Goal: Task Accomplishment & Management: Manage account settings

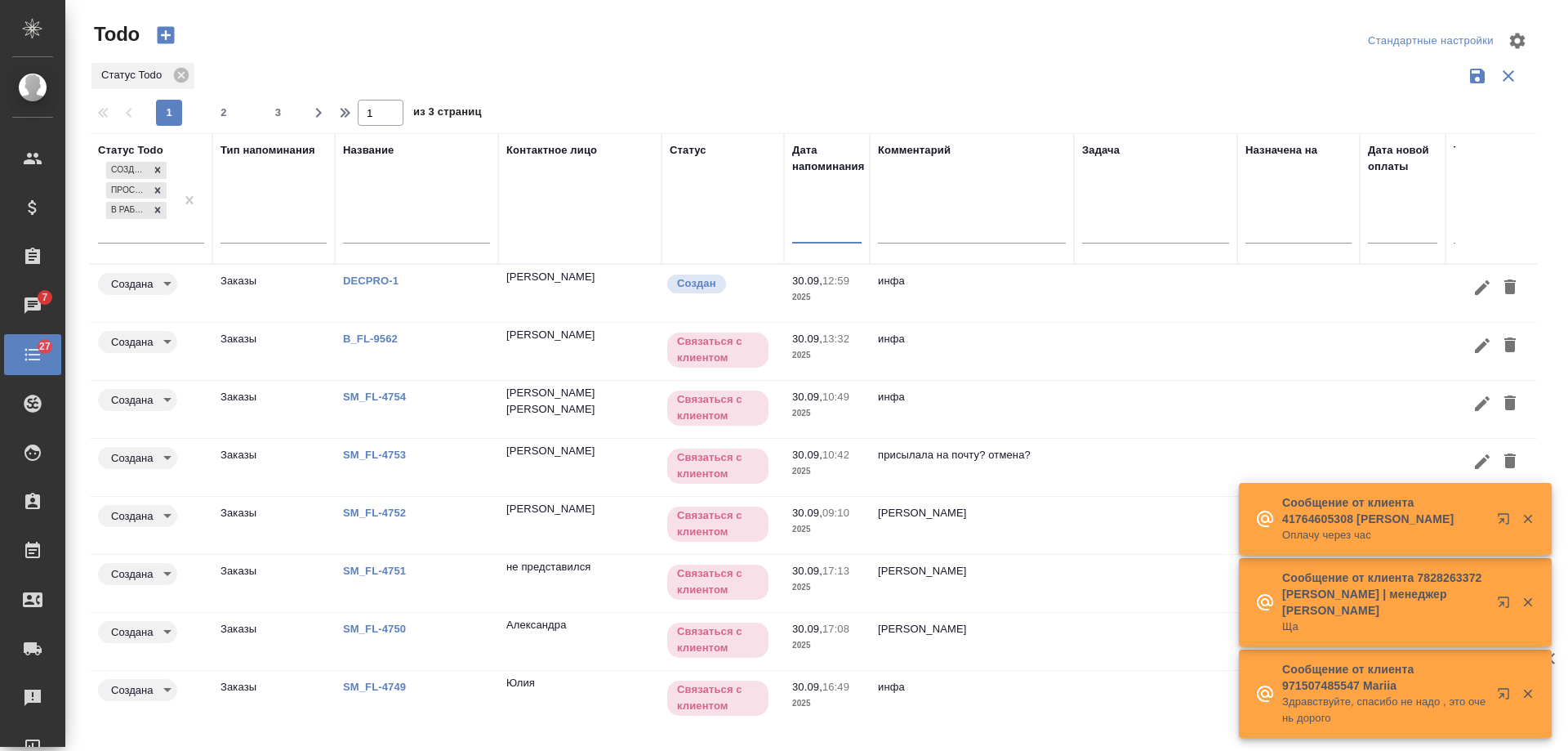
click at [805, 238] on input "text" at bounding box center [831, 229] width 59 height 23
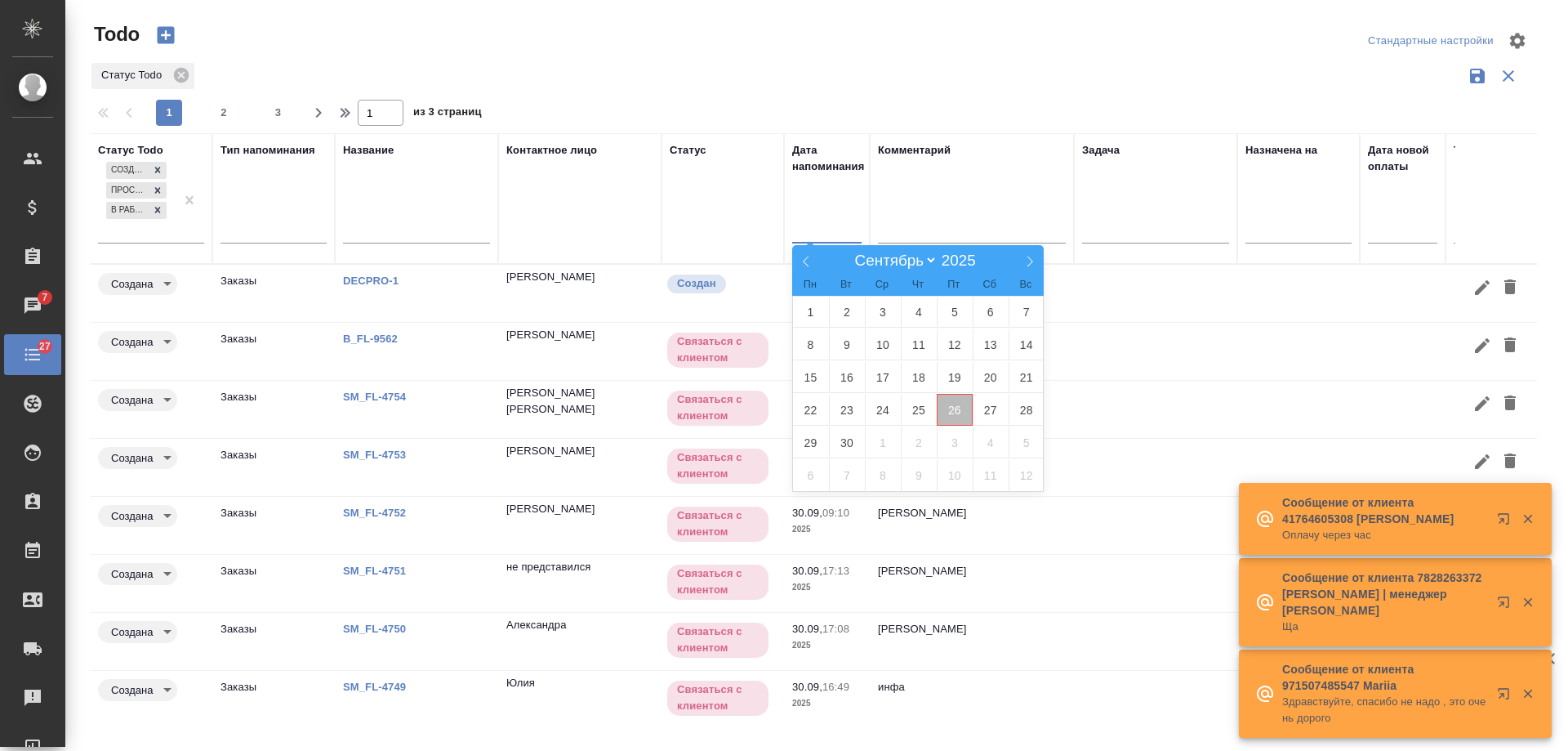
click at [957, 416] on span "26" at bounding box center [954, 409] width 36 height 32
type div "2025-09-25T21:00:00.000Z"
click at [985, 414] on span "27" at bounding box center [990, 409] width 36 height 32
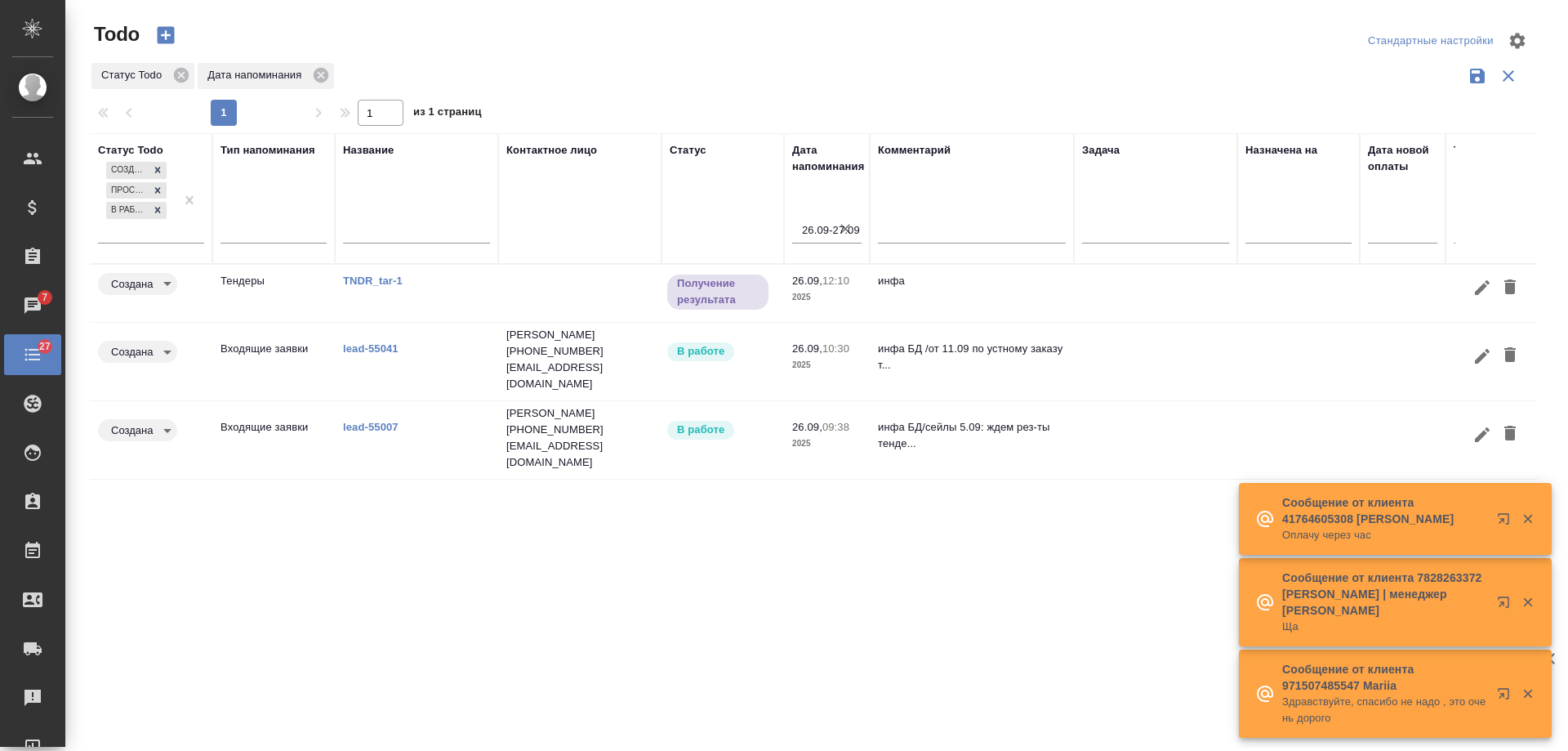
click at [850, 225] on icon "button" at bounding box center [846, 229] width 17 height 17
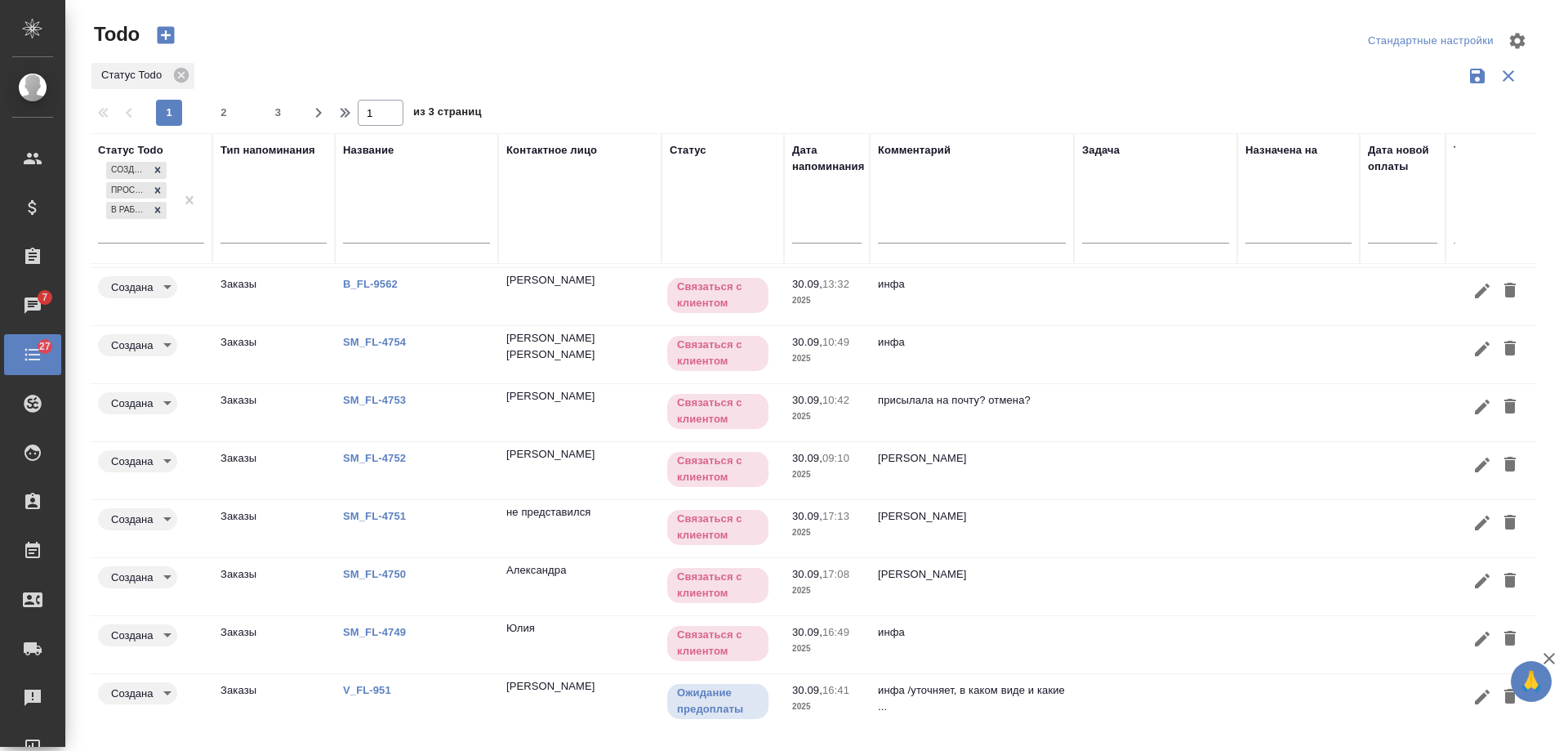
scroll to position [135, 0]
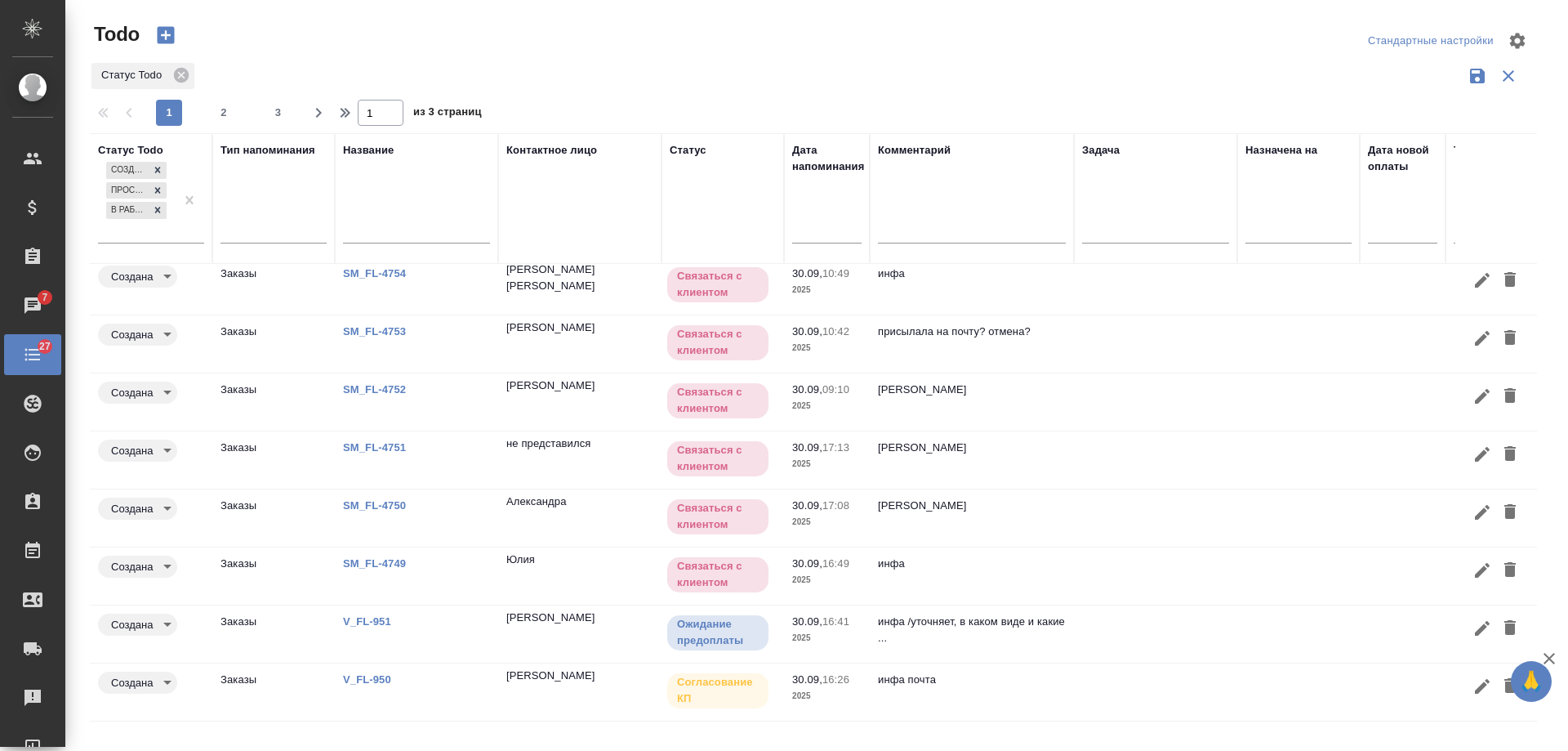
click at [377, 673] on link "V_FL-950" at bounding box center [367, 679] width 48 height 13
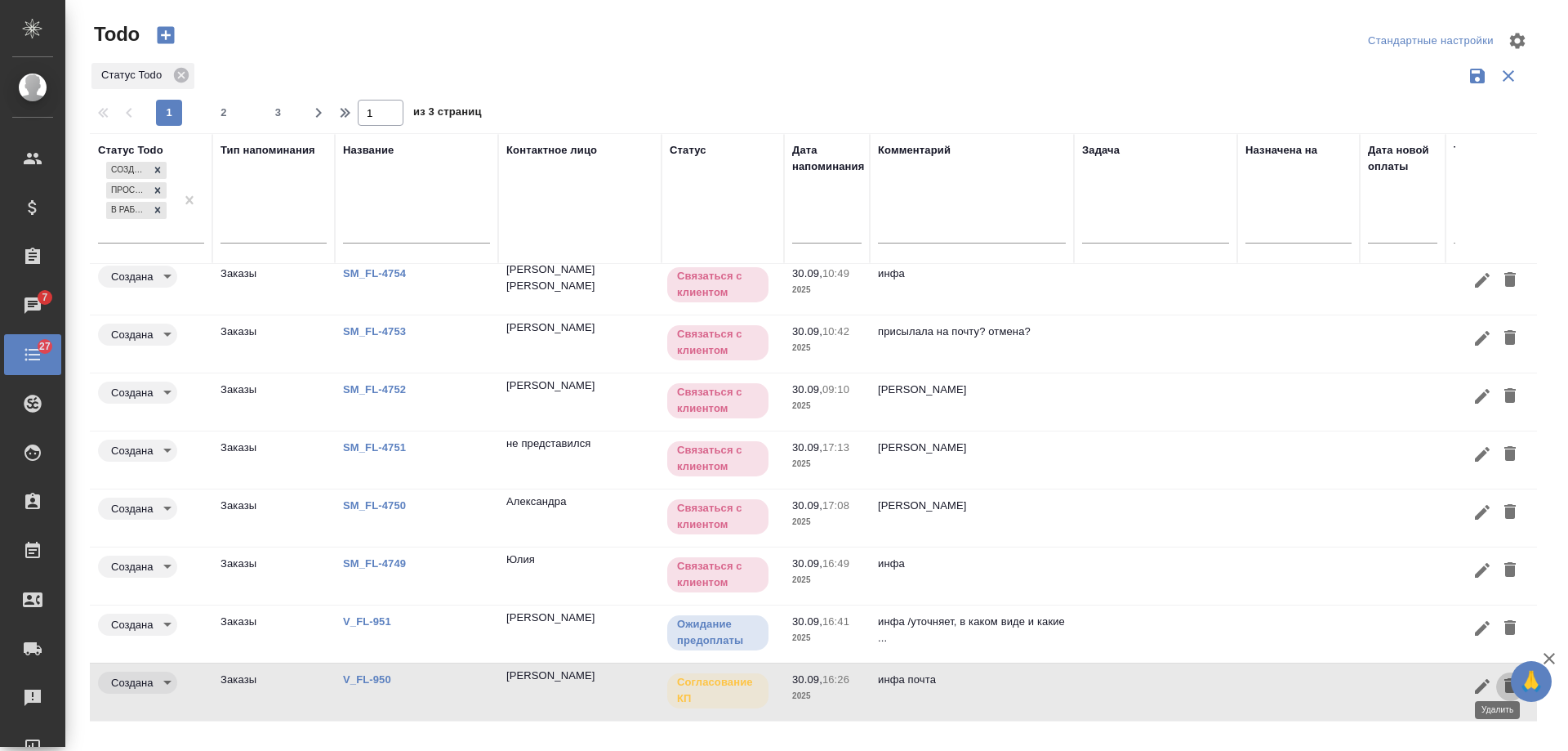
click at [1505, 678] on icon "button" at bounding box center [1510, 686] width 12 height 15
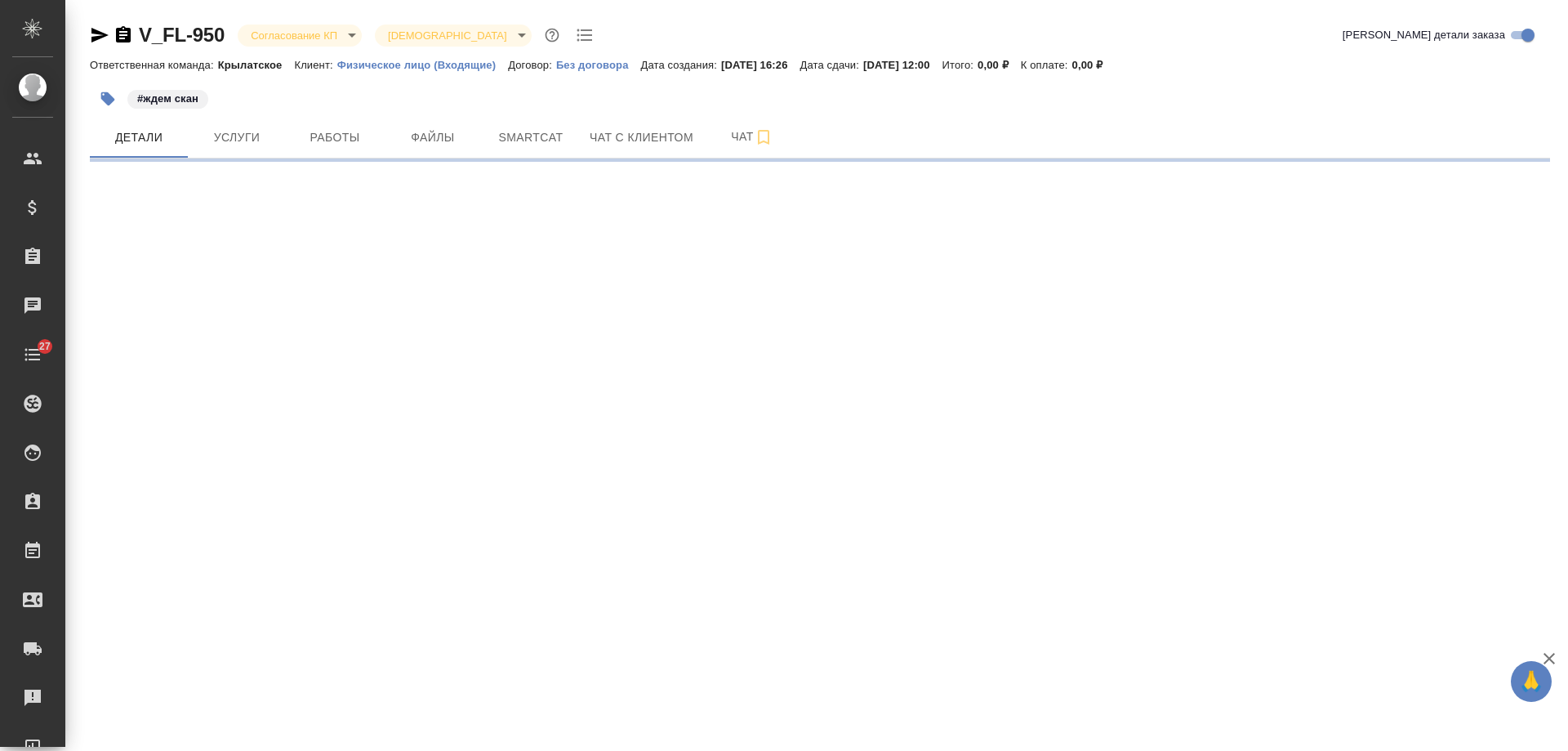
select select "RU"
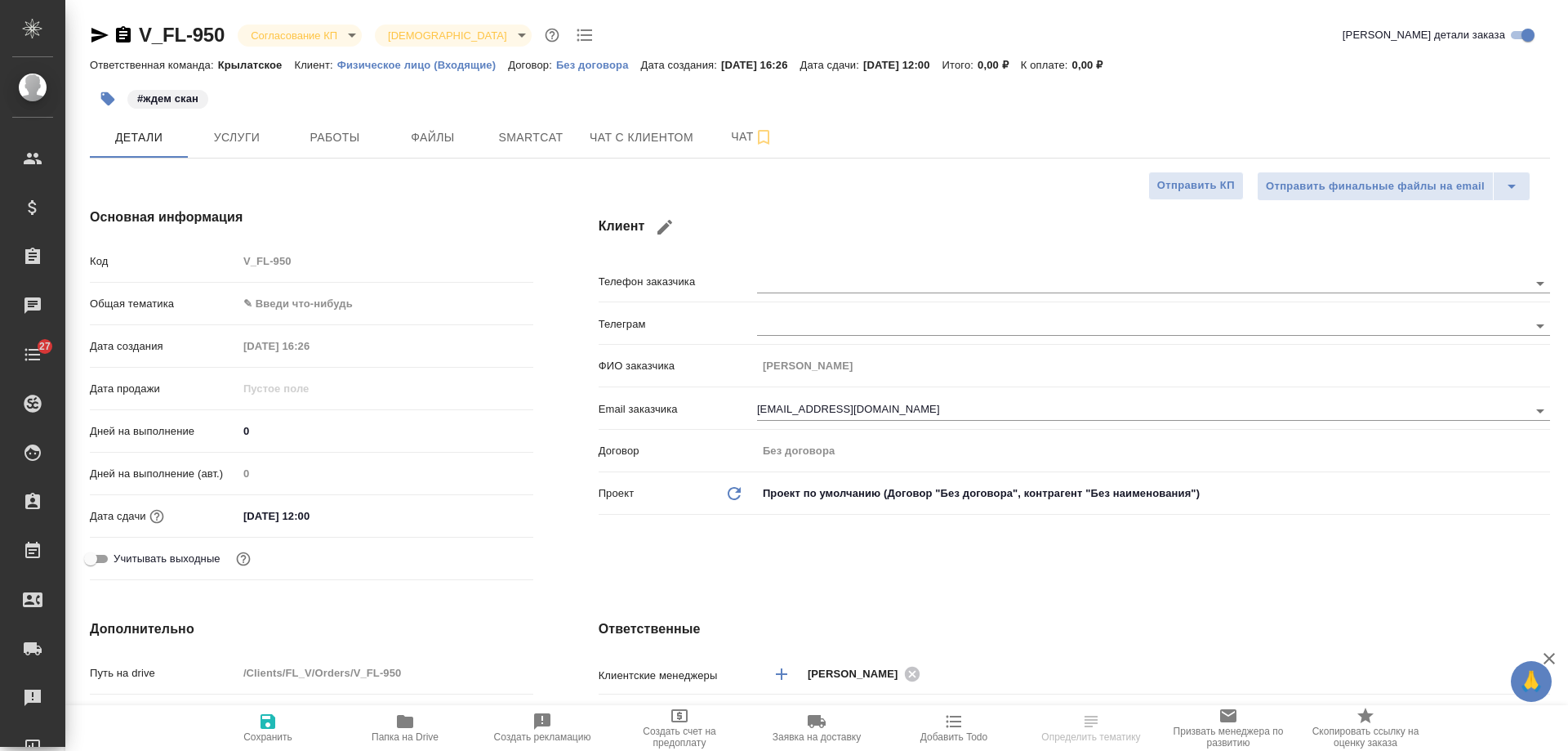
type textarea "x"
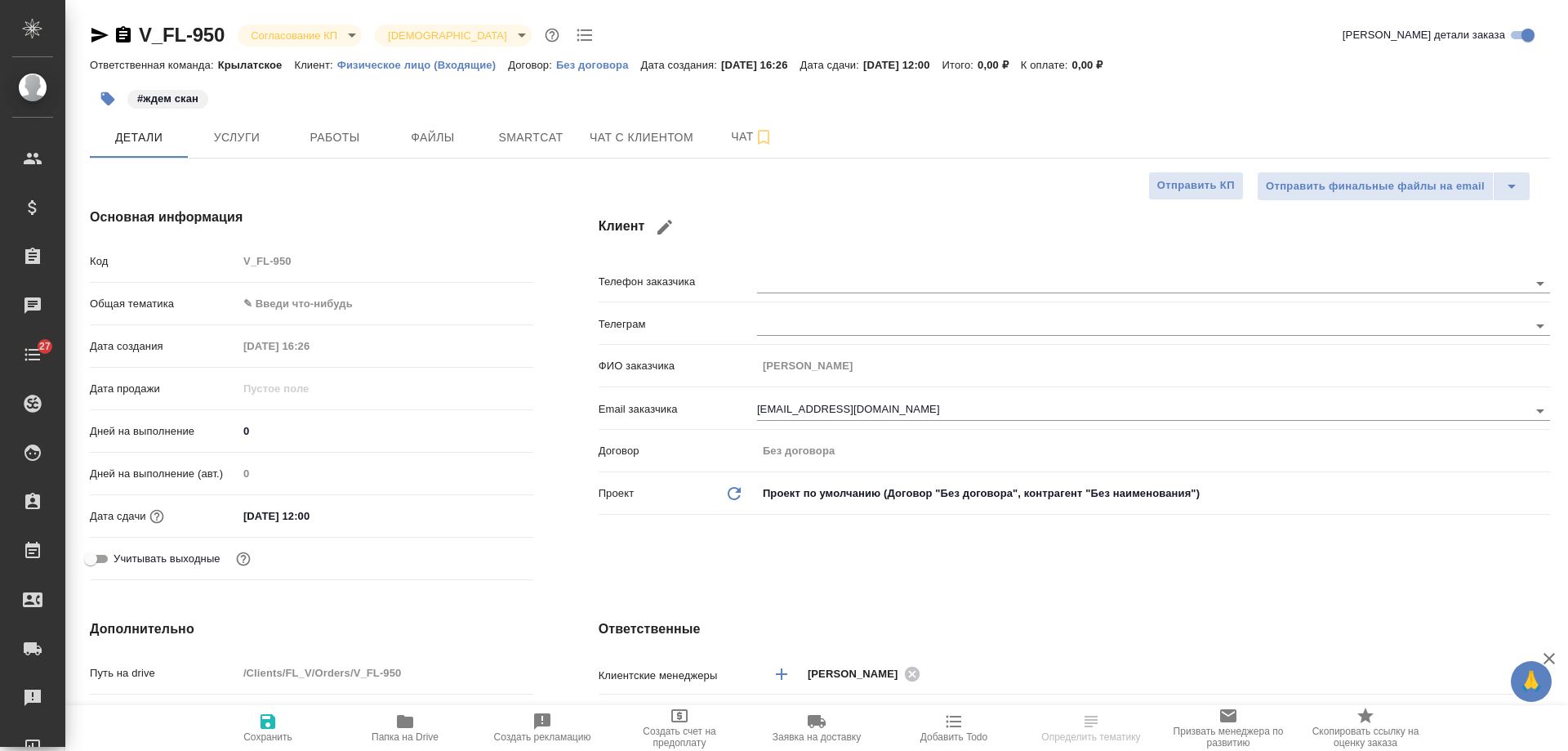
type textarea "x"
click at [124, 33] on icon "button" at bounding box center [124, 34] width 15 height 17
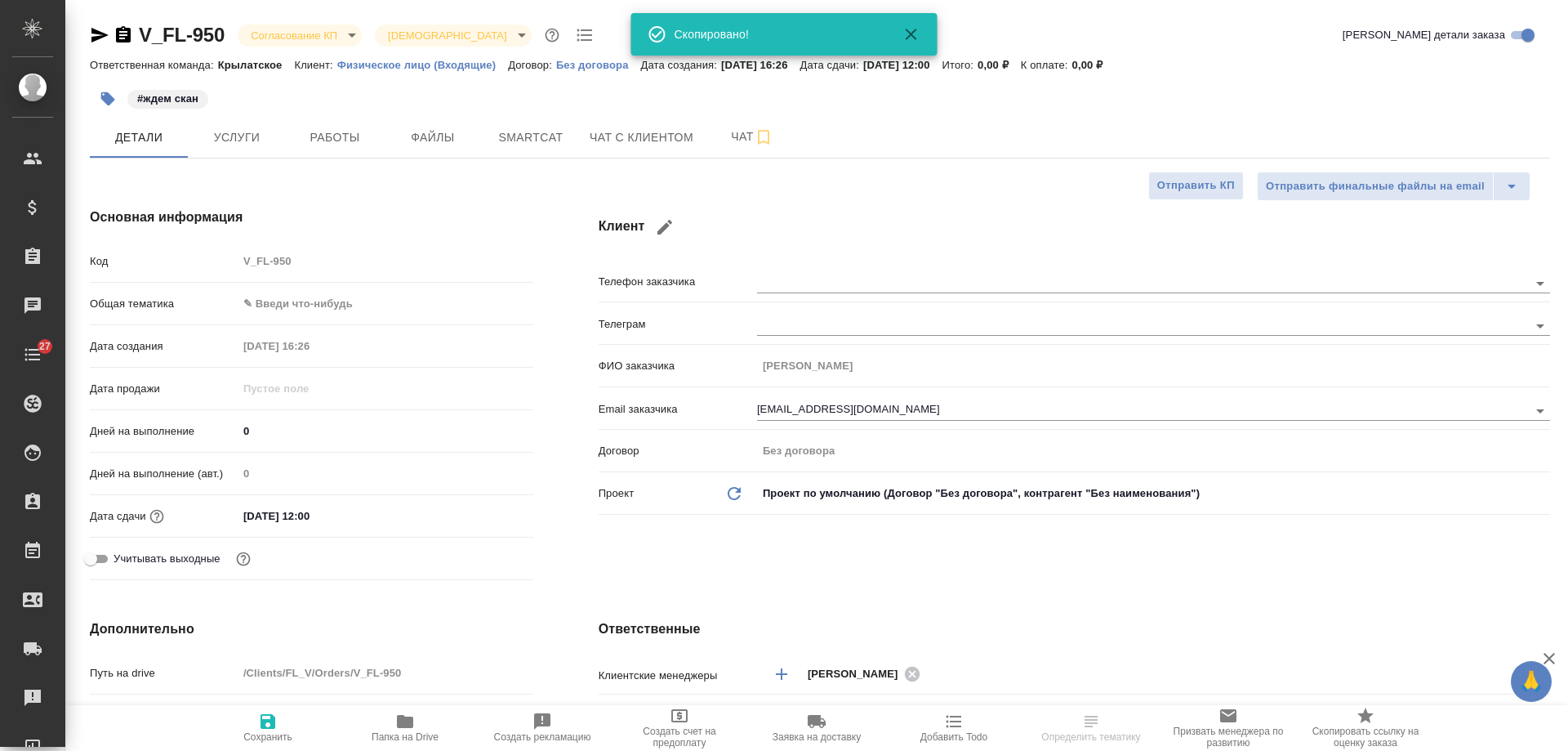
type textarea "x"
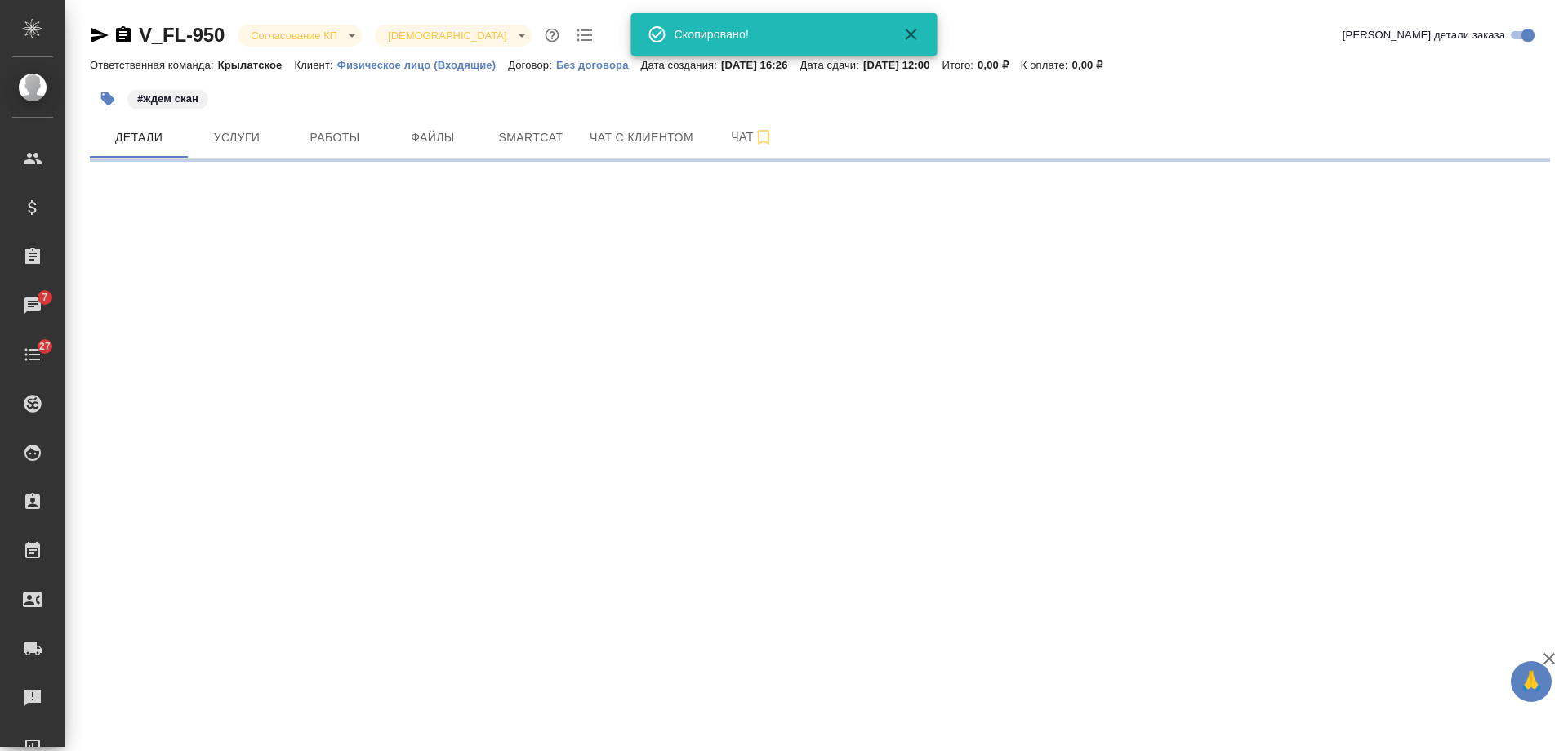
select select "RU"
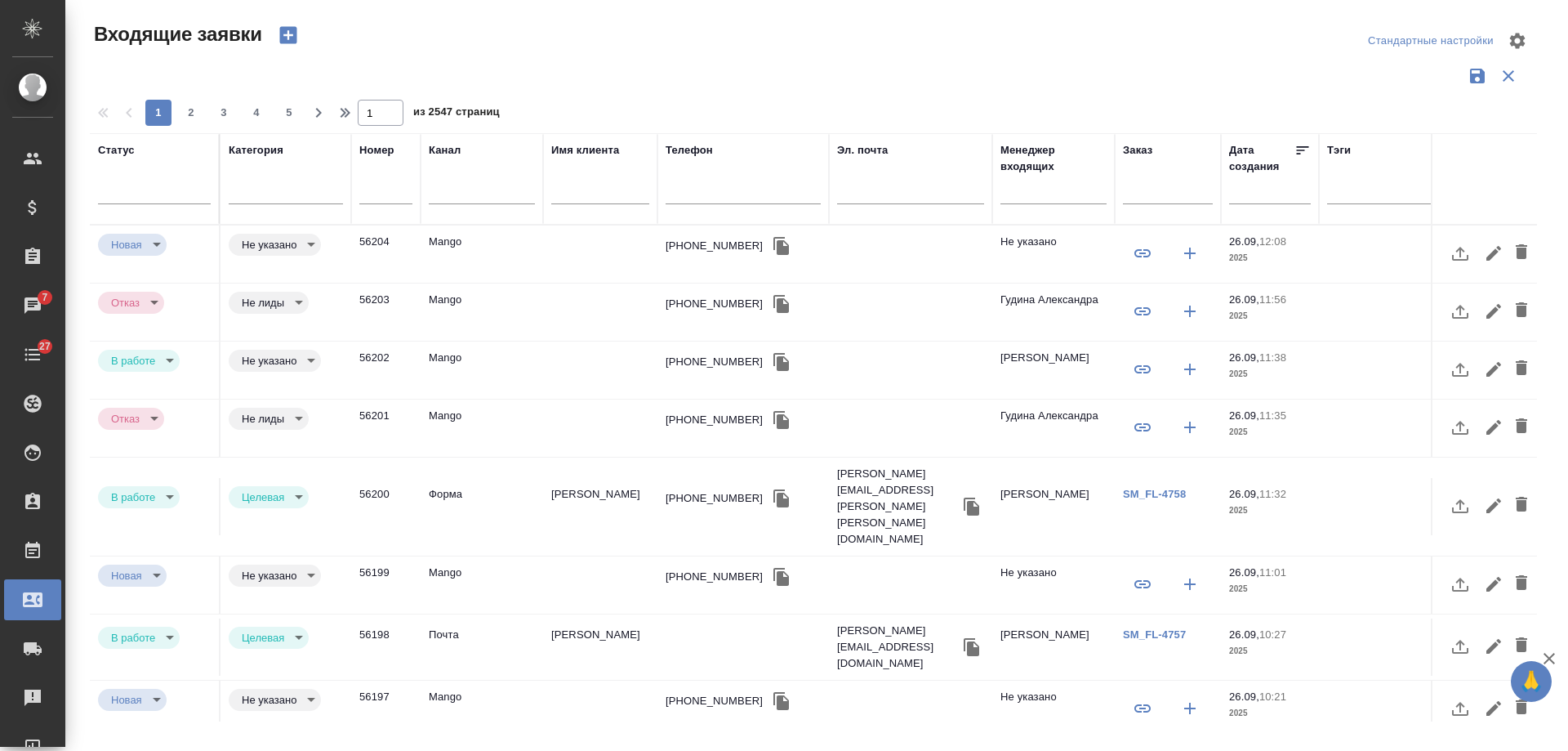
select select "RU"
click at [1144, 195] on input "text" at bounding box center [1168, 193] width 90 height 20
paste input "V_FL-950"
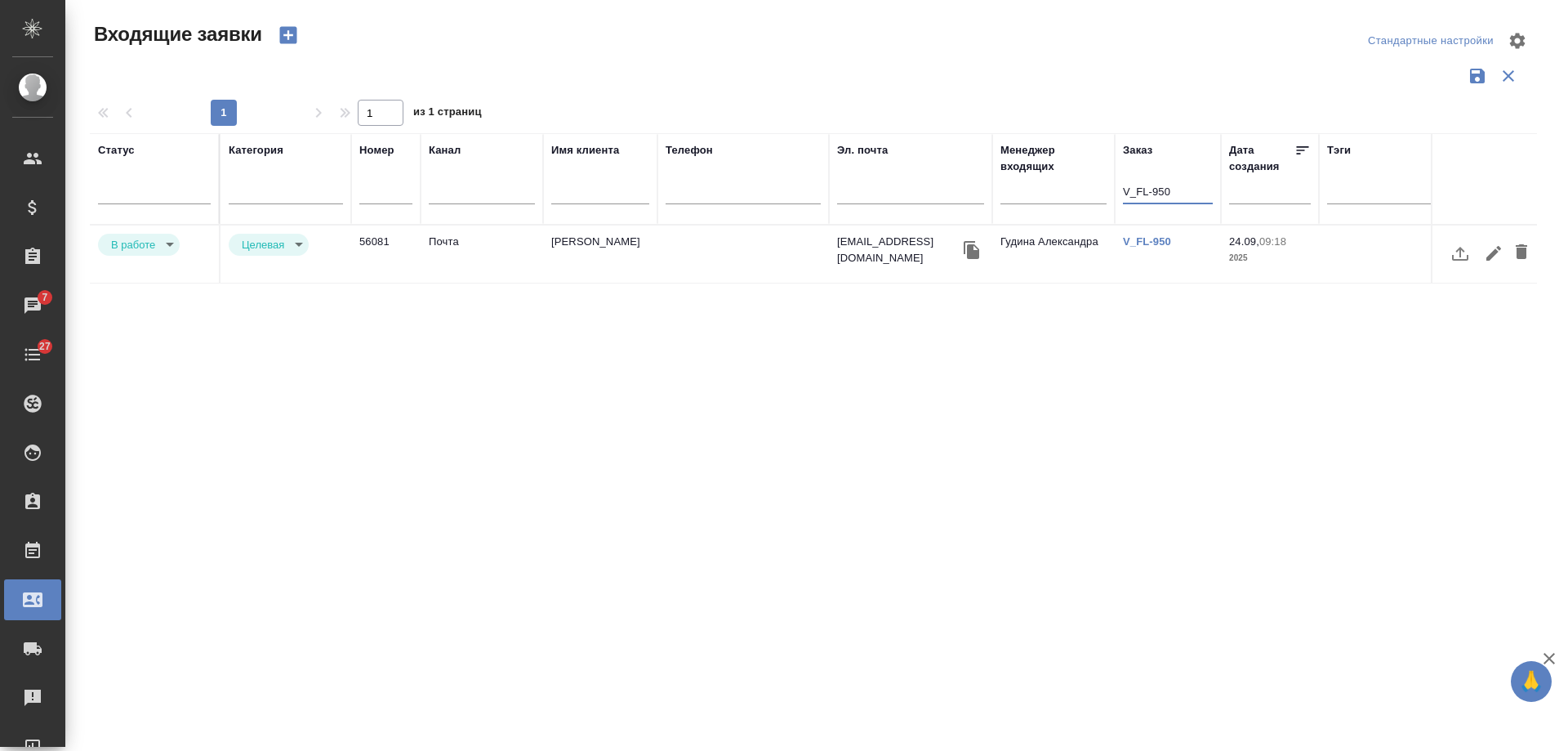
type input "V_FL-950"
click at [148, 241] on body "🙏 .cls-1 fill:#fff; AWATERA Gudina Alexandra Клиенты Спецификации Заказы 7 Чаты…" at bounding box center [784, 375] width 1568 height 751
click at [149, 250] on button "Отказ" at bounding box center [130, 245] width 38 height 18
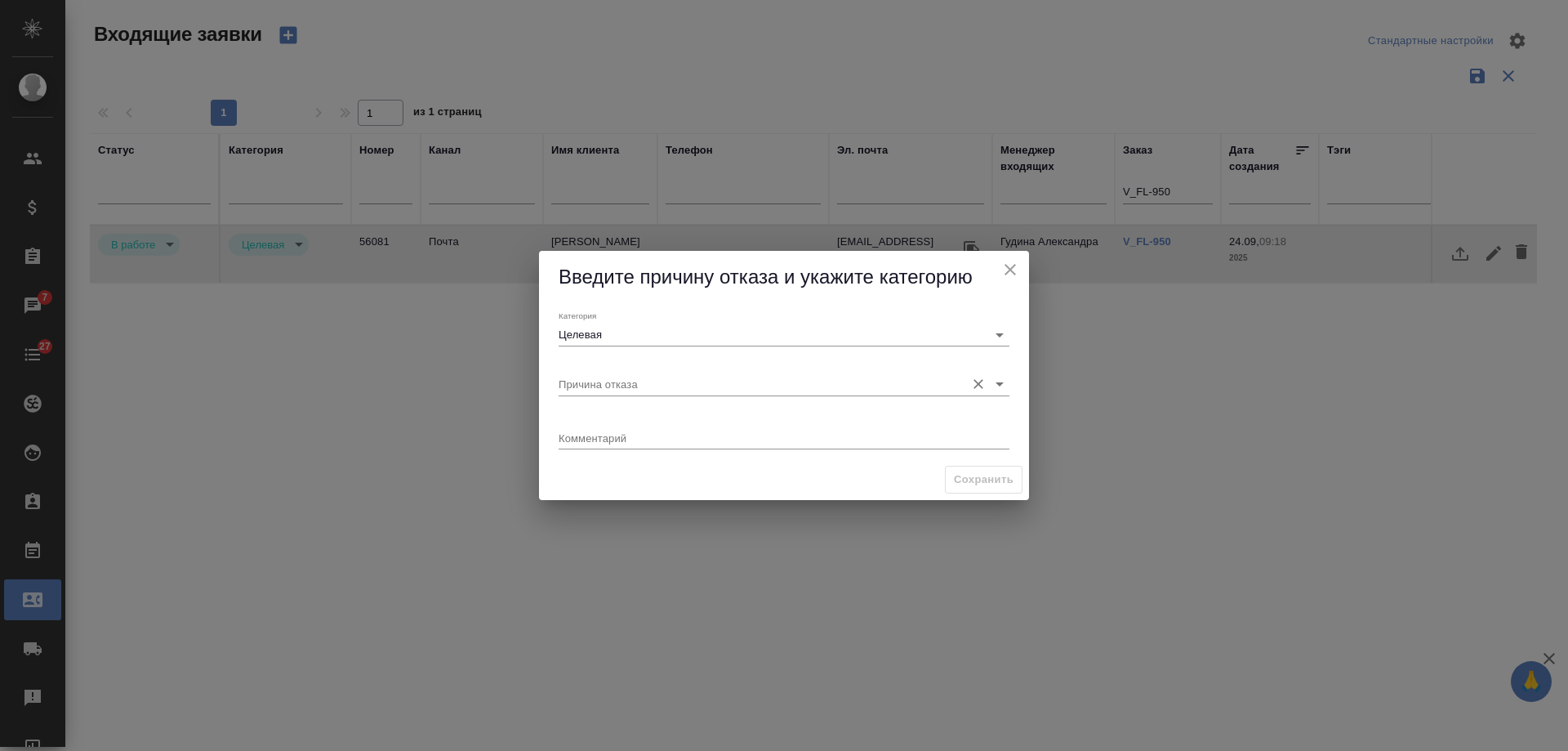
click at [604, 384] on input "Причина отказа" at bounding box center [757, 383] width 398 height 22
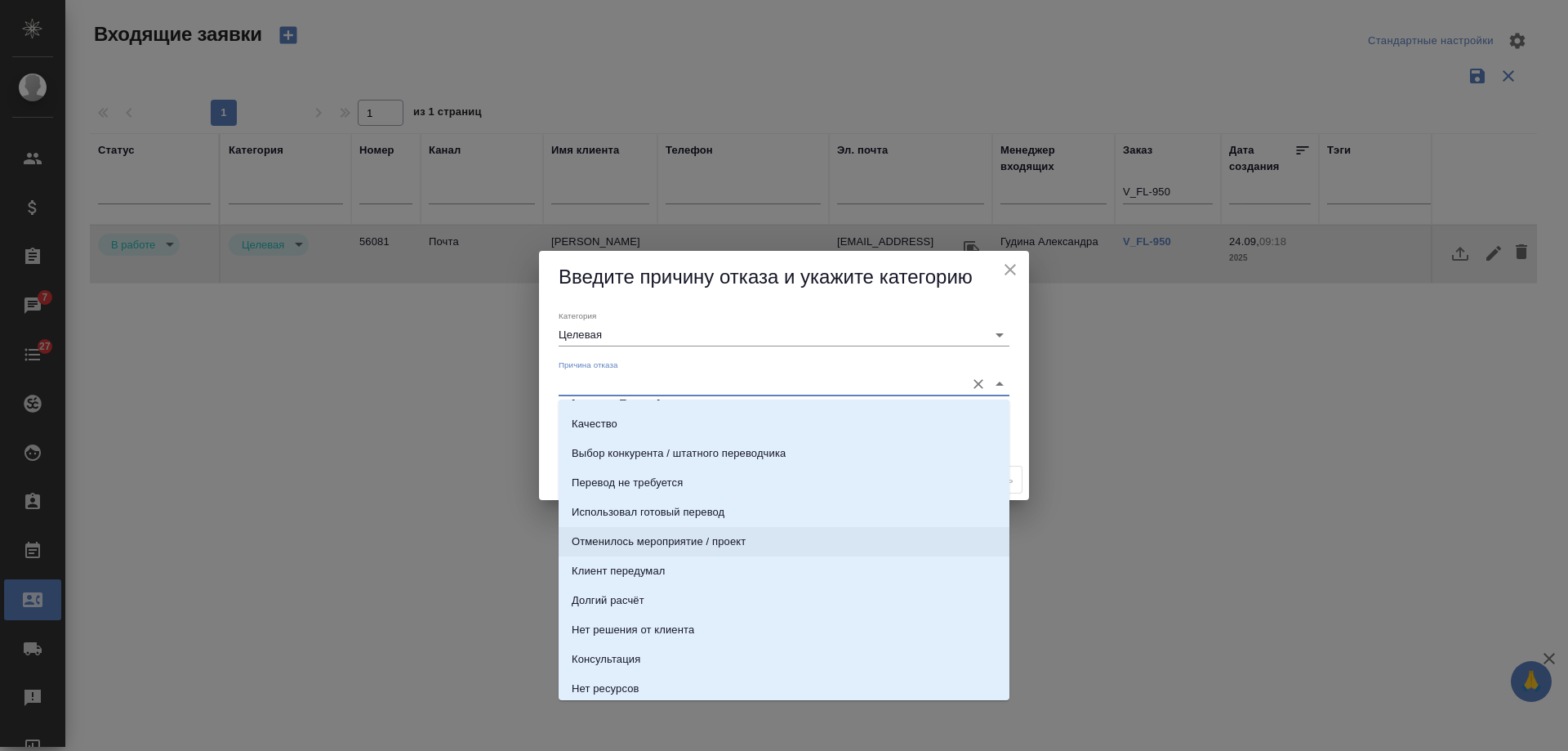
scroll to position [82, 0]
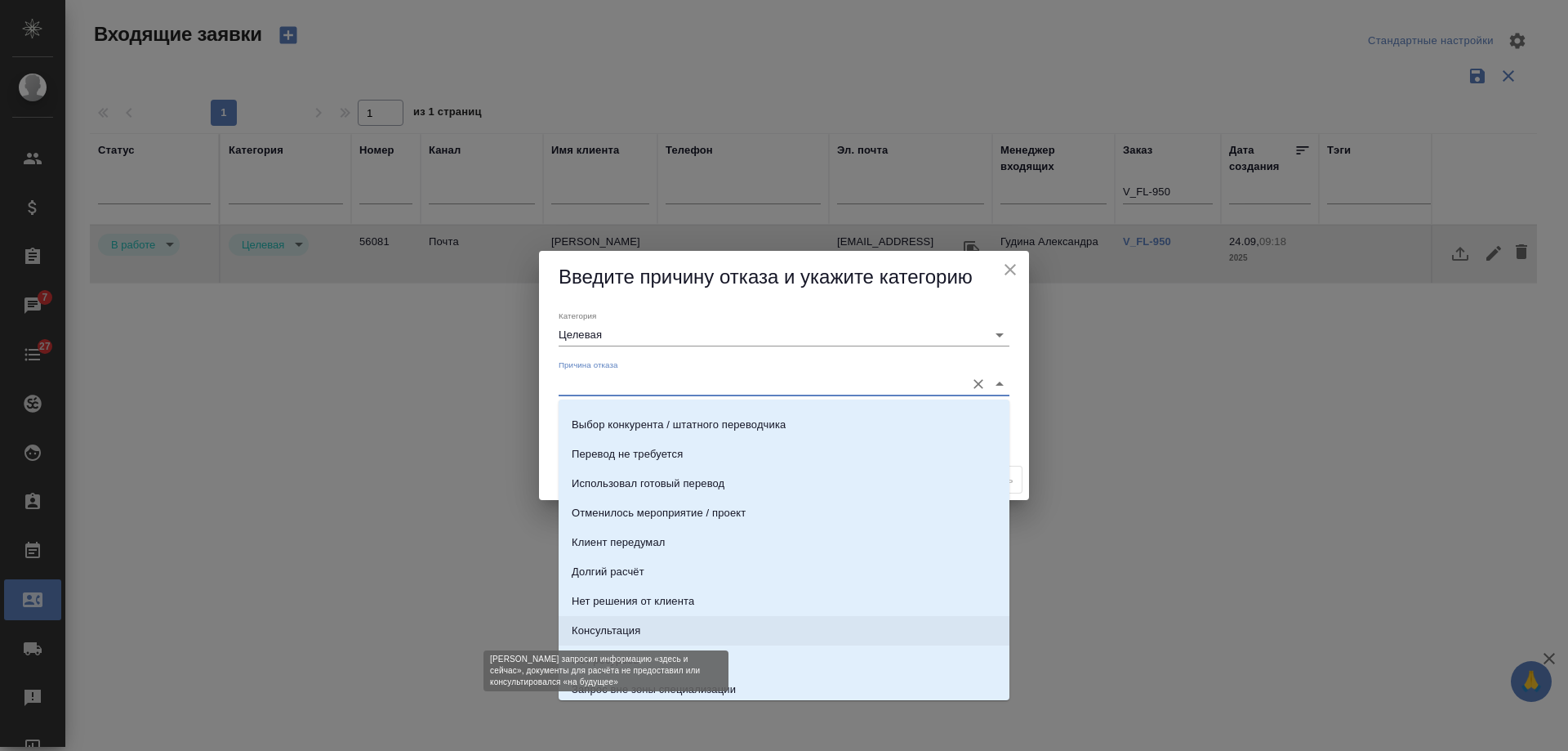
click at [629, 629] on div "Консультация" at bounding box center [606, 631] width 68 height 17
type input "Консультация"
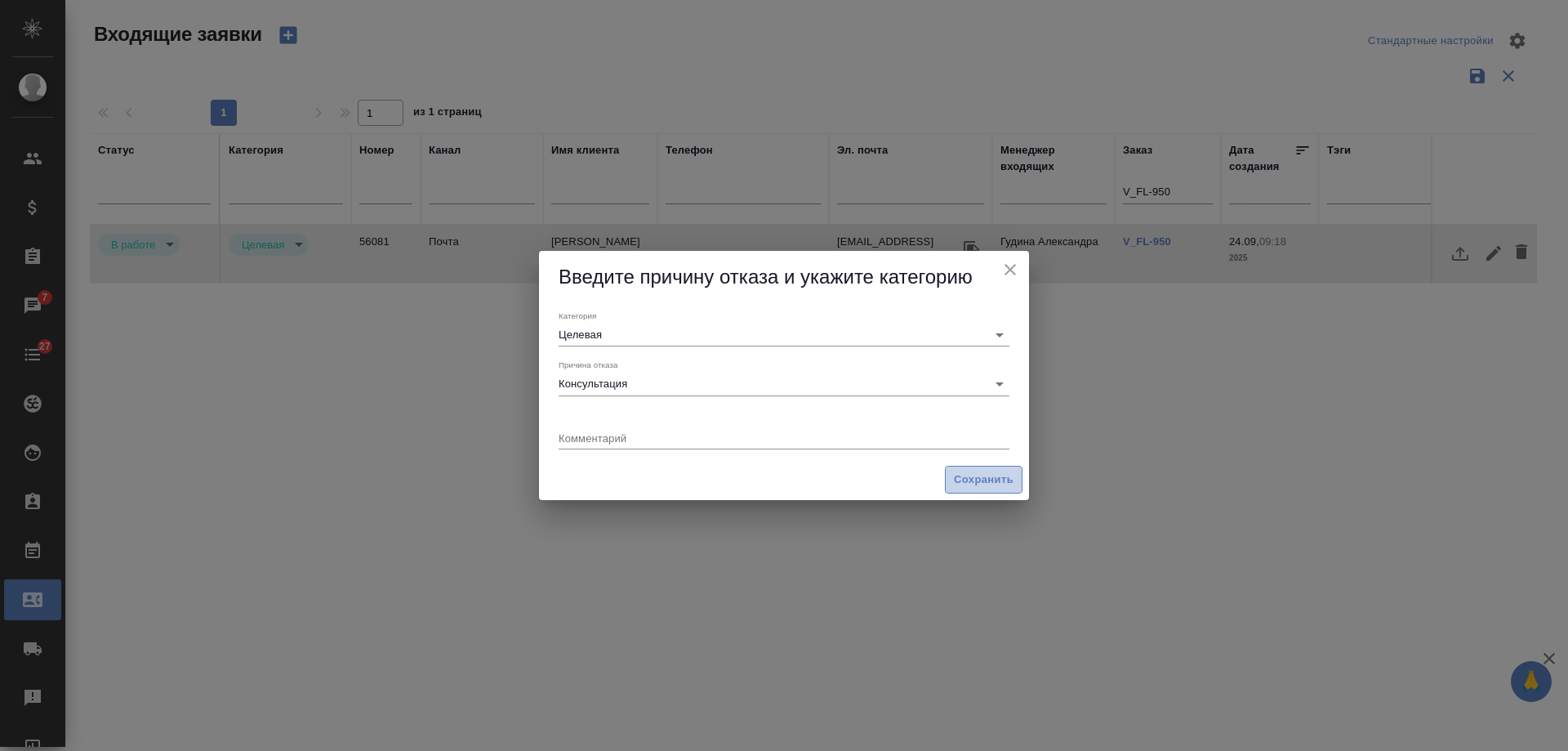
click at [970, 485] on span "Сохранить" at bounding box center [983, 480] width 59 height 18
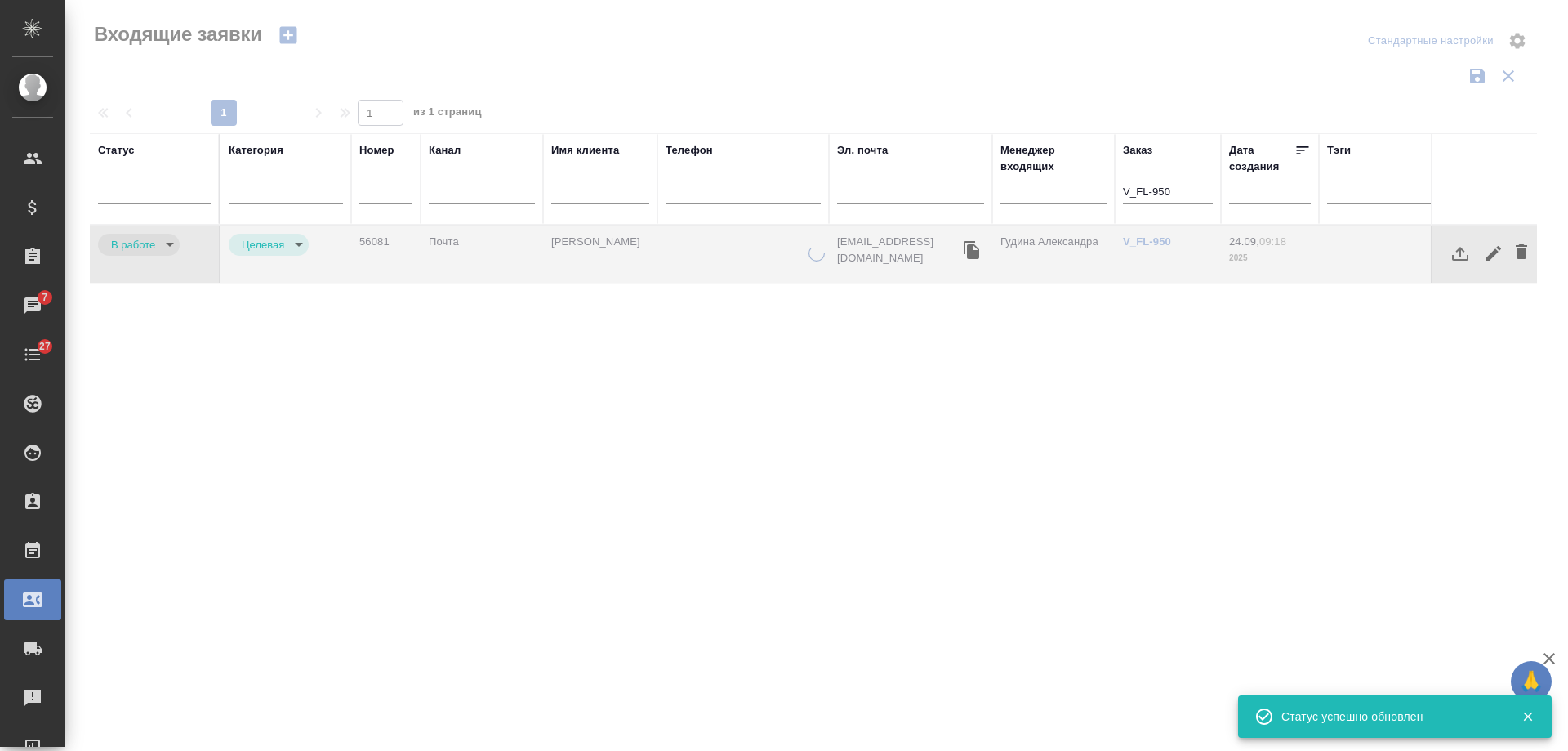
type input "rejection"
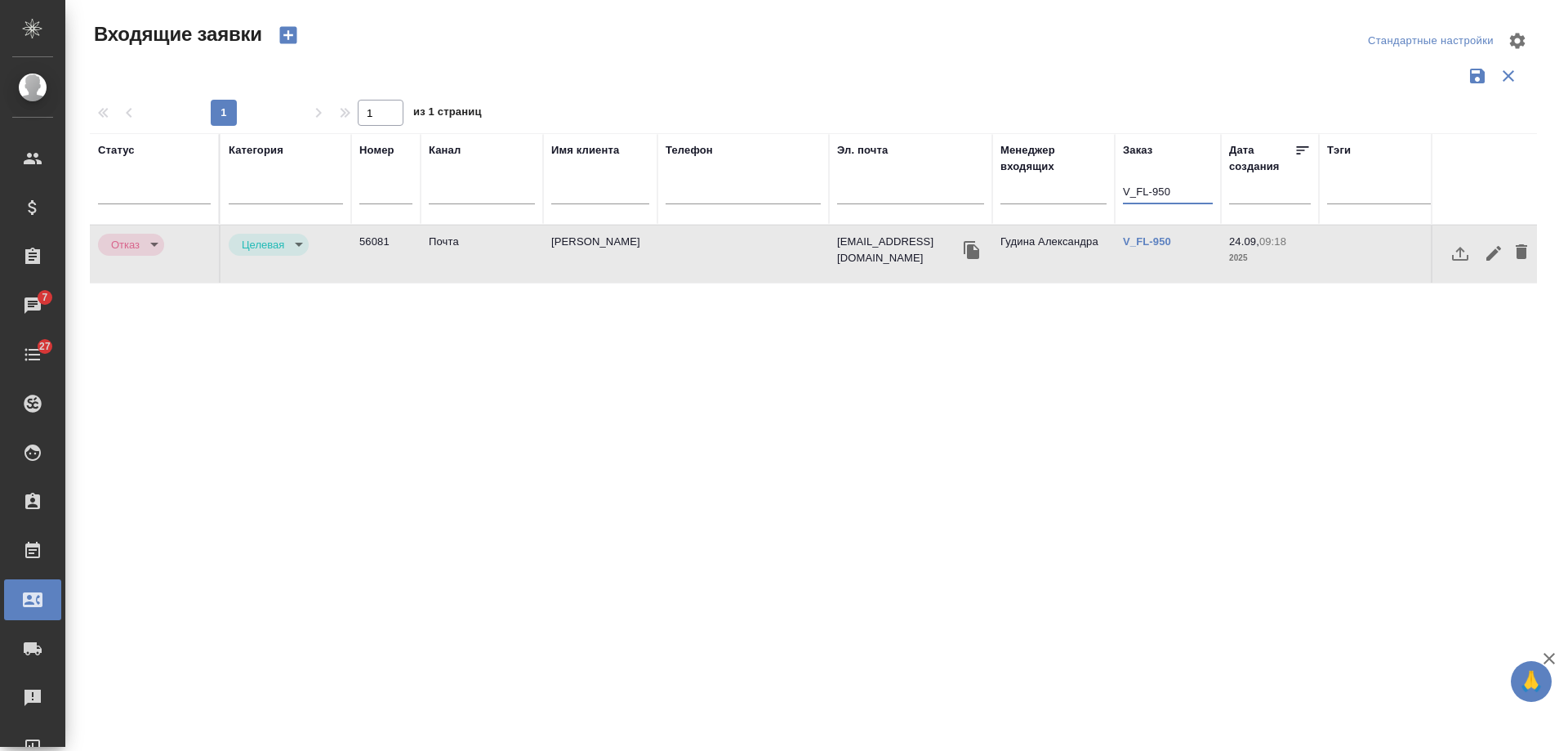
drag, startPoint x: 1174, startPoint y: 188, endPoint x: 952, endPoint y: 188, distance: 222.0
click at [952, 188] on tr "Статус Категория Номер Канал Имя клиента Телефон Эл. почта Менеджер входящих За…" at bounding box center [1039, 179] width 1899 height 92
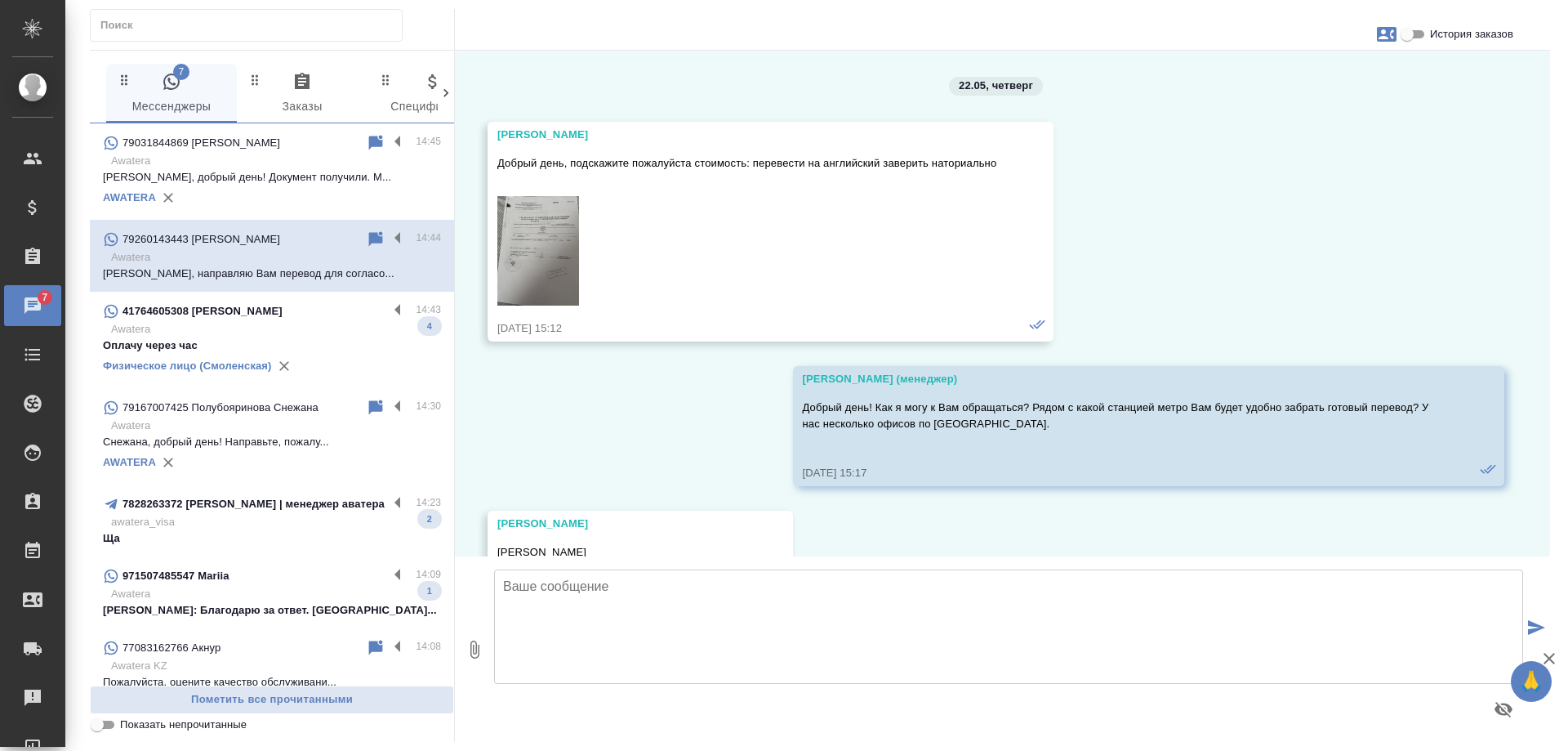
scroll to position [9152, 0]
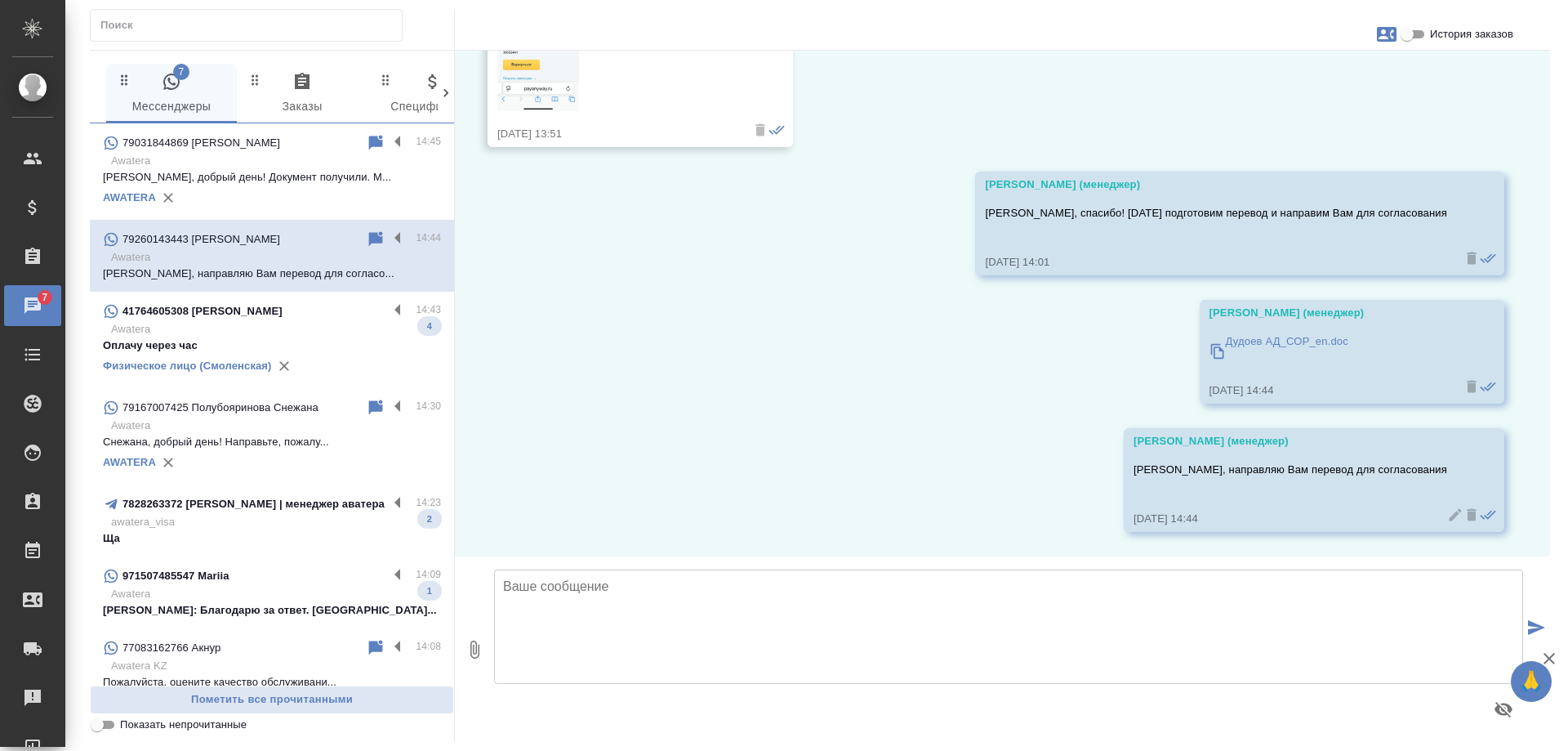
click at [309, 336] on p "Awatera" at bounding box center [276, 329] width 330 height 17
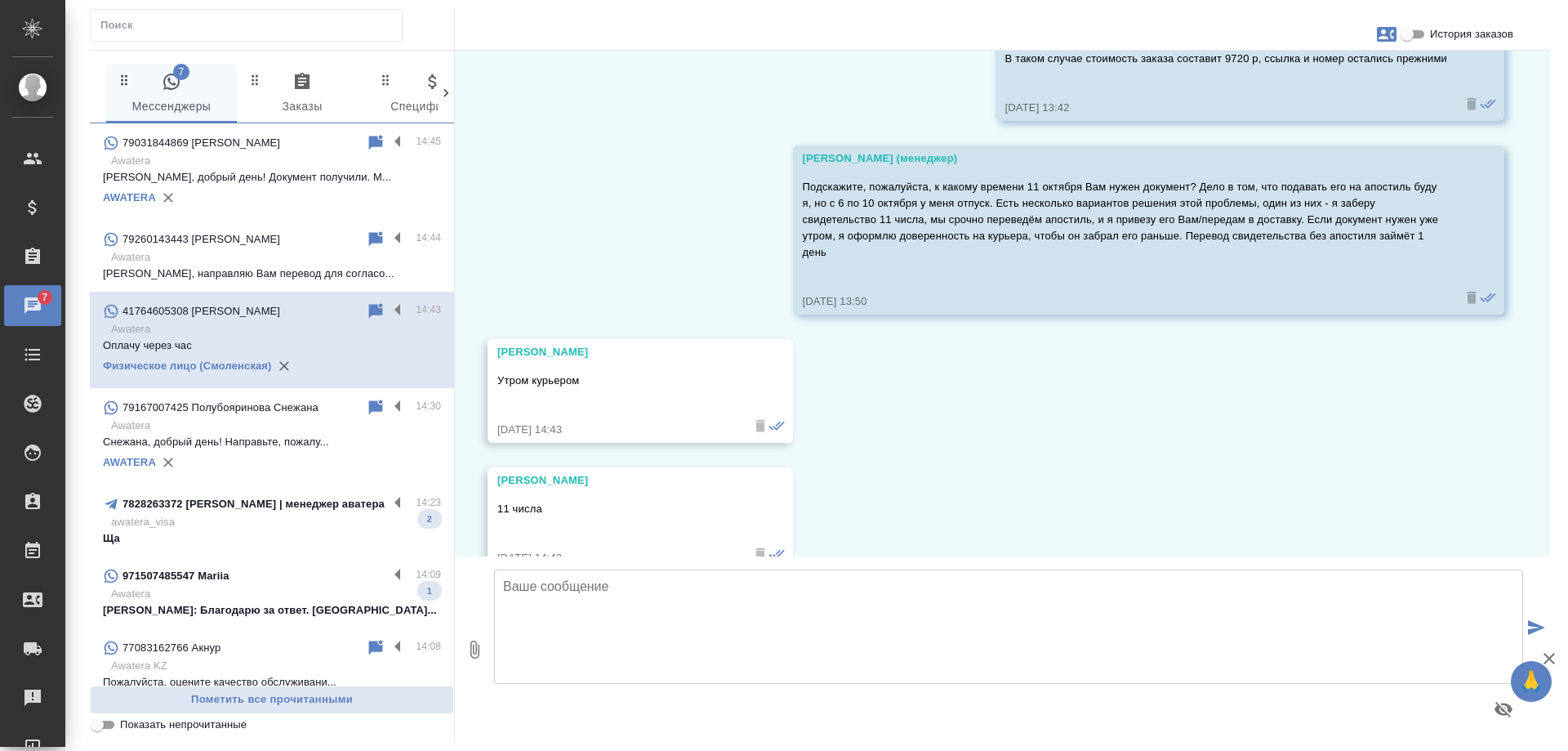
scroll to position [21696, 0]
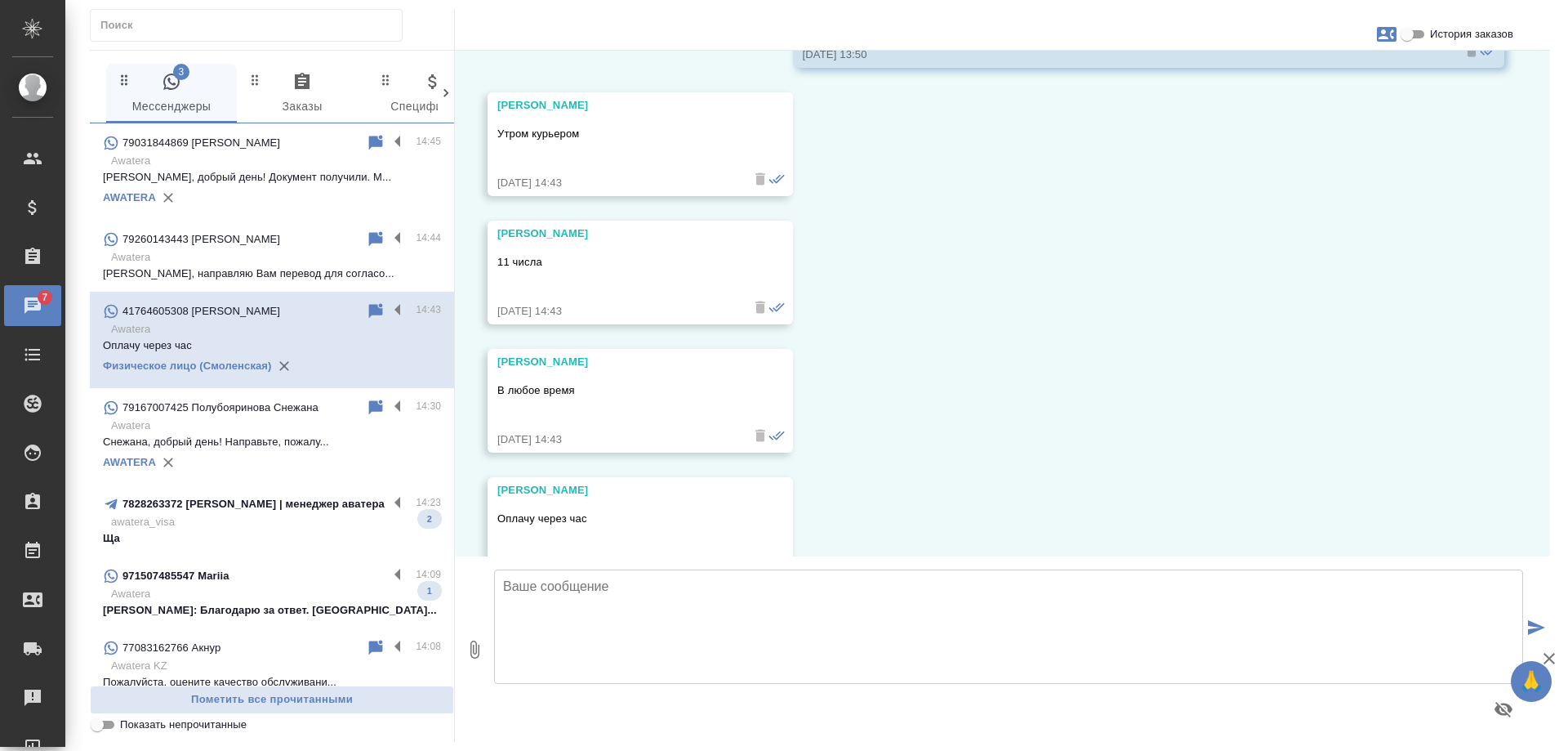
click at [317, 512] on p "7828263372 кристина | менеджер аватера" at bounding box center [254, 505] width 262 height 17
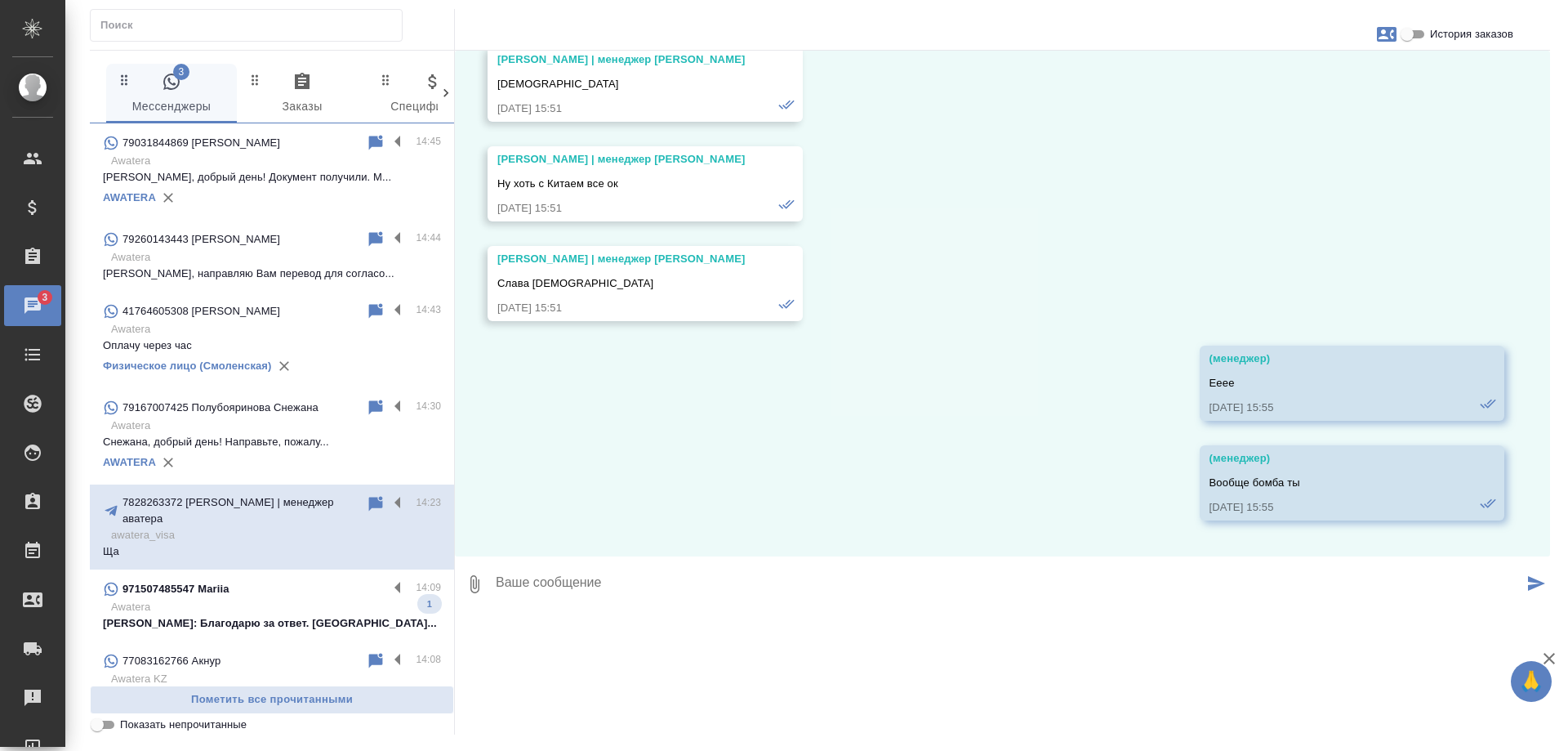
click at [316, 597] on div "971507485547 Mariia" at bounding box center [245, 588] width 285 height 19
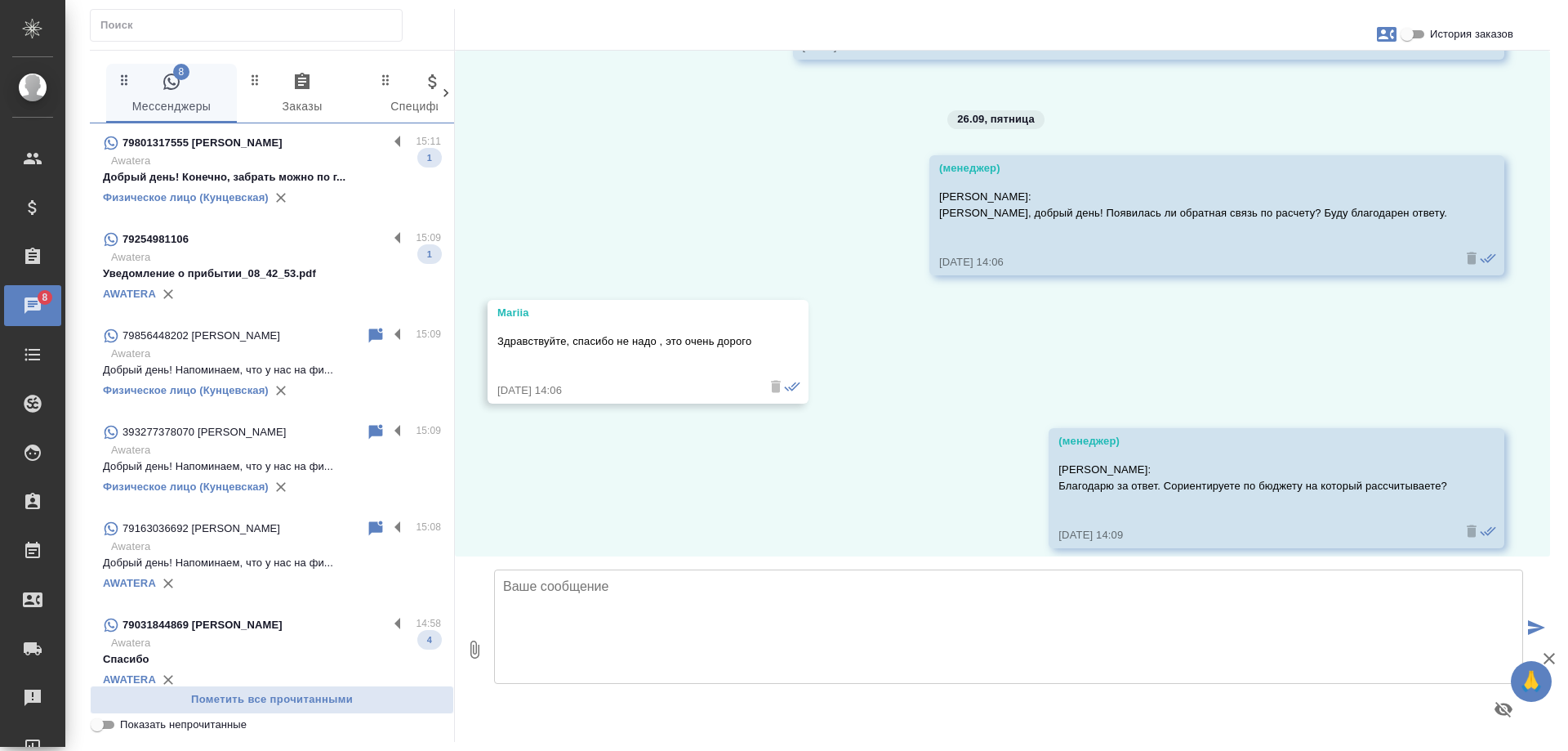
scroll to position [0, 0]
click at [283, 156] on p "Awatera" at bounding box center [276, 161] width 330 height 17
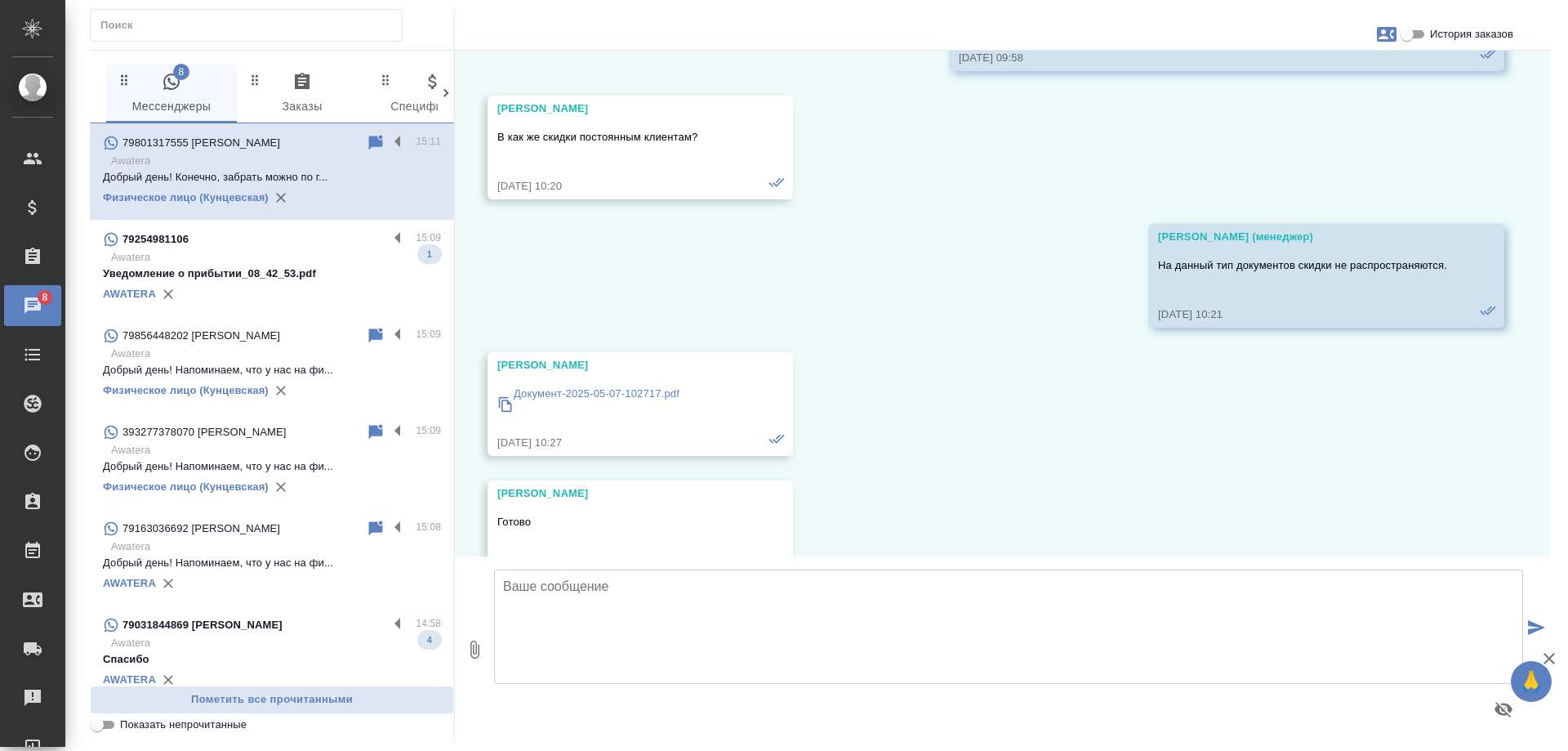
scroll to position [21279, 0]
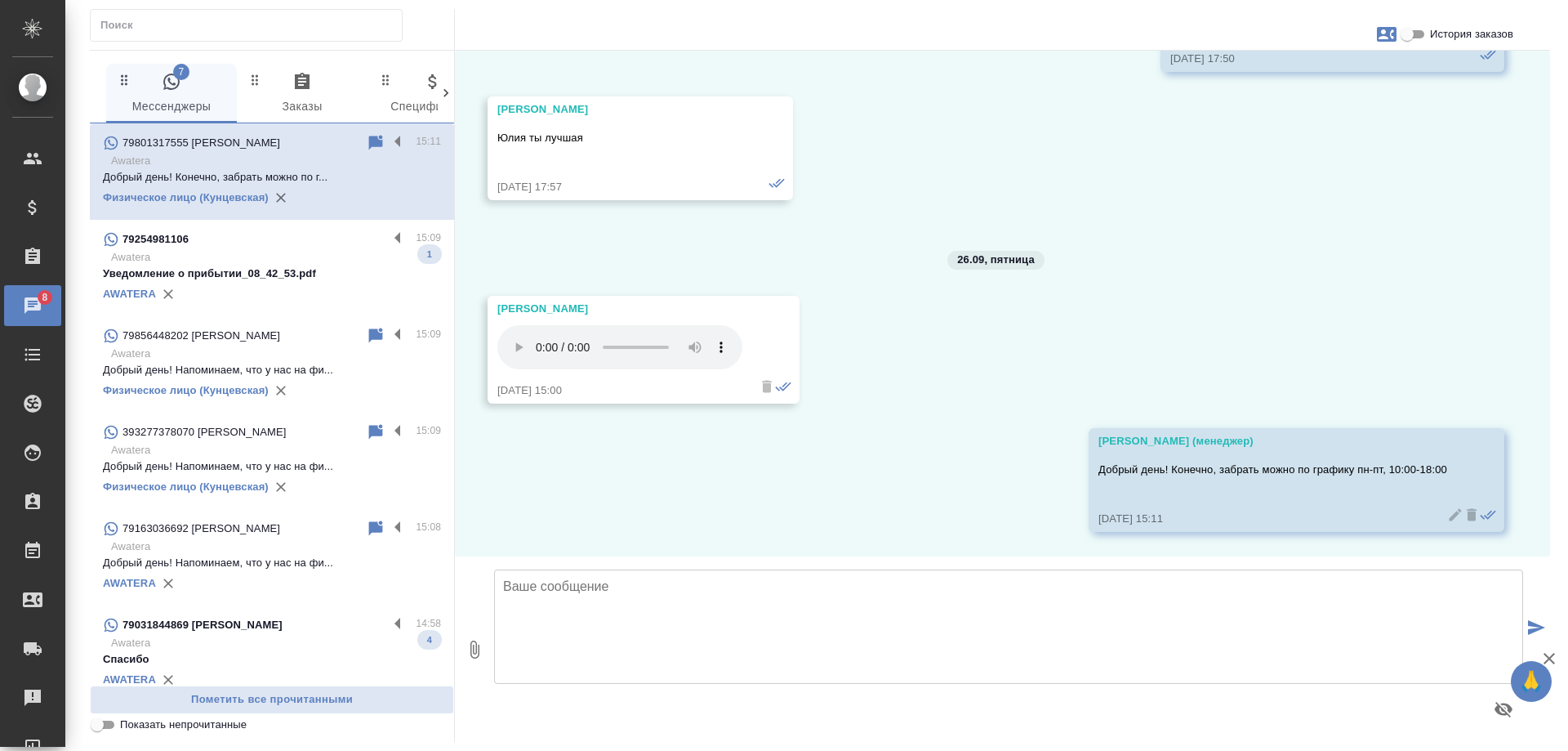
click at [315, 250] on p "Awatera" at bounding box center [276, 257] width 330 height 17
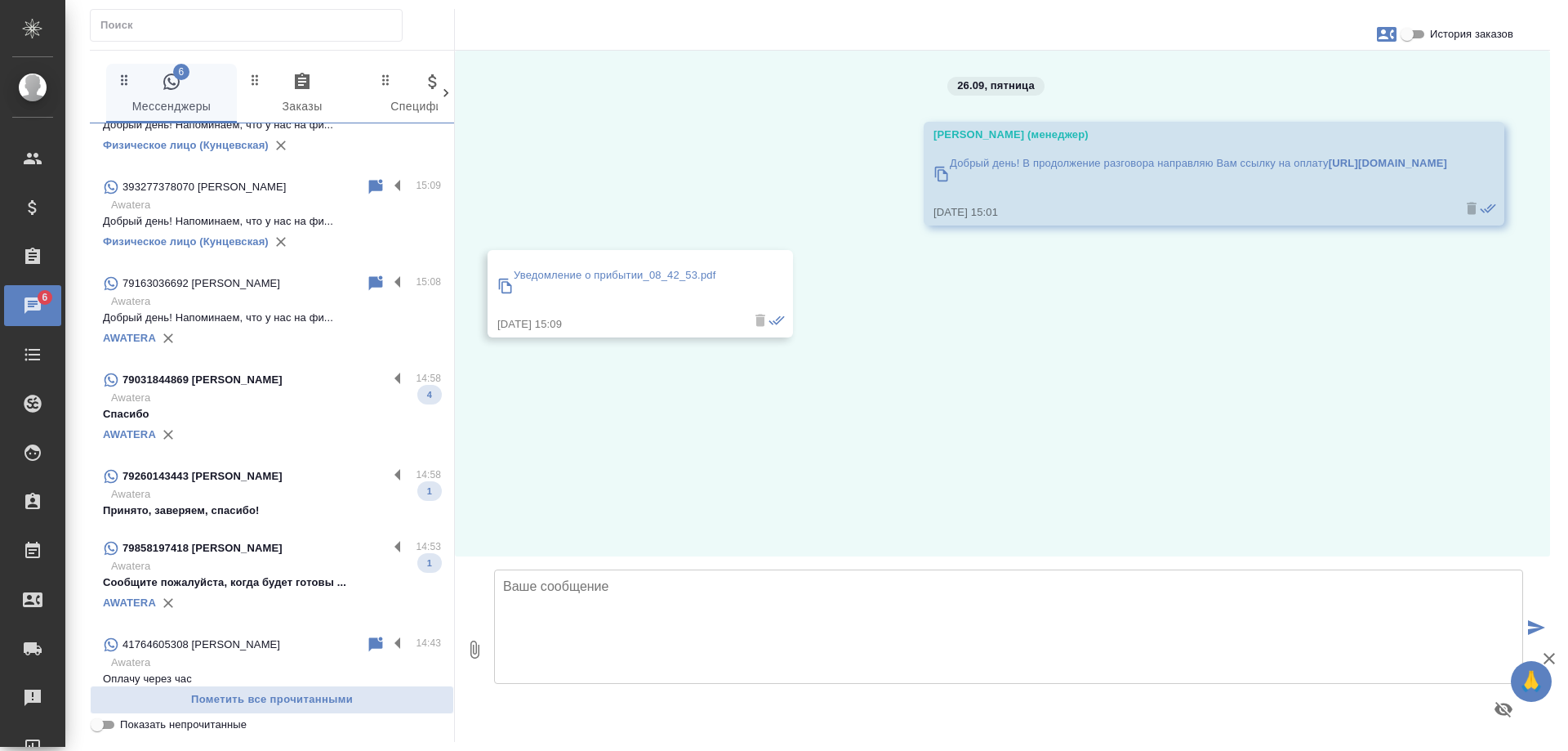
scroll to position [408, 0]
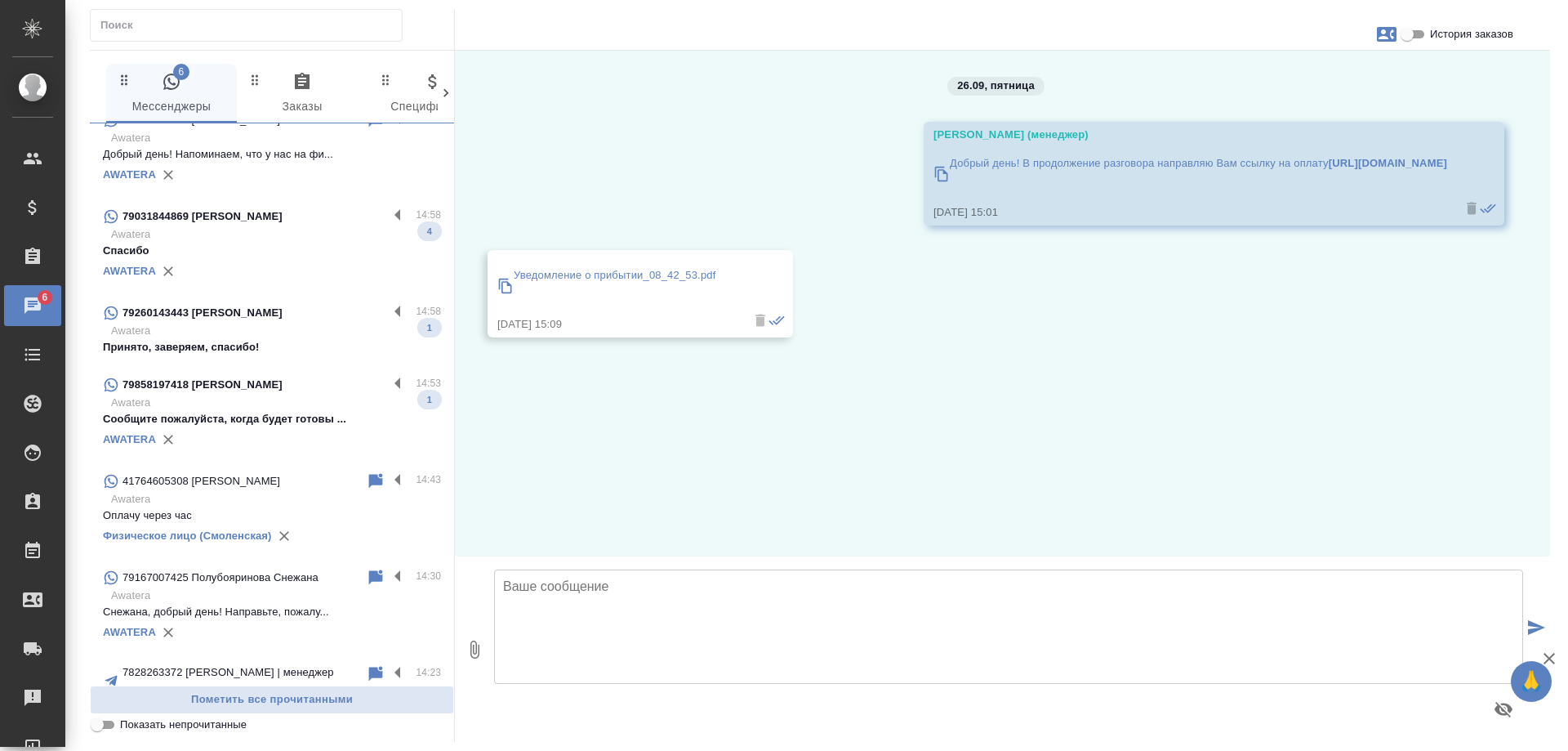
click at [298, 249] on p "Спасибо" at bounding box center [271, 251] width 338 height 17
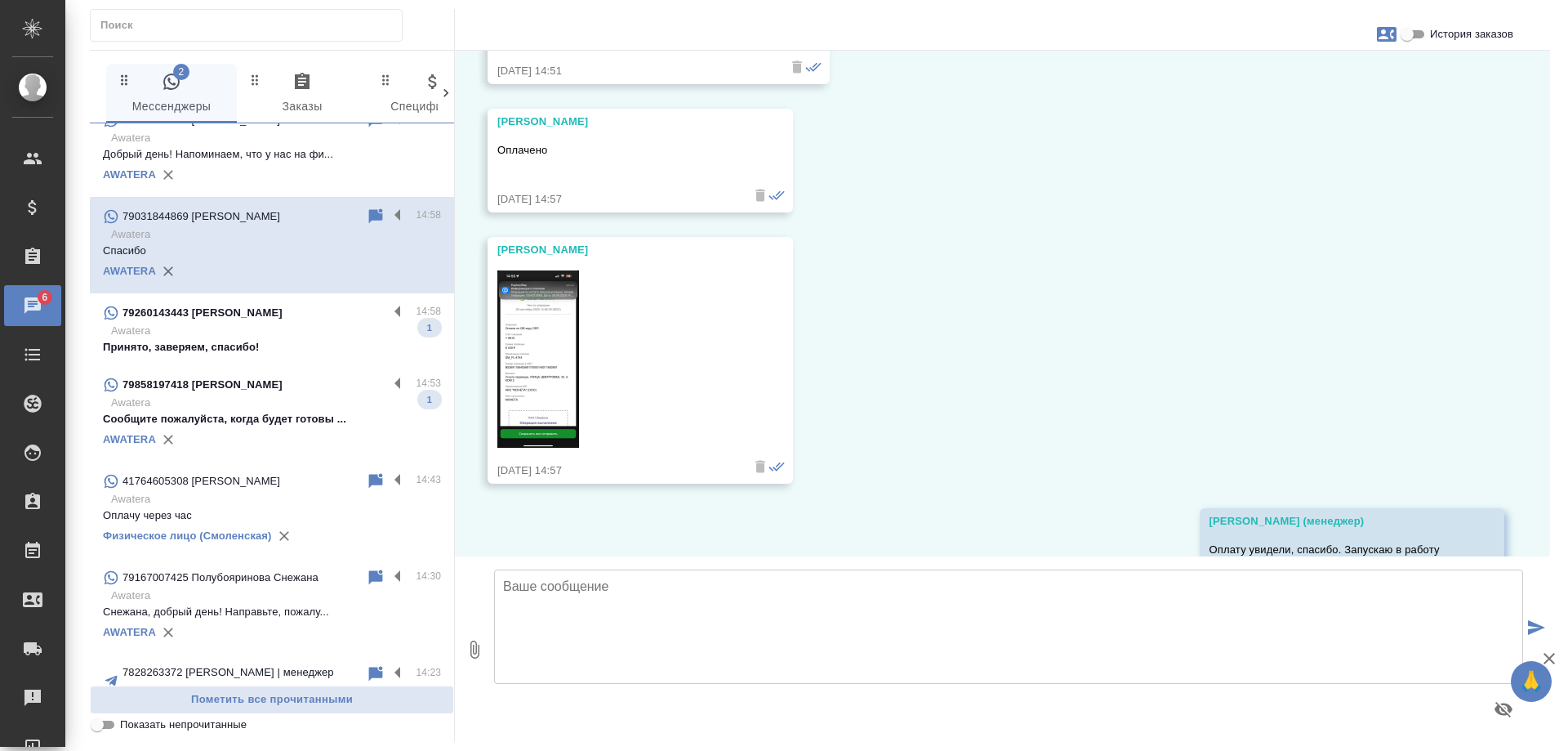
scroll to position [6356, 0]
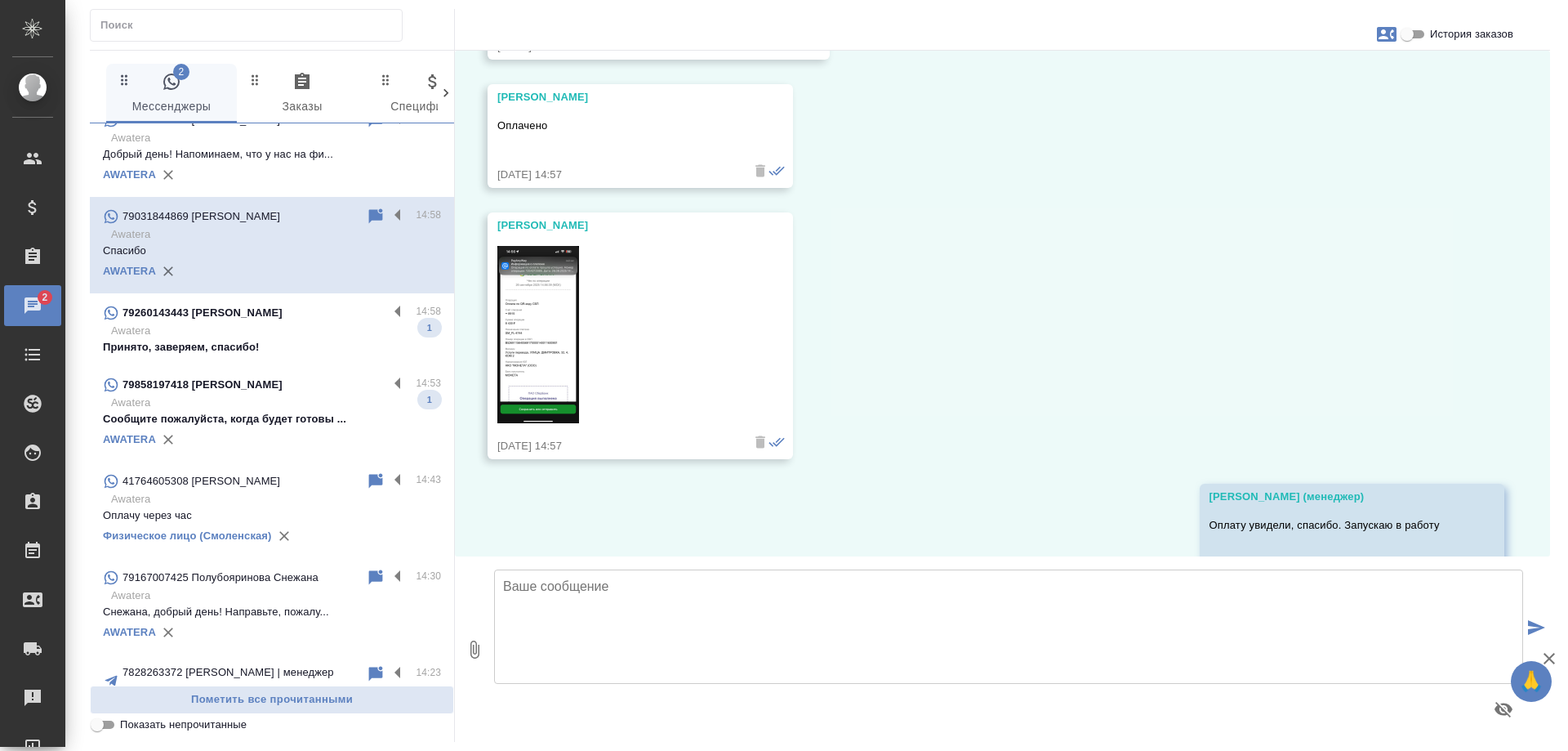
click at [286, 339] on p "Awatera" at bounding box center [276, 331] width 330 height 17
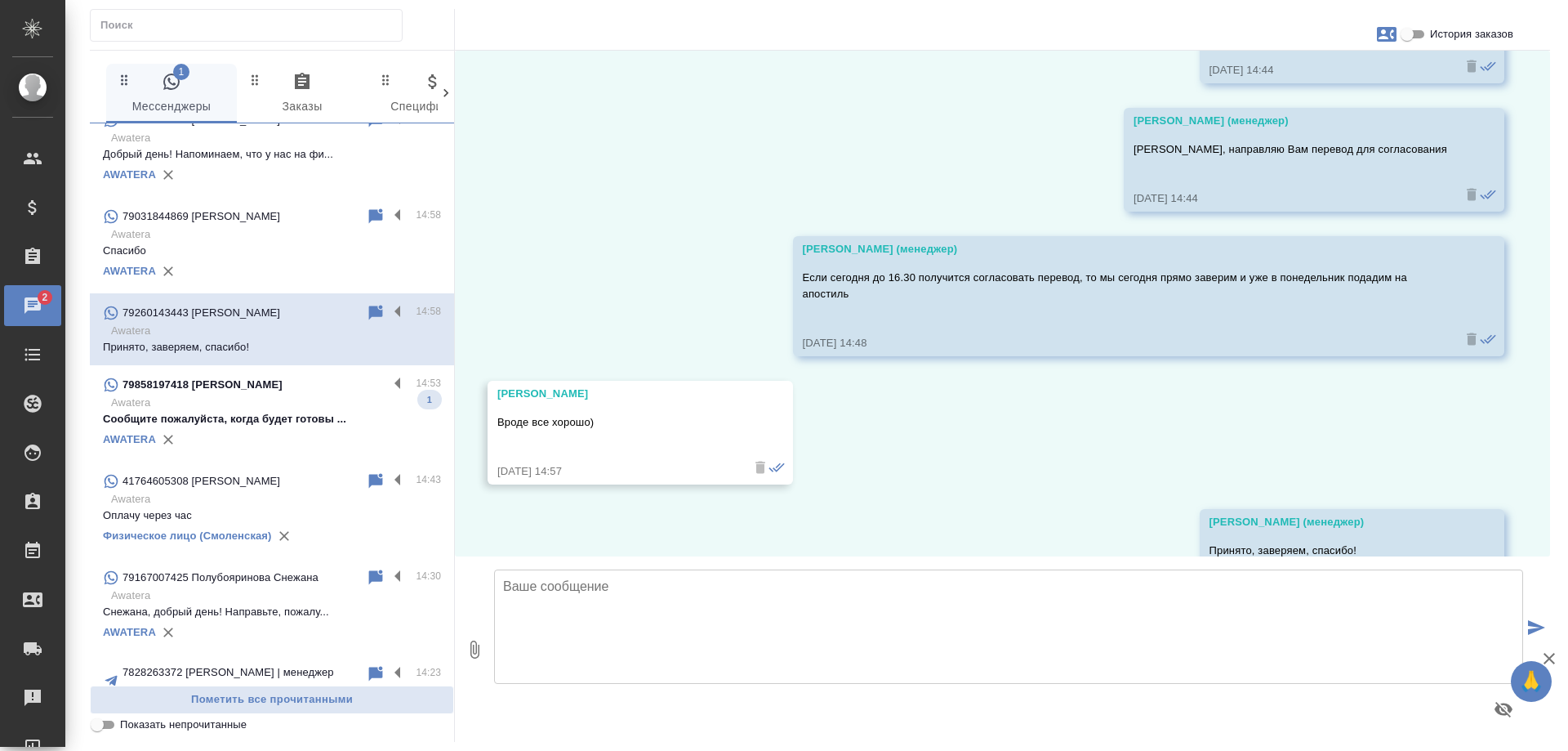
scroll to position [9552, 0]
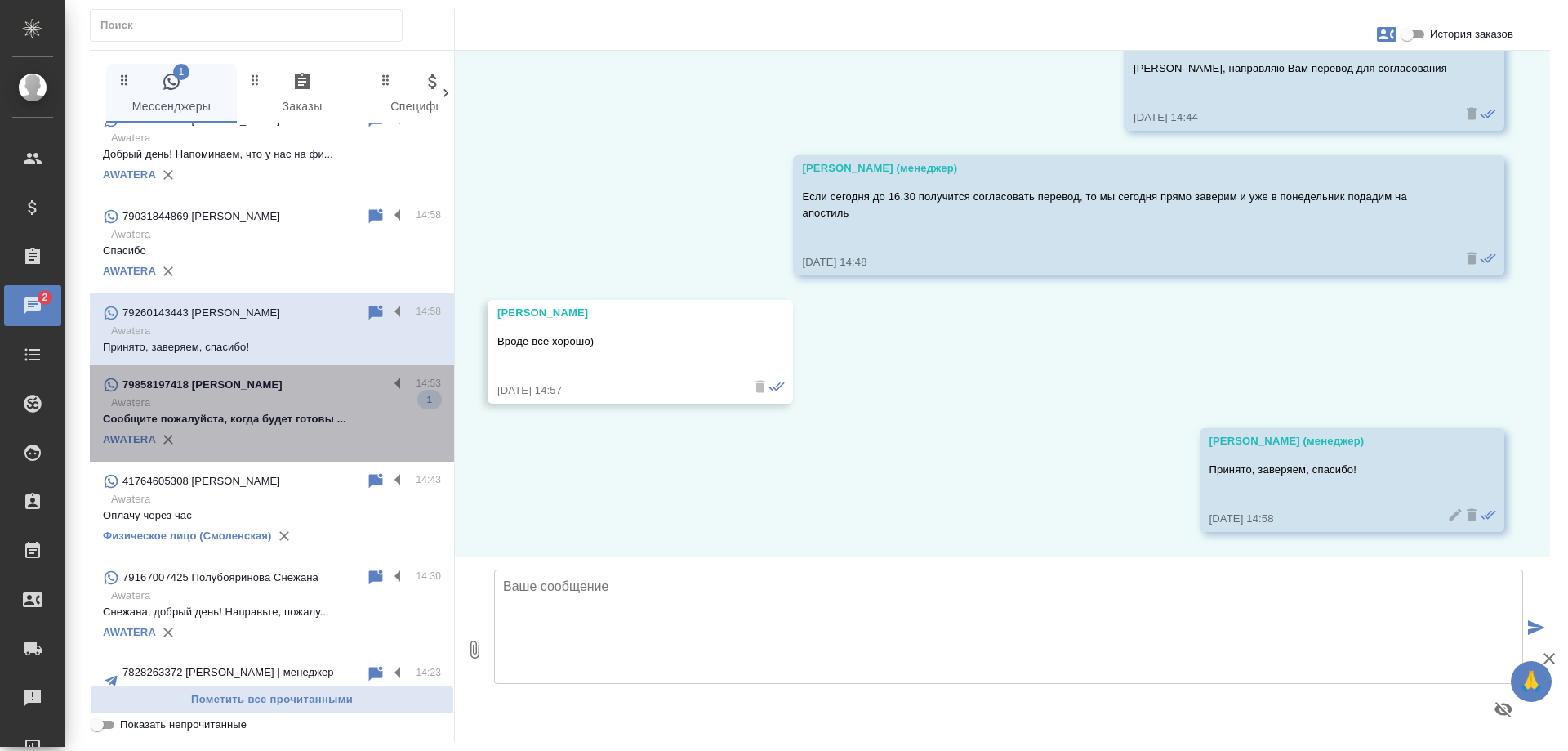
click at [304, 428] on p "Сообщите пожалуйста, когда будет готовы ..." at bounding box center [271, 419] width 338 height 17
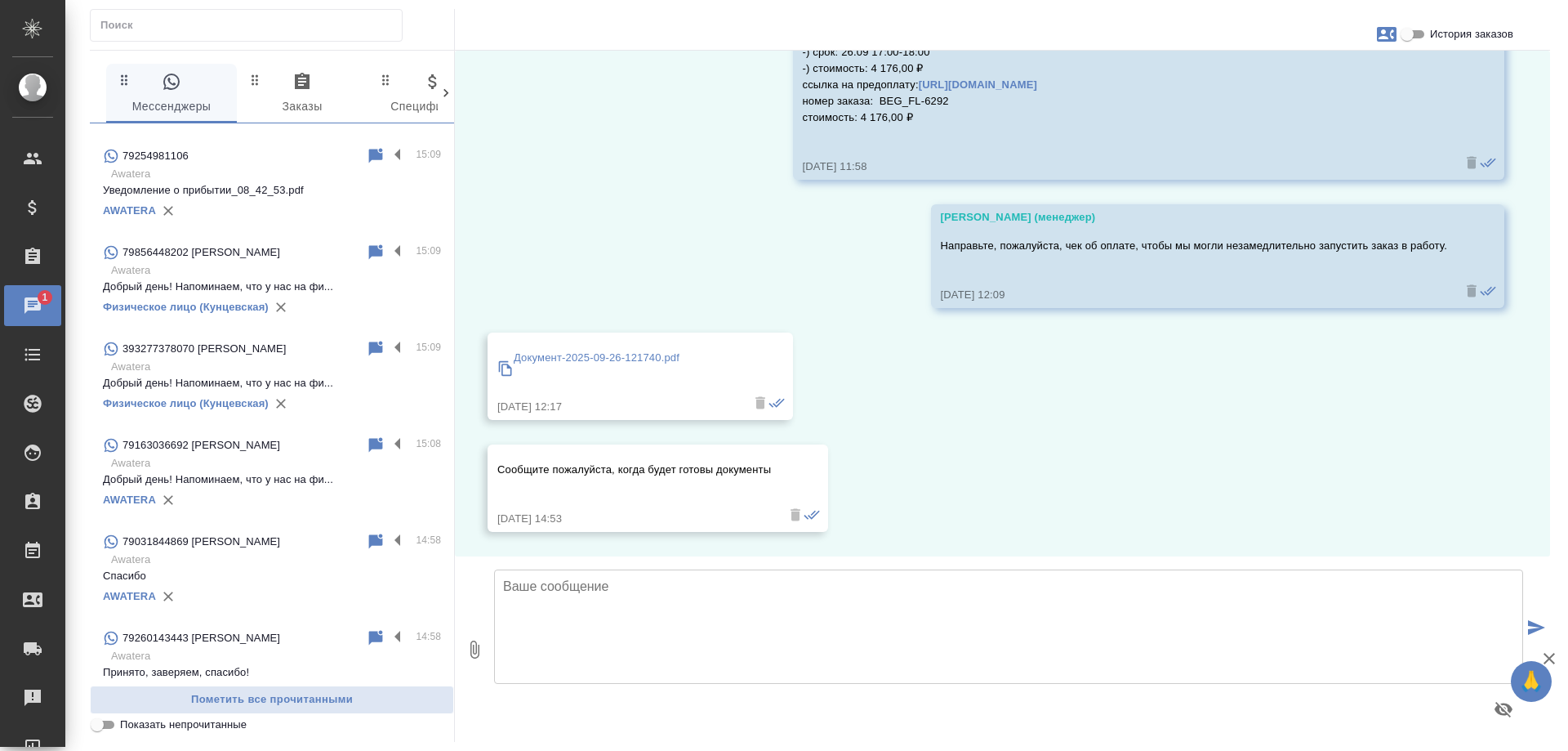
scroll to position [0, 0]
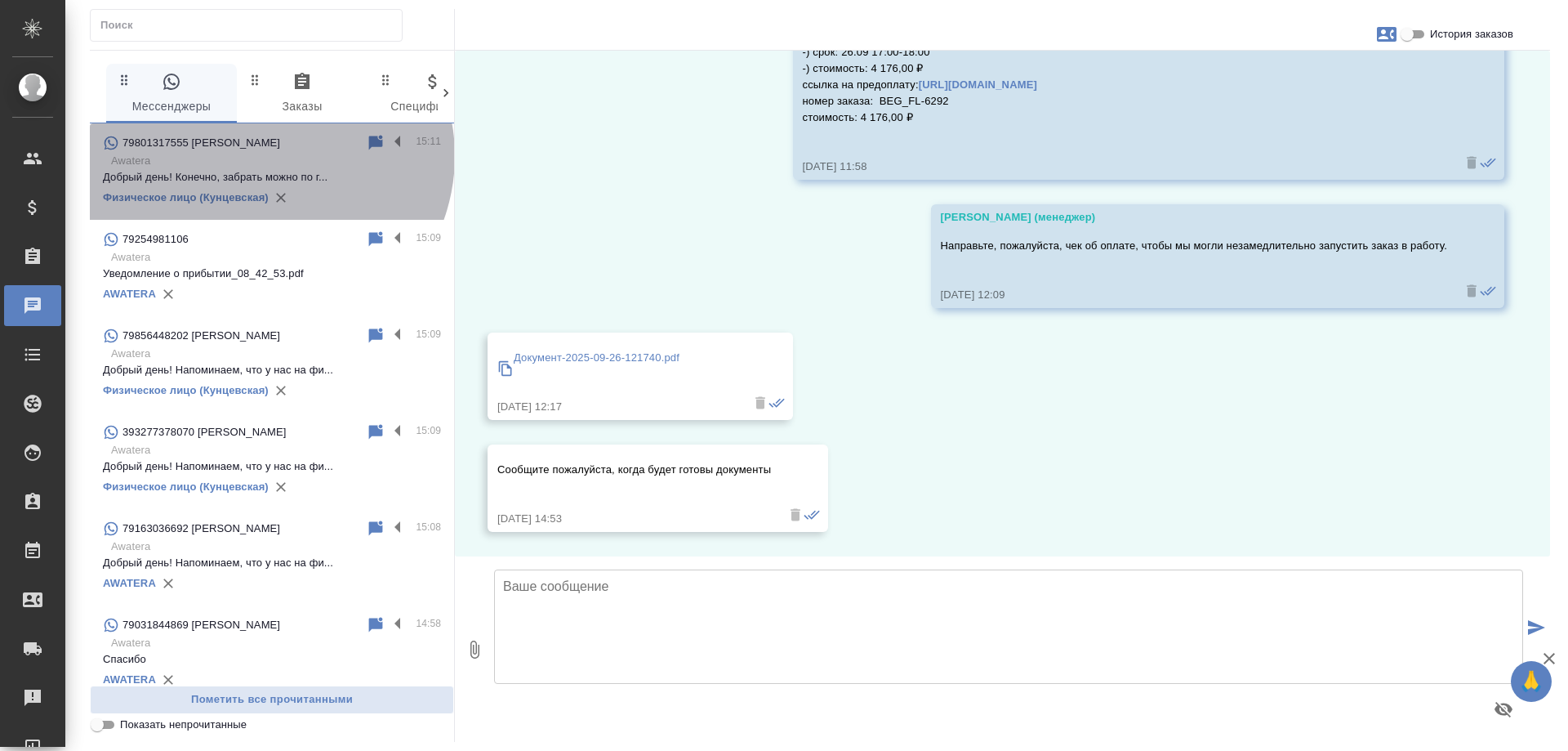
click at [266, 156] on p "Awatera" at bounding box center [276, 161] width 330 height 17
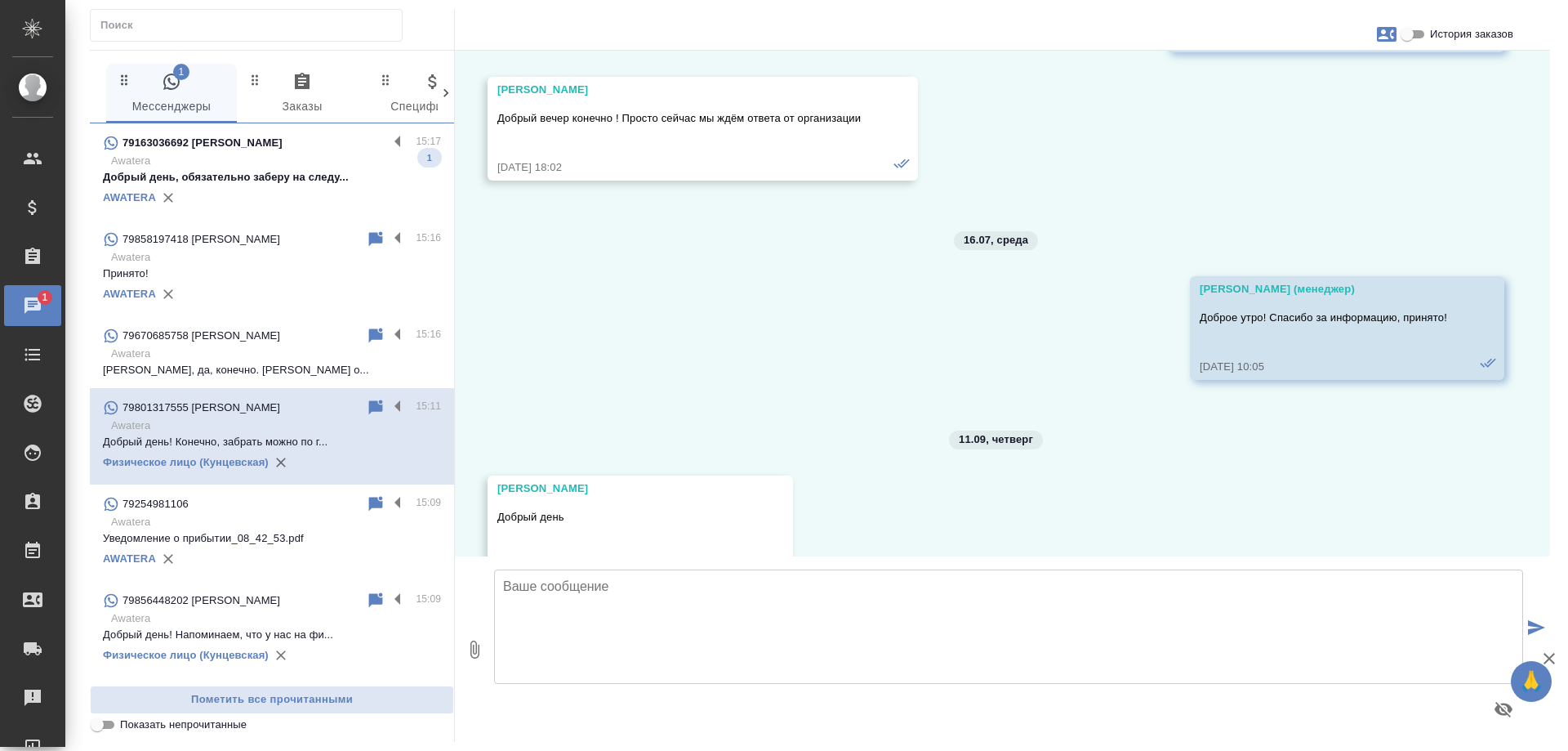
scroll to position [19897, 0]
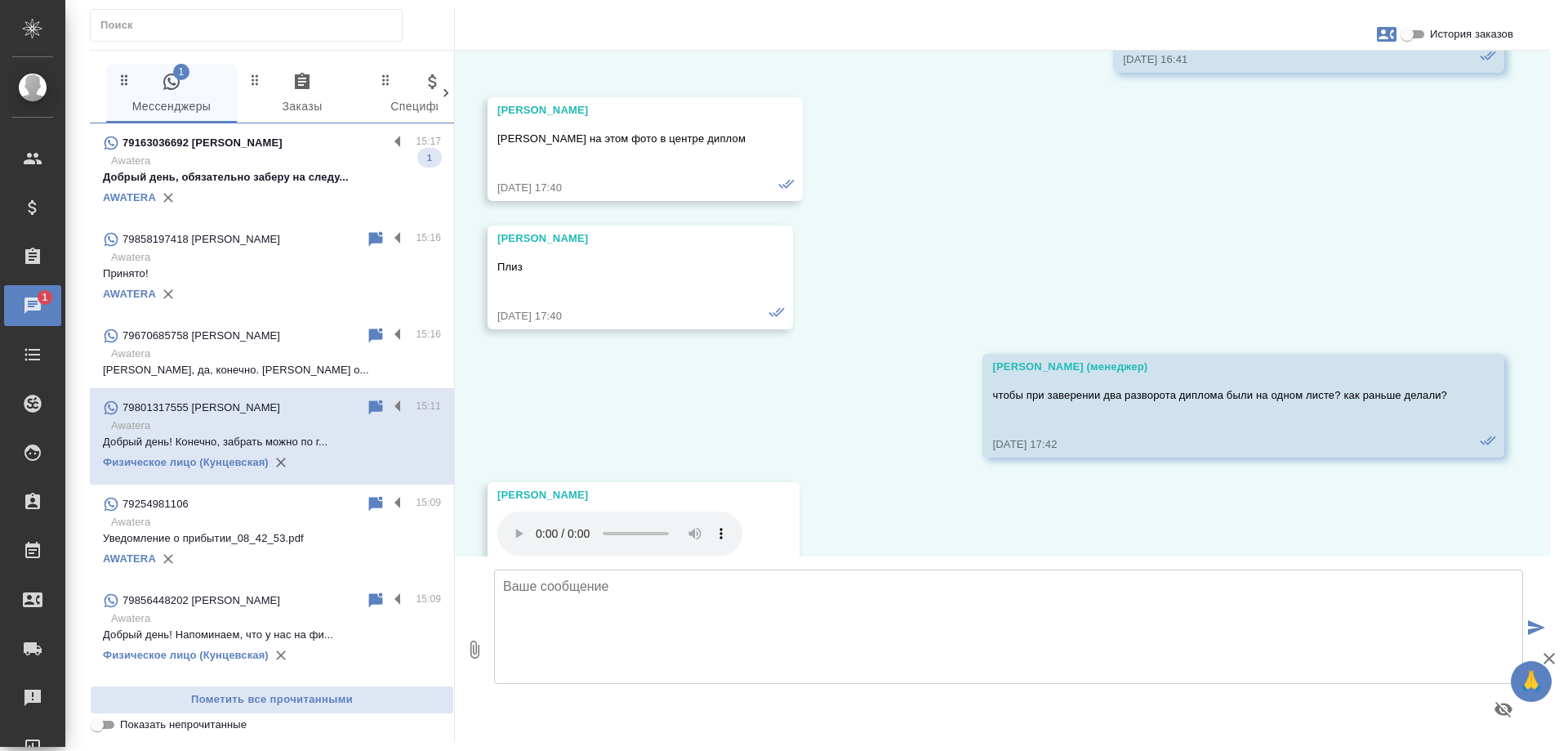
click at [289, 161] on p "Awatera" at bounding box center [276, 161] width 330 height 17
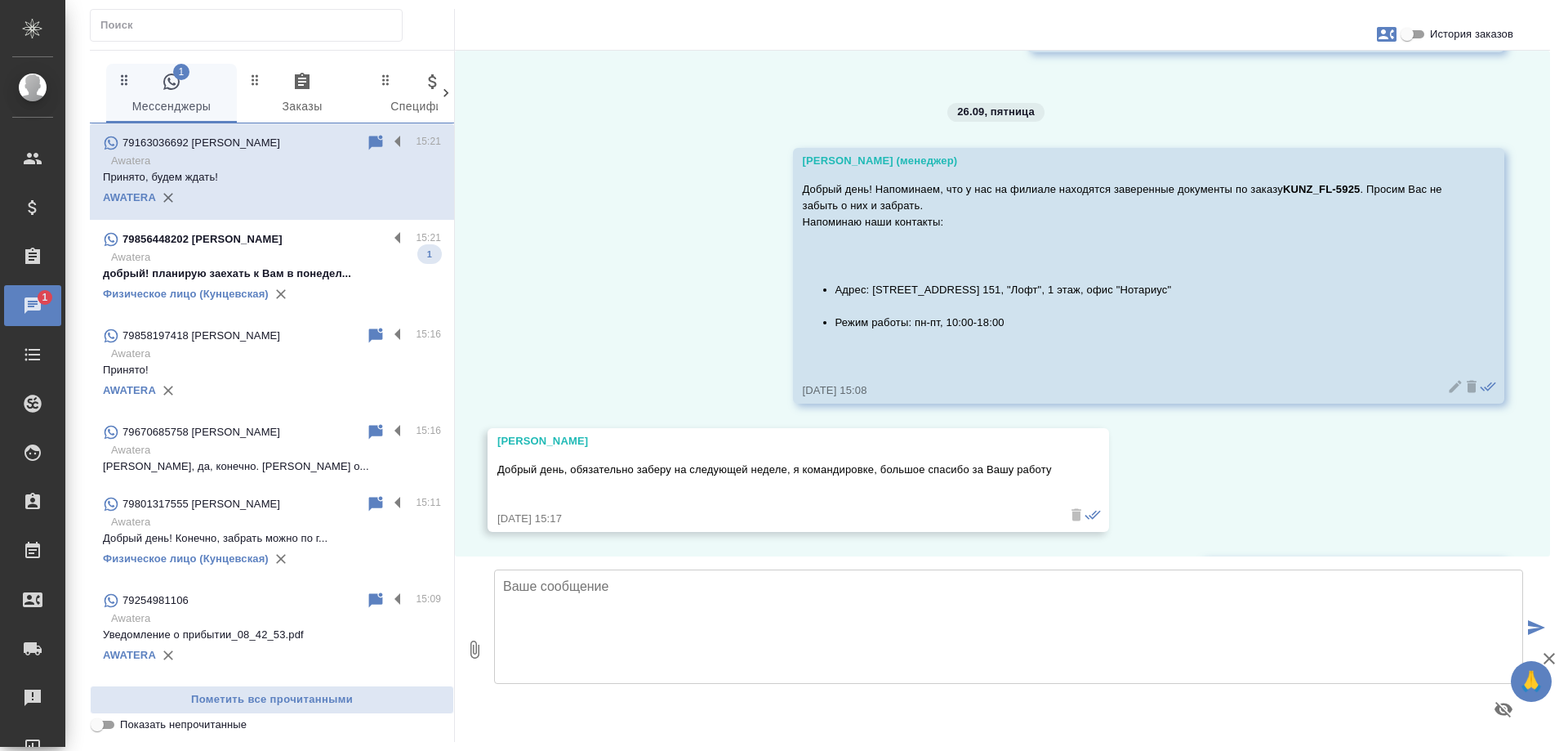
scroll to position [1112, 0]
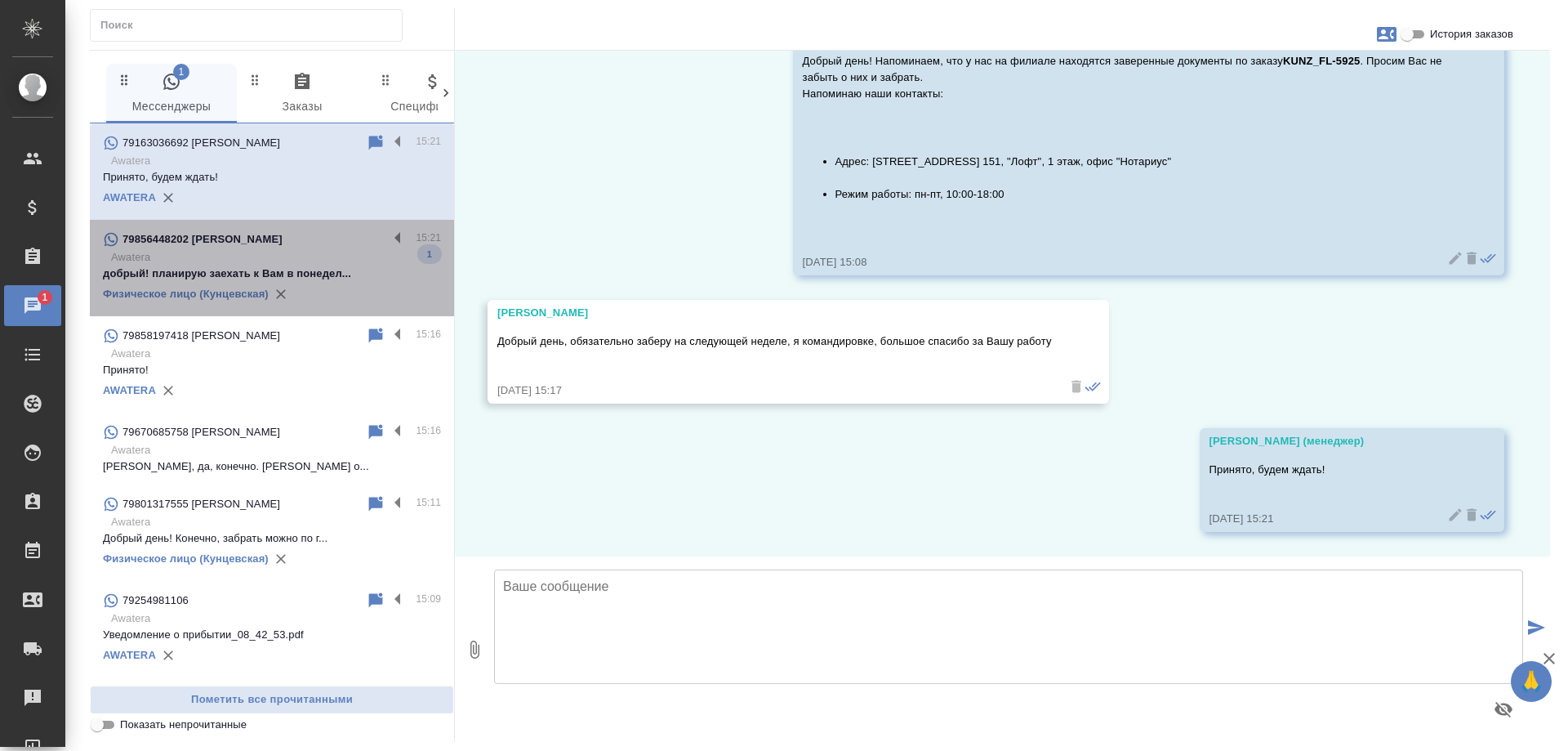
click at [282, 243] on p "79856448202 [PERSON_NAME]" at bounding box center [203, 240] width 160 height 17
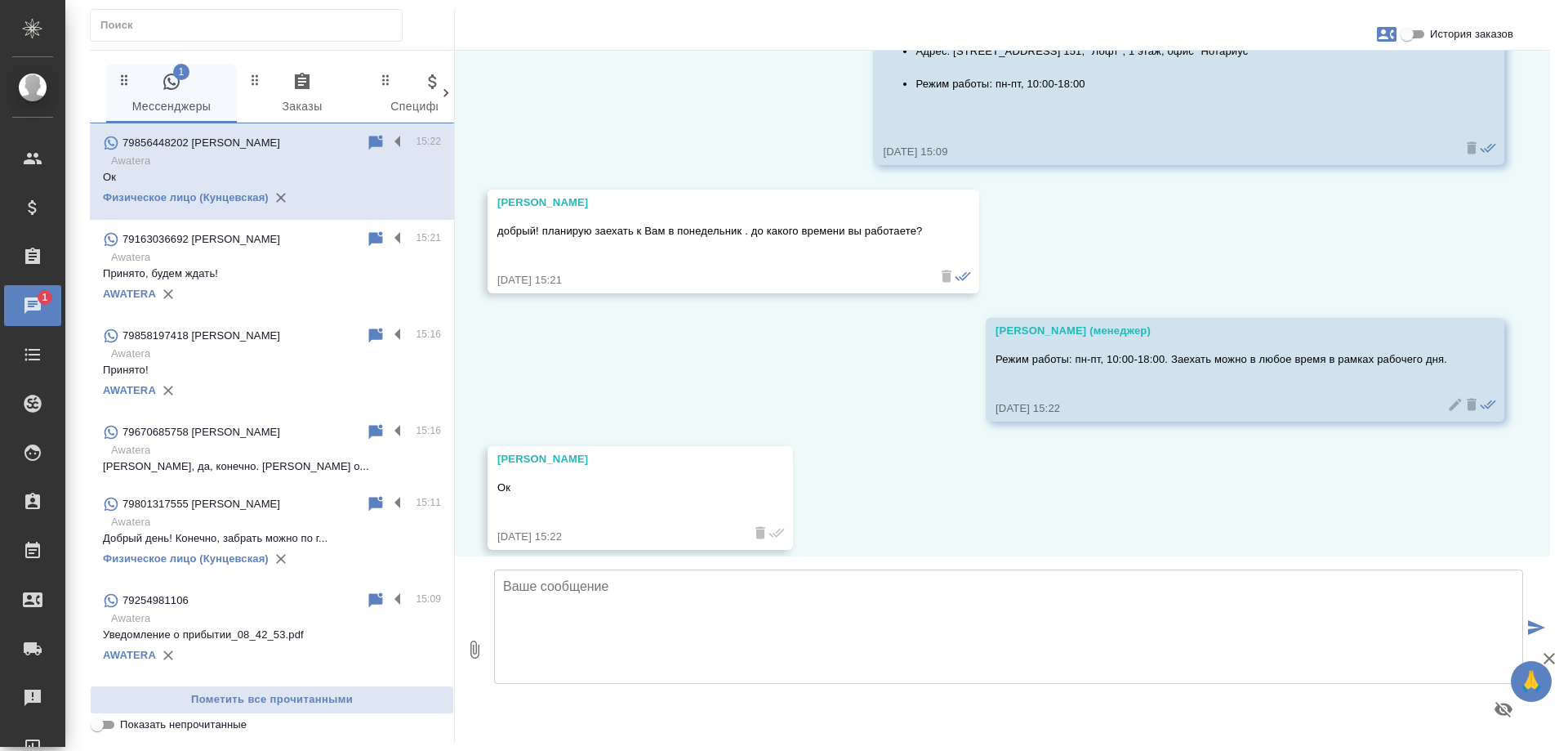
scroll to position [9580, 0]
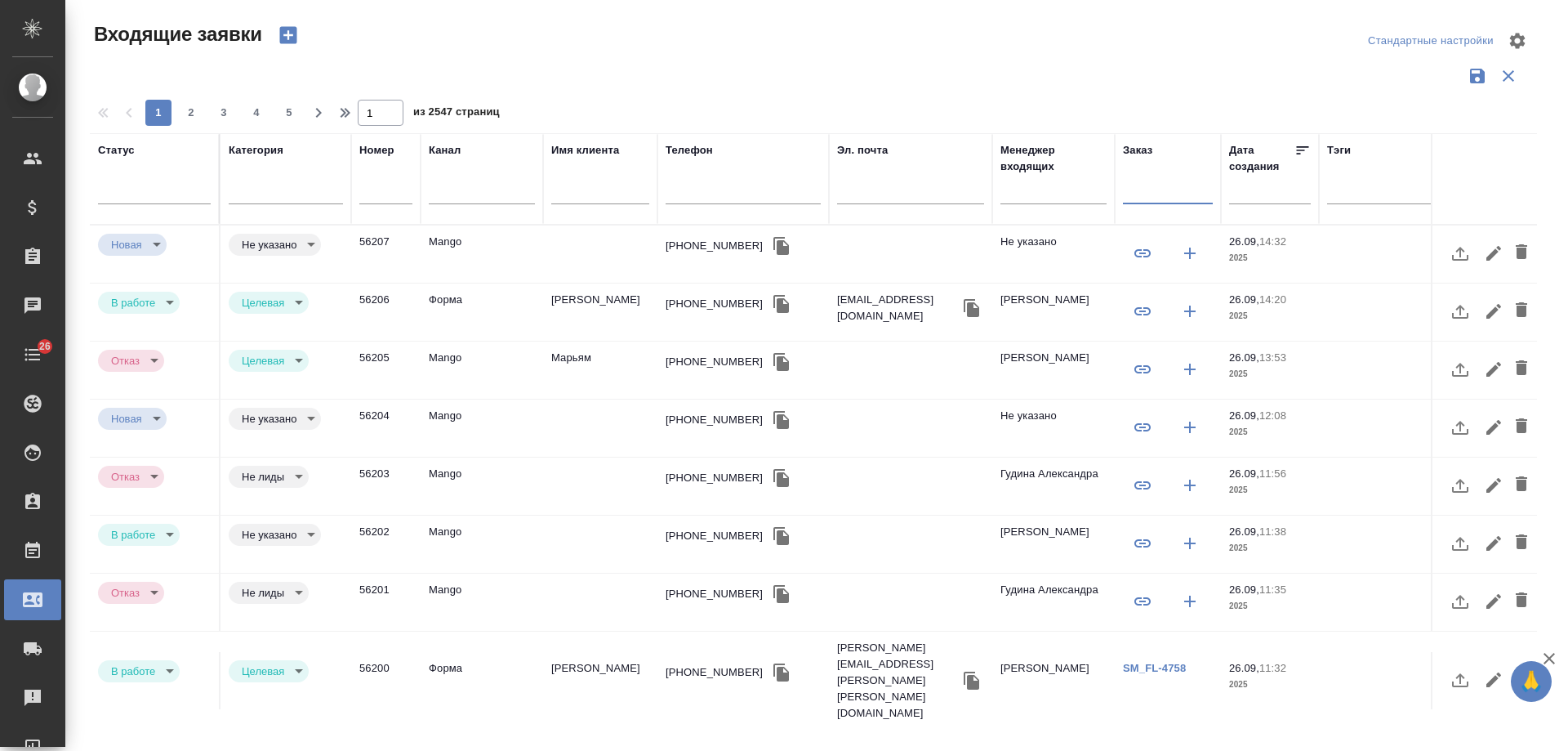
select select "RU"
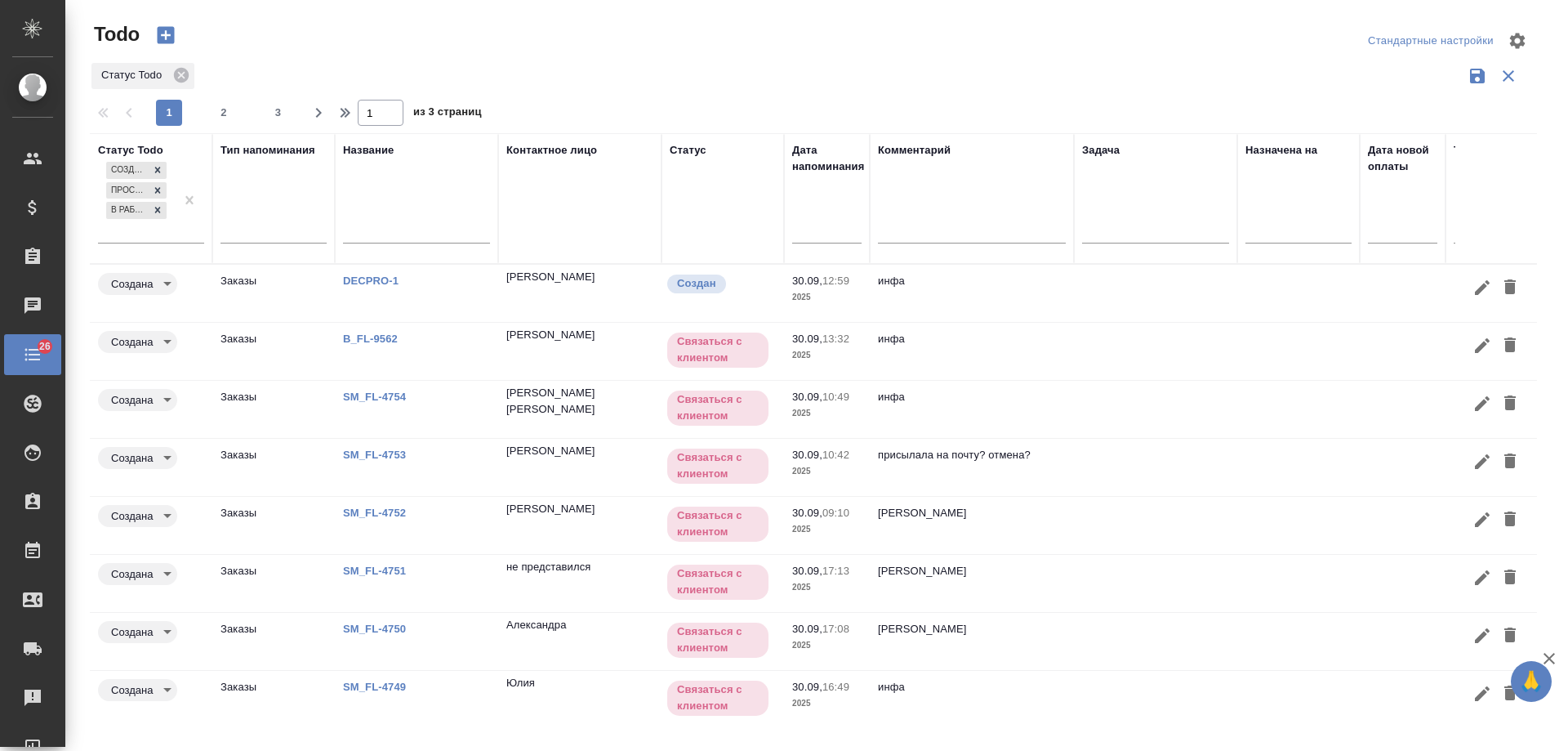
scroll to position [135, 0]
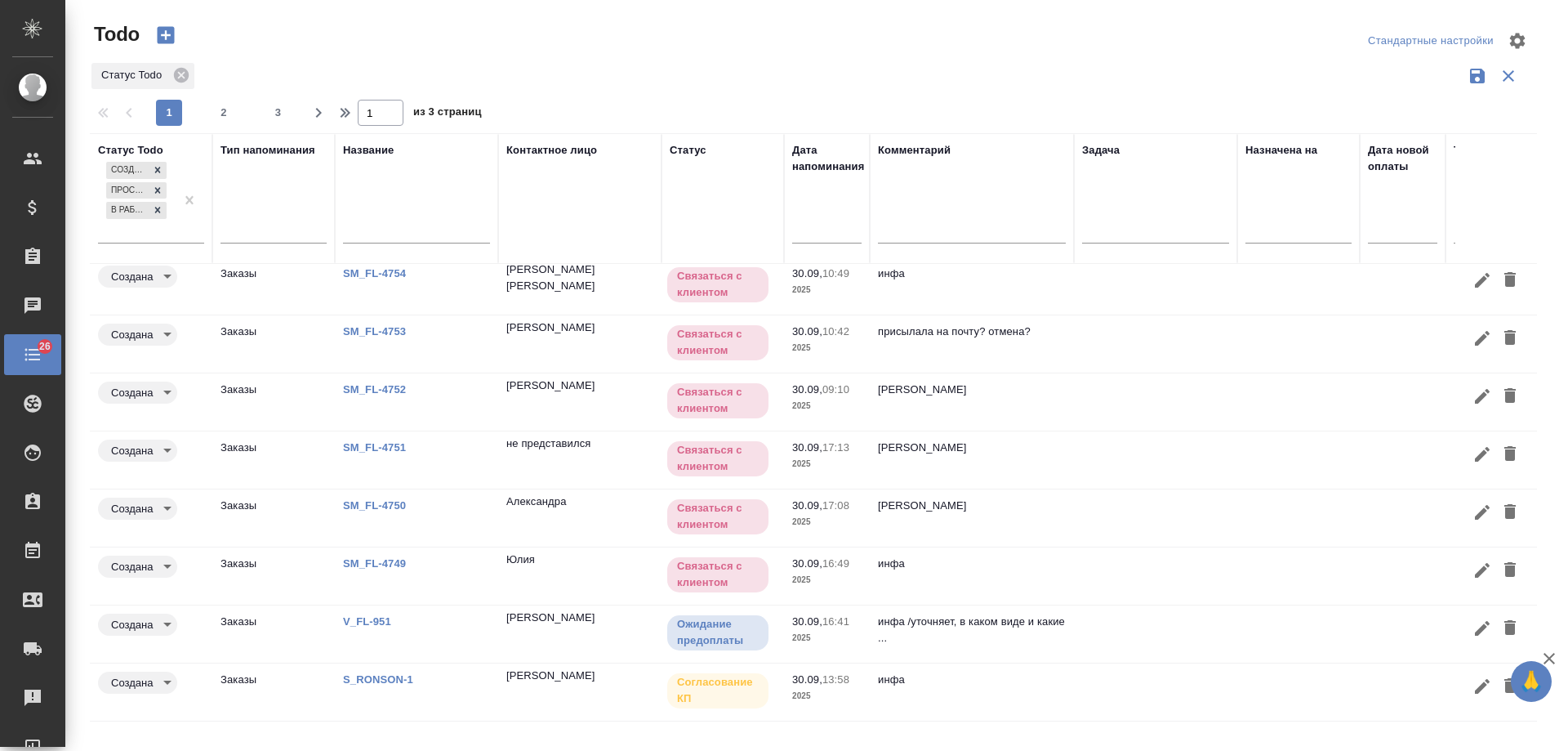
click at [802, 240] on div at bounding box center [827, 230] width 69 height 27
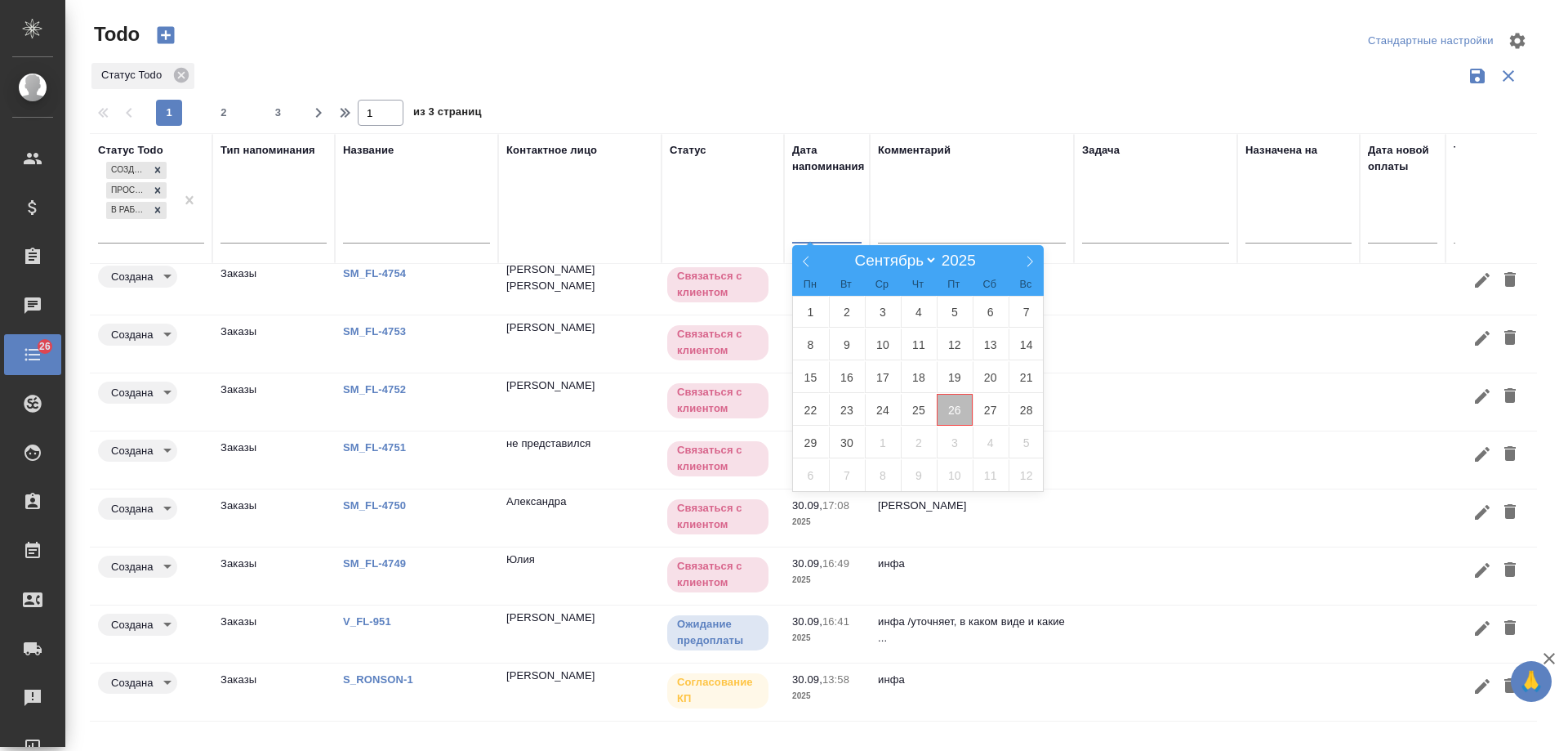
click at [958, 401] on span "26" at bounding box center [954, 409] width 36 height 32
type div "2025-09-25T21:00:00.000Z"
click at [989, 417] on span "27" at bounding box center [990, 409] width 36 height 32
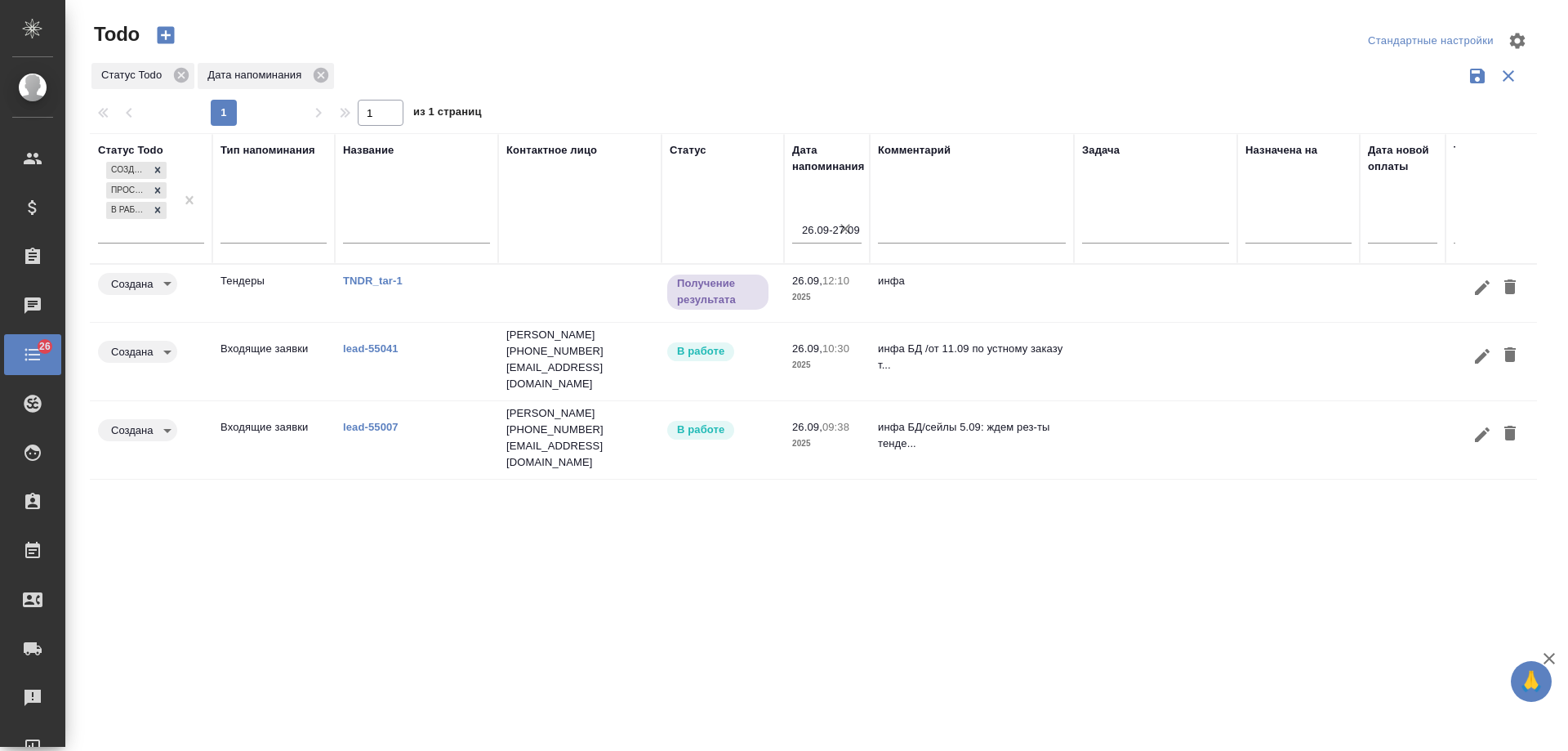
scroll to position [0, 0]
click at [369, 421] on link "lead-55007" at bounding box center [371, 427] width 56 height 13
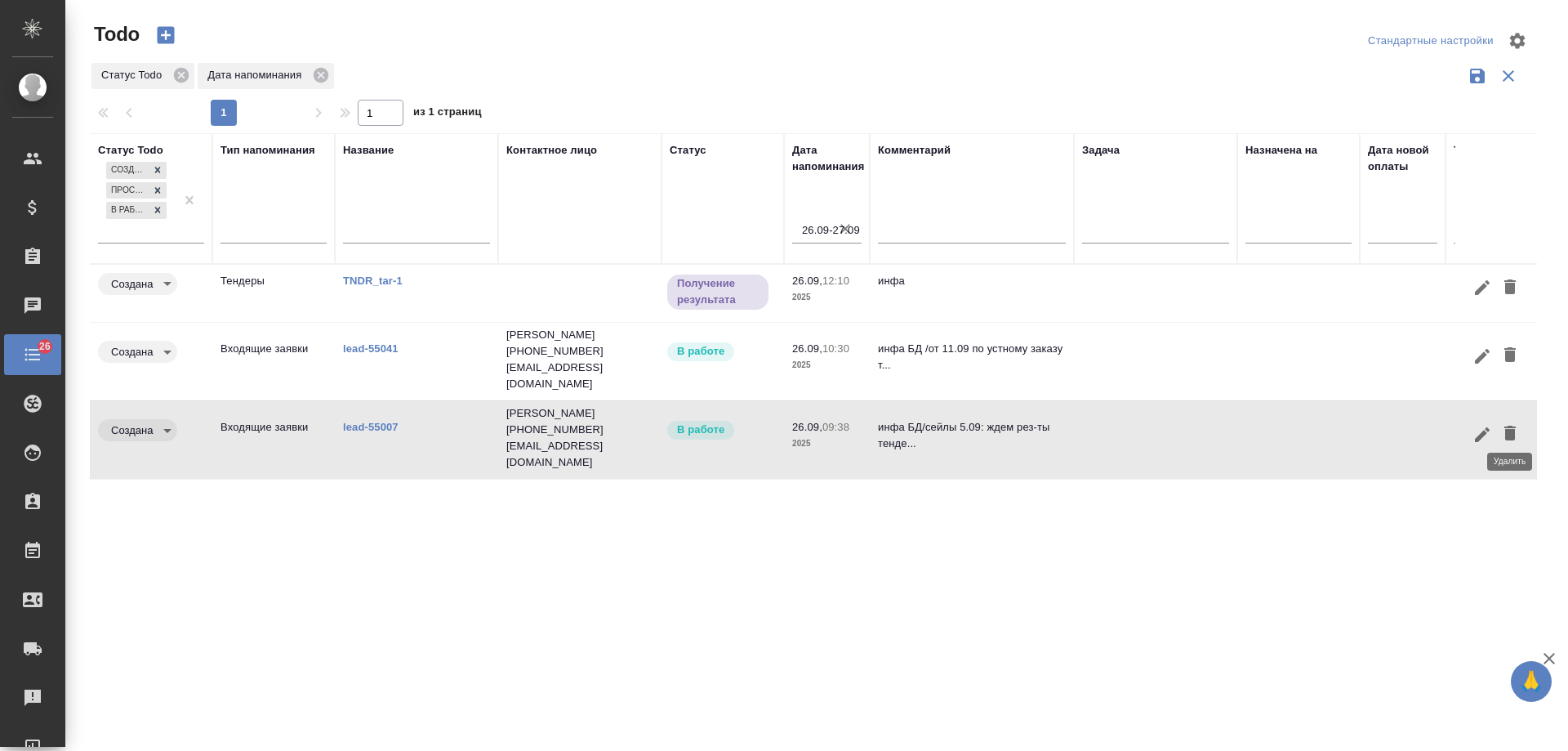
click at [1505, 426] on icon "button" at bounding box center [1510, 434] width 12 height 15
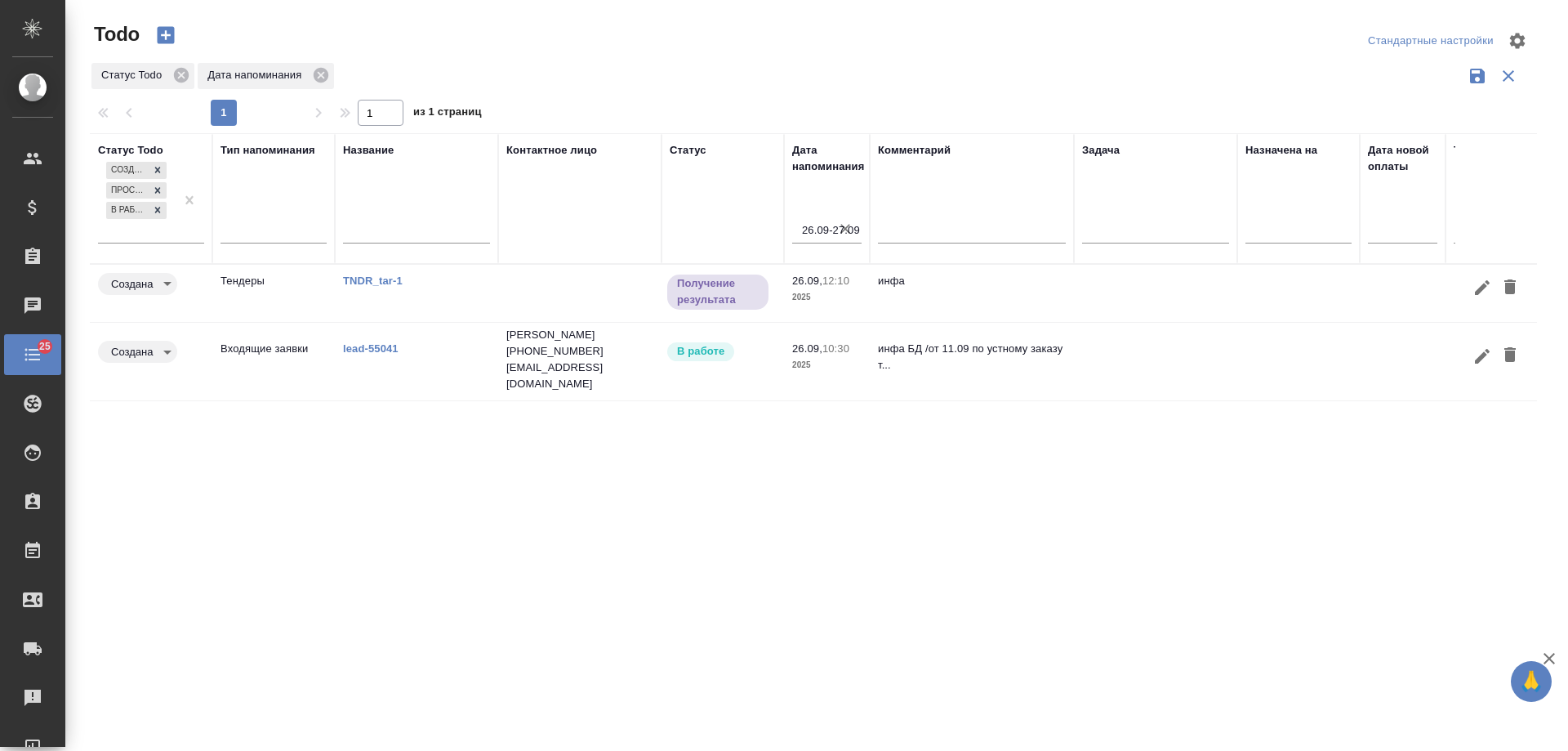
click at [375, 346] on link "lead-55041" at bounding box center [371, 348] width 56 height 13
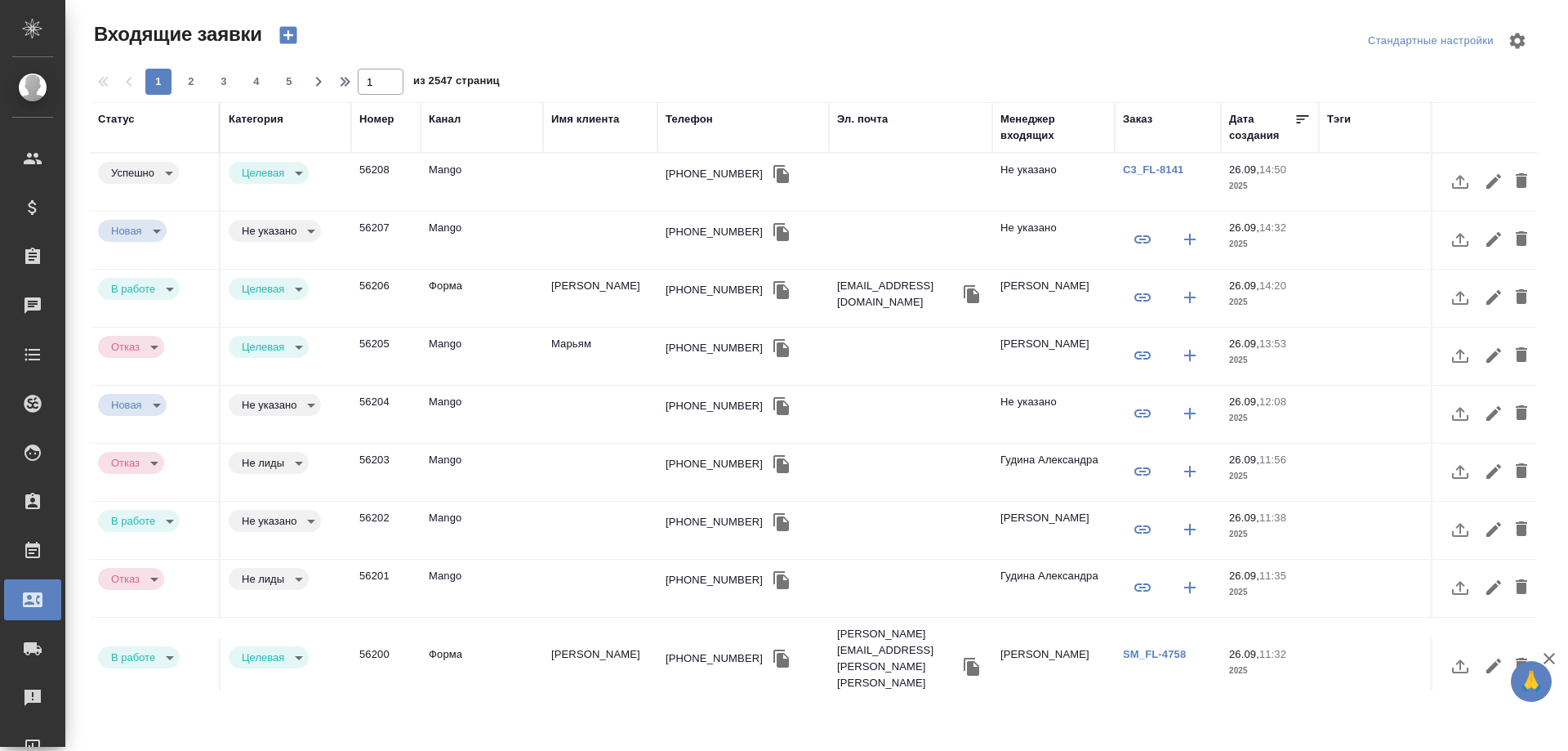
select select "RU"
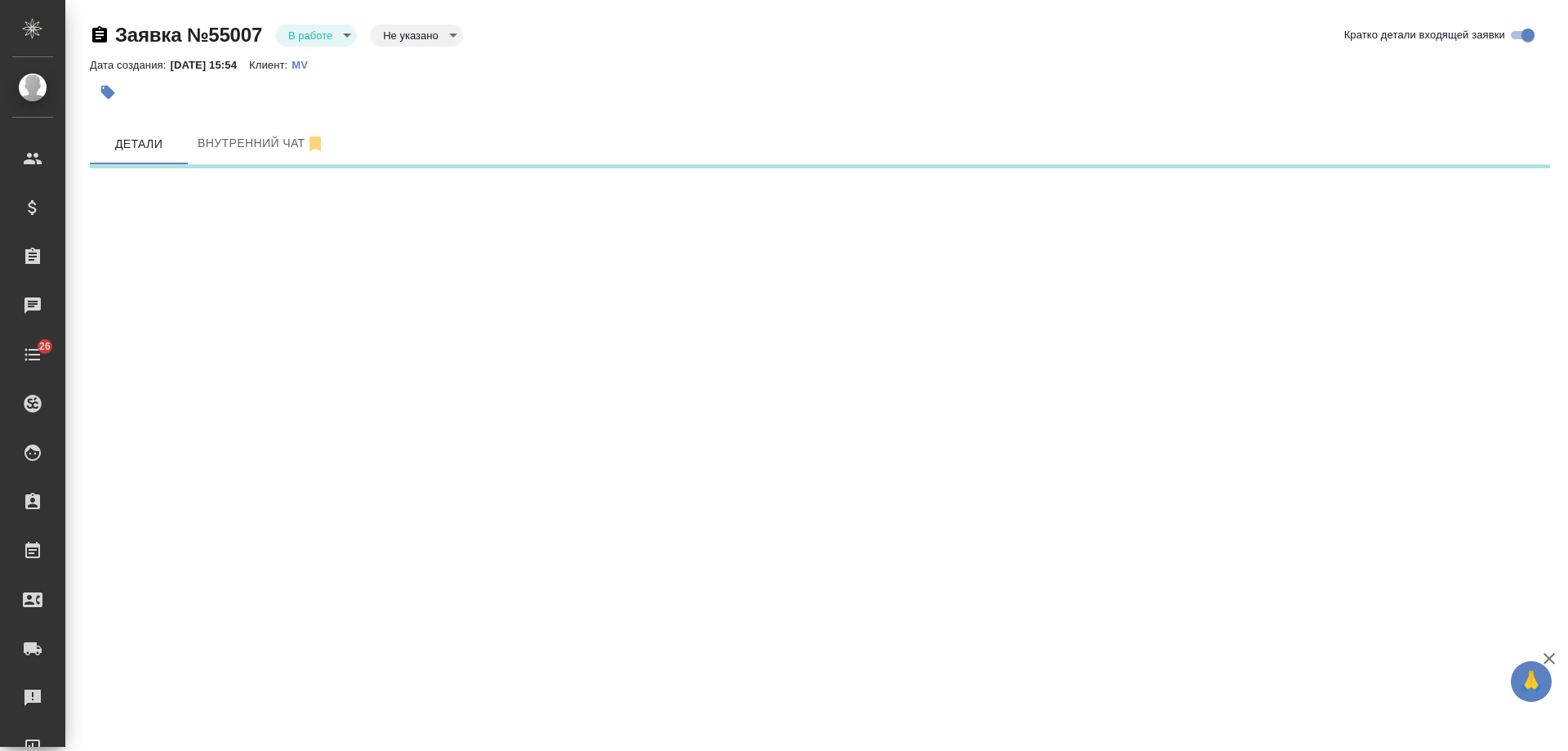
select select "RU"
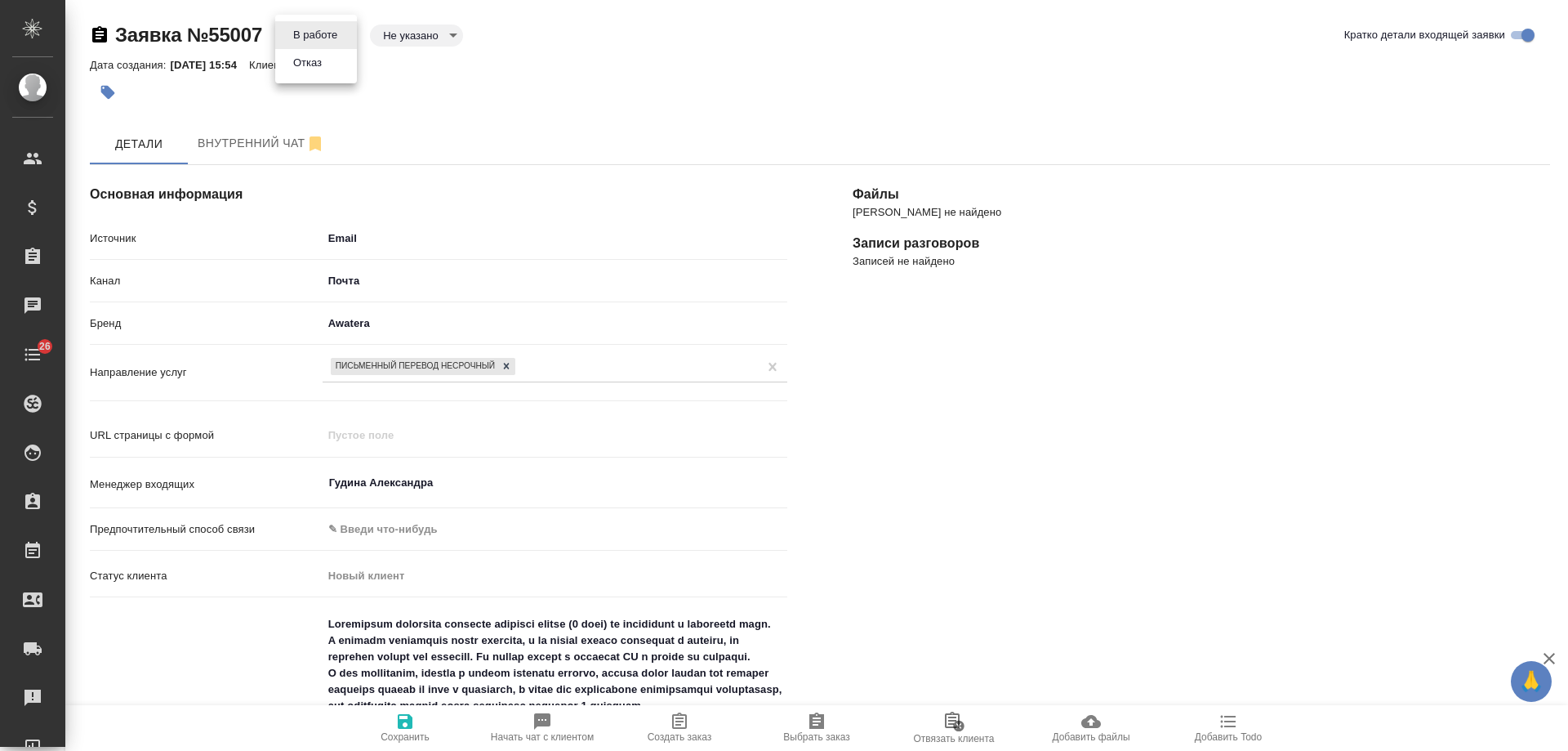
click at [343, 37] on body "🙏 .cls-1 fill:#fff; AWATERA Gudina Alexandra Клиенты Спецификации Заказы Чаты 2…" at bounding box center [784, 375] width 1568 height 751
click at [321, 71] on button "Отказ" at bounding box center [307, 63] width 38 height 18
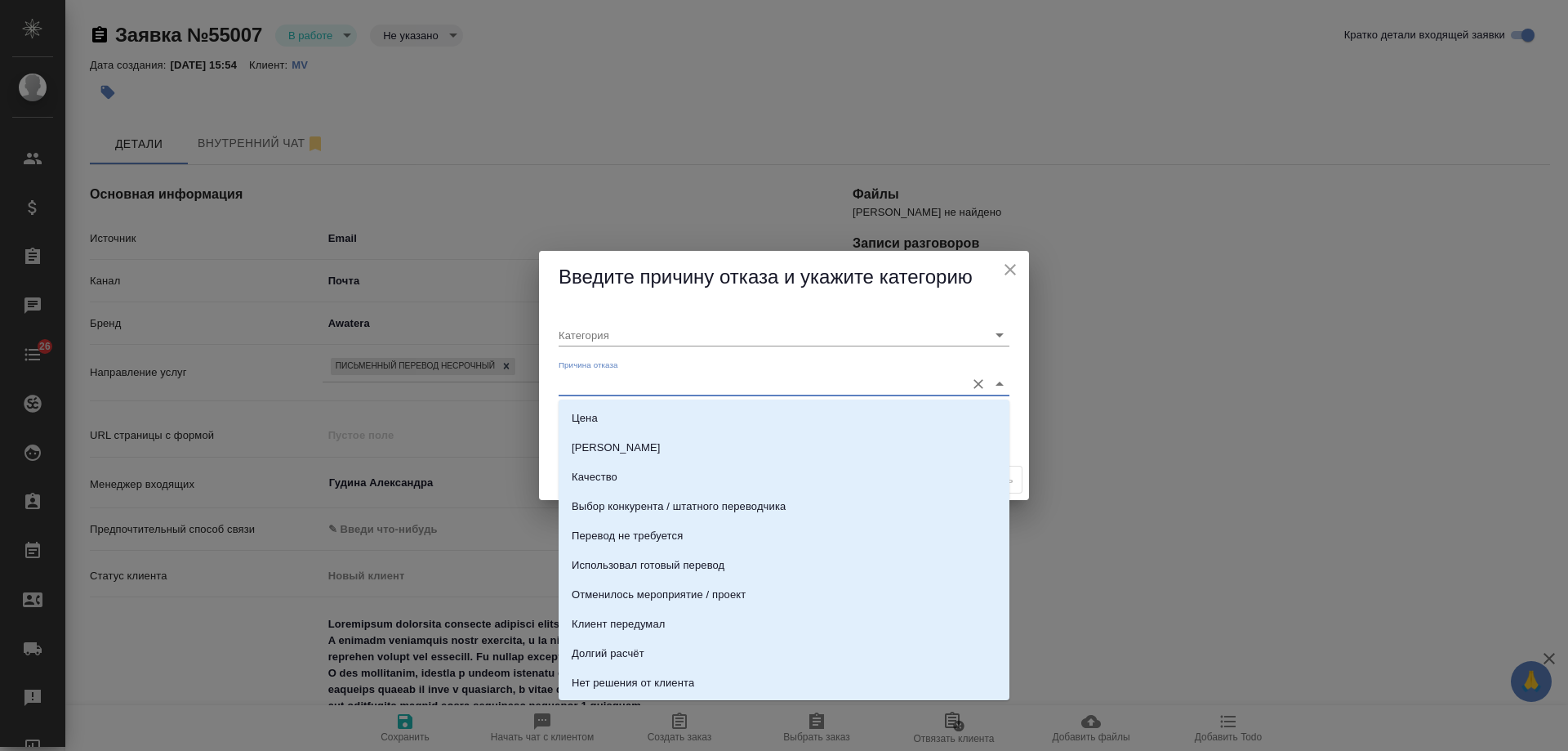
click at [619, 379] on input "Причина отказа" at bounding box center [757, 383] width 398 height 22
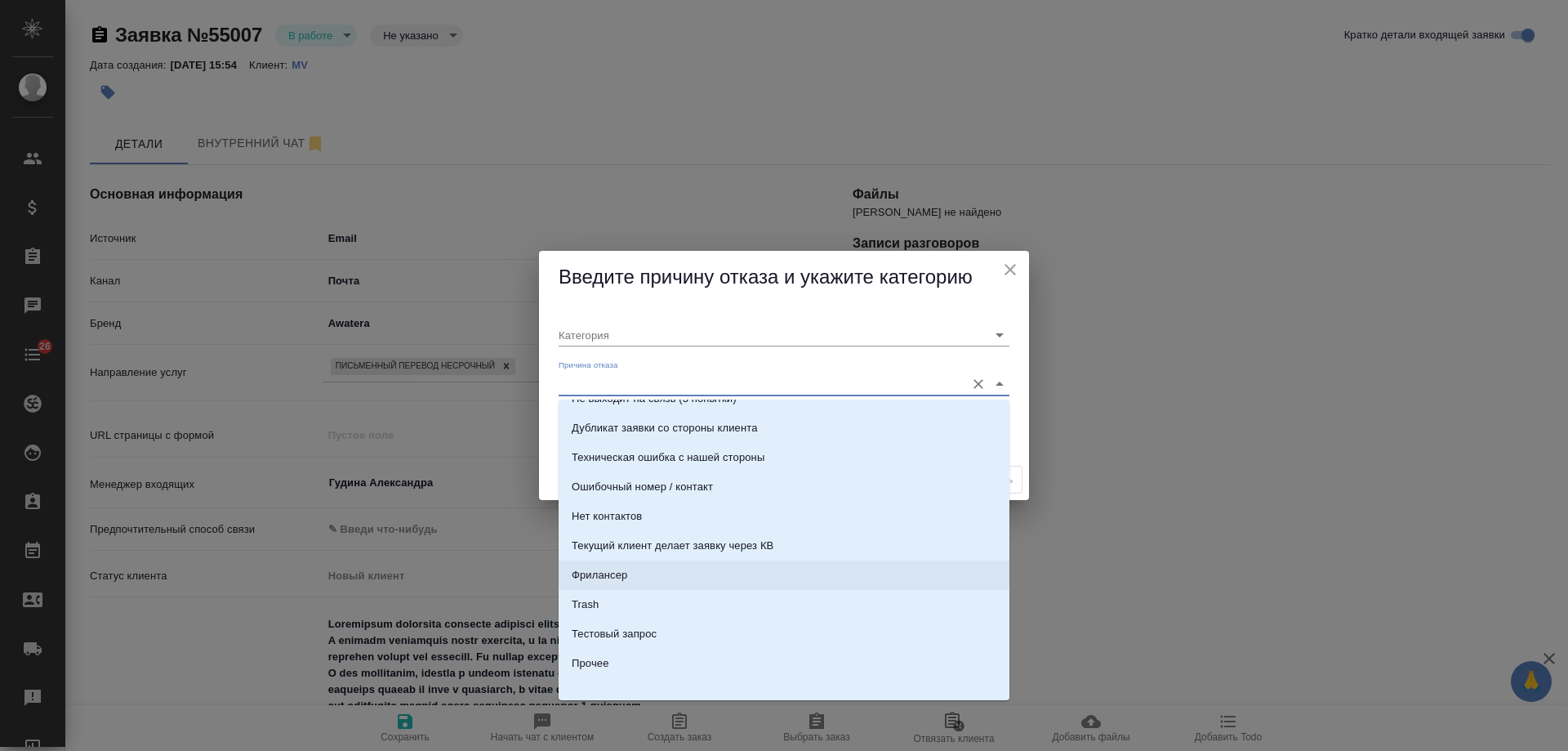
scroll to position [245, 0]
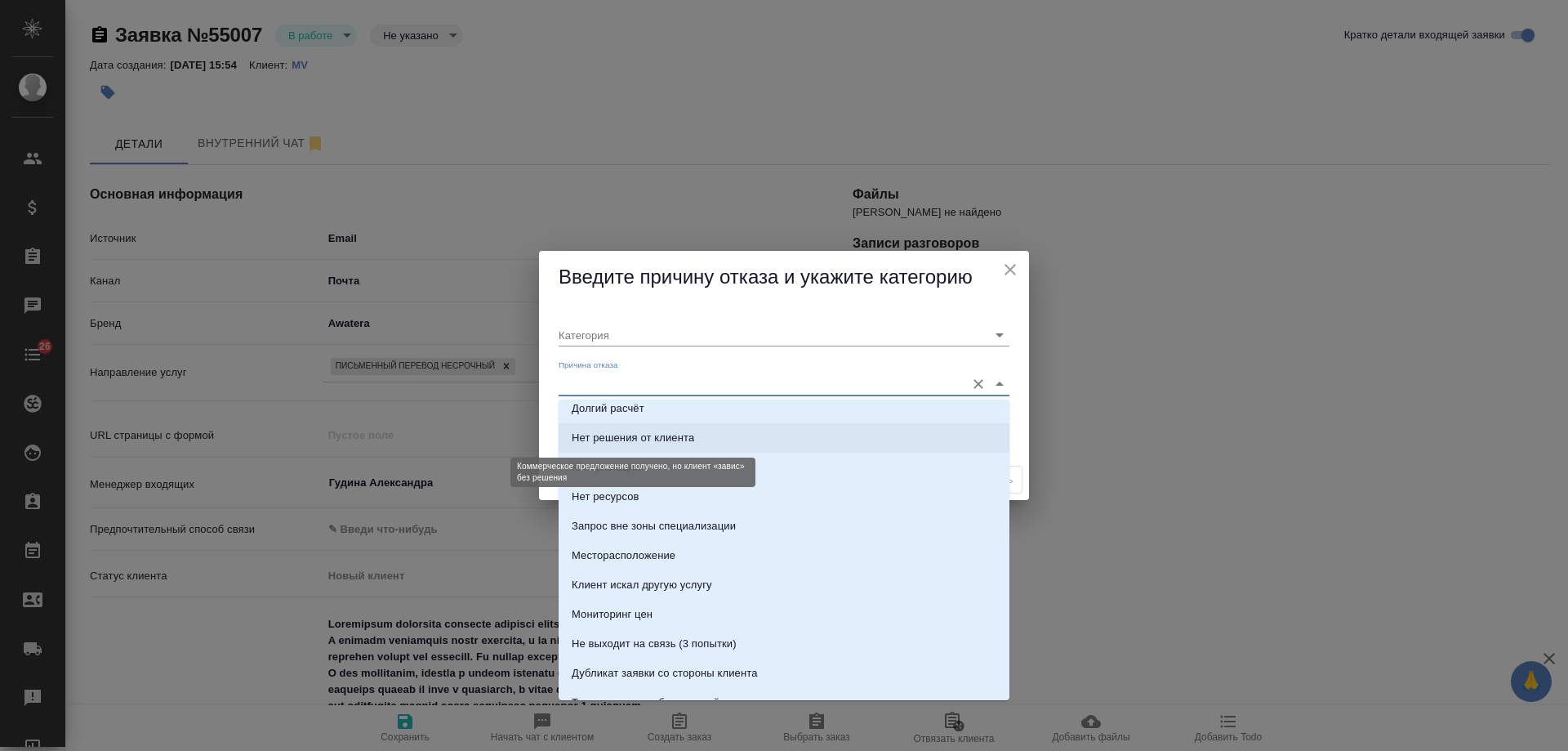
click at [669, 442] on div "Нет решения от клиента" at bounding box center [633, 438] width 123 height 17
type input "Целевая"
type input "Нет решения от клиента"
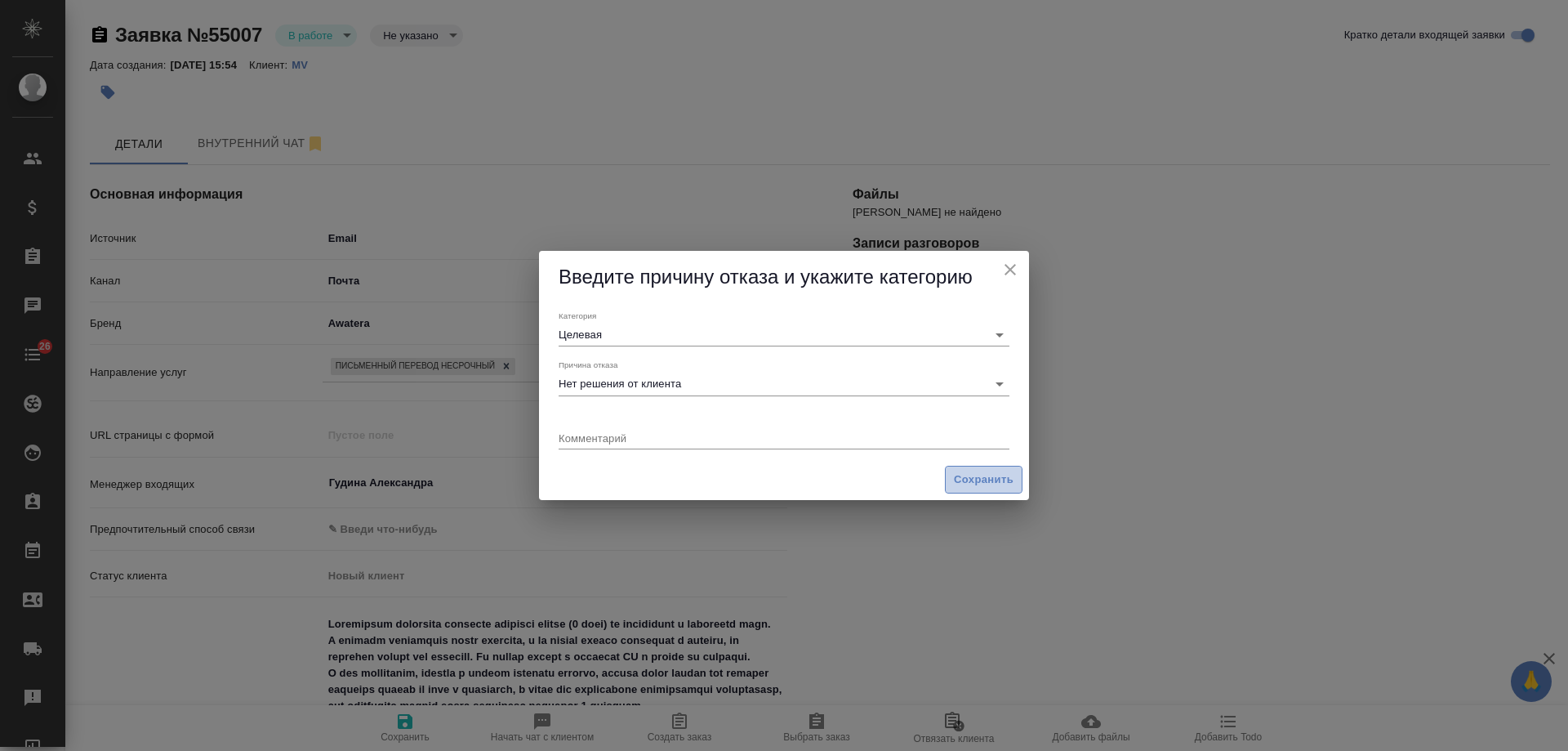
click at [987, 480] on span "Сохранить" at bounding box center [983, 480] width 59 height 18
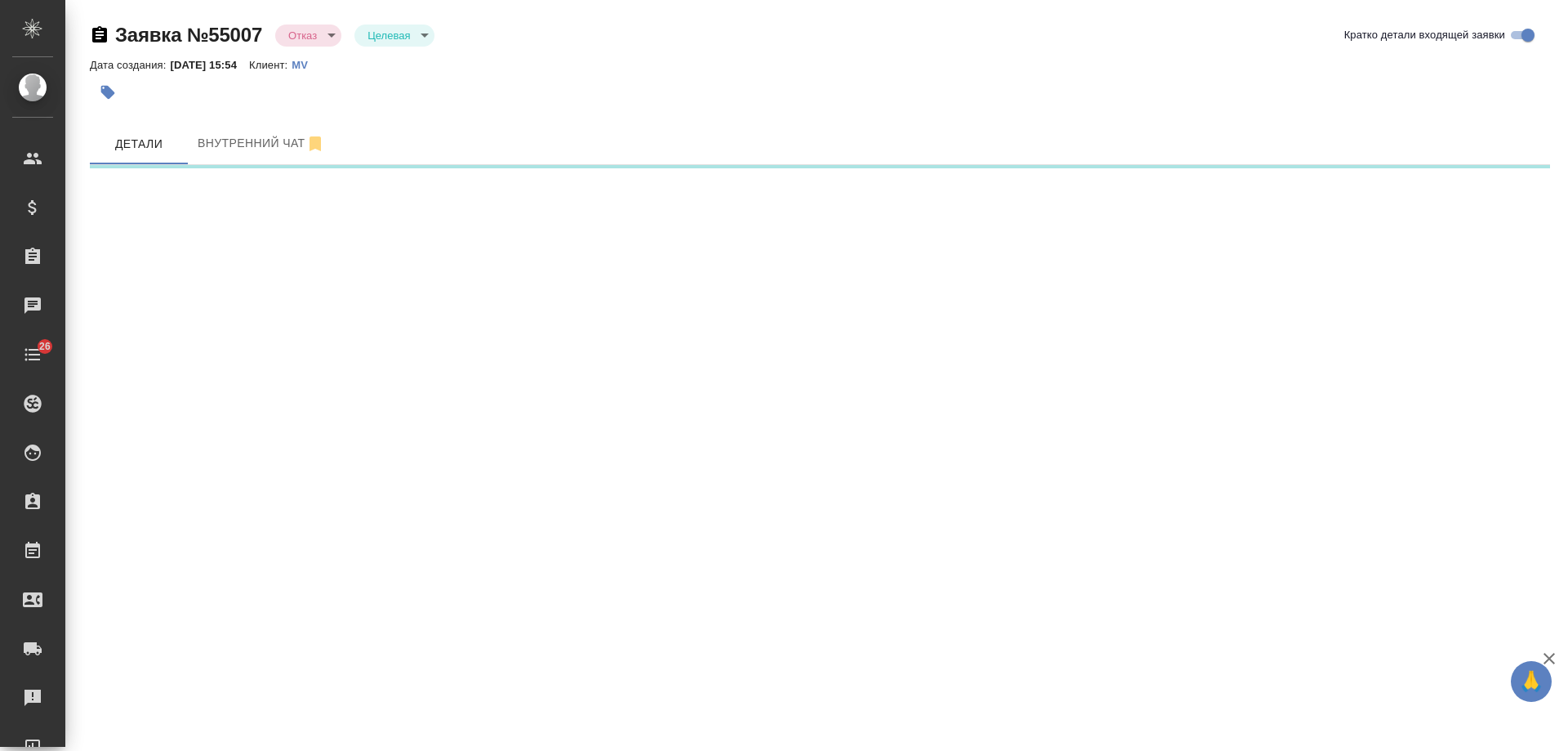
select select "RU"
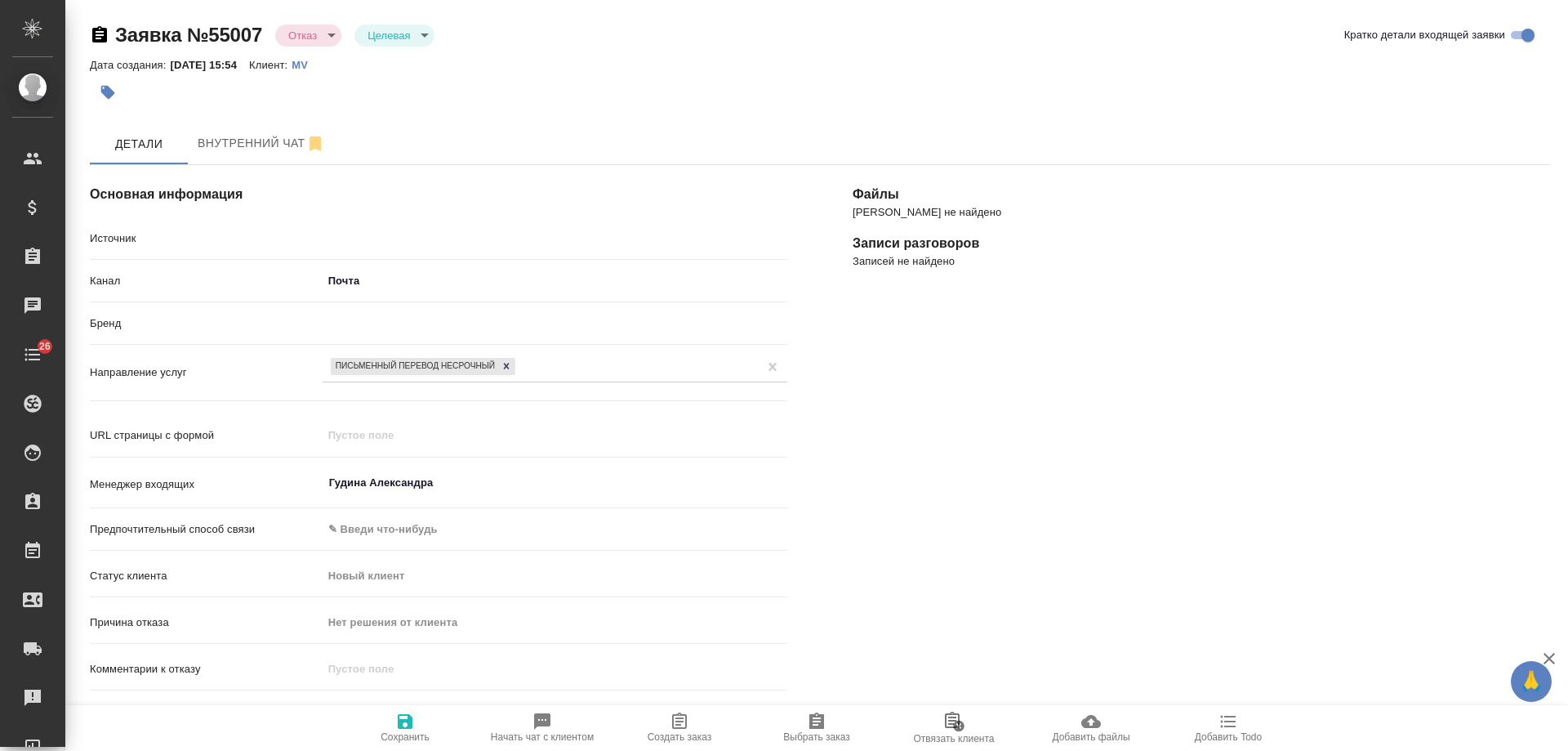
type textarea "x"
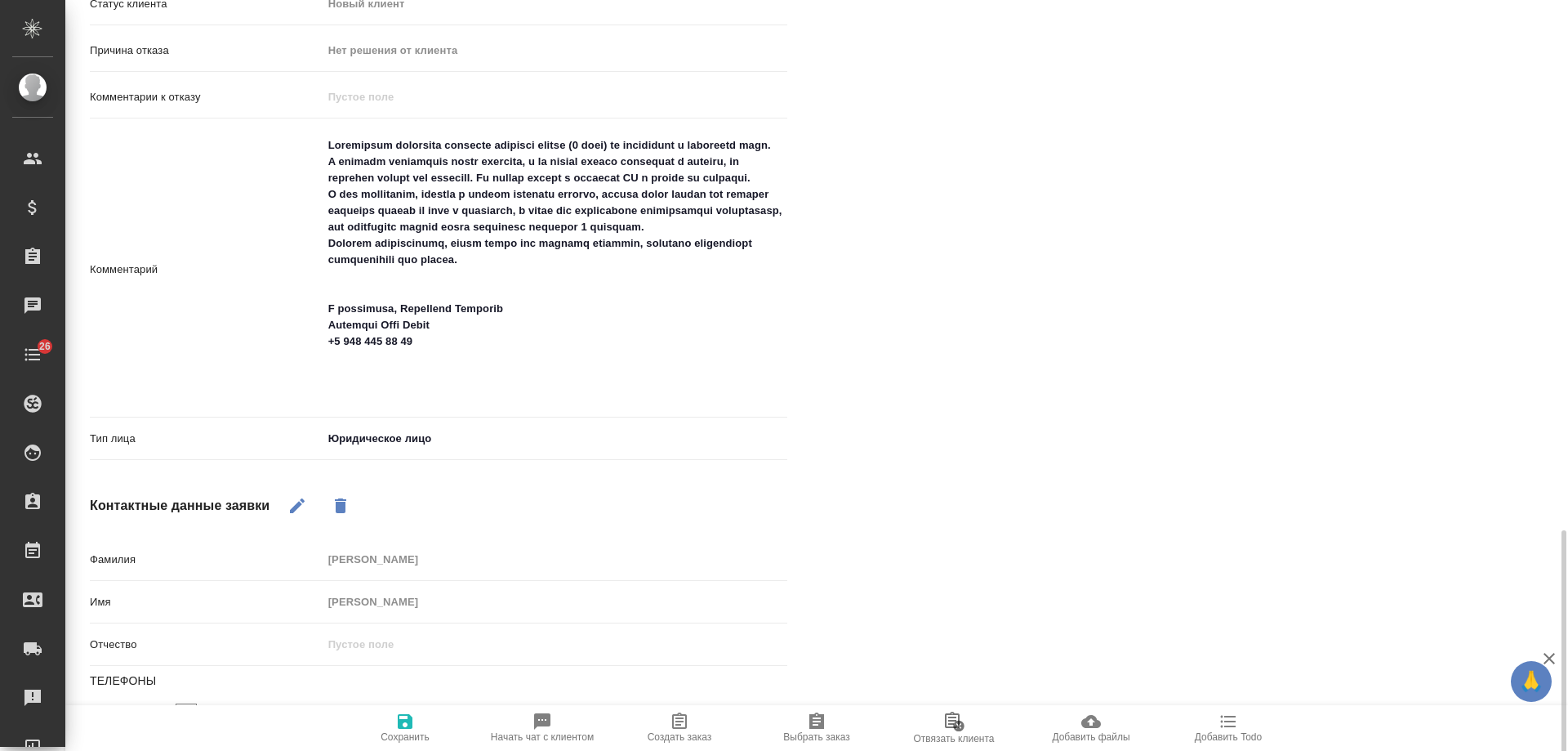
scroll to position [731, 0]
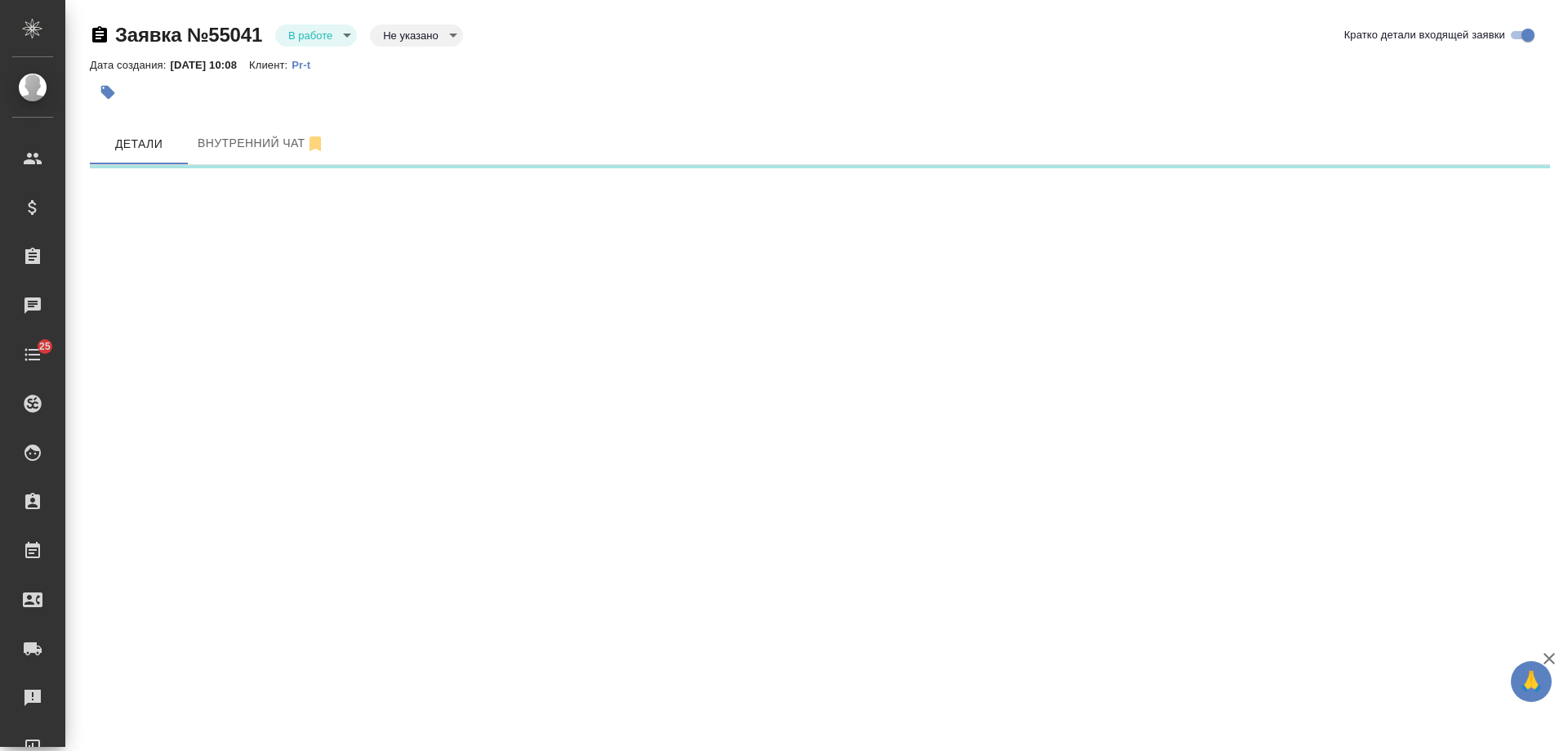
select select "RU"
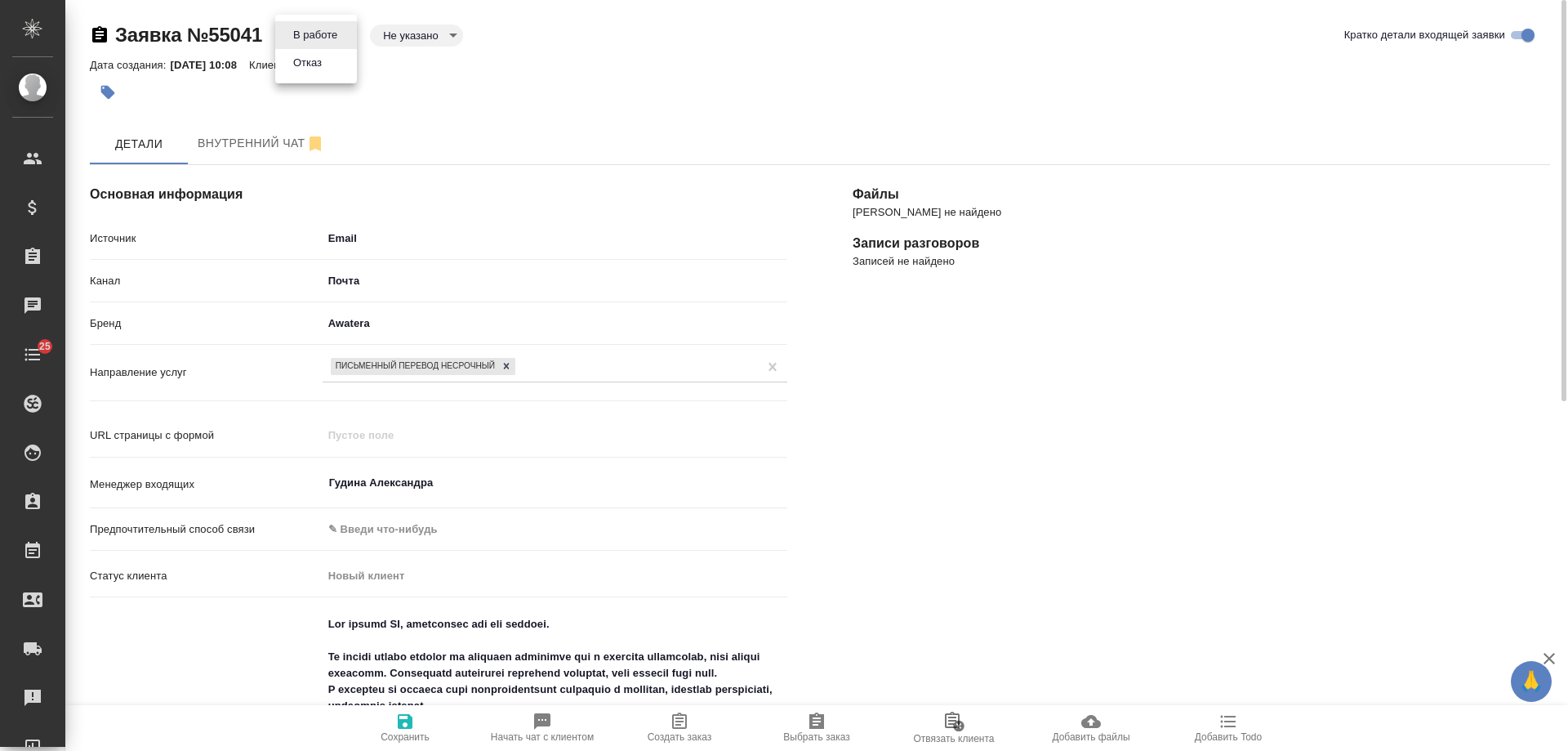
click at [346, 35] on body "🙏 .cls-1 fill:#fff; AWATERA [PERSON_NAME] Спецификации Заказы 0 Чаты 25 Todo Пр…" at bounding box center [784, 375] width 1568 height 751
click at [336, 60] on li "Отказ" at bounding box center [316, 63] width 82 height 28
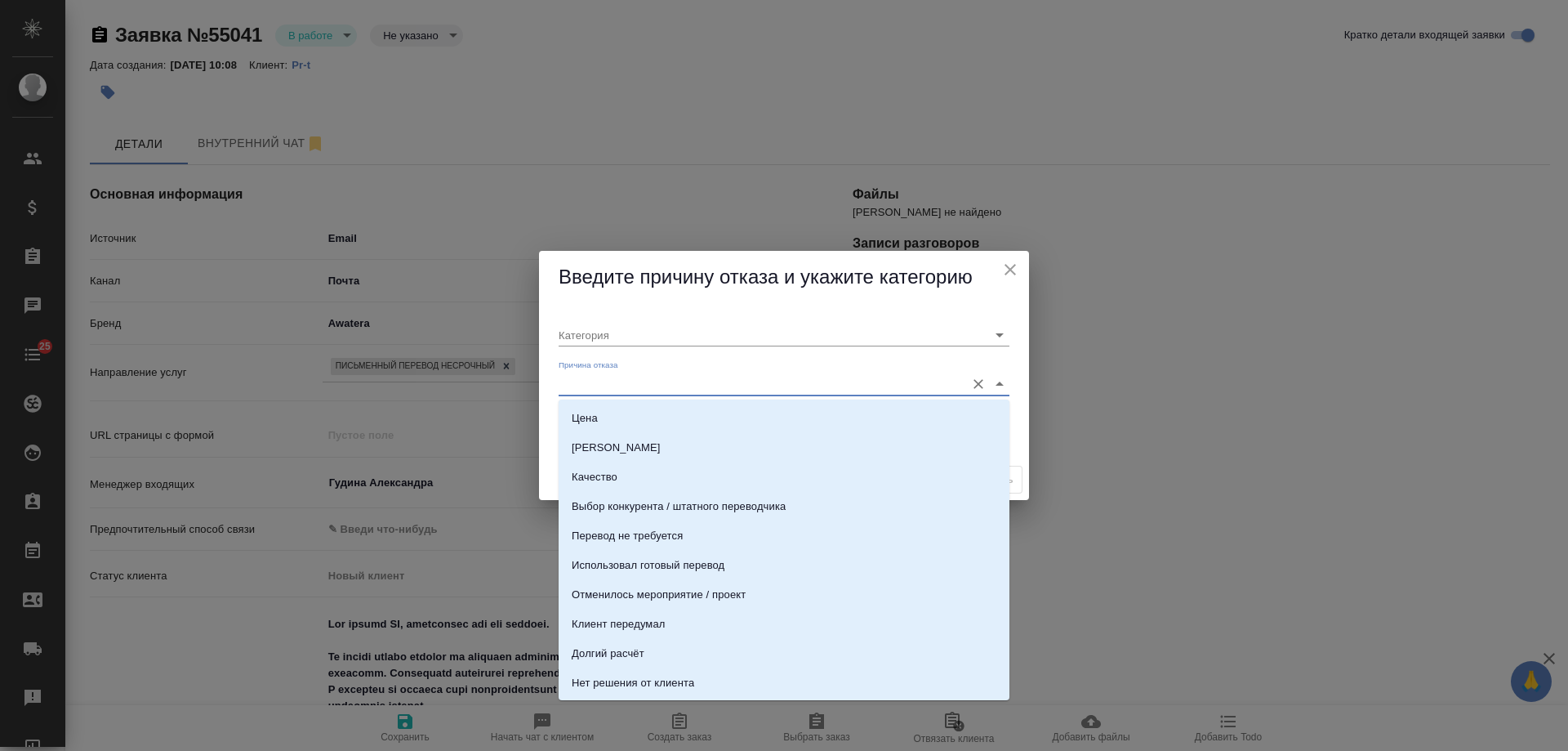
click at [710, 381] on input "Причина отказа" at bounding box center [757, 383] width 398 height 22
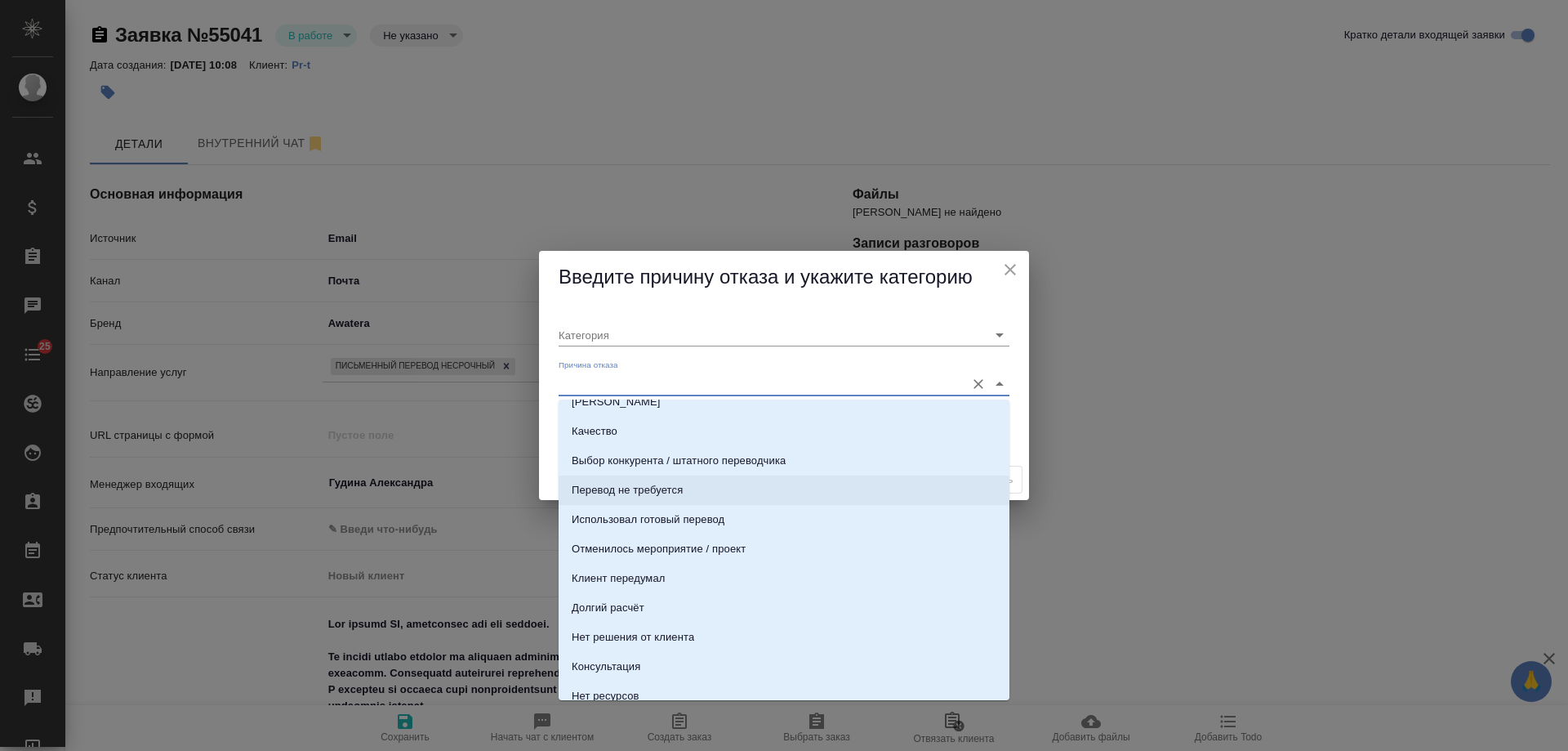
scroll to position [82, 0]
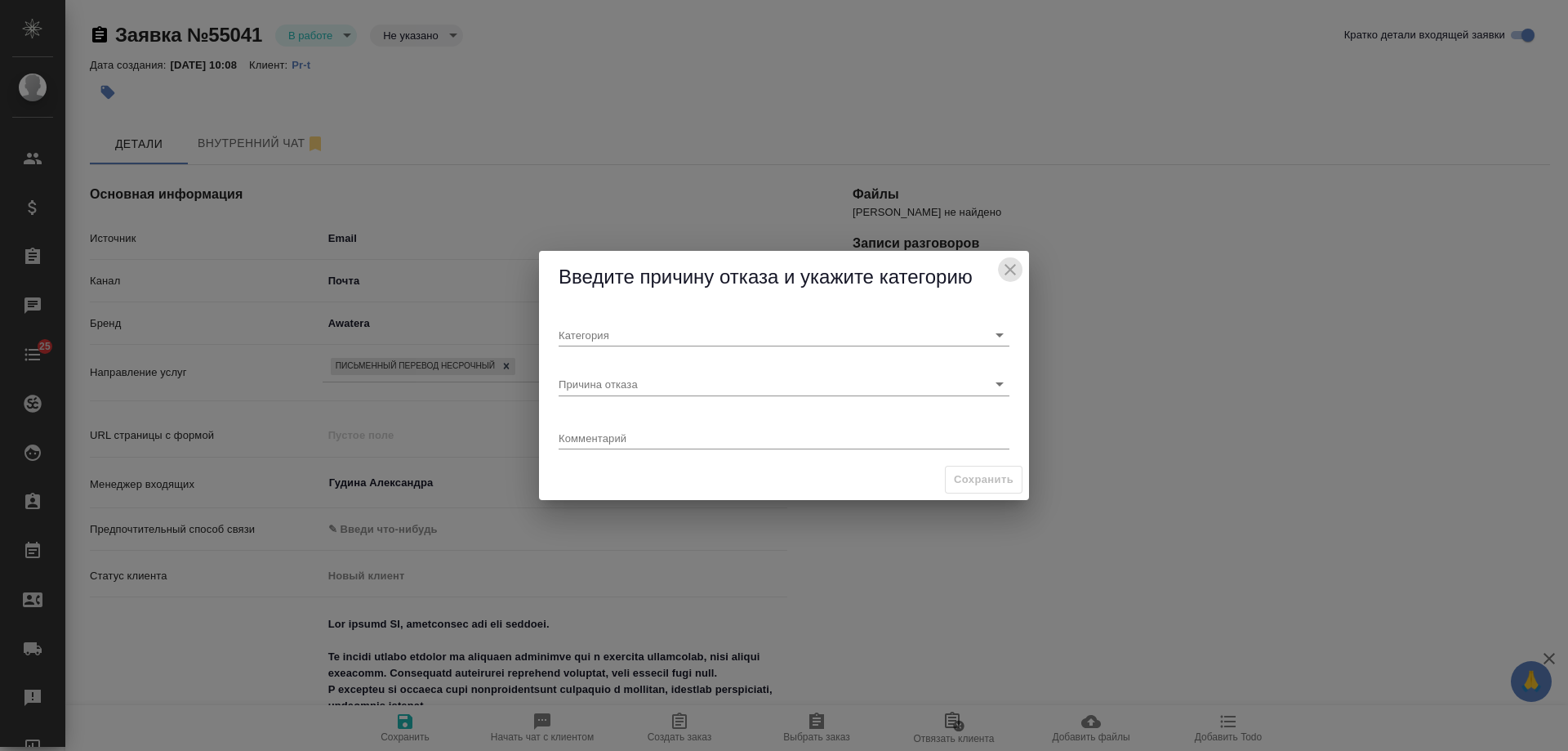
click at [1009, 271] on icon "close" at bounding box center [1010, 270] width 12 height 12
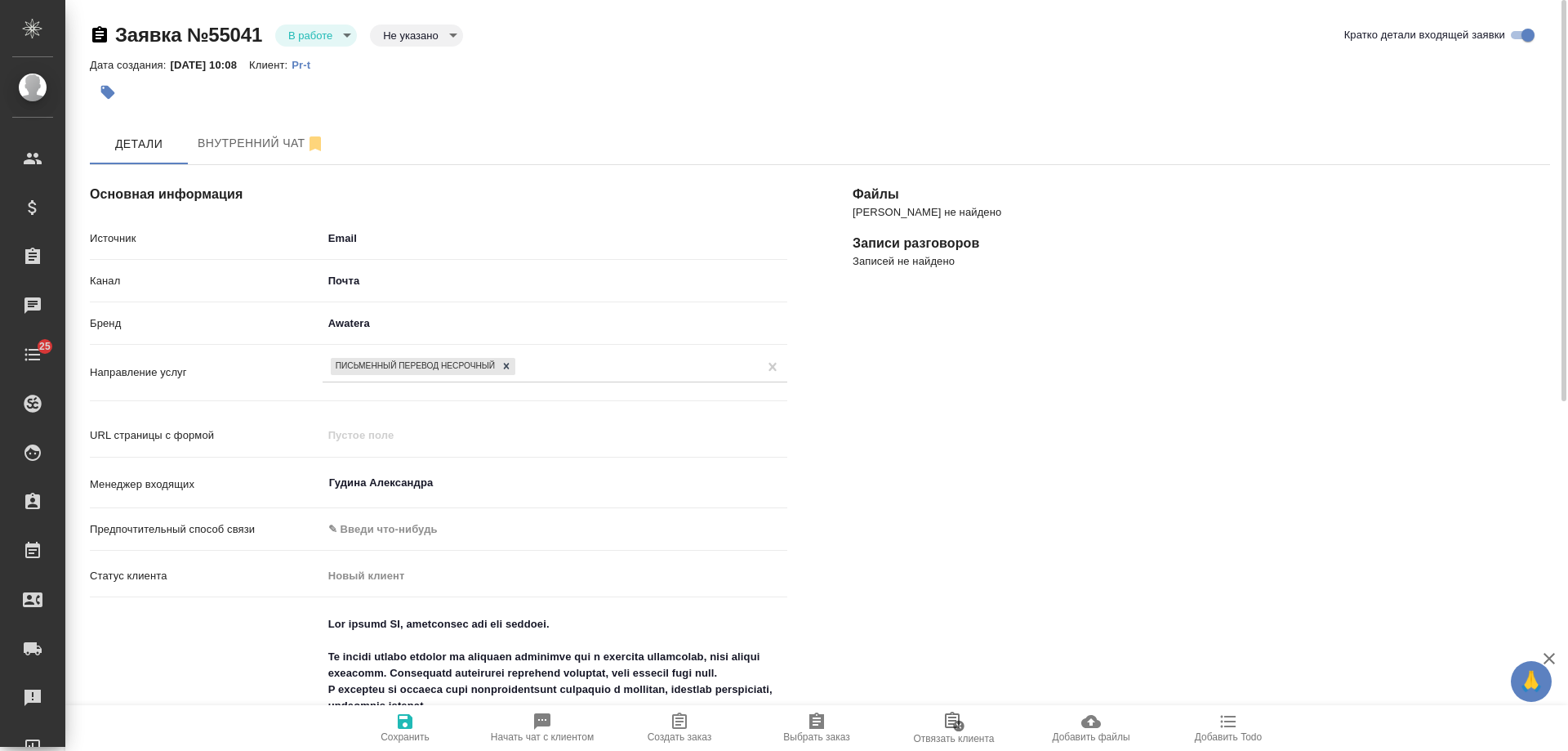
click at [322, 65] on p "Pr-t" at bounding box center [306, 64] width 31 height 13
type textarea "x"
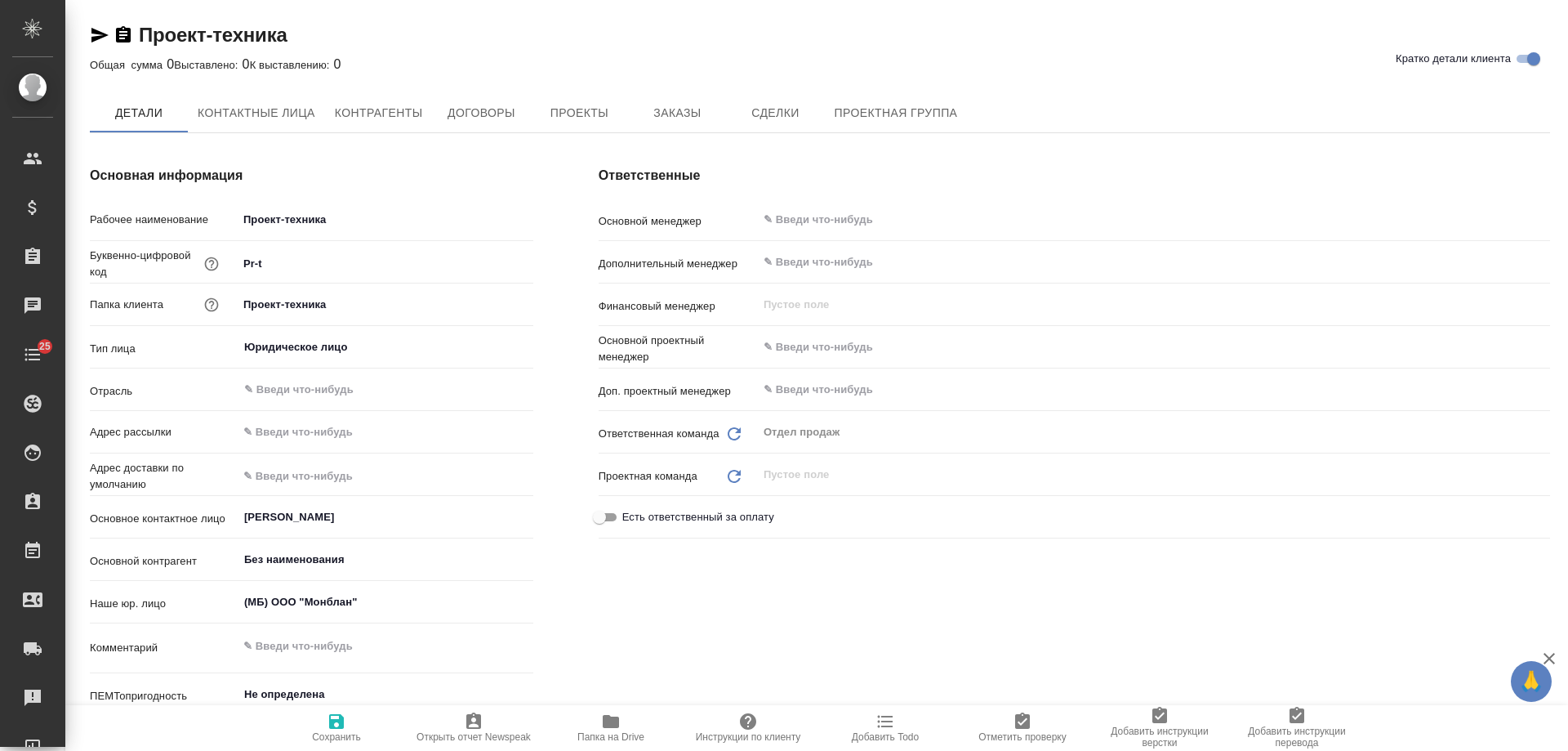
type textarea "x"
click at [126, 38] on icon "button" at bounding box center [124, 34] width 15 height 17
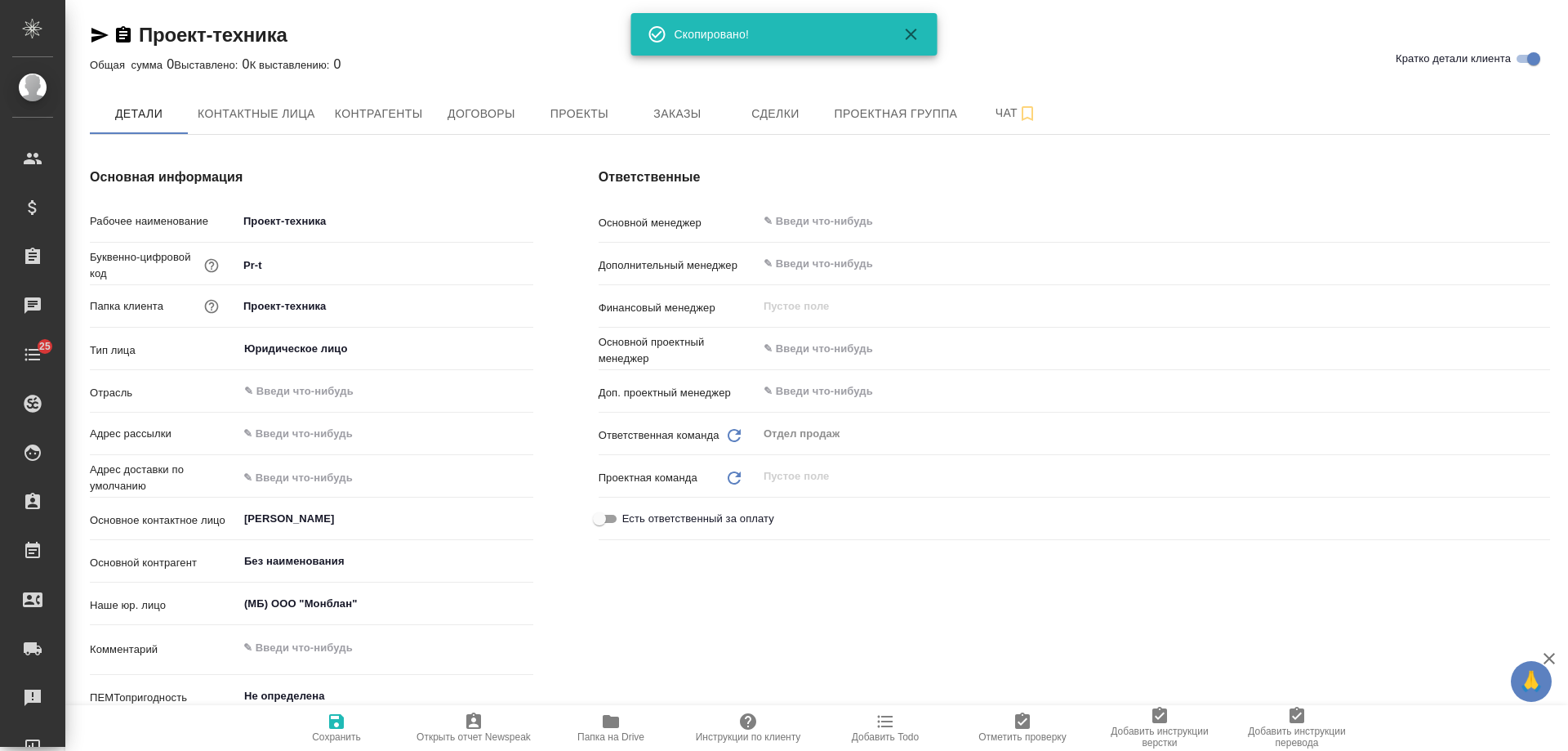
type textarea "x"
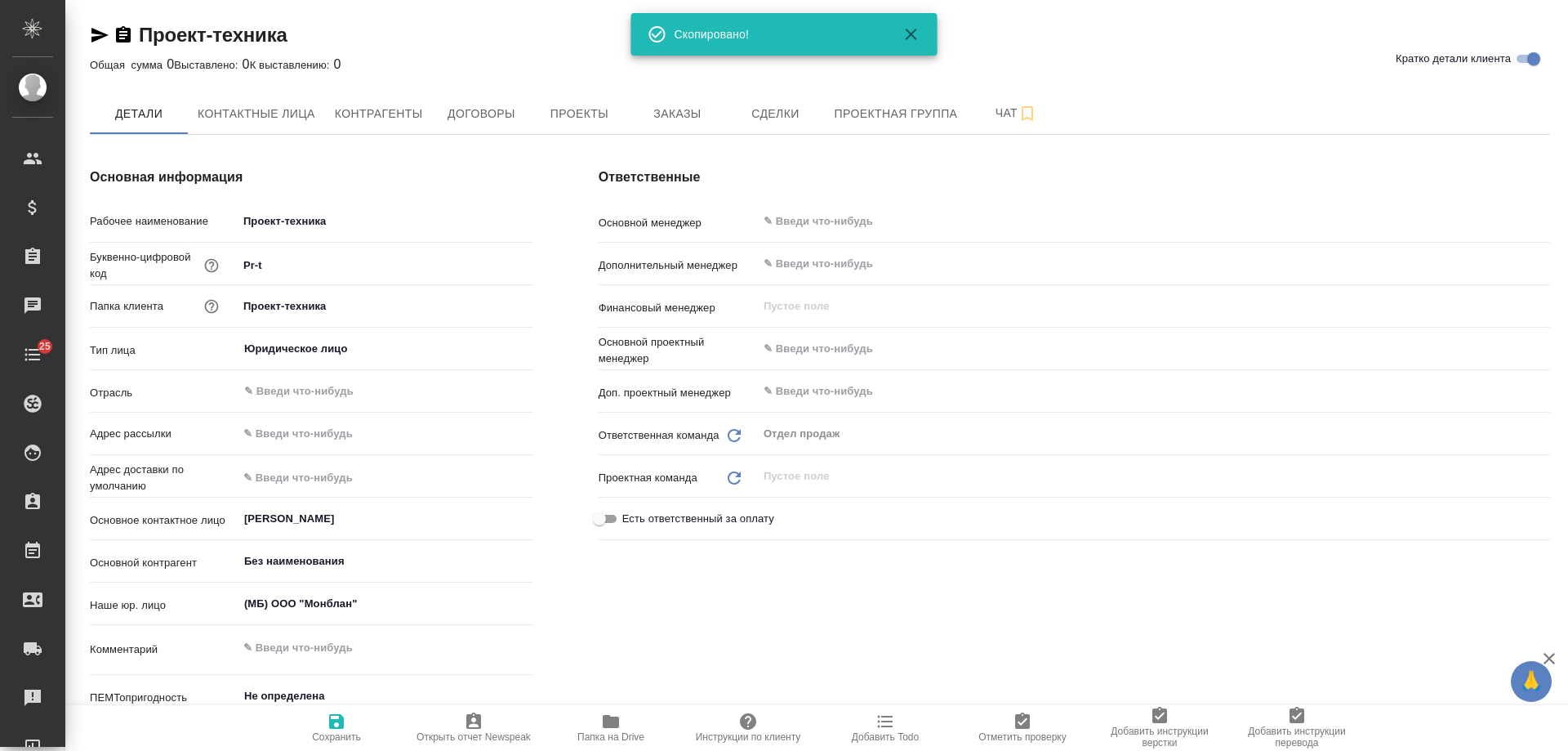
type textarea "x"
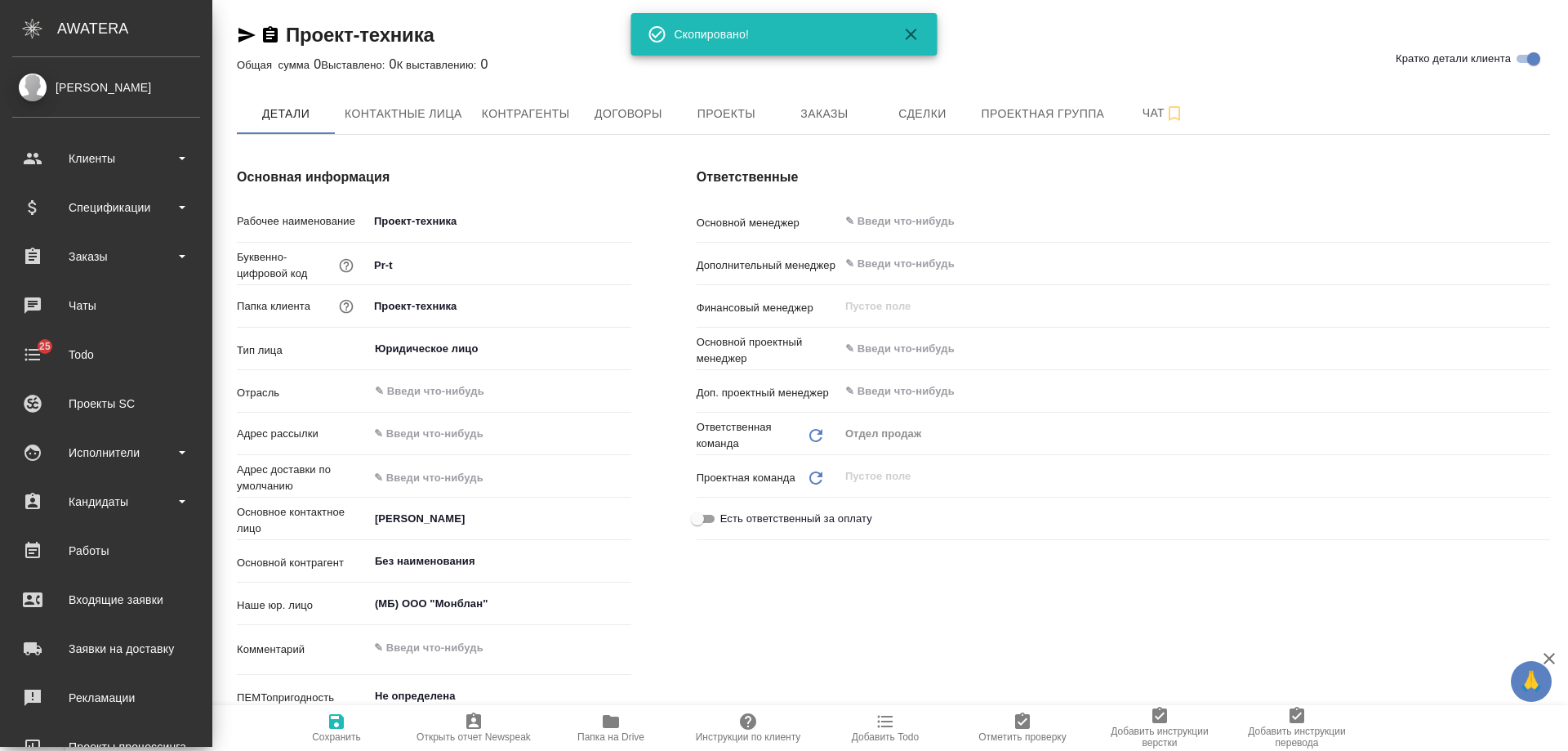
type textarea "x"
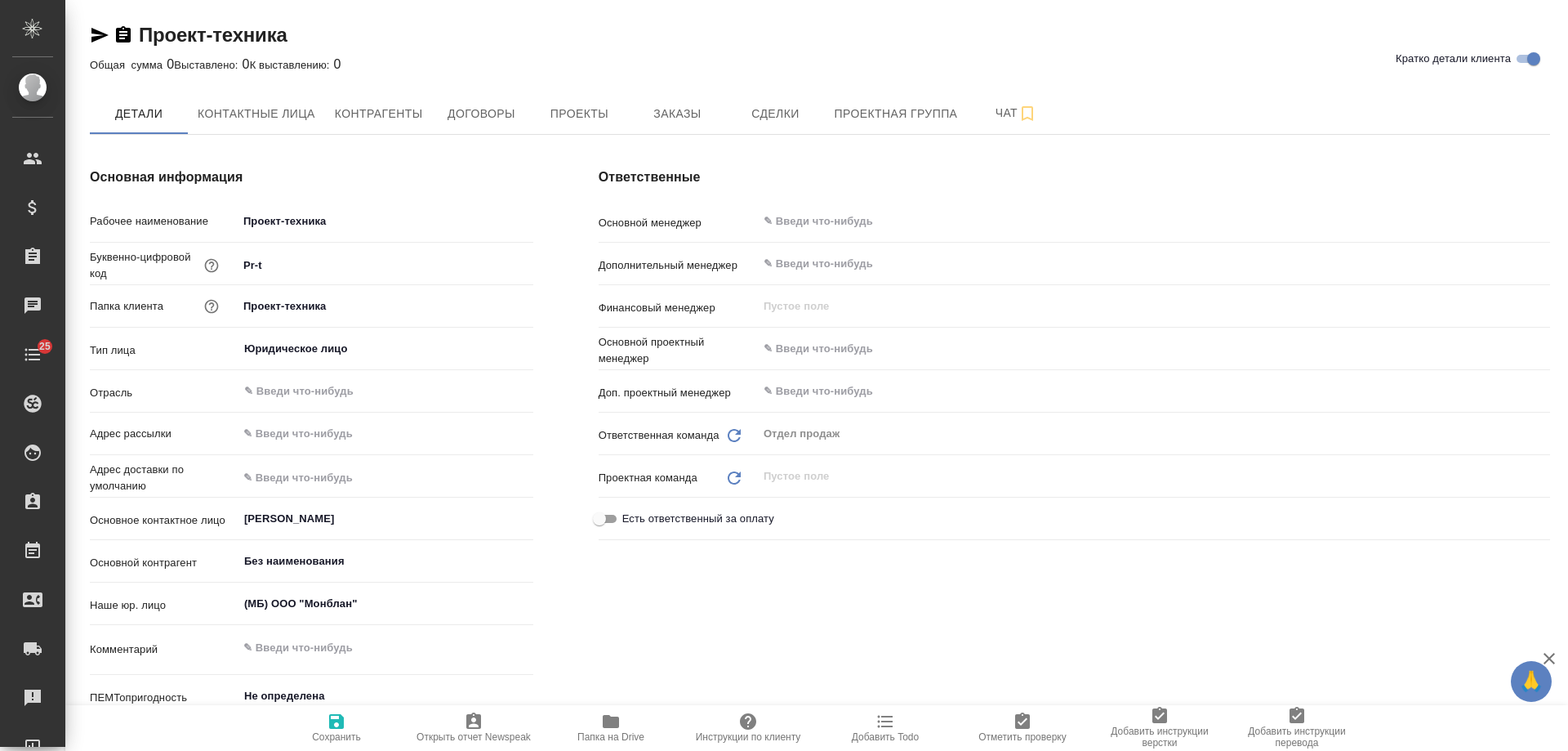
click at [95, 31] on icon "button" at bounding box center [100, 35] width 18 height 15
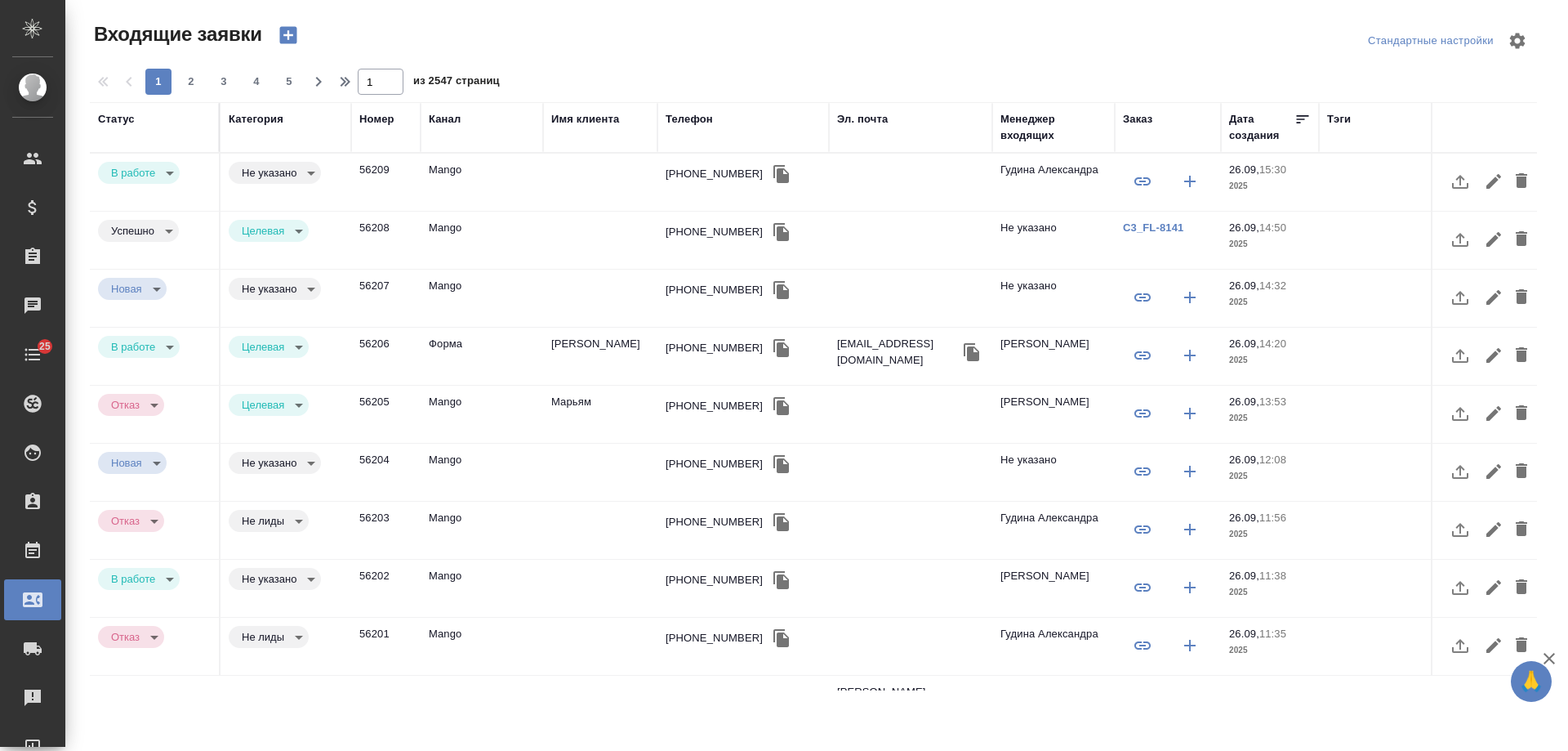
select select "RU"
click at [713, 175] on div "[PHONE_NUMBER]" at bounding box center [714, 175] width 97 height 17
click at [713, 175] on div "+79969663261" at bounding box center [714, 175] width 97 height 17
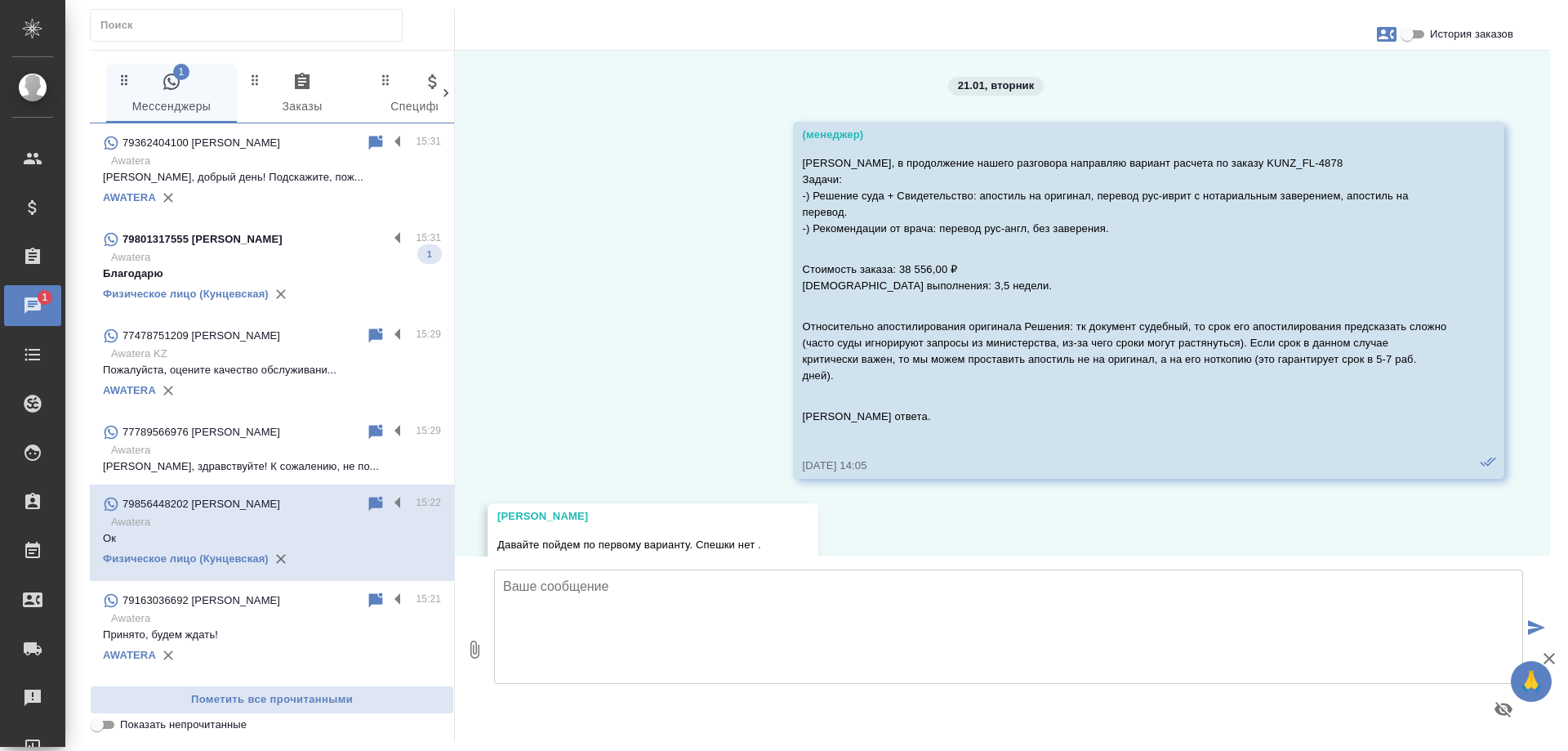
scroll to position [9580, 0]
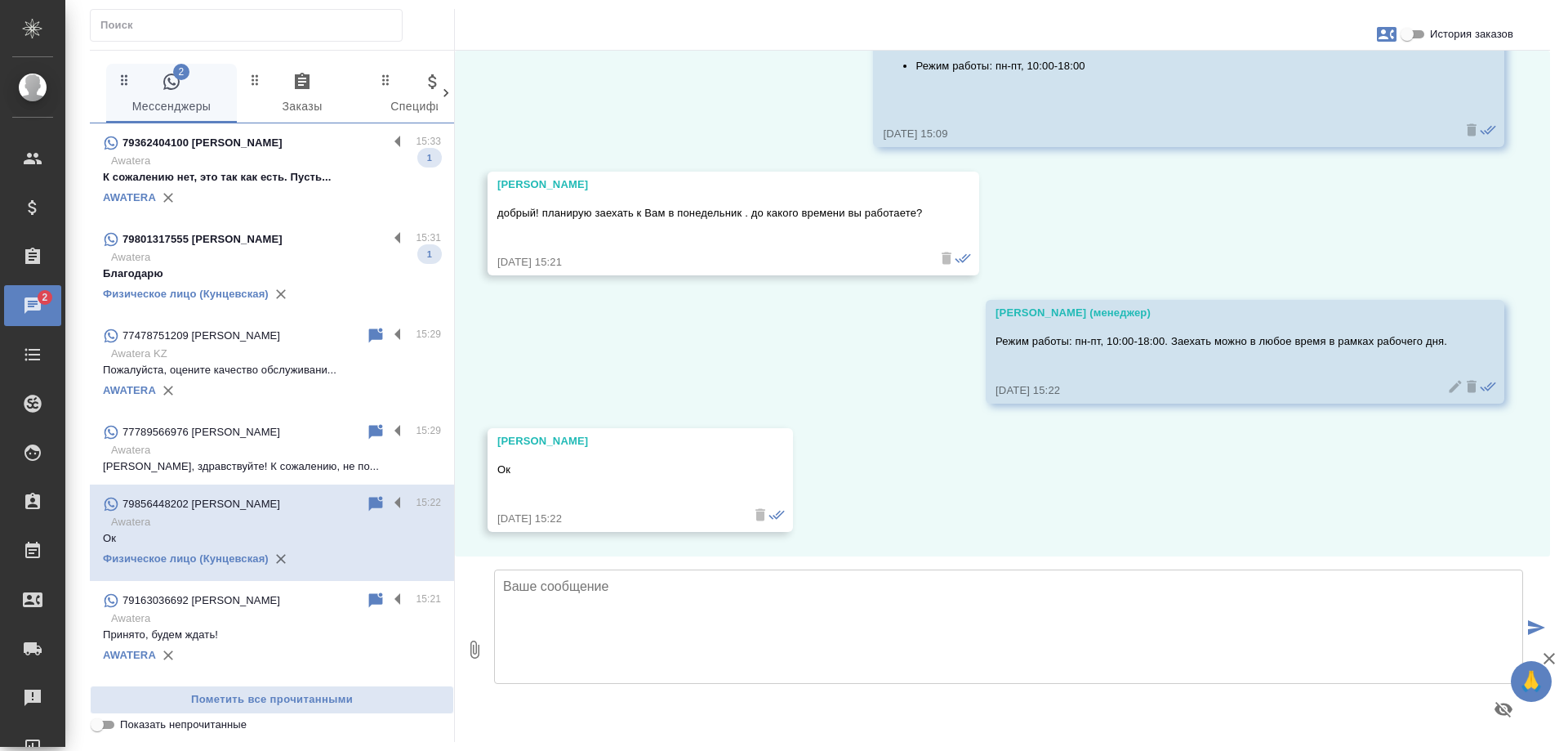
click at [284, 175] on p "К сожалению нет, это так как есть. Пусть..." at bounding box center [271, 177] width 338 height 17
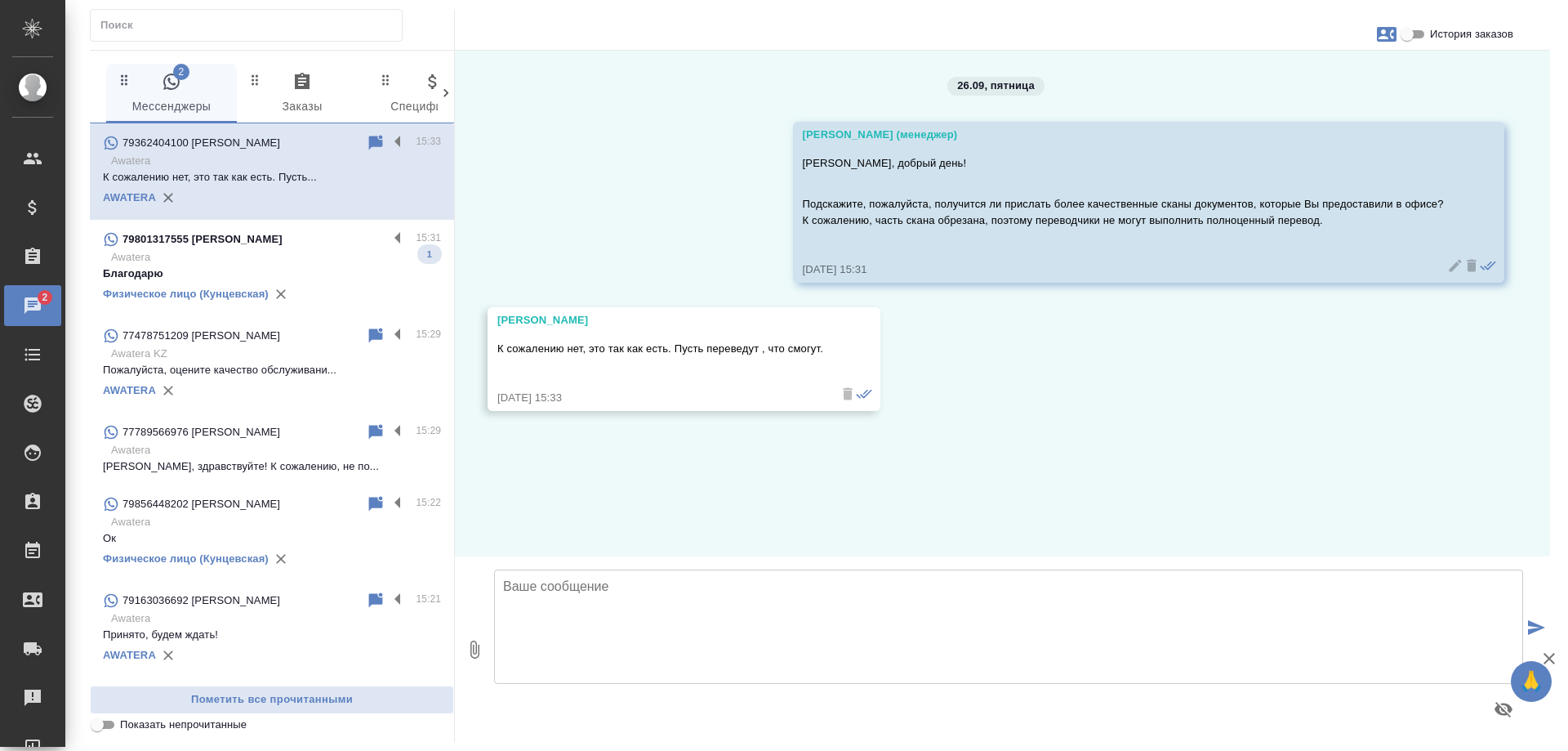
scroll to position [0, 0]
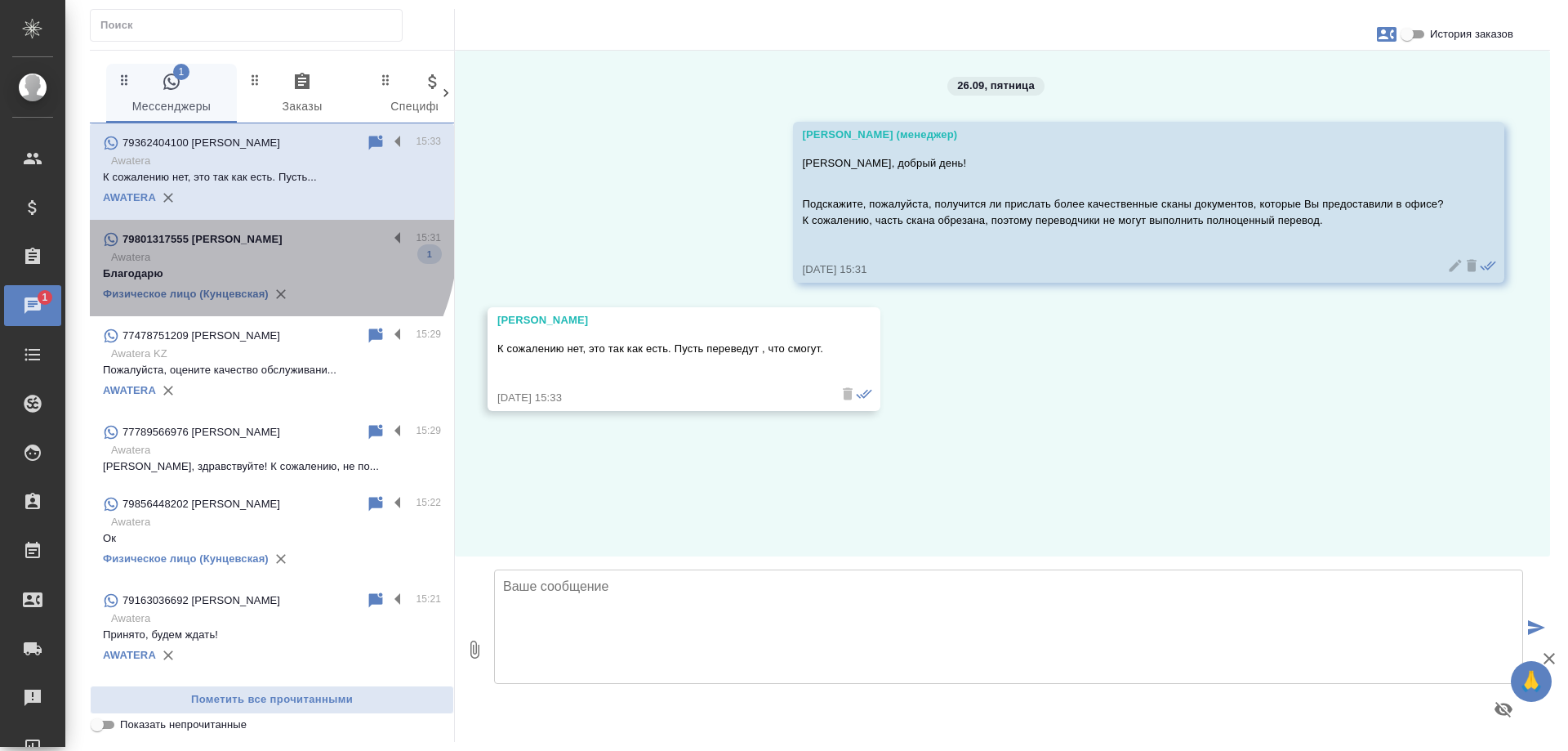
click at [256, 242] on div "79801317555 Сергей" at bounding box center [245, 239] width 285 height 19
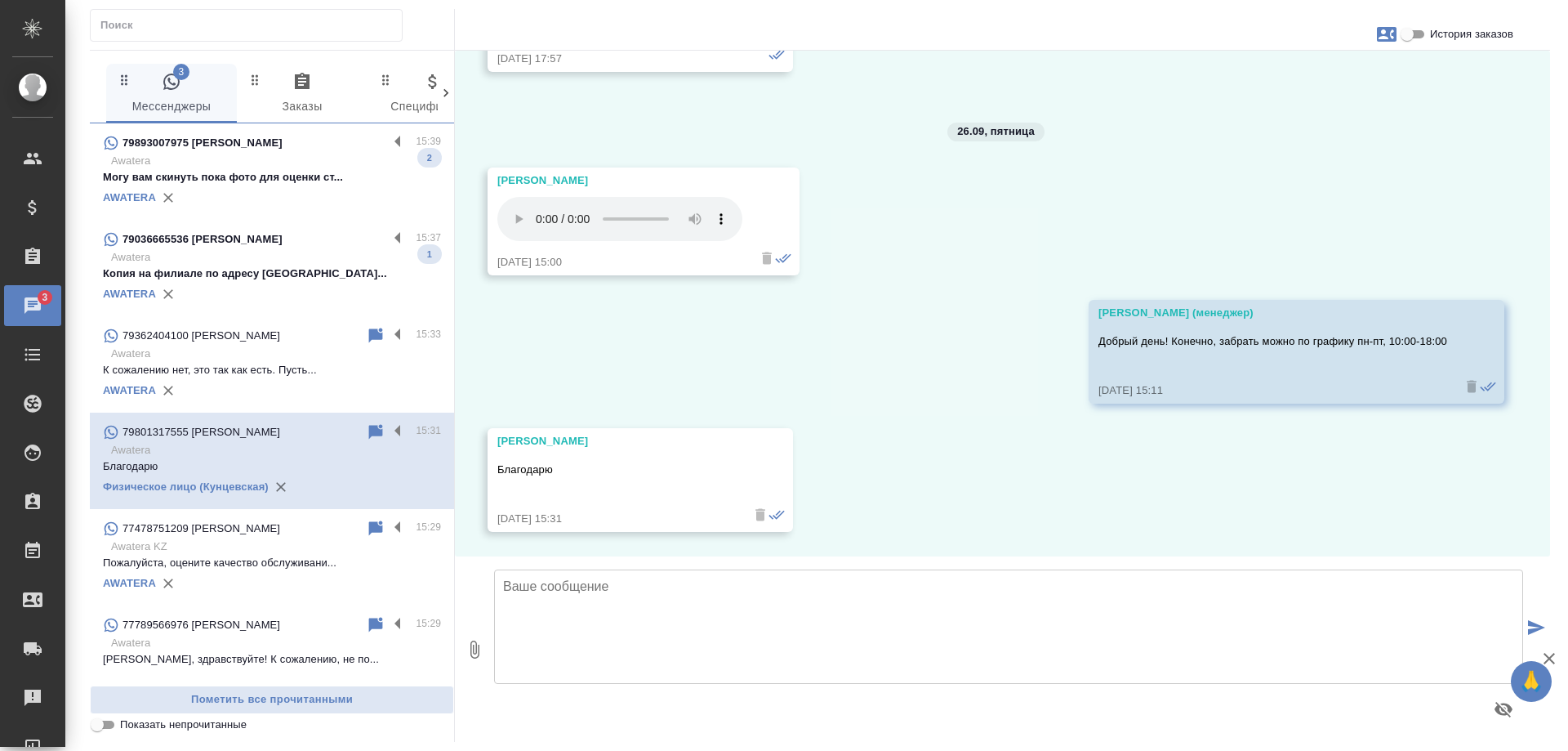
click at [246, 282] on p "Копия на филиале по адресу Смоленский бу..." at bounding box center [271, 274] width 338 height 17
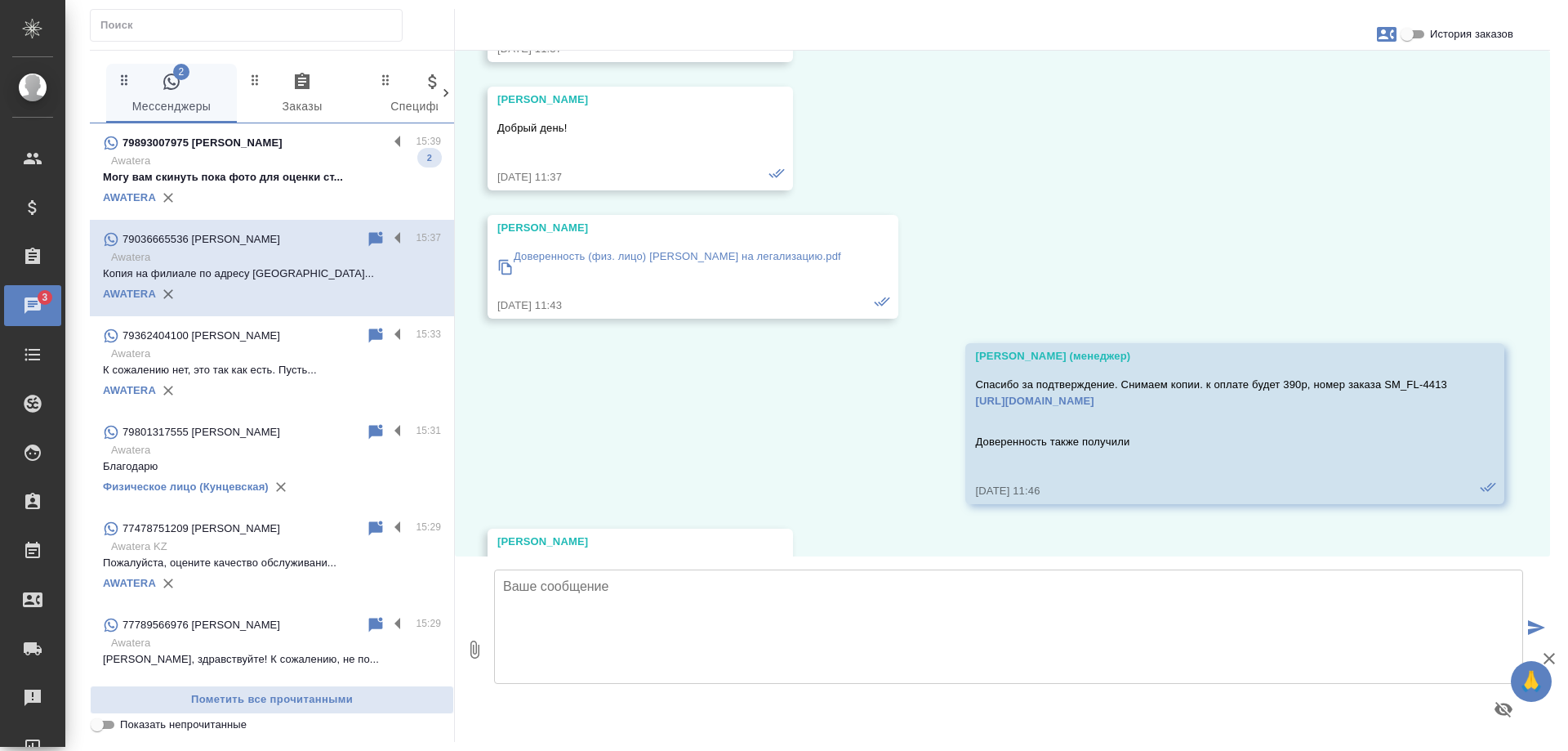
scroll to position [7300, 0]
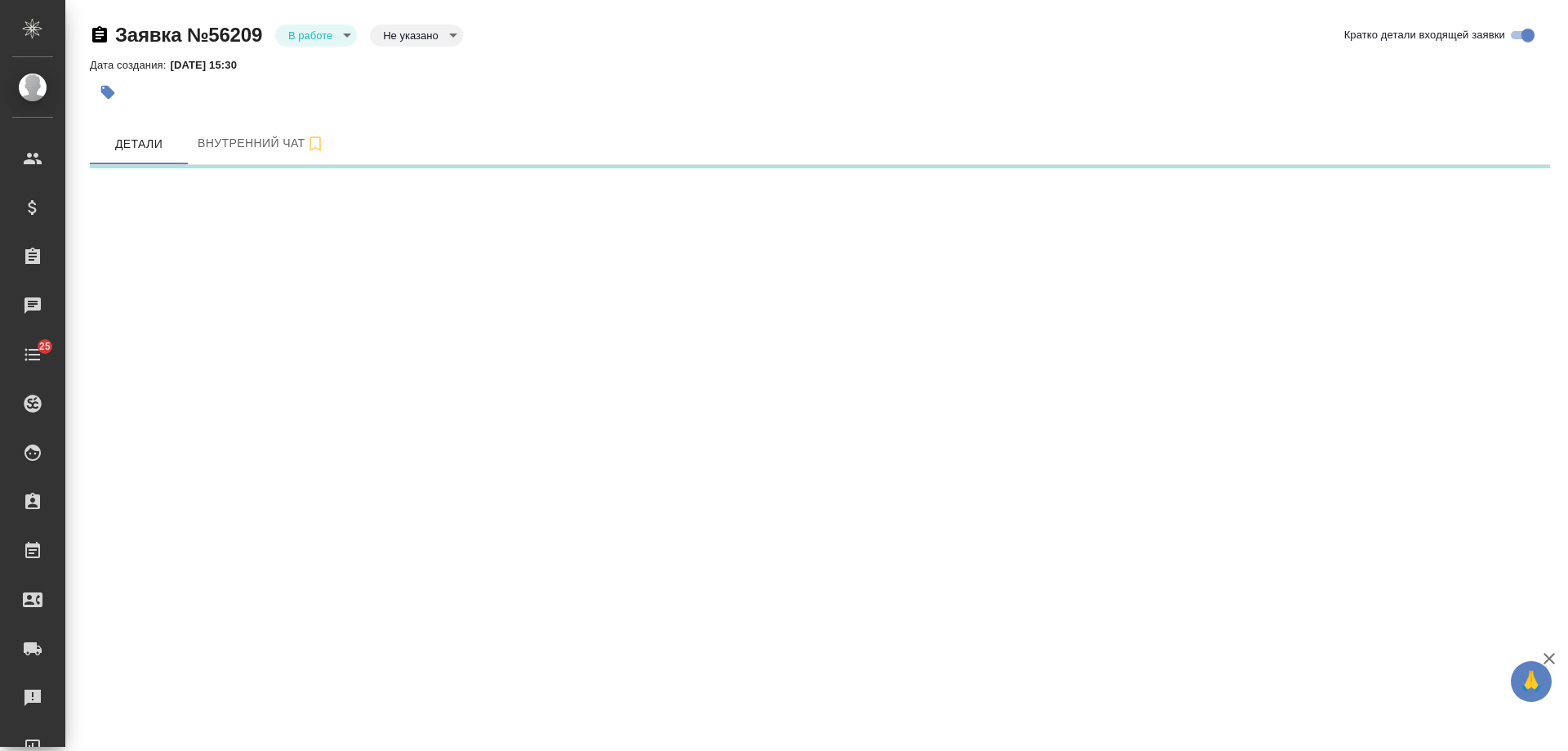
select select "RU"
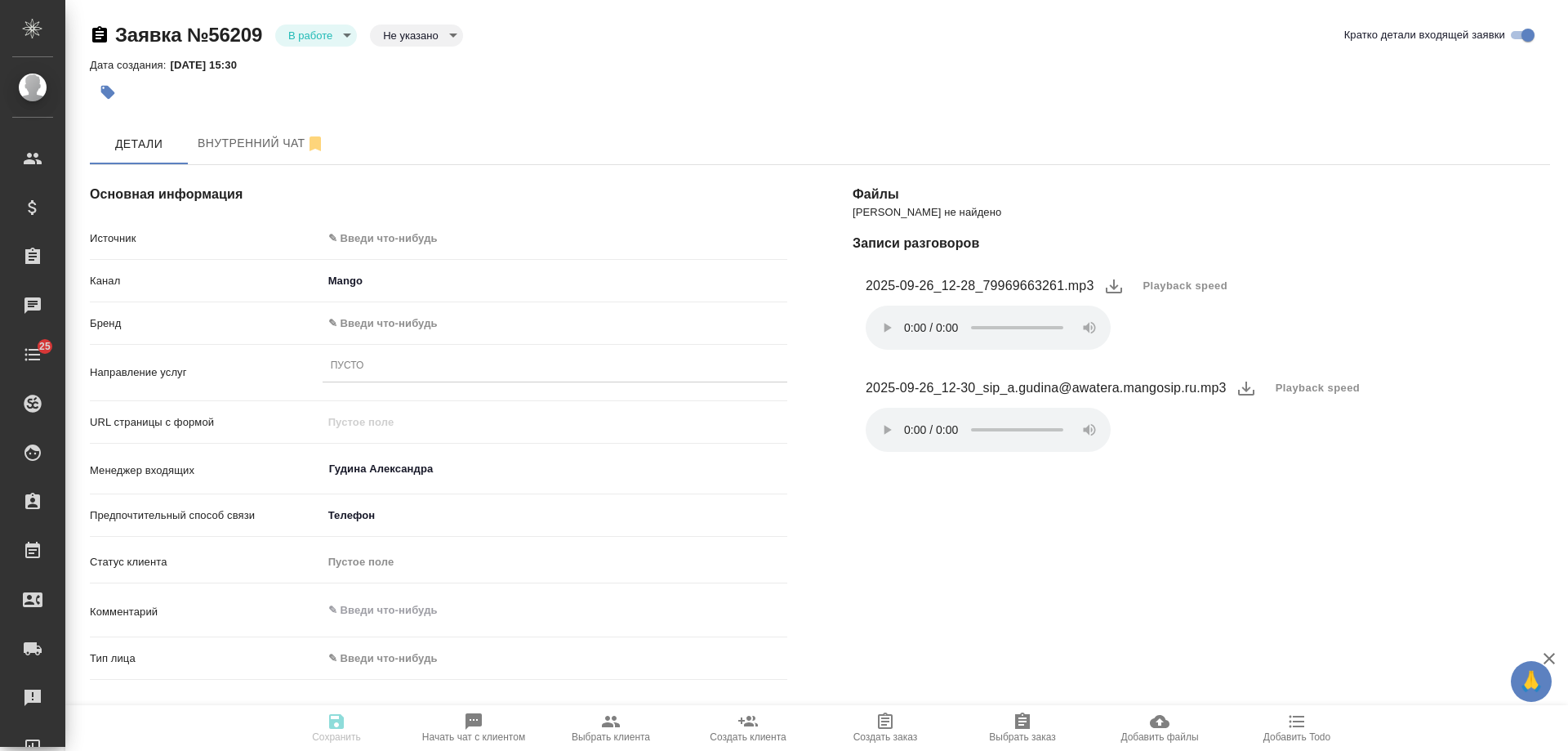
type textarea "x"
click at [402, 241] on body "🙏 .cls-1 fill:#fff; AWATERA [PERSON_NAME] Спецификации Заказы 1 Чаты 25 Todo Пр…" at bounding box center [784, 375] width 1568 height 751
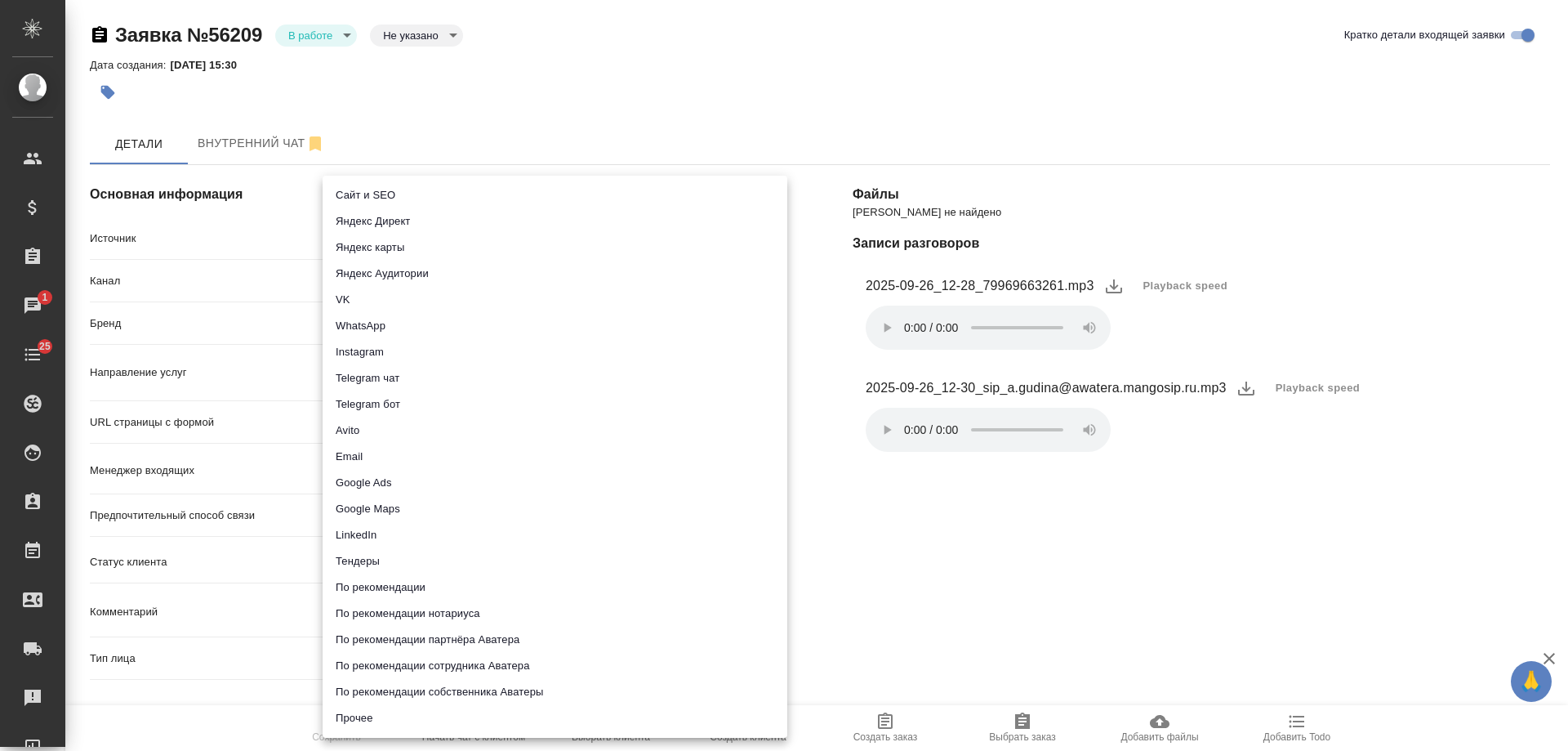
click at [402, 201] on li "Сайт и SEO" at bounding box center [554, 195] width 465 height 26
type input "seo"
type textarea "x"
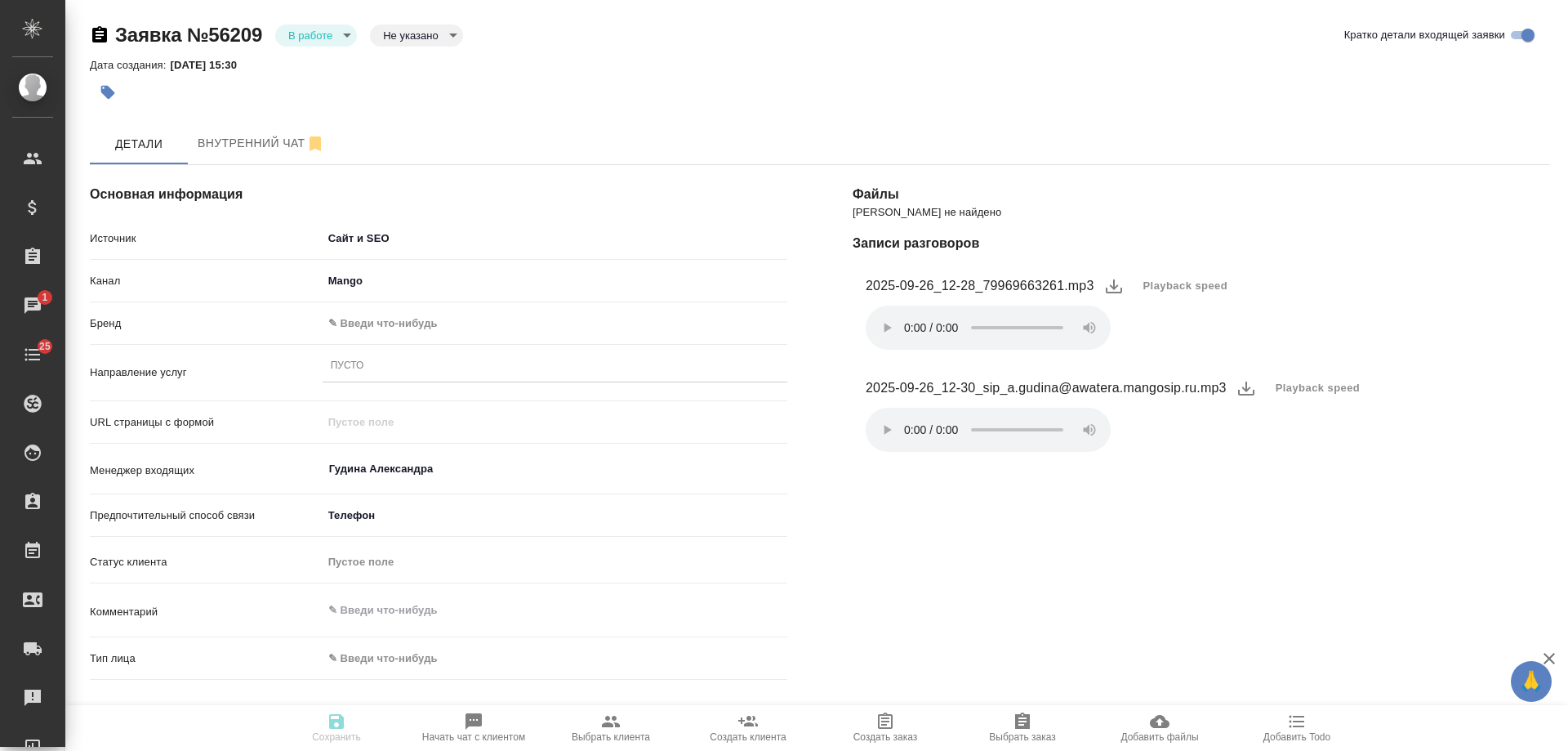
click at [392, 319] on body "🙏 .cls-1 fill:#fff; AWATERA Gudina Alexandra Клиенты Спецификации Заказы 1 Чаты…" at bounding box center [784, 375] width 1568 height 751
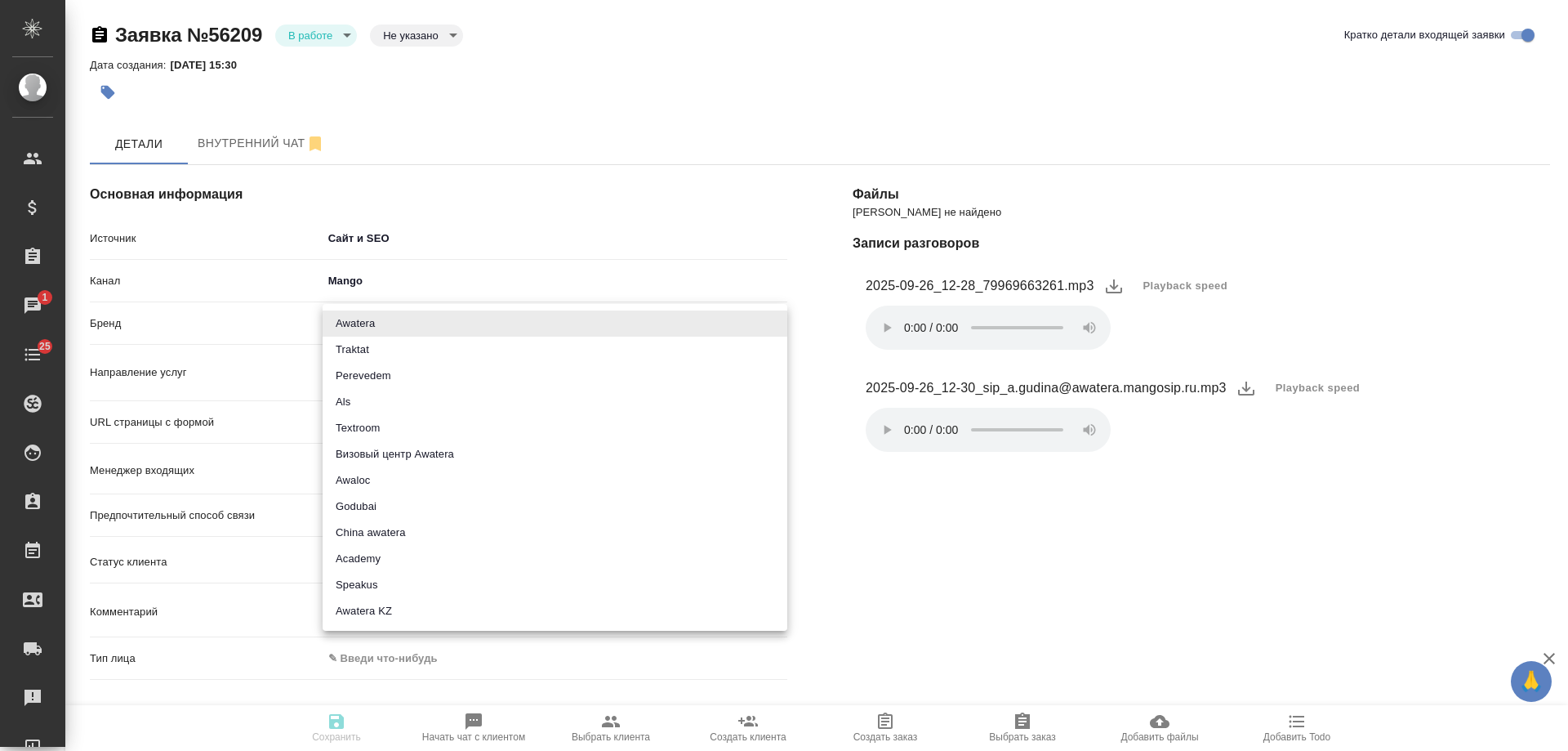
click at [447, 352] on li "Traktat" at bounding box center [554, 349] width 465 height 26
type input "traktat"
type textarea "x"
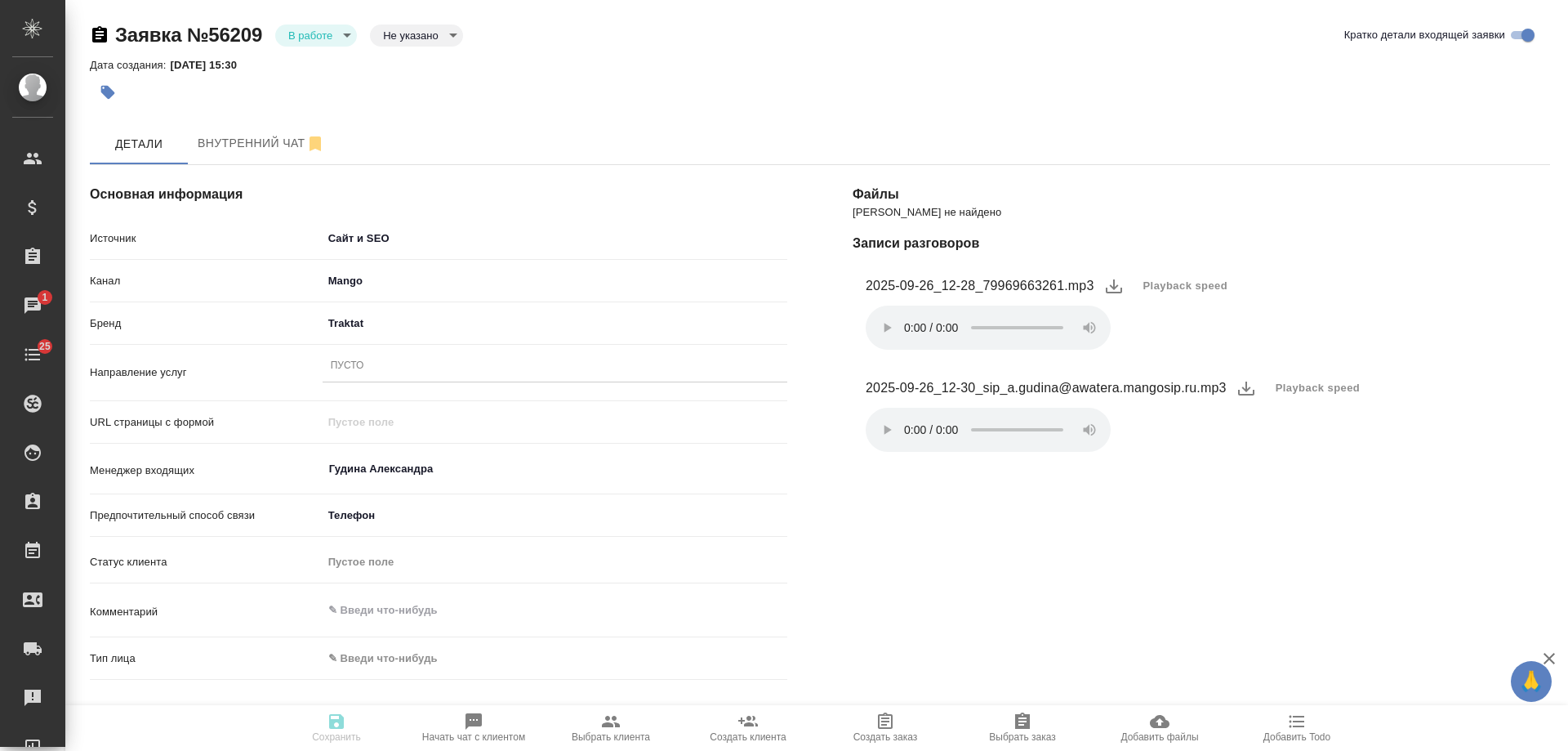
click at [392, 367] on div "Пусто" at bounding box center [554, 366] width 465 height 23
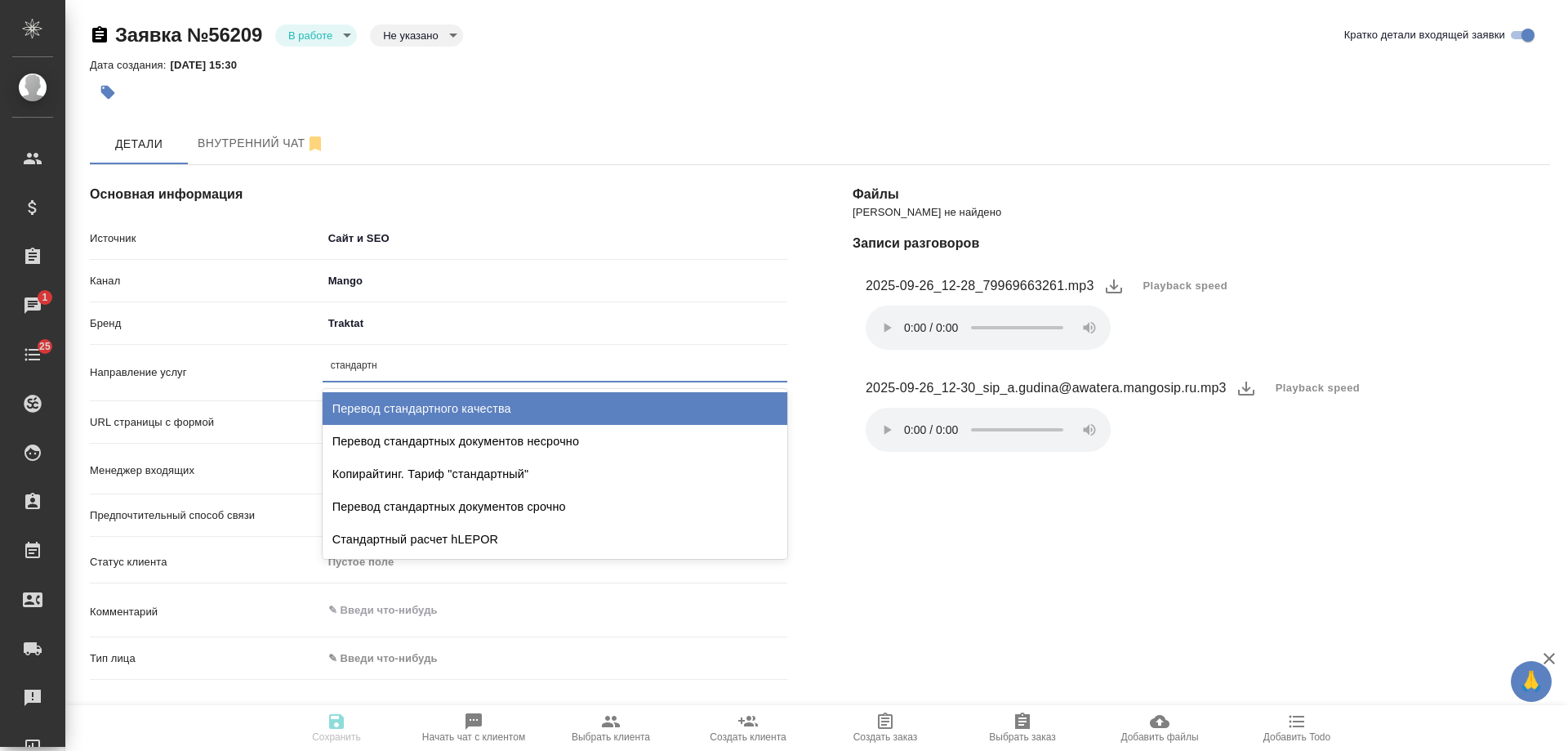
type input "стандартны"
click at [435, 400] on div "Перевод стандартных документов несрочно" at bounding box center [554, 408] width 465 height 33
type textarea "x"
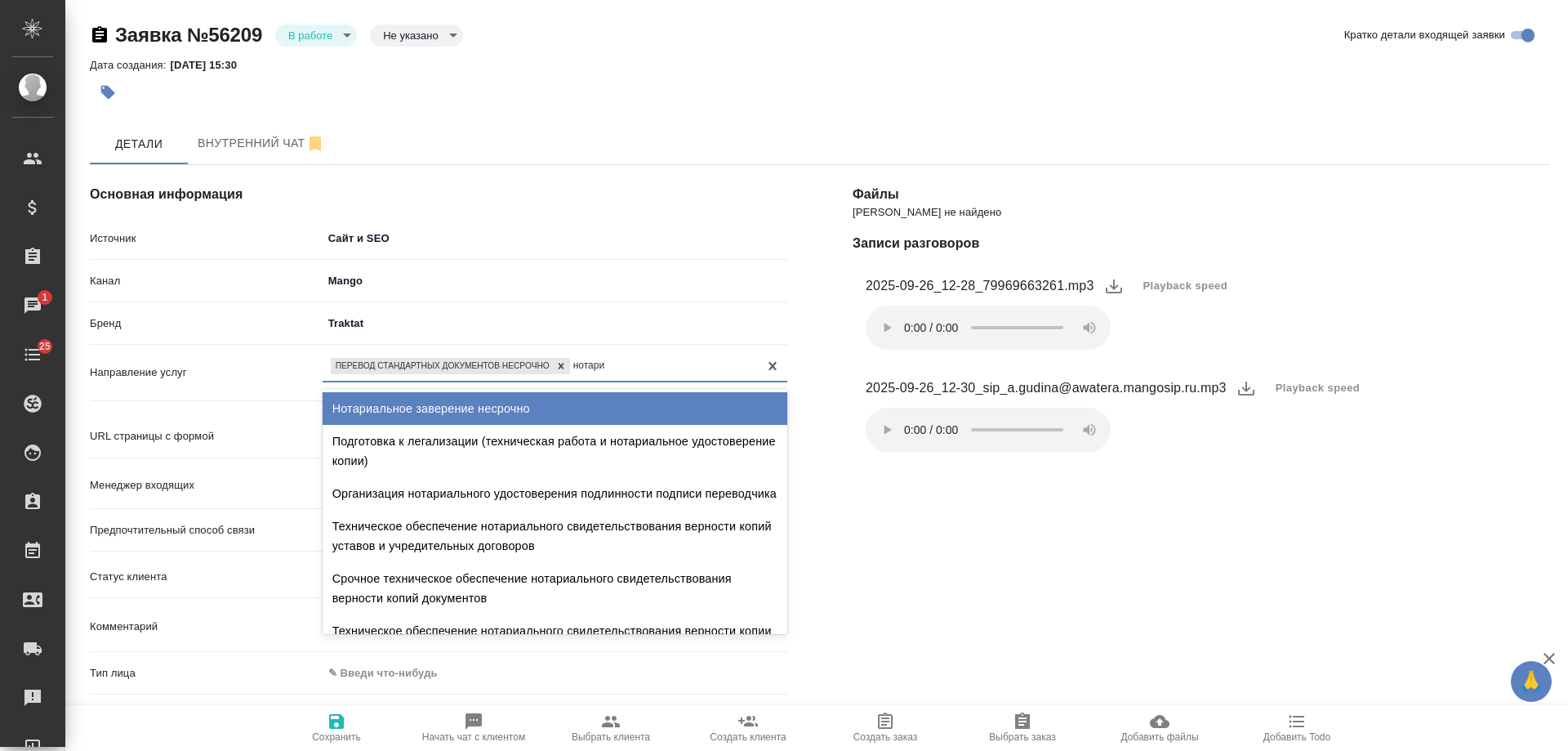
type input "нотариа"
click at [521, 408] on div "Нотариальное заверение несрочно" at bounding box center [554, 408] width 465 height 33
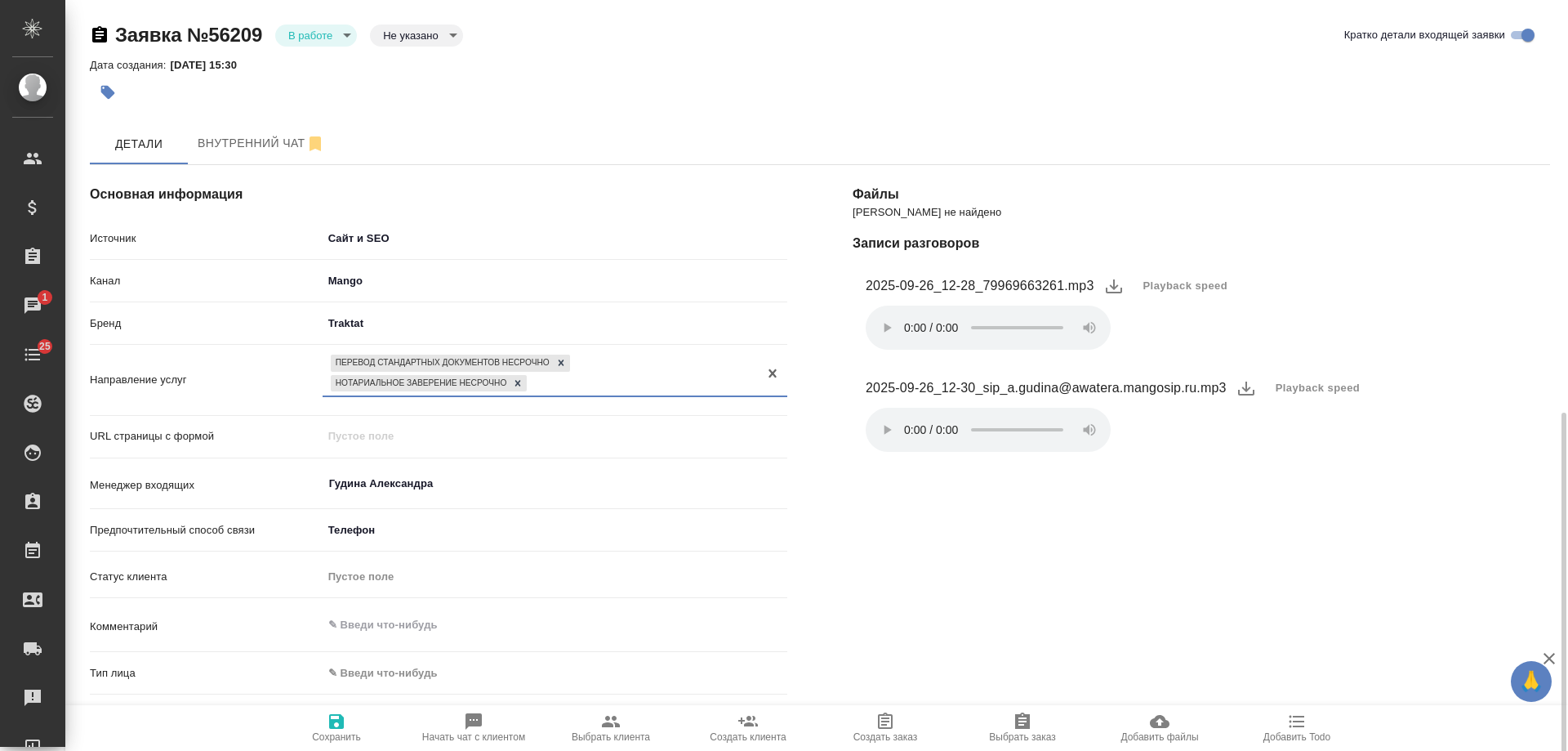
scroll to position [245, 0]
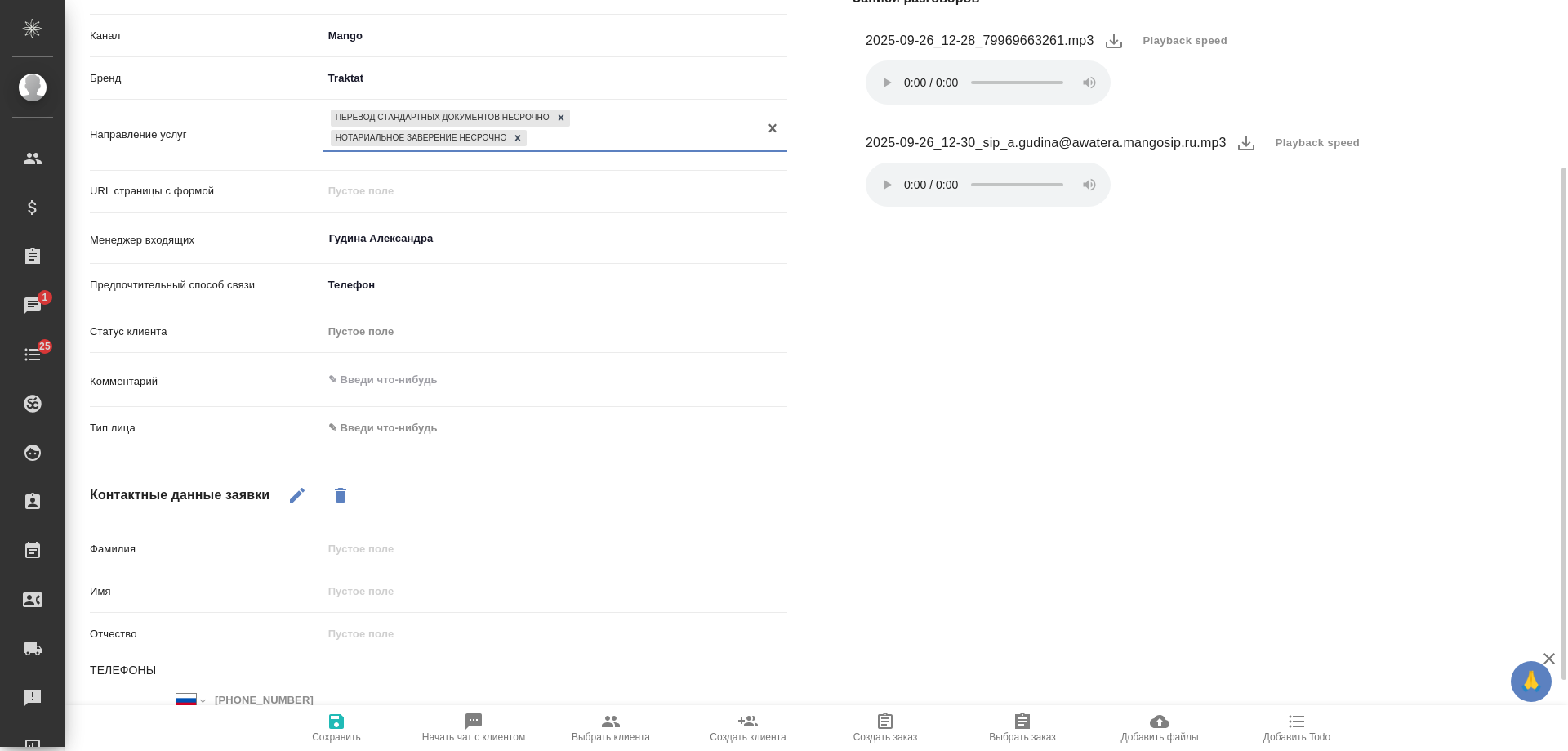
click at [381, 429] on body "🙏 .cls-1 fill:#fff; AWATERA Gudina Alexandra Клиенты Спецификации Заказы 1 Чаты…" at bounding box center [784, 375] width 1568 height 751
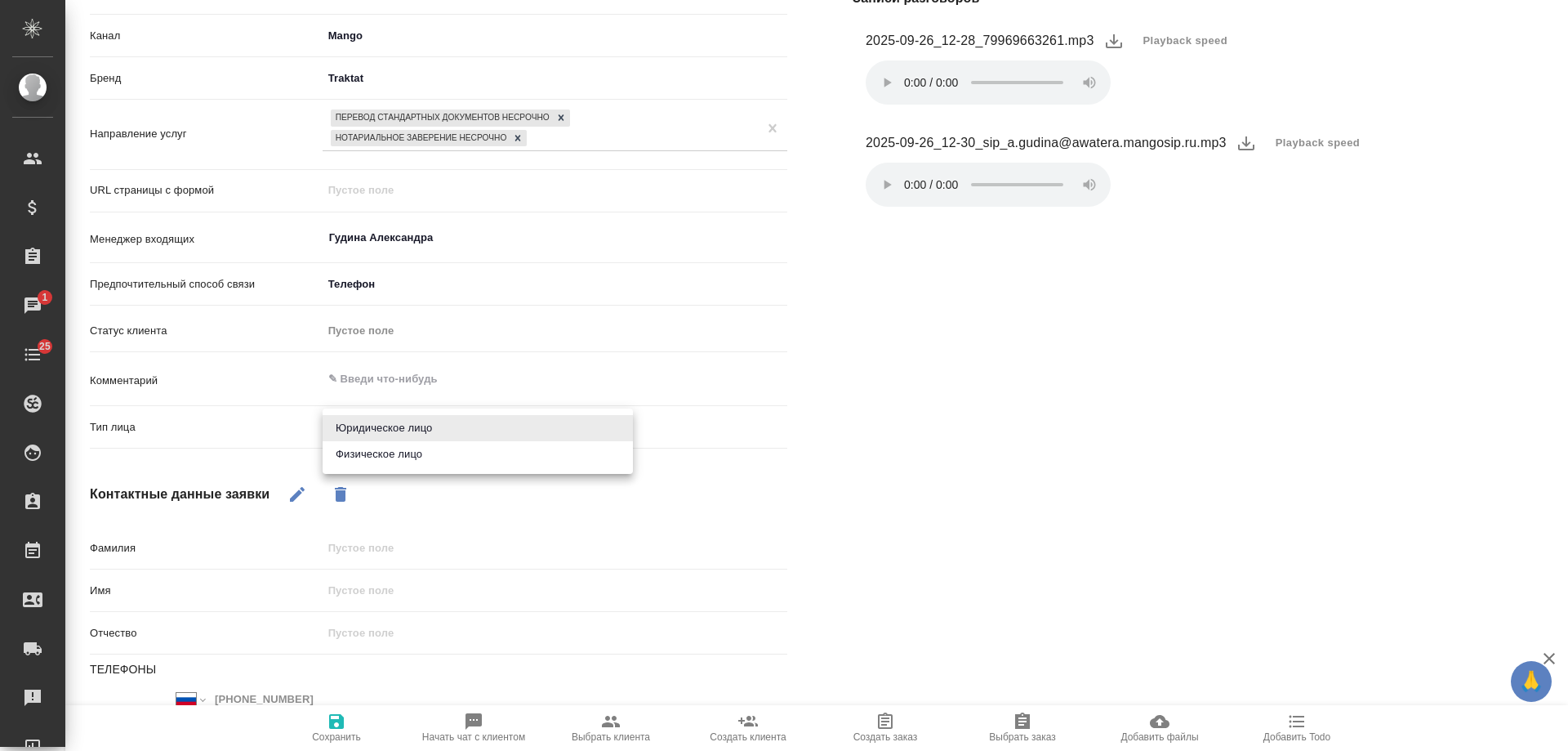
click at [375, 456] on li "Физическое лицо" at bounding box center [478, 454] width 311 height 26
type textarea "x"
type input "private"
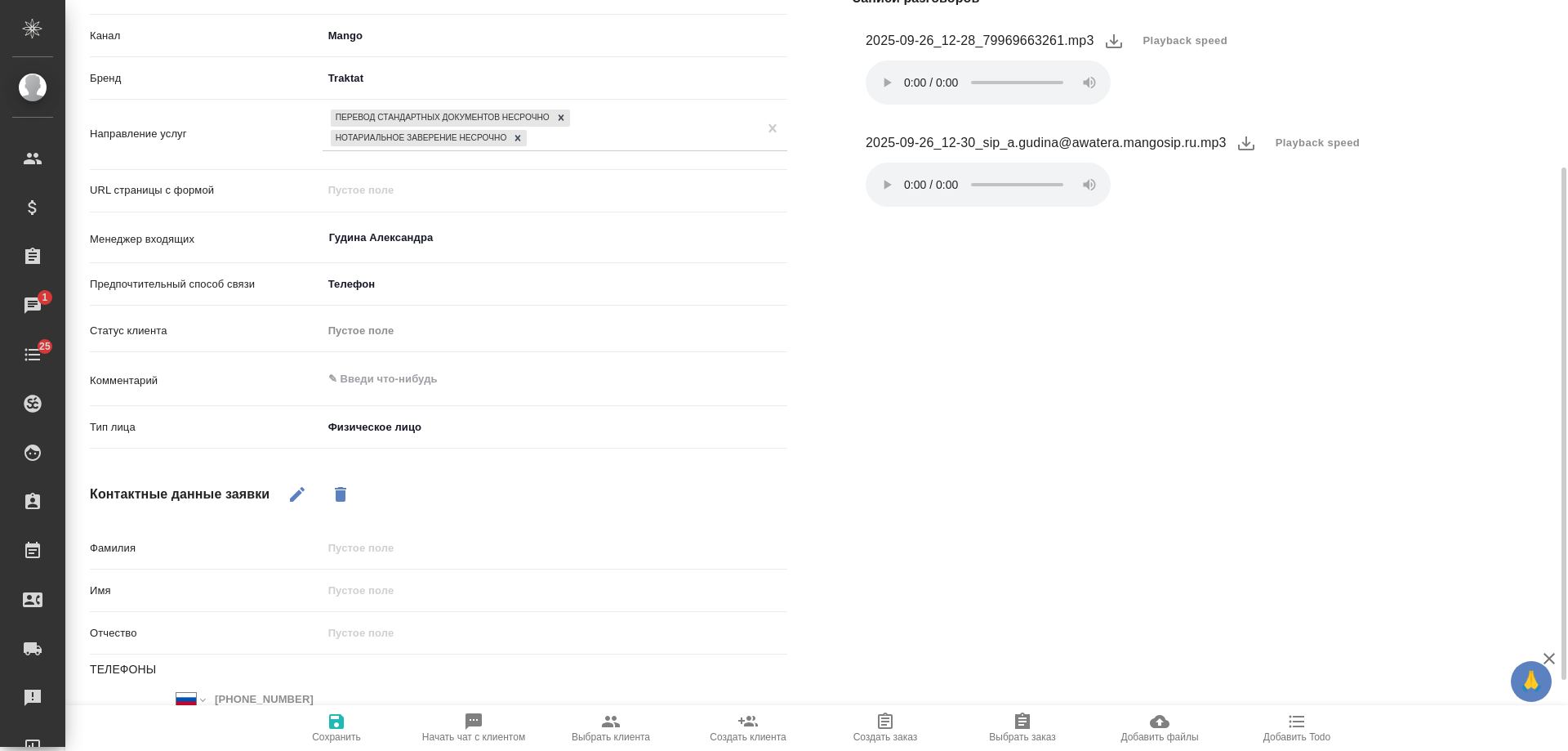
click at [303, 488] on icon "button" at bounding box center [296, 494] width 19 height 19
click at [367, 573] on div "Фамилия" at bounding box center [438, 555] width 697 height 43
click at [360, 591] on input "text" at bounding box center [554, 590] width 463 height 23
type input "З"
type textarea "x"
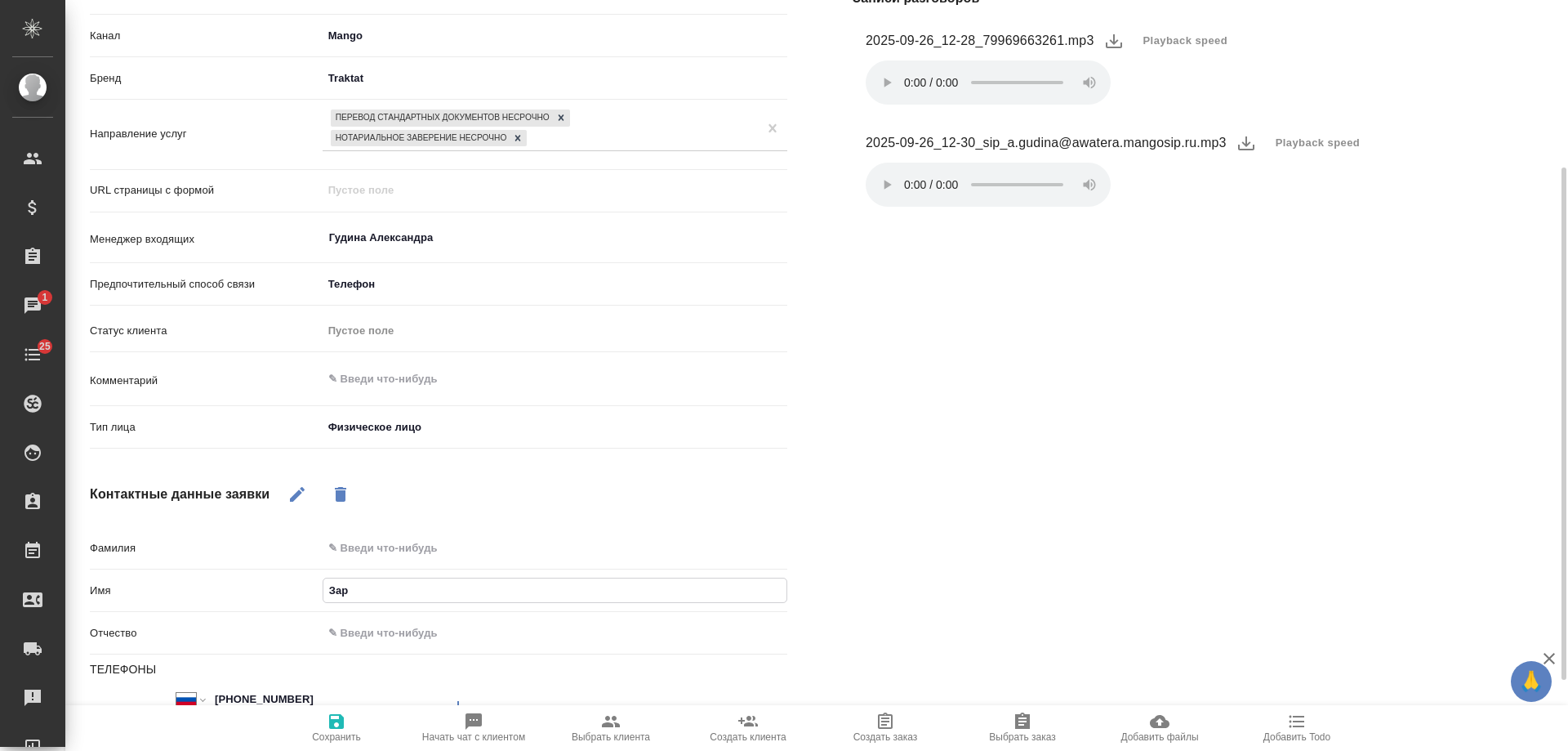
type input "Зари"
type textarea "x"
type input "Зарин"
type textarea "x"
type input "Зарина"
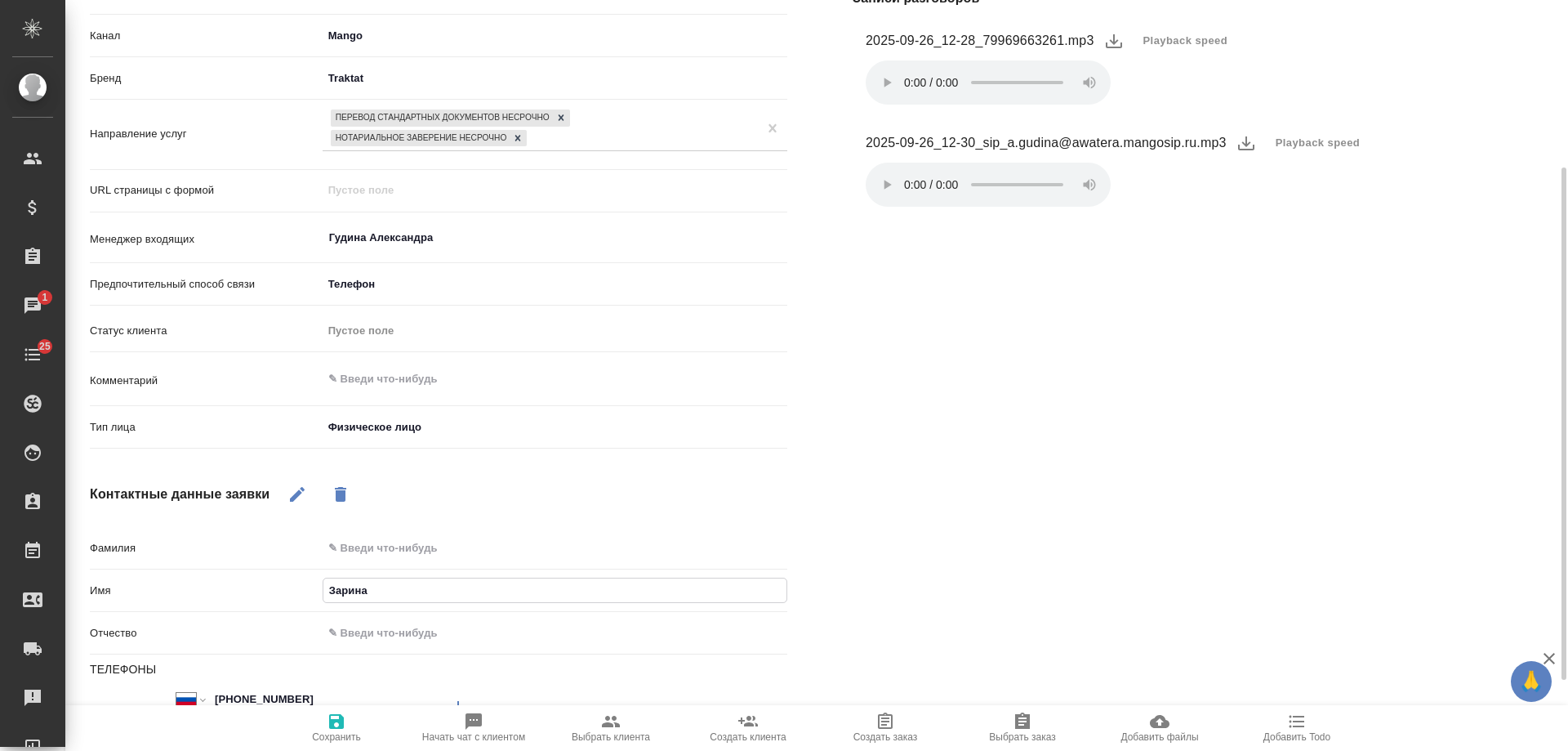
type textarea "x"
type input "Зарина"
click at [332, 730] on icon "button" at bounding box center [336, 721] width 19 height 19
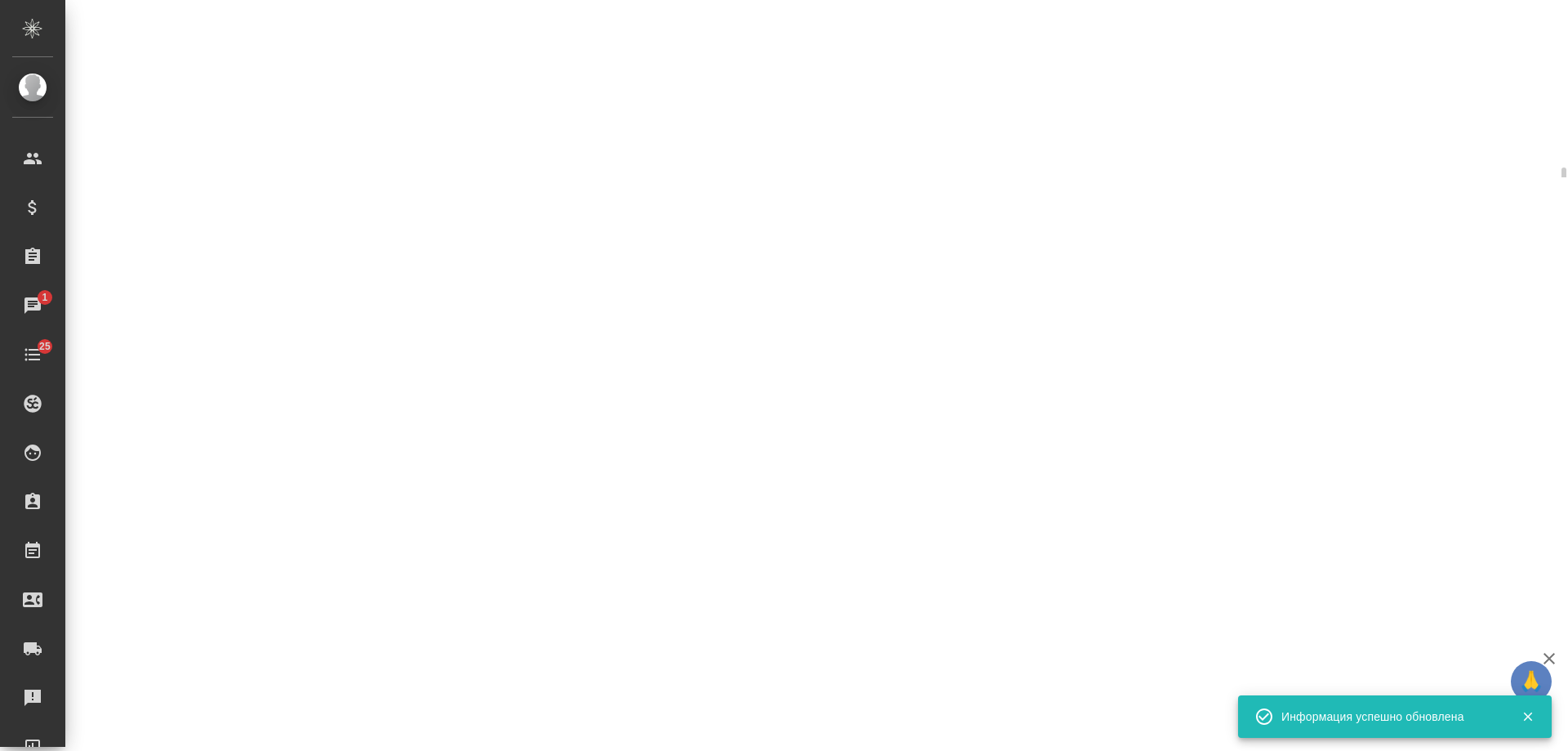
select select "RU"
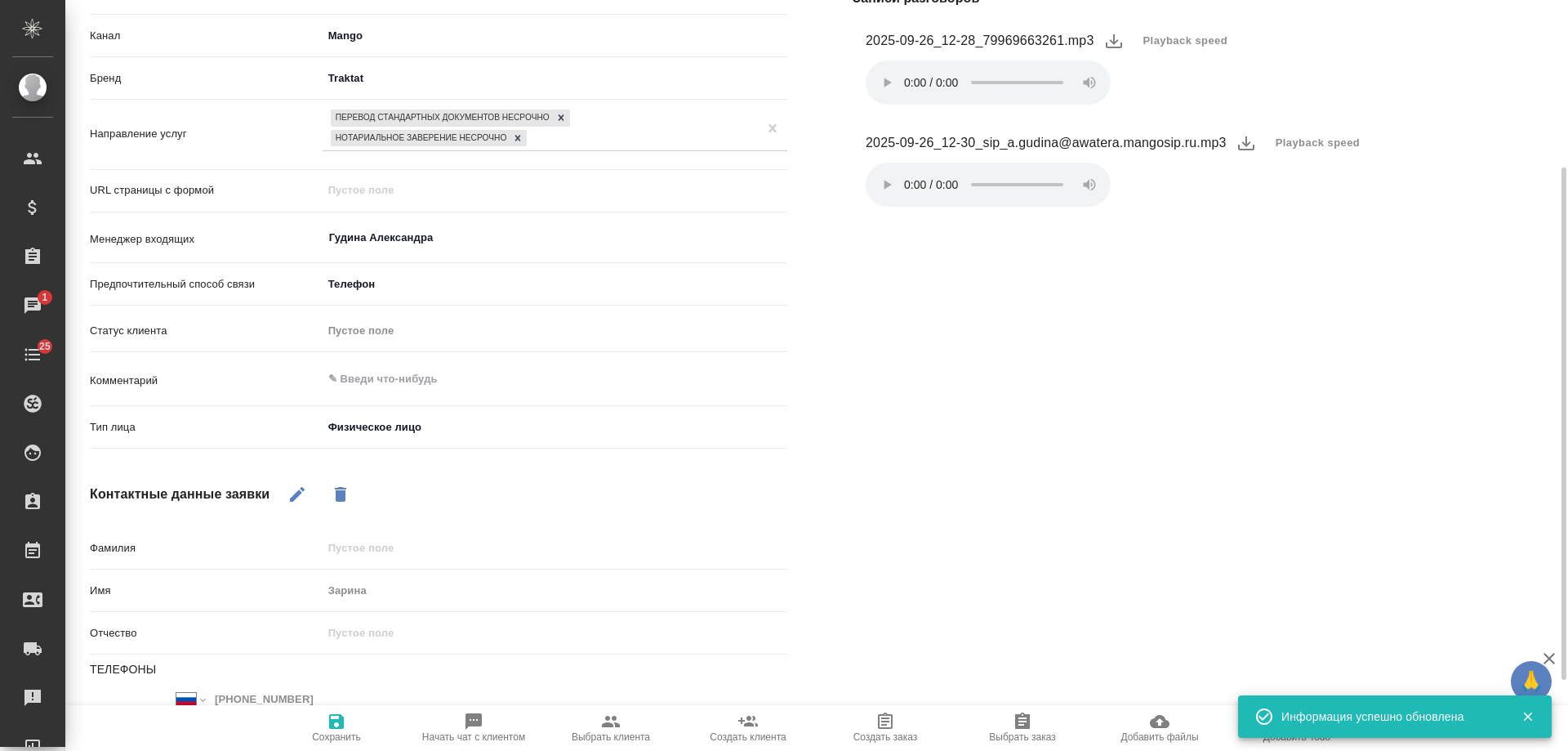
click at [599, 722] on span "Выбрать клиента" at bounding box center [610, 727] width 118 height 31
type textarea "x"
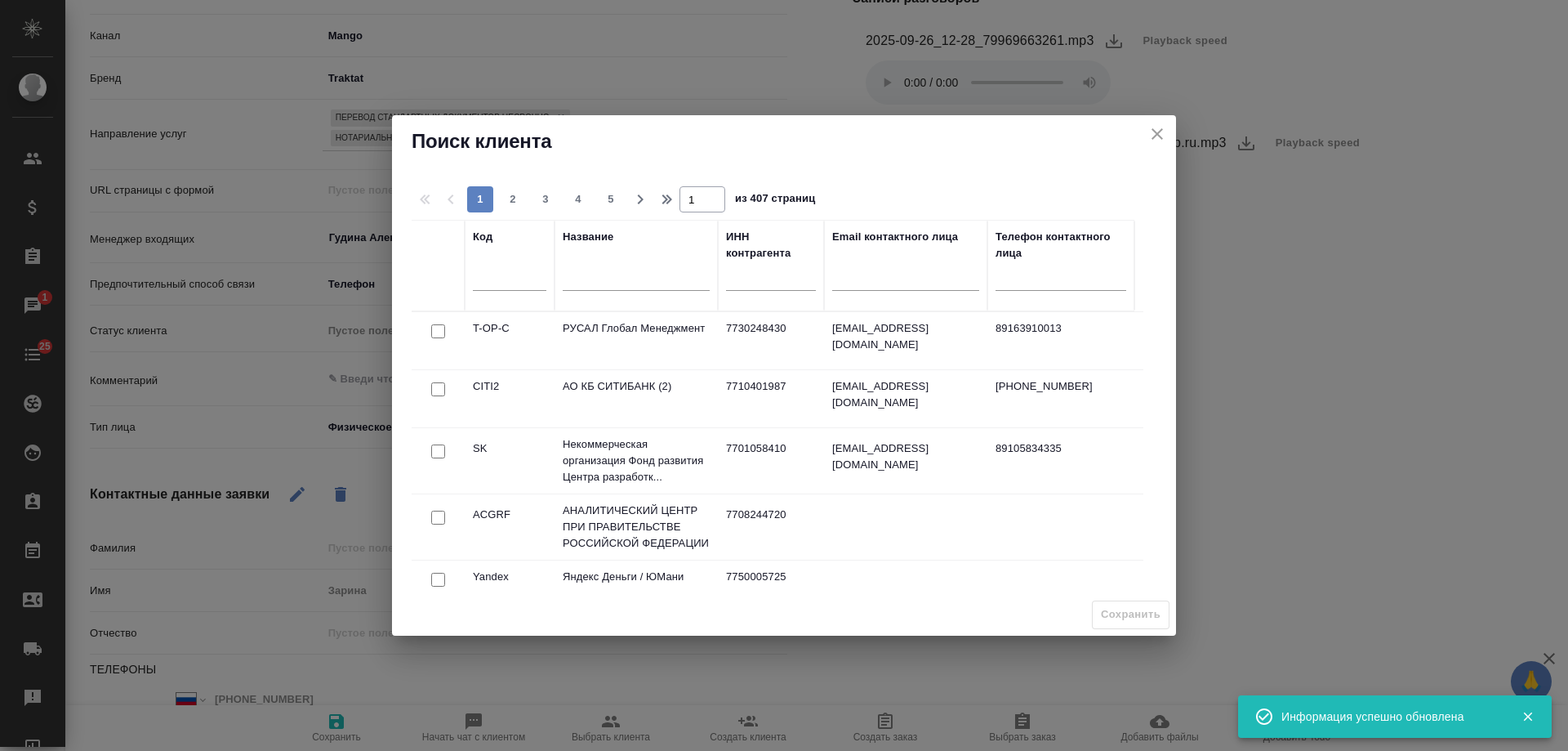
click at [625, 284] on input "text" at bounding box center [636, 280] width 147 height 20
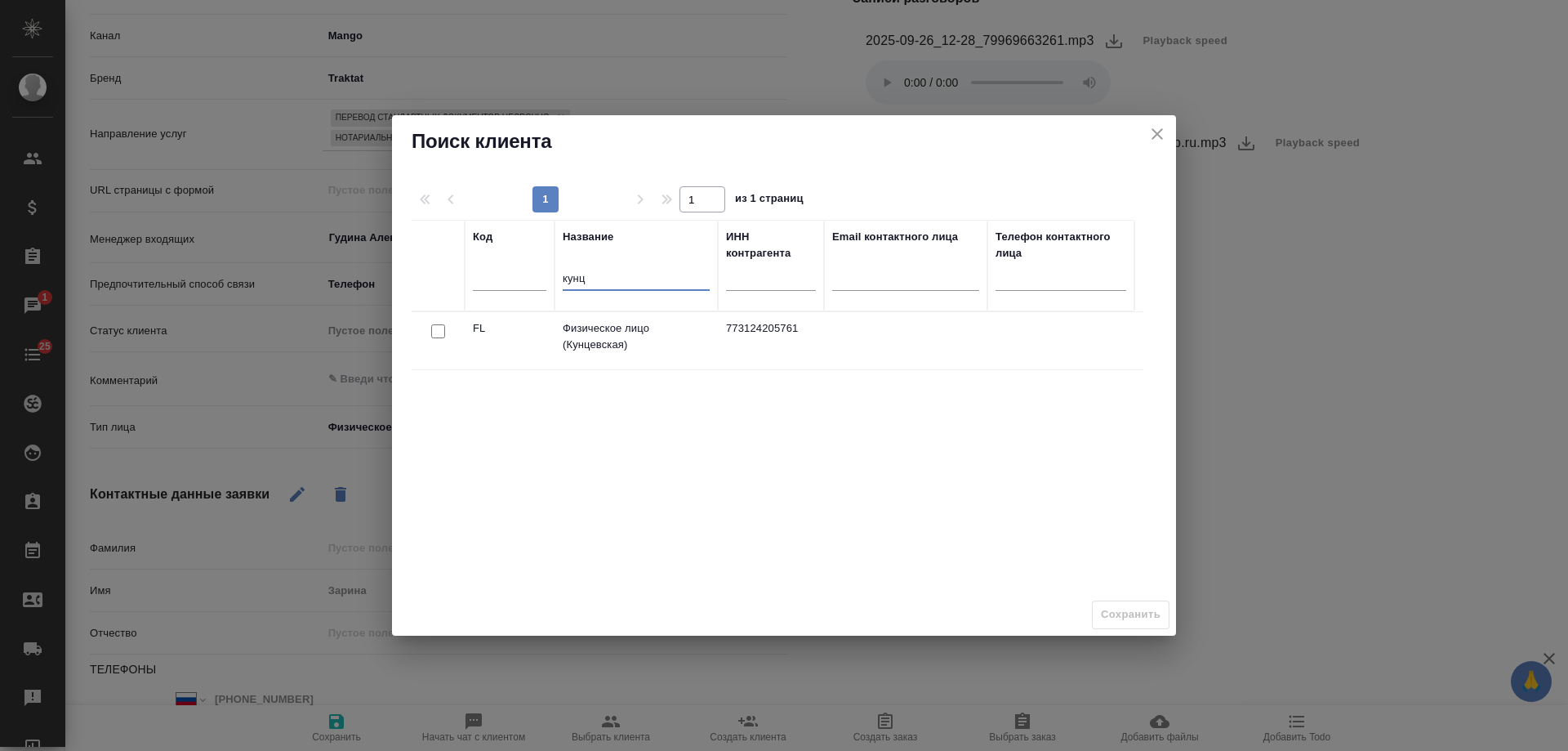
type input "кунц"
click at [438, 332] on input "checkbox" at bounding box center [438, 331] width 14 height 14
checkbox input "true"
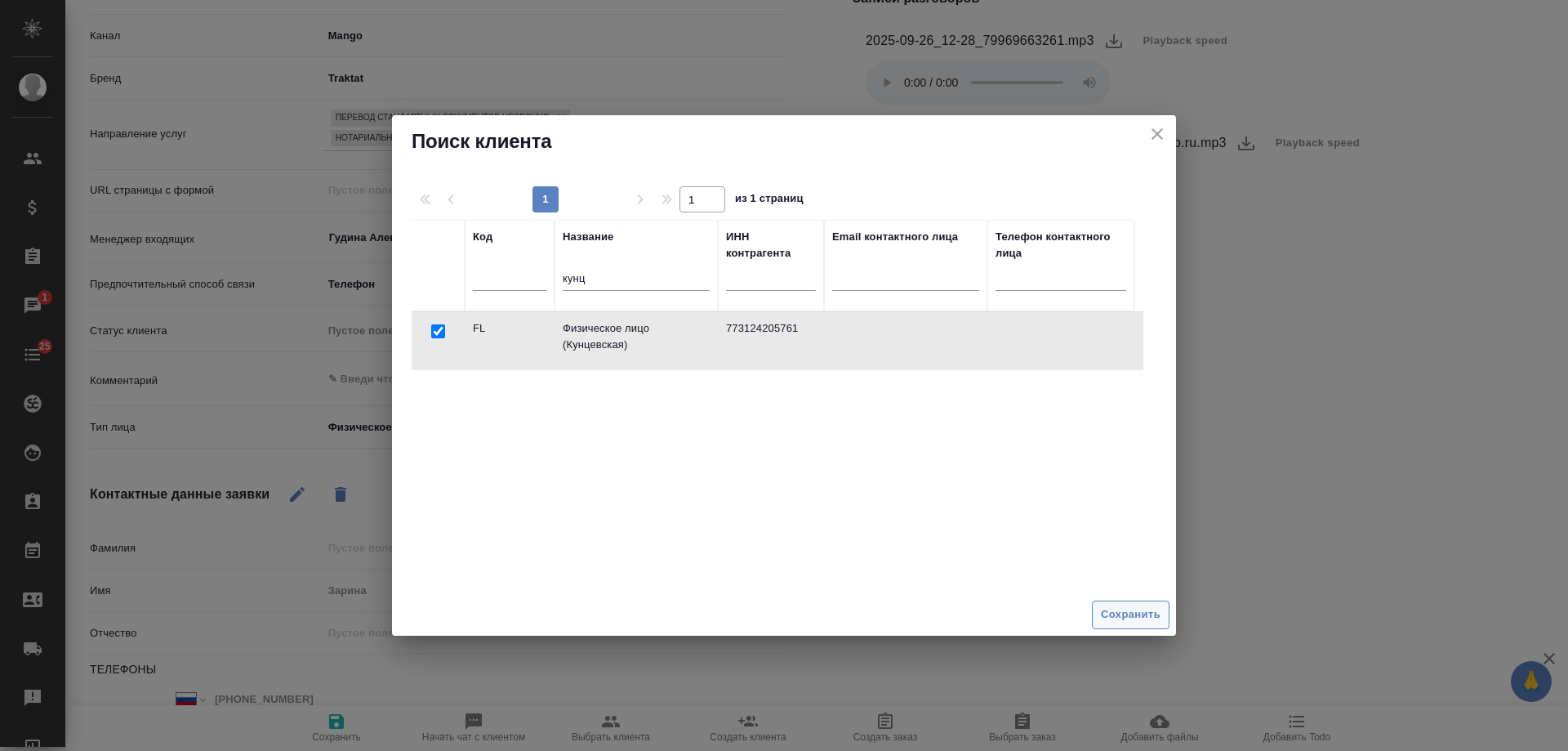
click at [1136, 619] on span "Сохранить" at bounding box center [1130, 615] width 59 height 18
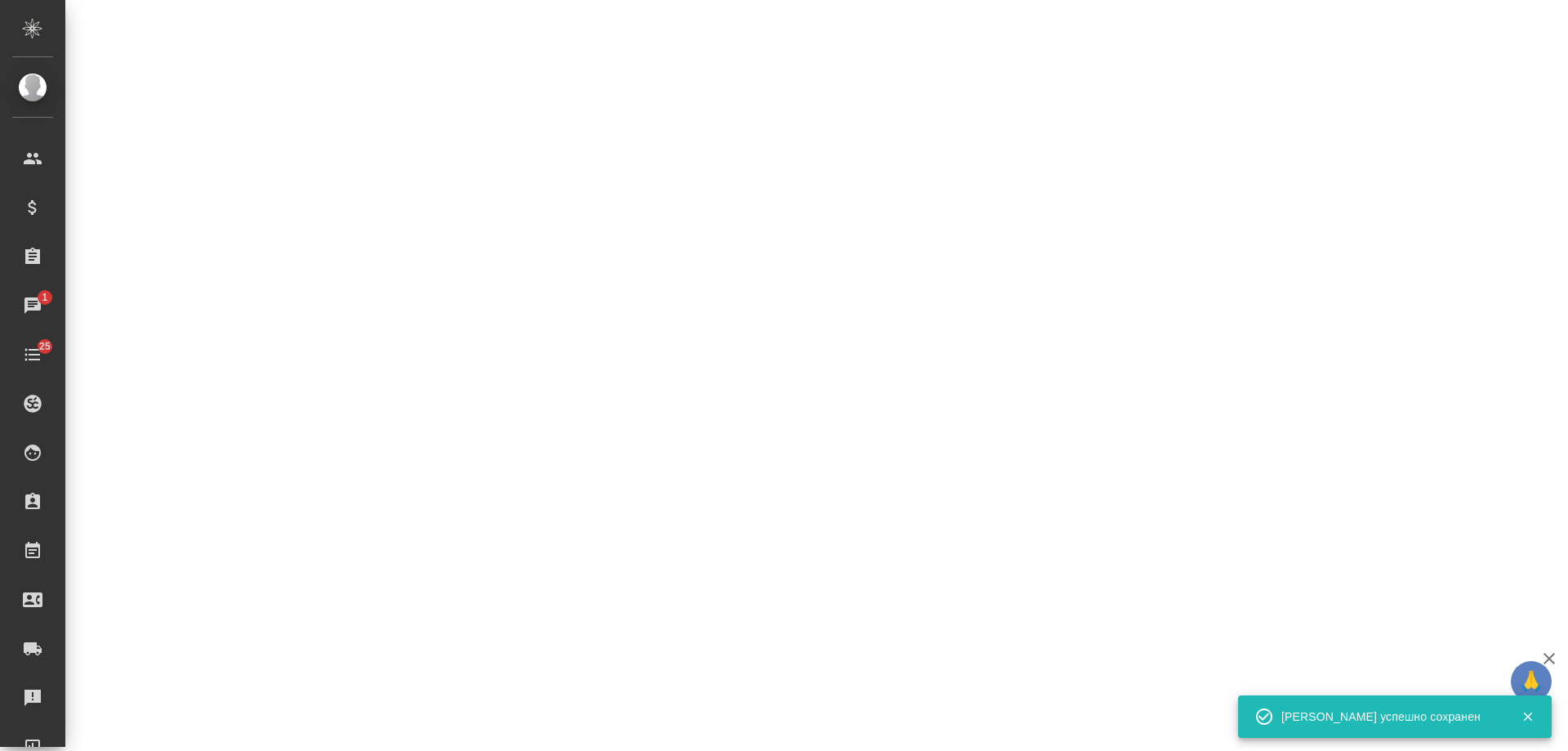
select select "RU"
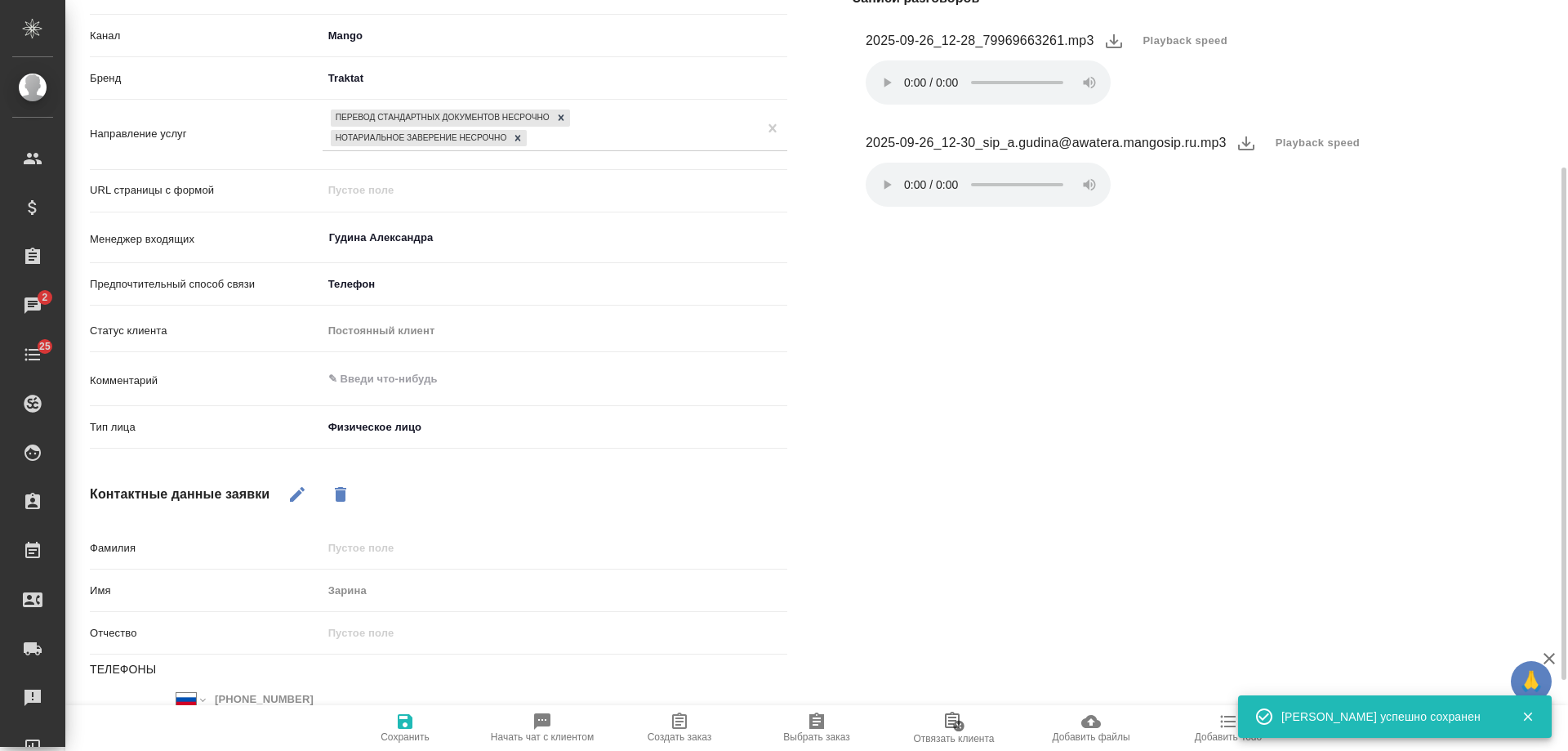
click at [680, 723] on icon "button" at bounding box center [680, 721] width 15 height 17
type textarea "x"
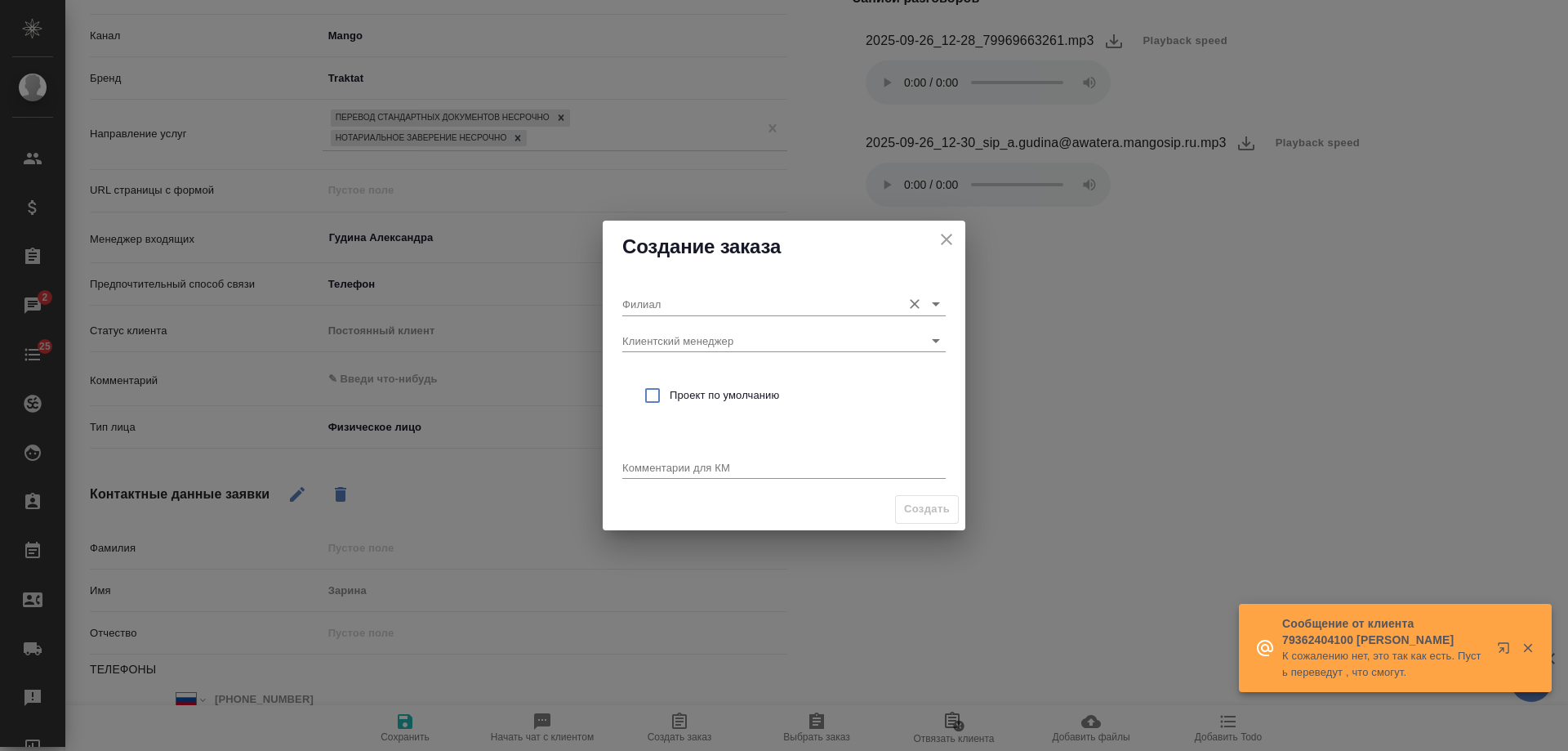
click at [659, 299] on input "Филиал" at bounding box center [757, 303] width 271 height 22
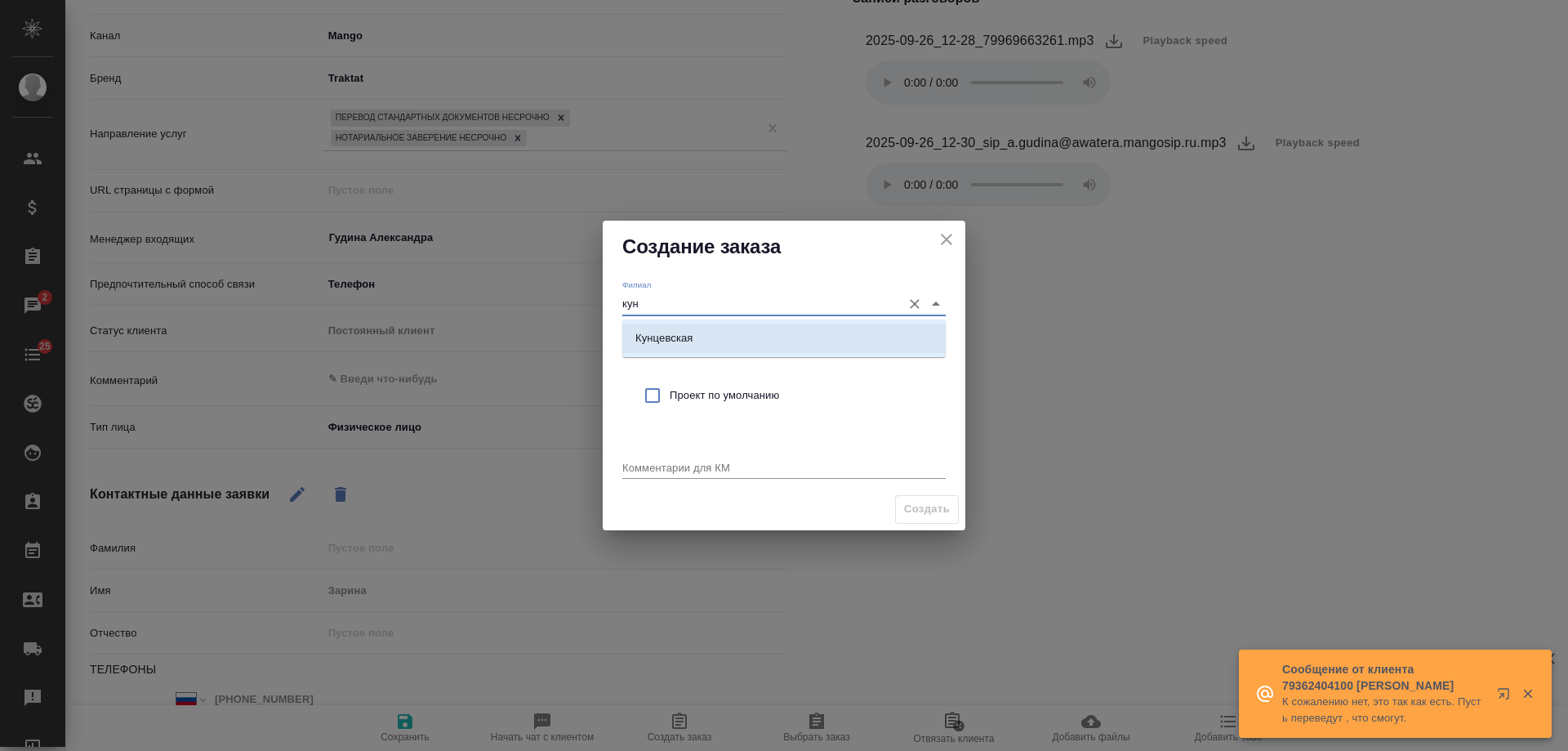
click at [716, 337] on li "Кунцевская" at bounding box center [783, 337] width 323 height 29
type input "Кунцевская"
click at [703, 387] on div "Проект по умолчанию" at bounding box center [783, 395] width 323 height 48
checkbox input "true"
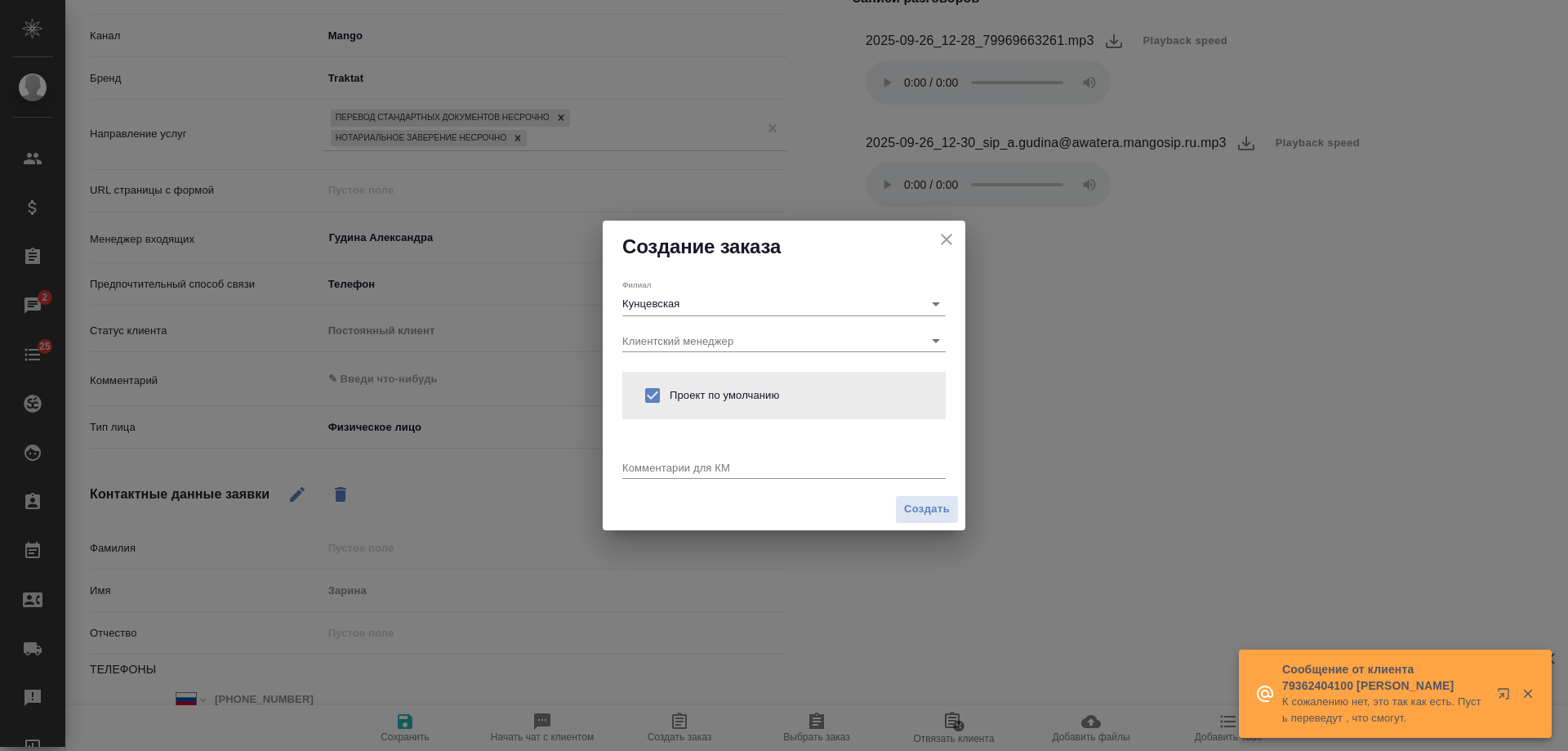
click at [675, 467] on textarea at bounding box center [783, 467] width 323 height 13
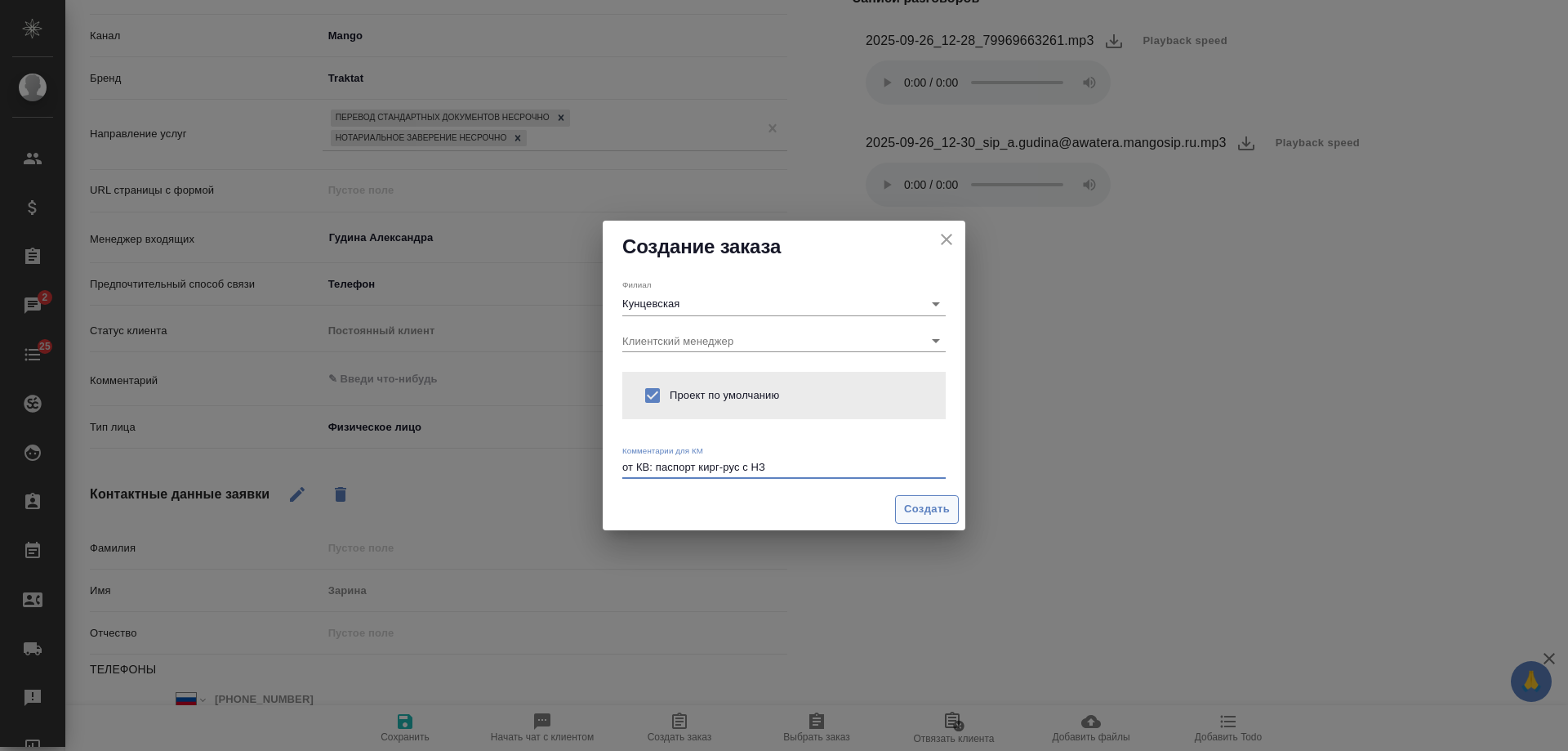
type textarea "от КВ: паспорт кирг-рус с НЗ"
click at [946, 519] on button "Создать" at bounding box center [927, 510] width 63 height 28
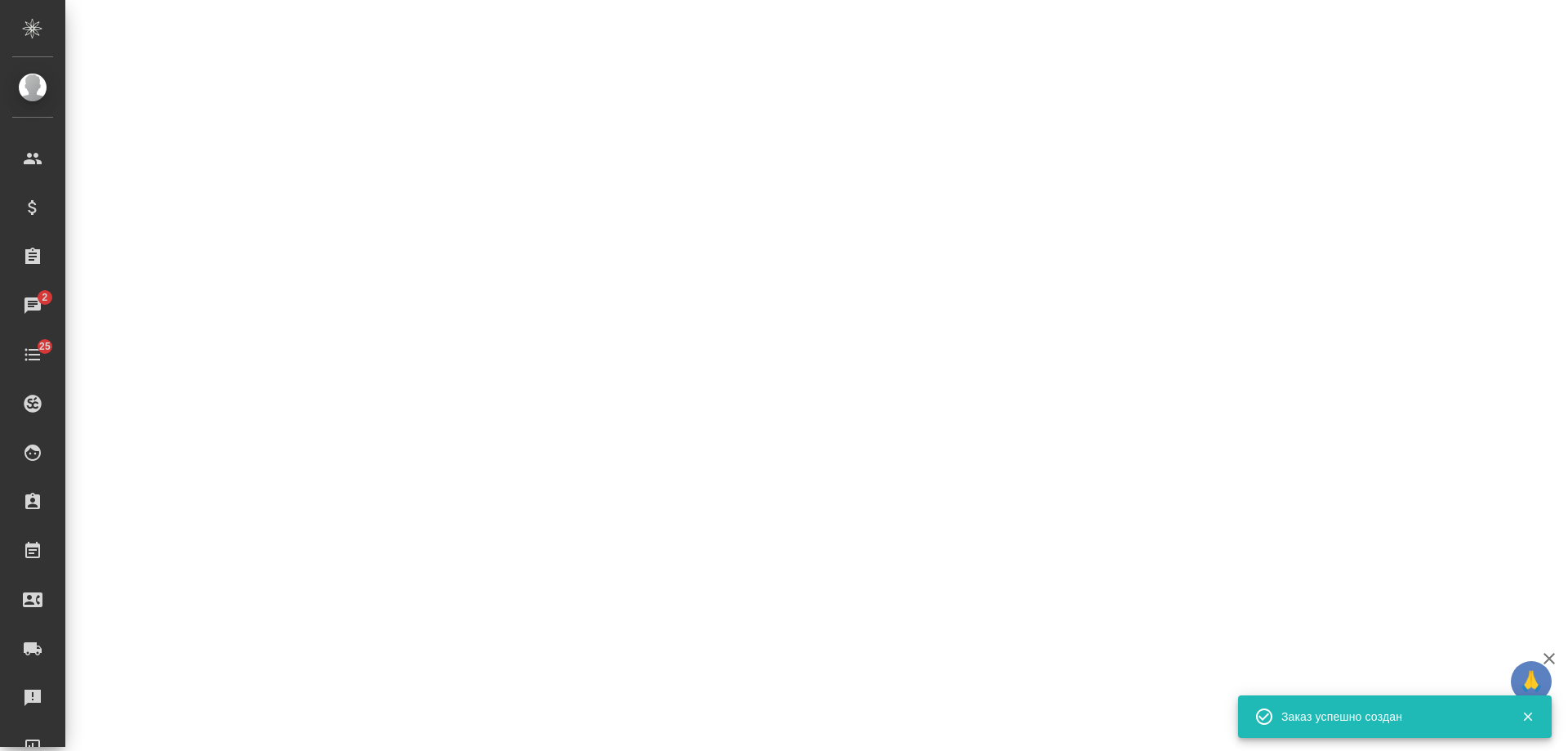
select select "RU"
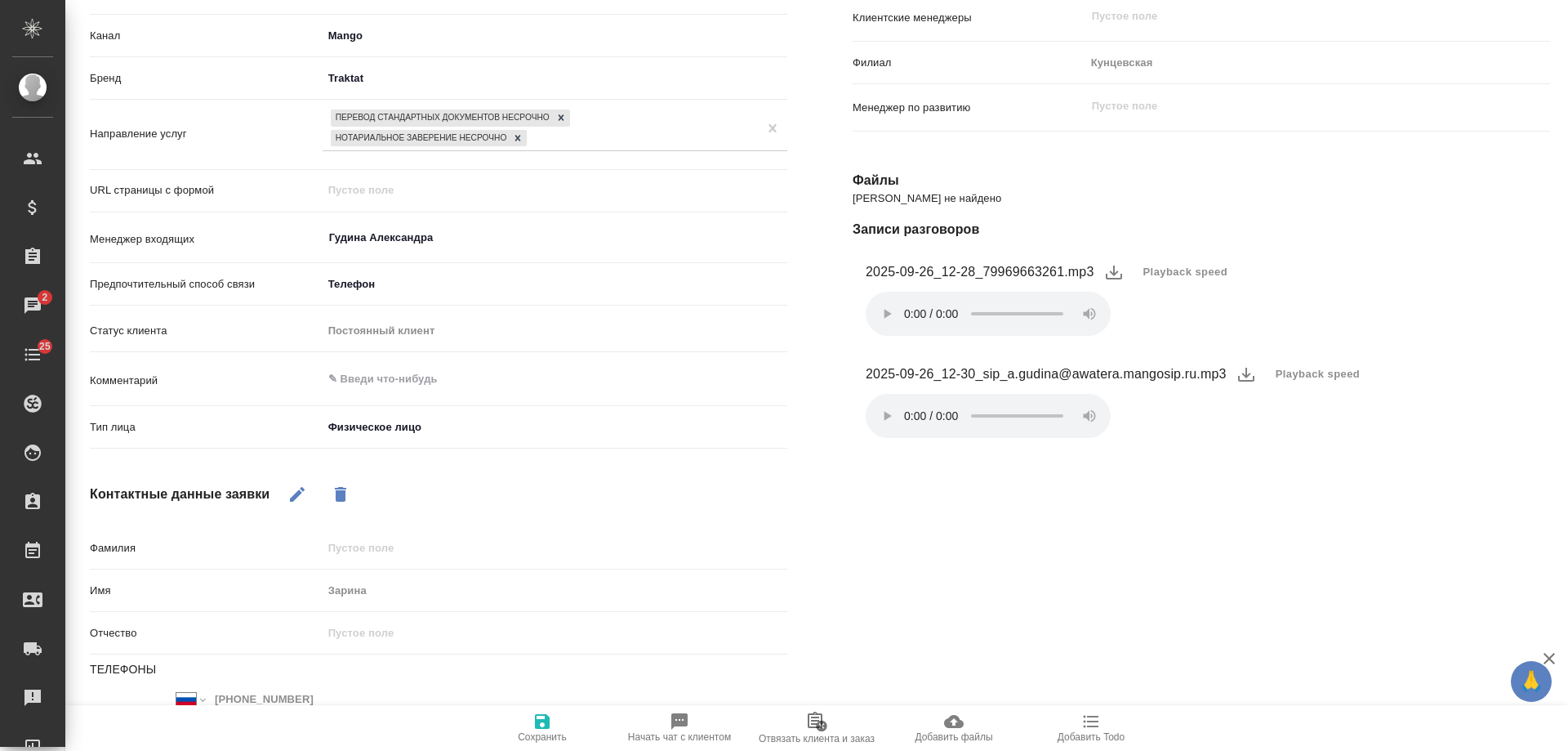
type textarea "x"
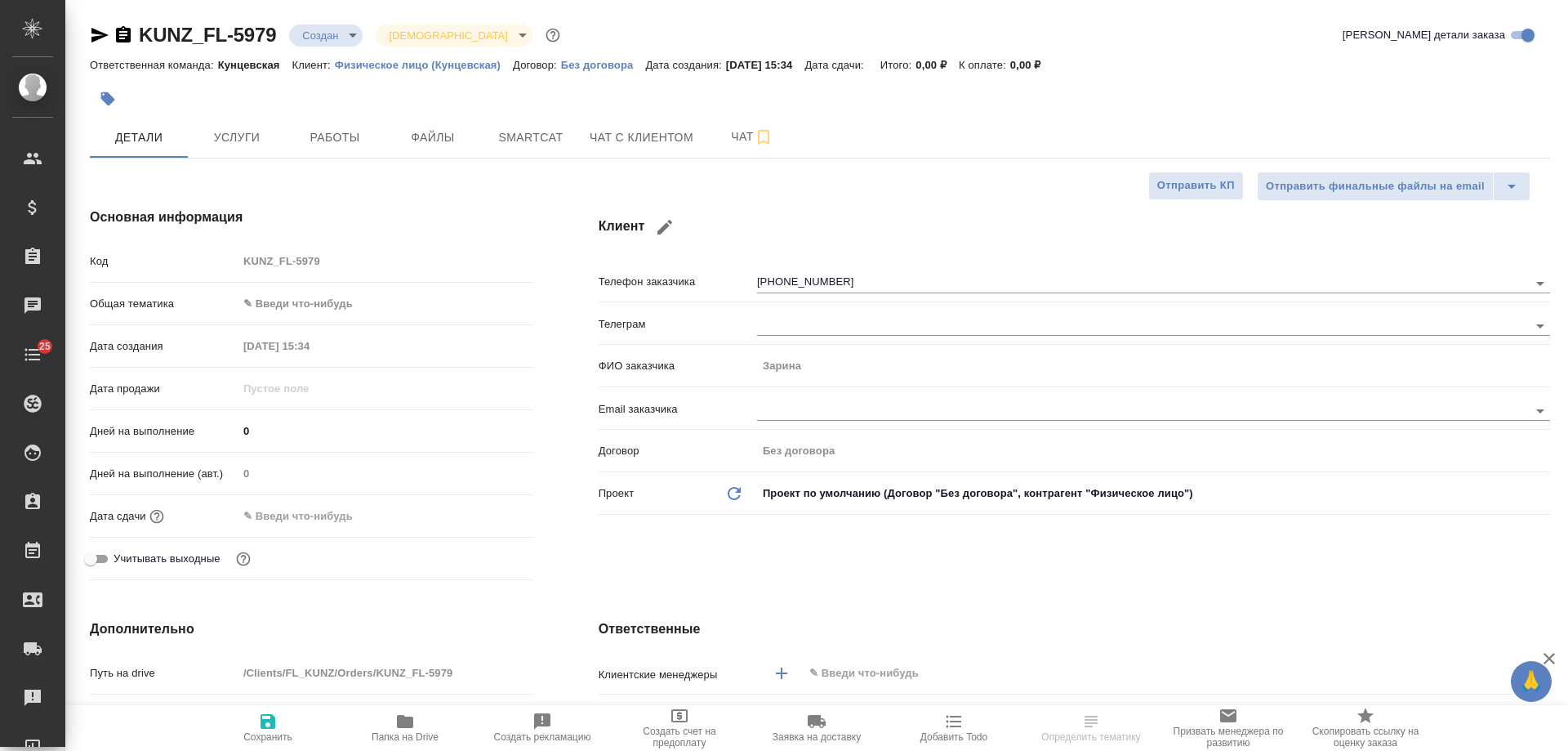
select select "RU"
drag, startPoint x: 123, startPoint y: 38, endPoint x: 247, endPoint y: 2, distance: 129.1
click at [122, 38] on icon "button" at bounding box center [124, 34] width 15 height 17
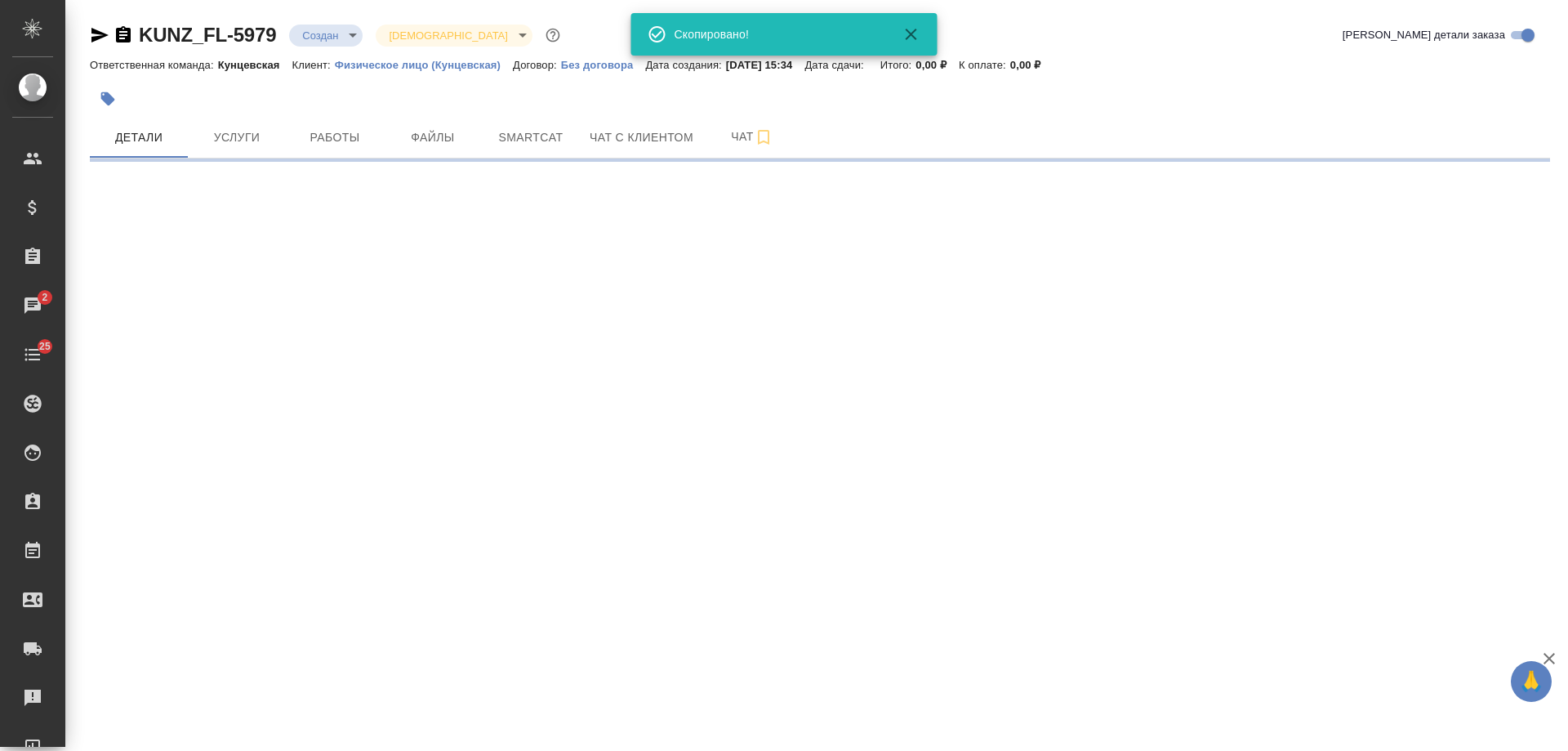
select select "RU"
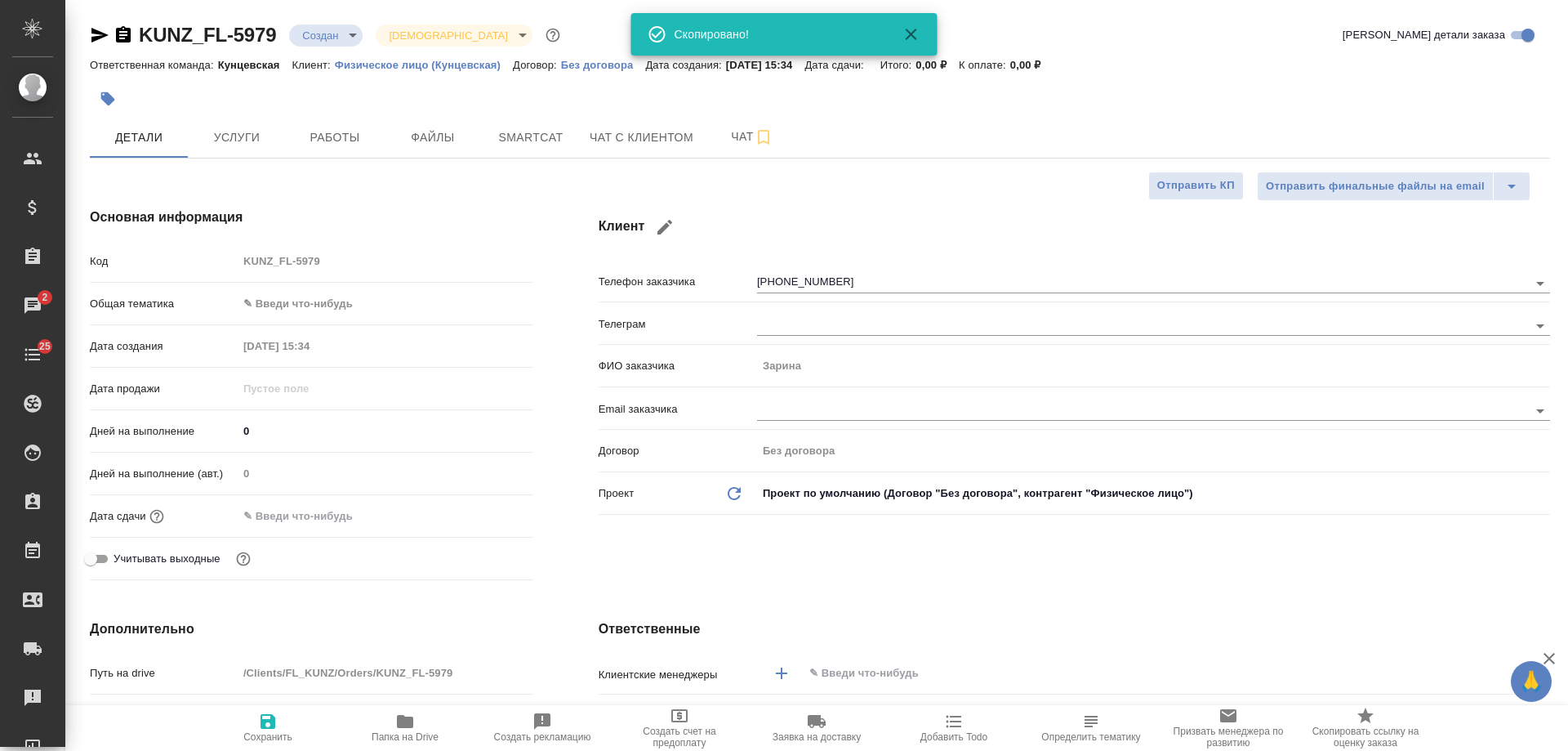
type textarea "x"
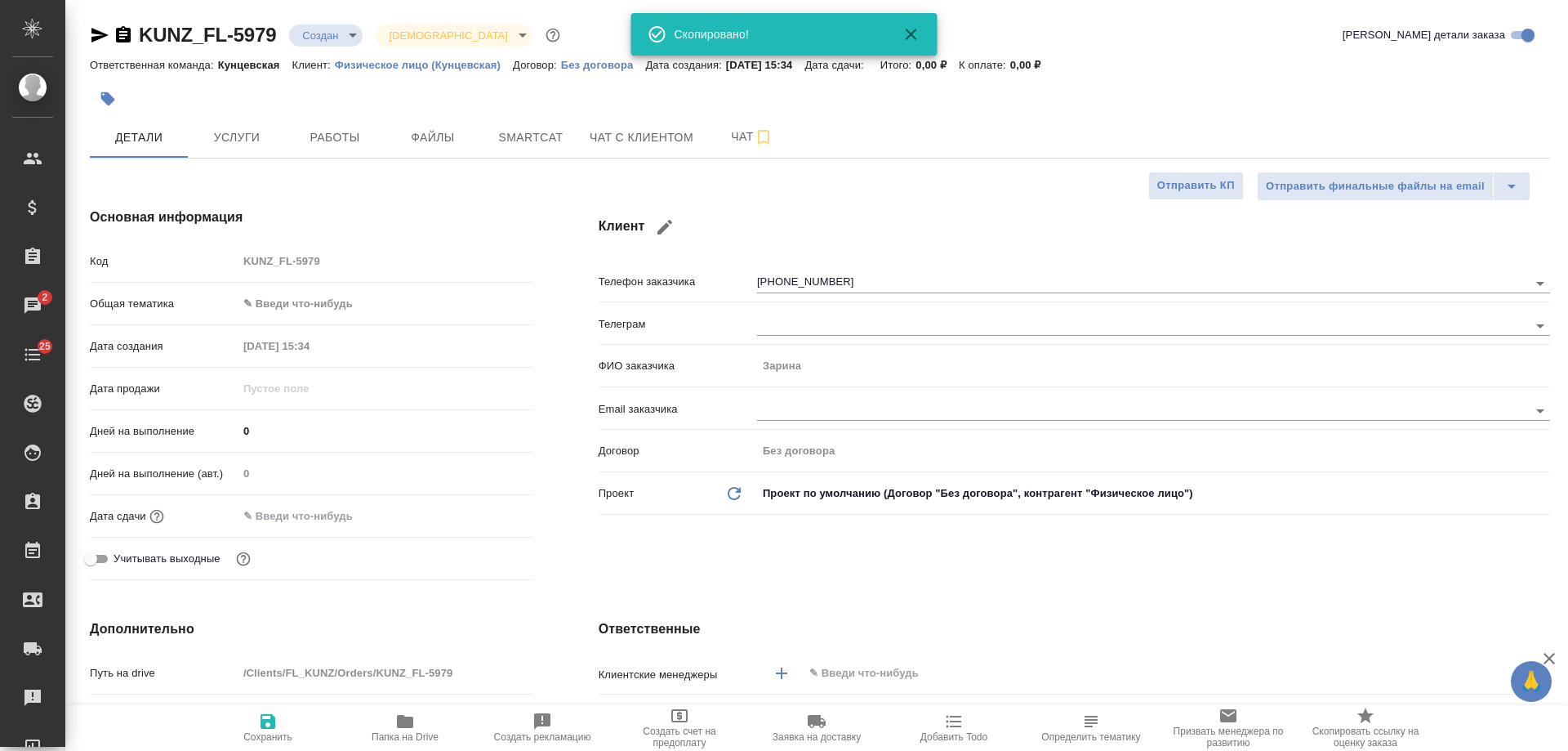
type textarea "x"
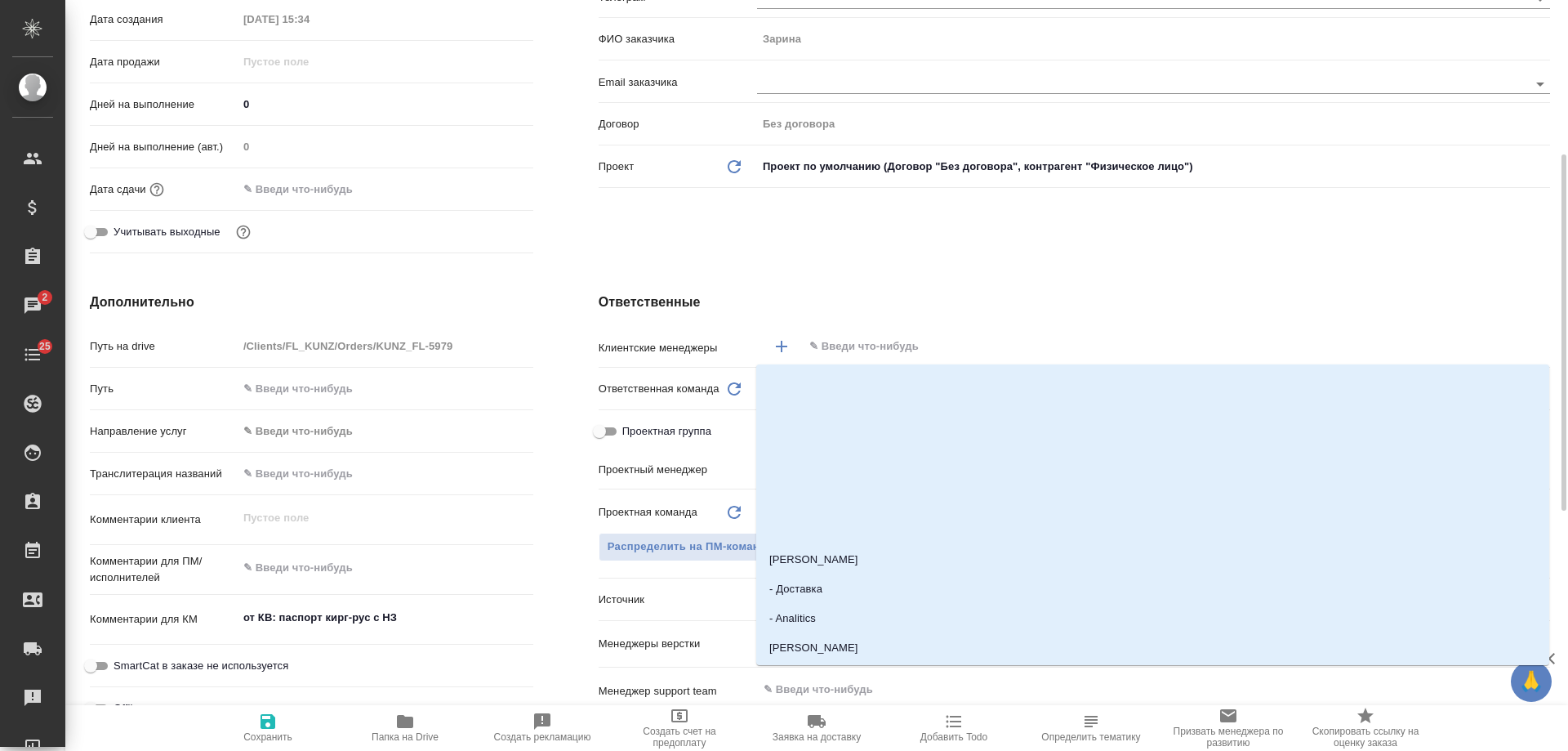
click at [853, 342] on input "text" at bounding box center [1149, 346] width 683 height 19
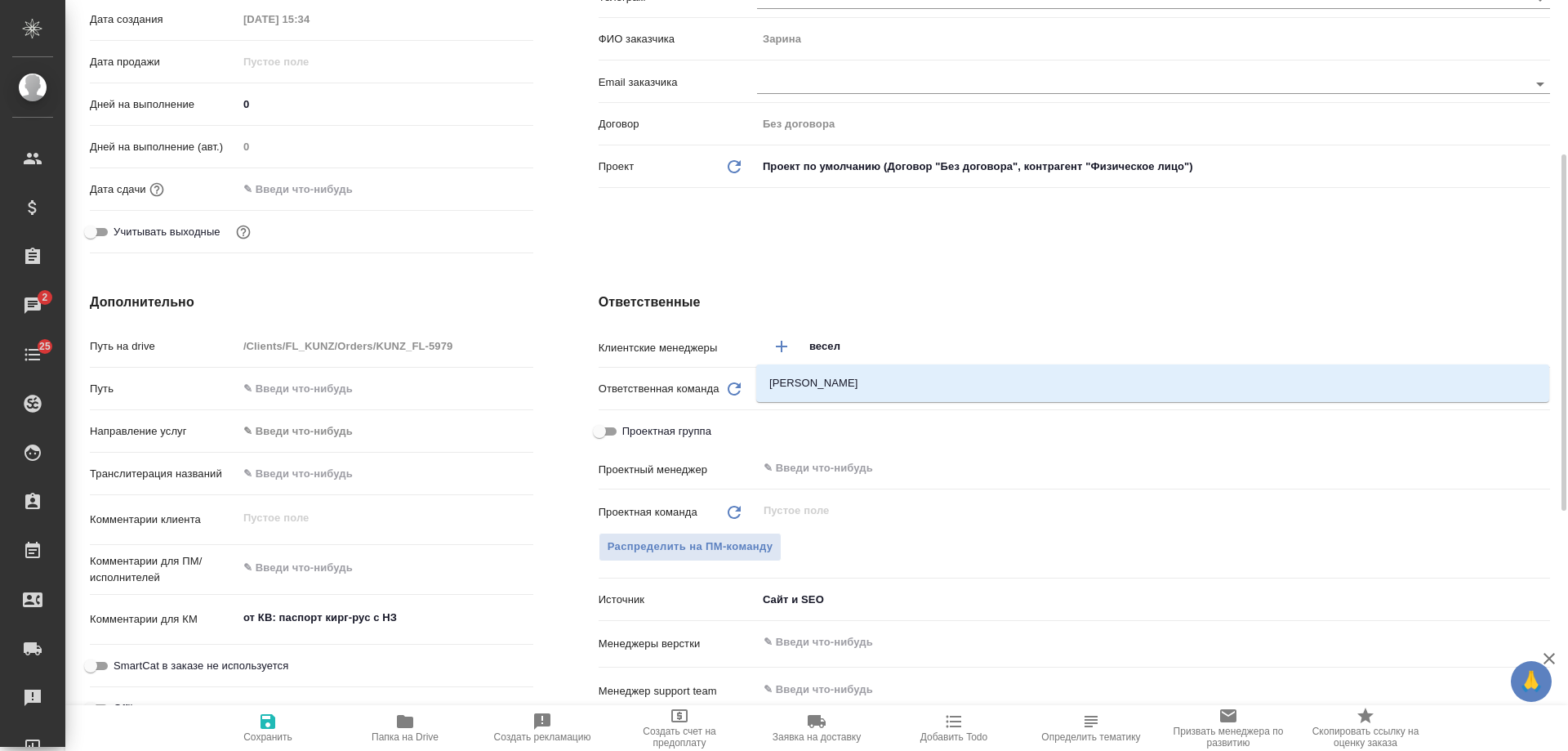
type input "весело"
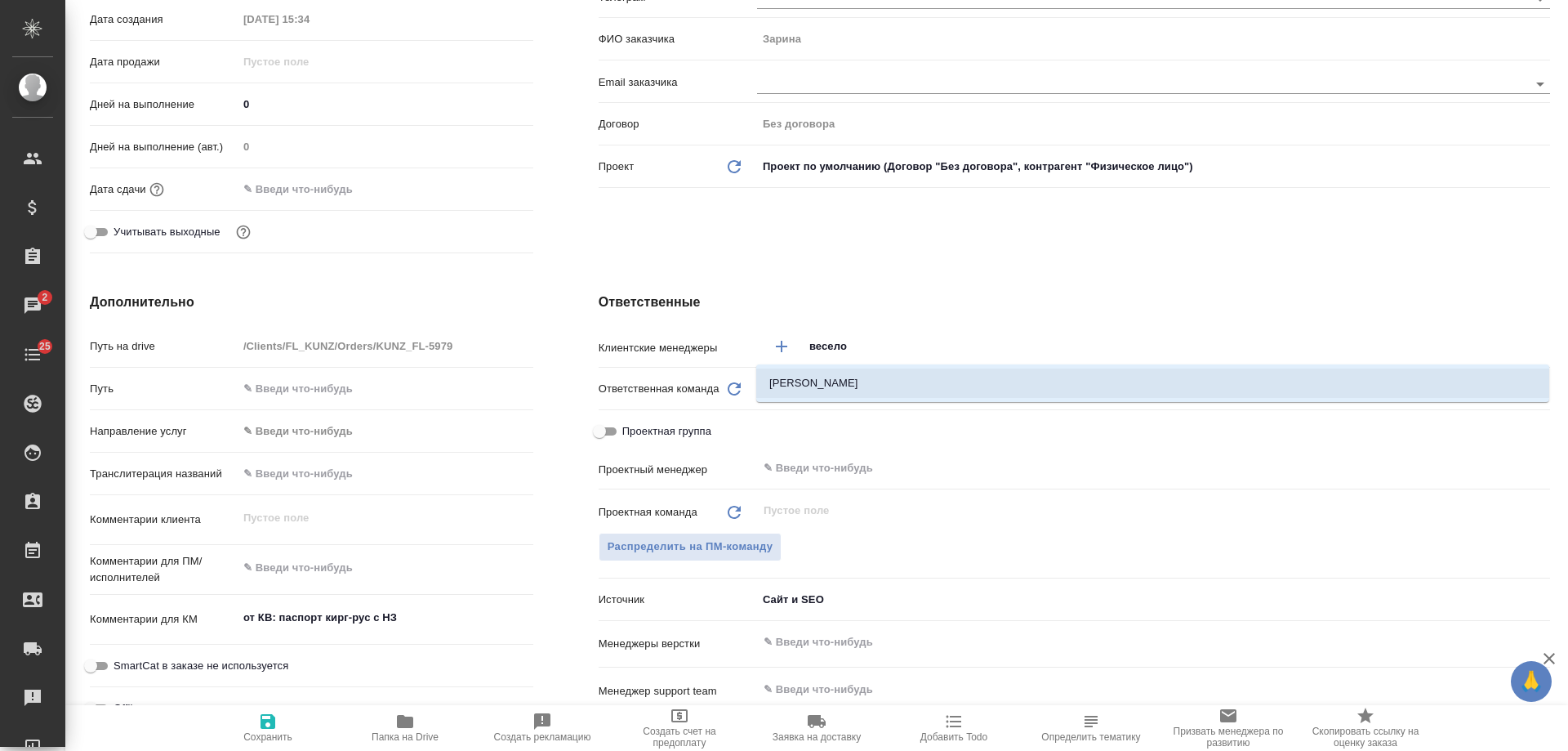
click at [817, 388] on li "[PERSON_NAME]" at bounding box center [1153, 383] width 793 height 29
type textarea "x"
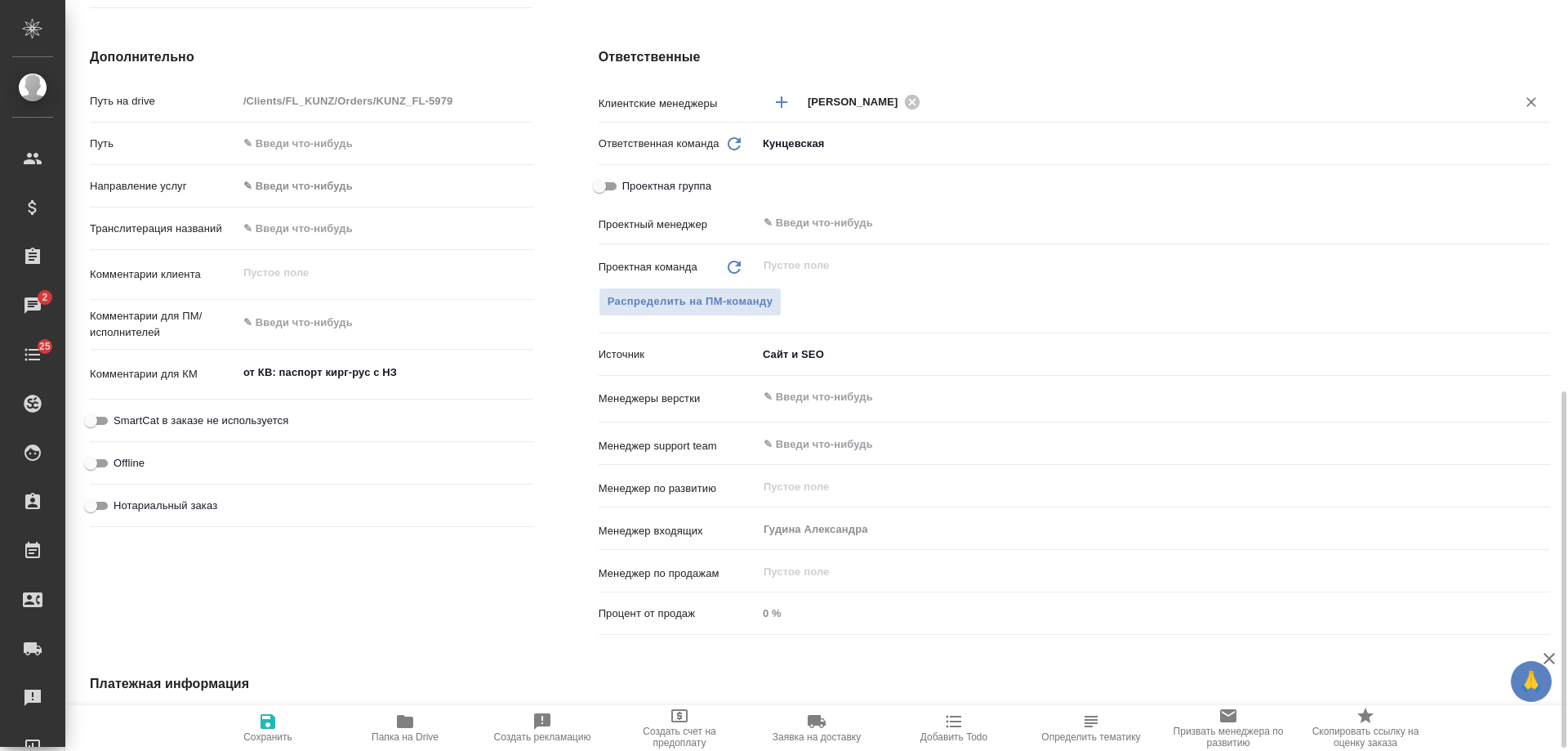
scroll to position [653, 0]
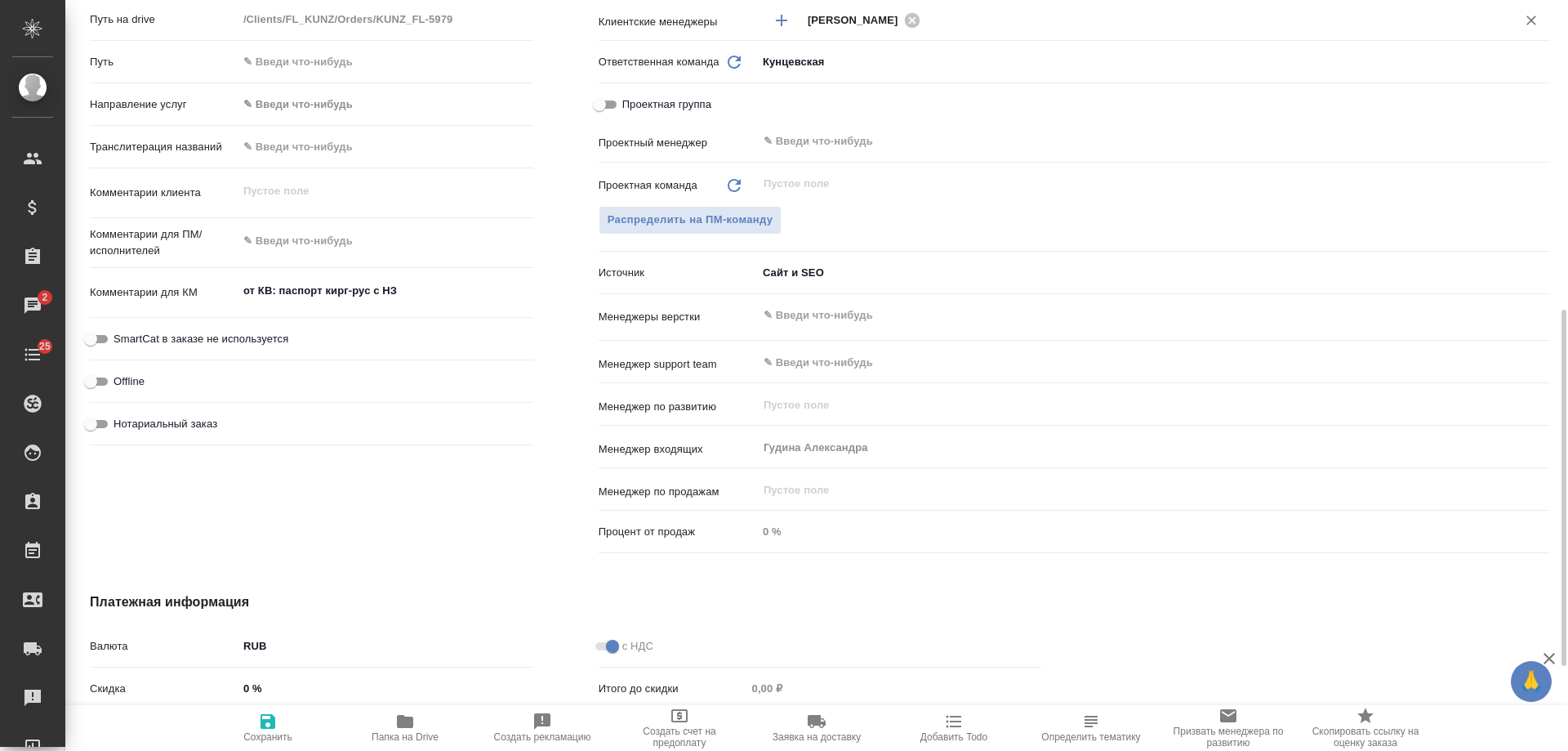
click at [186, 428] on span "Нотариальный заказ" at bounding box center [165, 424] width 104 height 17
click at [120, 428] on input "Нотариальный заказ" at bounding box center [90, 424] width 58 height 19
checkbox input "true"
type textarea "x"
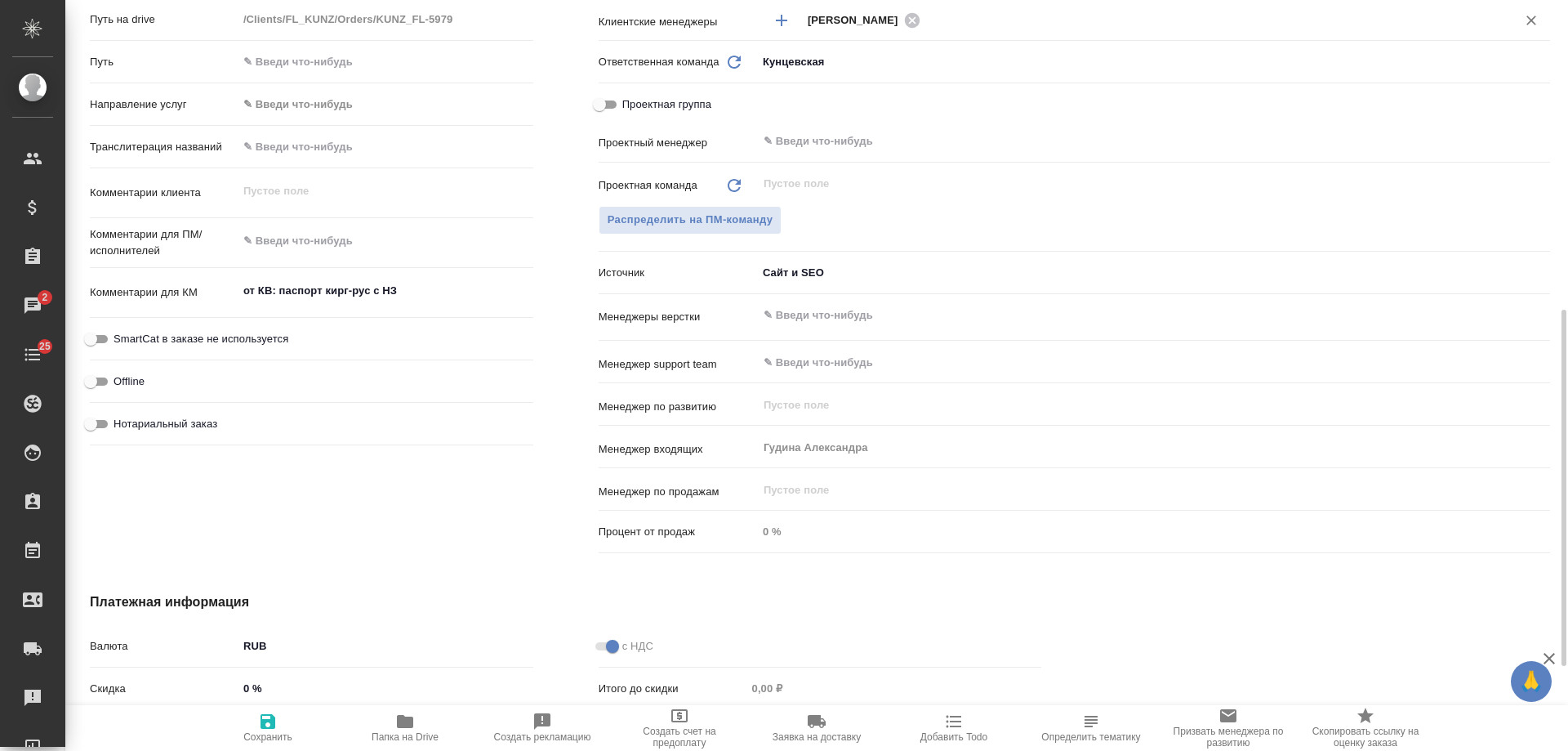
type textarea "x"
click at [269, 732] on span "Сохранить" at bounding box center [267, 737] width 49 height 12
type textarea "x"
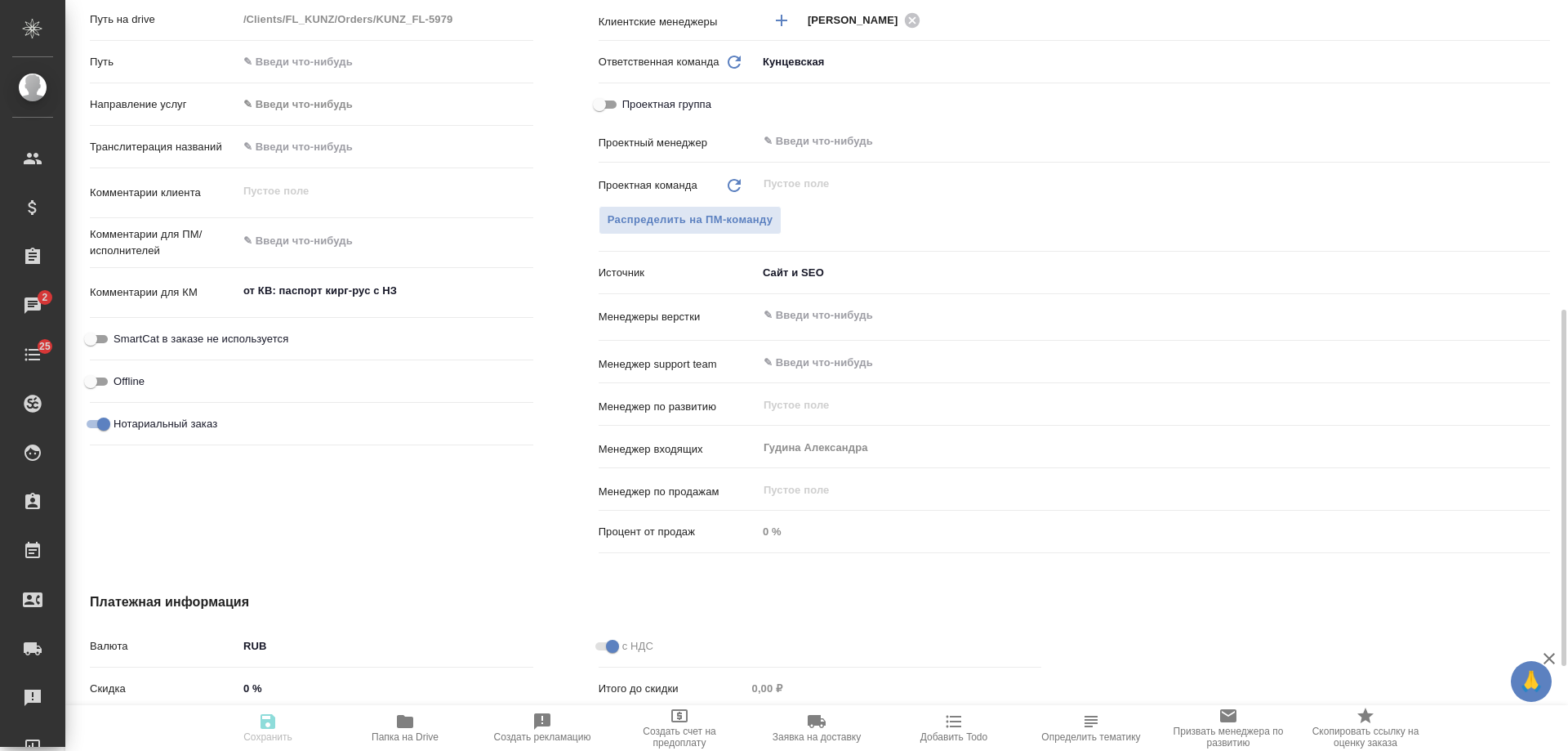
type textarea "x"
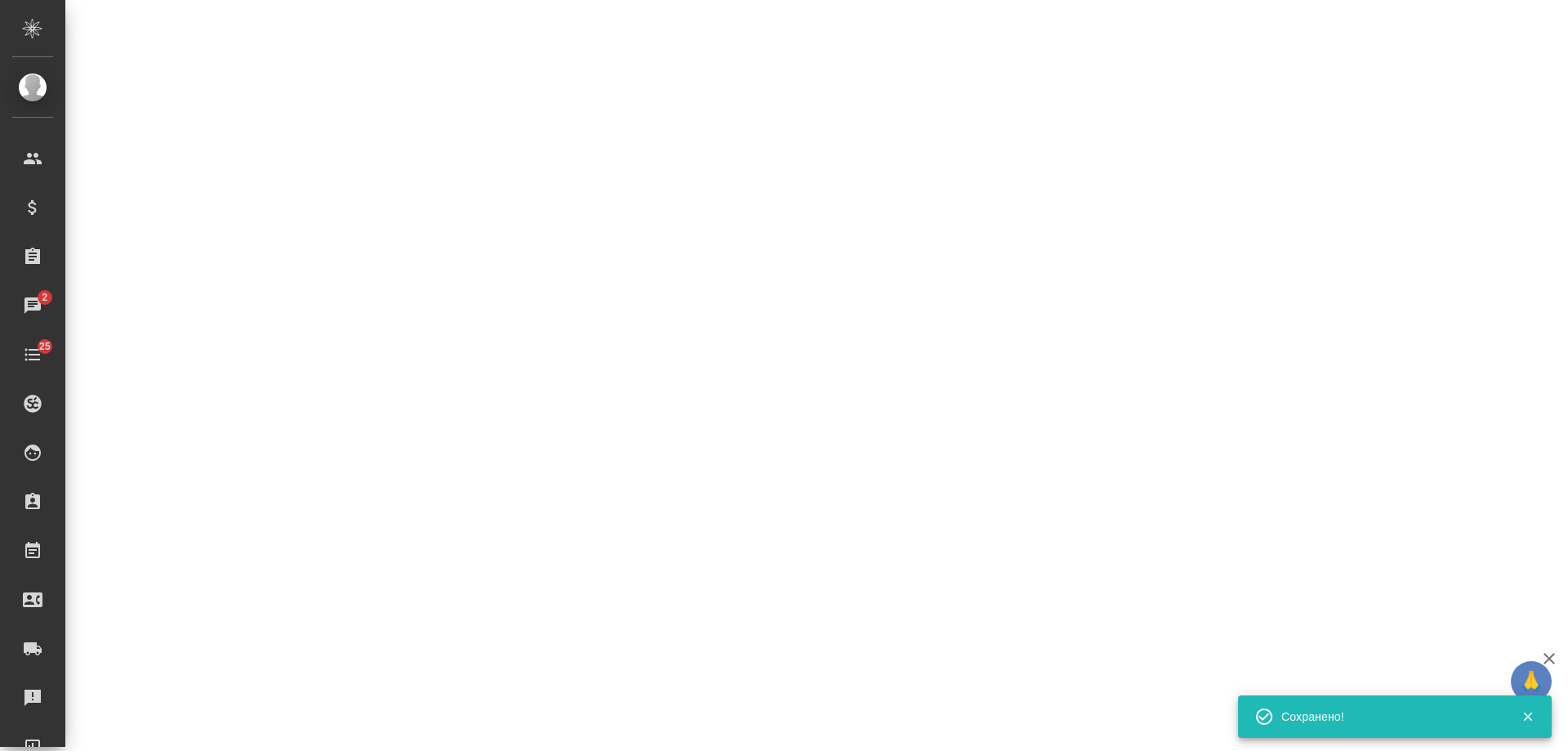
select select "RU"
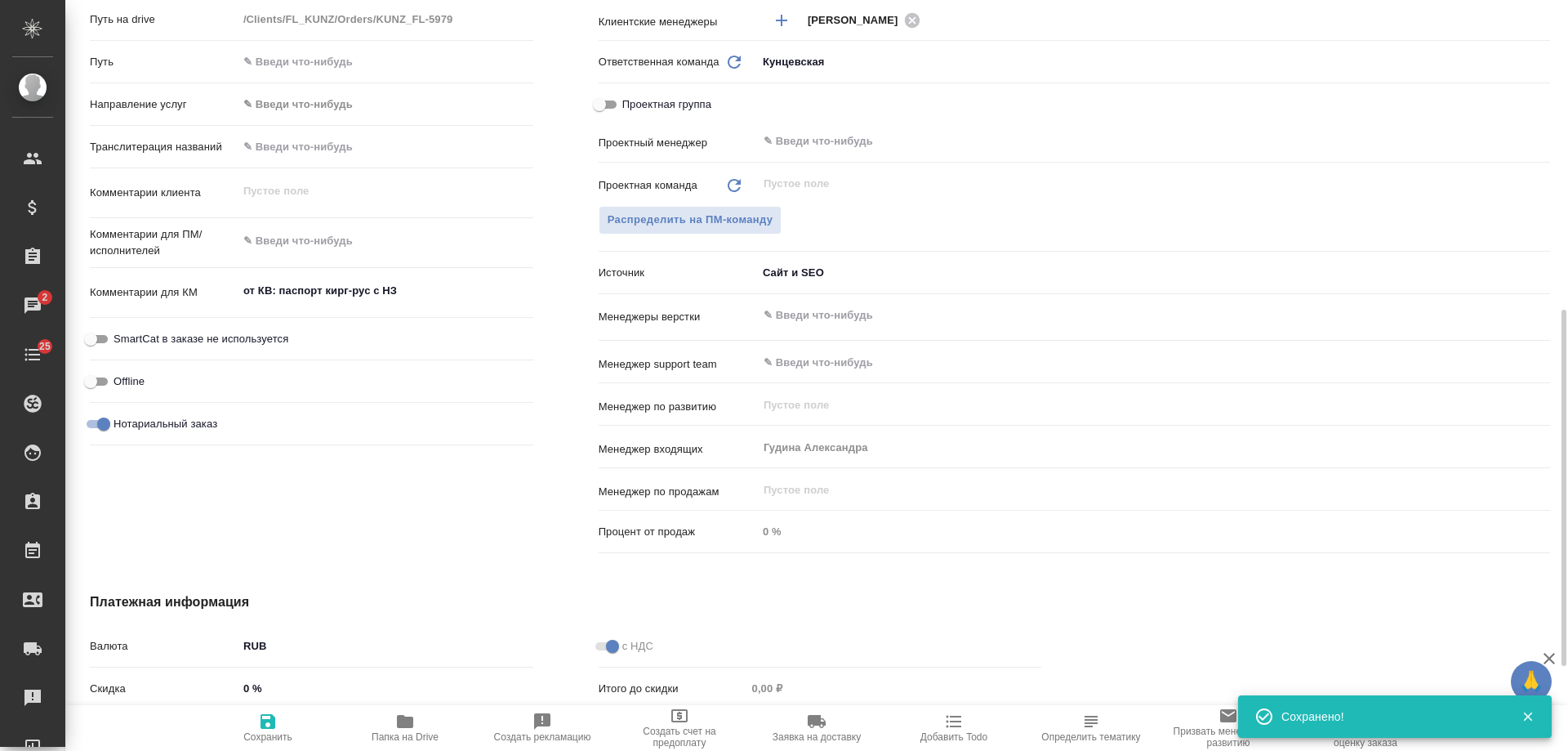
type textarea "x"
click at [954, 731] on span "Добавить Todo" at bounding box center [953, 737] width 67 height 12
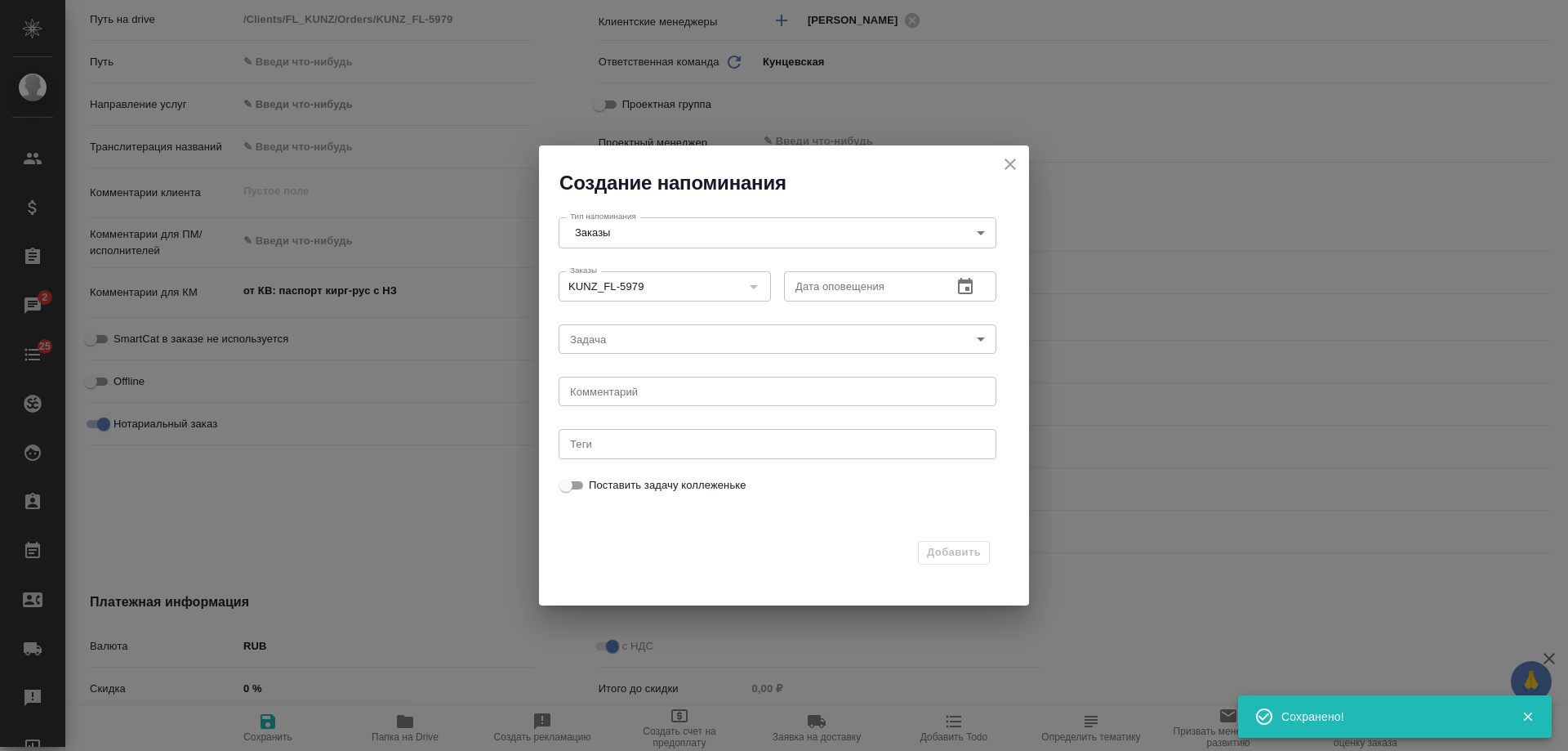
click at [966, 292] on icon "button" at bounding box center [964, 287] width 19 height 19
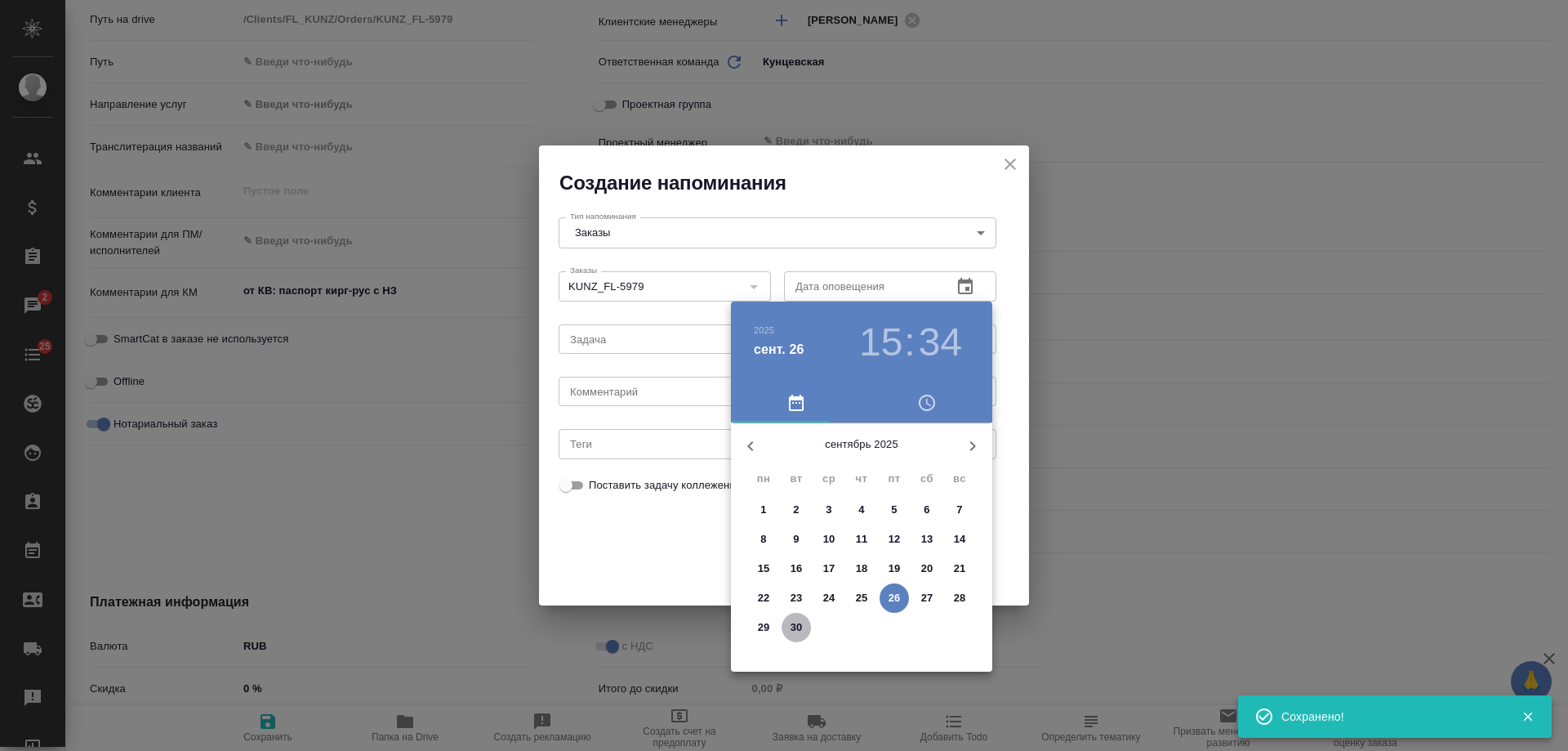
click at [795, 619] on p "30" at bounding box center [797, 627] width 13 height 17
type input "[DATE] 15:34"
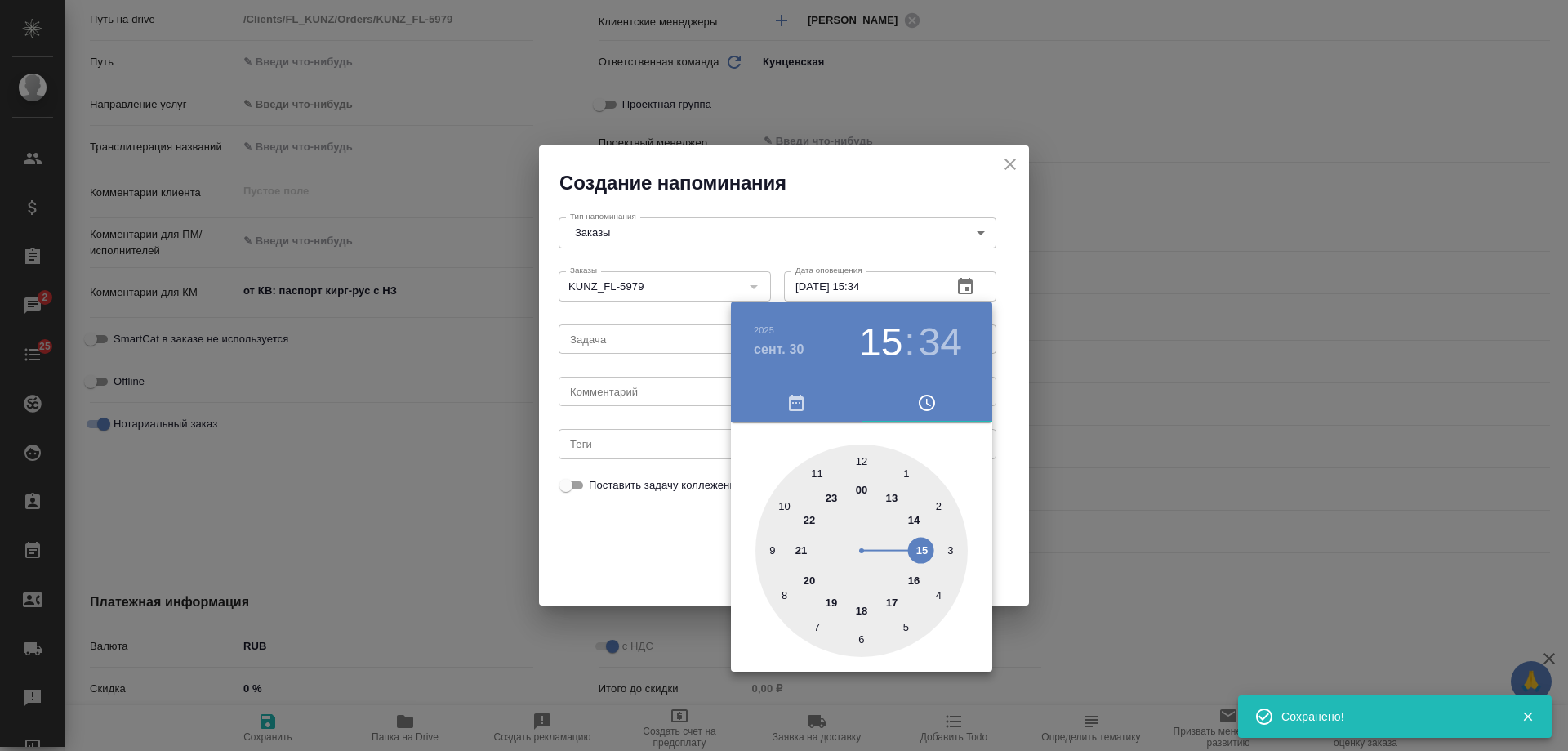
click at [637, 391] on div at bounding box center [784, 375] width 1568 height 751
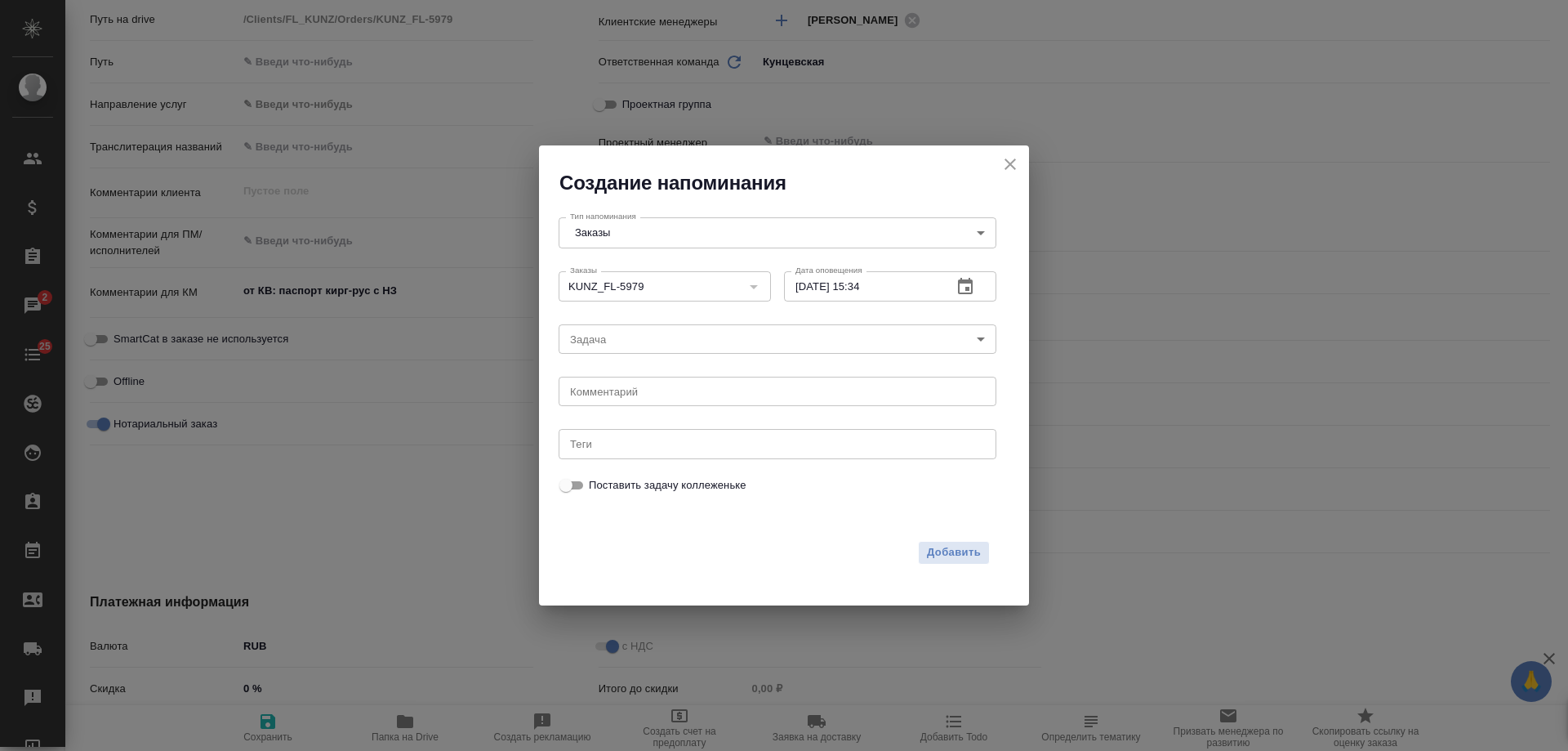
click at [617, 399] on div "2025 сент. 30 15 : 34 00 1 2 3 4 5 6 7 8 9 10 11 12 13 14 15 16 17 18 19 20 21 …" at bounding box center [784, 375] width 1568 height 751
click at [611, 393] on div "2025 сент. 30 15 : 34 00 1 2 3 4 5 6 7 8 9 10 11 12 13 14 15 16 17 18 19 20 21 …" at bounding box center [784, 375] width 1568 height 751
click at [611, 391] on textarea at bounding box center [777, 392] width 415 height 13
type textarea "приходила?"
click at [952, 556] on span "Добавить" at bounding box center [953, 552] width 54 height 18
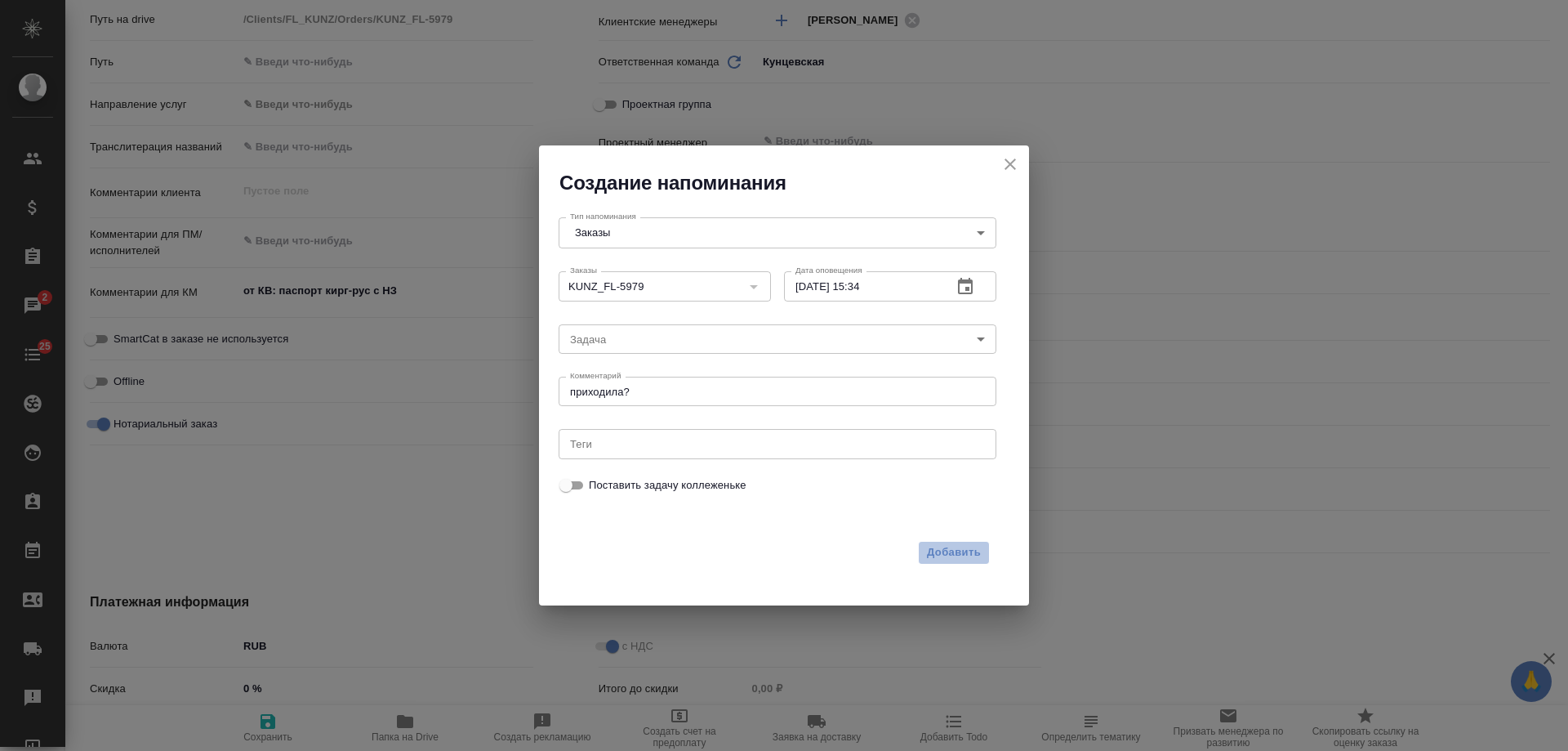
type textarea "x"
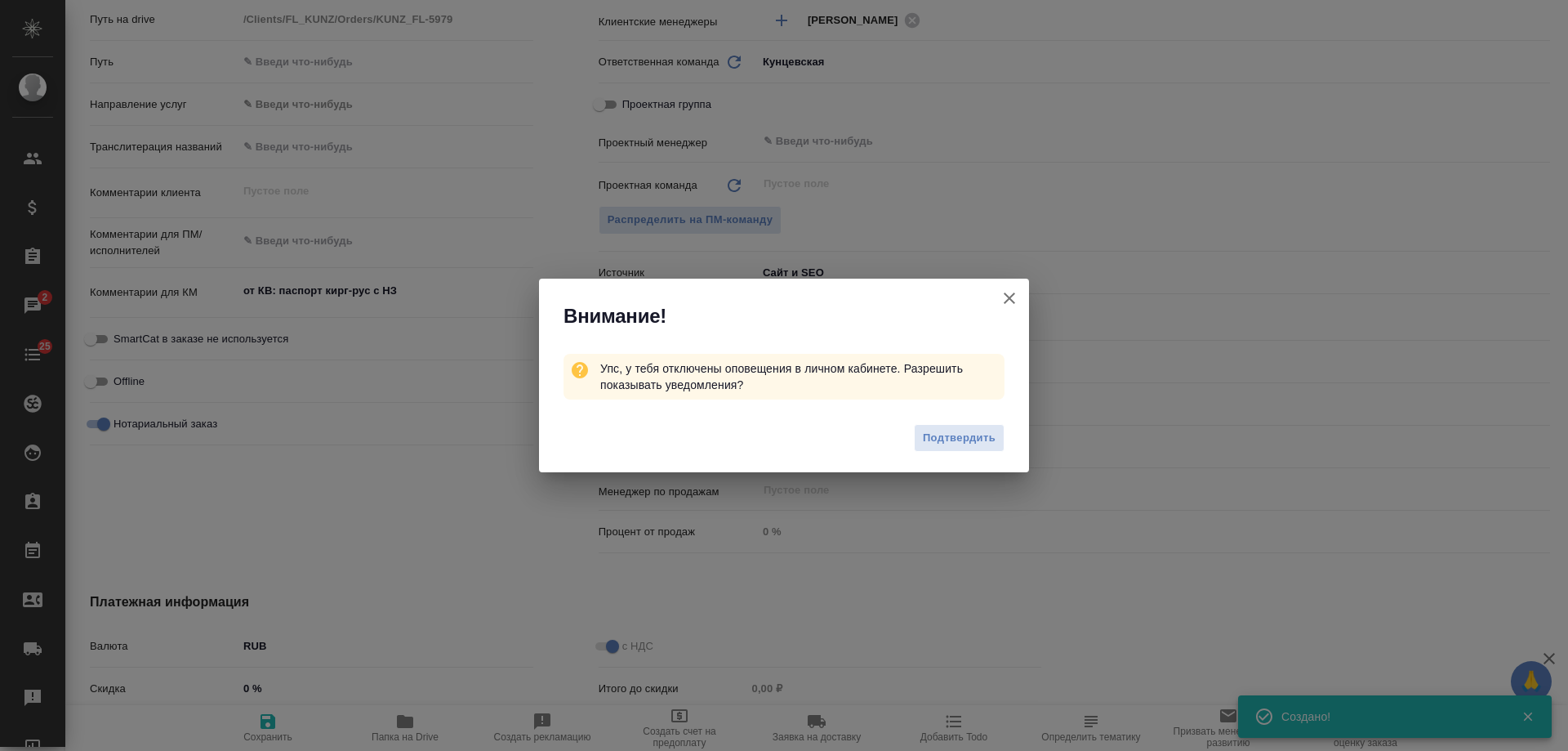
type textarea "x"
click at [1014, 302] on icon "button" at bounding box center [1009, 297] width 19 height 19
type textarea "x"
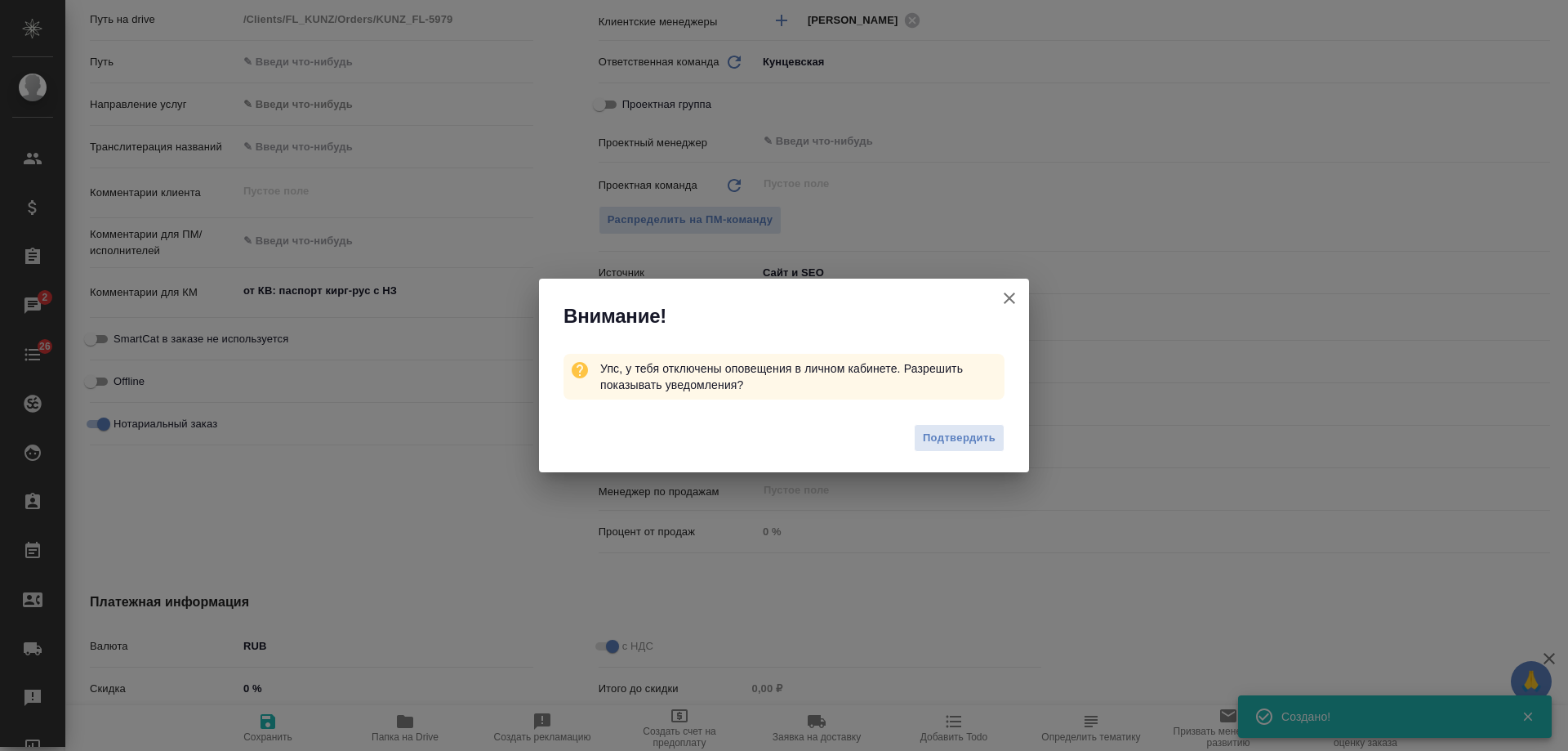
type textarea "x"
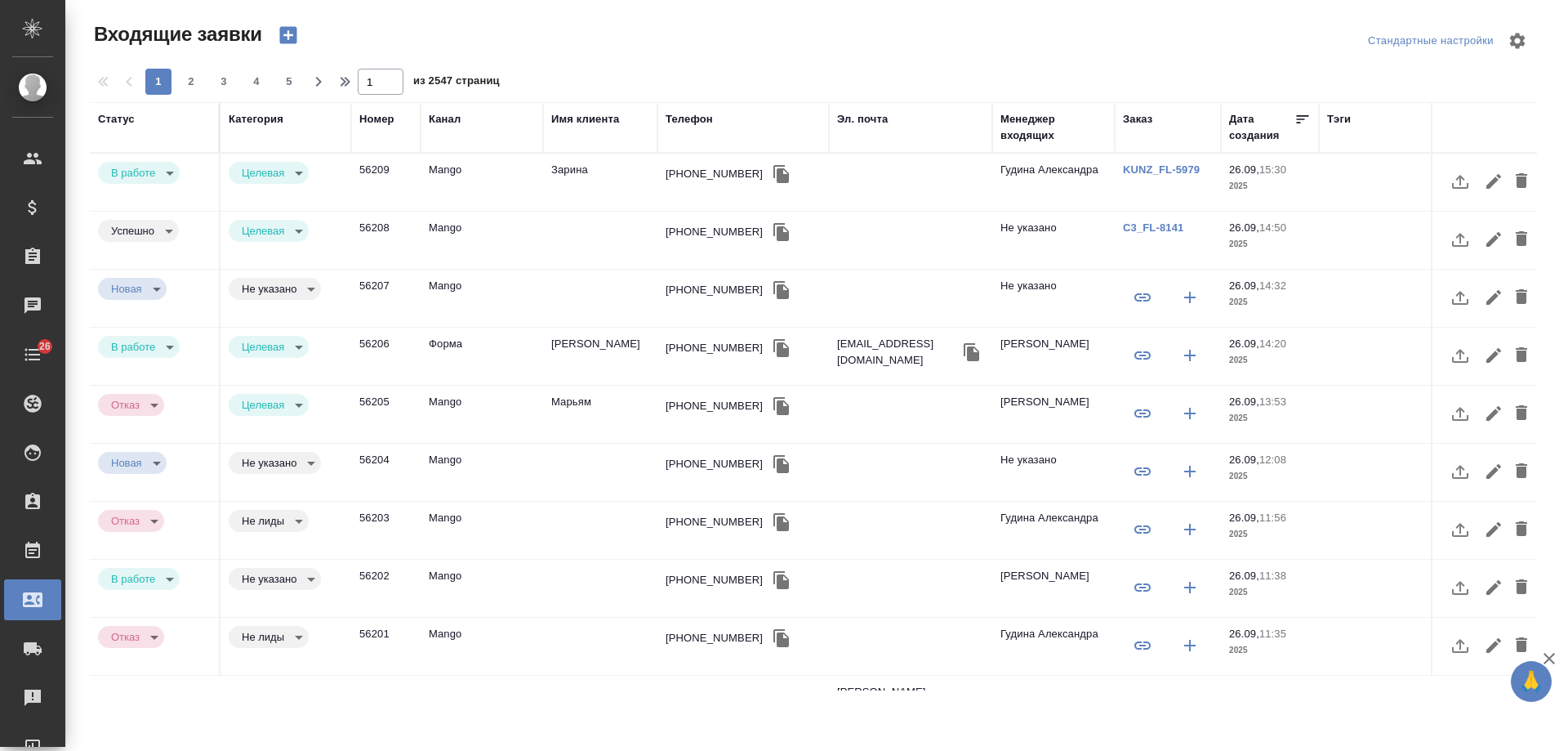
select select "RU"
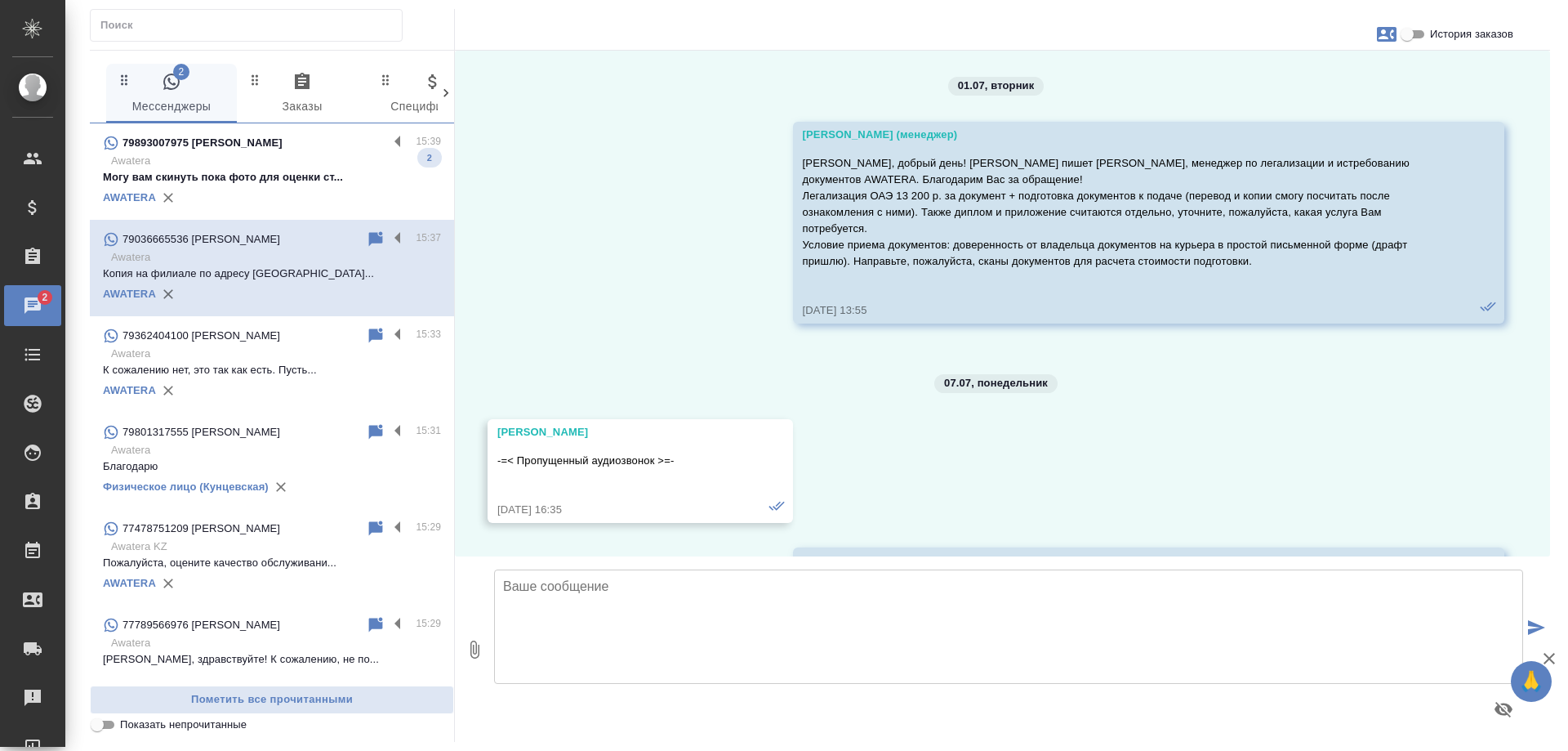
scroll to position [7300, 0]
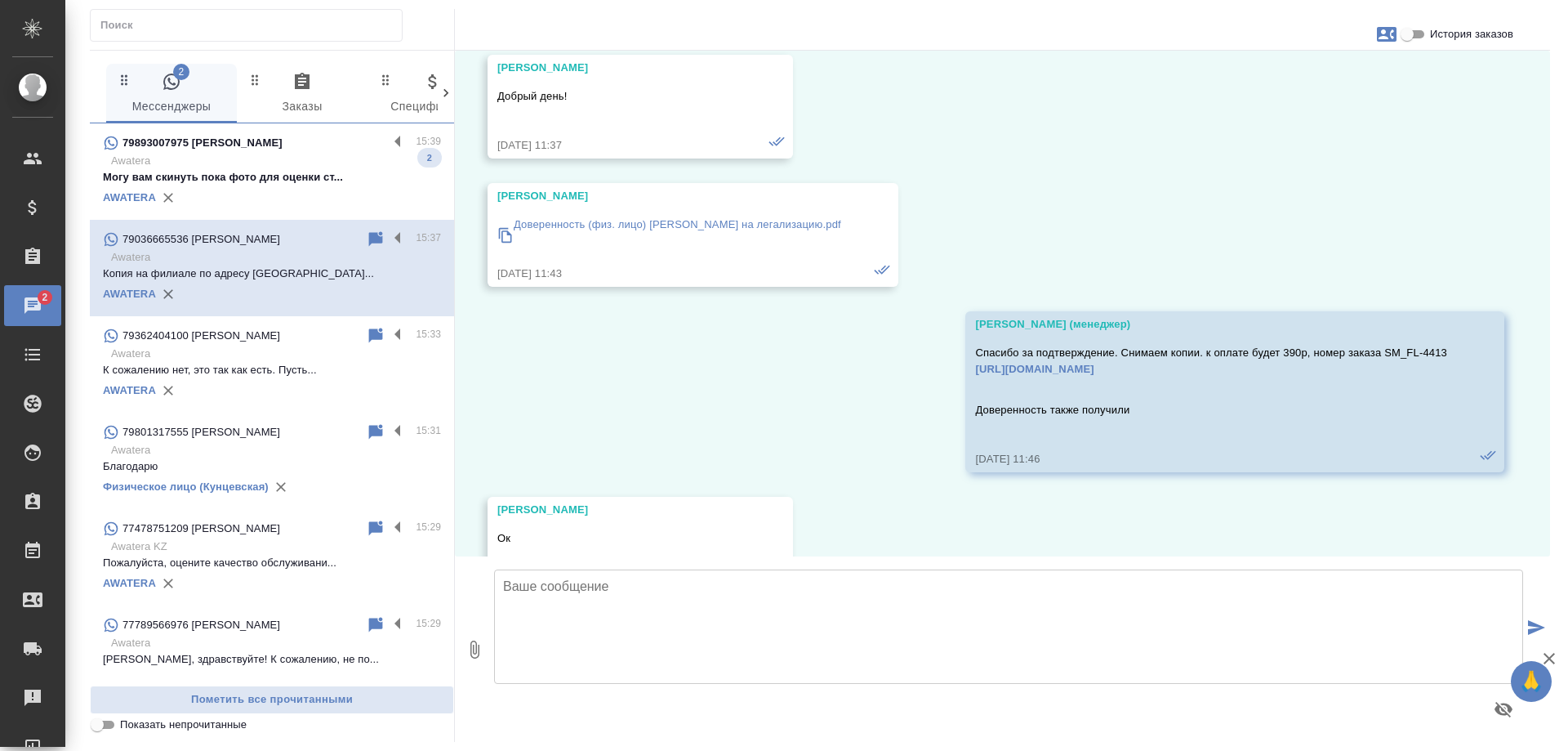
click at [310, 185] on p "Могу вам скинуть пока фото для оценки ст..." at bounding box center [271, 177] width 338 height 17
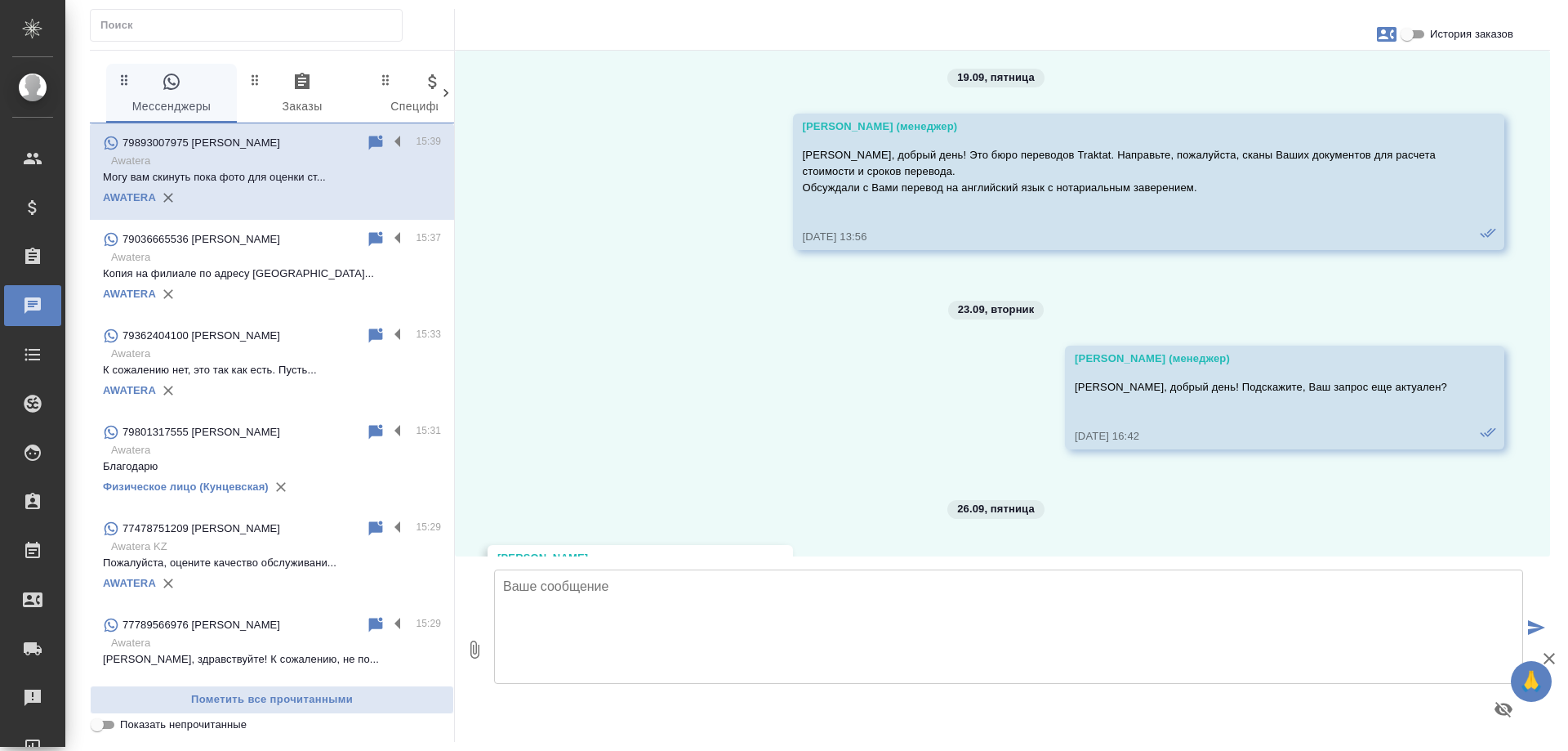
scroll to position [253, 0]
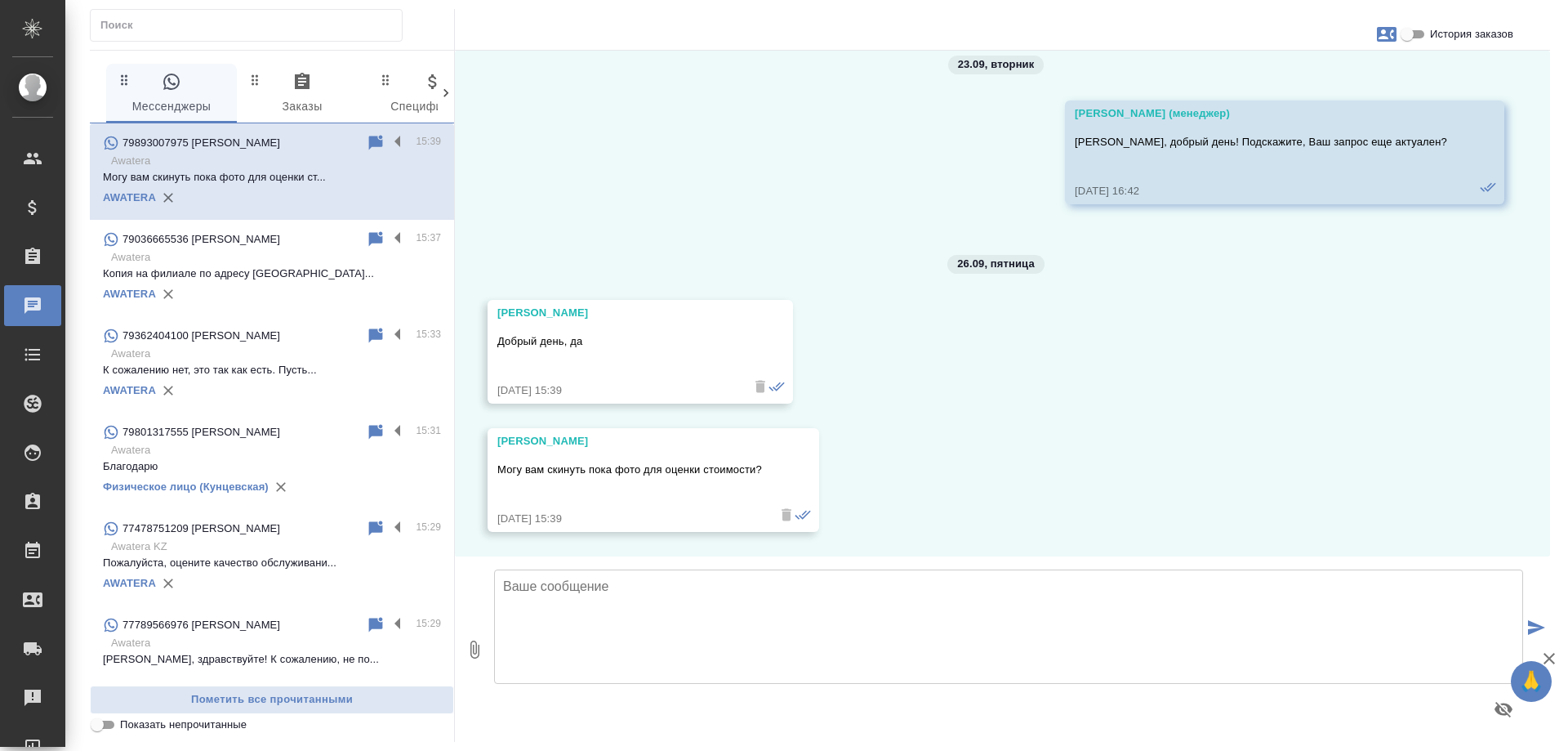
click at [768, 612] on textarea at bounding box center [1009, 627] width 1029 height 114
type textarea "Добрый день! Да, конечно. Подойдут качественные фото."
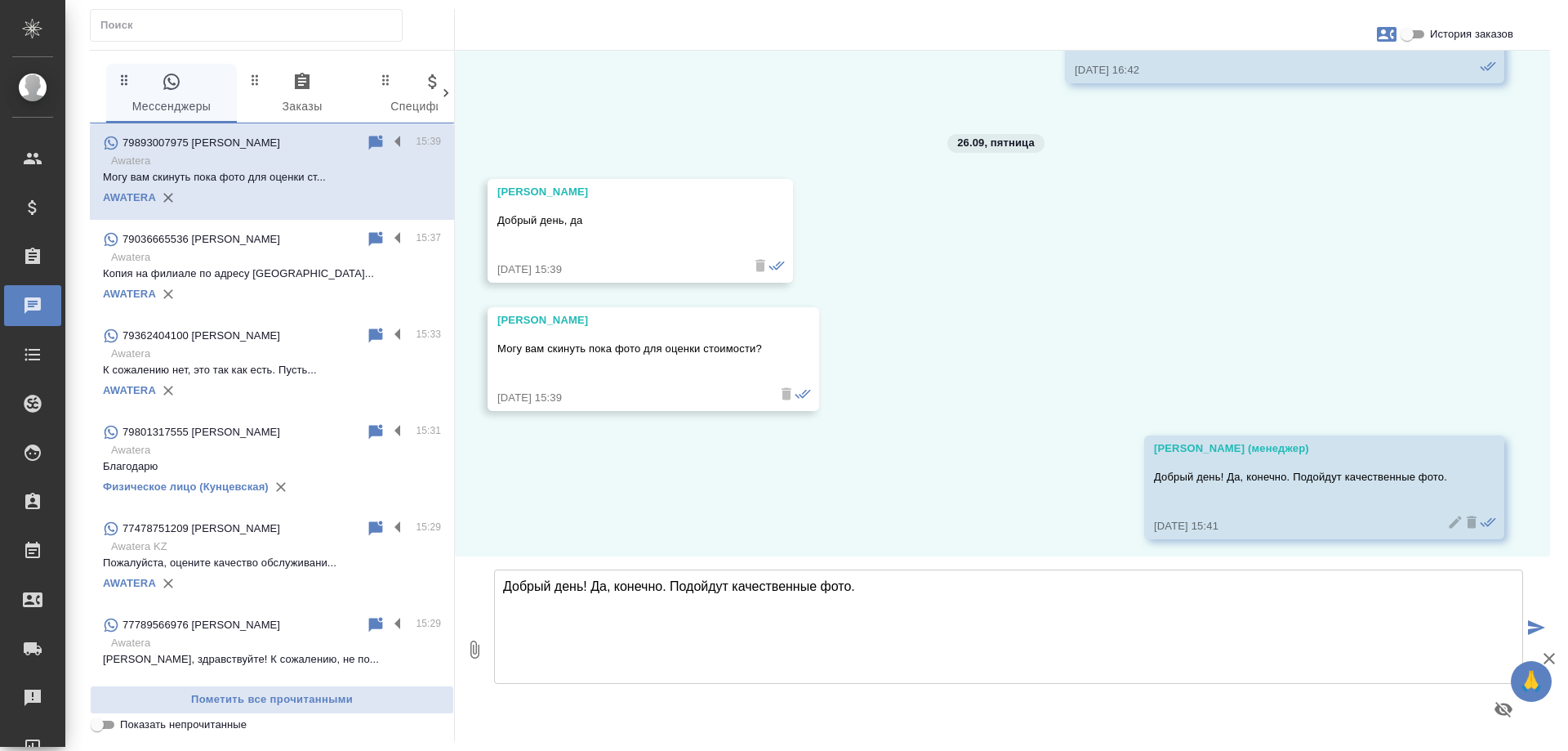
scroll to position [382, 0]
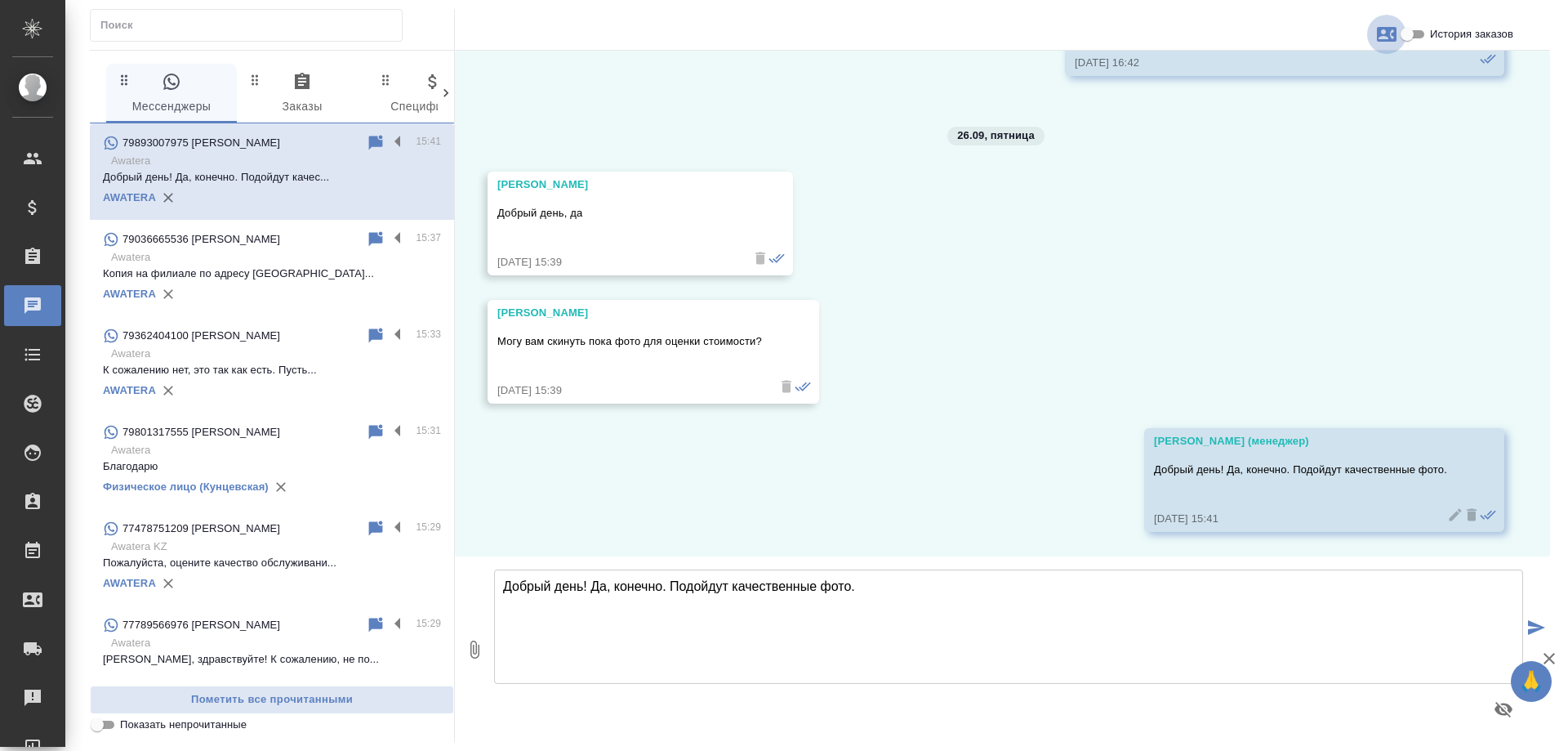
click at [1387, 38] on icon "button" at bounding box center [1386, 33] width 19 height 19
click at [1407, 203] on div at bounding box center [784, 375] width 1568 height 751
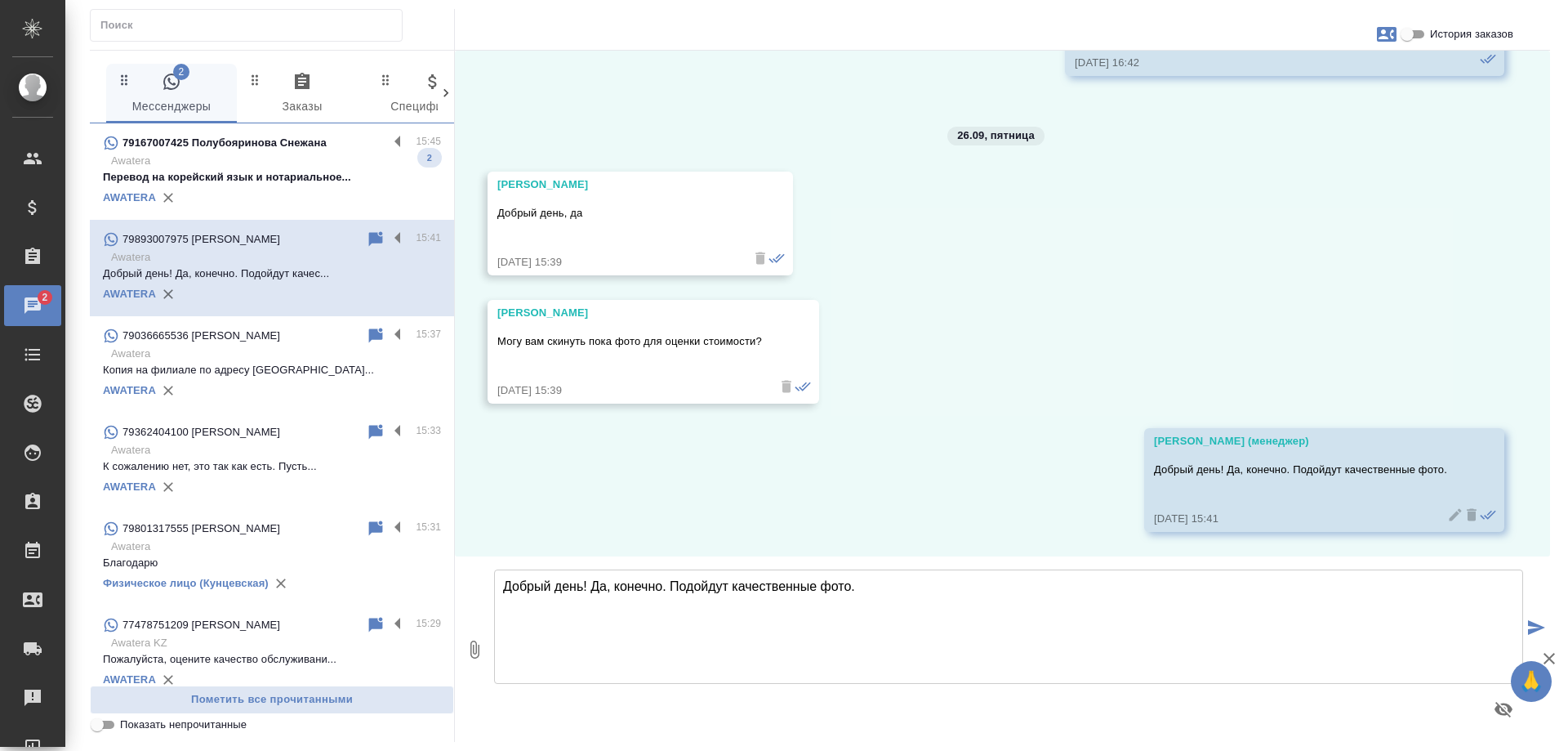
click at [276, 171] on p "Перевод на корейский язык и нотариальное..." at bounding box center [271, 177] width 338 height 17
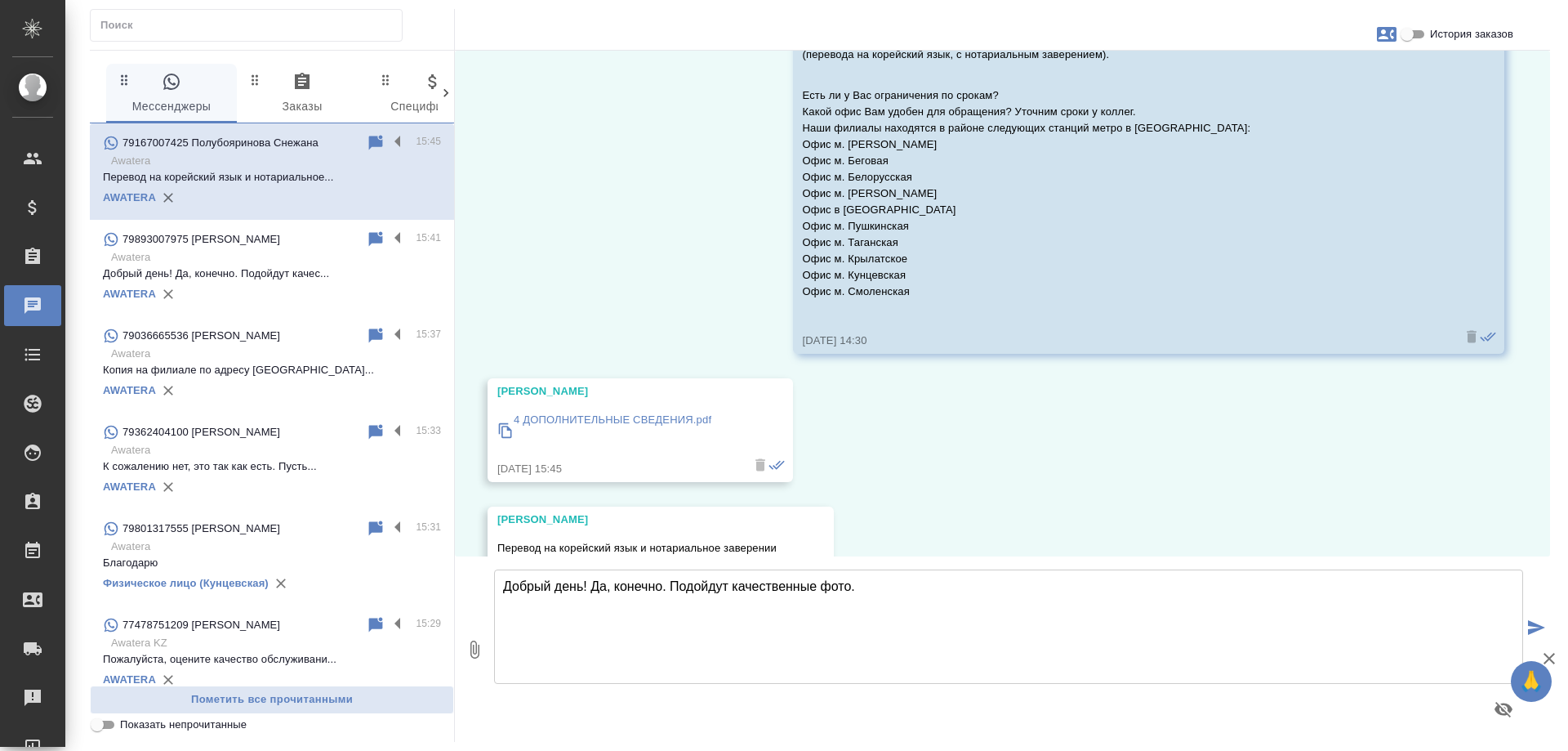
scroll to position [244, 0]
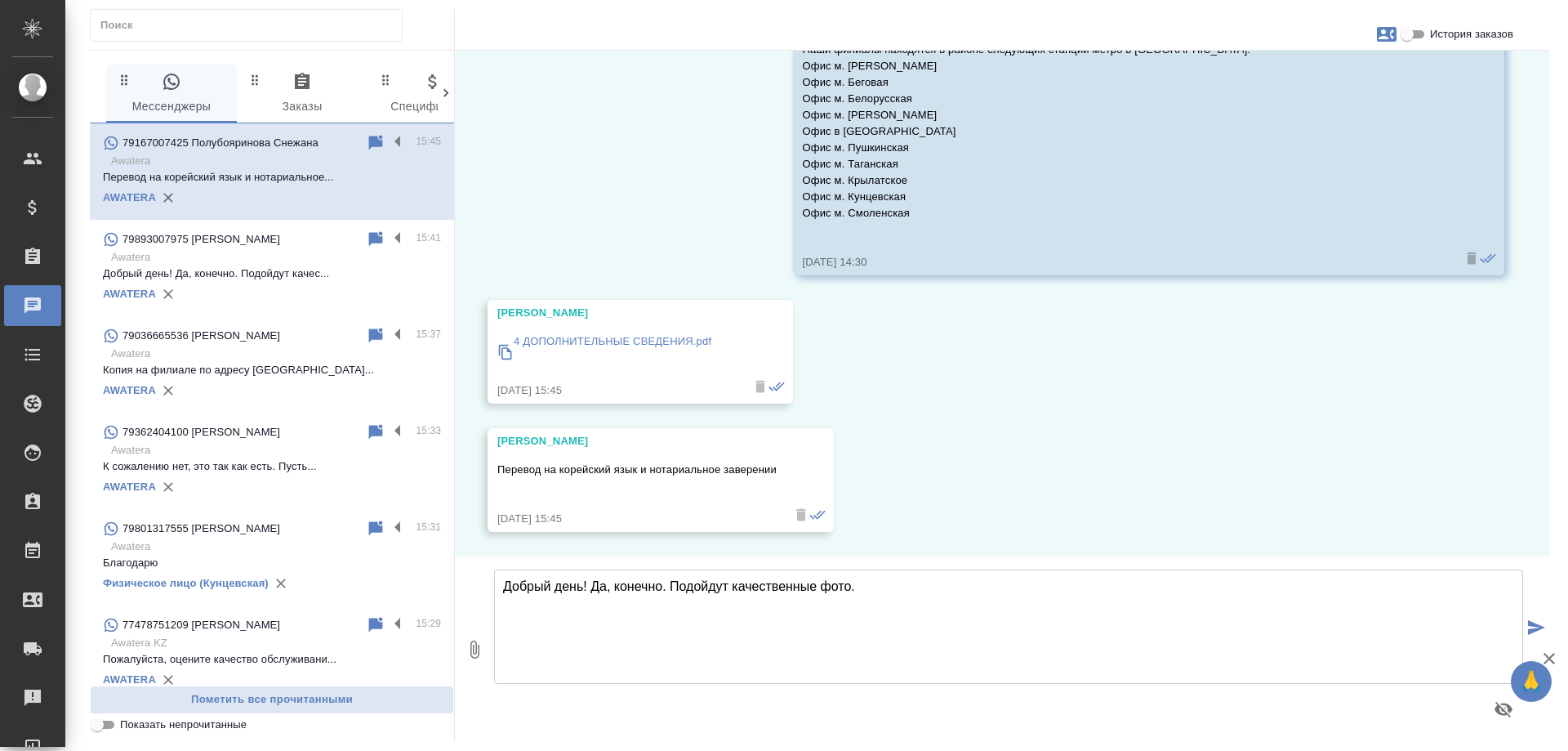
click at [661, 343] on p "4 ДОПОЛНИТЕЛЬНЫЕ СВЕДЕНИЯ.pdf" at bounding box center [612, 342] width 198 height 17
click at [974, 445] on div "26.09, пятница Касаткина Александра (менеджер) Снежана, добрый день! Направьте,…" at bounding box center [1003, 303] width 1095 height 505
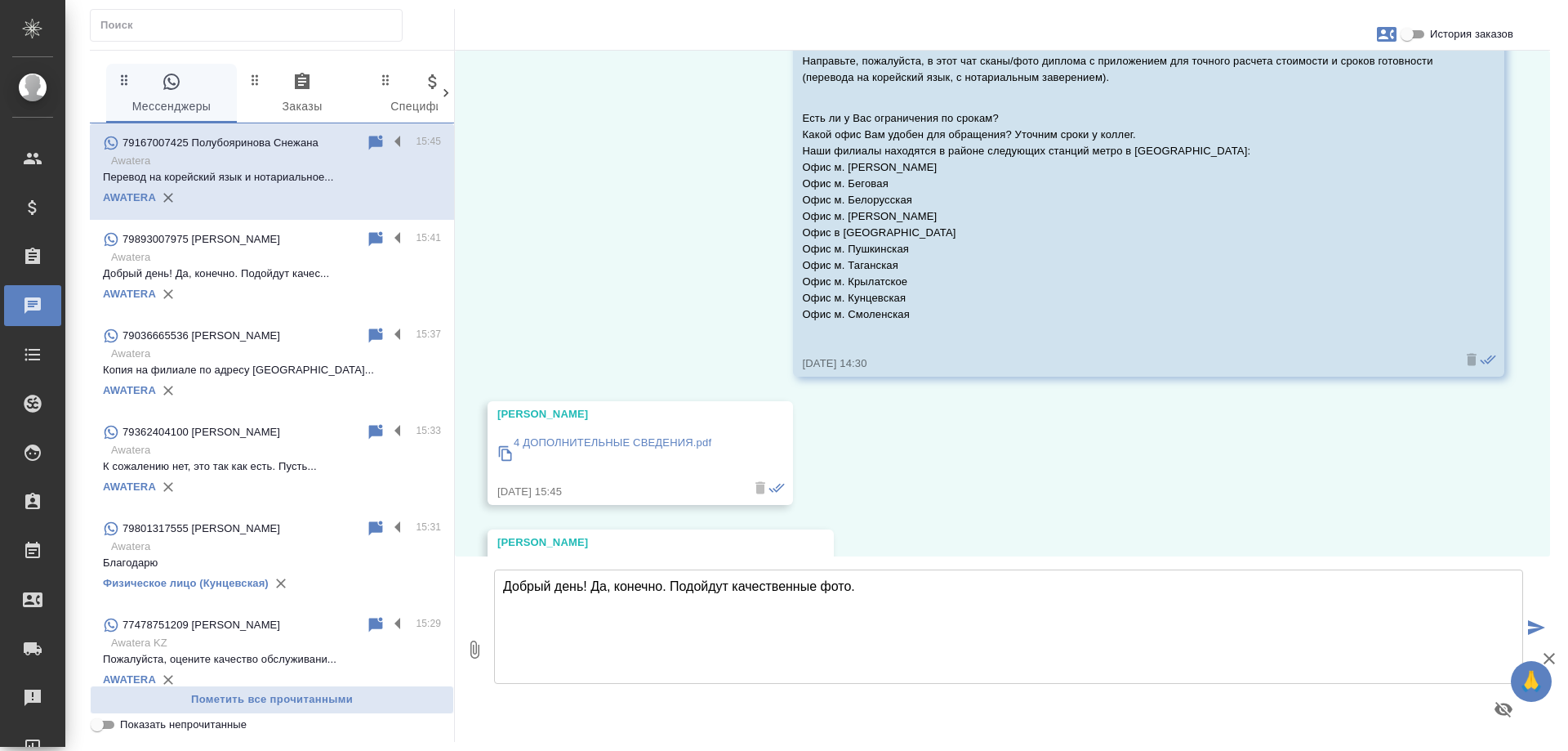
scroll to position [0, 0]
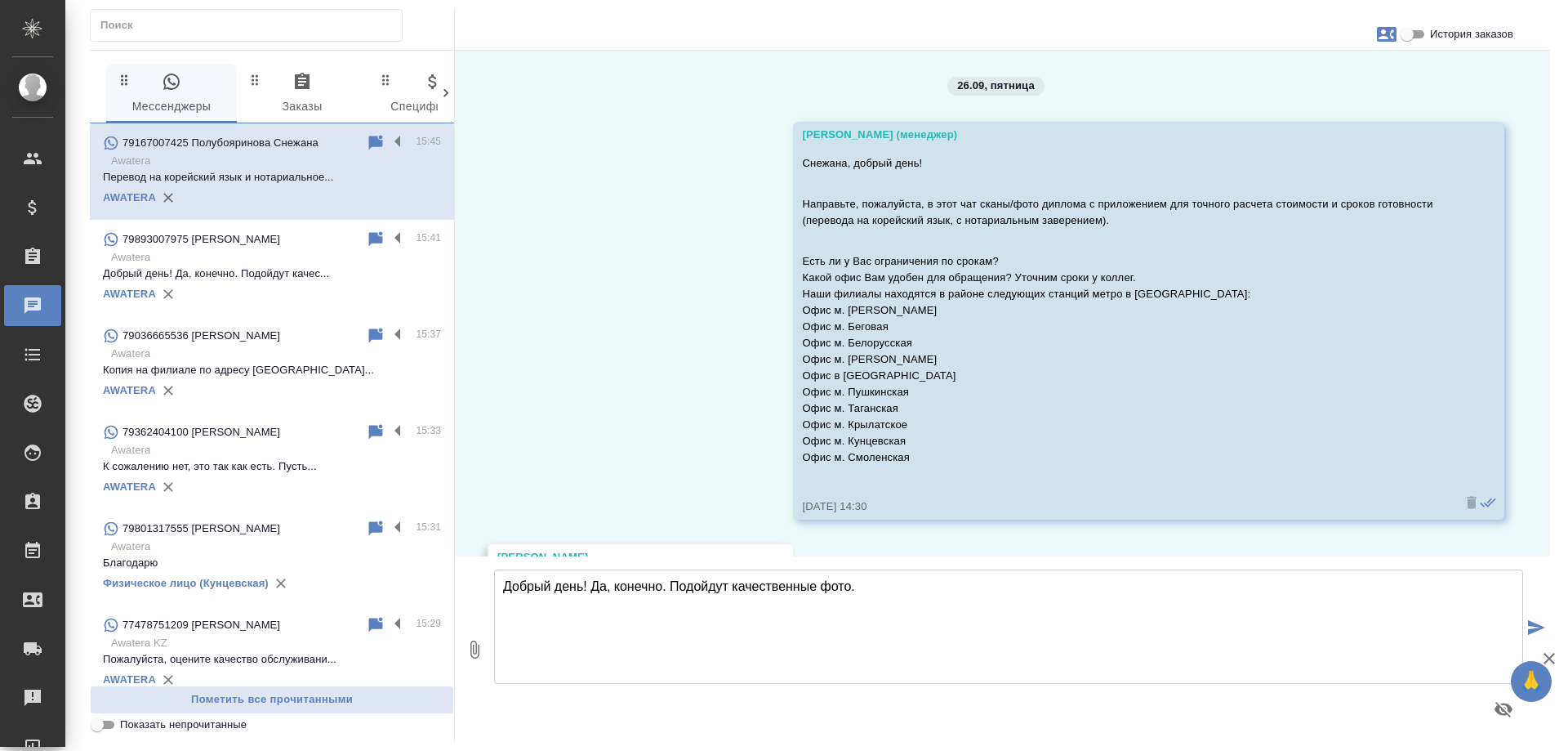
click at [1383, 41] on icon "button" at bounding box center [1386, 34] width 19 height 15
click at [1328, 115] on span "Заявка №56206" at bounding box center [1314, 114] width 80 height 17
click at [650, 362] on div at bounding box center [784, 375] width 1568 height 751
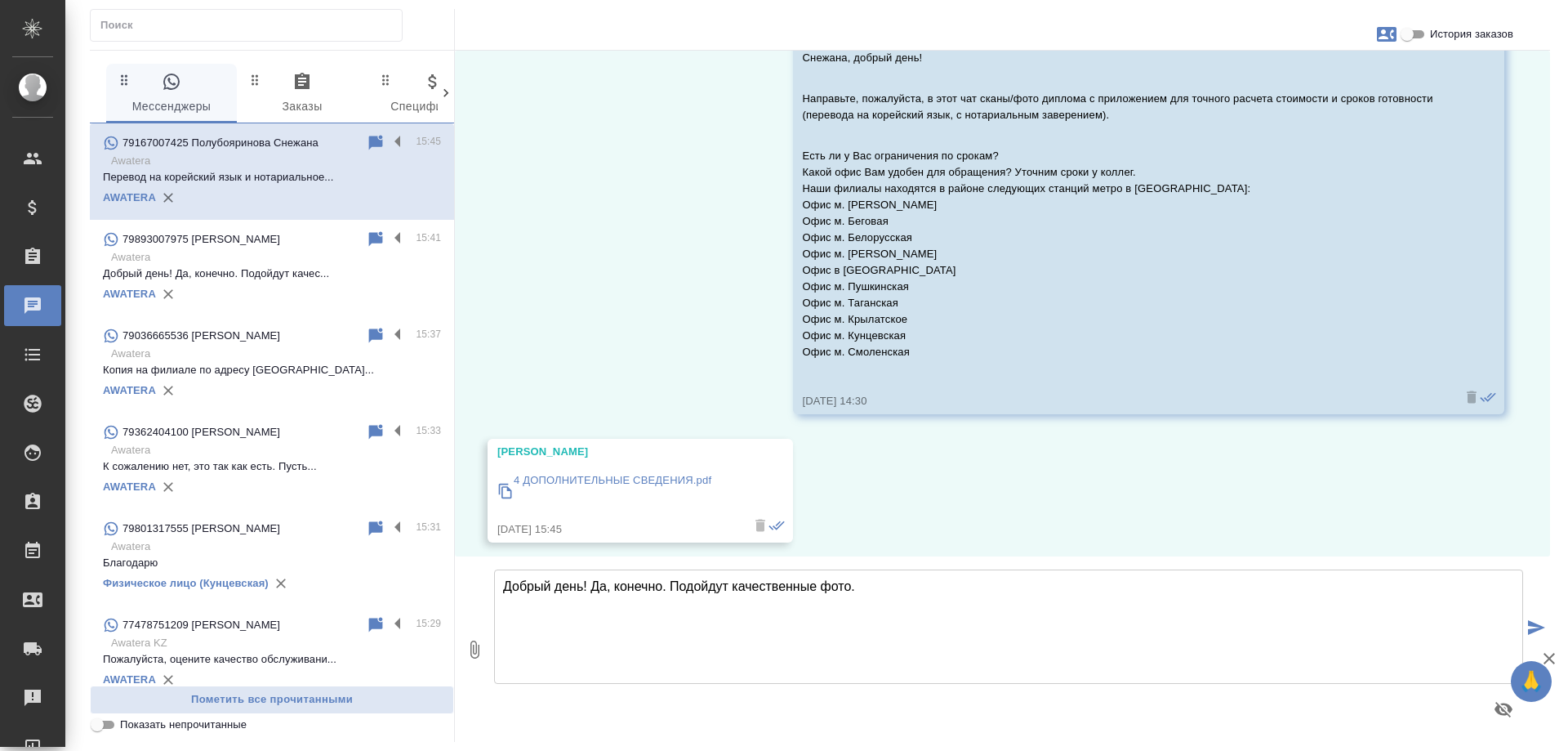
scroll to position [244, 0]
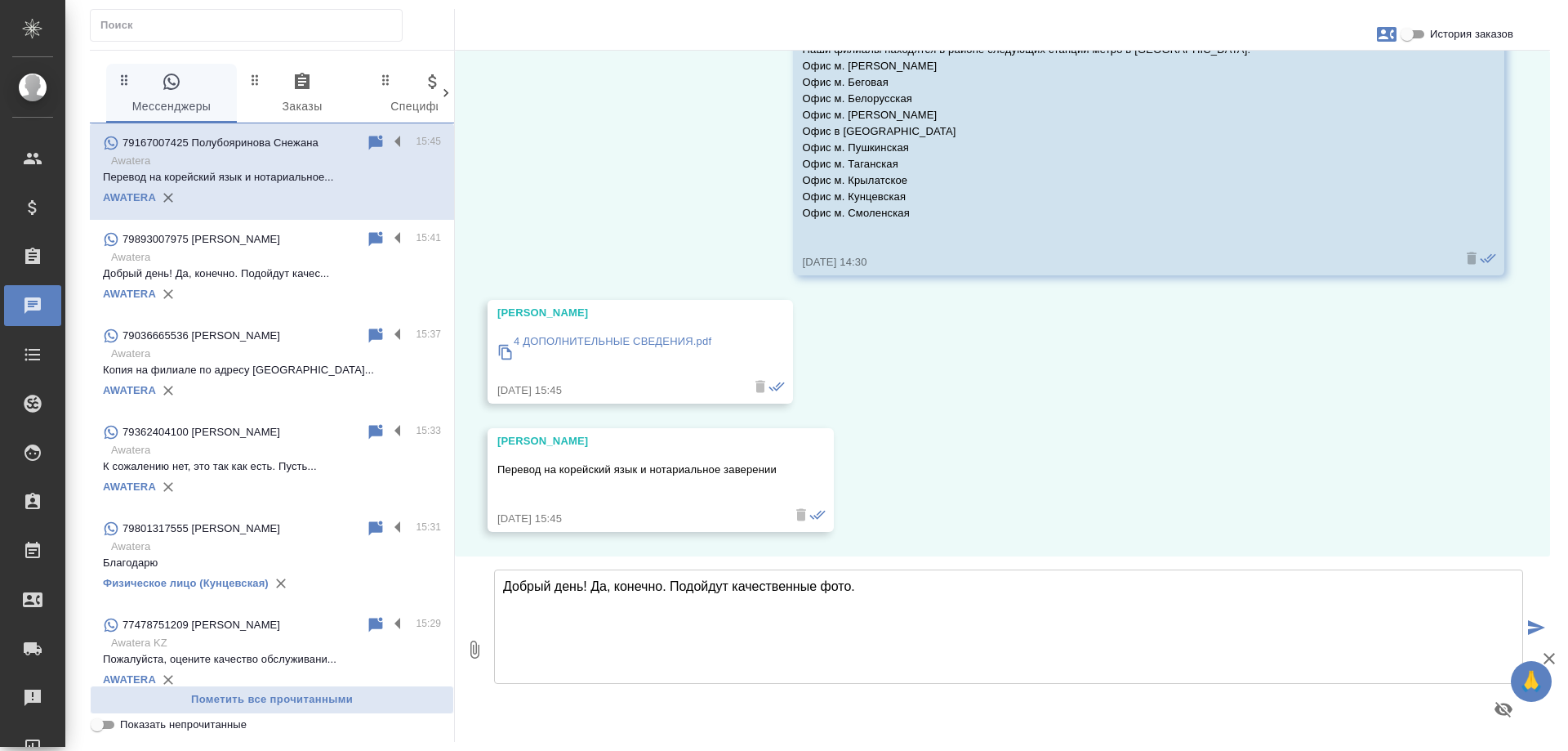
click at [787, 624] on textarea "Добрый день! Да, конечно. Подойдут качественные фото." at bounding box center [1009, 627] width 1029 height 114
type textarea "Снежана, получили от Вас 1 документ. Уточните, в каком офисе Вам будет удобно з…"
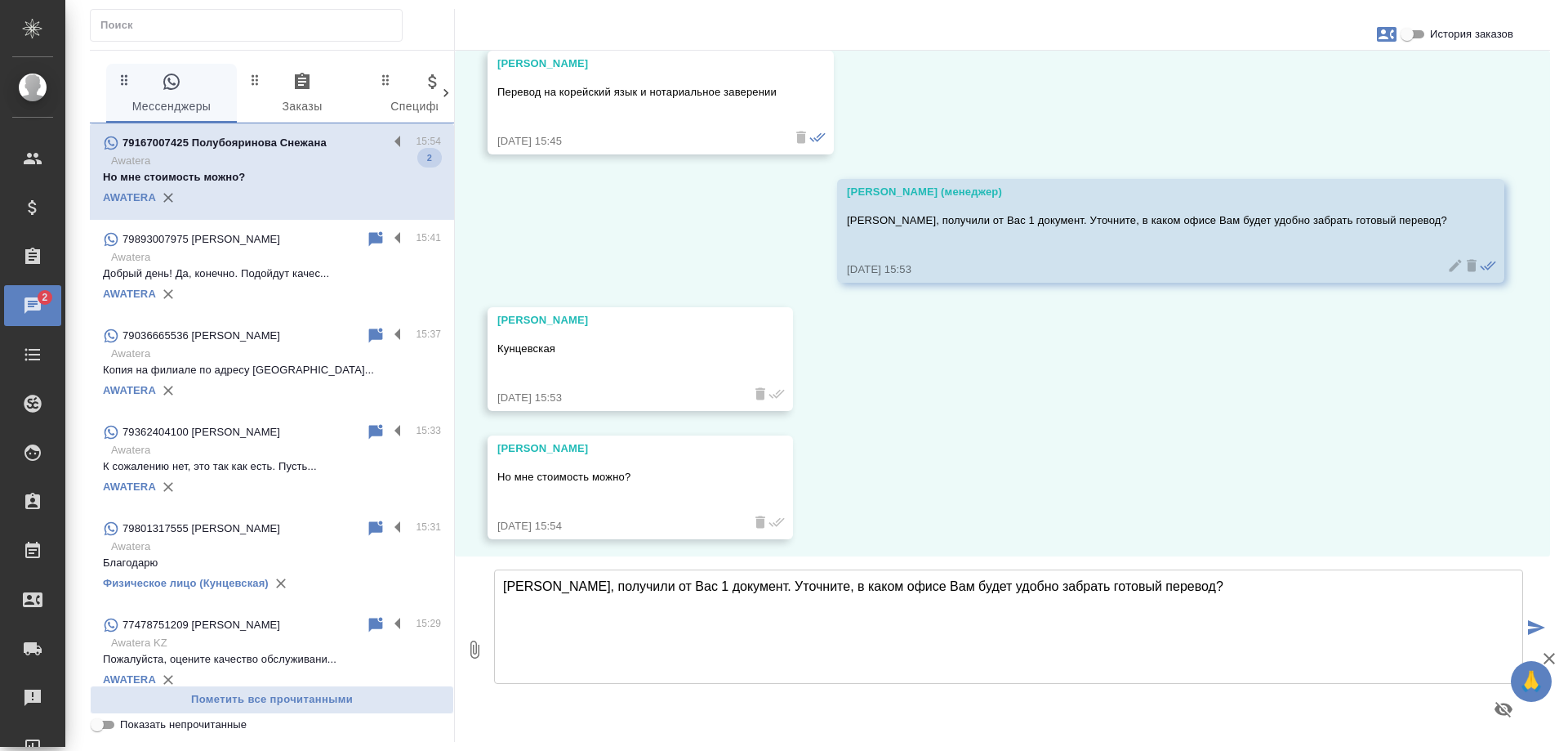
scroll to position [629, 0]
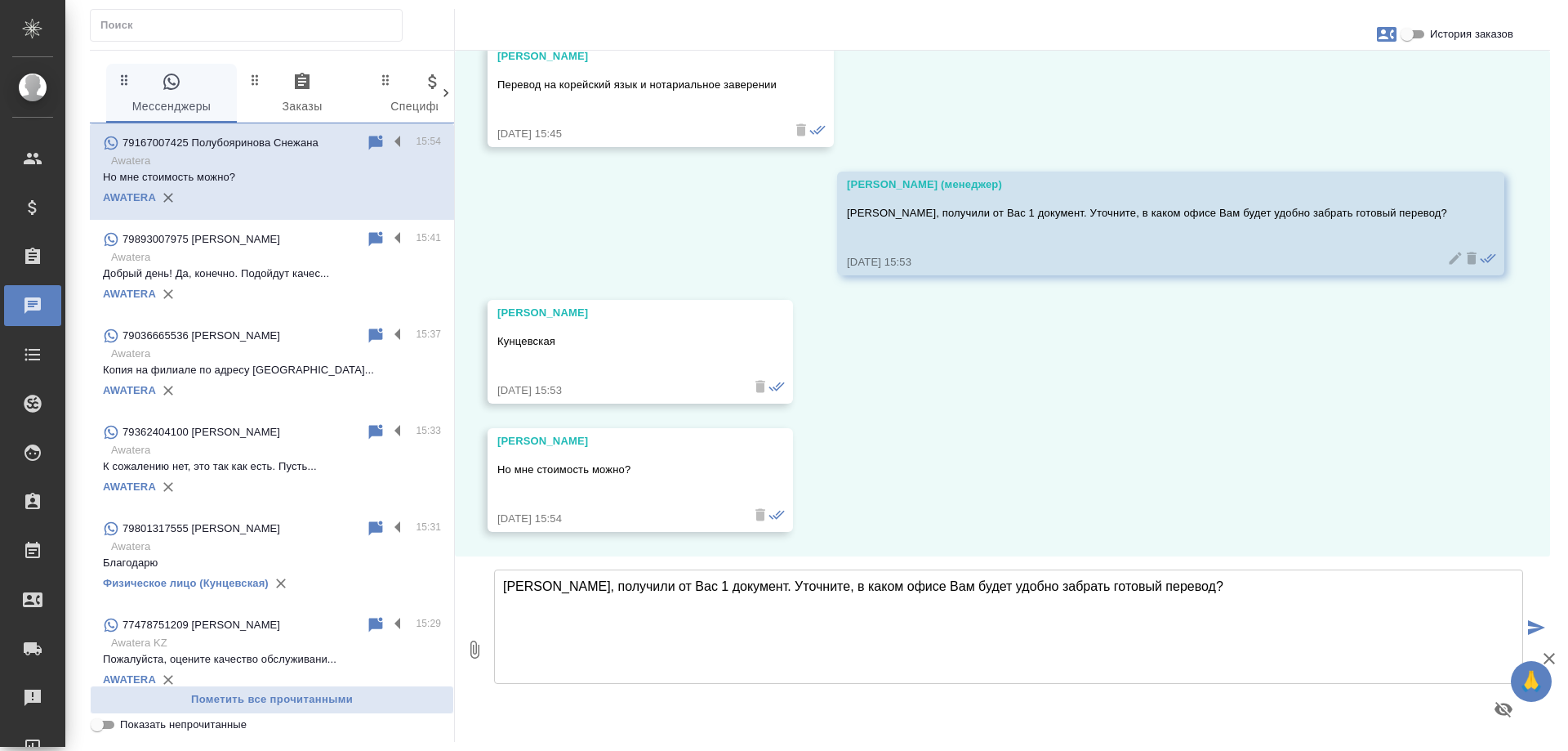
click at [745, 617] on textarea "Снежана, получили от Вас 1 документ. Уточните, в каком офисе Вам будет удобно з…" at bounding box center [1009, 627] width 1029 height 114
type textarea "Да, конечно, в ближайшее время ожидайте расчет в этом чате."
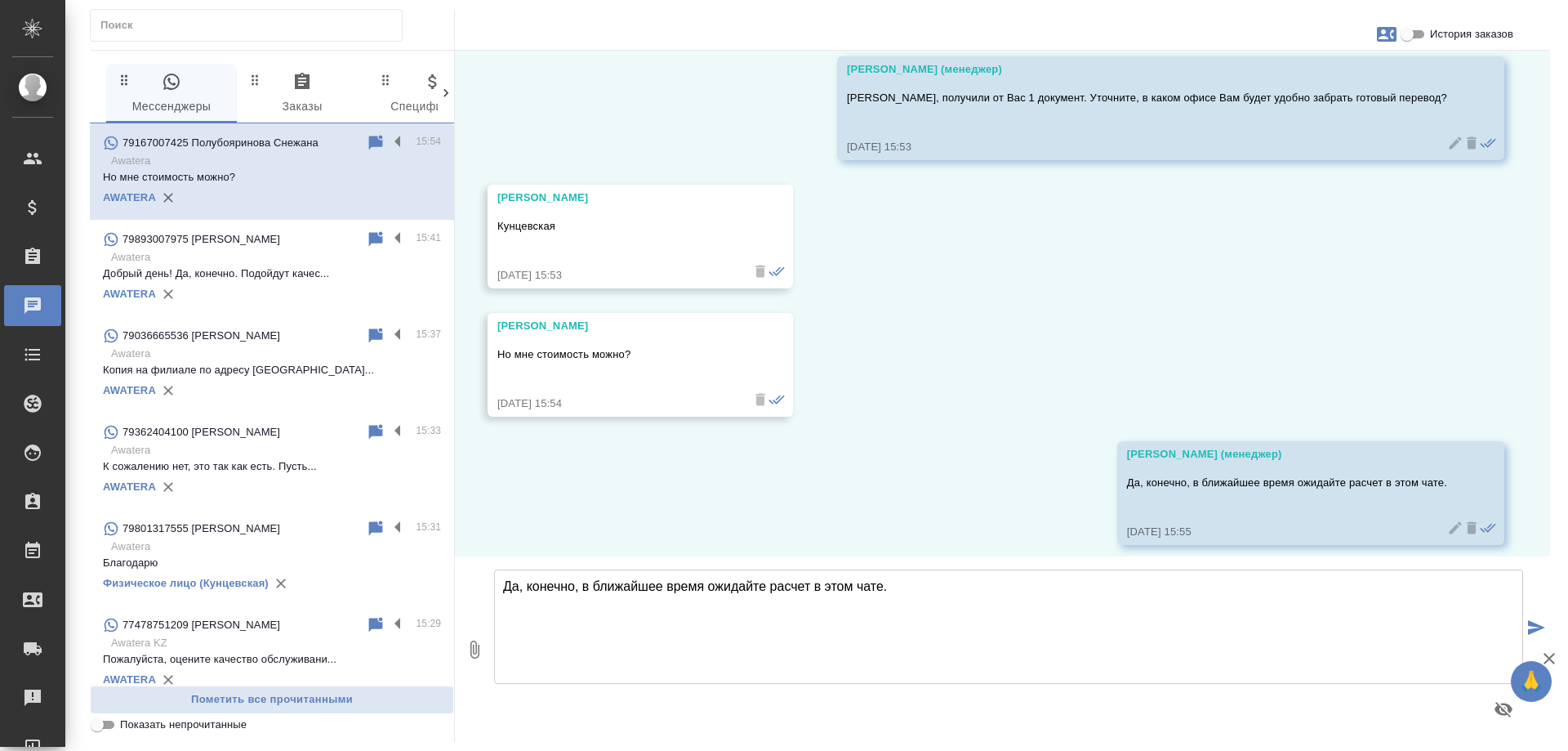
scroll to position [758, 0]
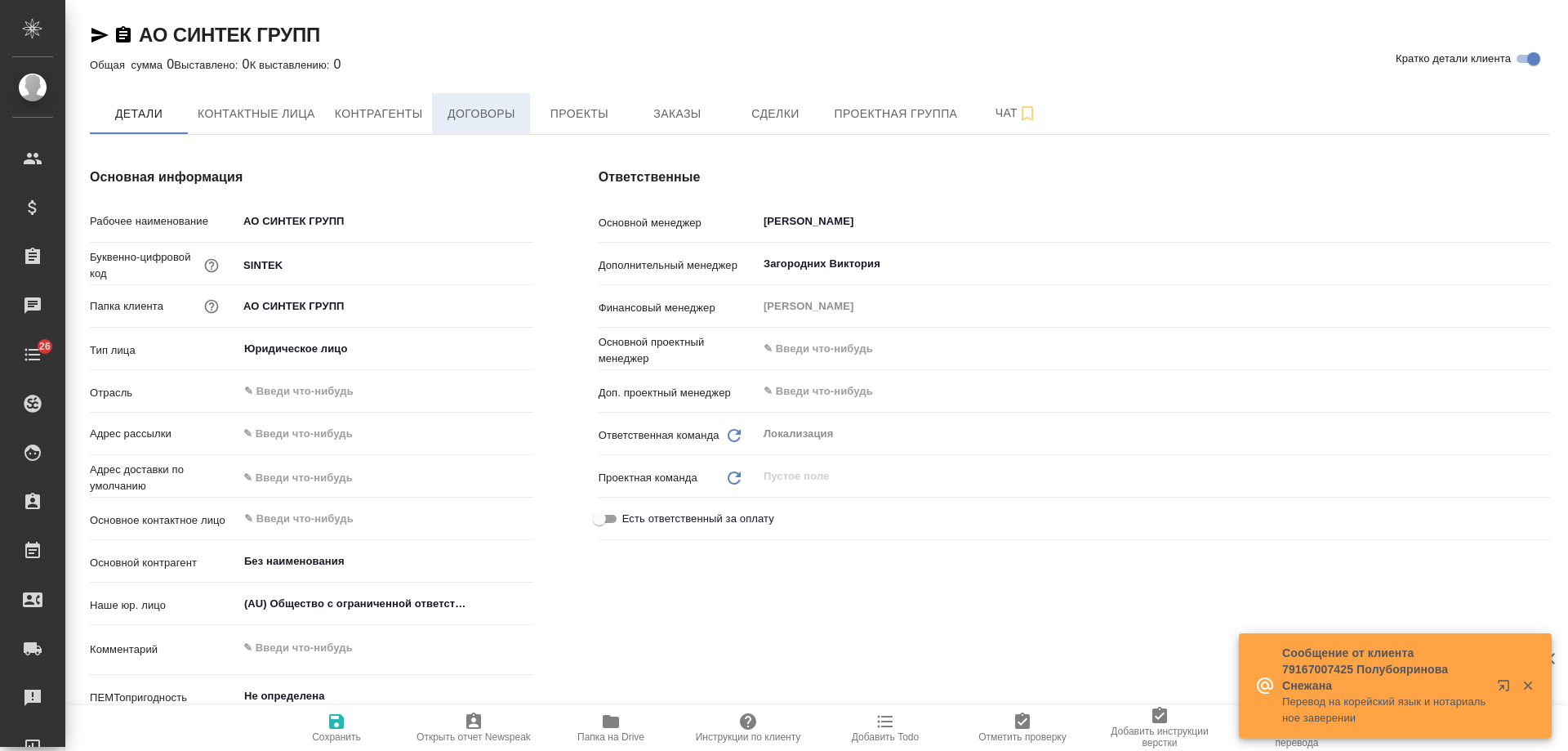
click at [478, 122] on span "Договоры" at bounding box center [481, 114] width 78 height 20
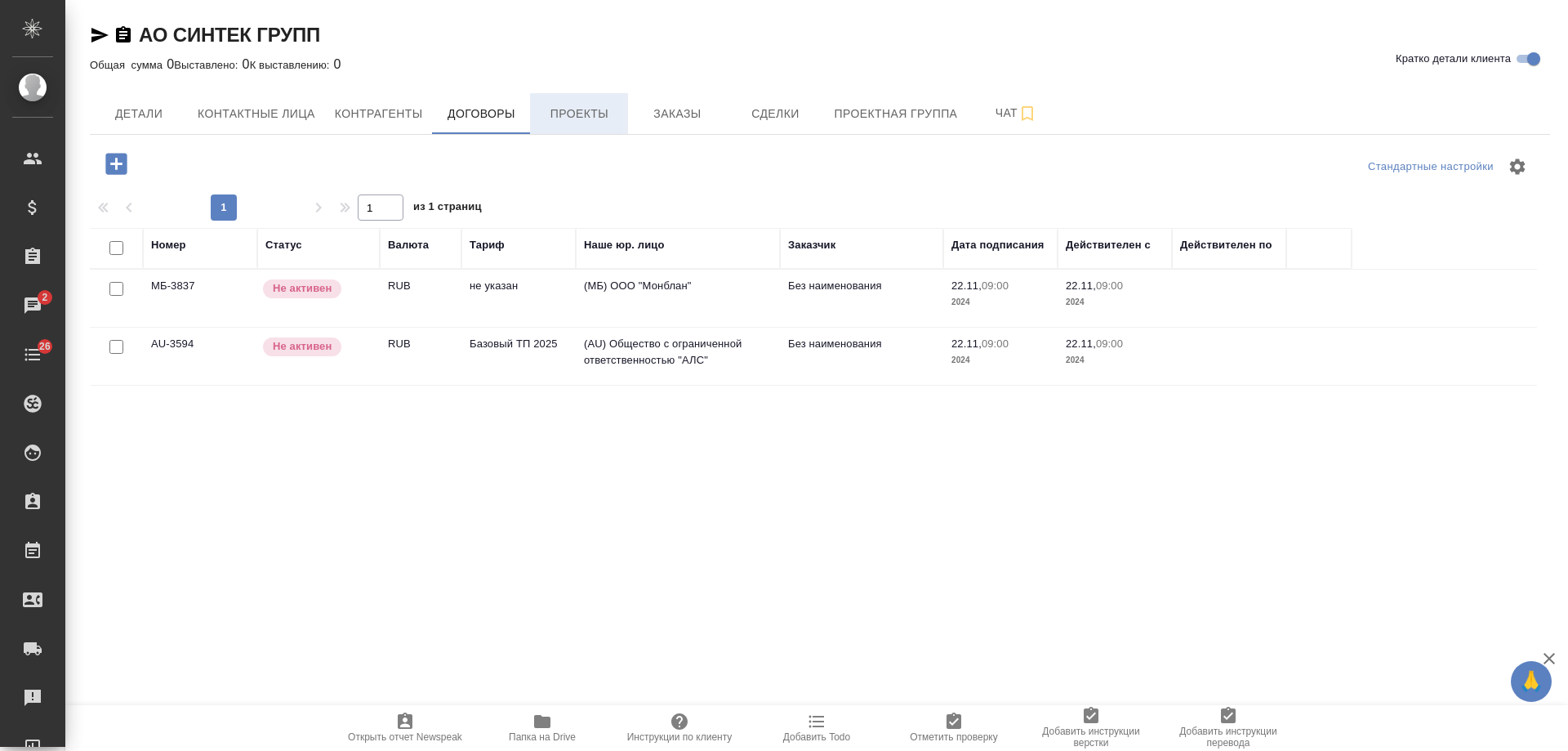
click at [588, 109] on span "Проекты" at bounding box center [579, 114] width 78 height 20
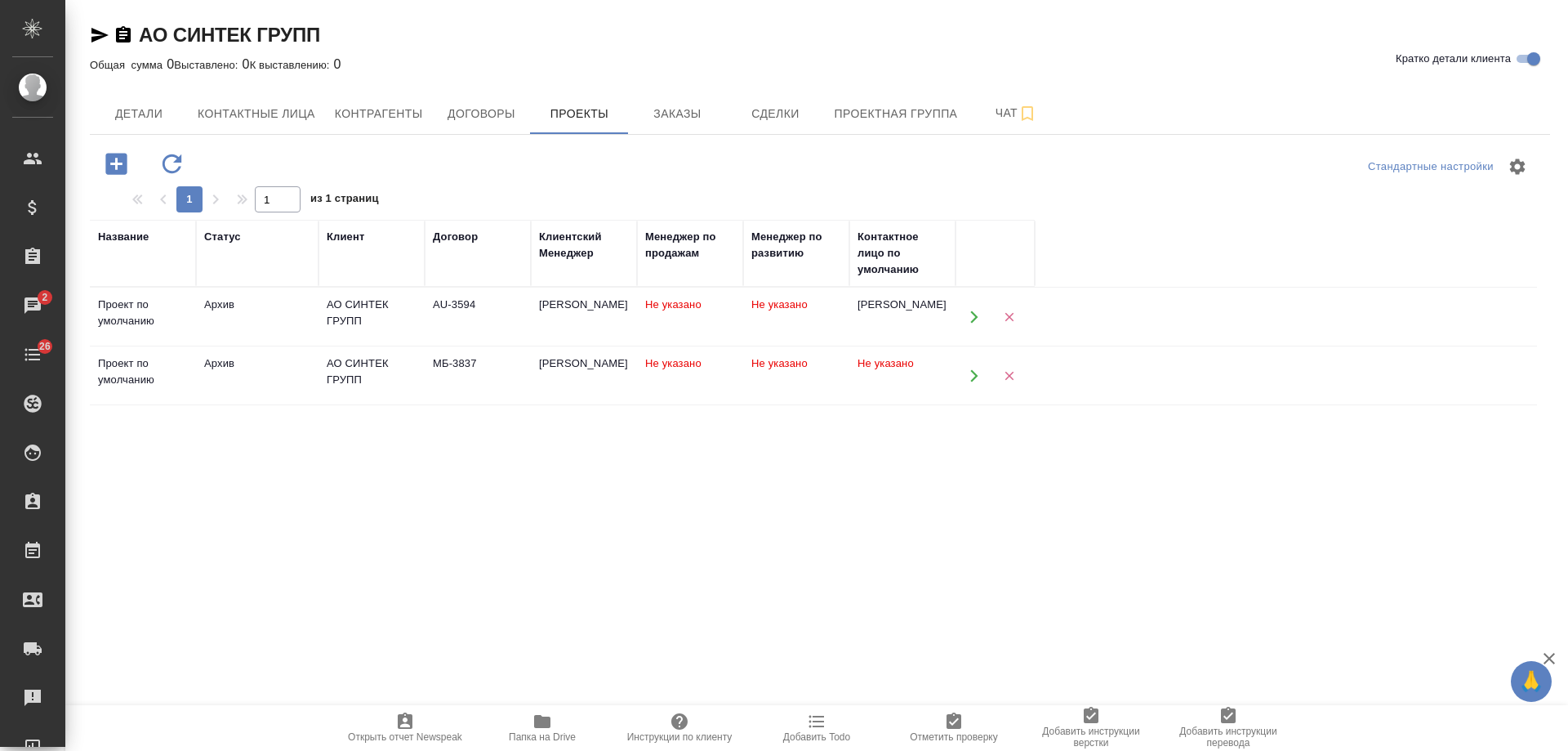
click at [978, 317] on icon "button" at bounding box center [974, 317] width 15 height 15
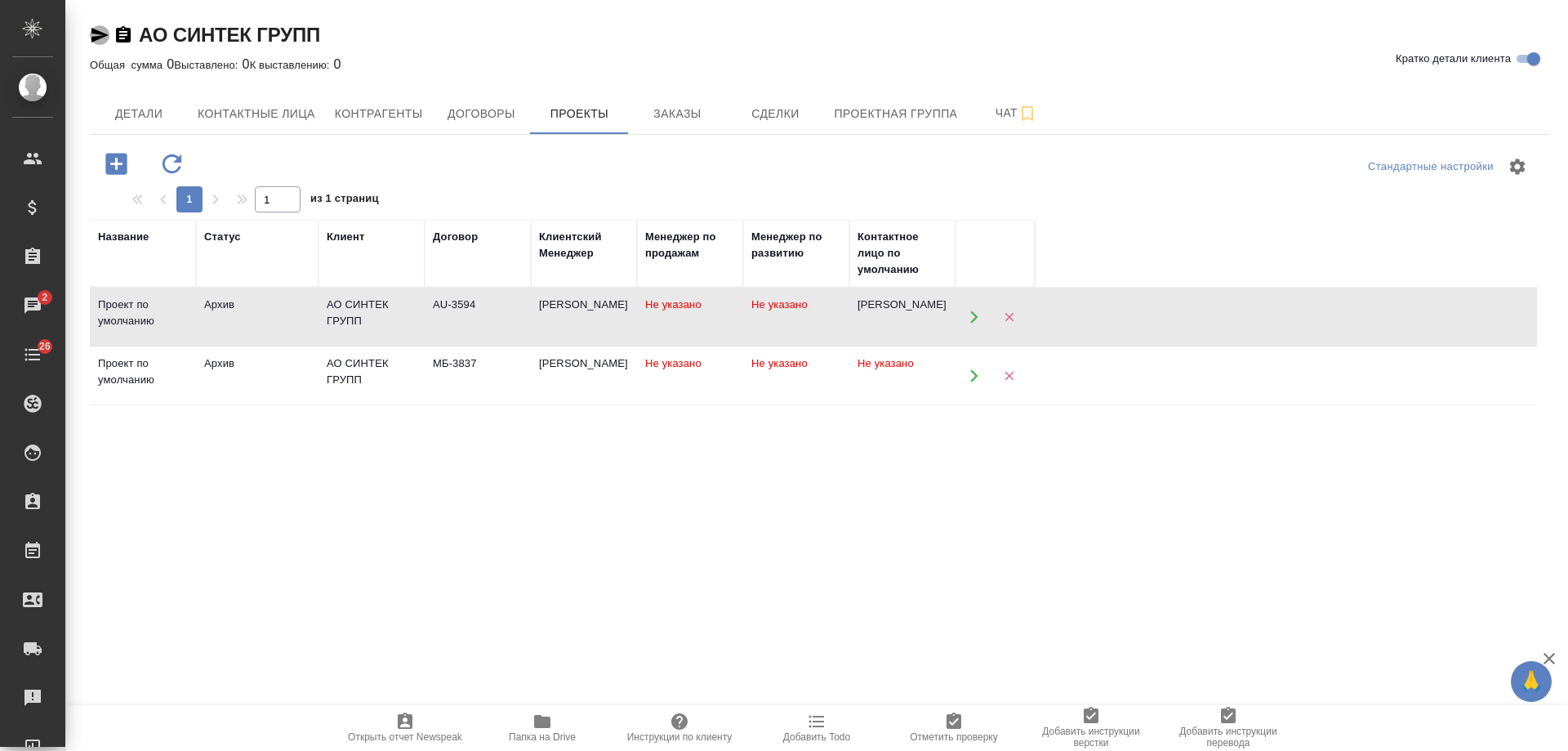
click at [94, 38] on icon "button" at bounding box center [100, 35] width 18 height 15
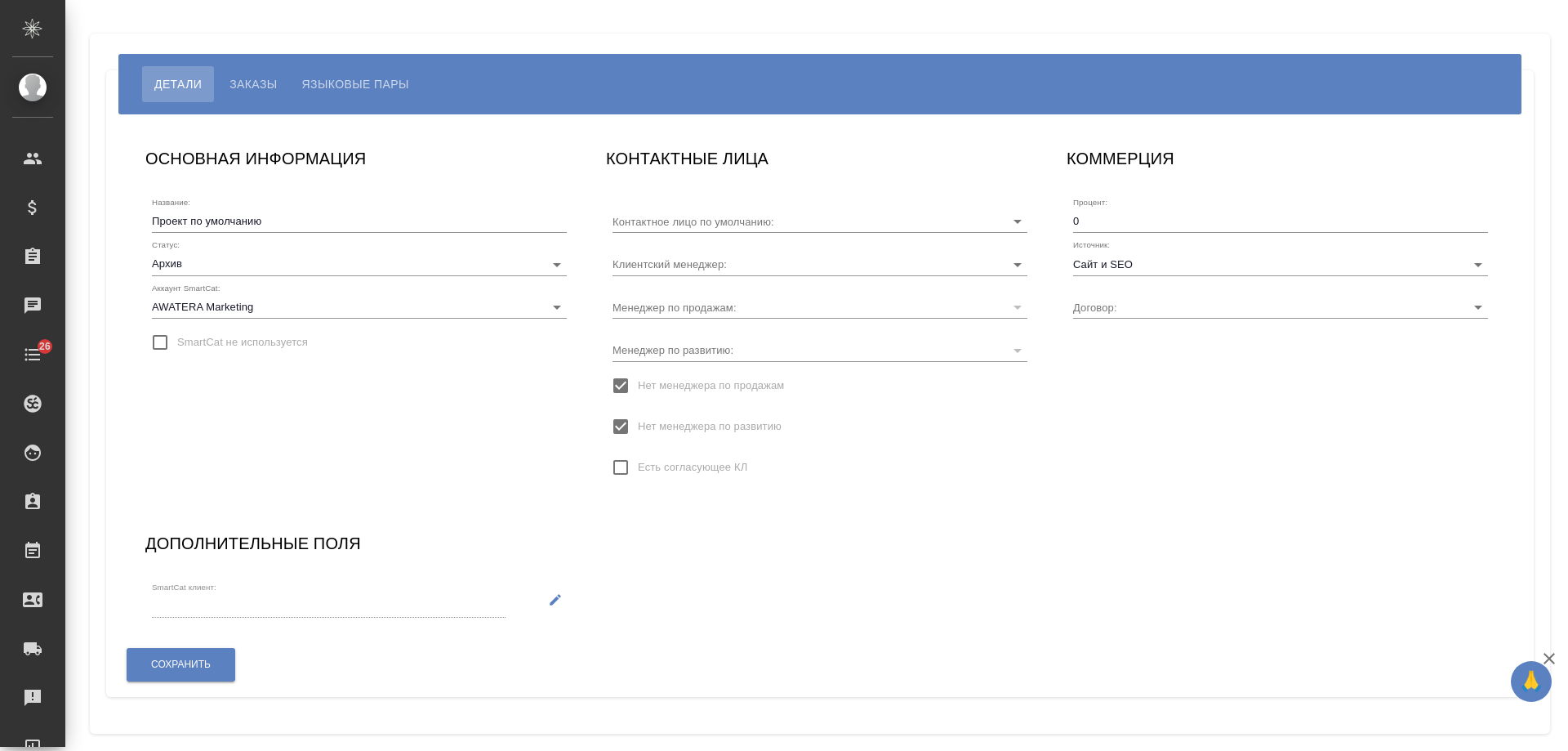
type input "[PERSON_NAME]"
type input "AU-3594"
type input "[PERSON_NAME]"
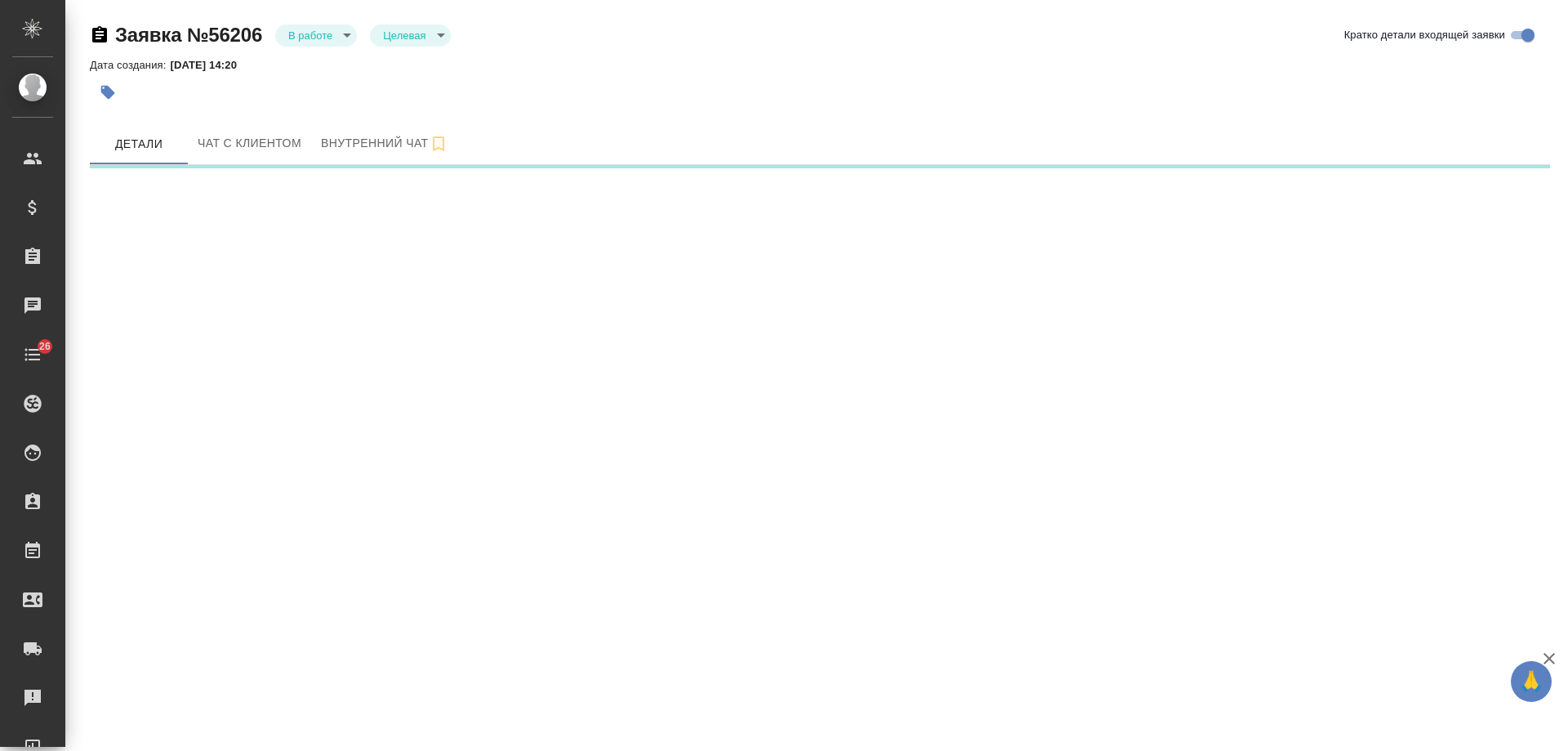
select select "RU"
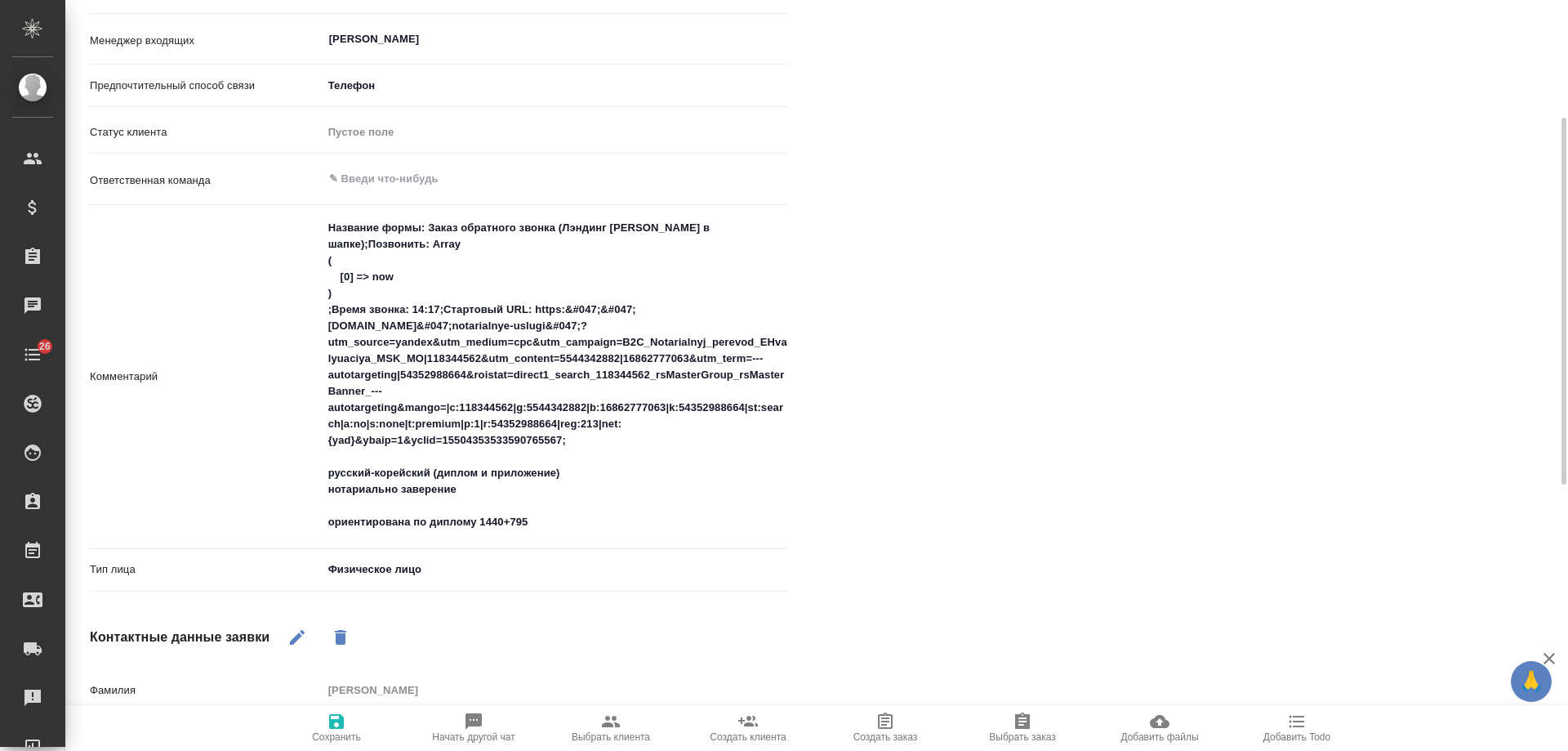
scroll to position [653, 0]
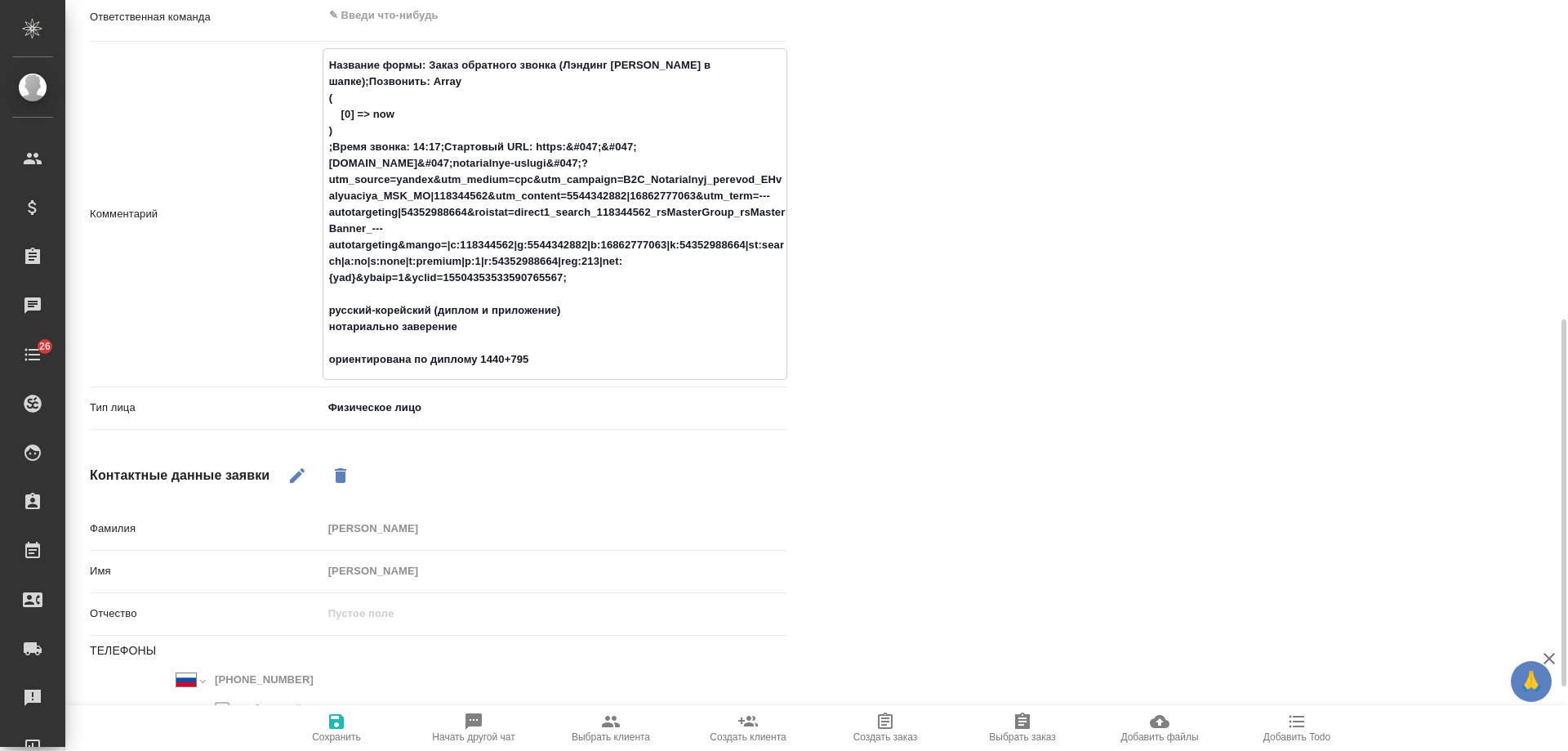
drag, startPoint x: 540, startPoint y: 363, endPoint x: 314, endPoint y: 307, distance: 232.8
click at [314, 307] on div "Комментарий Название формы: Заказ обратного звонка (Лэндинг Баннер в шапке);Поз…" at bounding box center [438, 214] width 697 height 332
click at [1061, 465] on div "Файлы Файлов не найдено Записи разговоров Записей не найдено" at bounding box center [1201, 178] width 763 height 1399
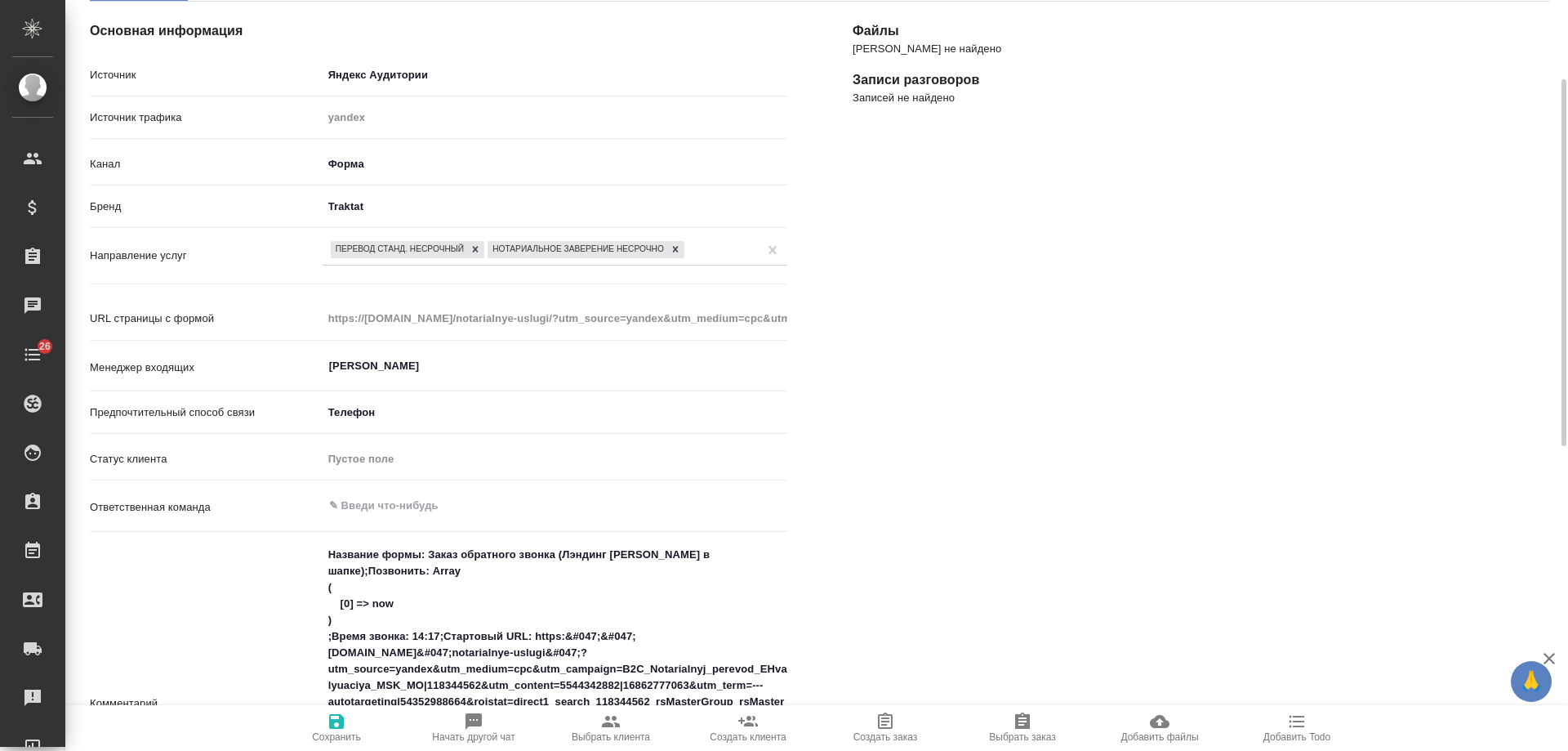
scroll to position [0, 0]
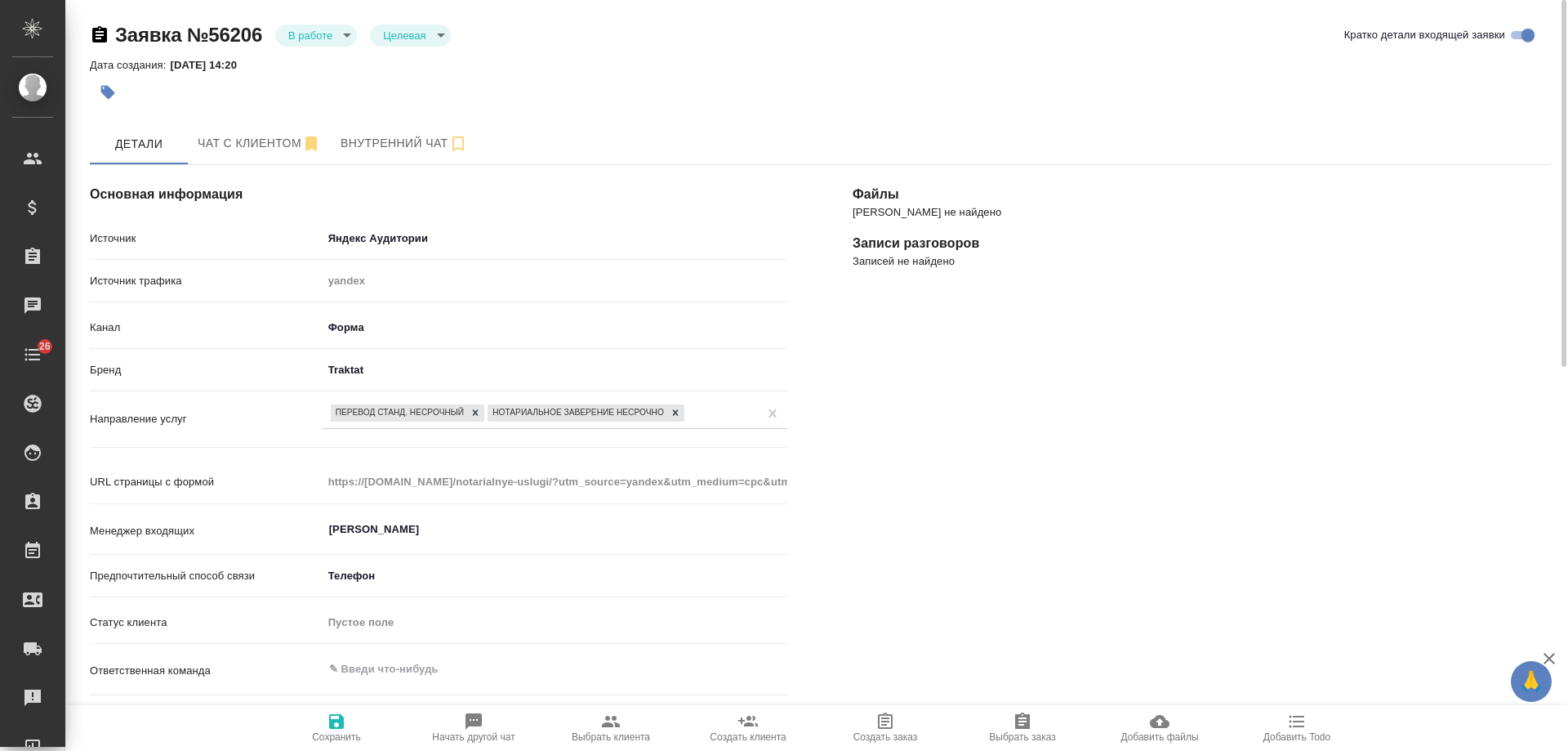
click at [609, 728] on icon "button" at bounding box center [610, 721] width 19 height 19
type textarea "x"
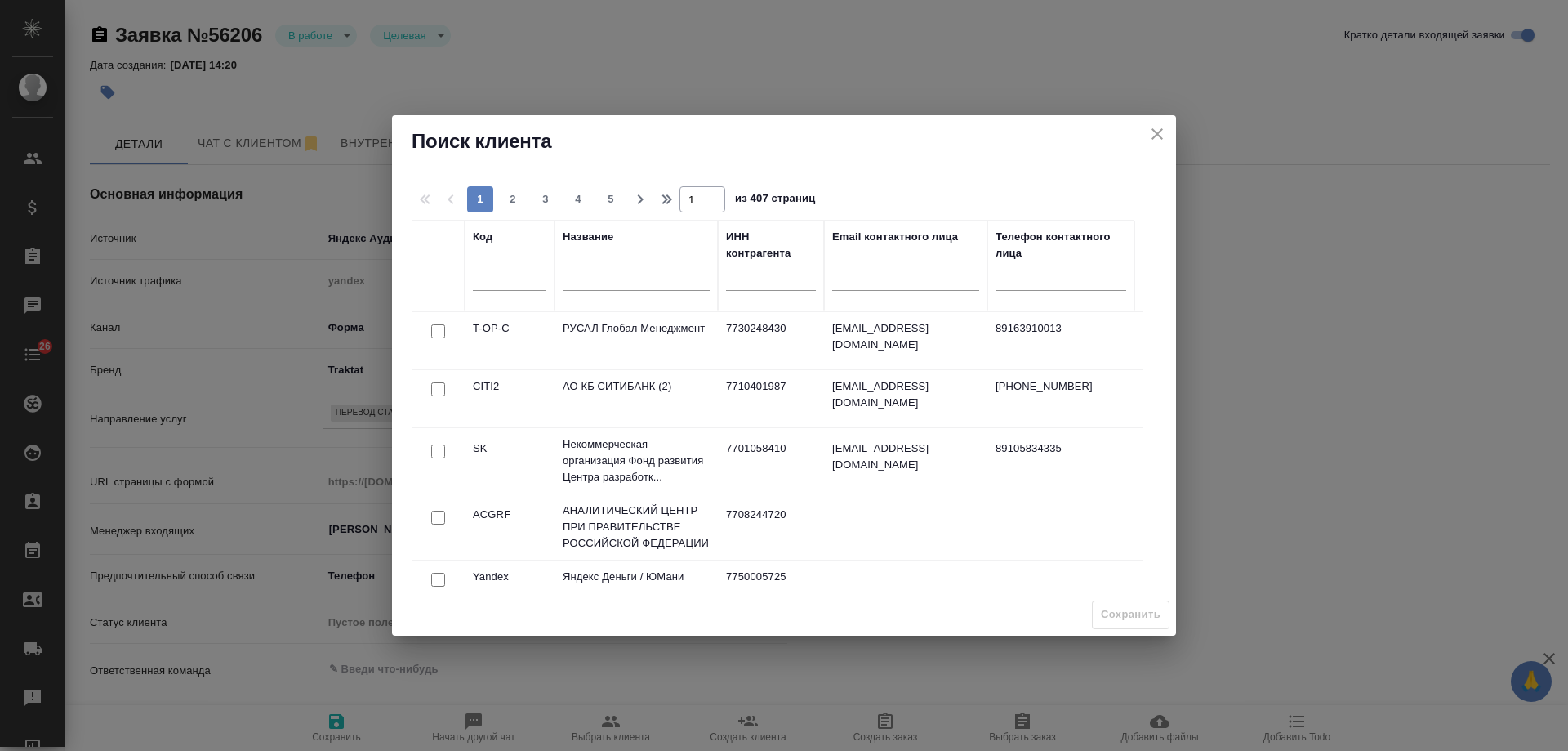
click at [611, 282] on input "text" at bounding box center [636, 280] width 147 height 20
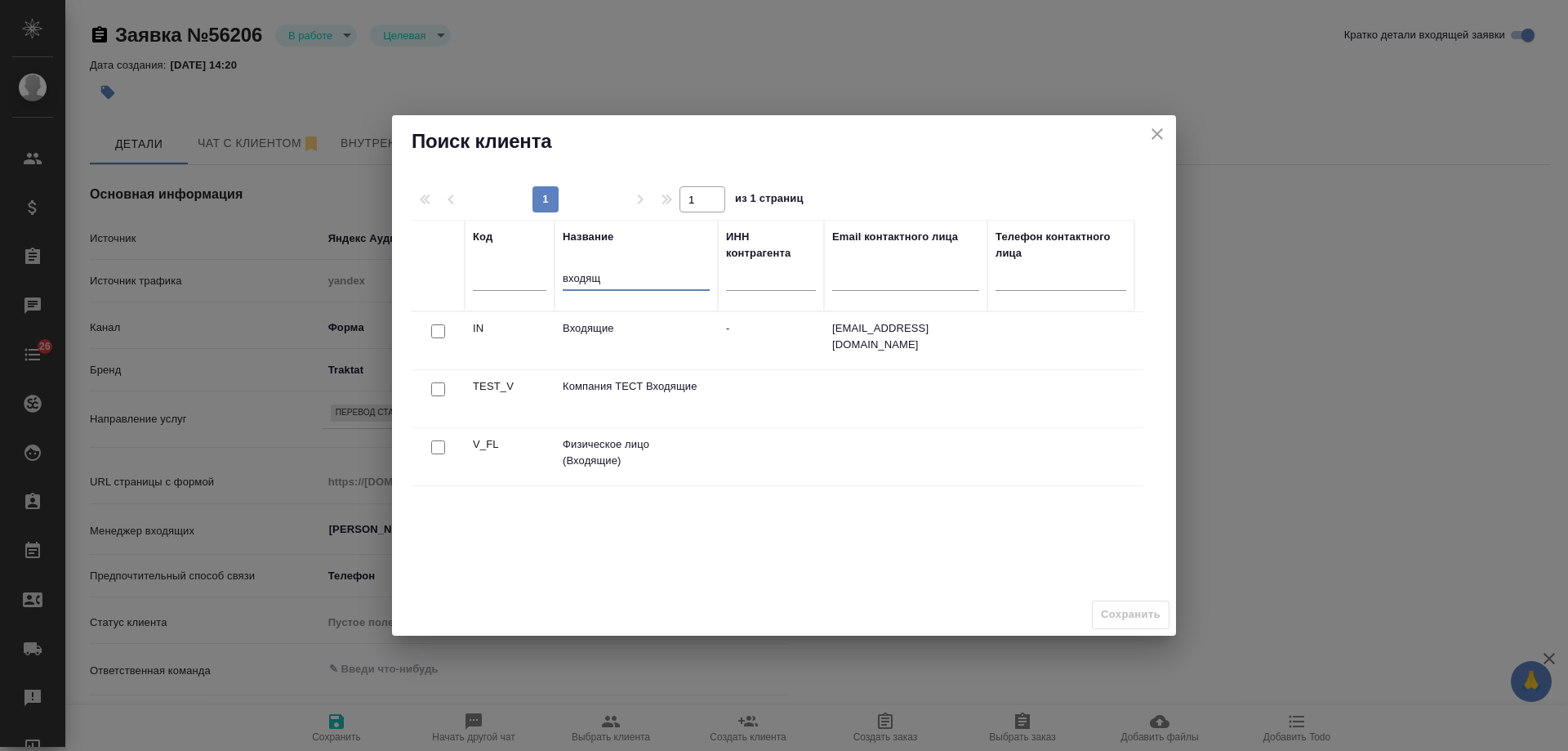
type input "входящ"
click at [437, 448] on input "checkbox" at bounding box center [438, 447] width 14 height 14
checkbox input "true"
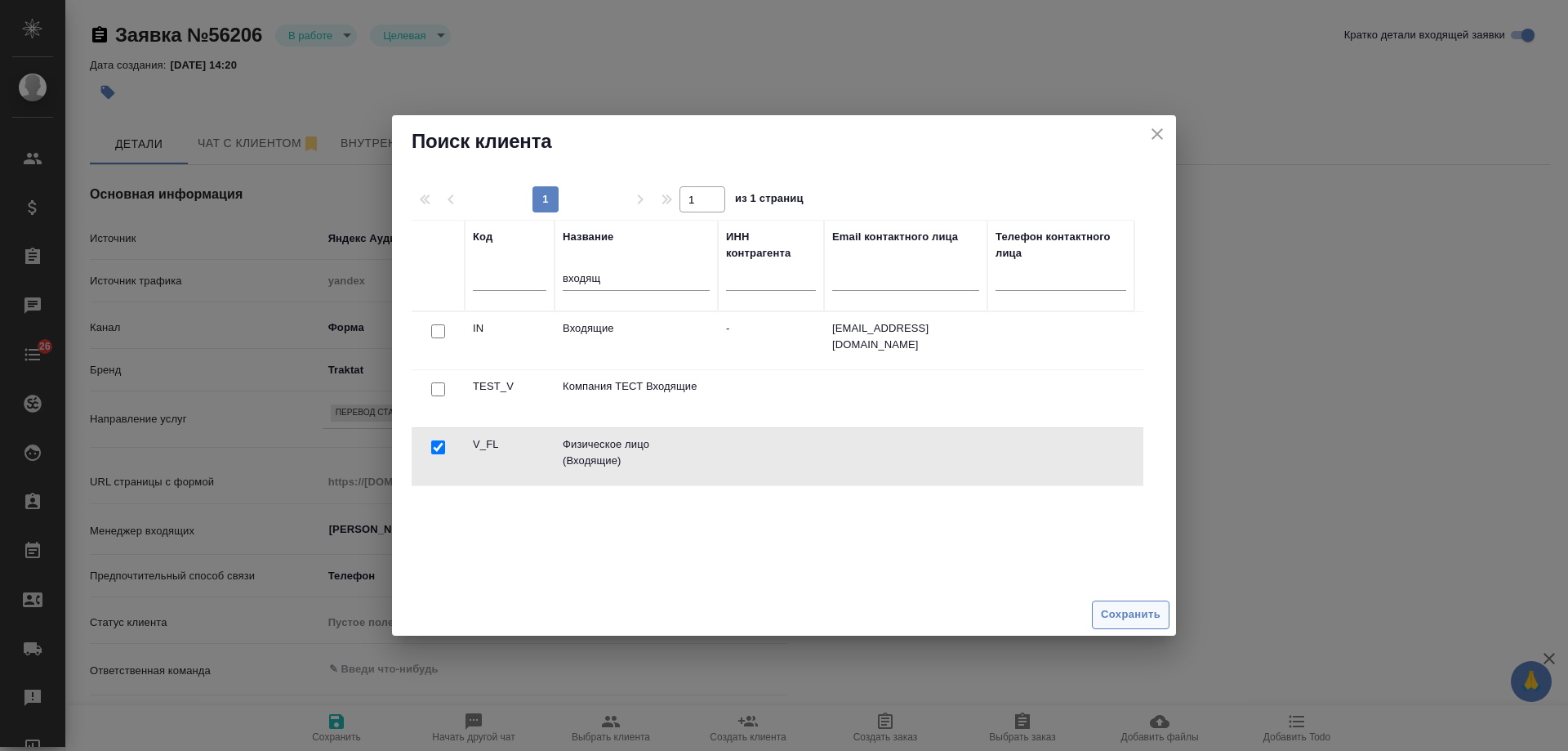
click at [1121, 615] on span "Сохранить" at bounding box center [1130, 615] width 59 height 18
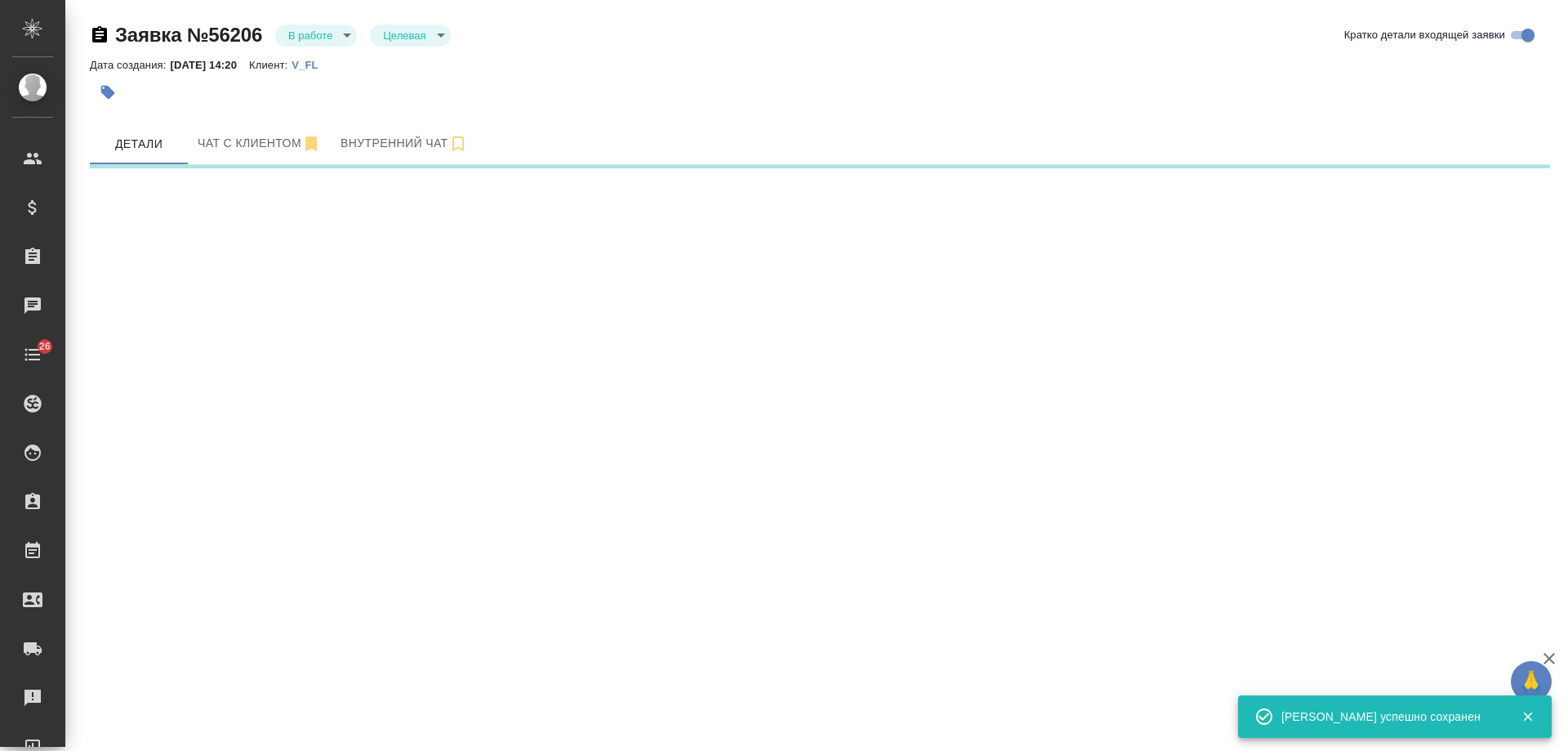
select select "RU"
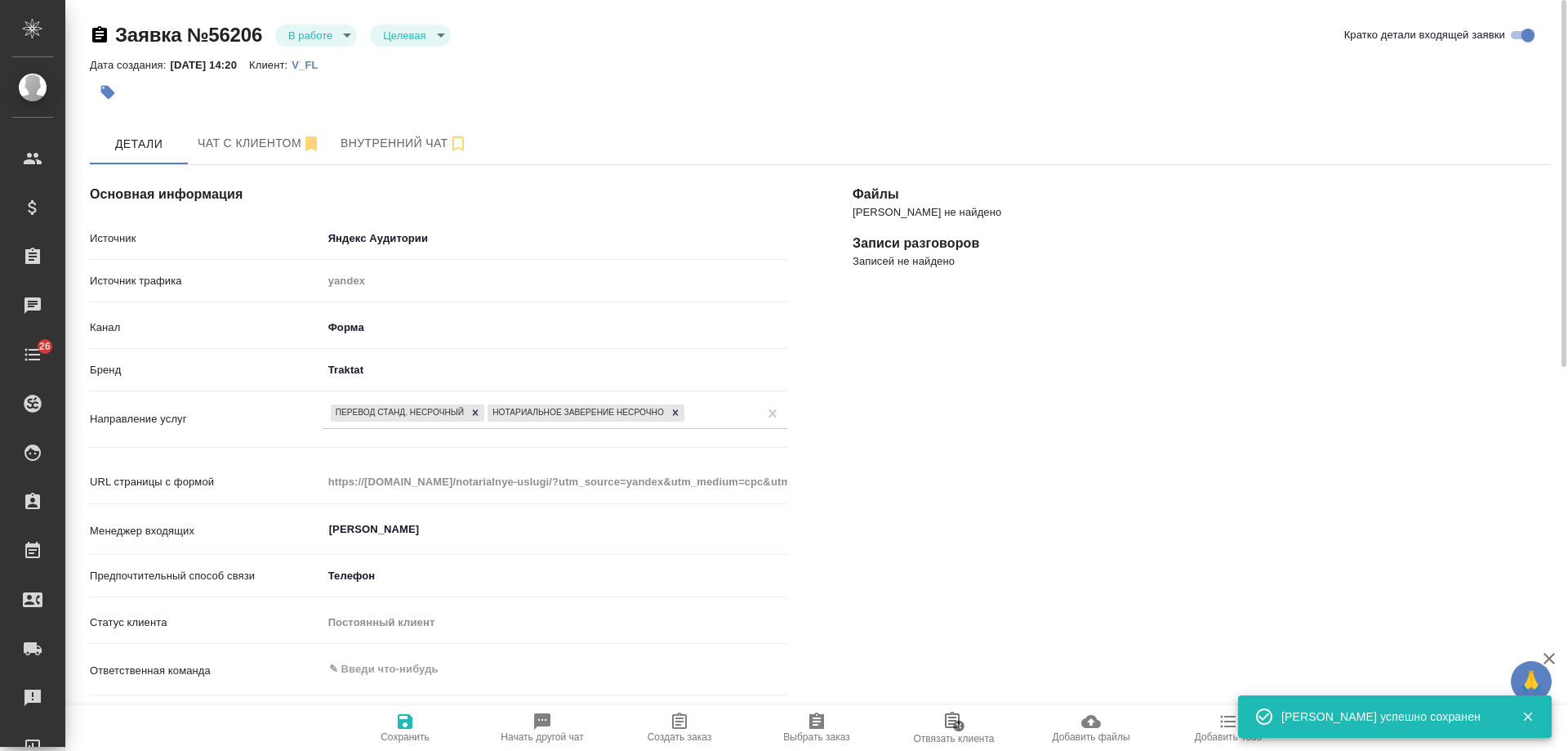
click at [671, 728] on icon "button" at bounding box center [679, 721] width 19 height 19
type textarea "x"
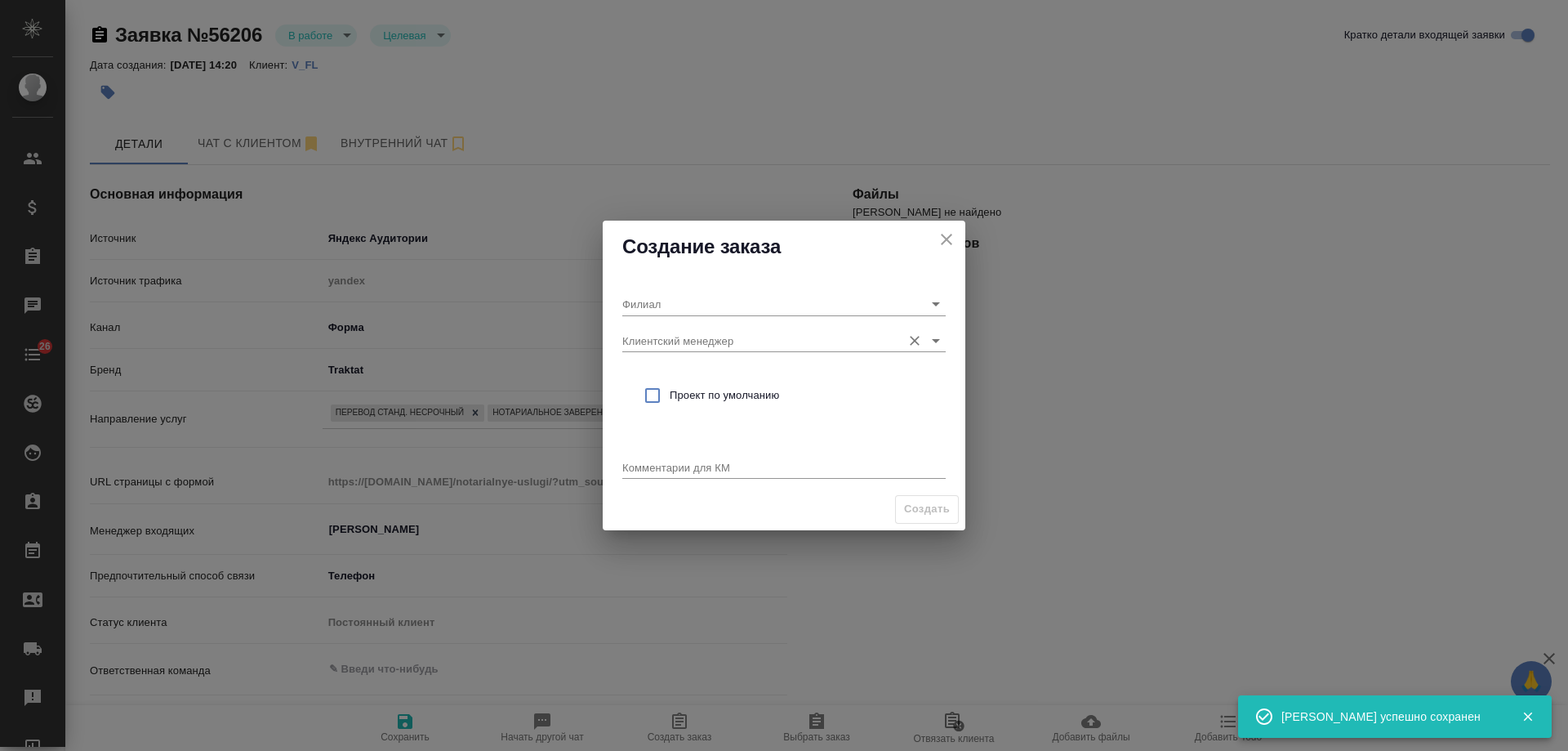
click at [703, 342] on input "Клиентский менеджер" at bounding box center [757, 340] width 271 height 22
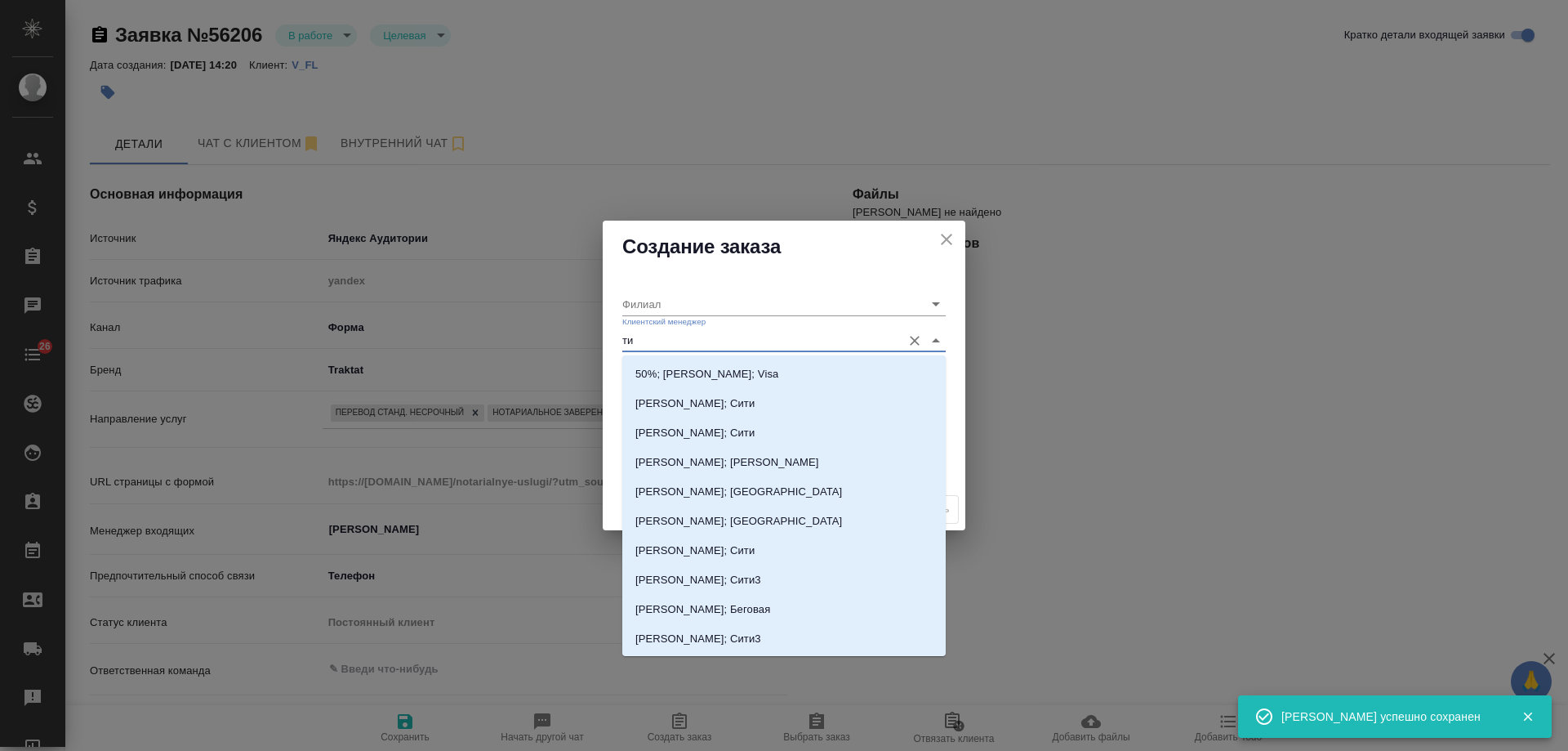
type input "тим"
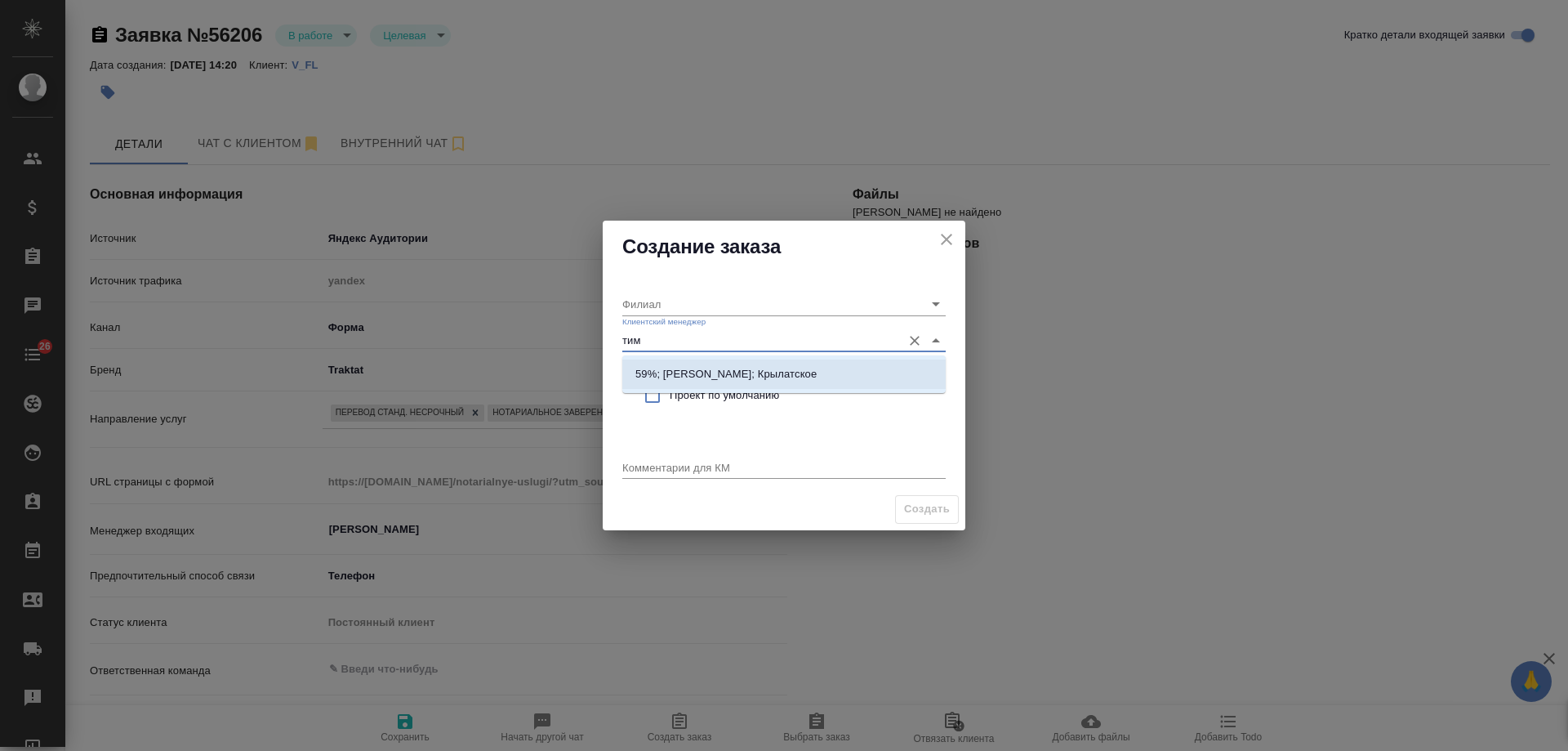
click at [706, 375] on p "59%; Касымов Тимур; Крылатское" at bounding box center [726, 374] width 181 height 17
type input "Крылатское"
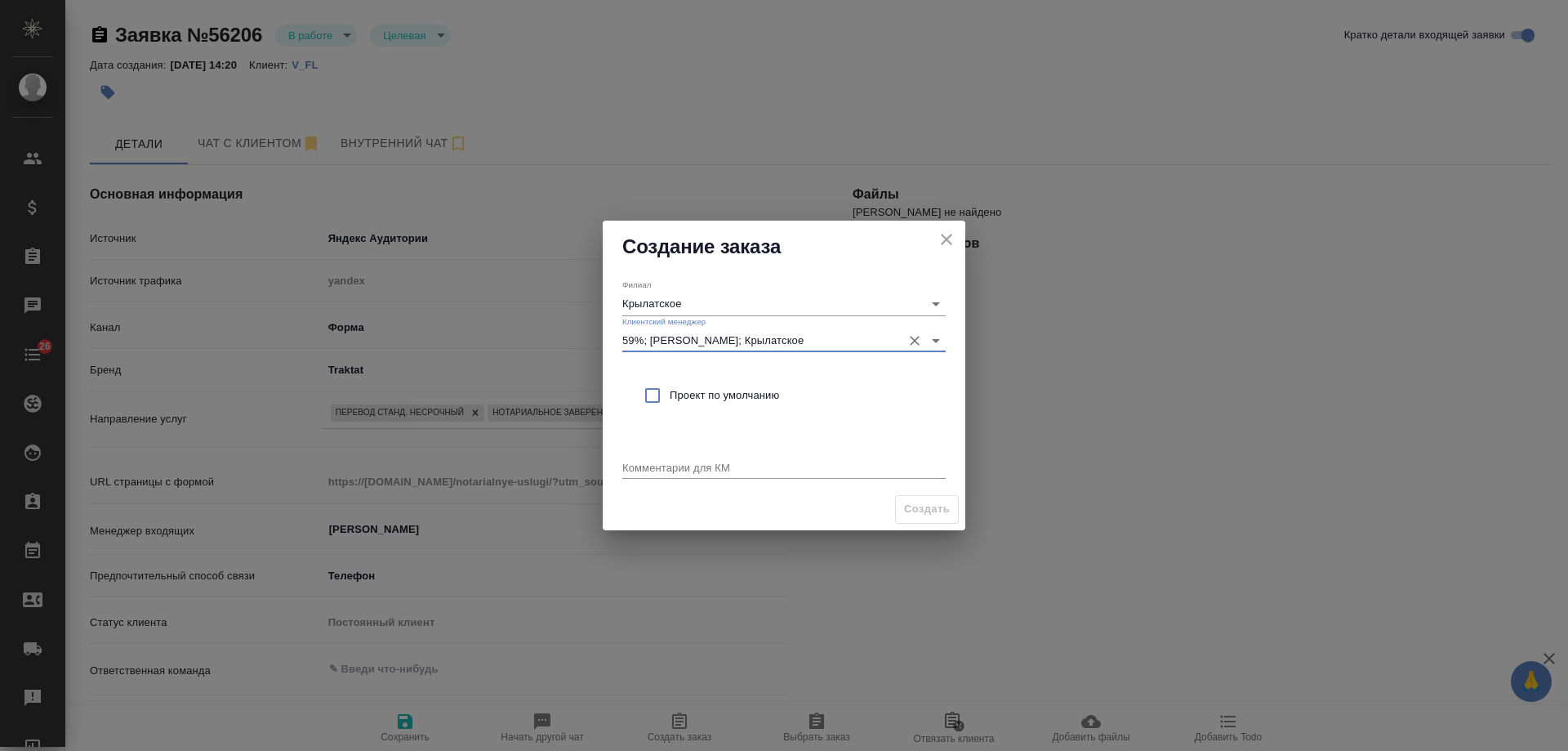
type input "59%; Касымов Тимур; Крылатское"
click at [706, 395] on span "Проект по умолчанию" at bounding box center [801, 396] width 263 height 17
checkbox input "true"
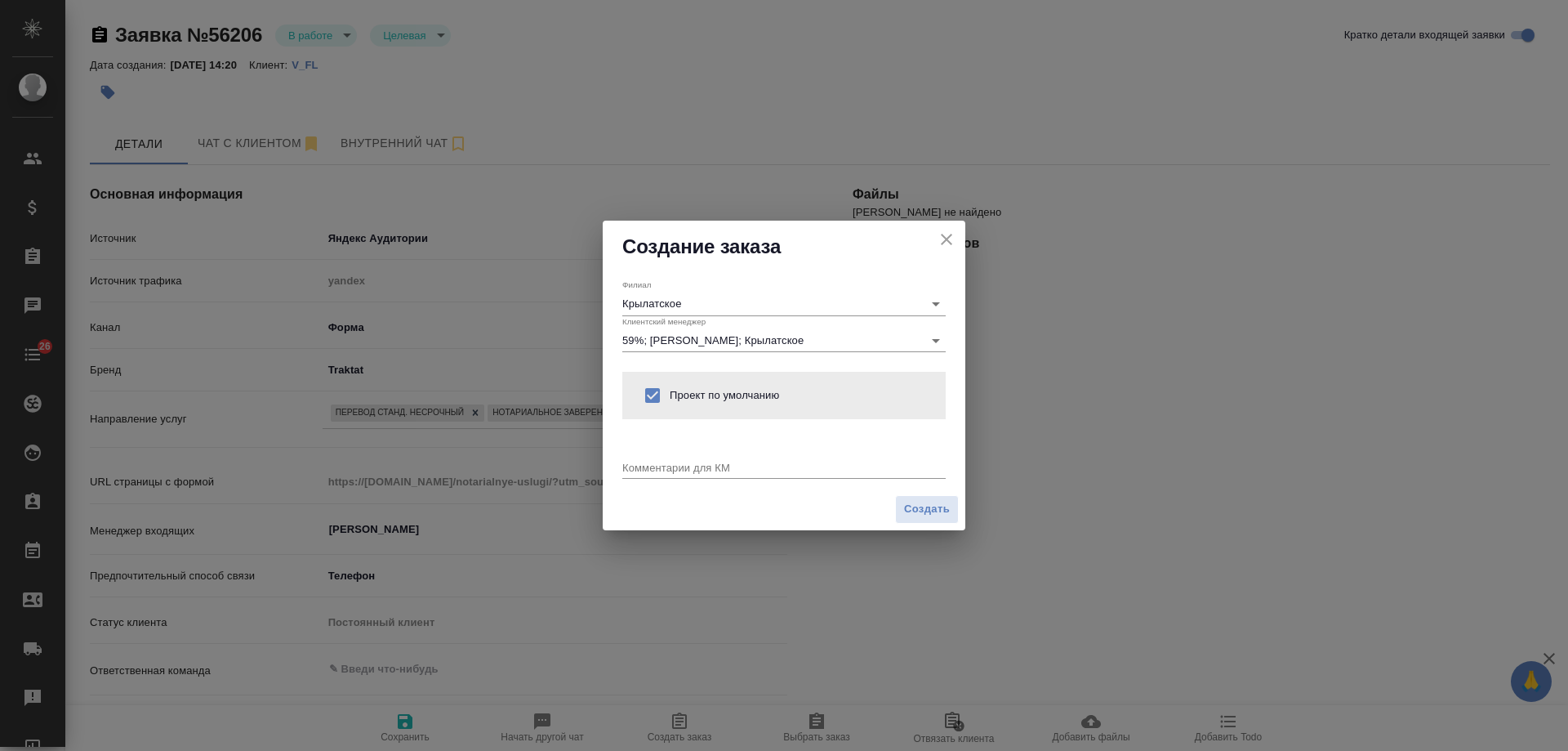
click at [695, 465] on textarea at bounding box center [783, 467] width 323 height 13
paste textarea "русский-корейский (диплом и приложение) нотариально заверение ориентирована по …"
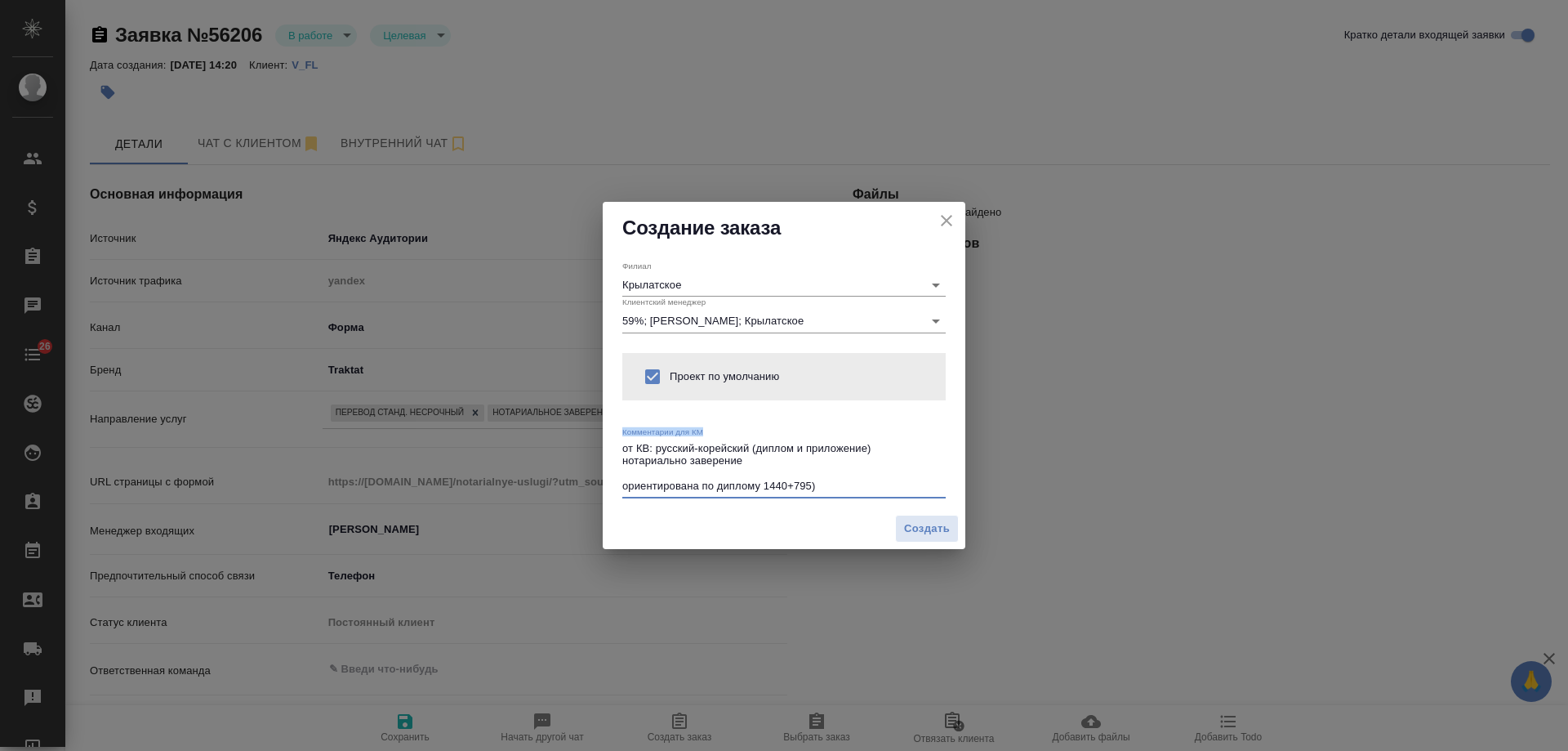
click at [623, 487] on div "Филиал Крылатское Клиентский менеджер 59%; Касымов Тимур; Крылатское Проект по …" at bounding box center [784, 381] width 362 height 254
click at [624, 490] on textarea "от КВ: русский-корейский (диплом и приложение) нотариально заверение ориентиров…" at bounding box center [783, 467] width 323 height 51
click at [759, 465] on textarea "от КВ: русский-корейский (диплом и приложение) нотариально заверение (ориентиро…" at bounding box center [783, 467] width 323 height 51
drag, startPoint x: 752, startPoint y: 458, endPoint x: 878, endPoint y: 452, distance: 126.1
click at [878, 452] on textarea "от КВ: русский-корейский (диплом и приложение) нотариально заверение (ориентиро…" at bounding box center [783, 467] width 323 height 51
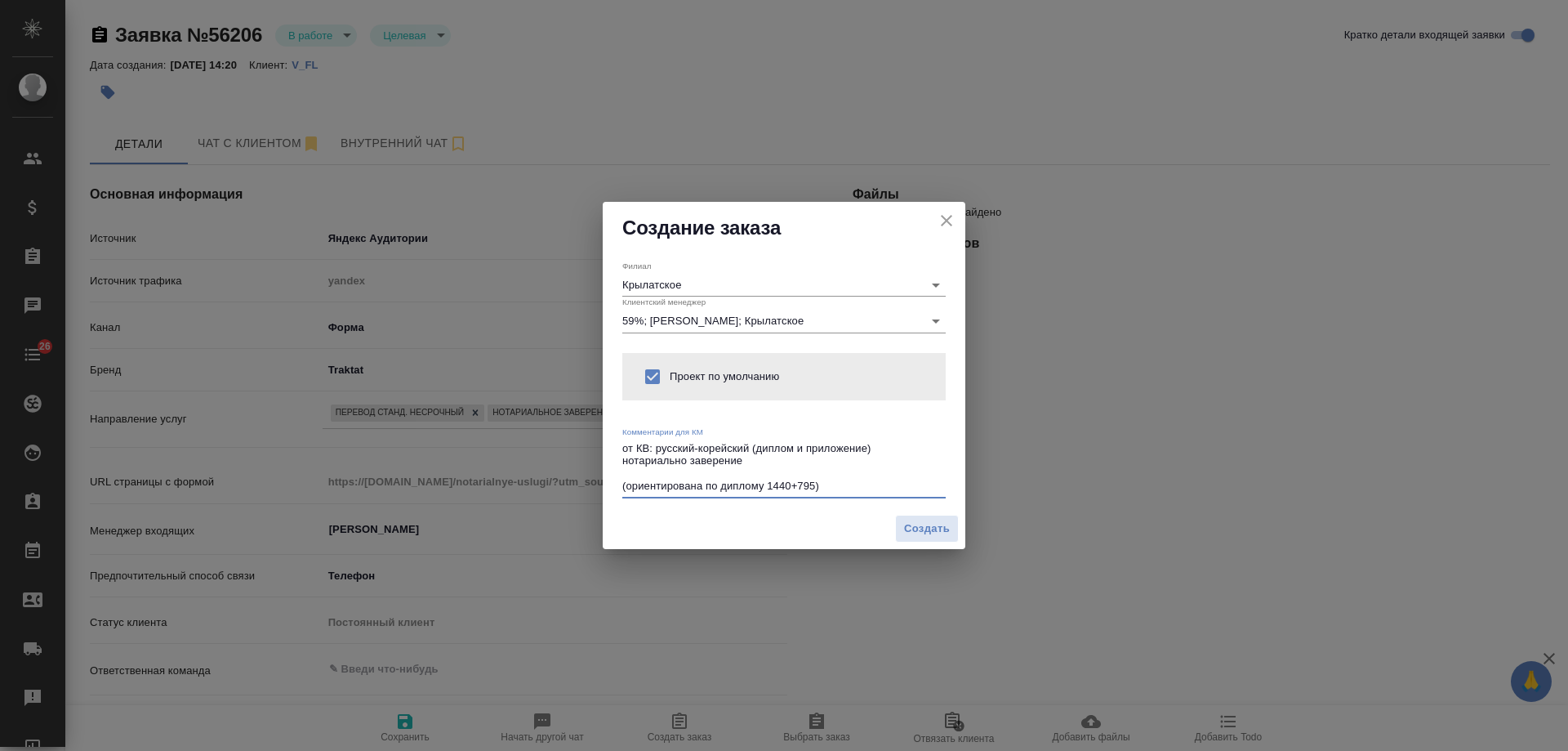
click at [771, 457] on textarea "от КВ: русский-корейский (диплом и приложение) нотариально заверение (ориентиро…" at bounding box center [783, 467] width 323 height 51
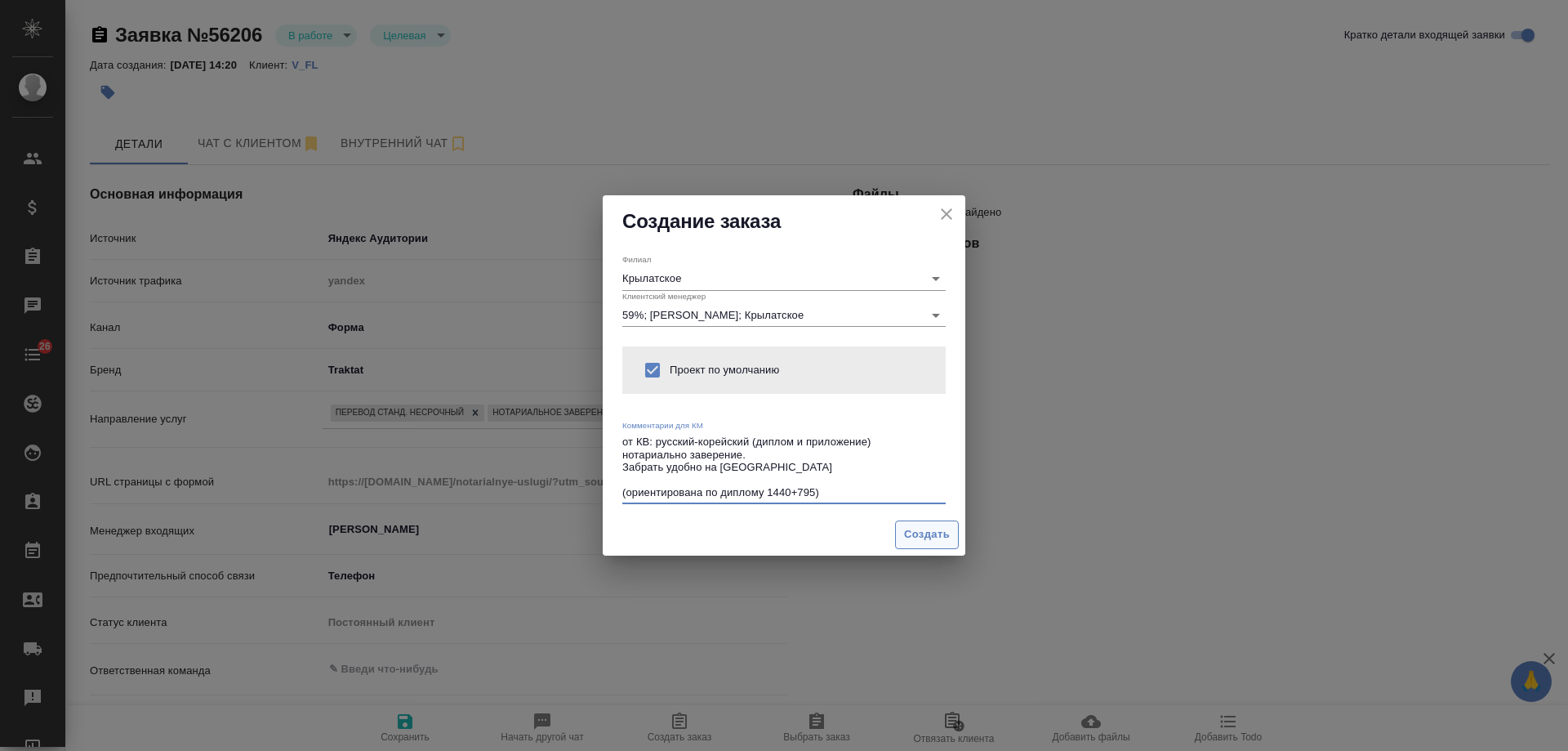
type textarea "от КВ: русский-корейский (диплом и приложение) нотариально заверение. Забрать у…"
click at [940, 533] on span "Создать" at bounding box center [927, 535] width 46 height 18
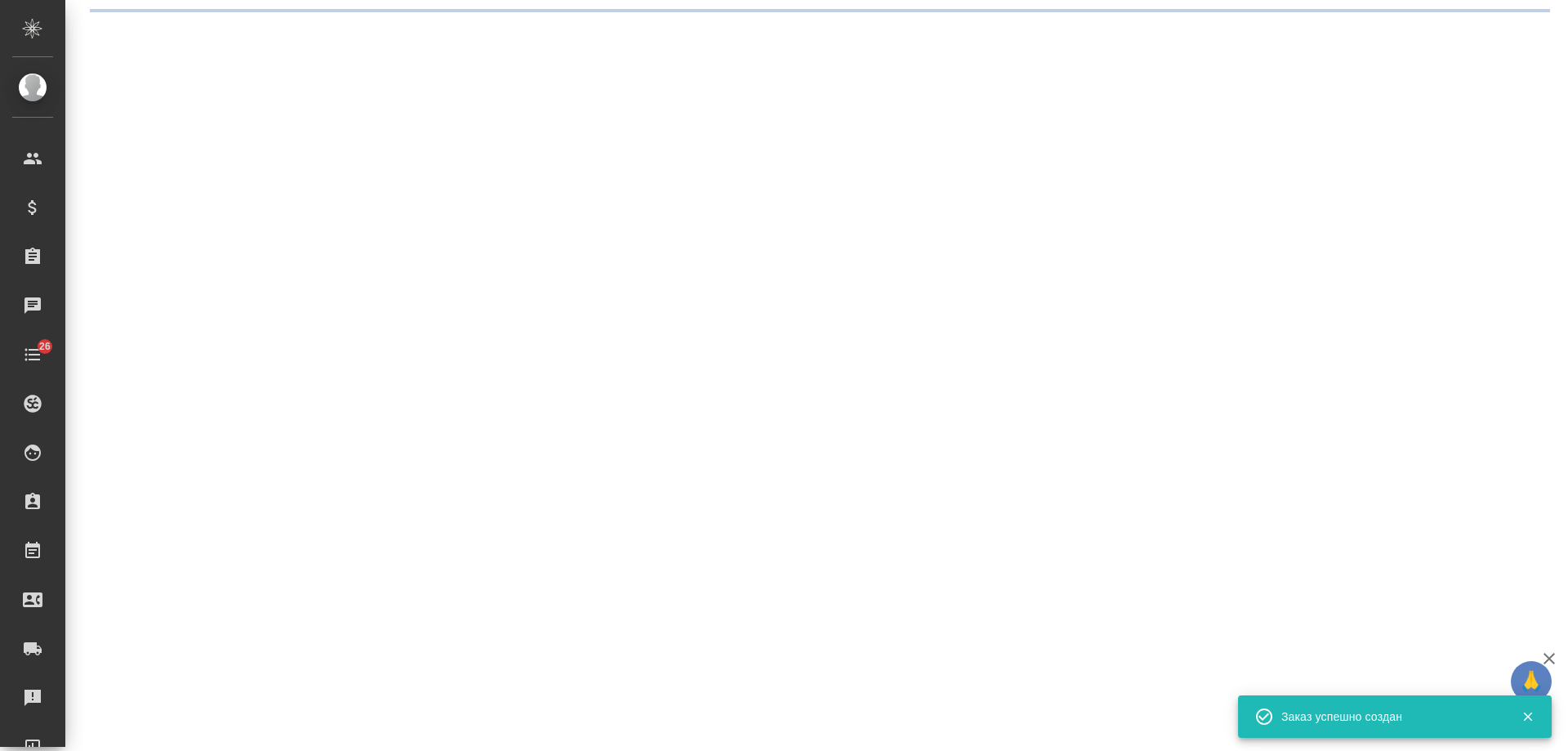
select select "RU"
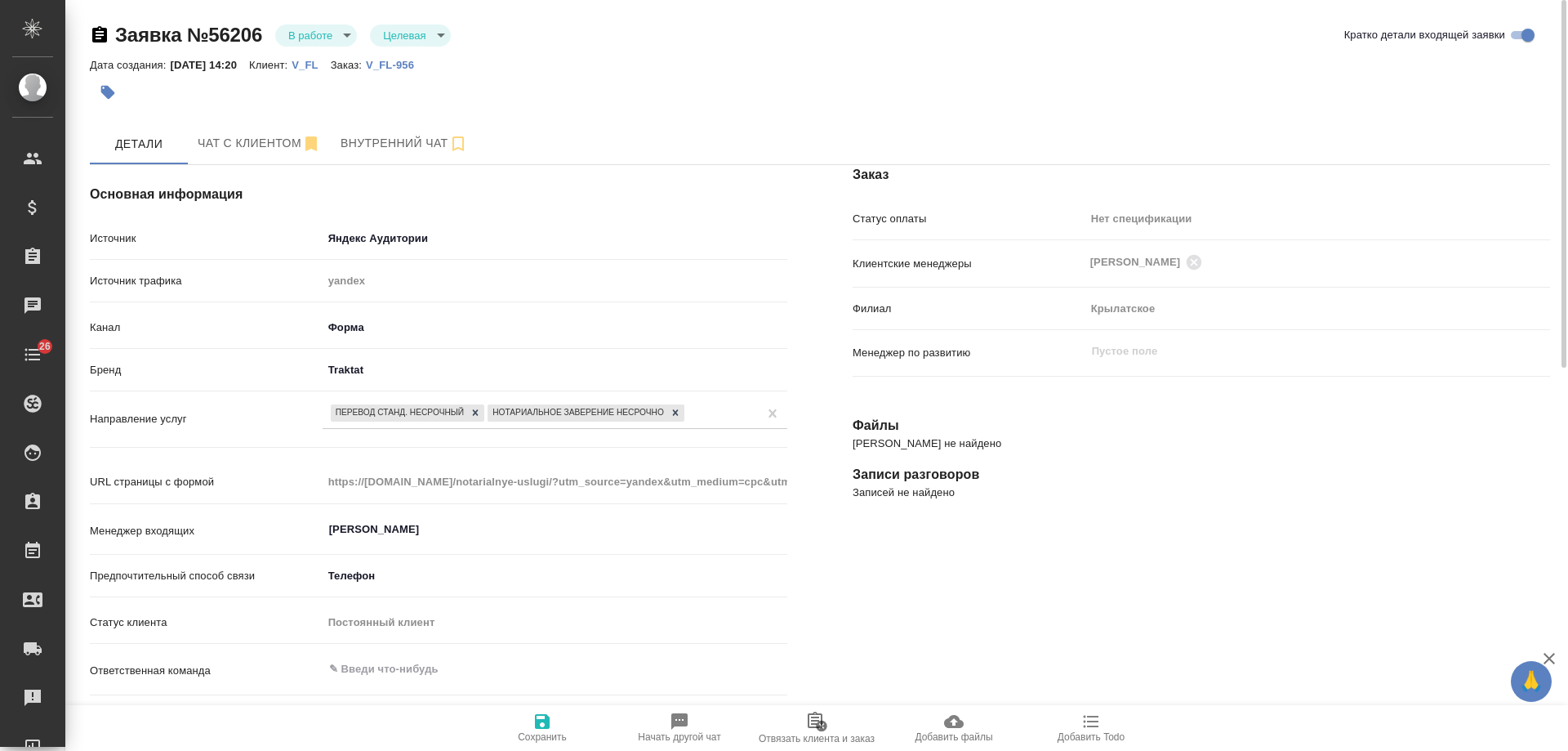
type textarea "x"
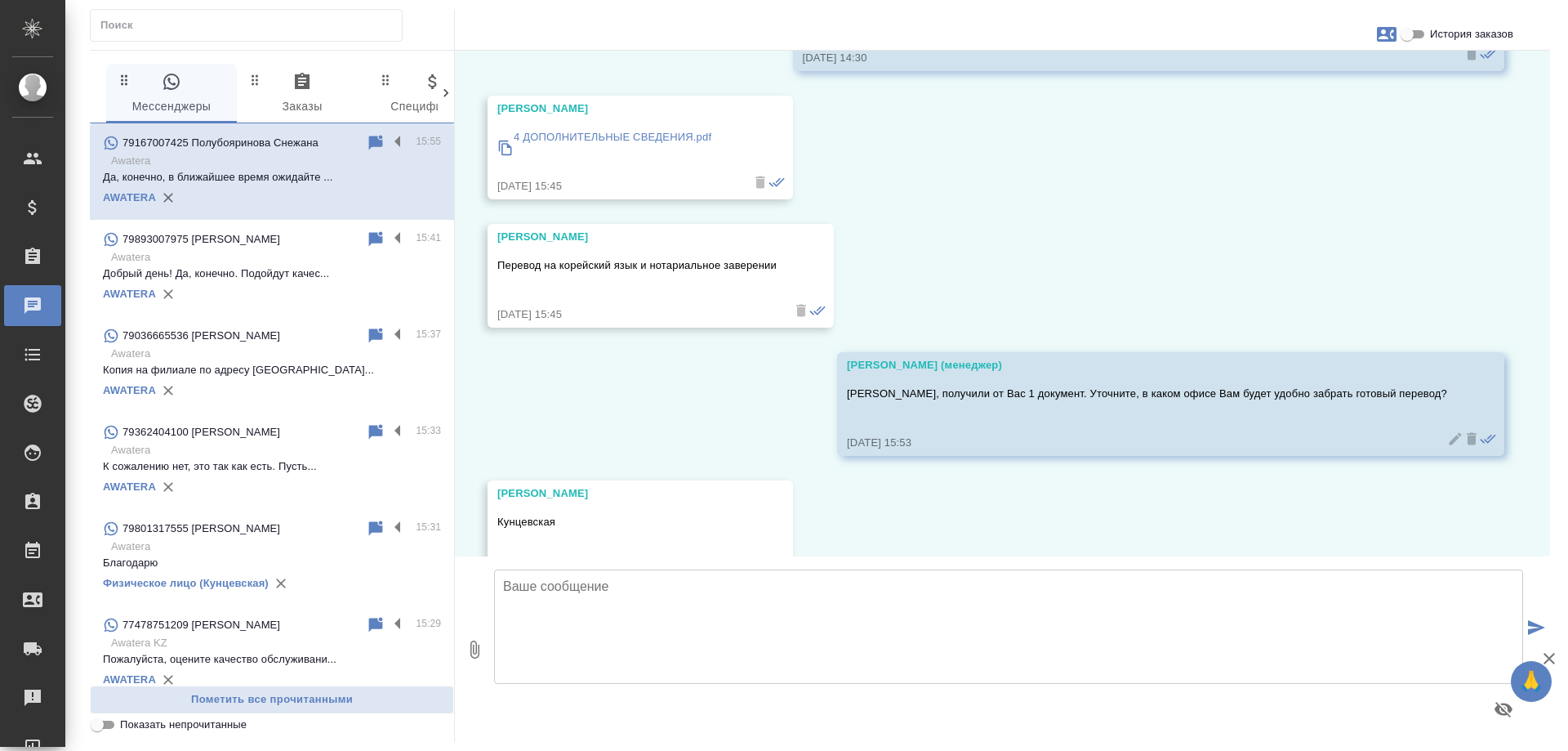
scroll to position [430, 0]
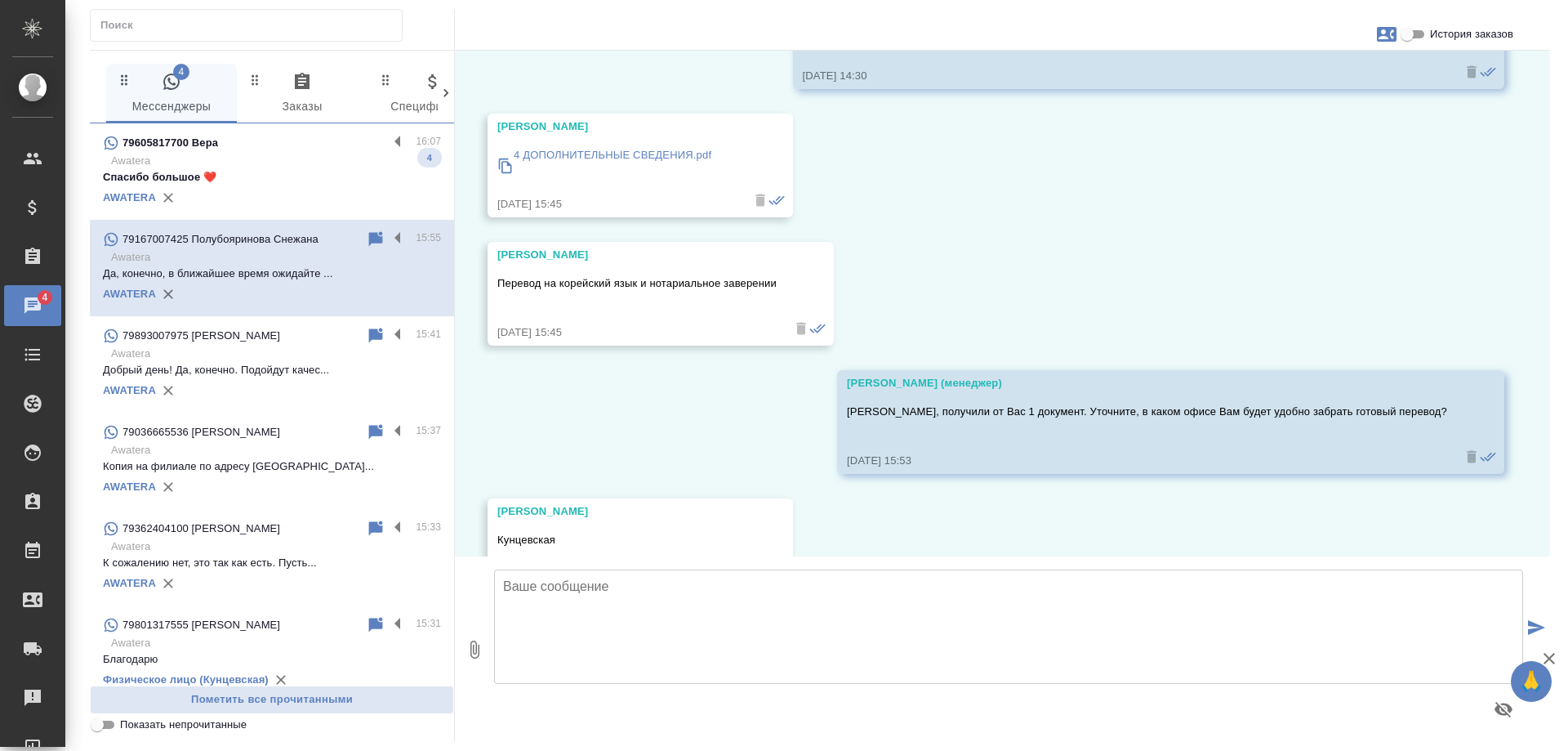
click at [243, 170] on p "Спасибо большое ❤️" at bounding box center [271, 177] width 338 height 17
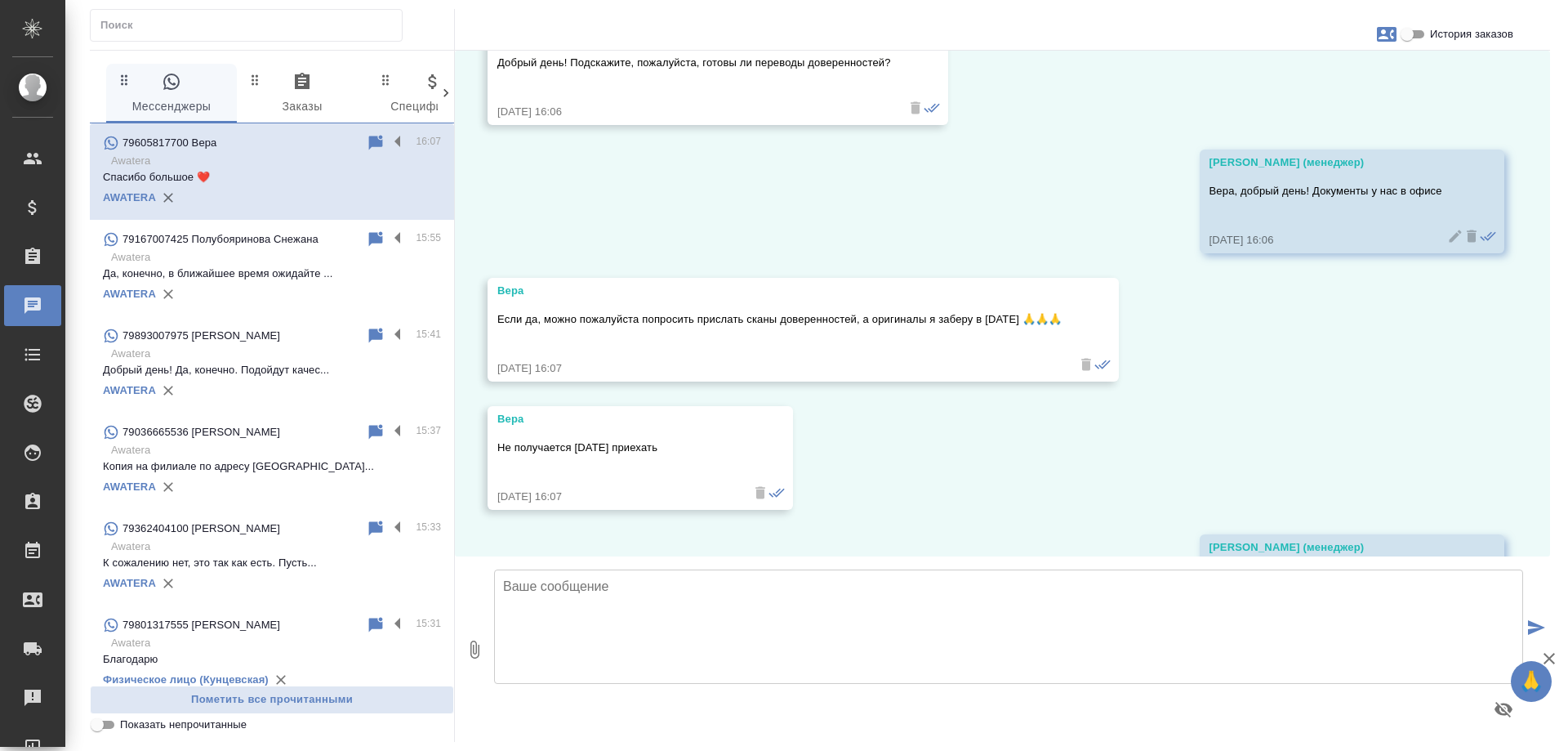
scroll to position [7417, 0]
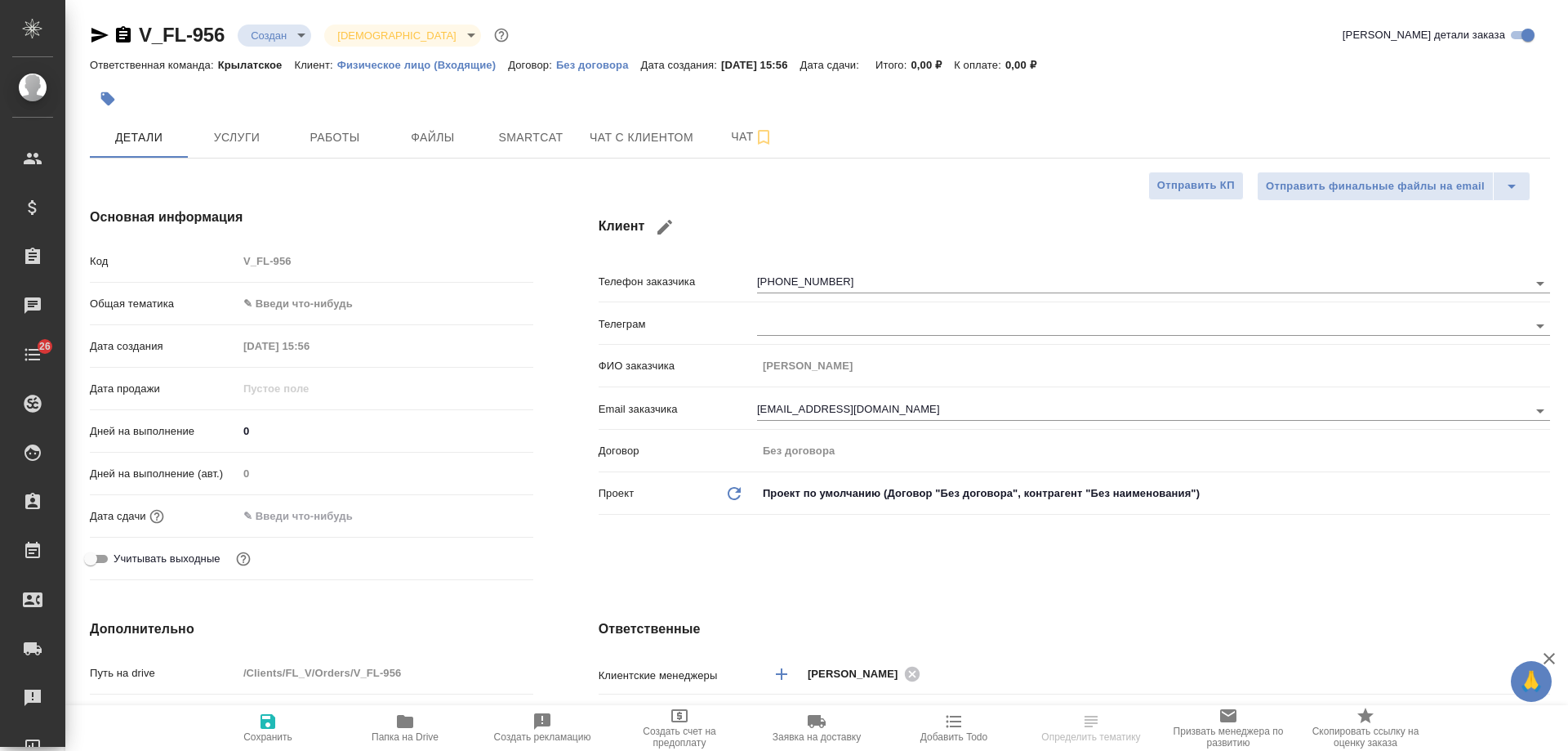
select select "RU"
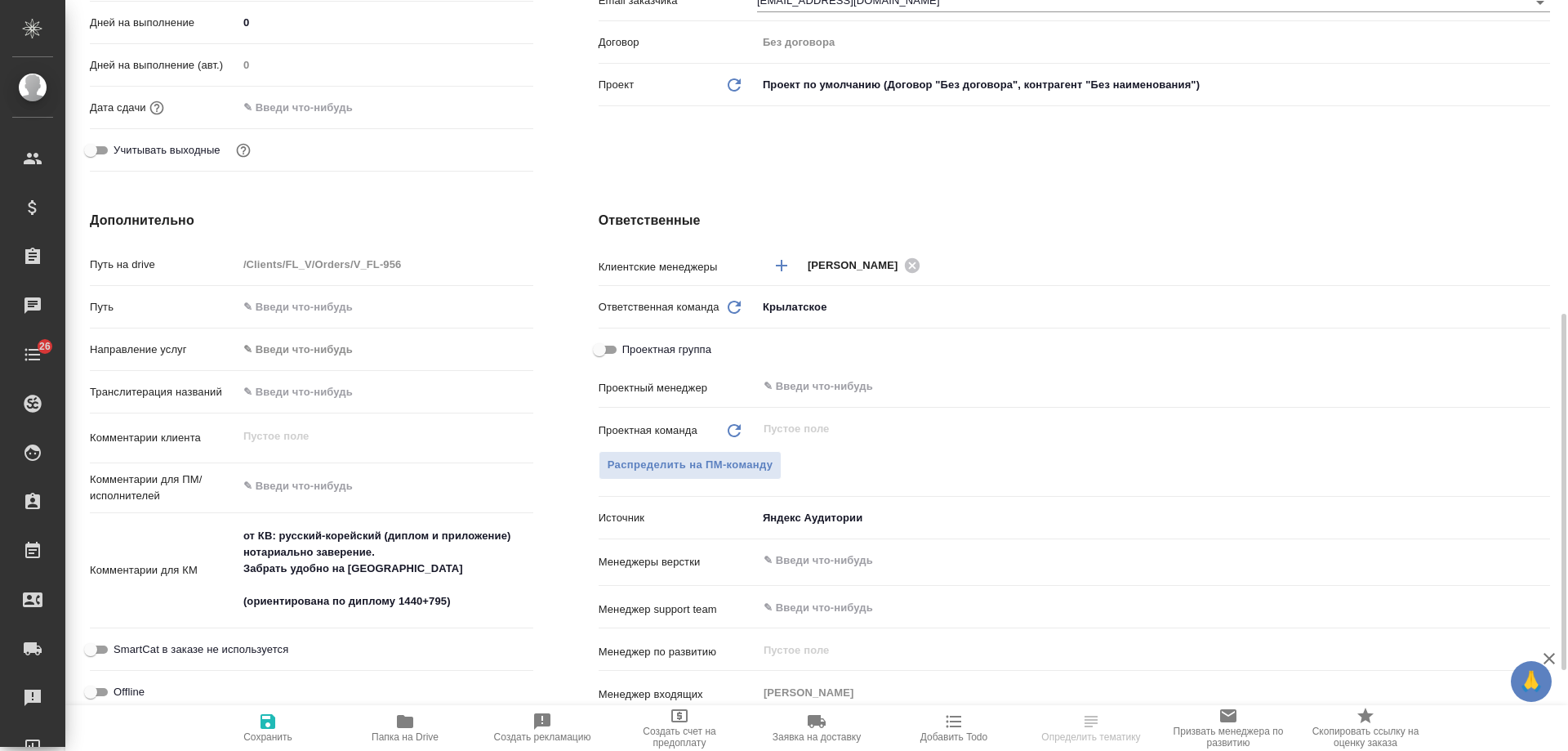
scroll to position [490, 0]
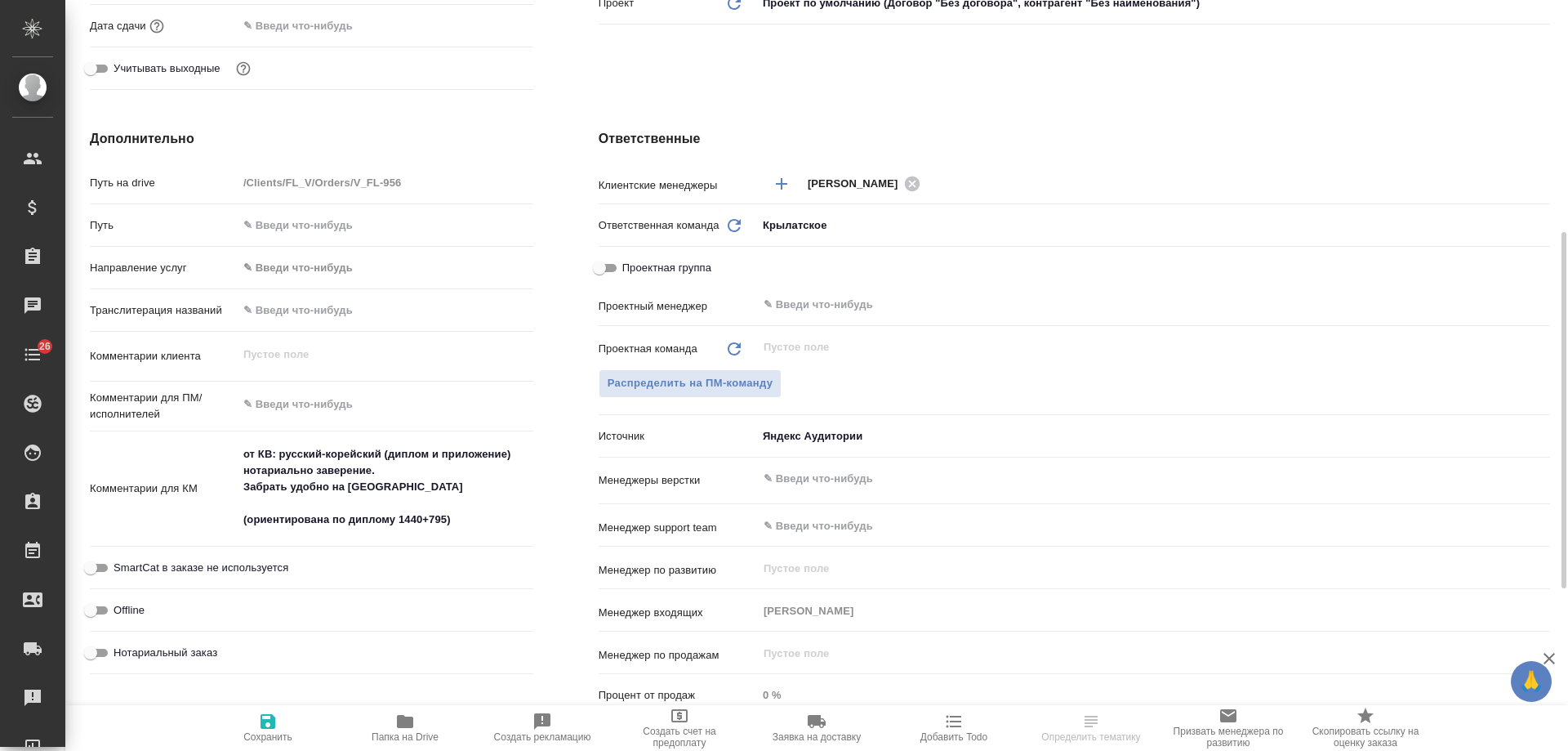
click at [192, 654] on span "Нотариальный заказ" at bounding box center [165, 653] width 104 height 17
click at [120, 654] on input "Нотариальный заказ" at bounding box center [90, 652] width 58 height 19
checkbox input "true"
click at [276, 727] on icon "button" at bounding box center [267, 721] width 19 height 19
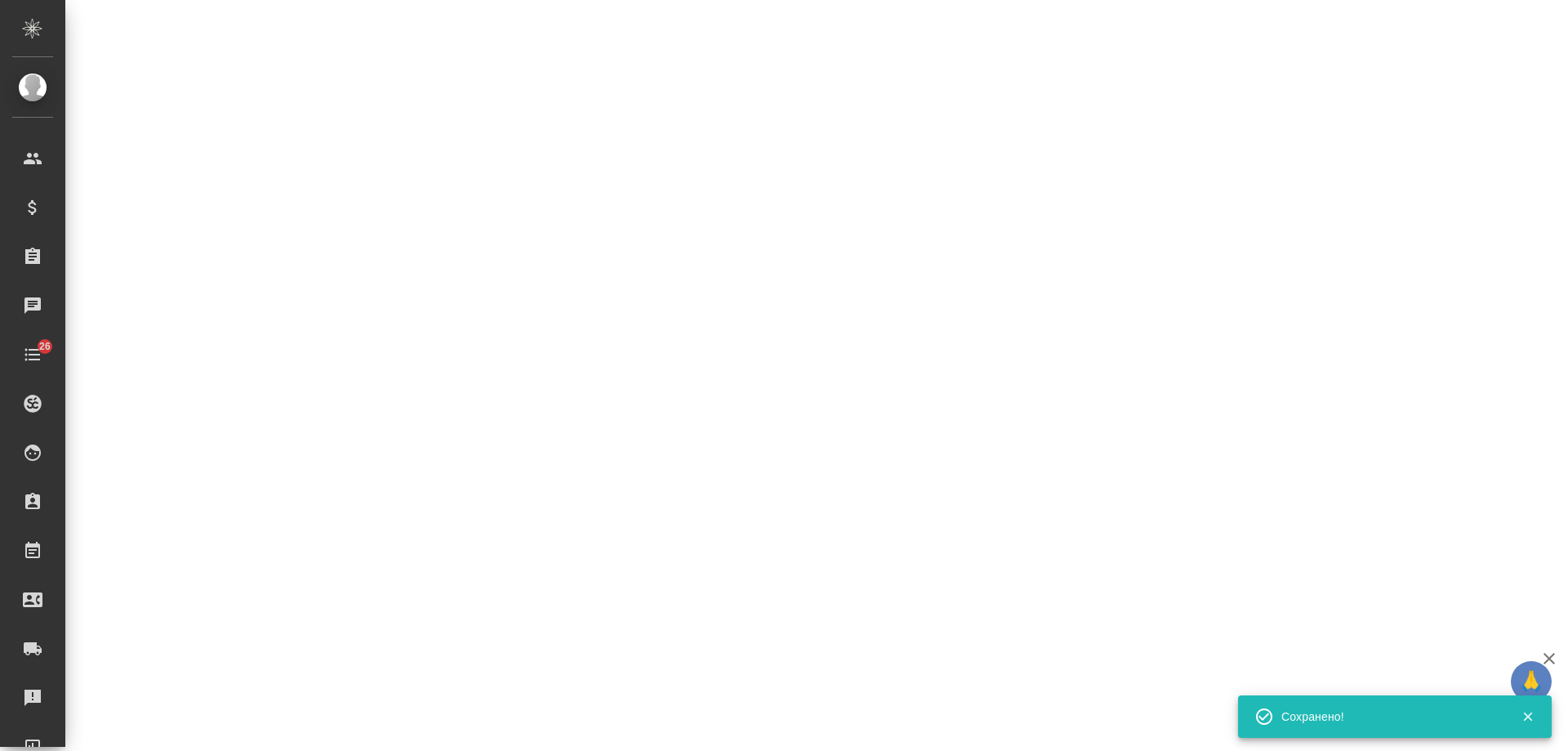
select select "RU"
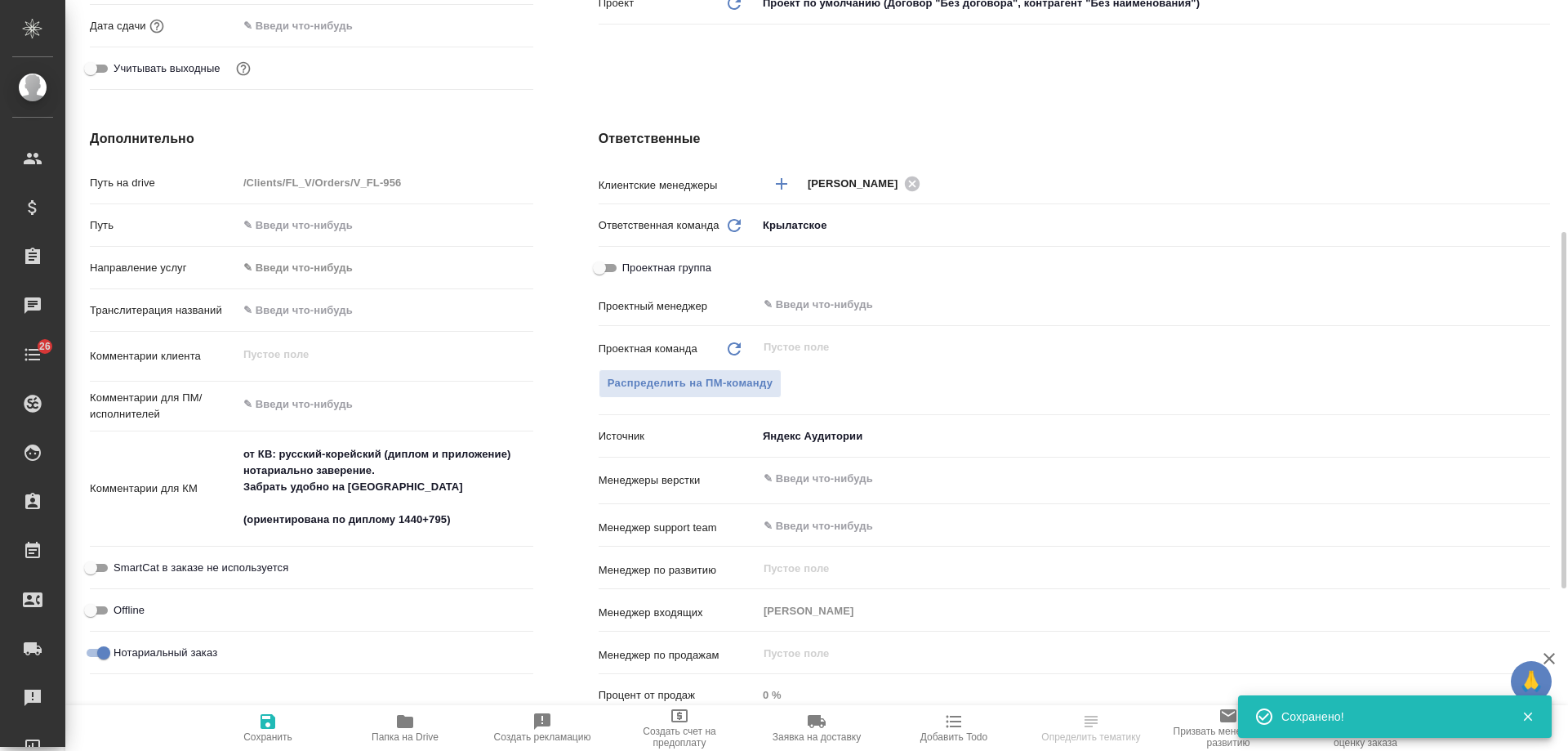
type textarea "x"
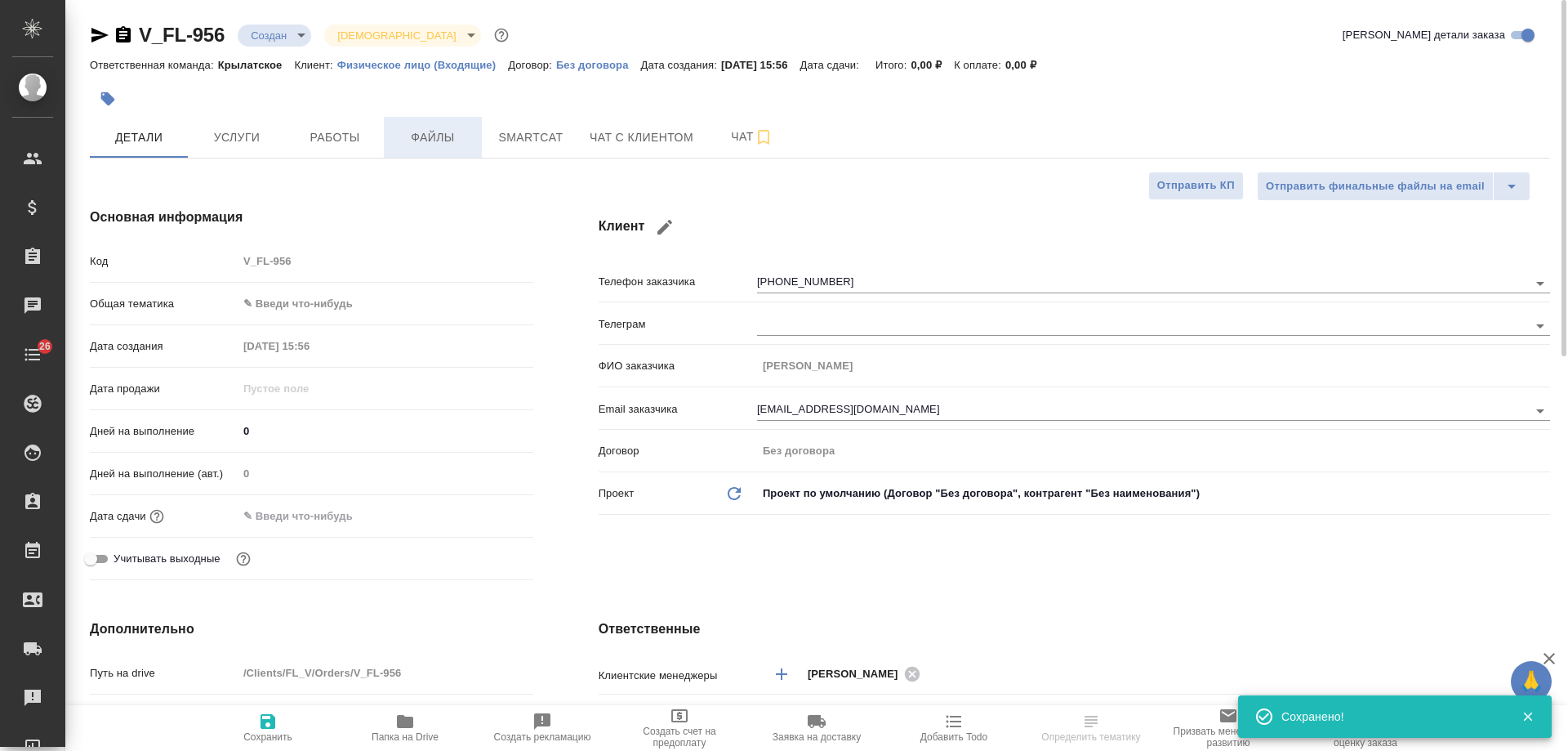
click at [435, 134] on span "Файлы" at bounding box center [432, 138] width 78 height 20
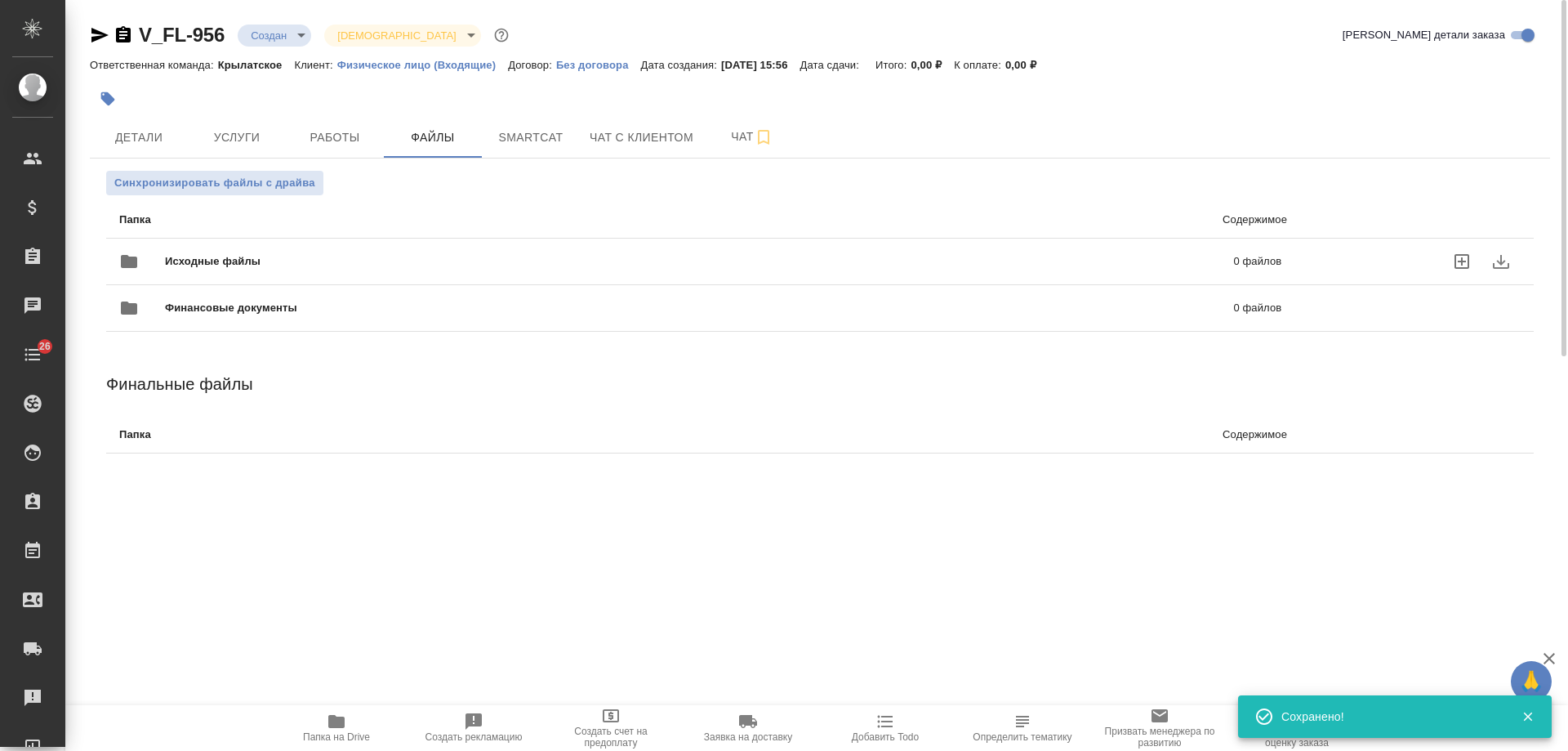
click at [736, 253] on span "Исходные файлы" at bounding box center [456, 261] width 582 height 17
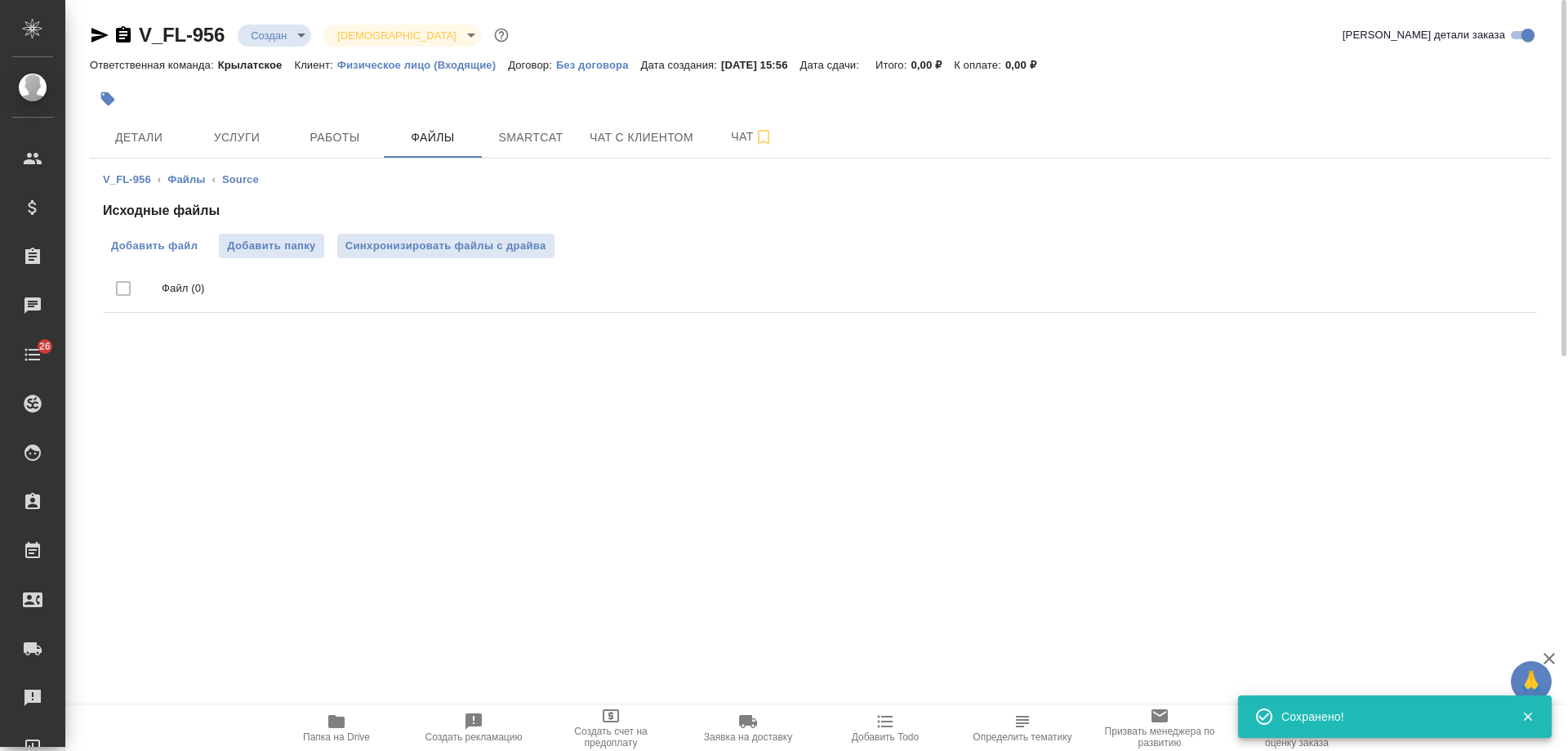
click at [163, 246] on span "Добавить файл" at bounding box center [154, 246] width 87 height 17
click at [0, 0] on input "Добавить файл" at bounding box center [0, 0] width 0 height 0
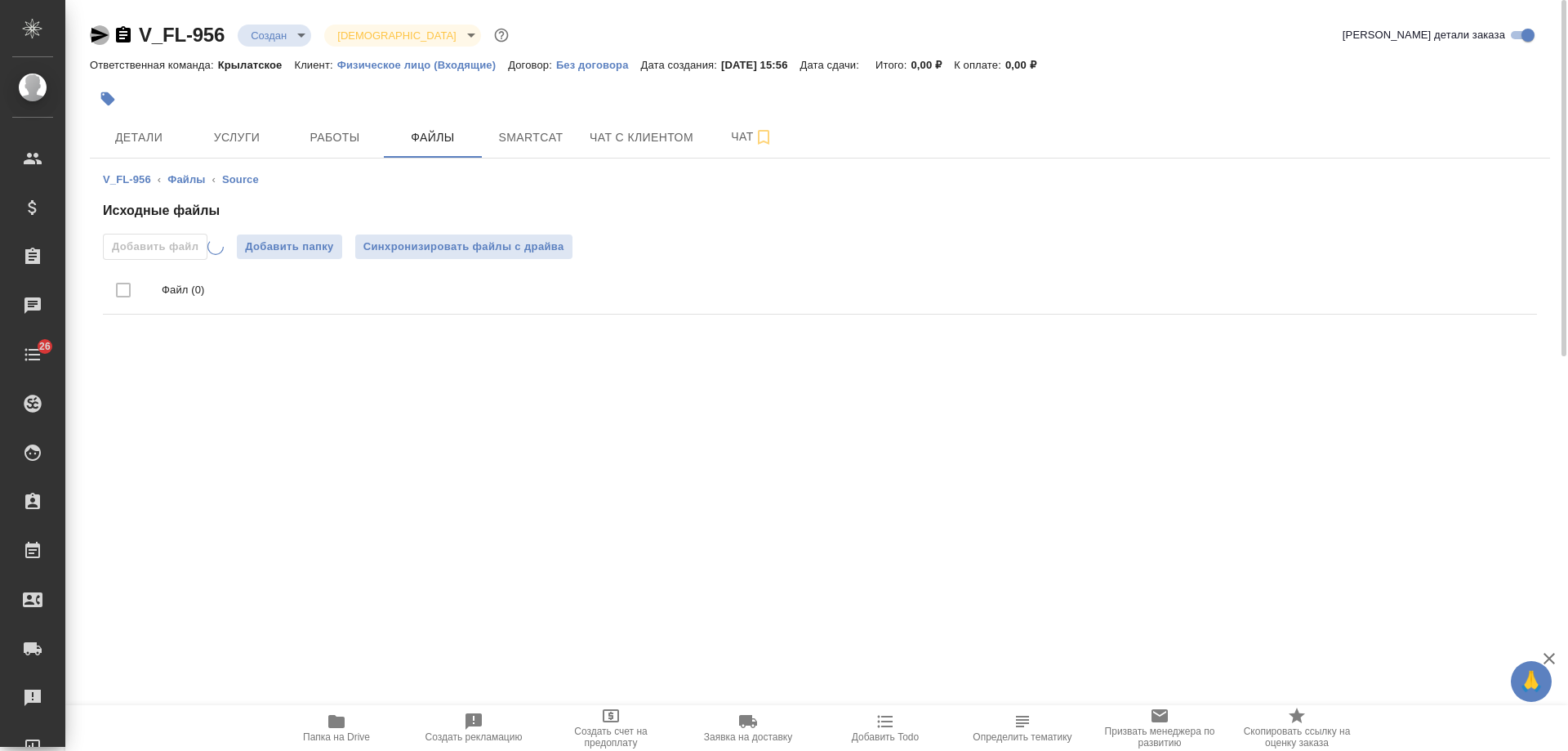
click at [99, 33] on icon "button" at bounding box center [100, 35] width 18 height 15
click at [138, 143] on span "Детали" at bounding box center [139, 138] width 78 height 20
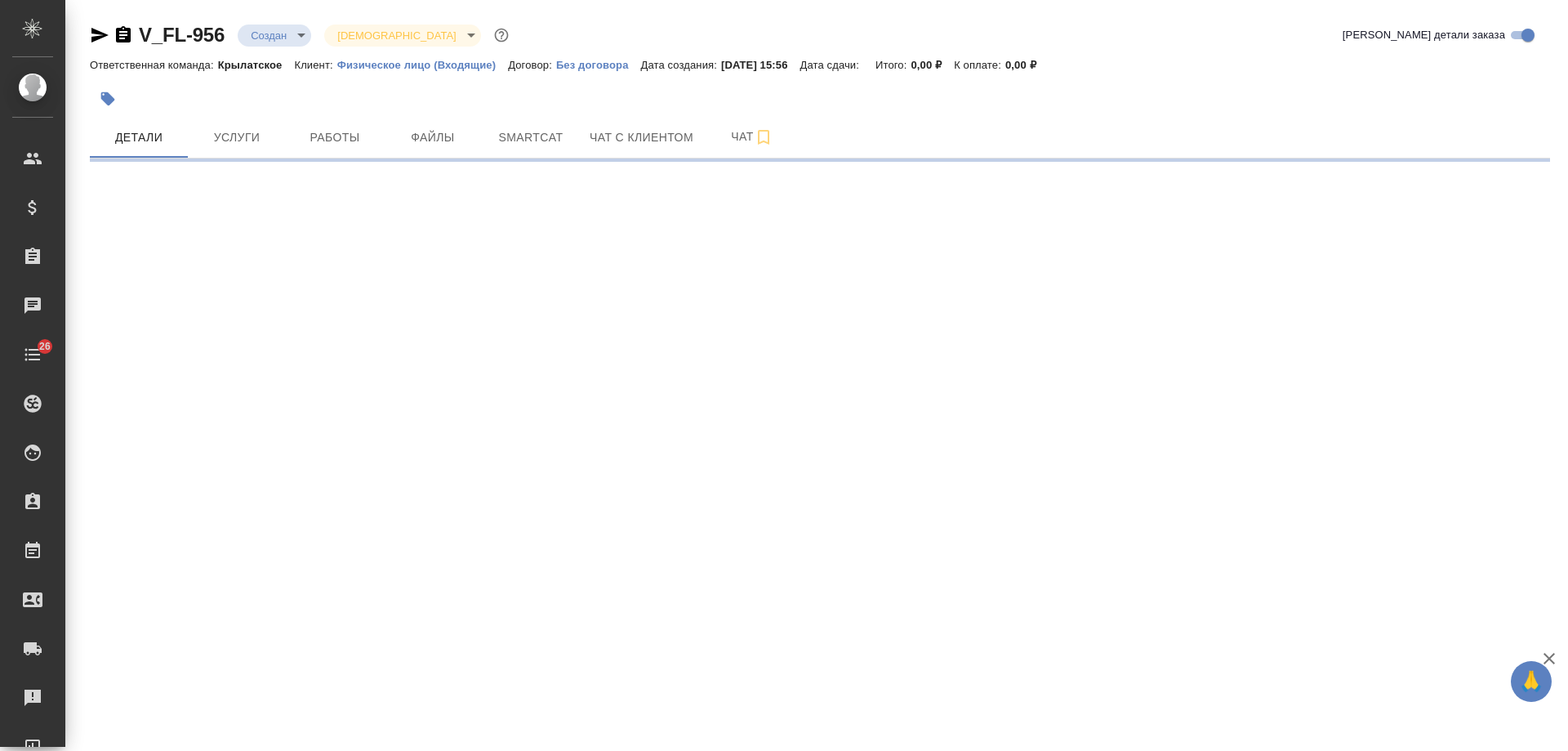
select select "RU"
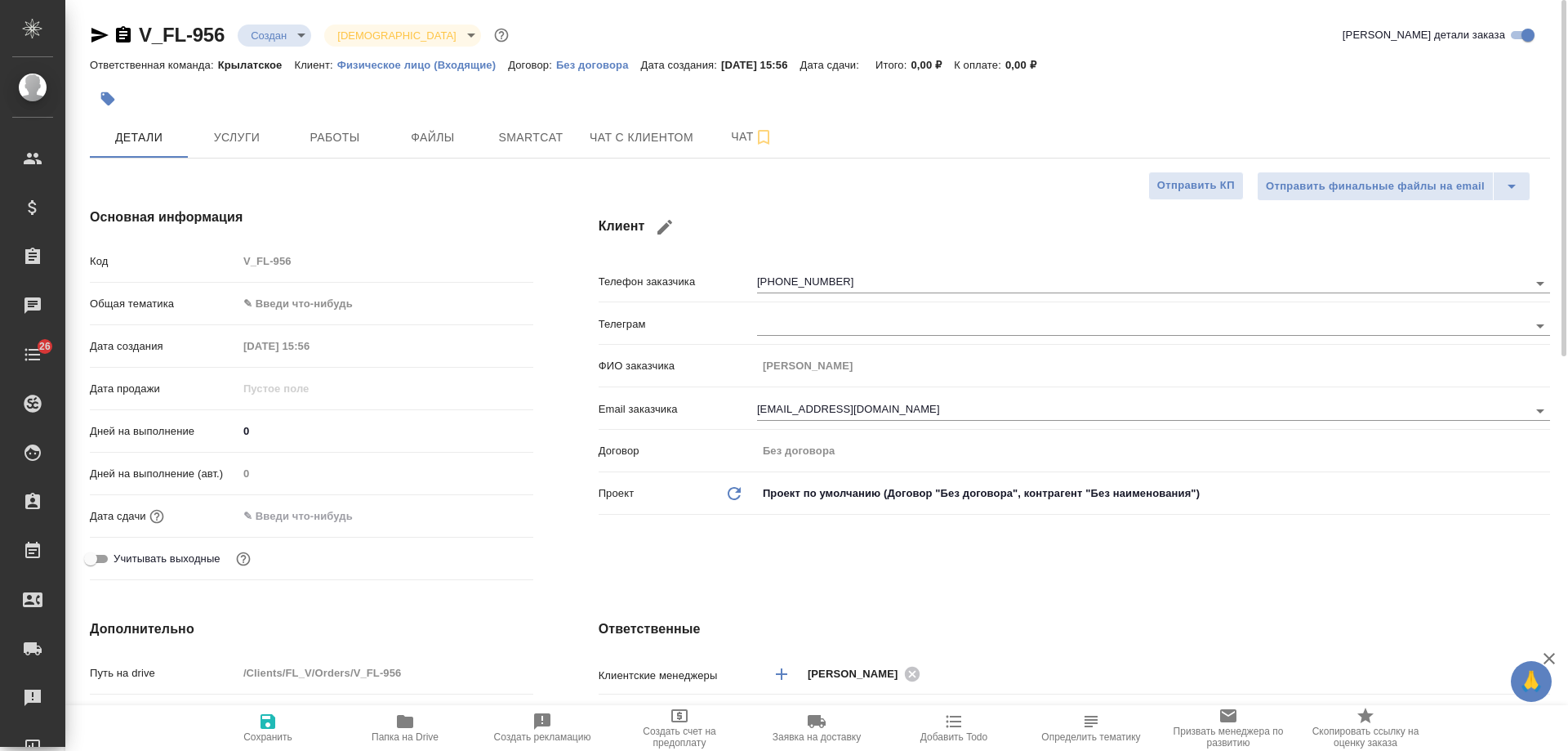
type textarea "x"
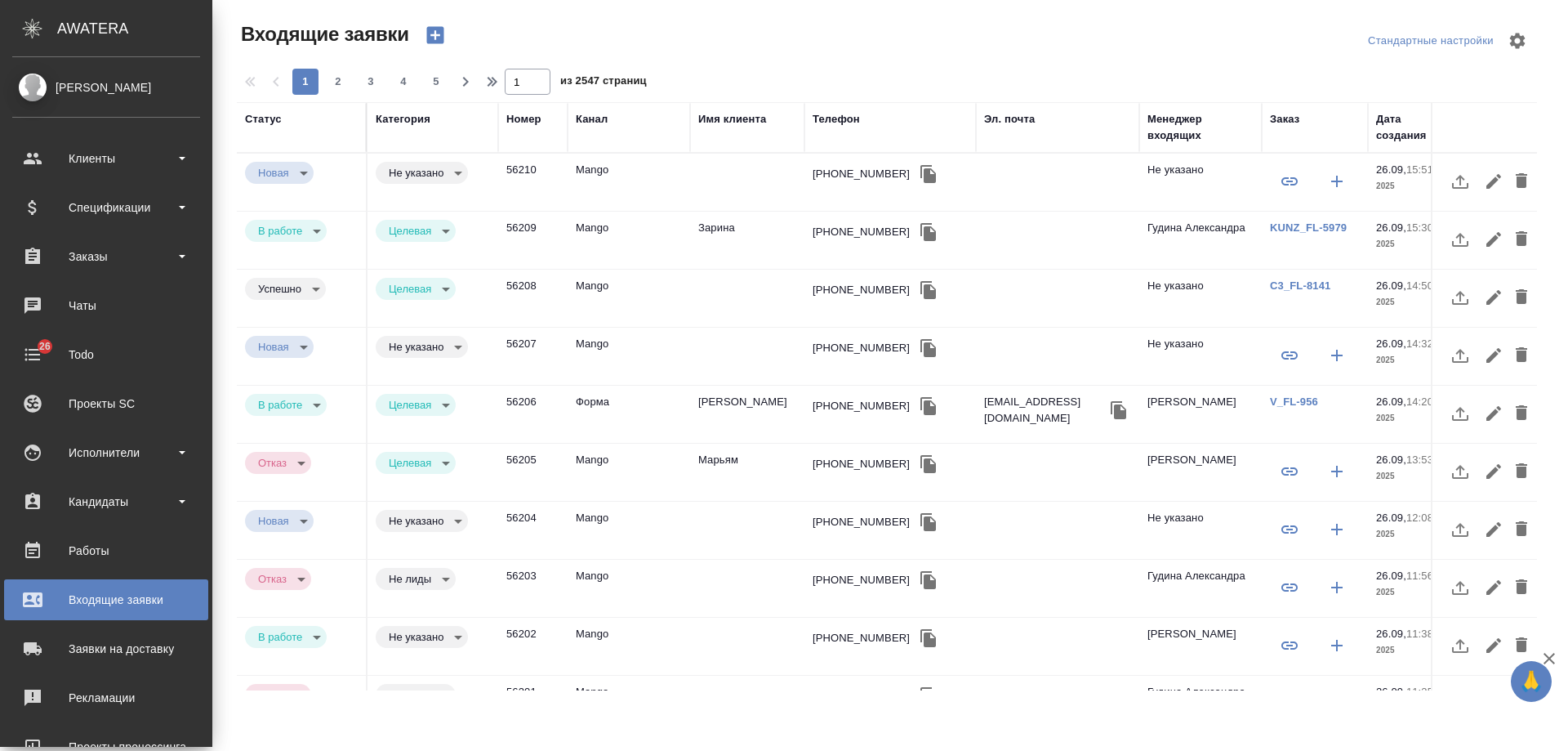
select select "RU"
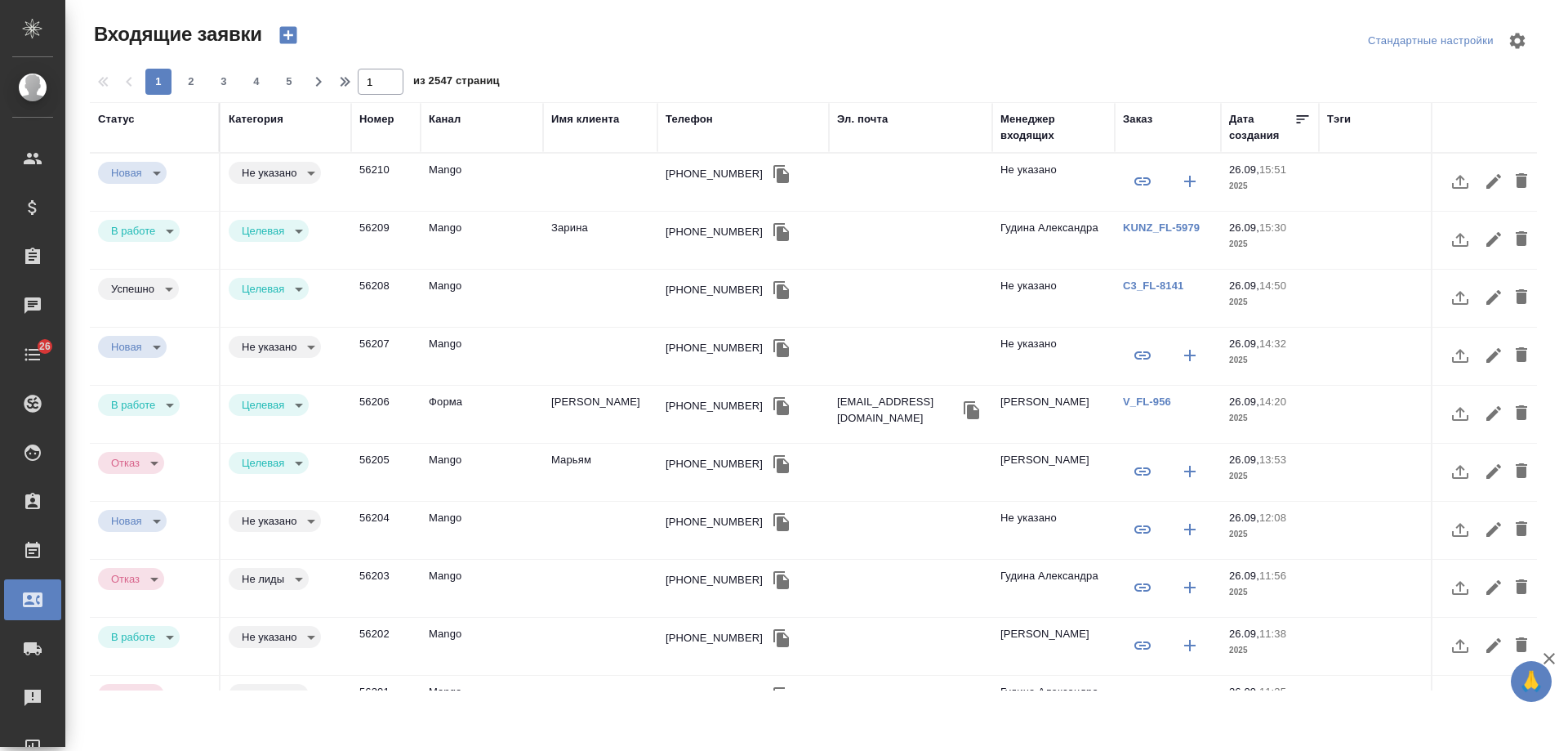
select select "RU"
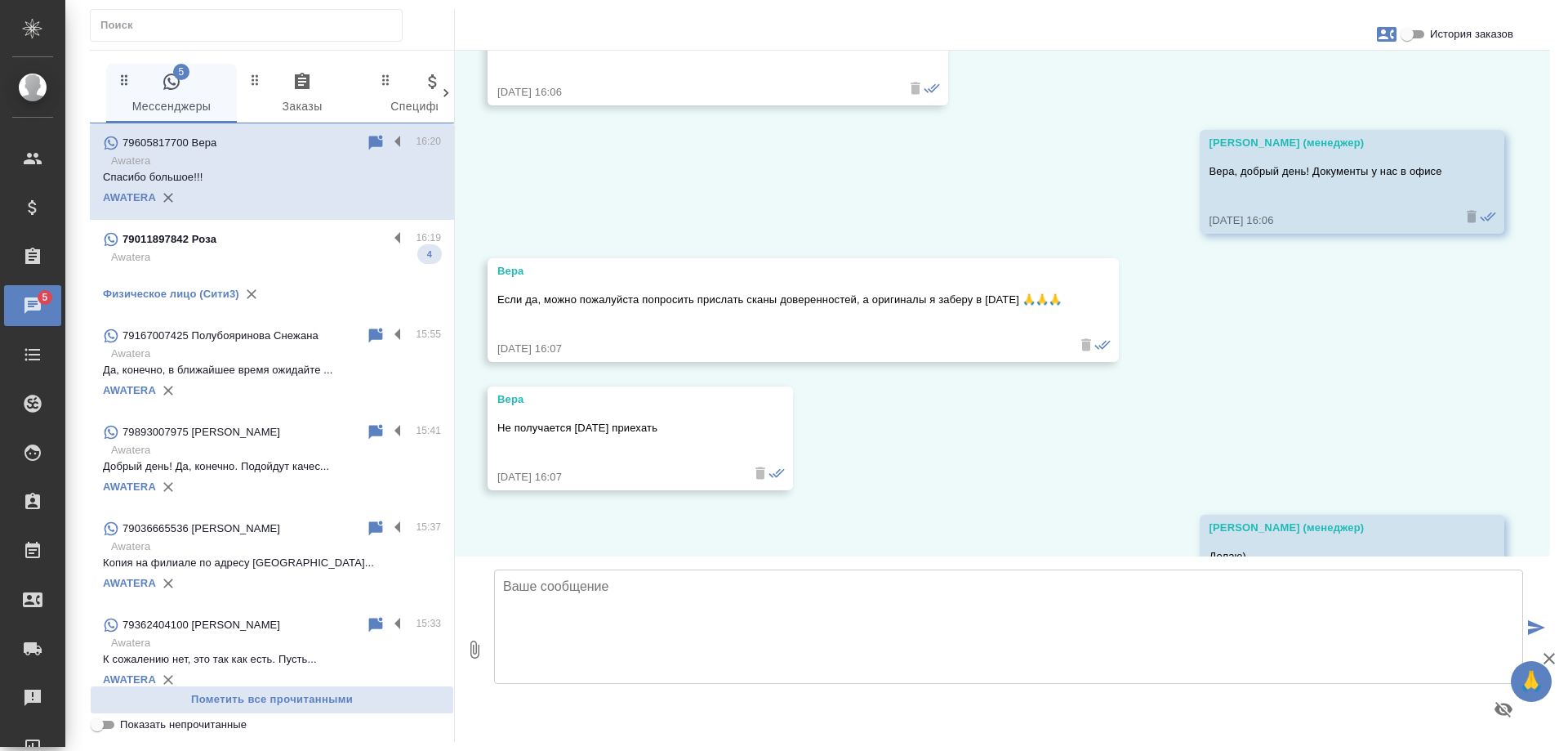
scroll to position [8050, 0]
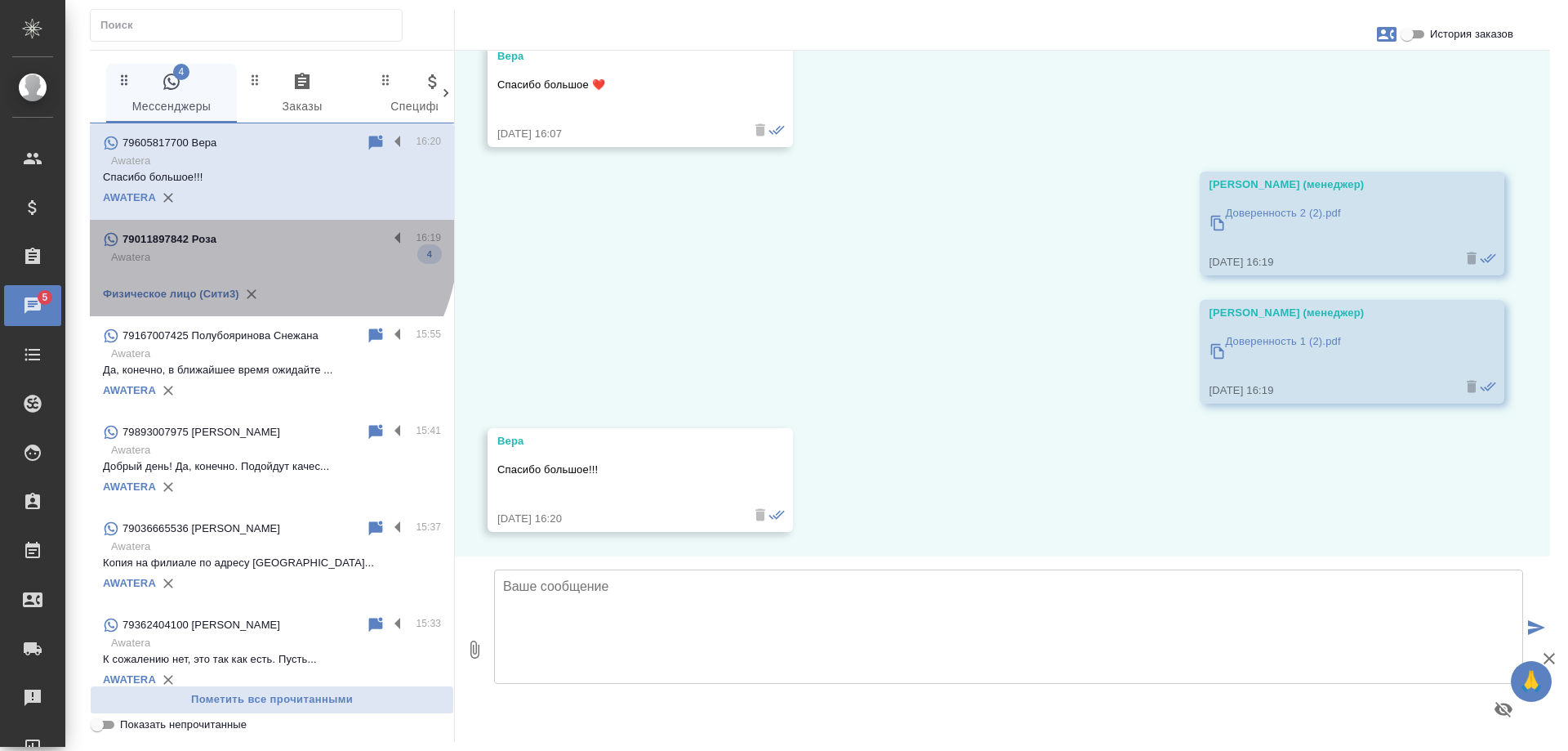
click at [264, 242] on div "79011897842 Роза" at bounding box center [245, 239] width 285 height 19
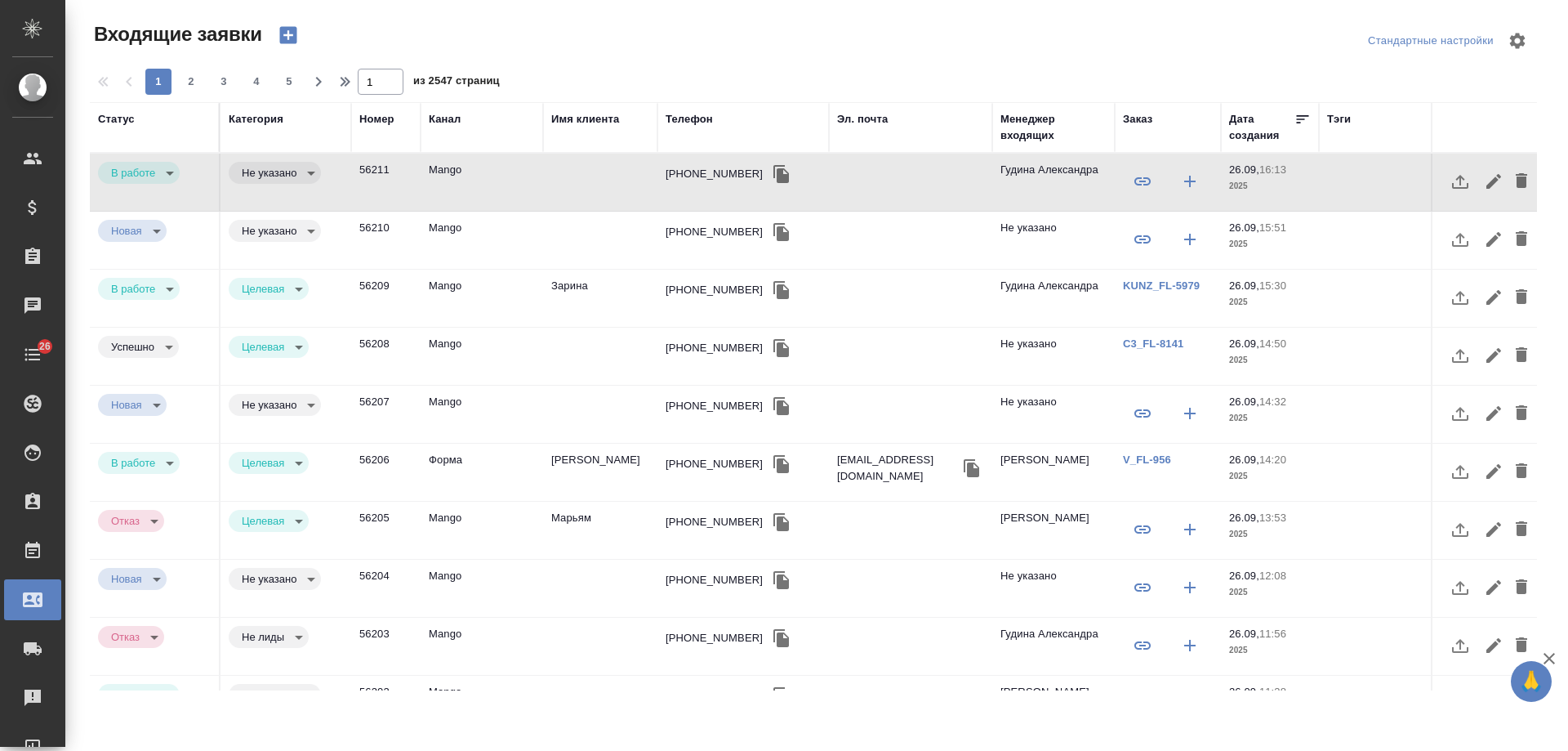
select select "RU"
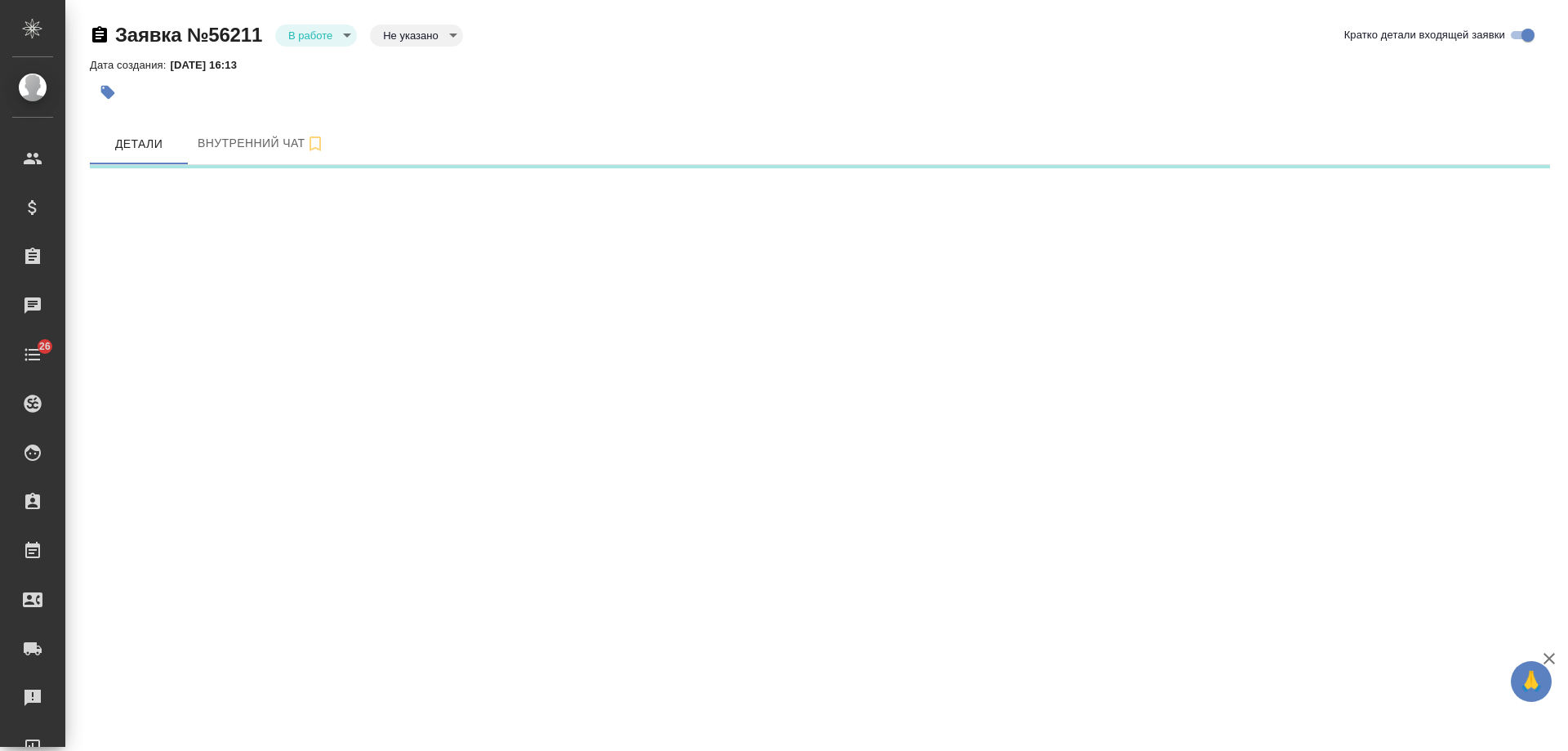
select select "RU"
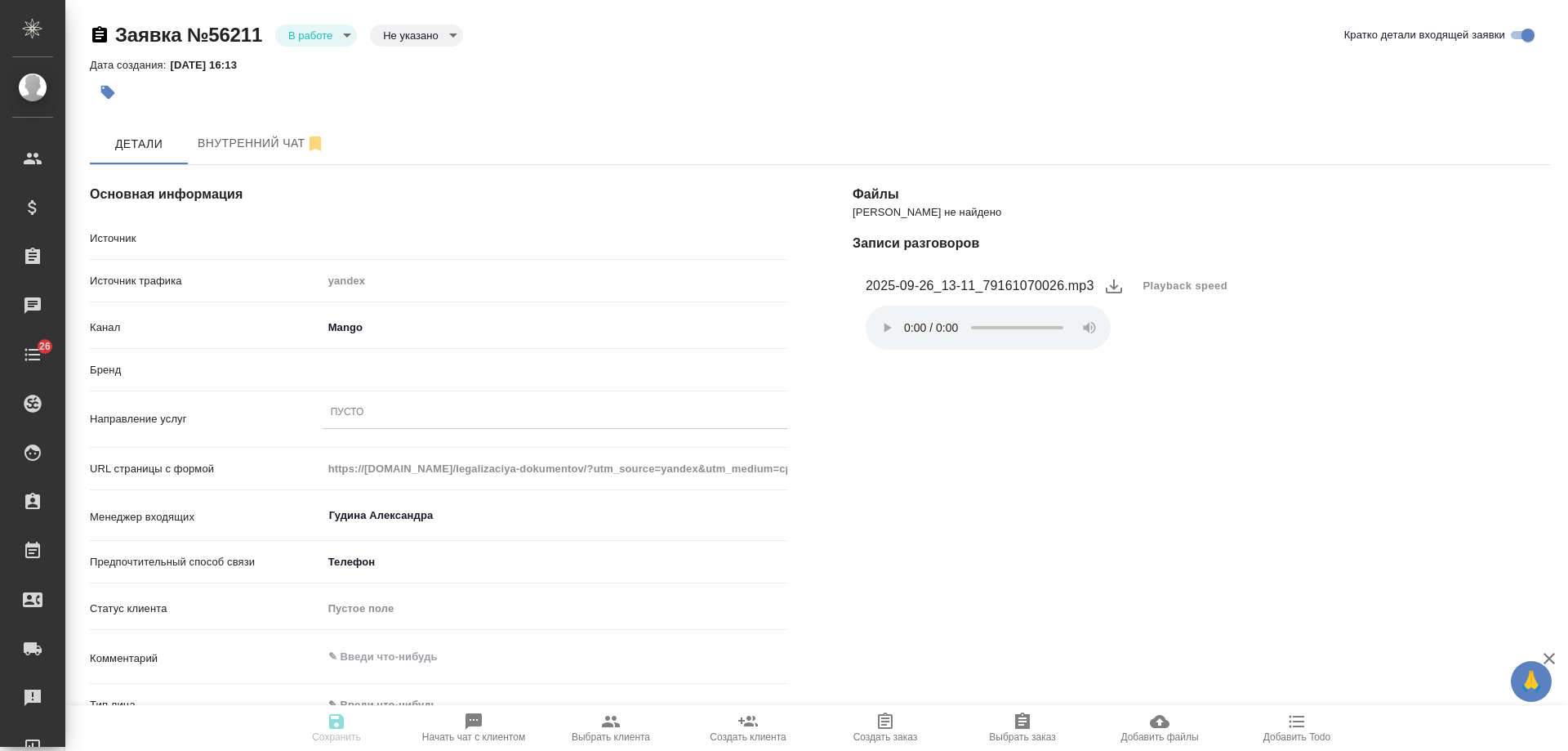
type textarea "x"
click at [380, 410] on div "Пусто" at bounding box center [554, 413] width 465 height 23
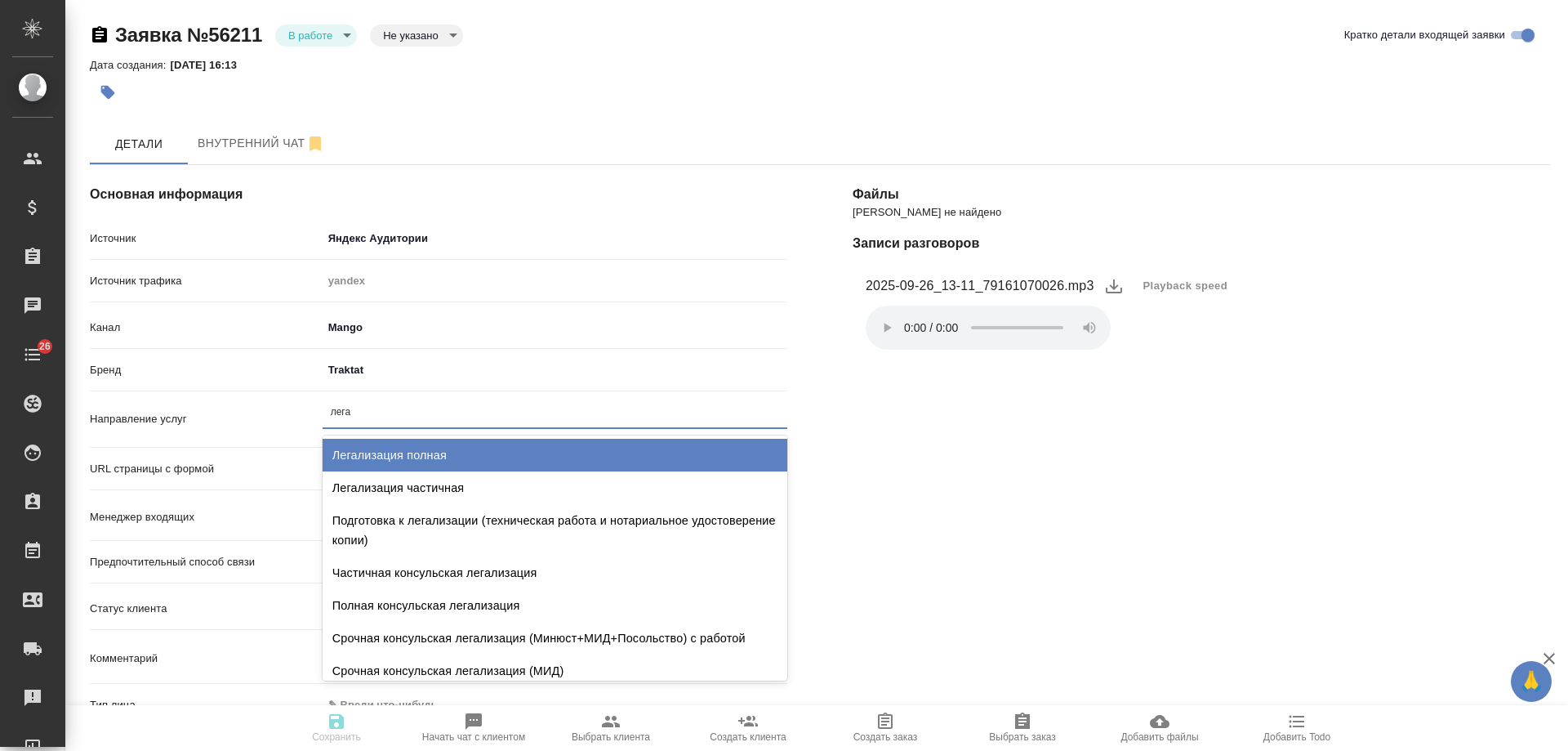
type input "легал"
click at [422, 453] on div "Легализация полная" at bounding box center [554, 454] width 465 height 33
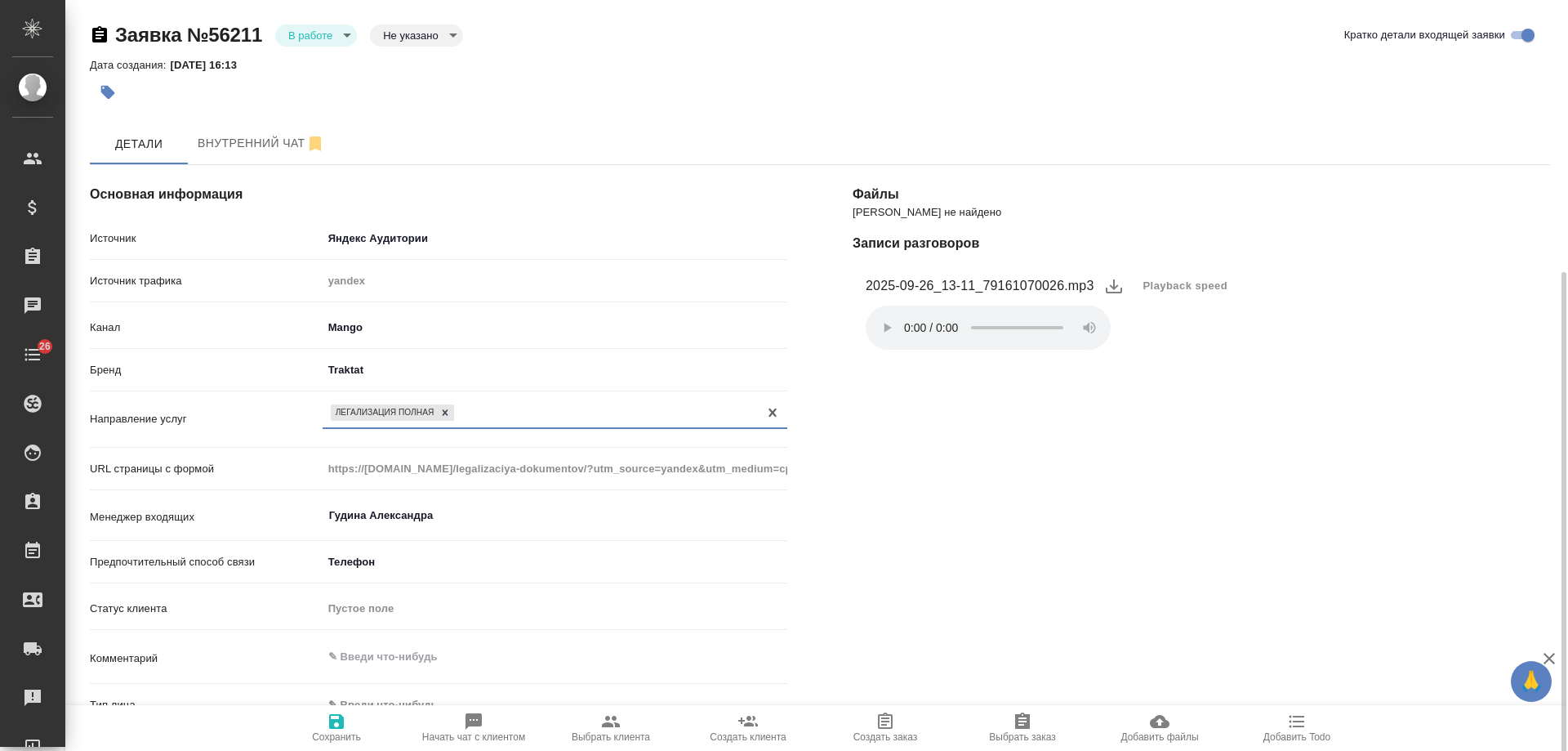
scroll to position [245, 0]
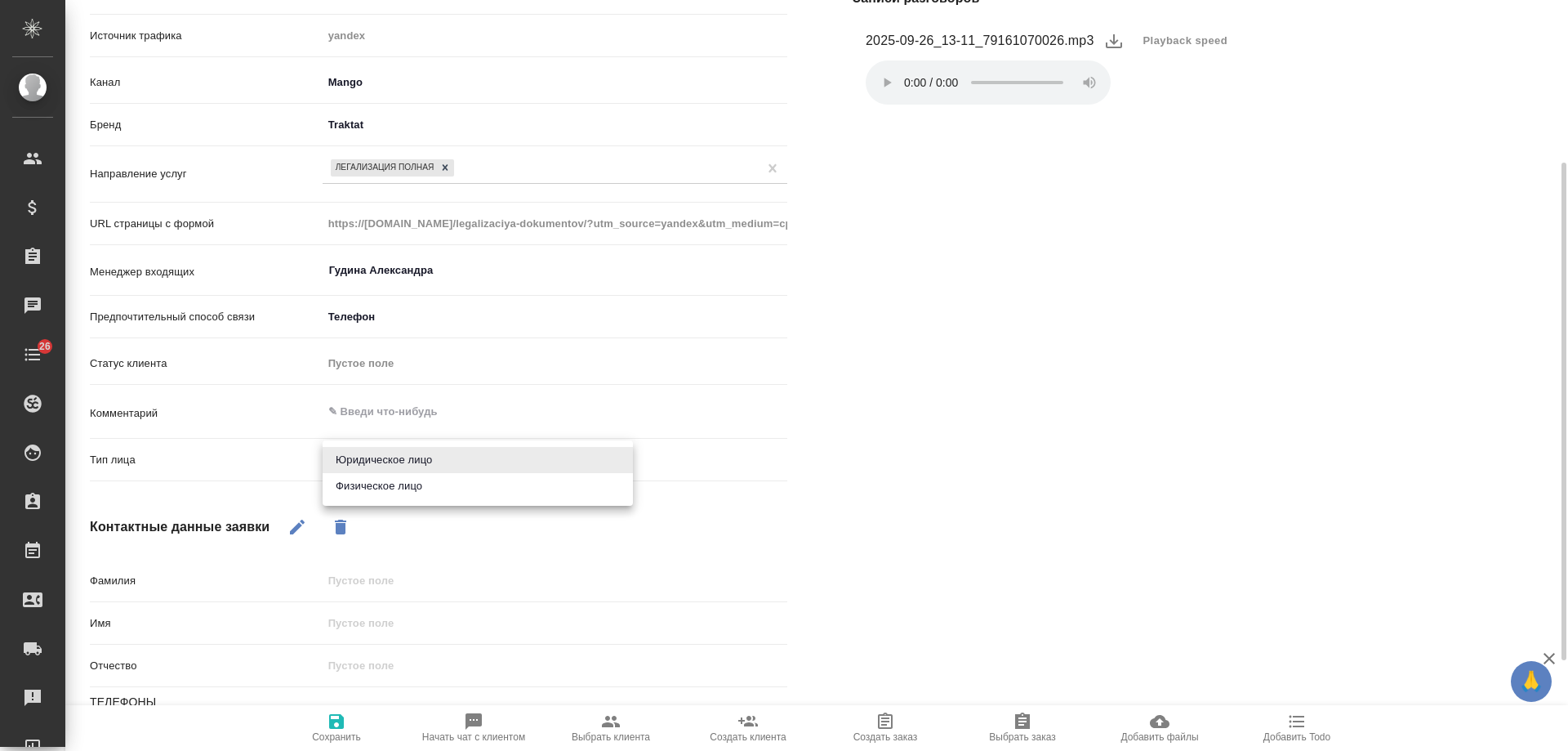
click at [399, 464] on body "🙏 .cls-1 fill:#fff; AWATERA Gudina Alexandra Клиенты Спецификации Заказы 0 Чаты…" at bounding box center [784, 375] width 1568 height 751
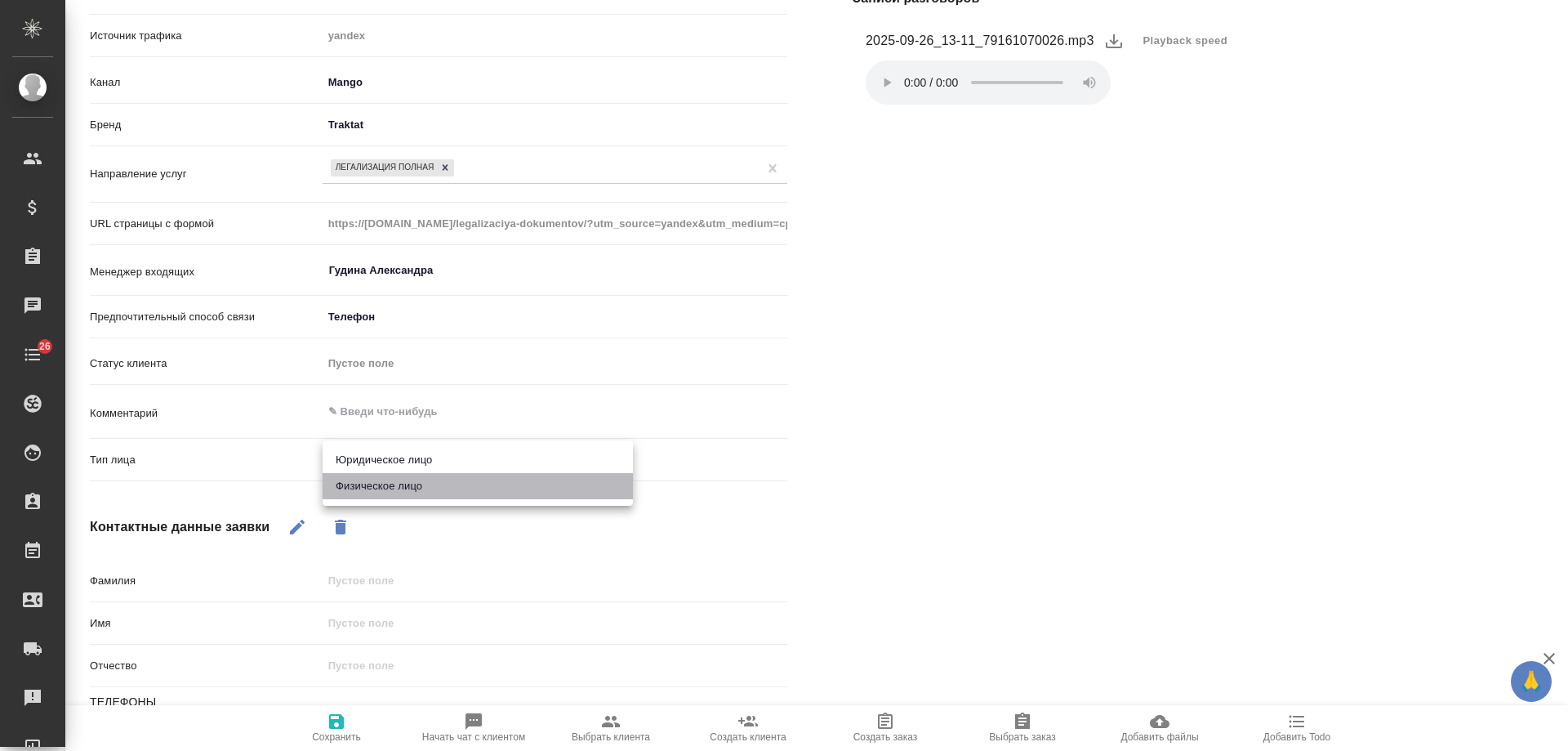
click at [392, 483] on li "Физическое лицо" at bounding box center [478, 485] width 311 height 26
type textarea "x"
type input "private"
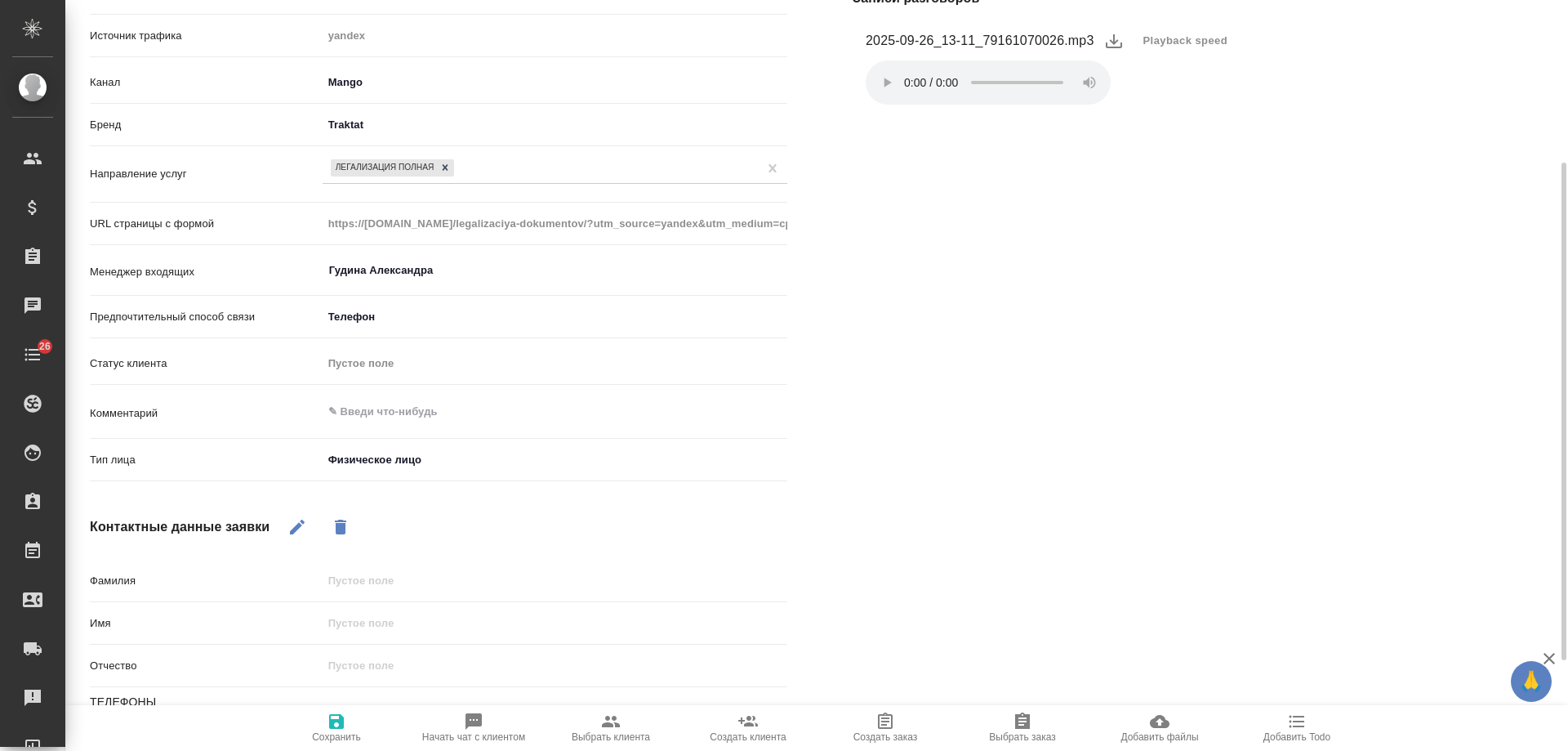
click at [298, 514] on button "button" at bounding box center [297, 526] width 39 height 39
click at [392, 622] on input "text" at bounding box center [554, 623] width 463 height 23
type input "С"
type textarea "x"
type input "Св"
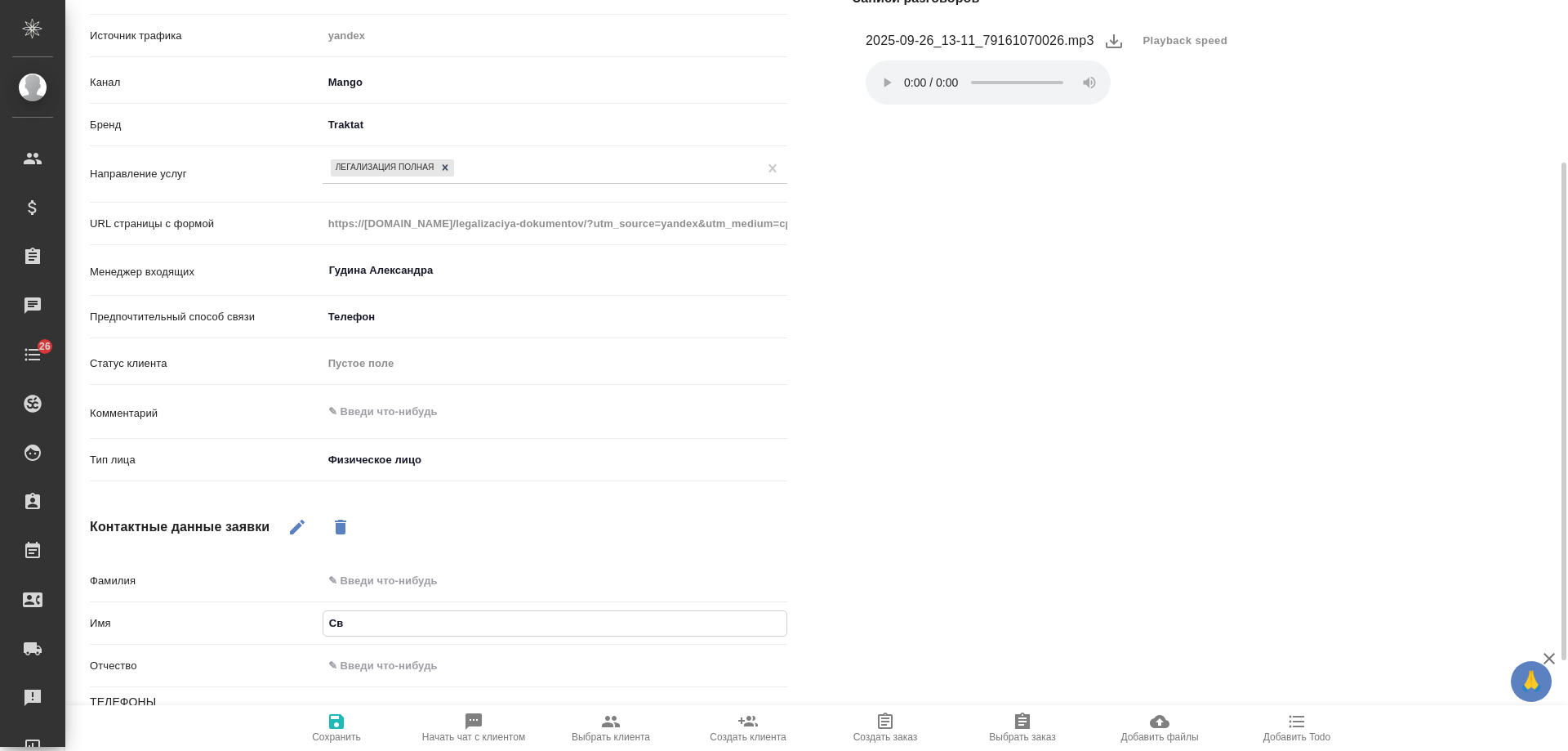
type textarea "x"
type input "Све"
type textarea "x"
type input "Свет"
type textarea "x"
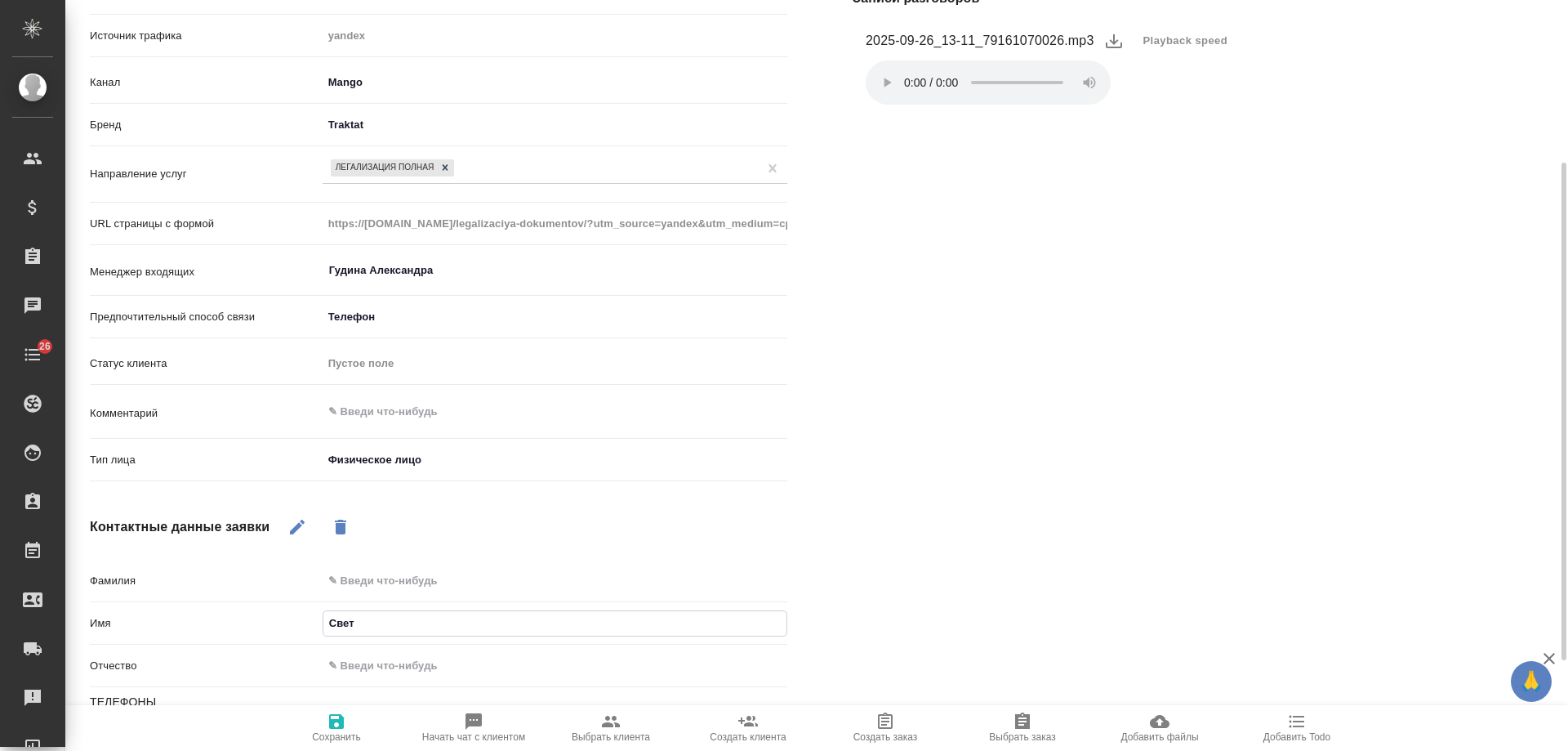
type input "Светл"
type textarea "x"
type input "Светлан"
type textarea "x"
type input "Светлана"
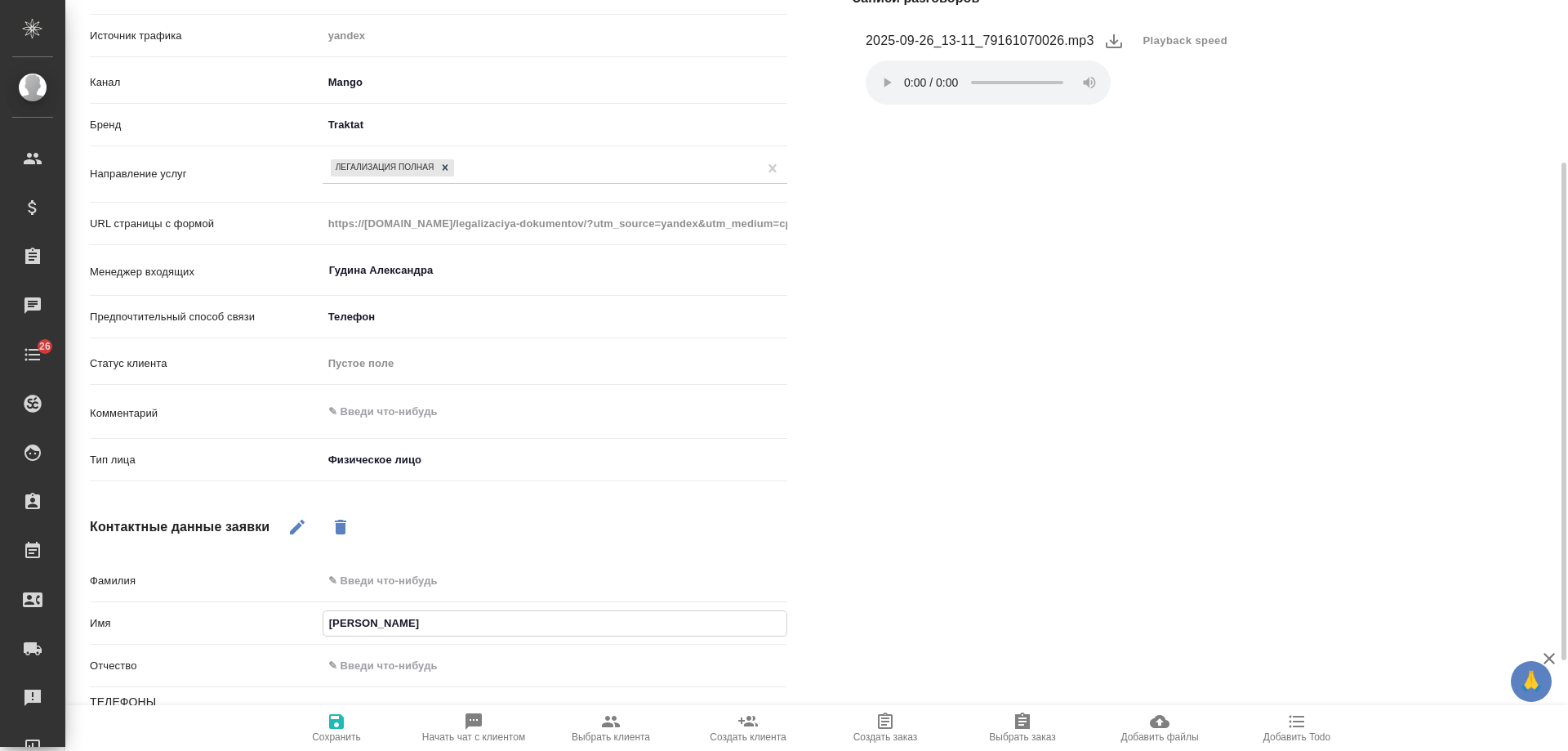
type textarea "x"
type input "Светлана"
click at [331, 724] on icon "button" at bounding box center [336, 722] width 15 height 15
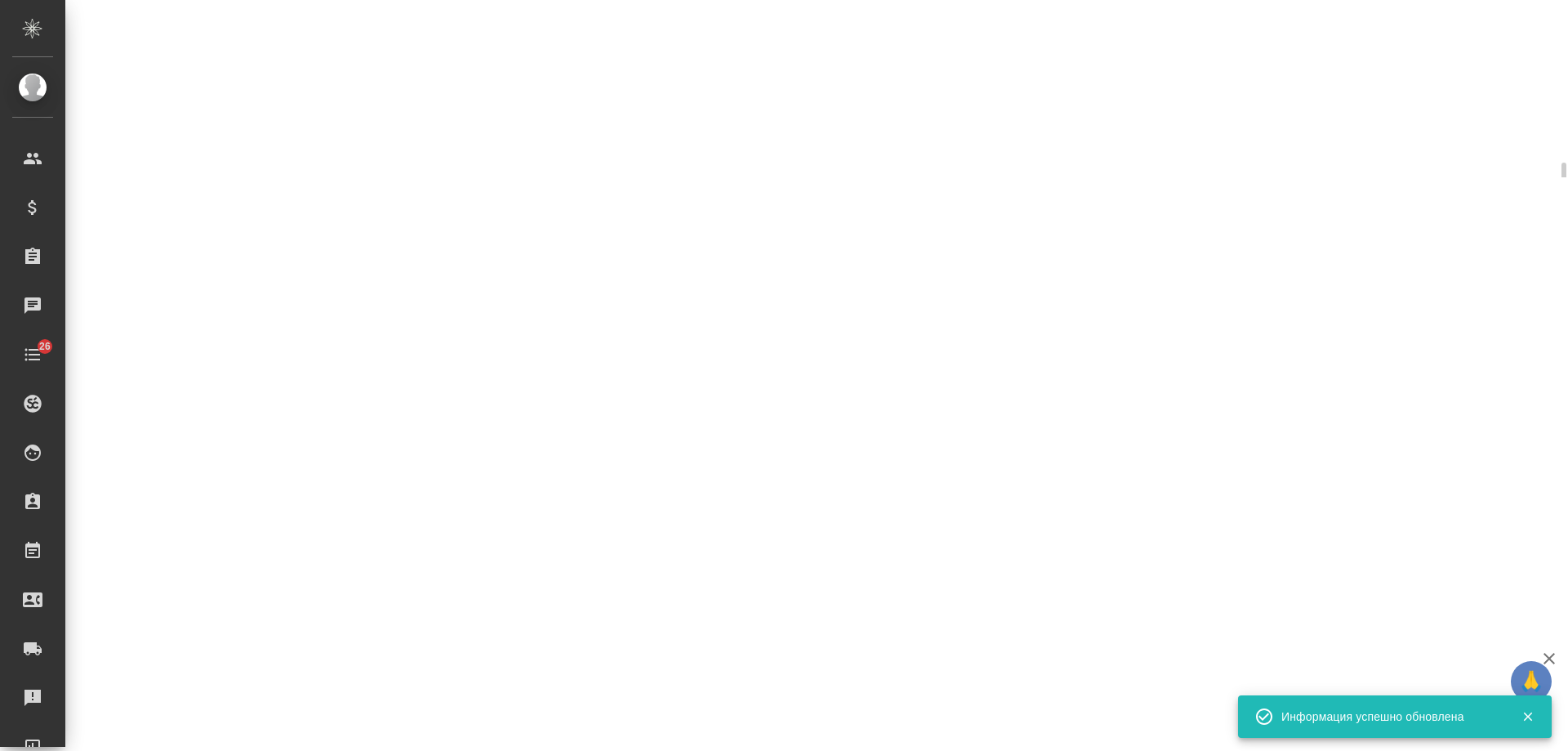
select select "RU"
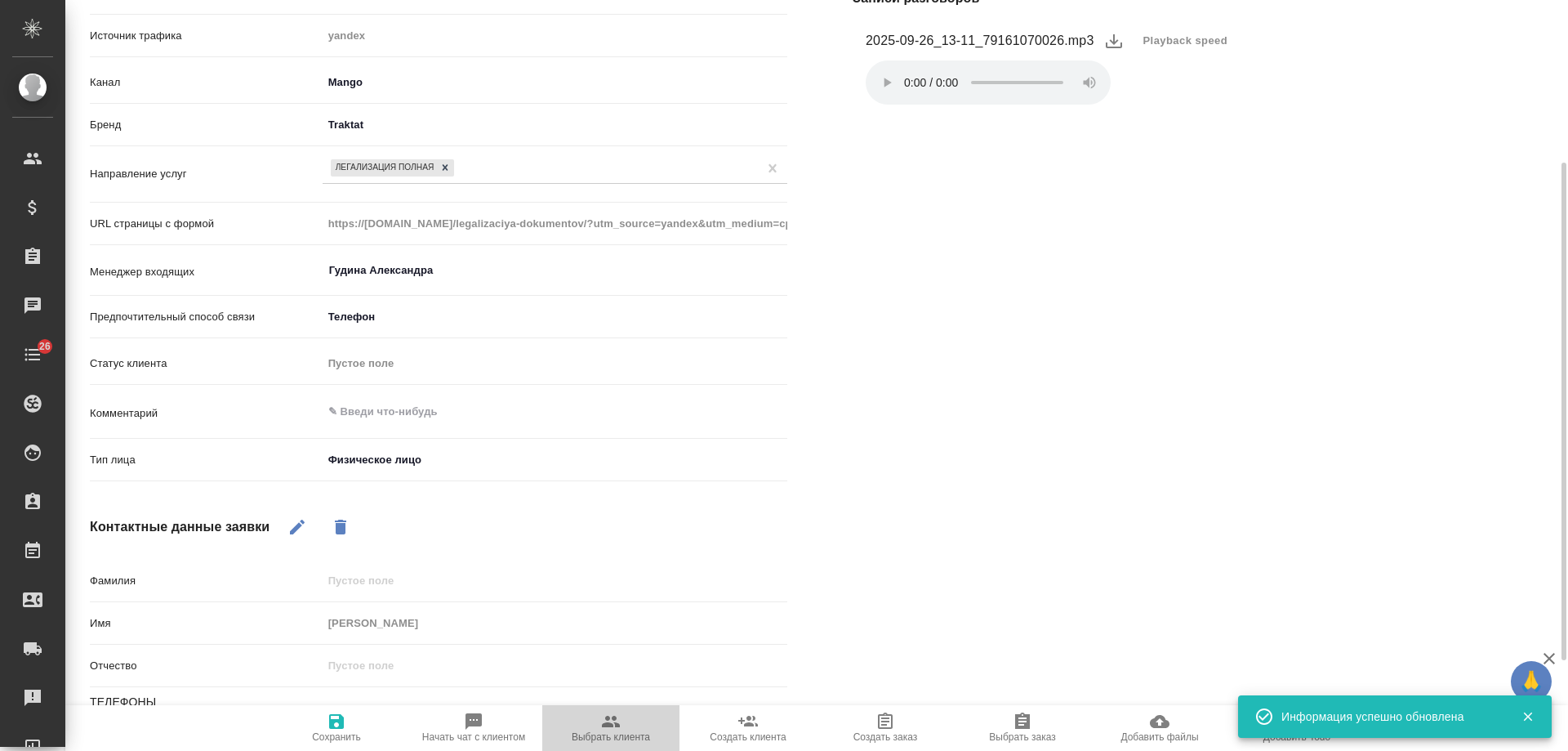
click at [618, 726] on icon "button" at bounding box center [611, 722] width 18 height 12
type textarea "x"
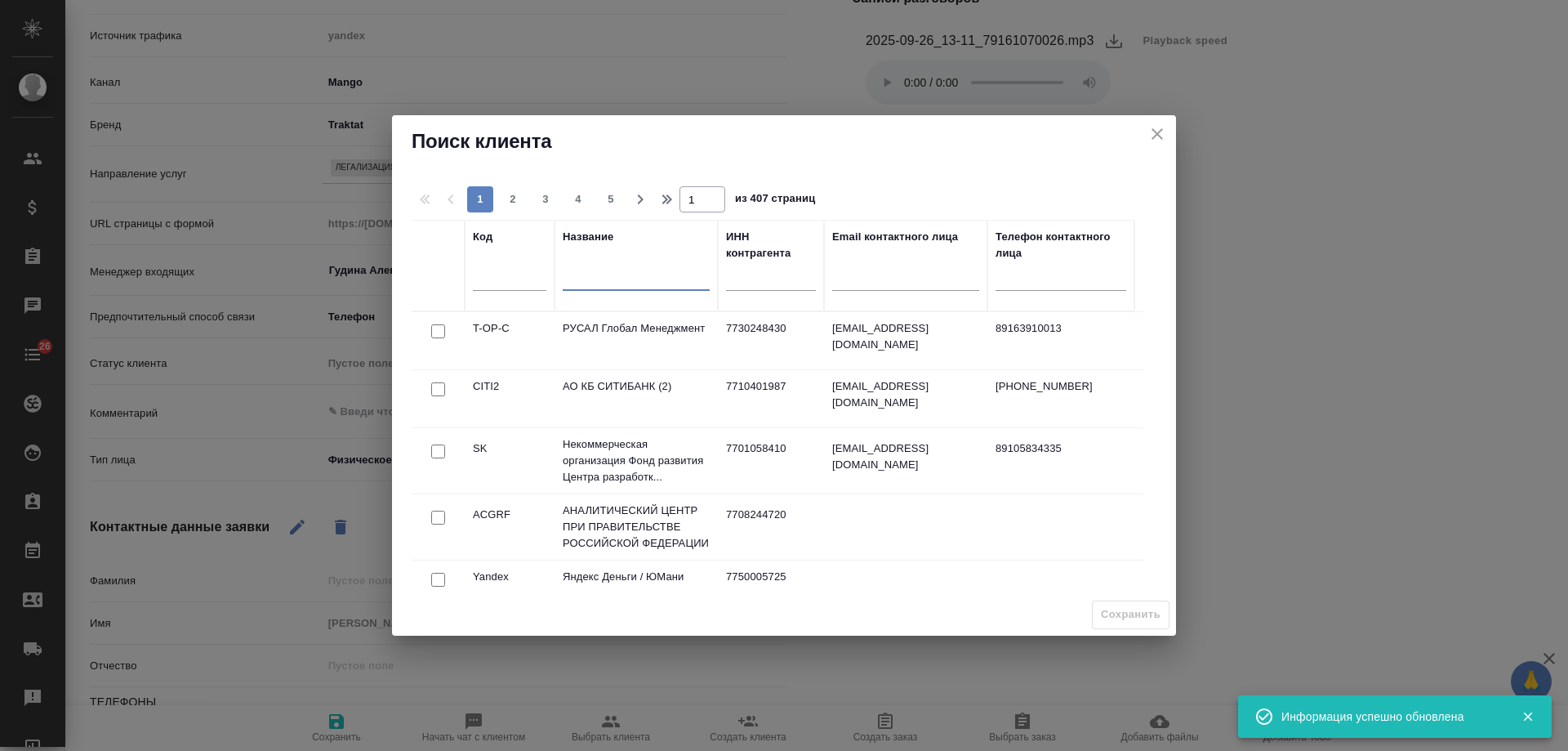
click at [626, 277] on input "text" at bounding box center [636, 280] width 147 height 20
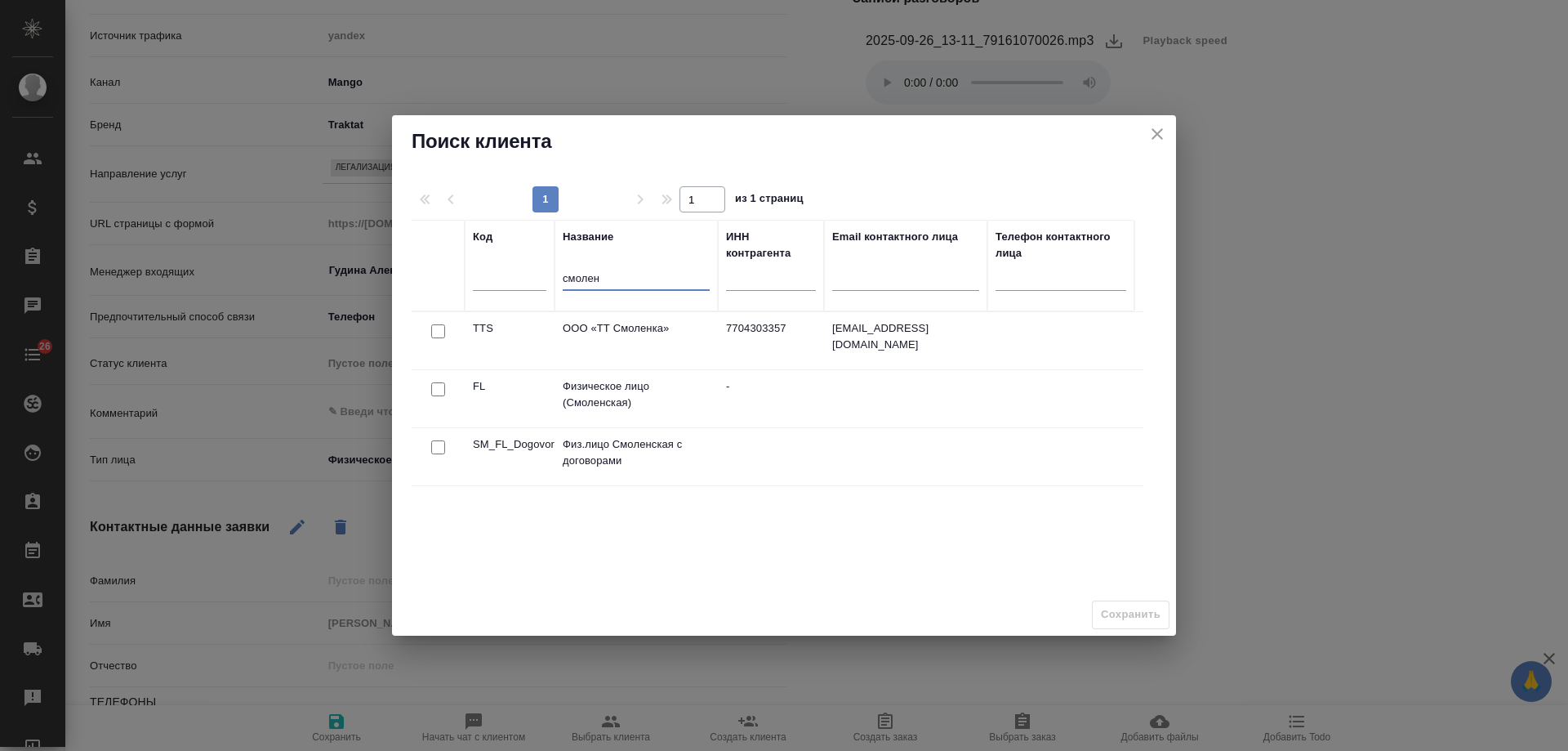
type input "смолен"
click at [432, 392] on input "checkbox" at bounding box center [438, 389] width 14 height 14
checkbox input "true"
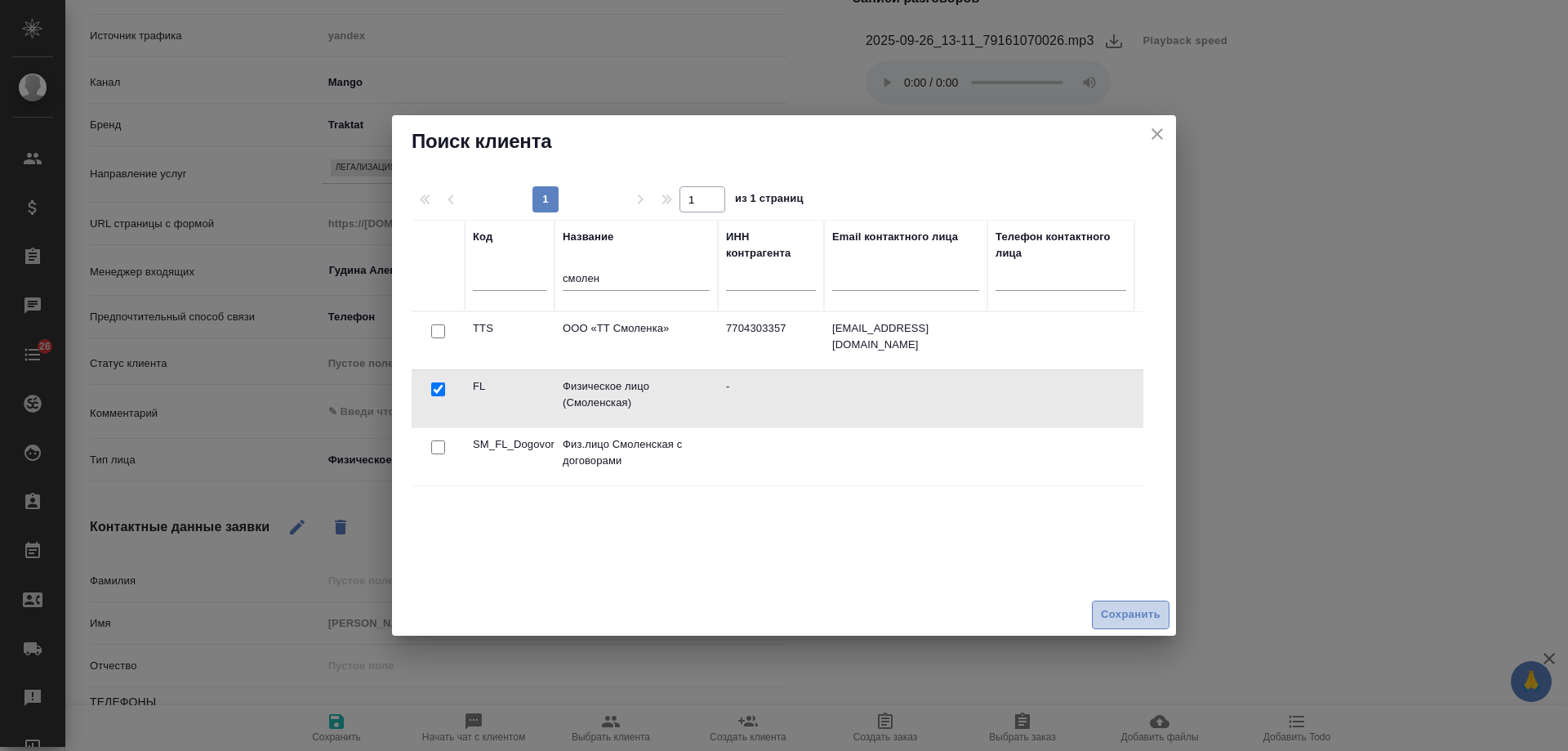
click at [1111, 616] on span "Сохранить" at bounding box center [1130, 615] width 59 height 18
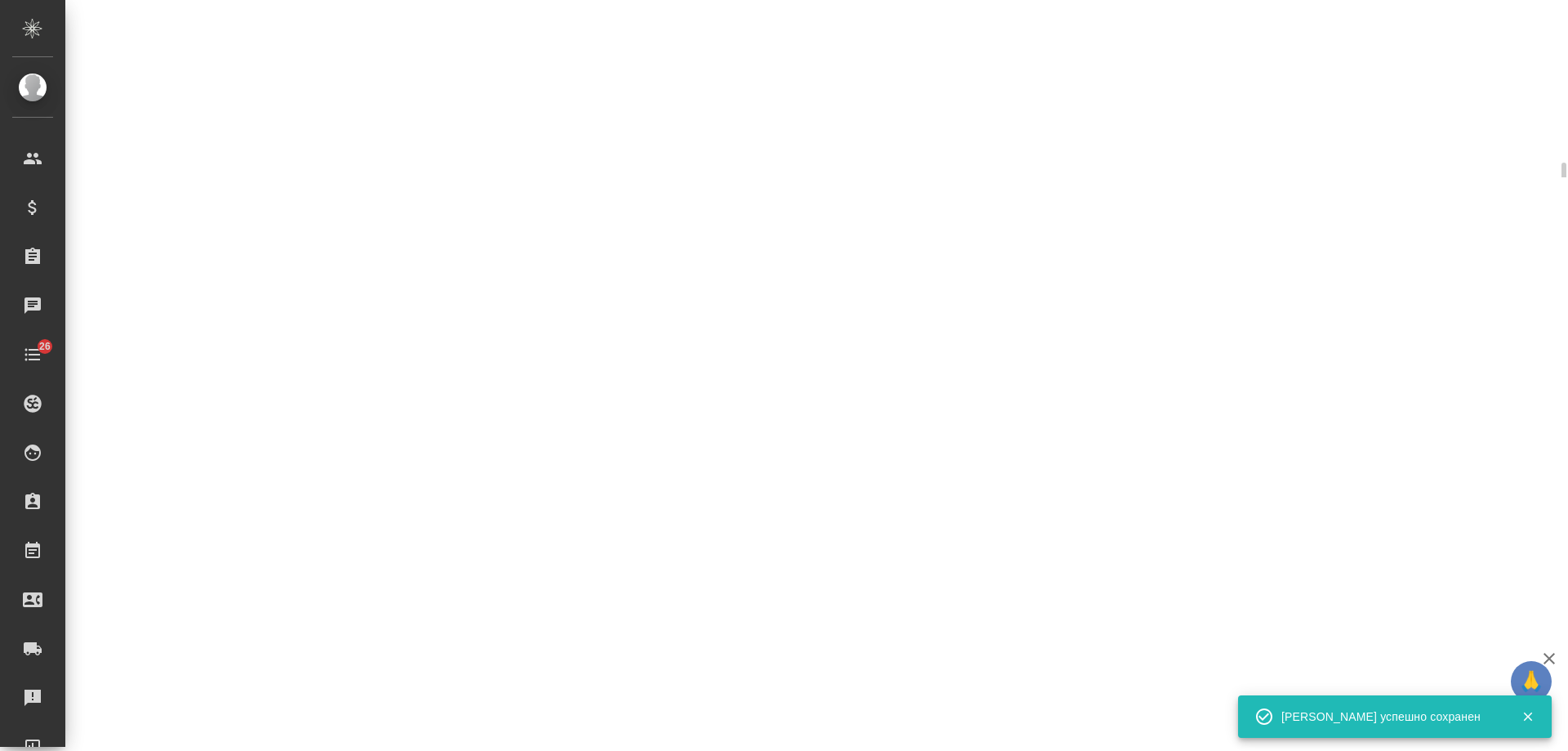
select select "RU"
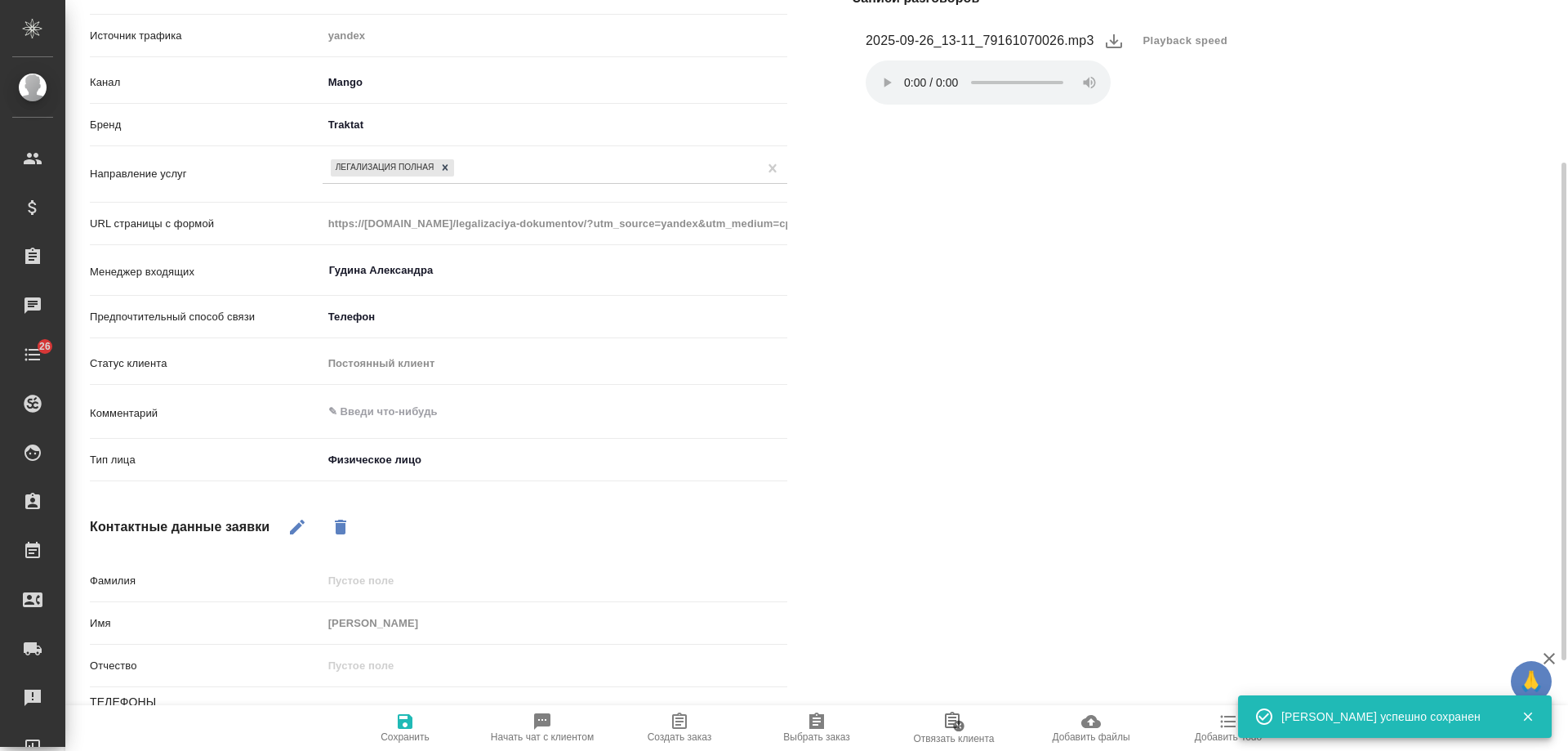
click at [682, 727] on icon "button" at bounding box center [679, 721] width 19 height 19
type textarea "x"
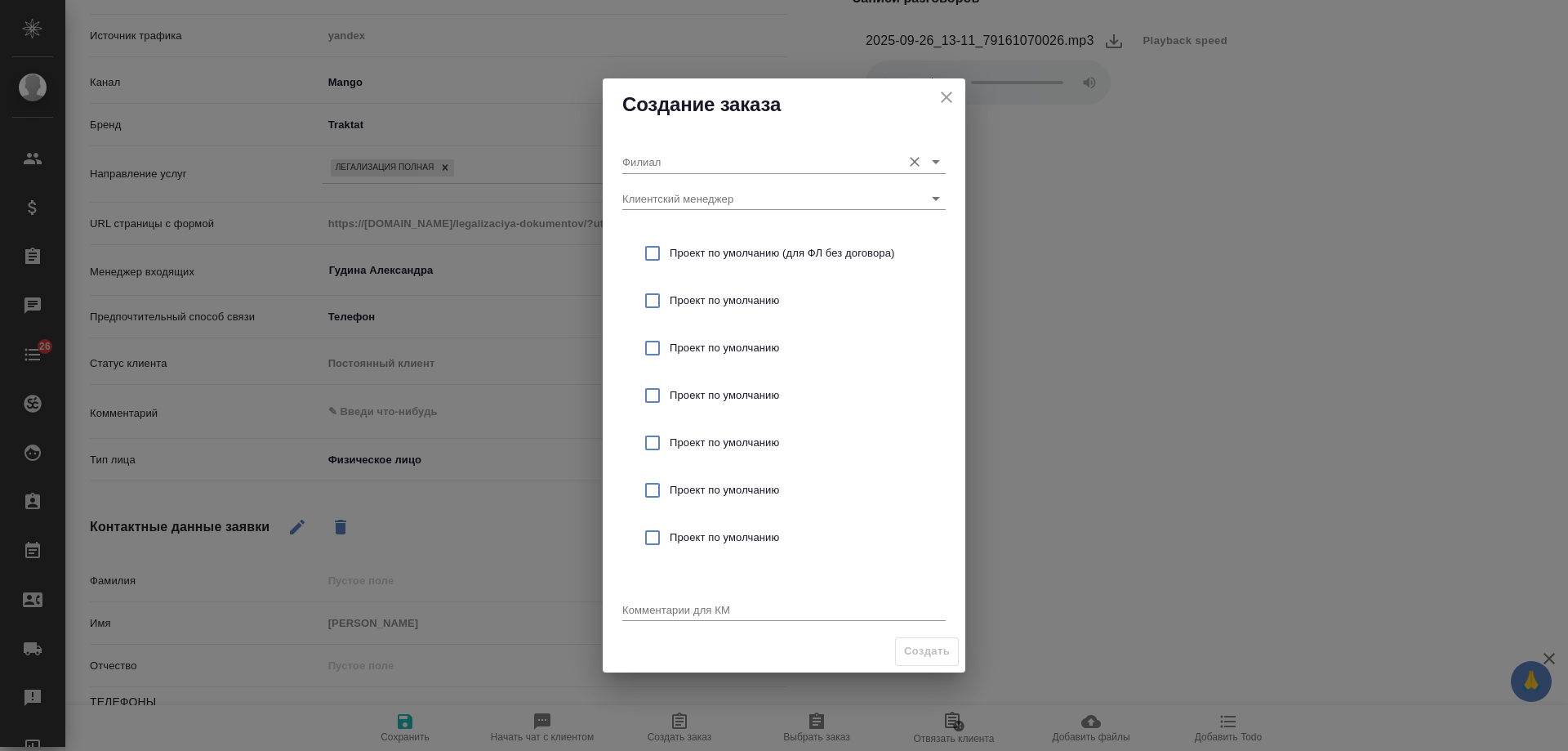
click at [698, 164] on input "Филиал" at bounding box center [757, 161] width 271 height 22
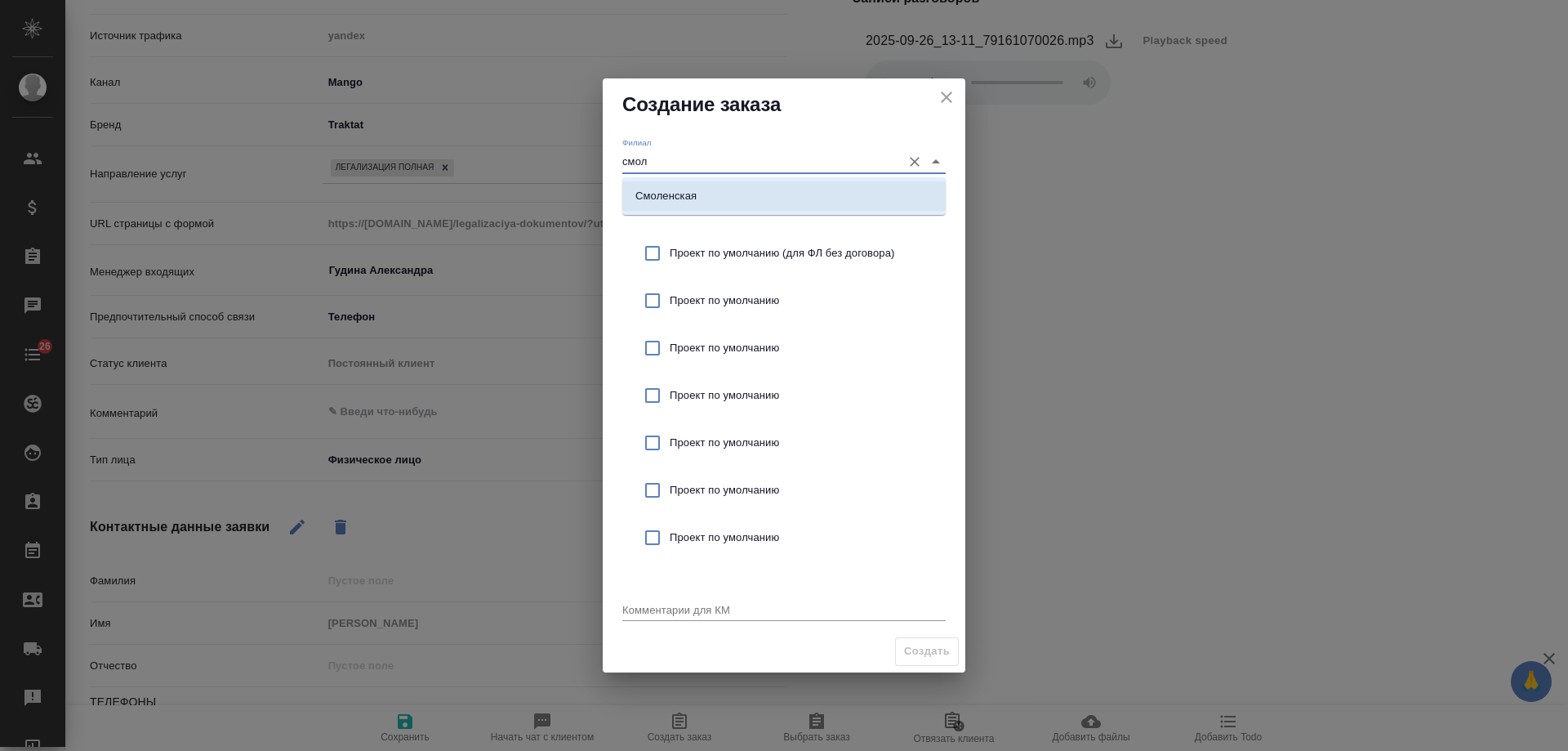
drag, startPoint x: 701, startPoint y: 191, endPoint x: 729, endPoint y: 236, distance: 53.0
click at [701, 192] on li "Смоленская" at bounding box center [783, 195] width 323 height 29
type input "Смоленская"
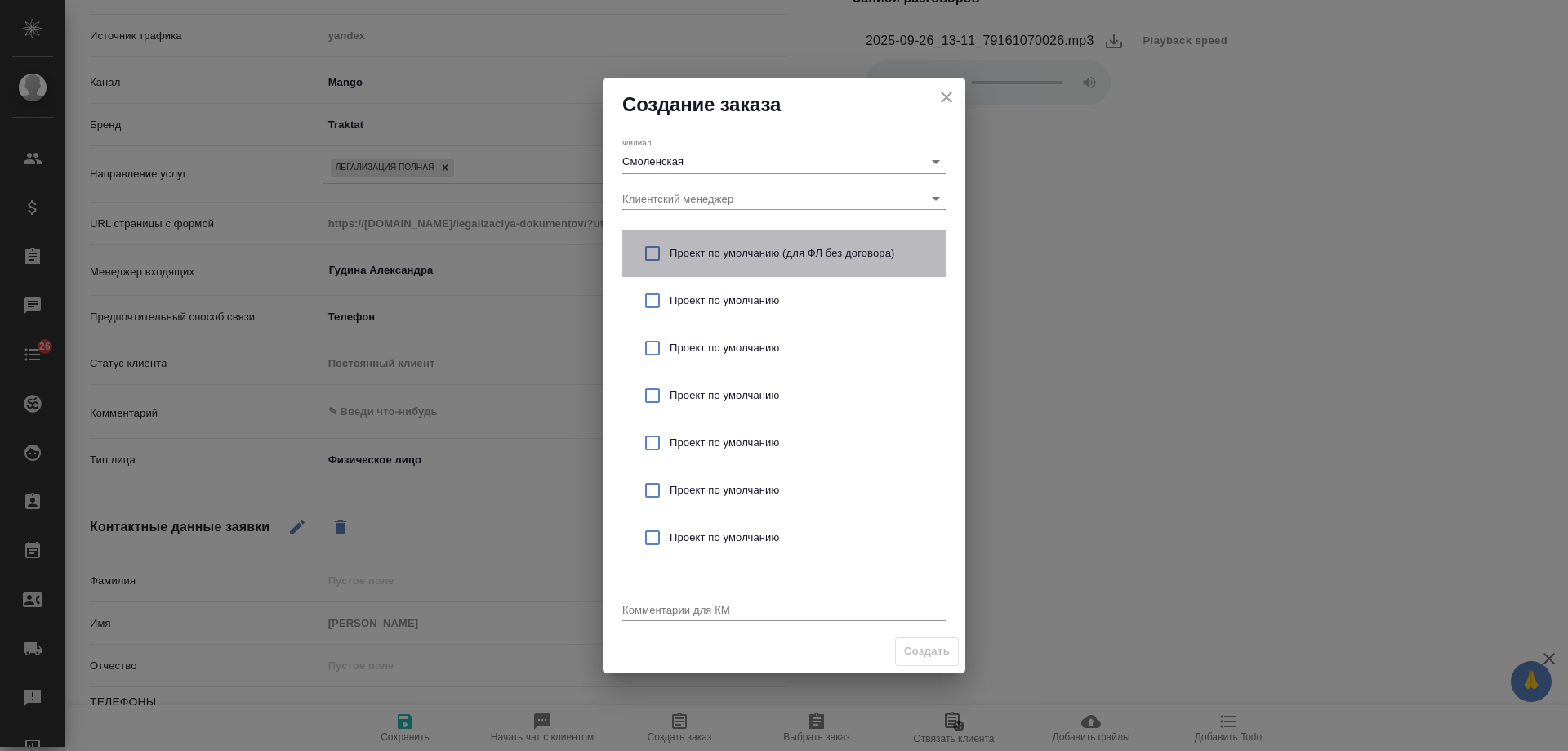
drag, startPoint x: 737, startPoint y: 246, endPoint x: 751, endPoint y: 574, distance: 328.3
click at [737, 250] on span "Проект по умолчанию (для ФЛ без договора)" at bounding box center [801, 253] width 263 height 17
checkbox input "true"
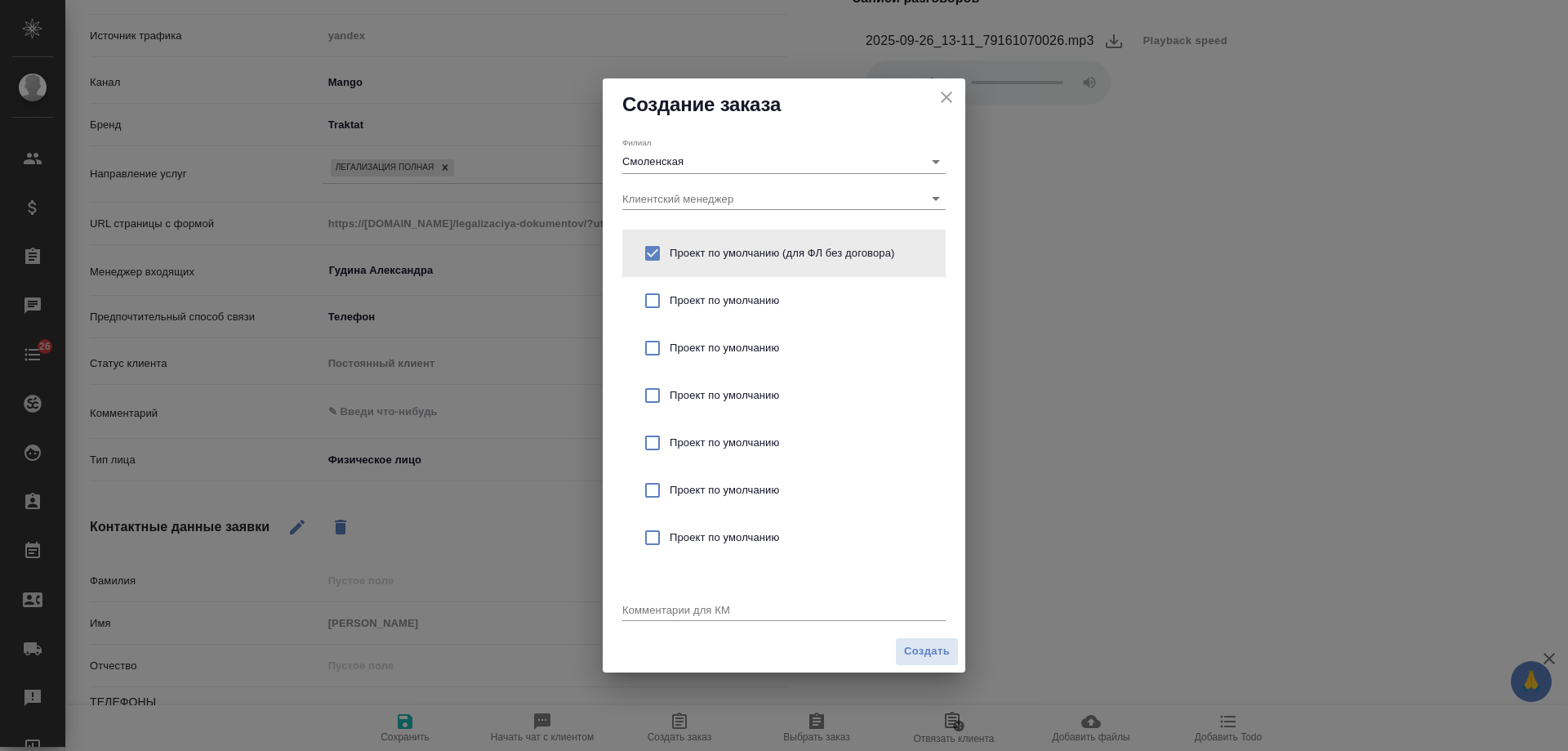
click at [716, 602] on div "x" at bounding box center [783, 611] width 323 height 20
type textarea "от КВ: легализация для Малайзии - 2 СОР, 1 СОБ"
click at [908, 657] on span "Создать" at bounding box center [927, 652] width 46 height 18
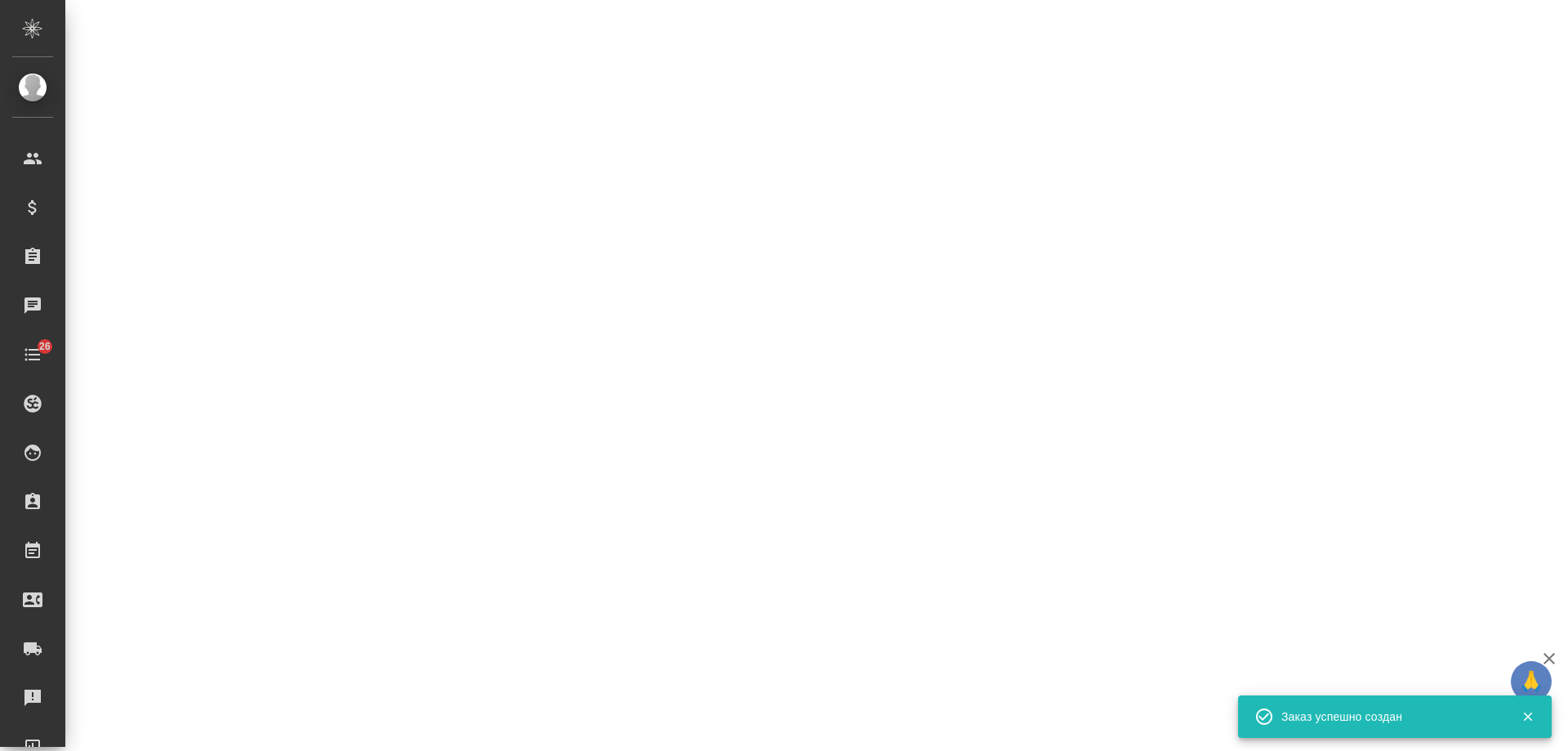
select select "RU"
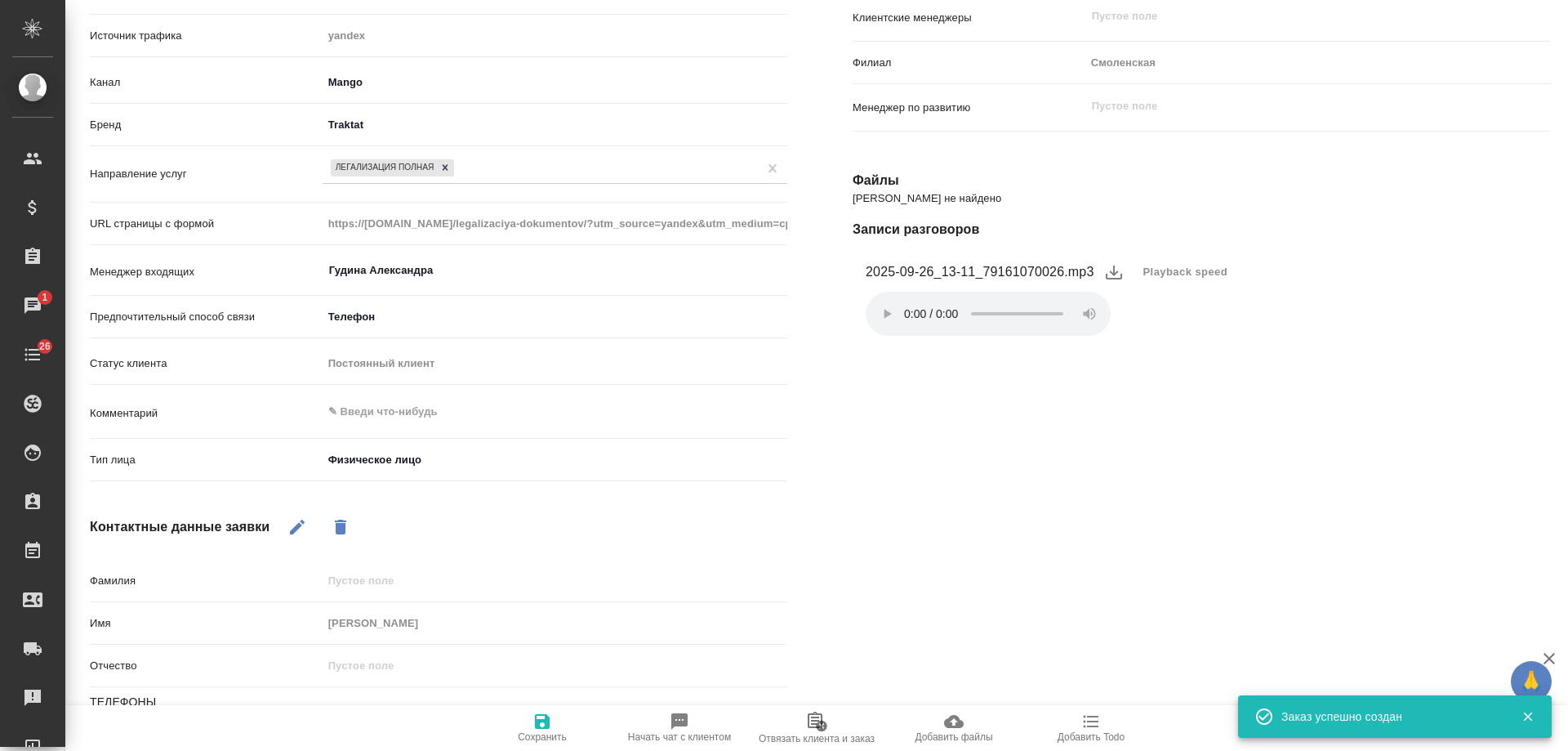
type textarea "x"
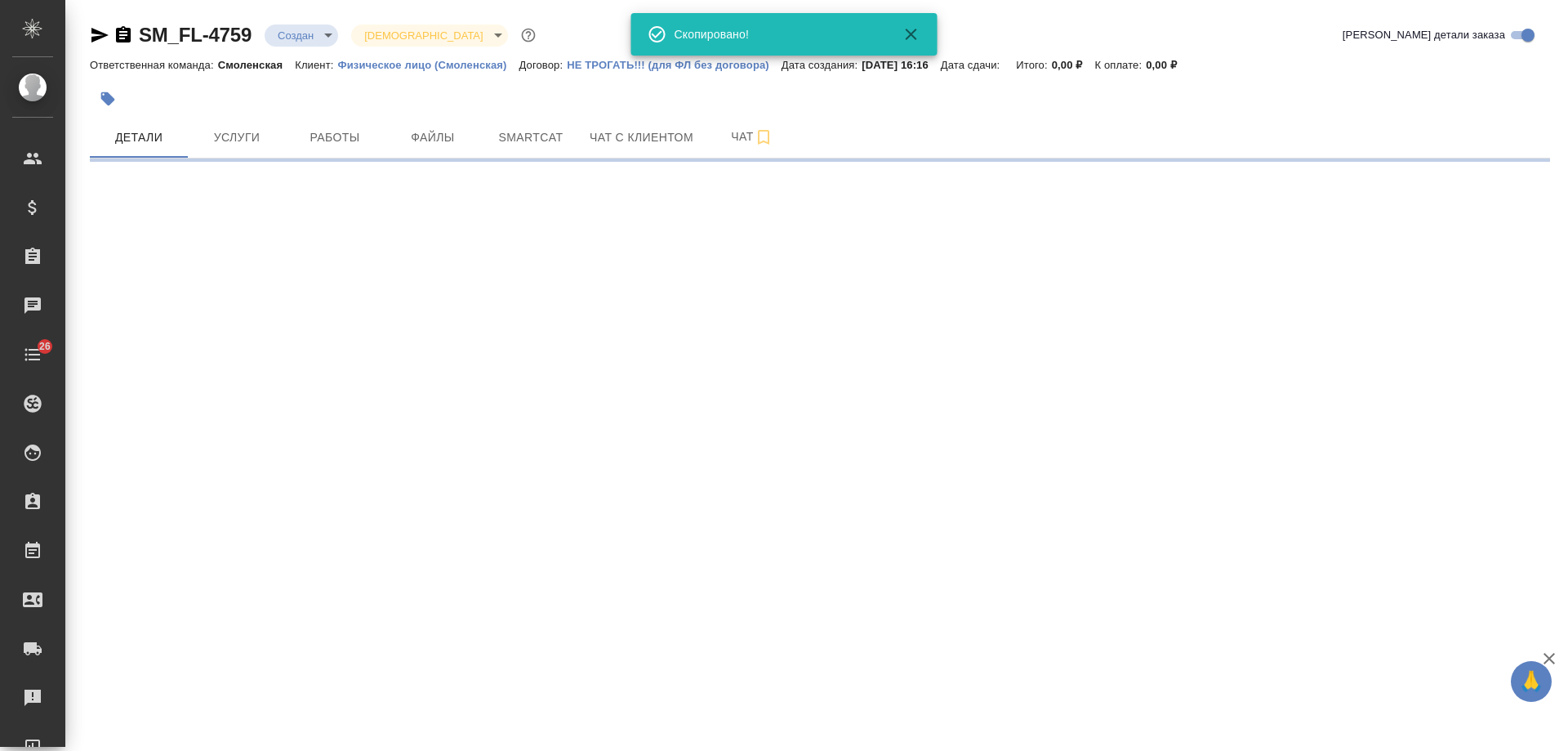
select select "RU"
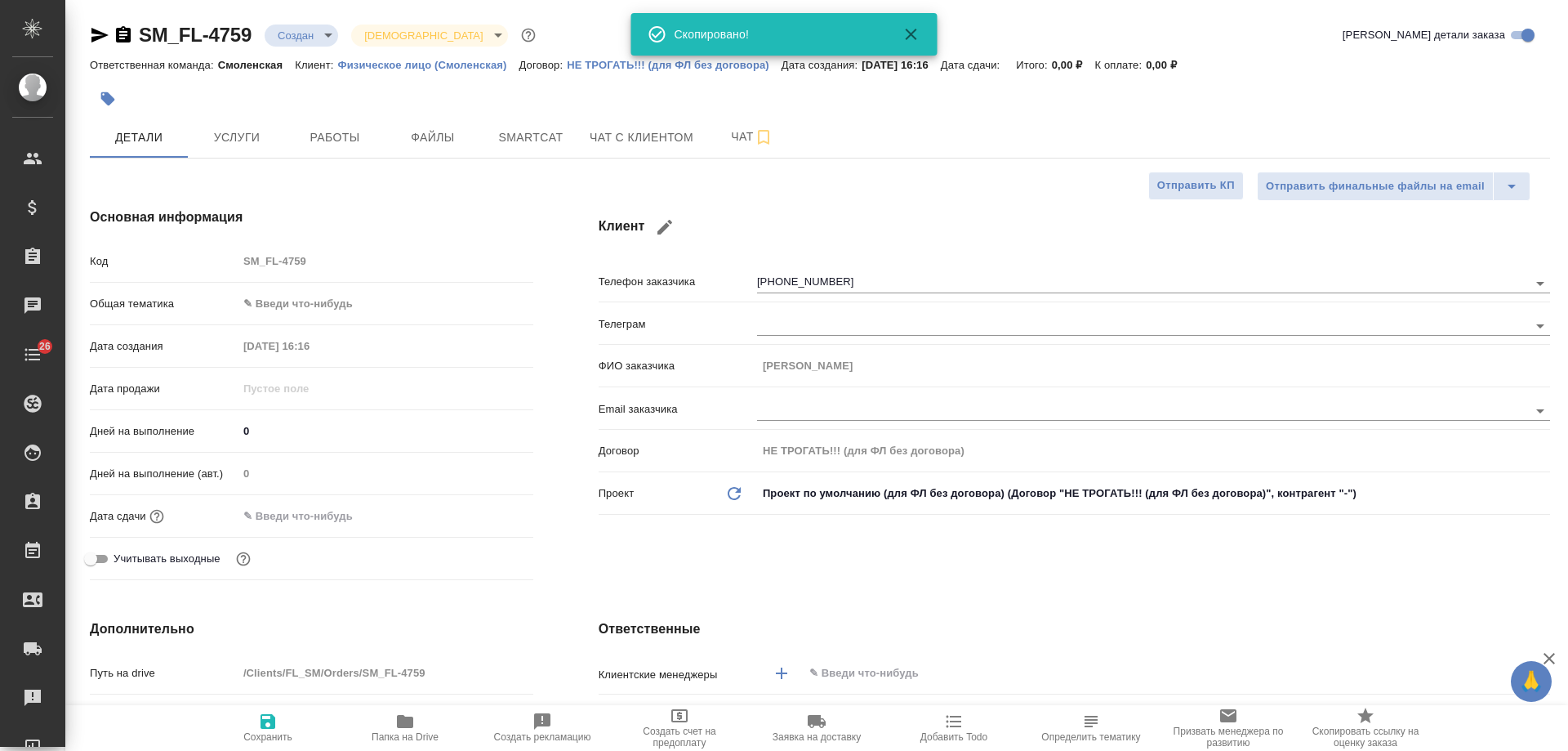
type textarea "x"
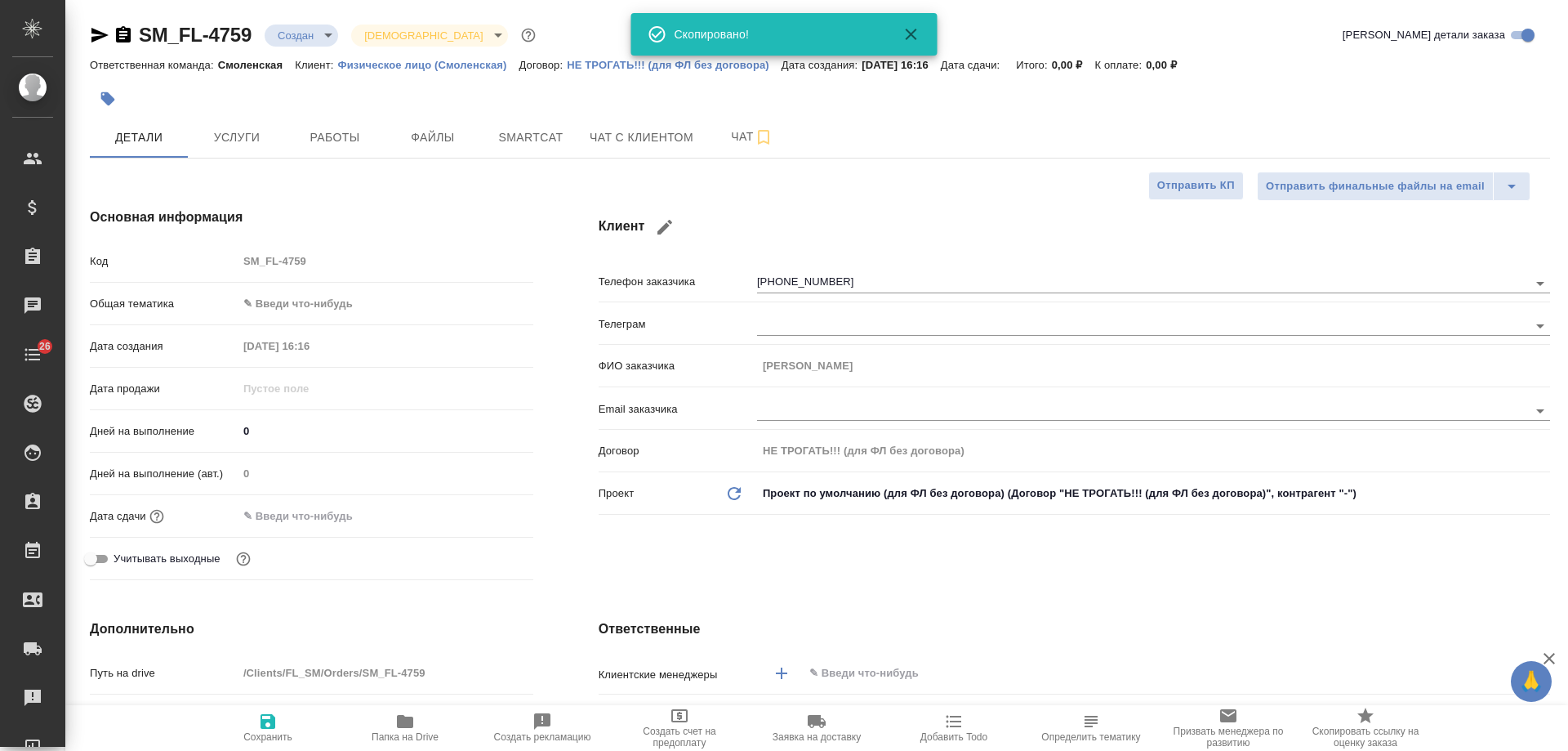
type textarea "x"
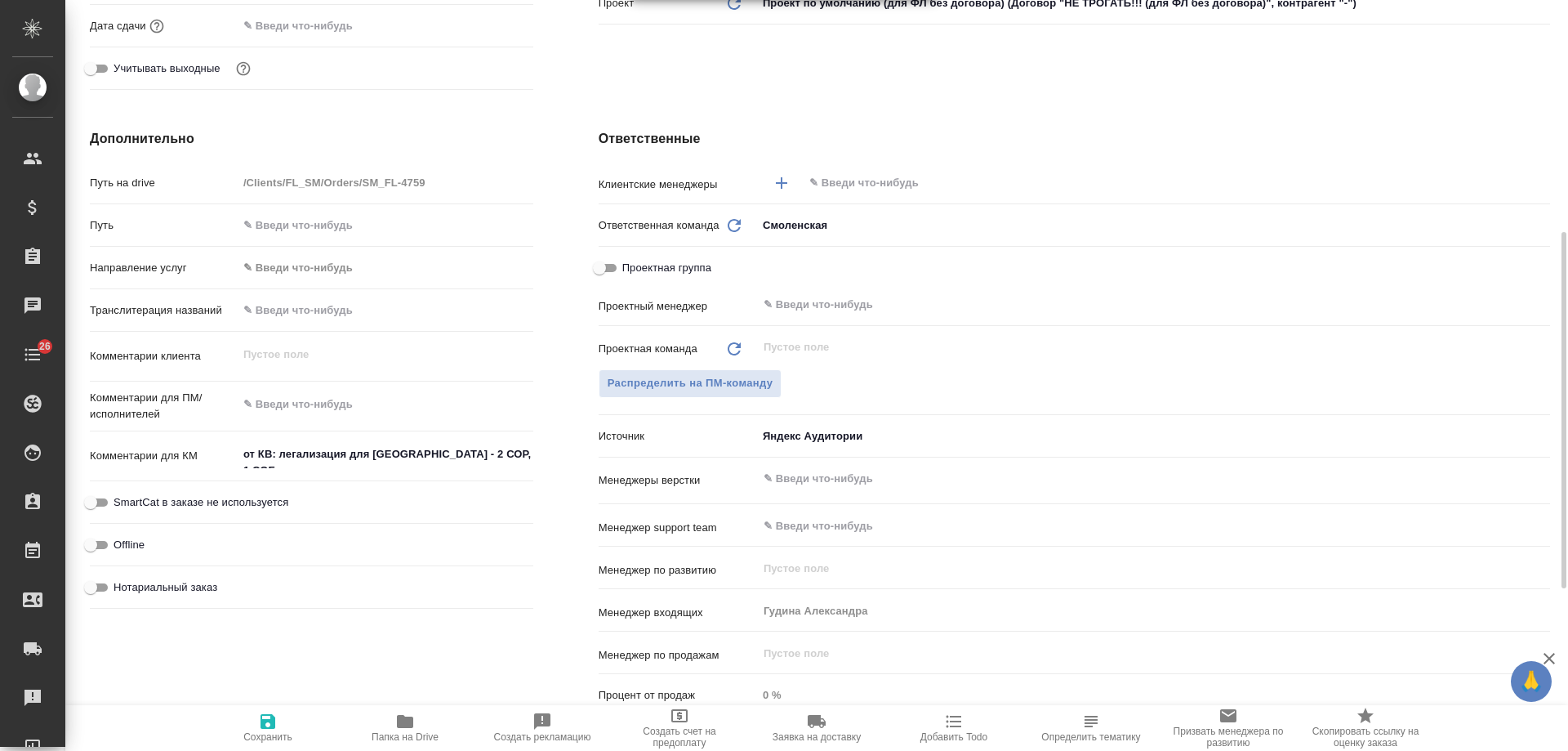
scroll to position [572, 0]
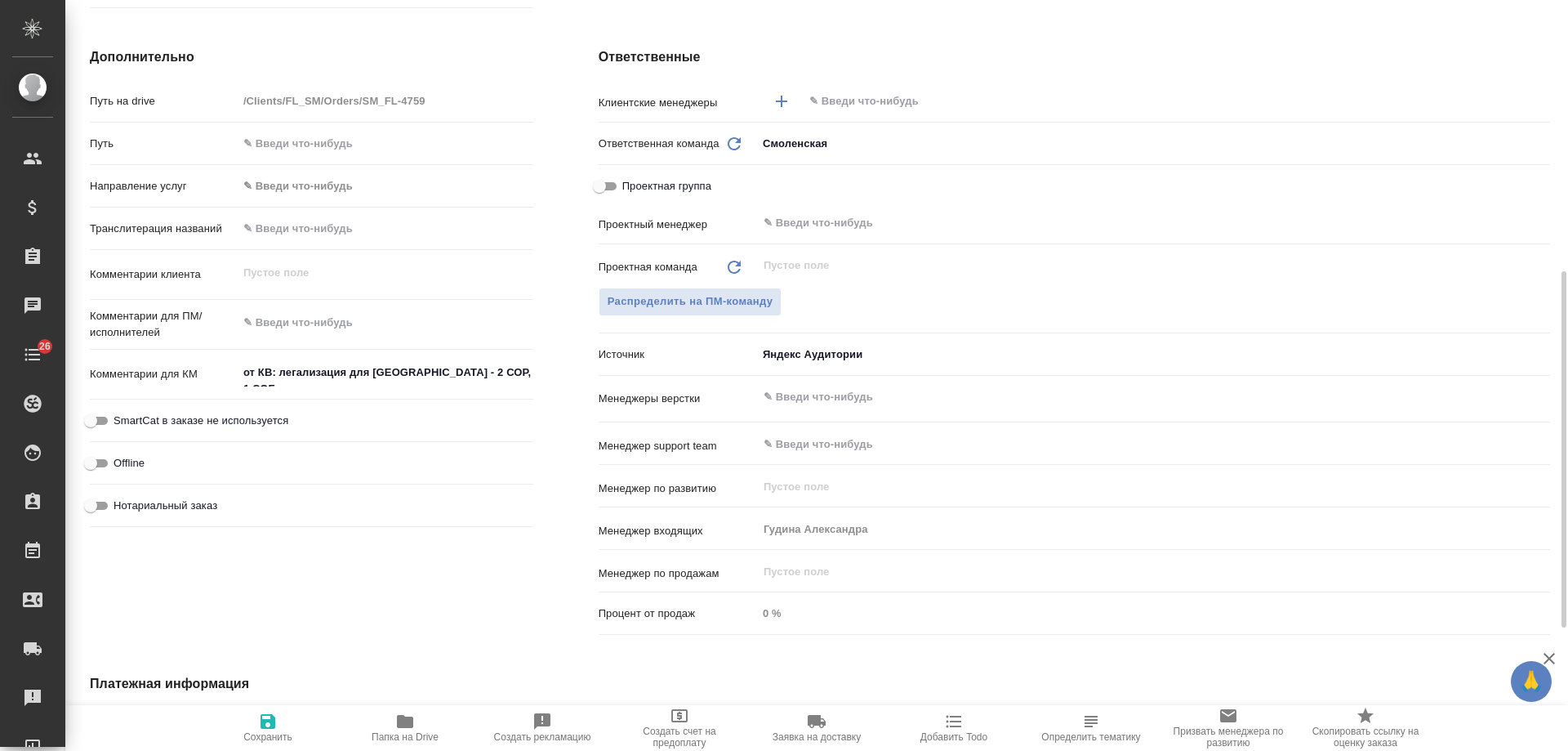
click at [840, 104] on input "text" at bounding box center [1149, 101] width 683 height 19
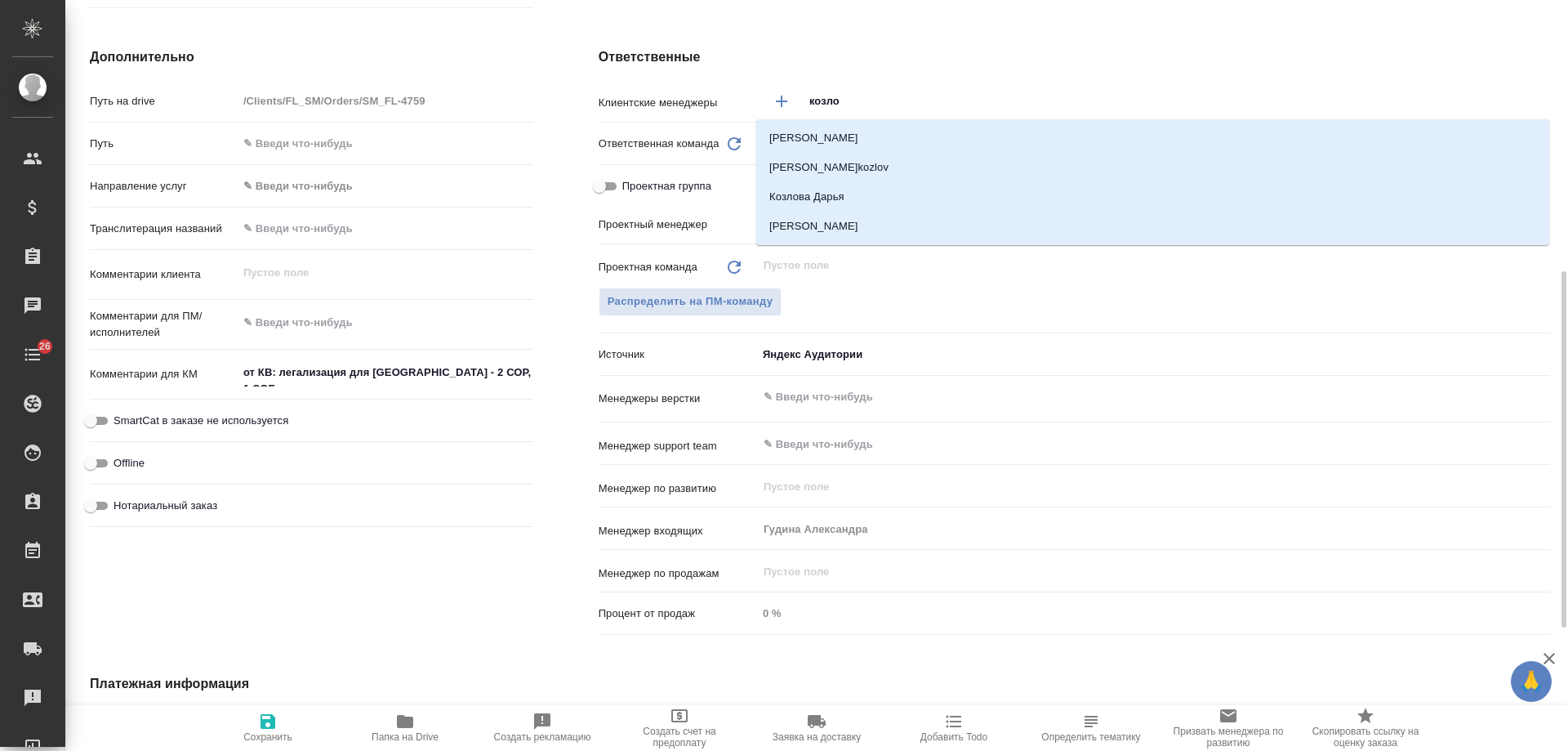
type input "козлов"
click at [837, 236] on li "Козлова Мария" at bounding box center [1153, 226] width 793 height 29
type textarea "x"
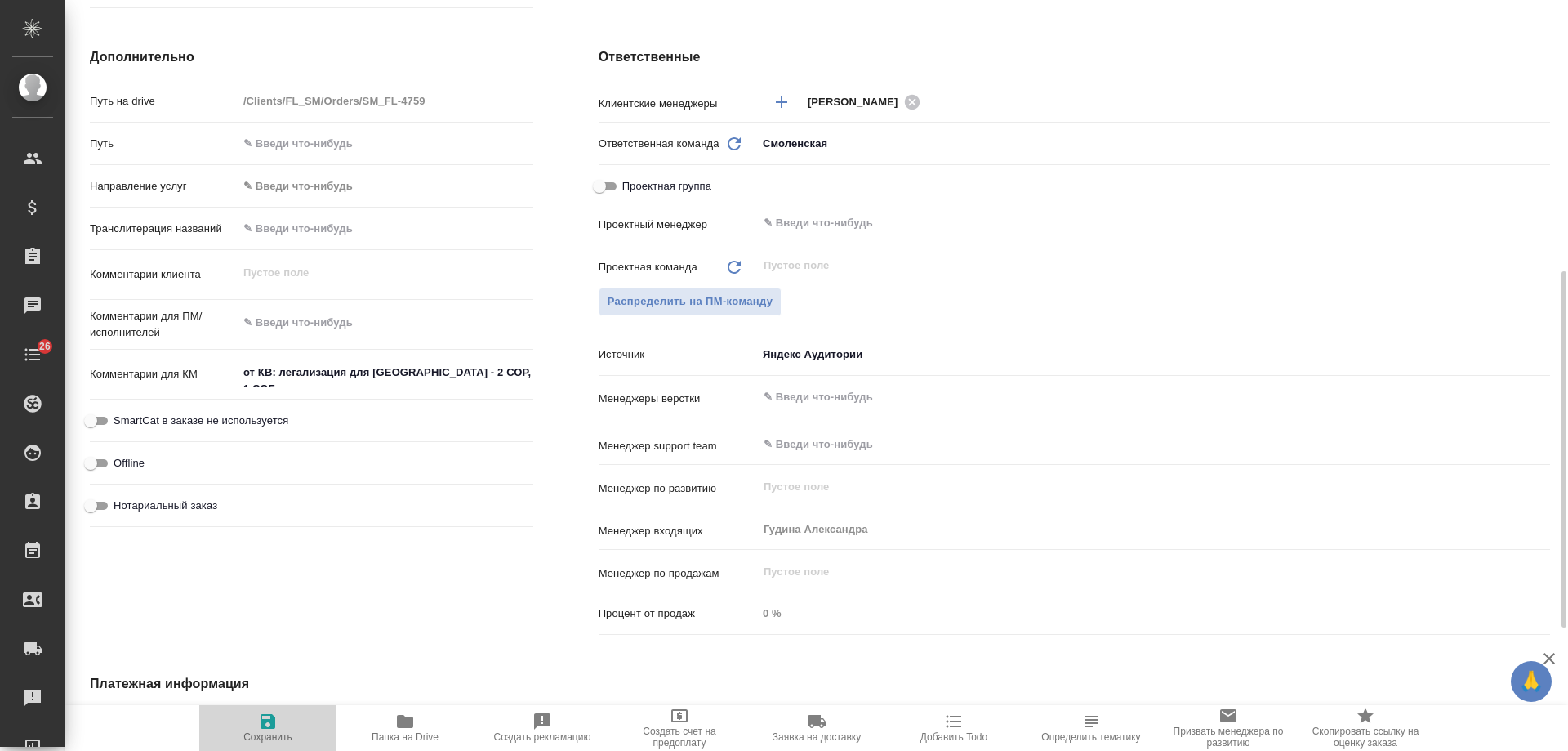
click at [260, 727] on icon "button" at bounding box center [268, 722] width 15 height 15
type textarea "x"
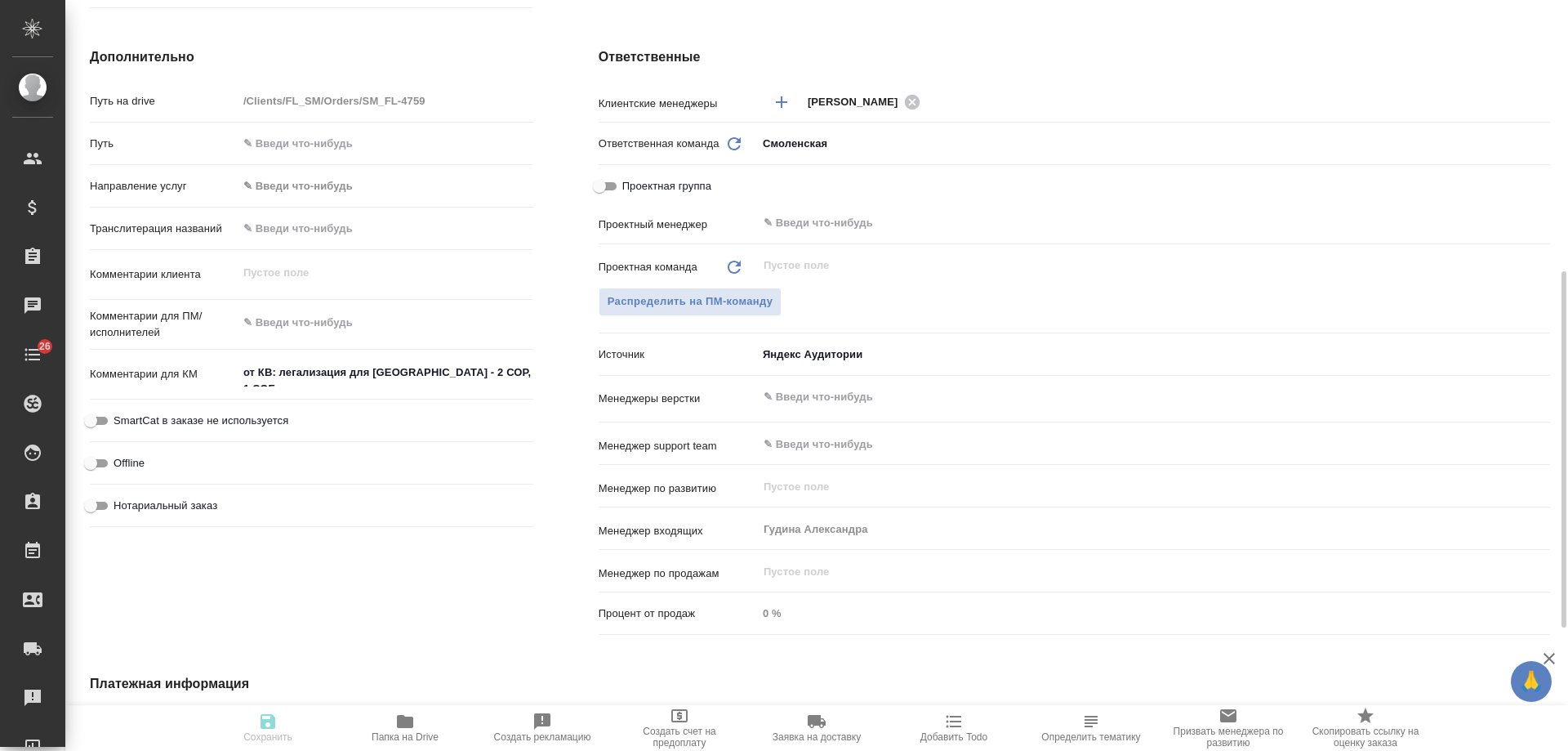
type textarea "x"
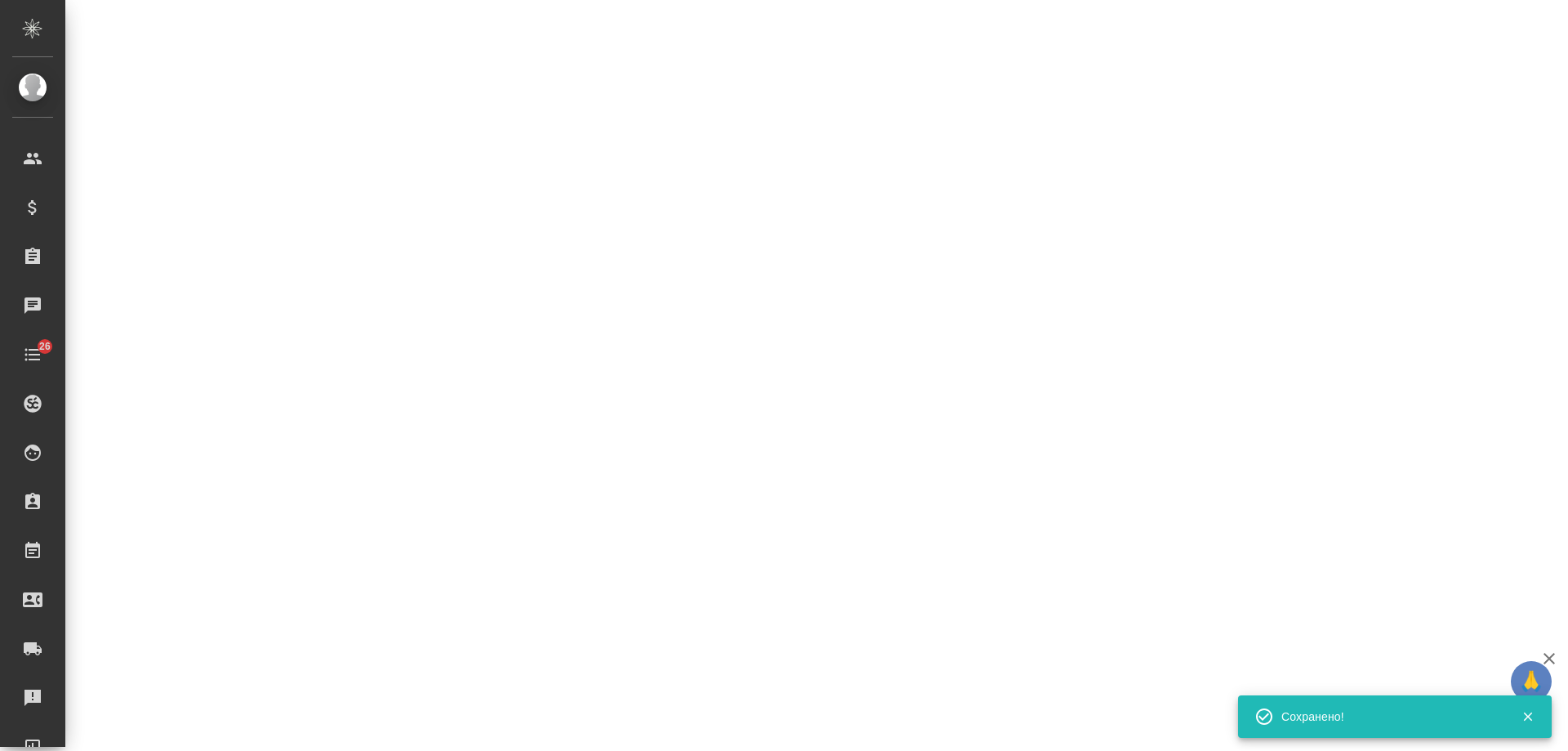
select select "RU"
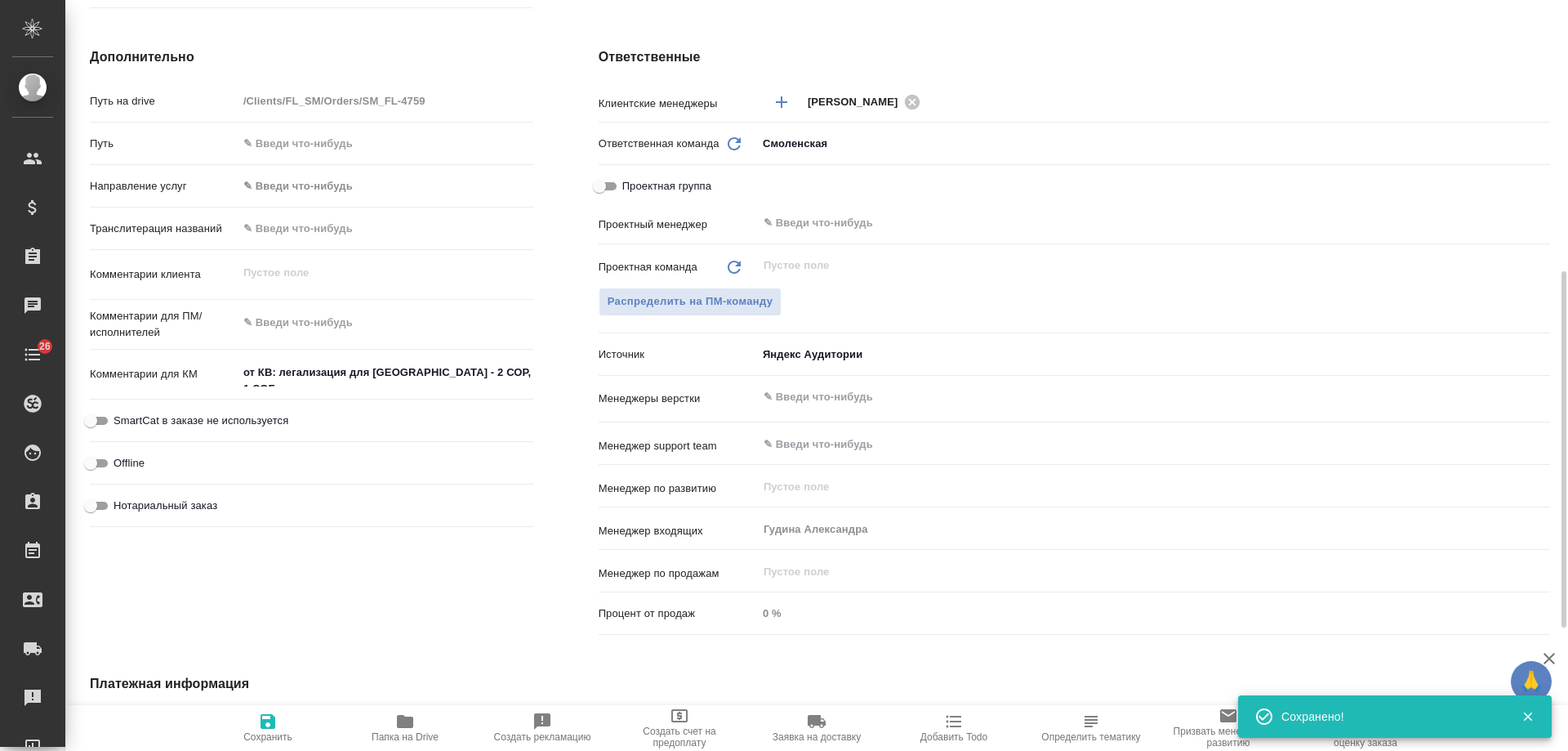
type textarea "x"
click at [952, 744] on button "Добавить Todo" at bounding box center [953, 728] width 137 height 46
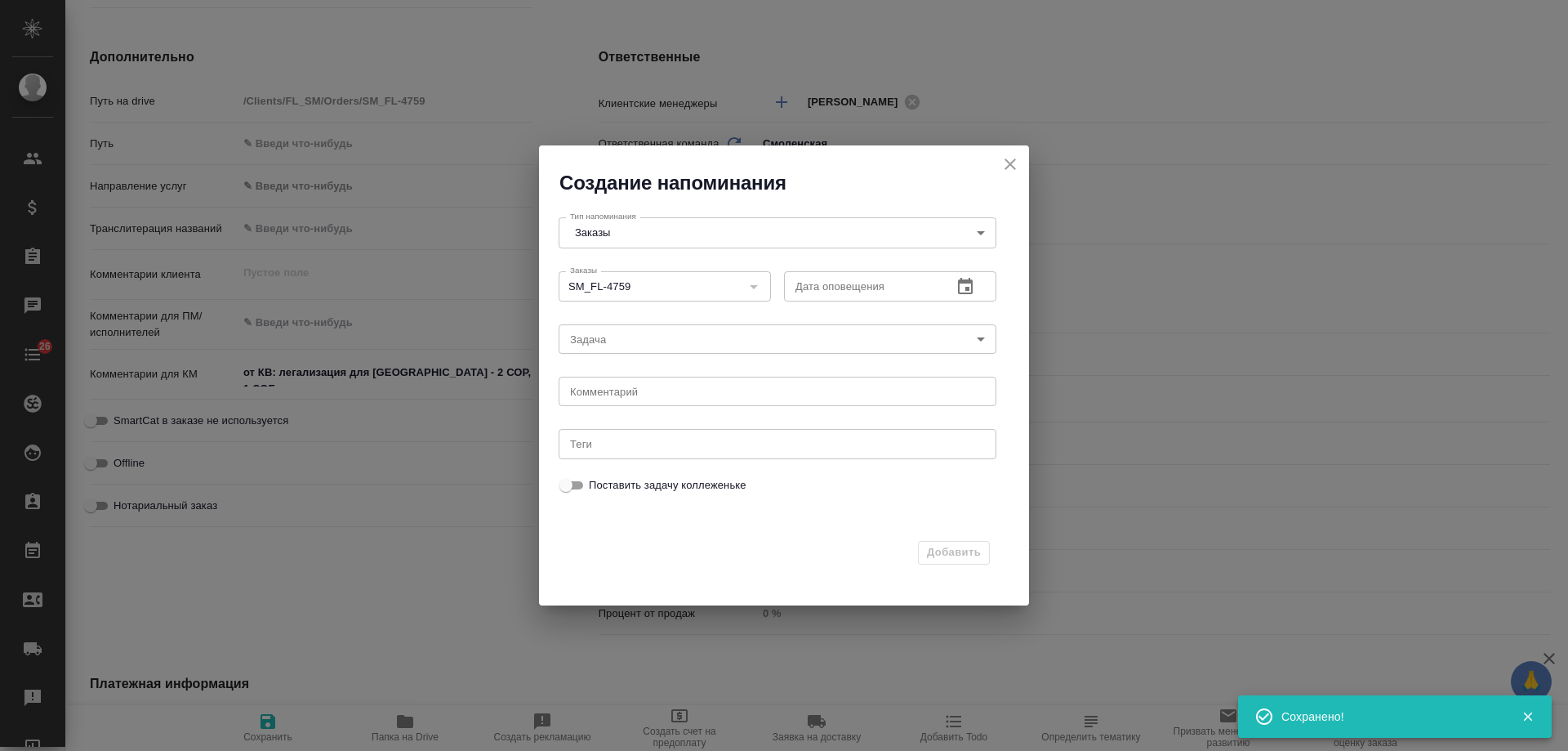
click at [960, 276] on button "button" at bounding box center [965, 287] width 39 height 39
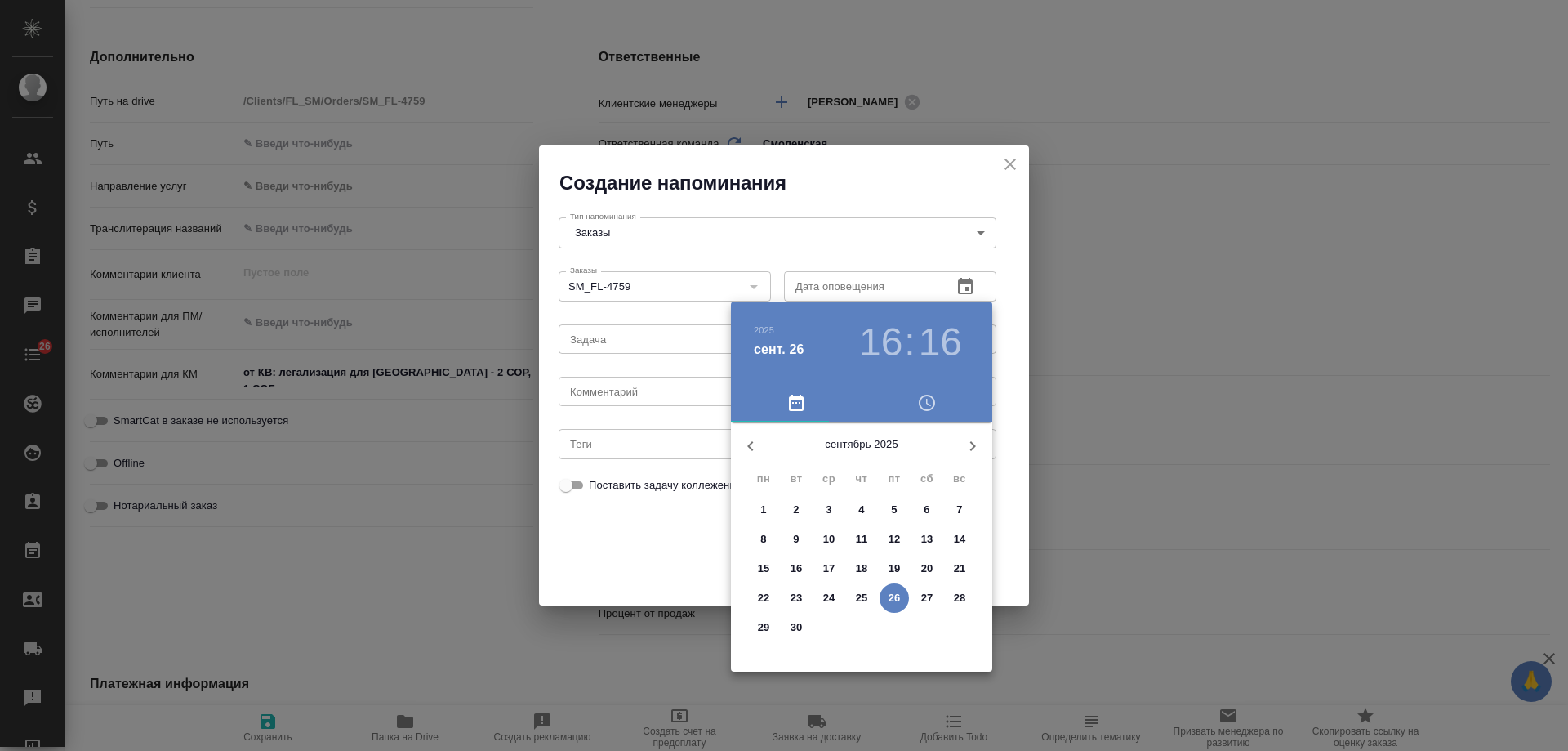
click at [792, 622] on p "30" at bounding box center [797, 627] width 13 height 17
type input "30.09.2025 16:16"
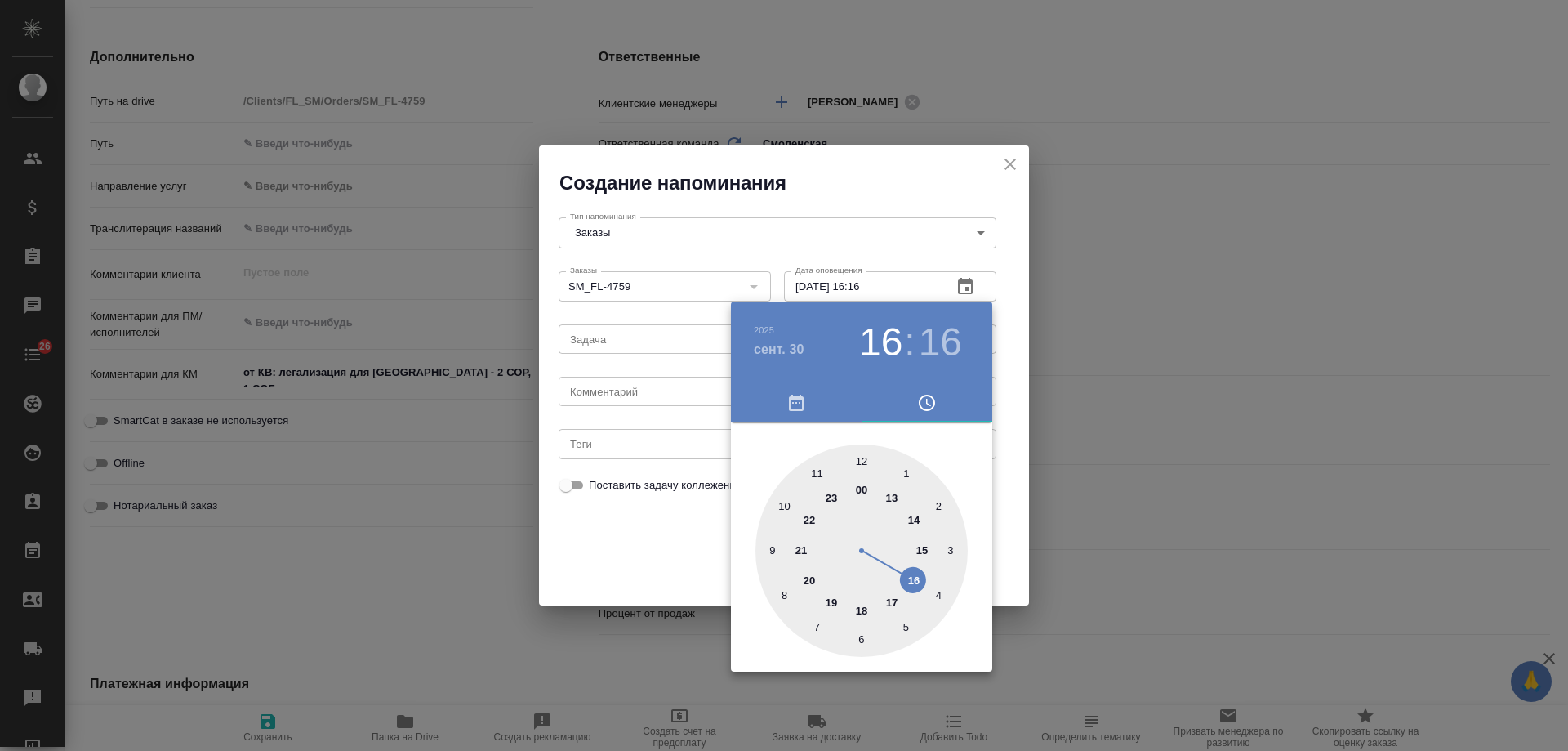
click at [613, 383] on div at bounding box center [784, 375] width 1568 height 751
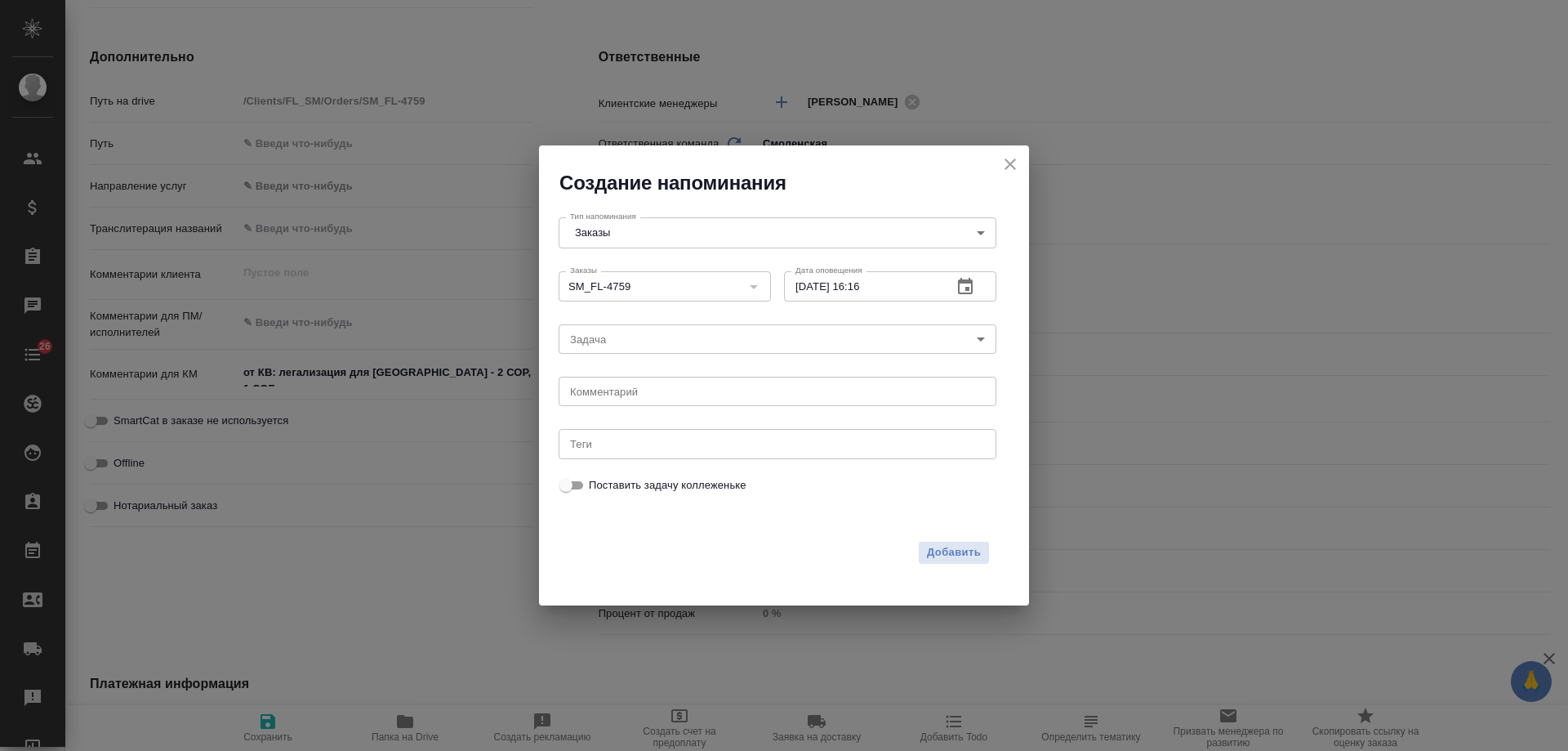
click at [604, 389] on div "2025 сент. 30 16 : 16 00 1 2 3 4 5 6 7 8 9 10 11 12 13 14 15 16 17 18 19 20 21 …" at bounding box center [784, 375] width 1568 height 751
click at [603, 393] on div "2025 сент. 30 16 : 16 00 1 2 3 4 5 6 7 8 9 10 11 12 13 14 15 16 17 18 19 20 21 …" at bounding box center [784, 375] width 1568 height 751
click at [602, 393] on textarea at bounding box center [777, 392] width 415 height 13
click at [601, 393] on textarea at bounding box center [777, 392] width 415 height 13
type textarea "инфа"
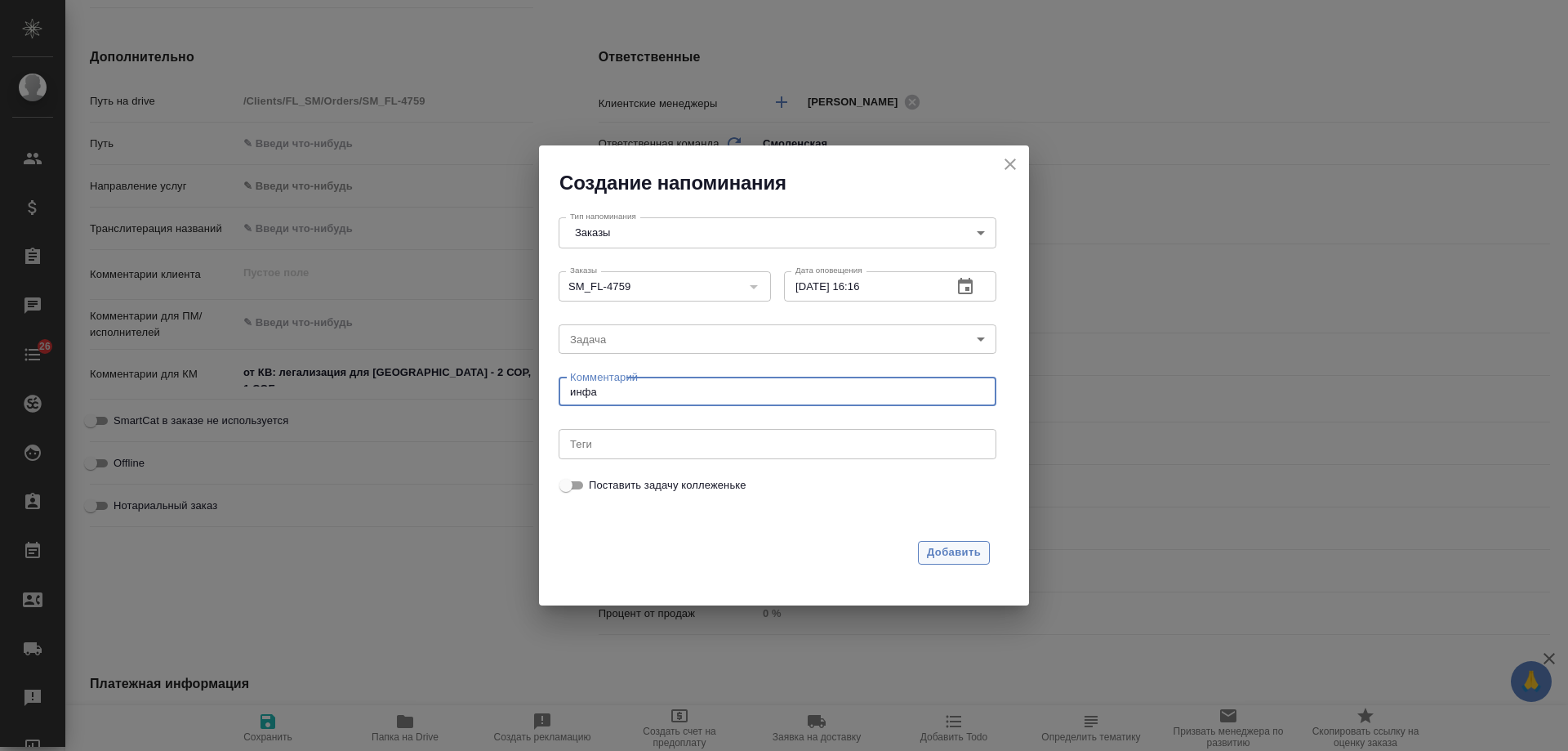
click at [962, 559] on span "Добавить" at bounding box center [953, 552] width 54 height 18
type textarea "x"
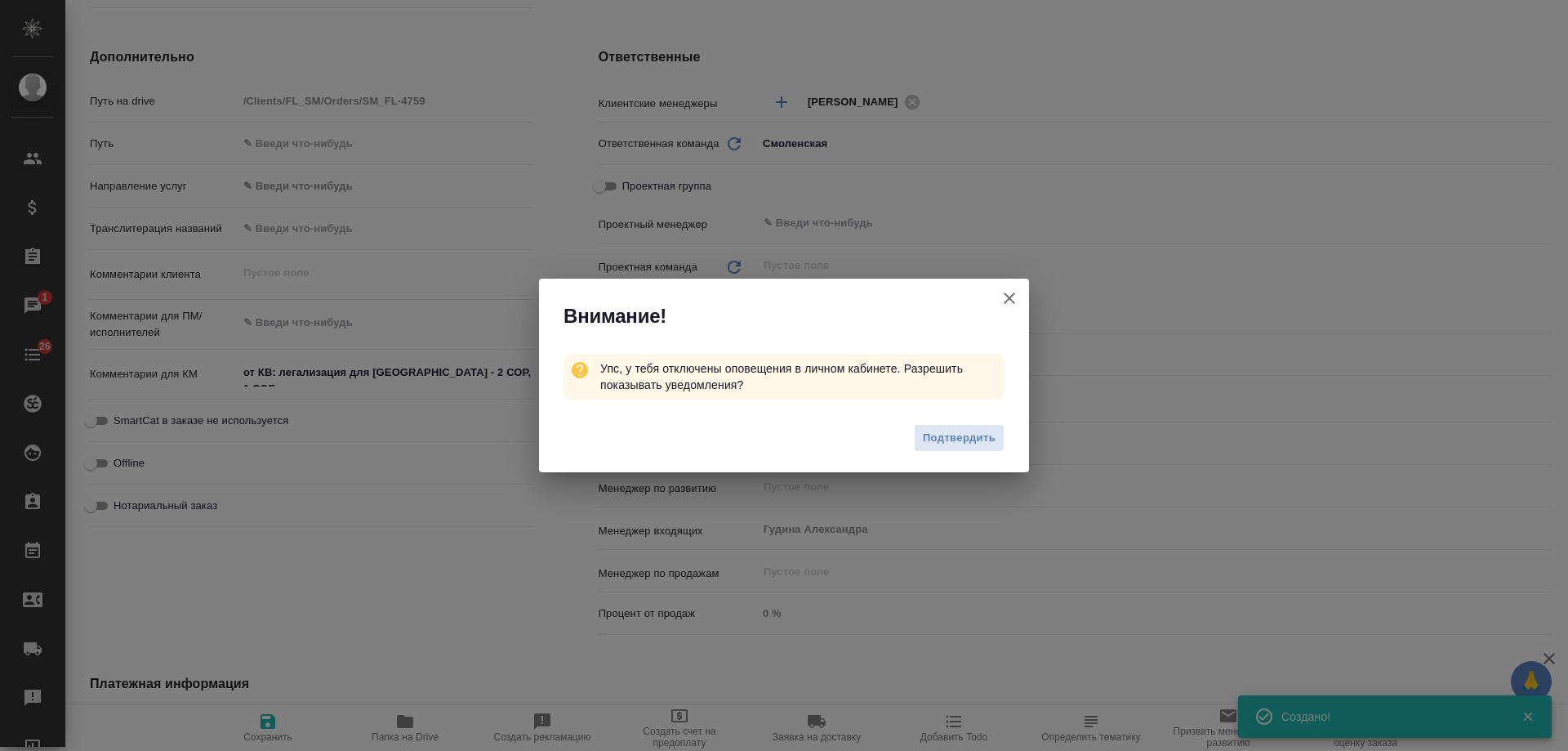
type textarea "x"
click at [1012, 299] on icon "button" at bounding box center [1009, 297] width 19 height 19
type textarea "x"
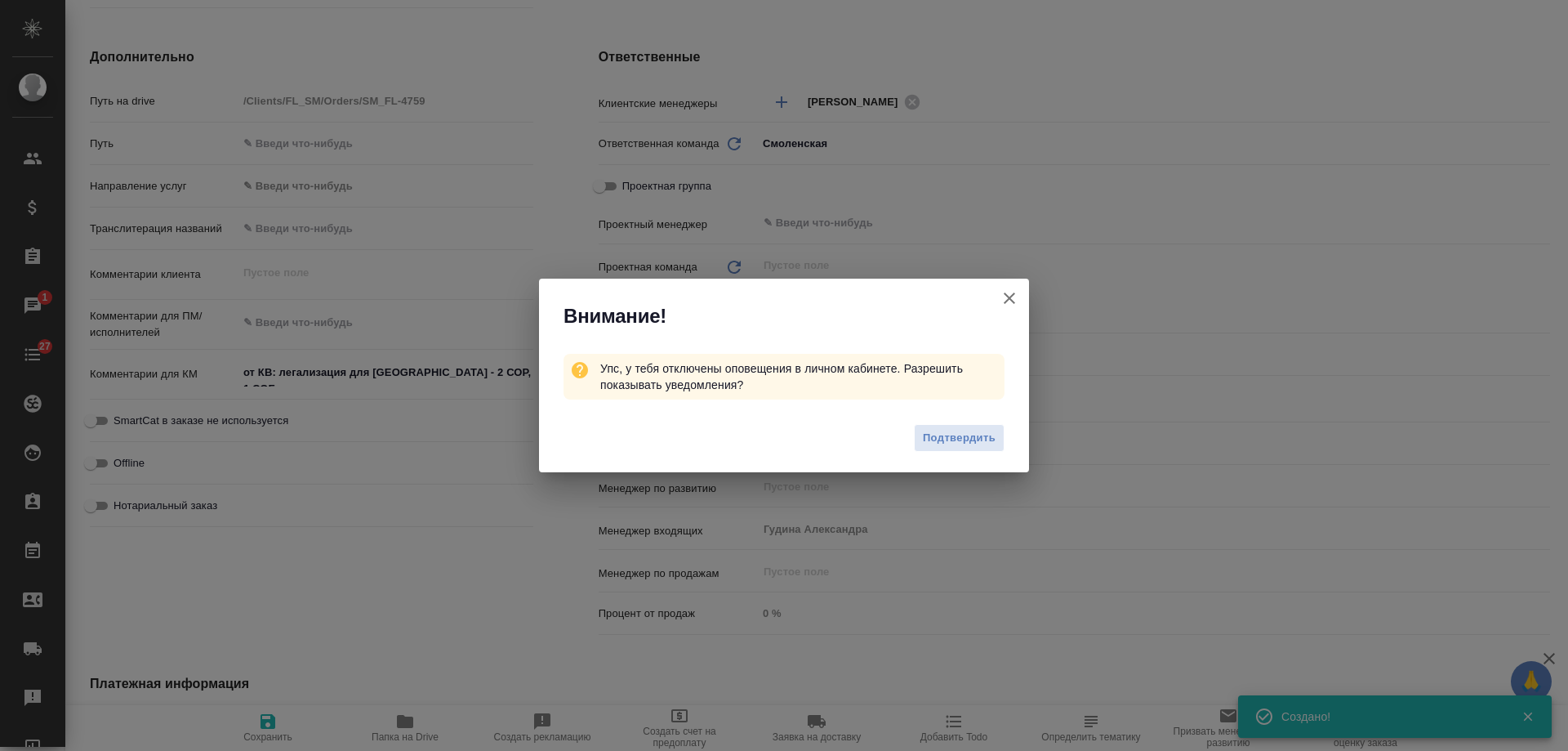
type textarea "x"
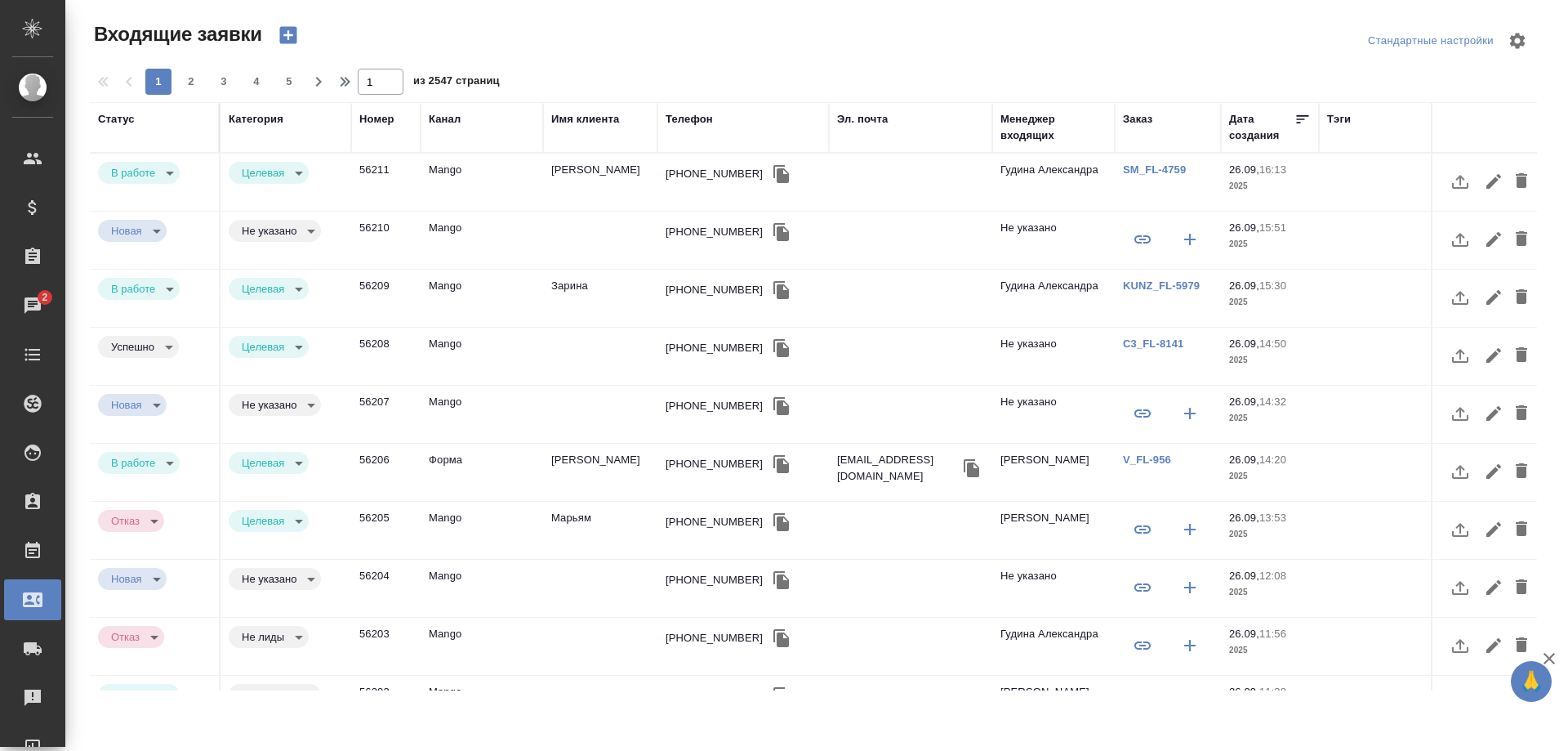
select select "RU"
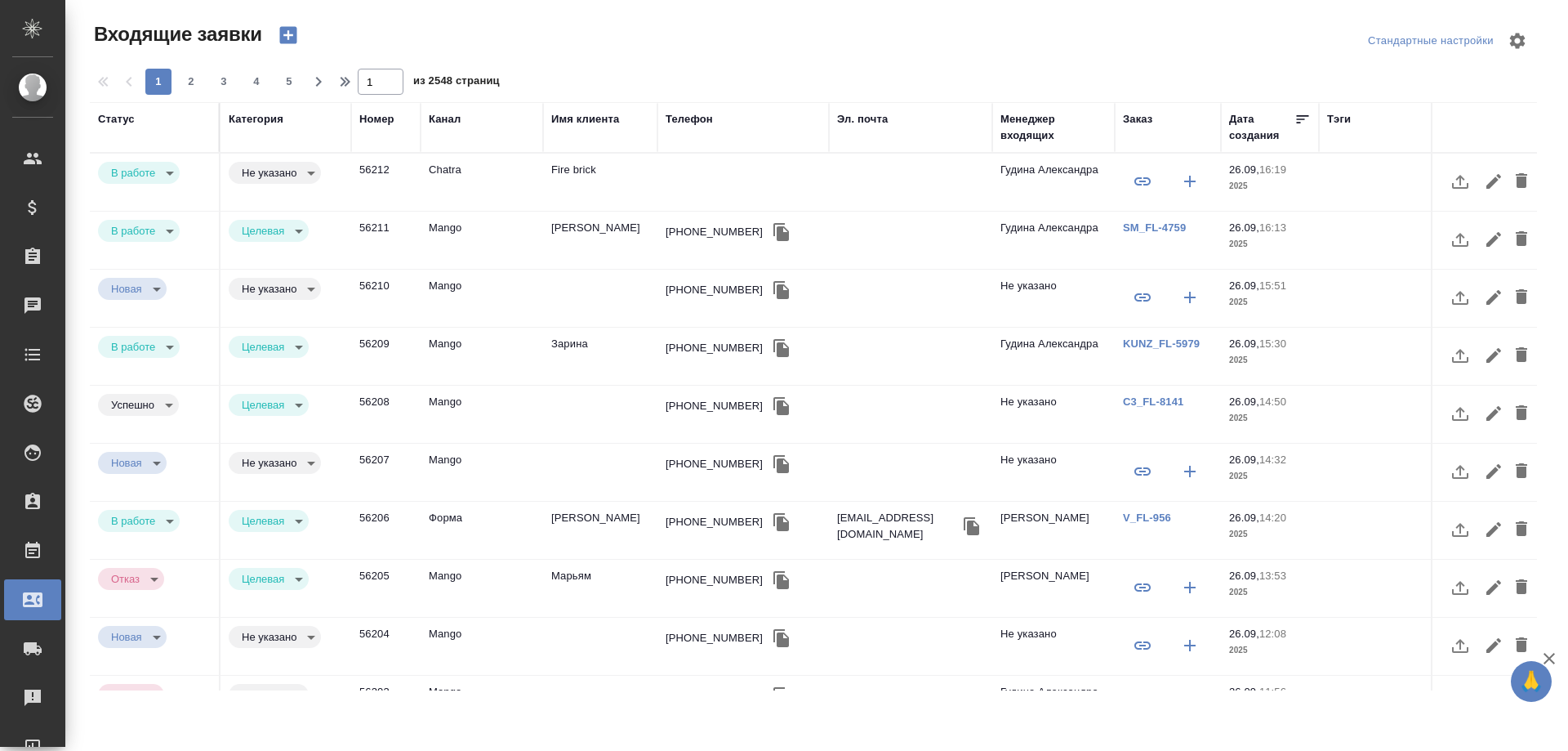
select select "RU"
click at [584, 173] on td "Fire brick" at bounding box center [599, 182] width 114 height 57
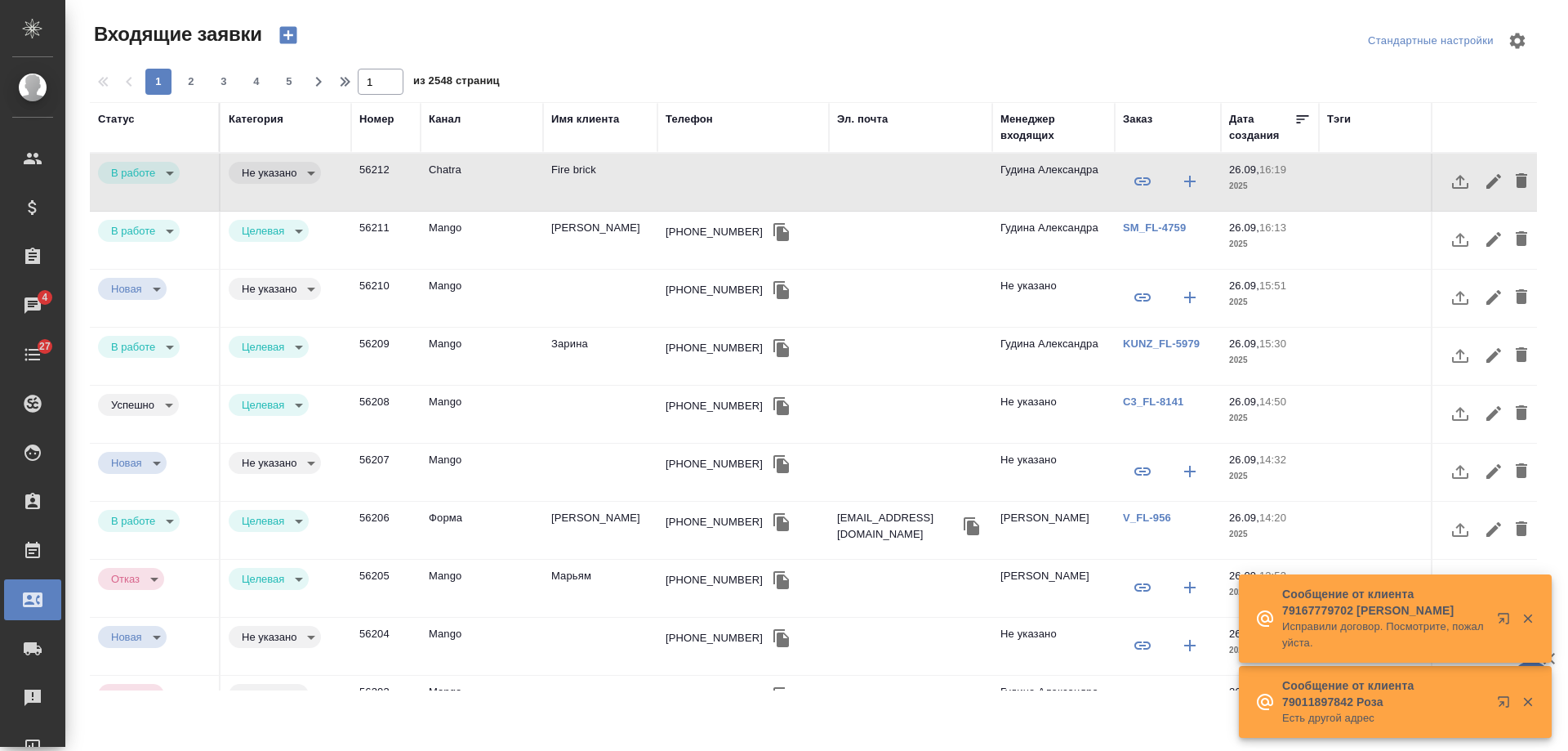
click at [694, 119] on div "Телефон" at bounding box center [689, 119] width 48 height 17
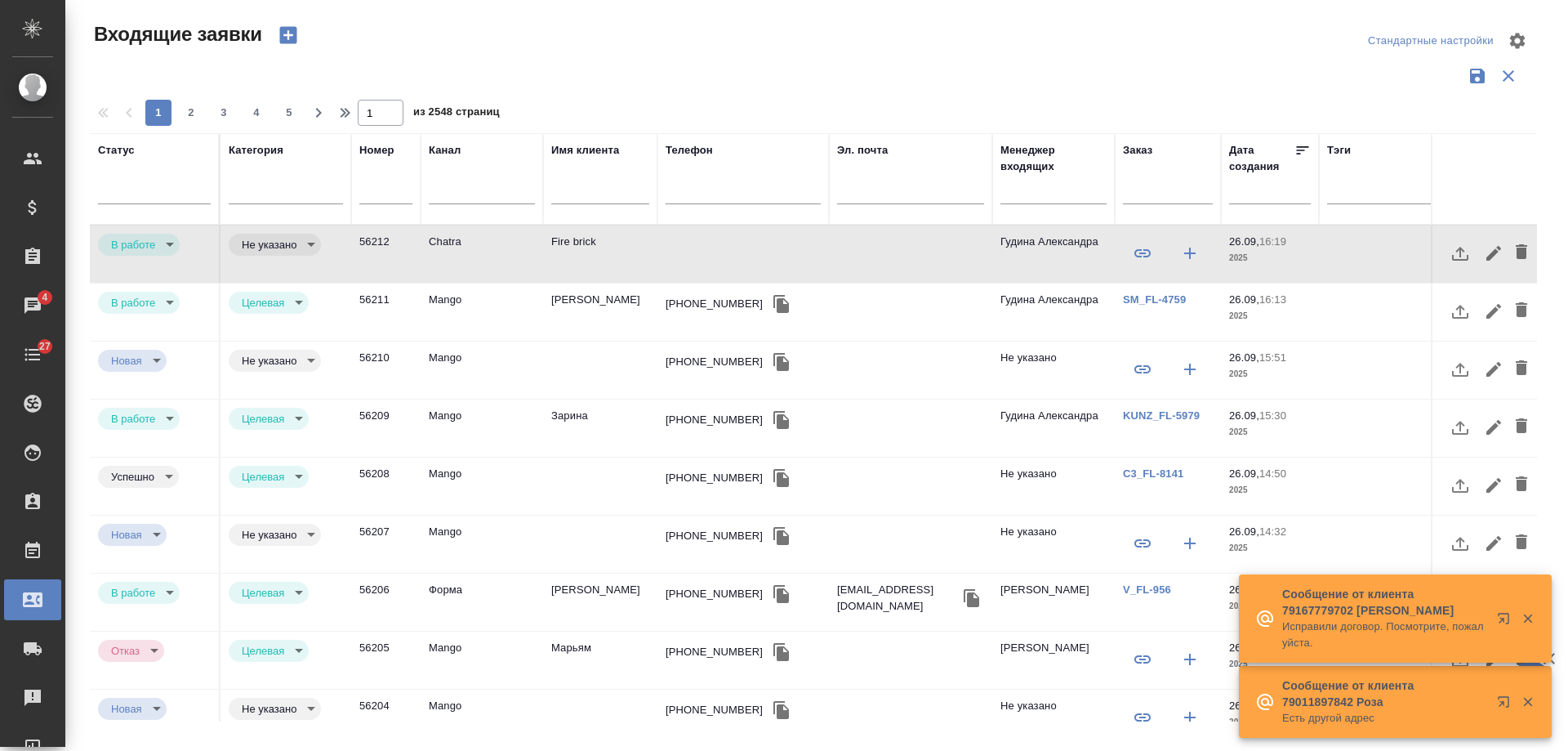
click at [705, 190] on input "text" at bounding box center [743, 193] width 155 height 20
paste input "79857041245"
type input "79857041245"
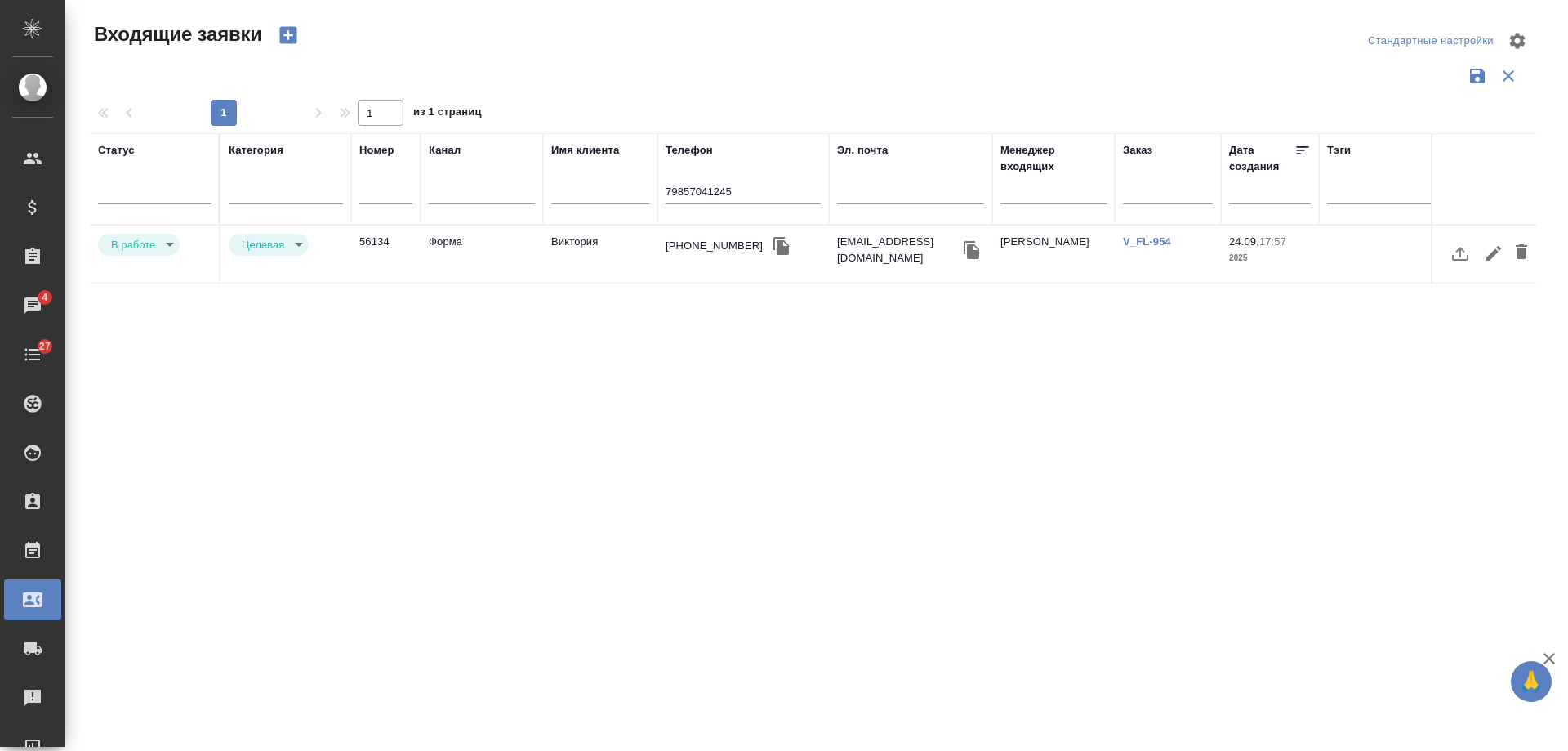
click at [1146, 241] on link "V_FL-954" at bounding box center [1147, 241] width 48 height 13
drag, startPoint x: 751, startPoint y: 195, endPoint x: 440, endPoint y: 180, distance: 311.4
click at [440, 180] on tr "Статус Категория Номер Канал Имя клиента Телефон 79857041245 Эл. почта Менеджер…" at bounding box center [1039, 179] width 1899 height 92
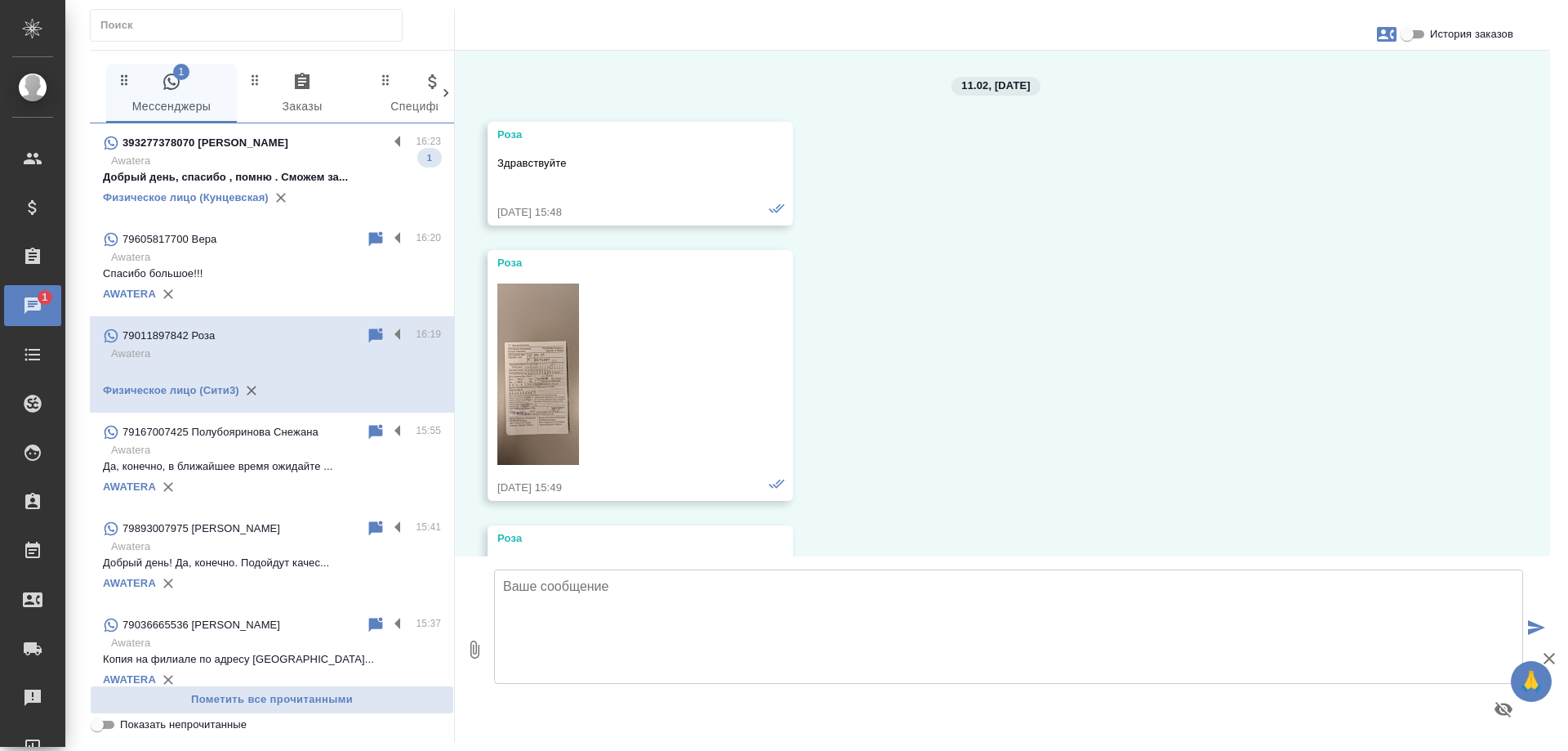
click at [293, 152] on div "393277378070 [PERSON_NAME]" at bounding box center [245, 142] width 285 height 19
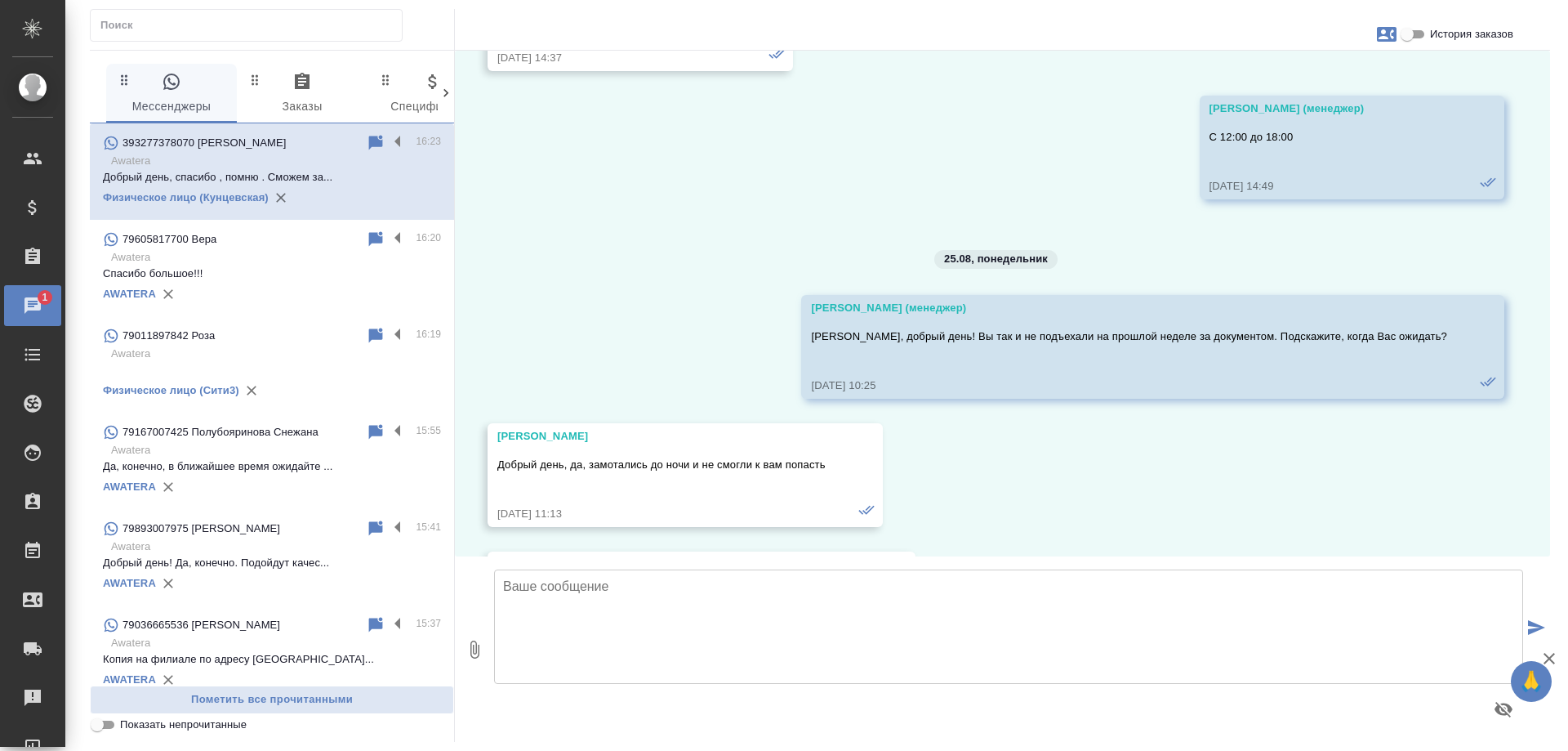
scroll to position [19842, 0]
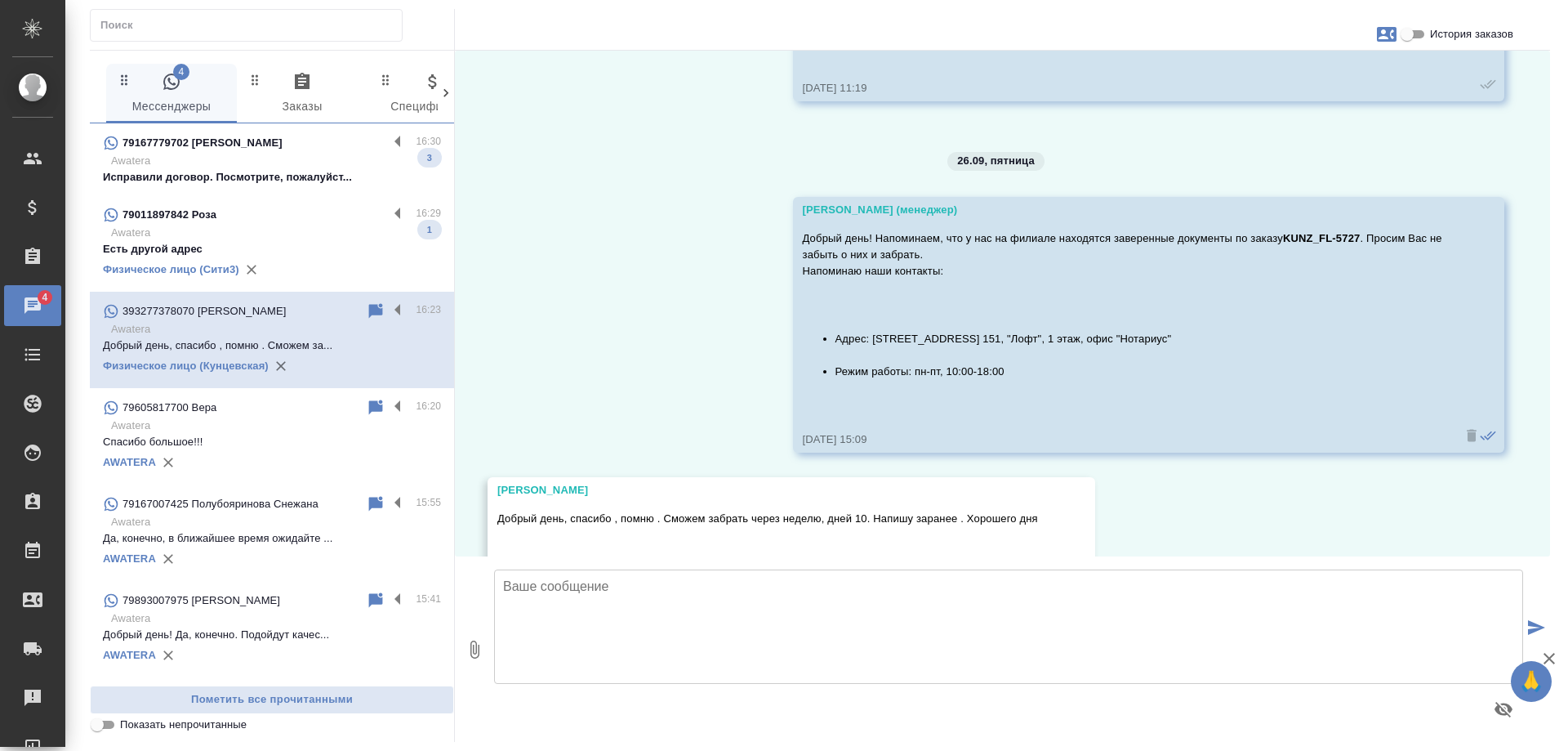
click at [275, 216] on div "79011897842 Роза" at bounding box center [245, 215] width 285 height 19
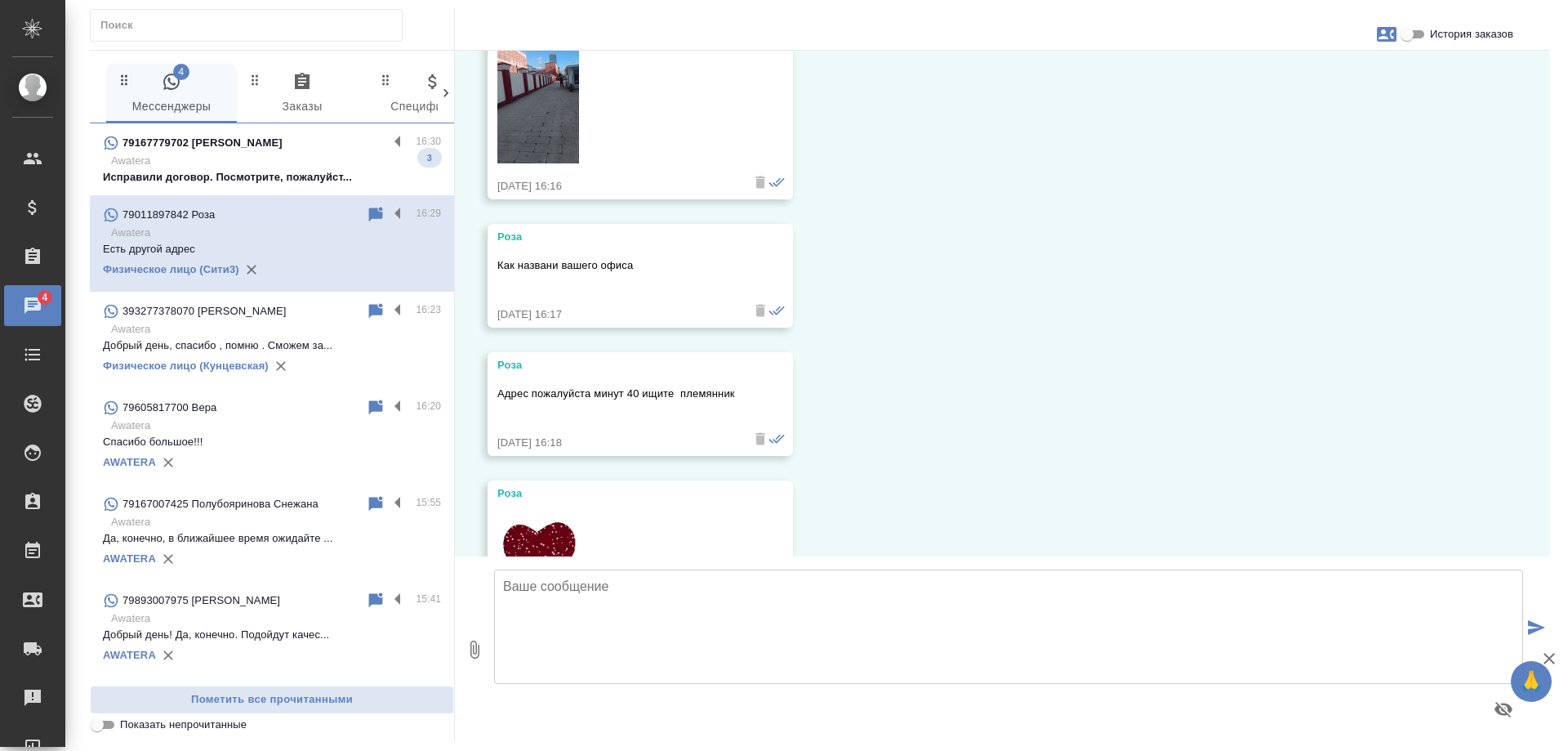
scroll to position [9381, 0]
click at [289, 160] on p "Awatera" at bounding box center [276, 161] width 330 height 17
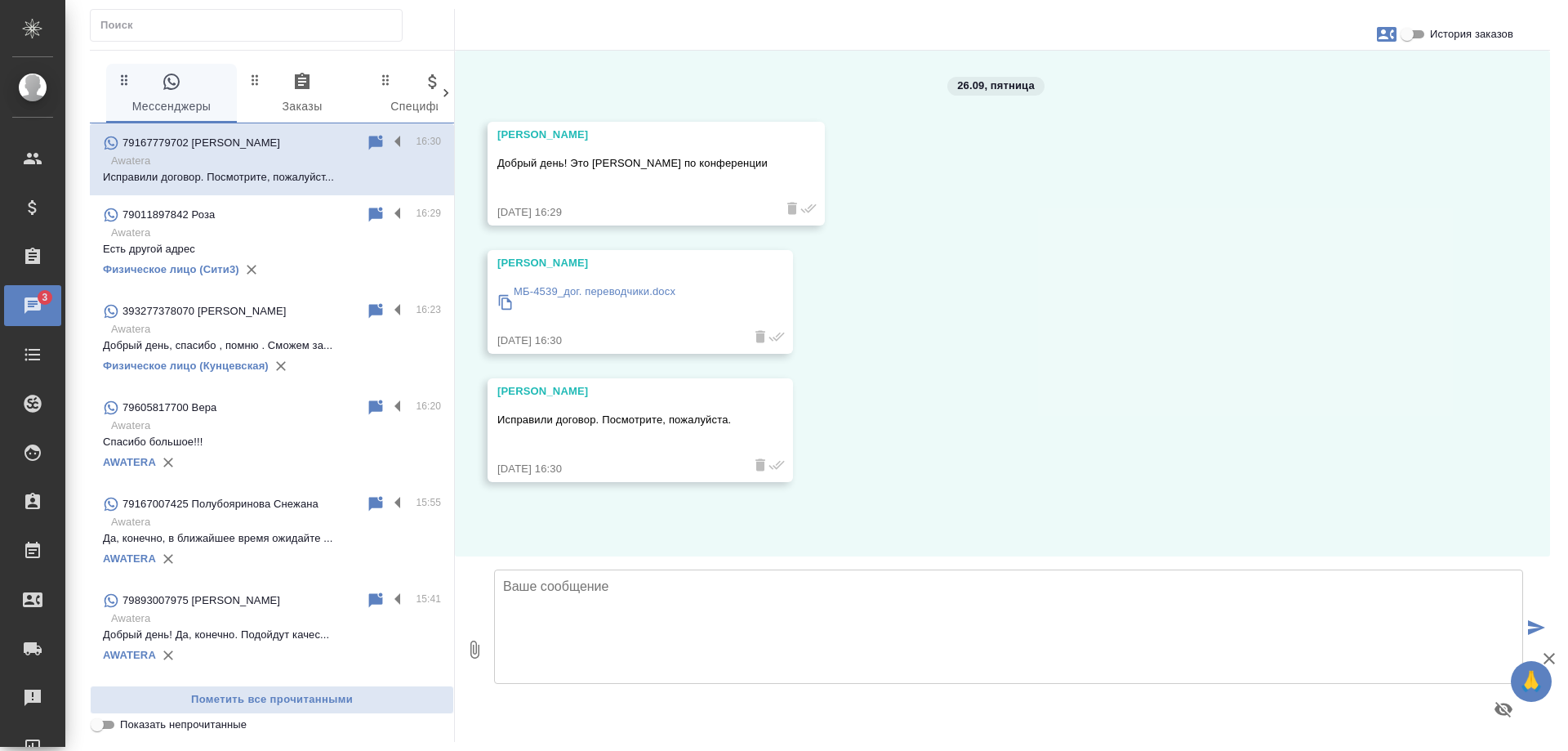
scroll to position [0, 0]
click at [1386, 34] on icon "button" at bounding box center [1386, 34] width 19 height 15
click at [1371, 121] on div at bounding box center [784, 375] width 1568 height 751
click at [1409, 28] on input "История заказов" at bounding box center [1407, 33] width 58 height 19
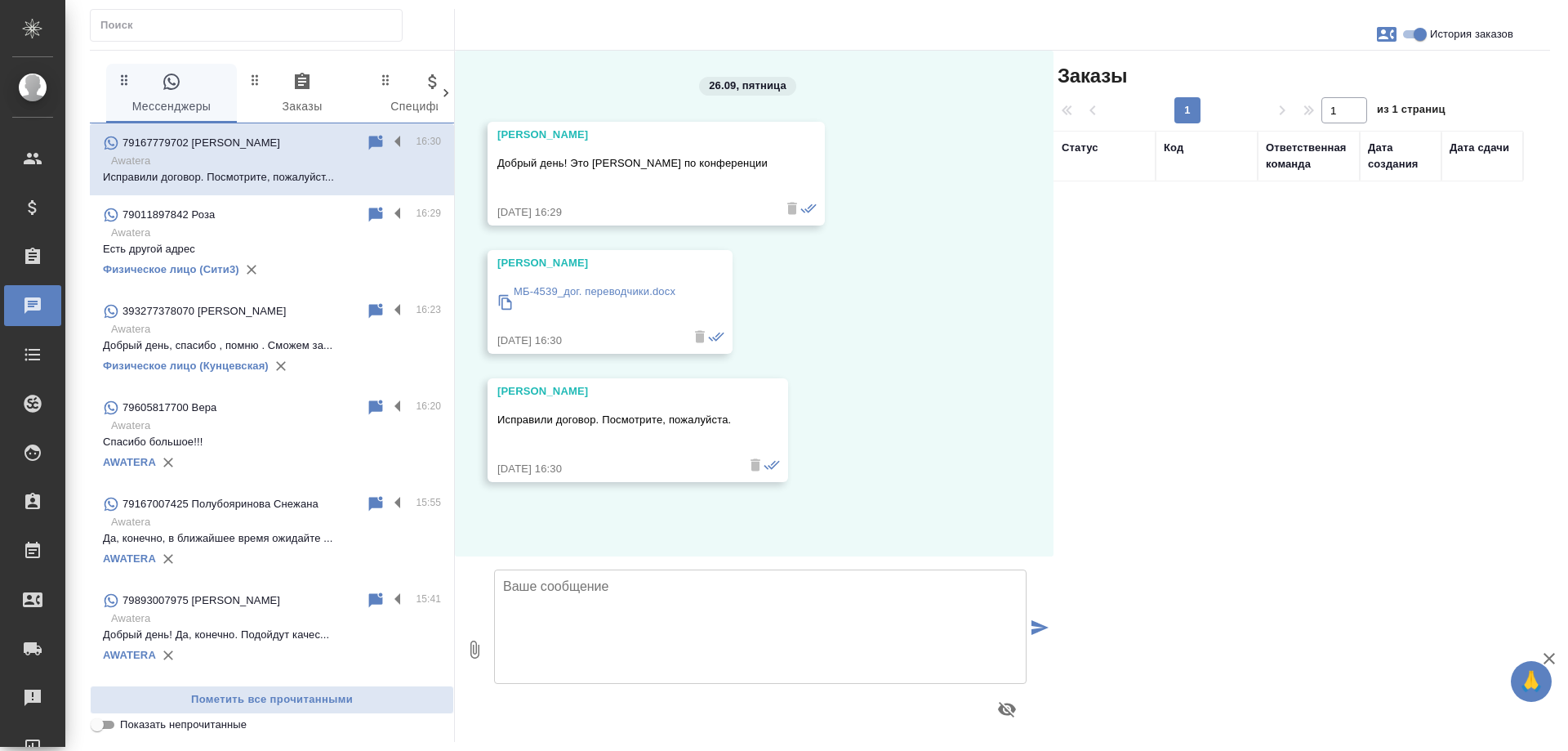
click at [1412, 39] on input "История заказов" at bounding box center [1420, 33] width 58 height 19
checkbox input "false"
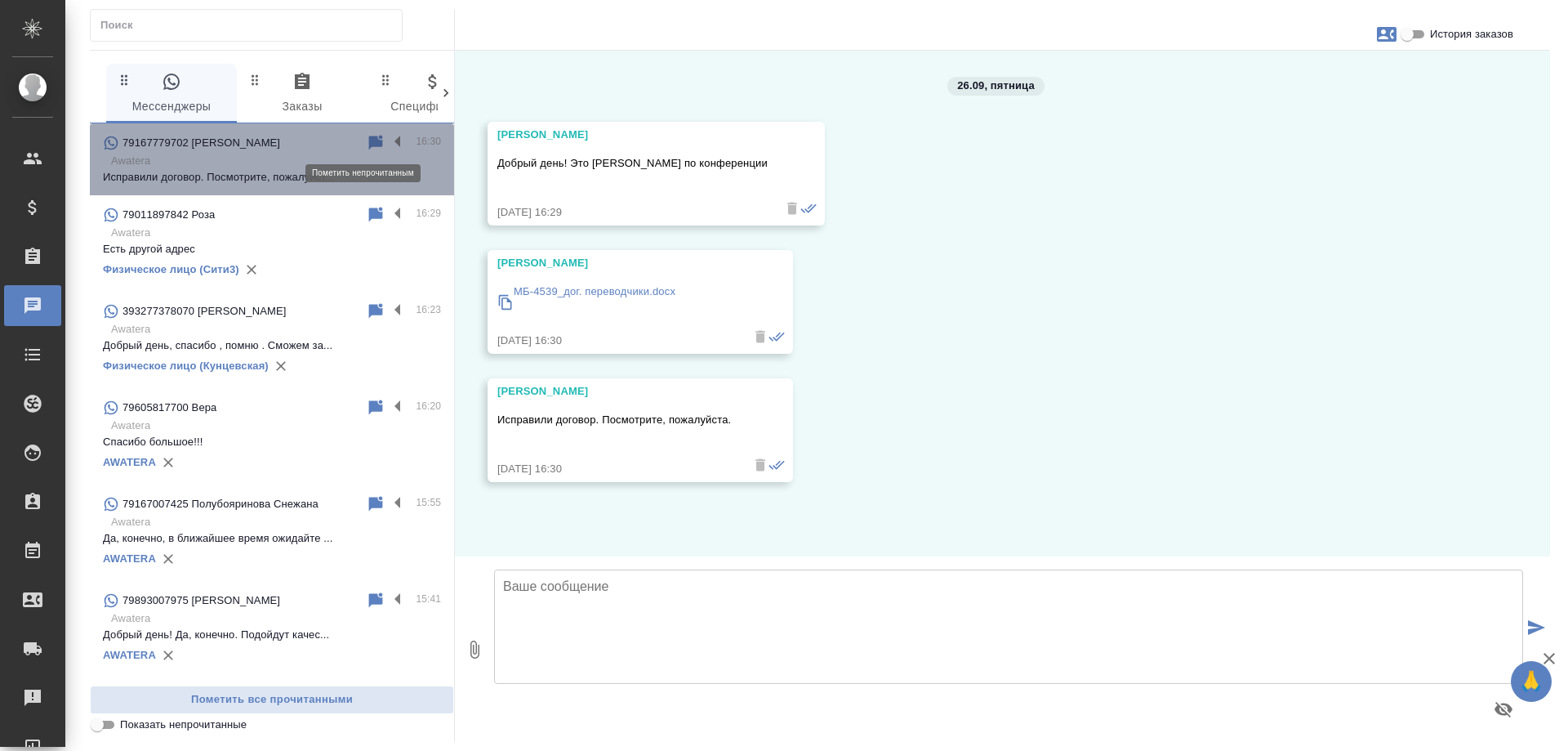
click at [369, 140] on icon at bounding box center [376, 142] width 14 height 15
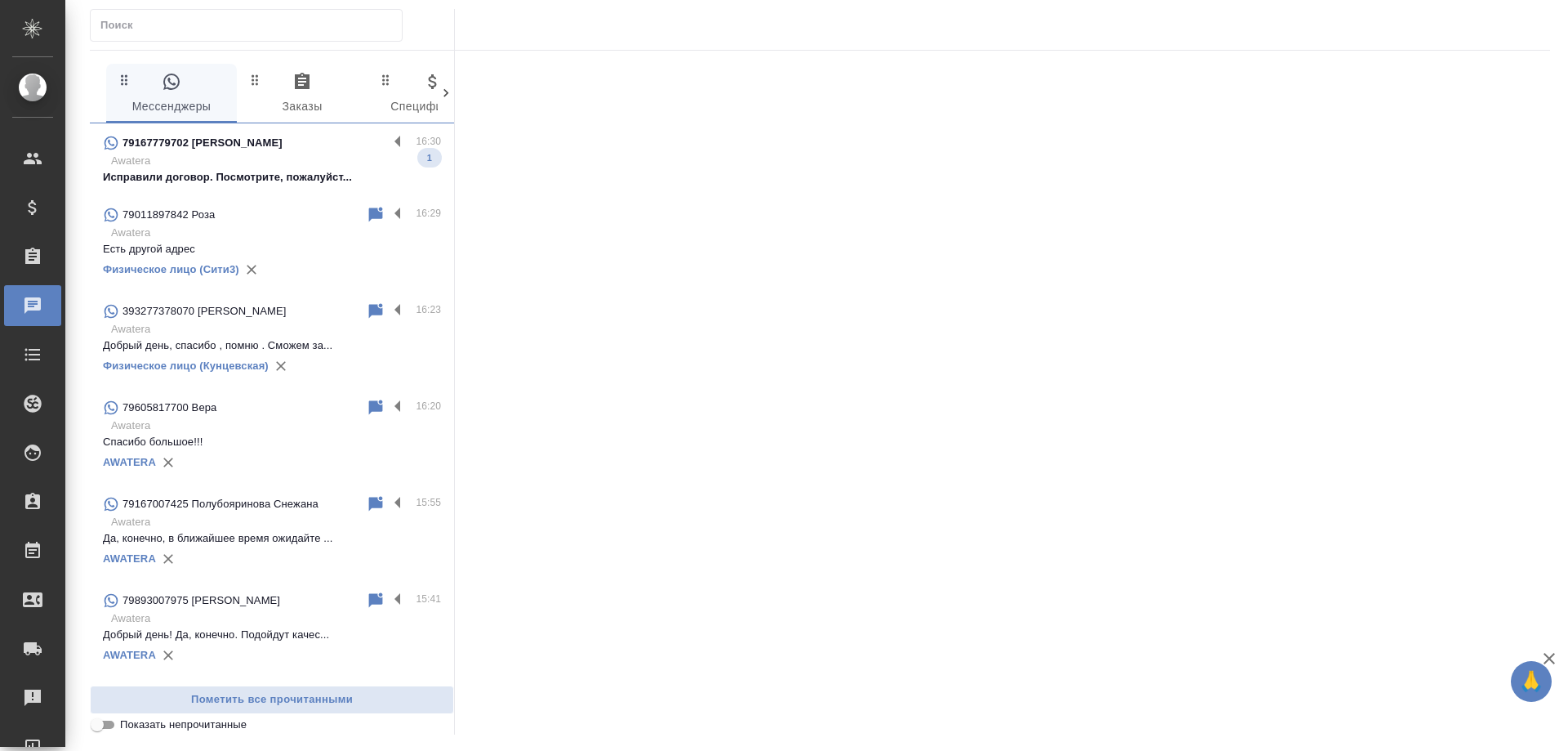
click at [301, 142] on div "79167779702 Anna Alekseeva" at bounding box center [245, 142] width 285 height 19
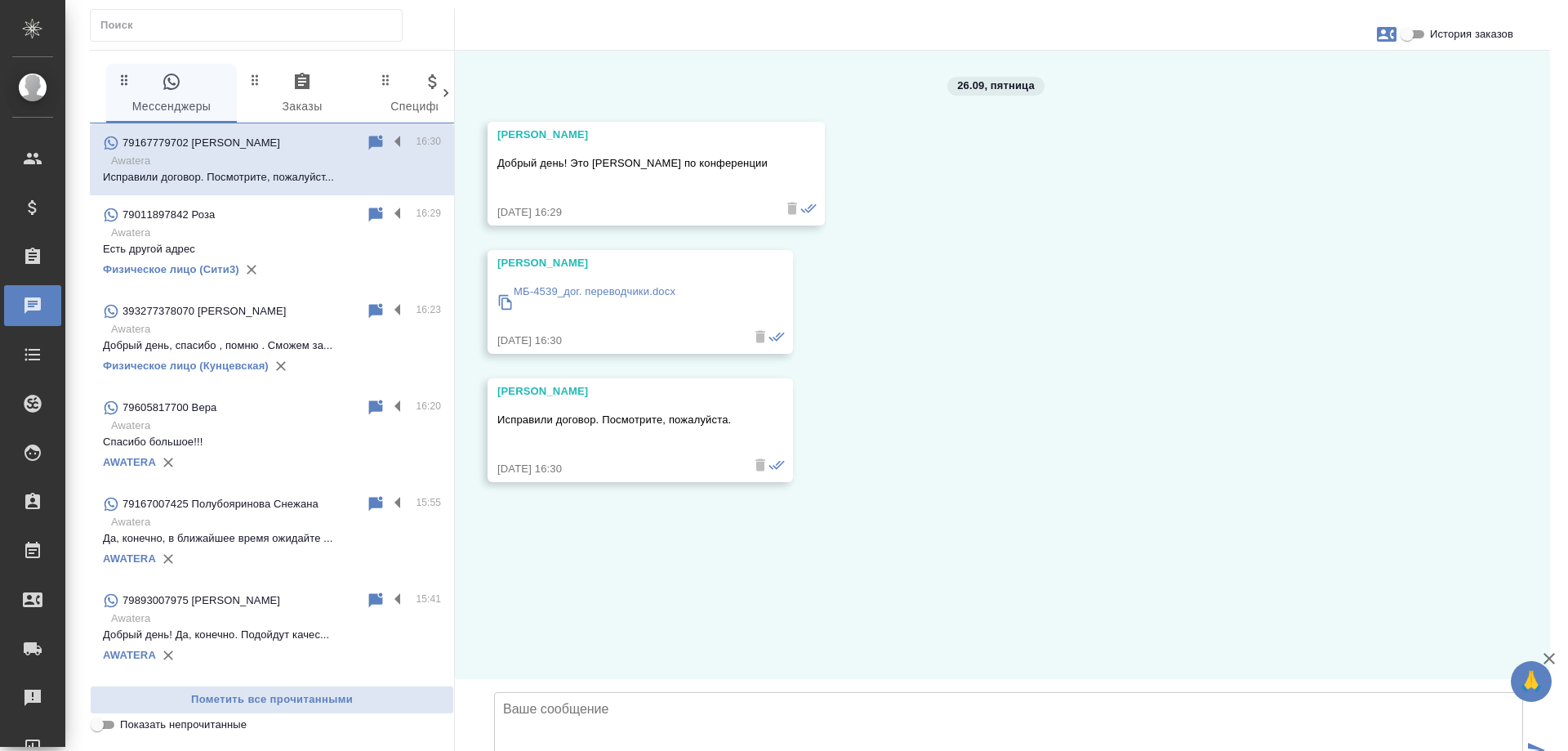
click at [649, 286] on p "МБ-4539_дог. переводчики.docx" at bounding box center [594, 292] width 162 height 17
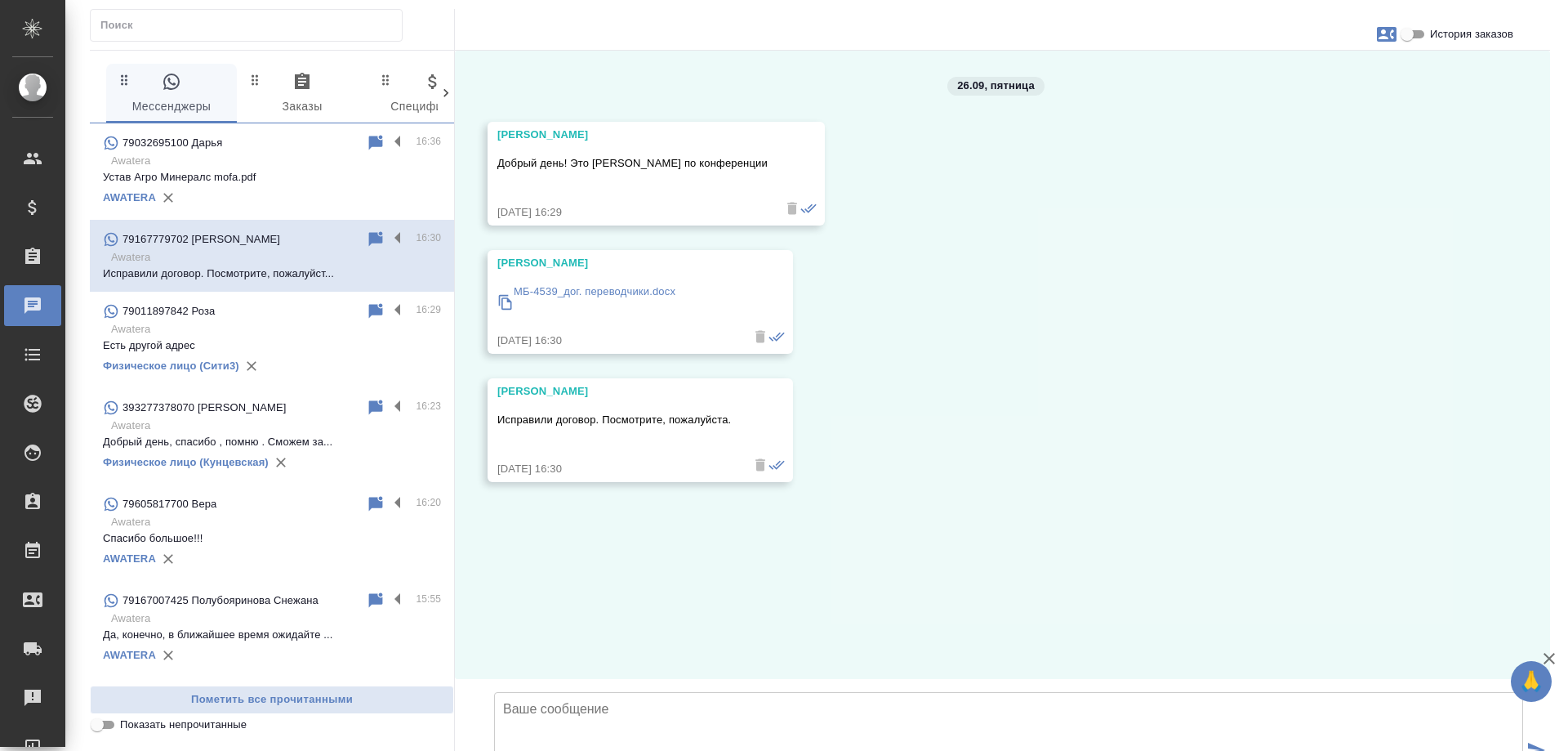
click at [1232, 211] on div "26.09, пятница Anna Alekseeva Добрый день! Это Анна Алексеева по конференции 26…" at bounding box center [1003, 365] width 1095 height 628
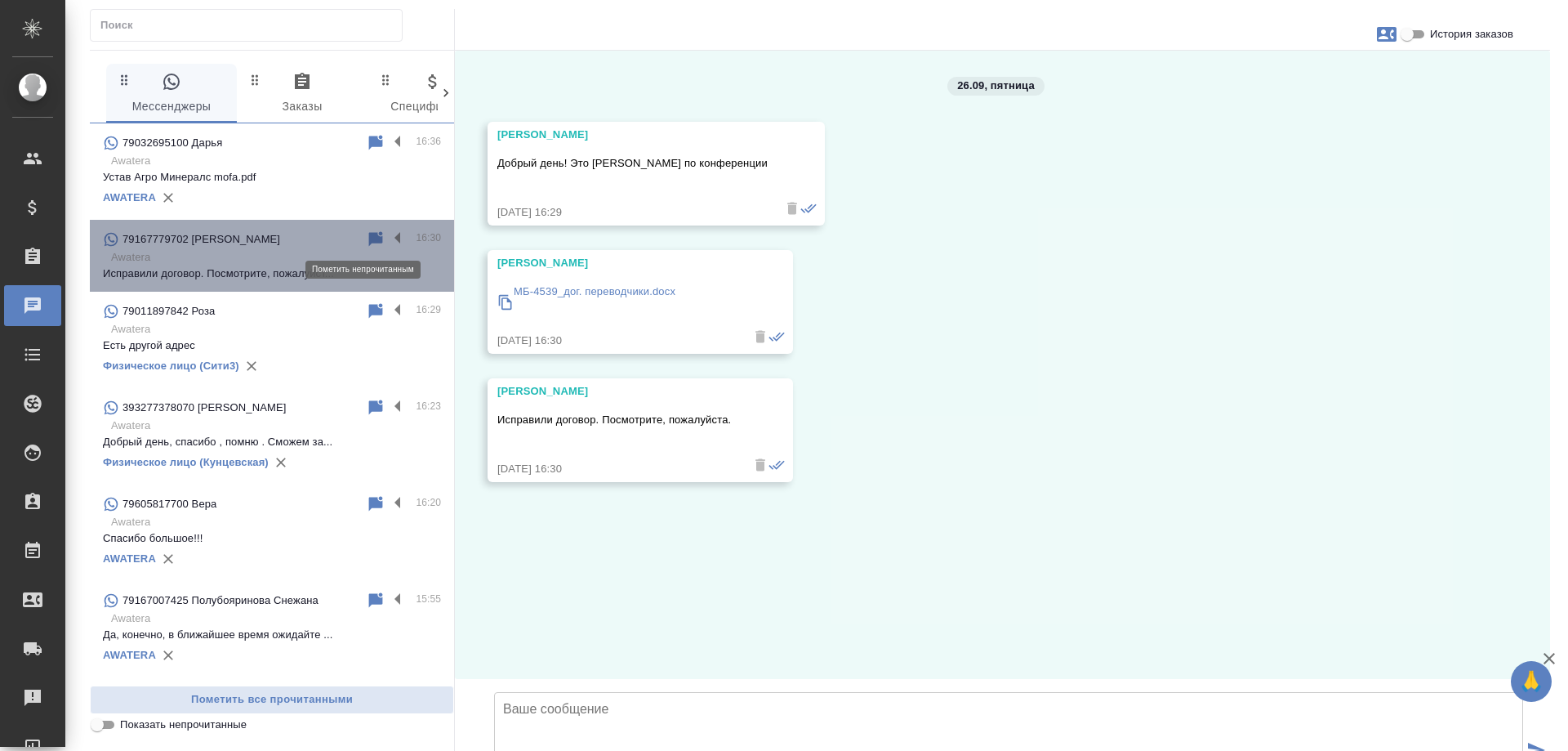
click at [369, 241] on icon at bounding box center [376, 239] width 14 height 15
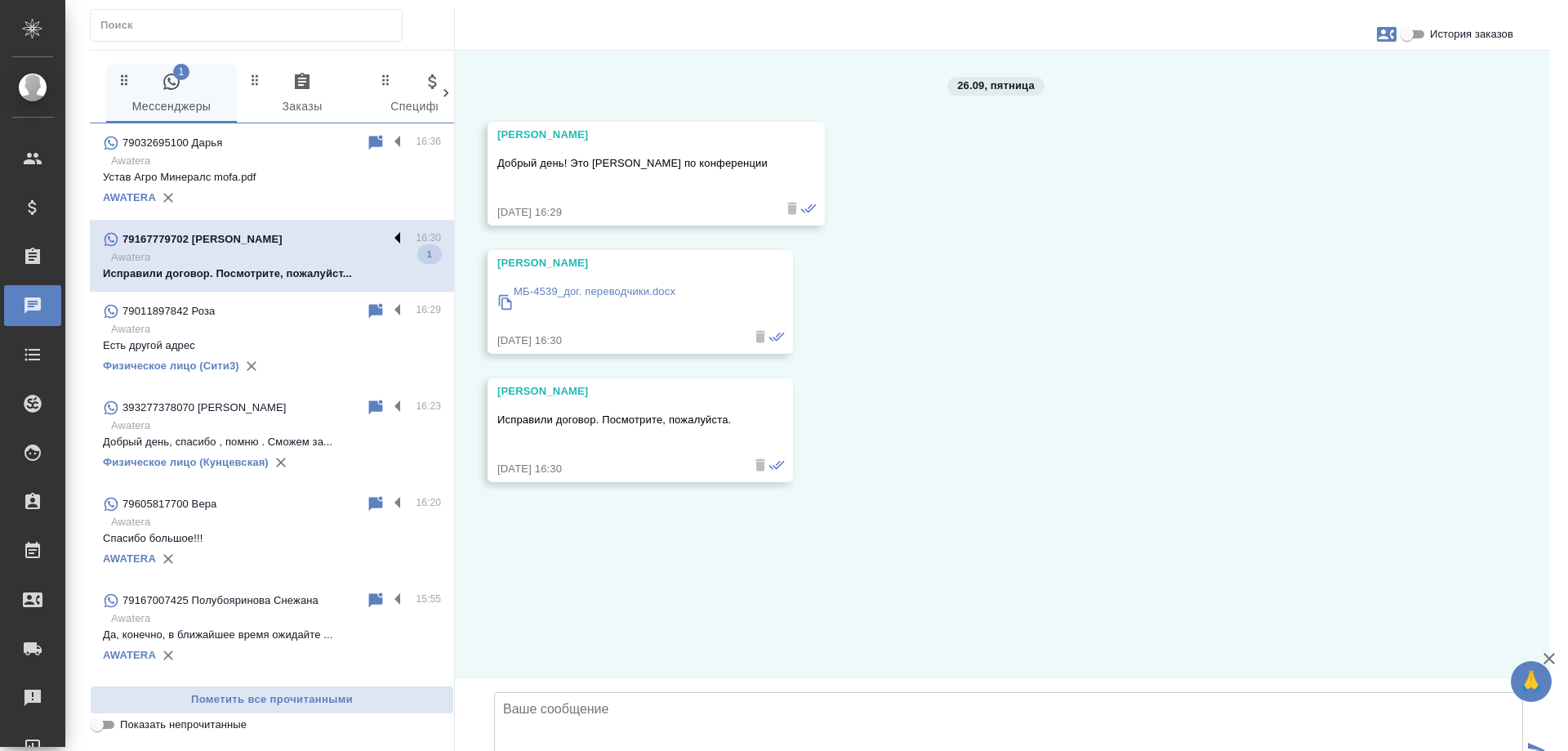
click at [388, 235] on label at bounding box center [402, 239] width 28 height 18
click at [0, 0] on input "checkbox" at bounding box center [0, 0] width 0 height 0
click at [237, 33] on input "text" at bounding box center [250, 25] width 301 height 23
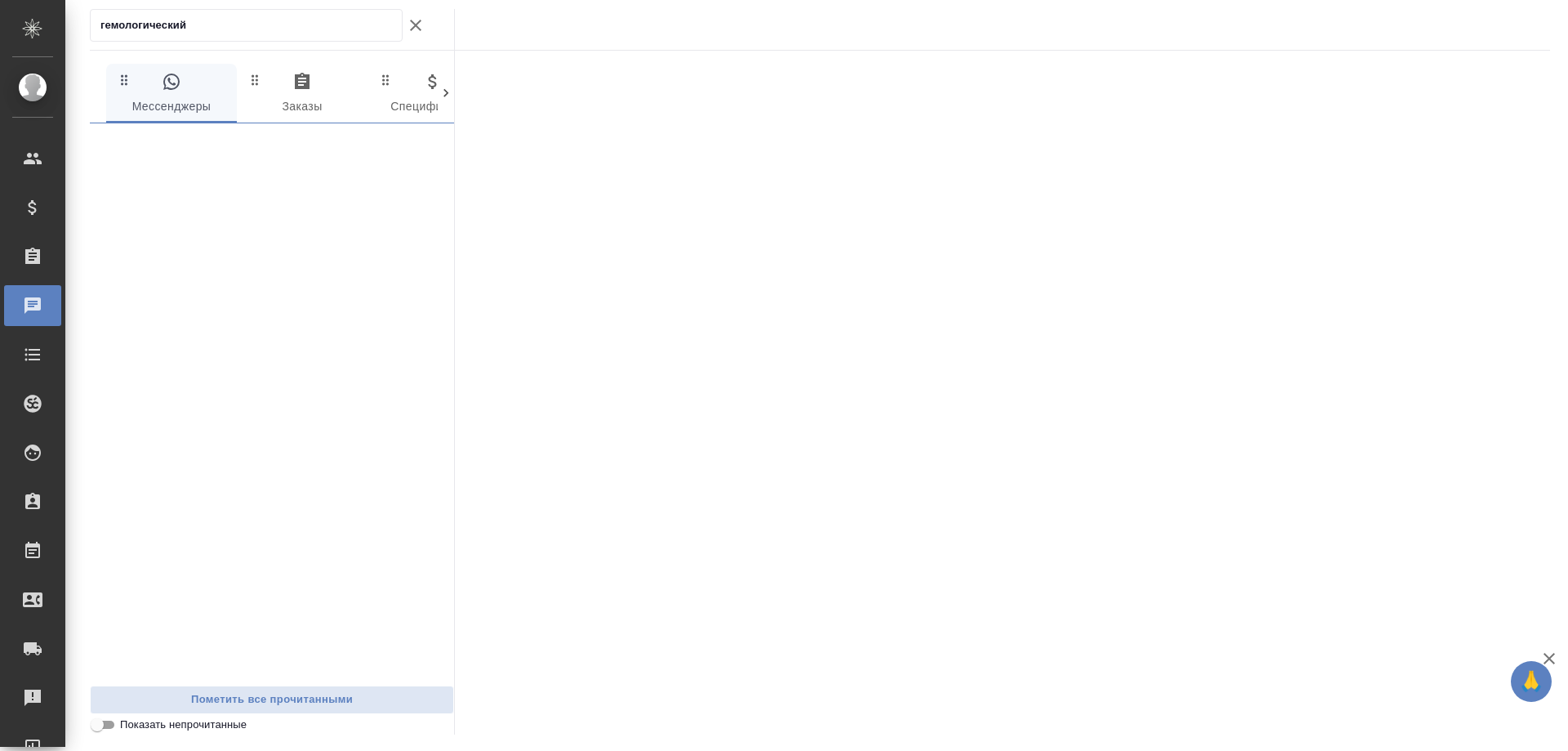
type input "гемологический"
click at [0, 36] on div ".cls-1 fill:#fff; AWATERA Gudina Alexandra Клиенты Спецификации Заказы 0 Чаты T…" at bounding box center [784, 375] width 1568 height 751
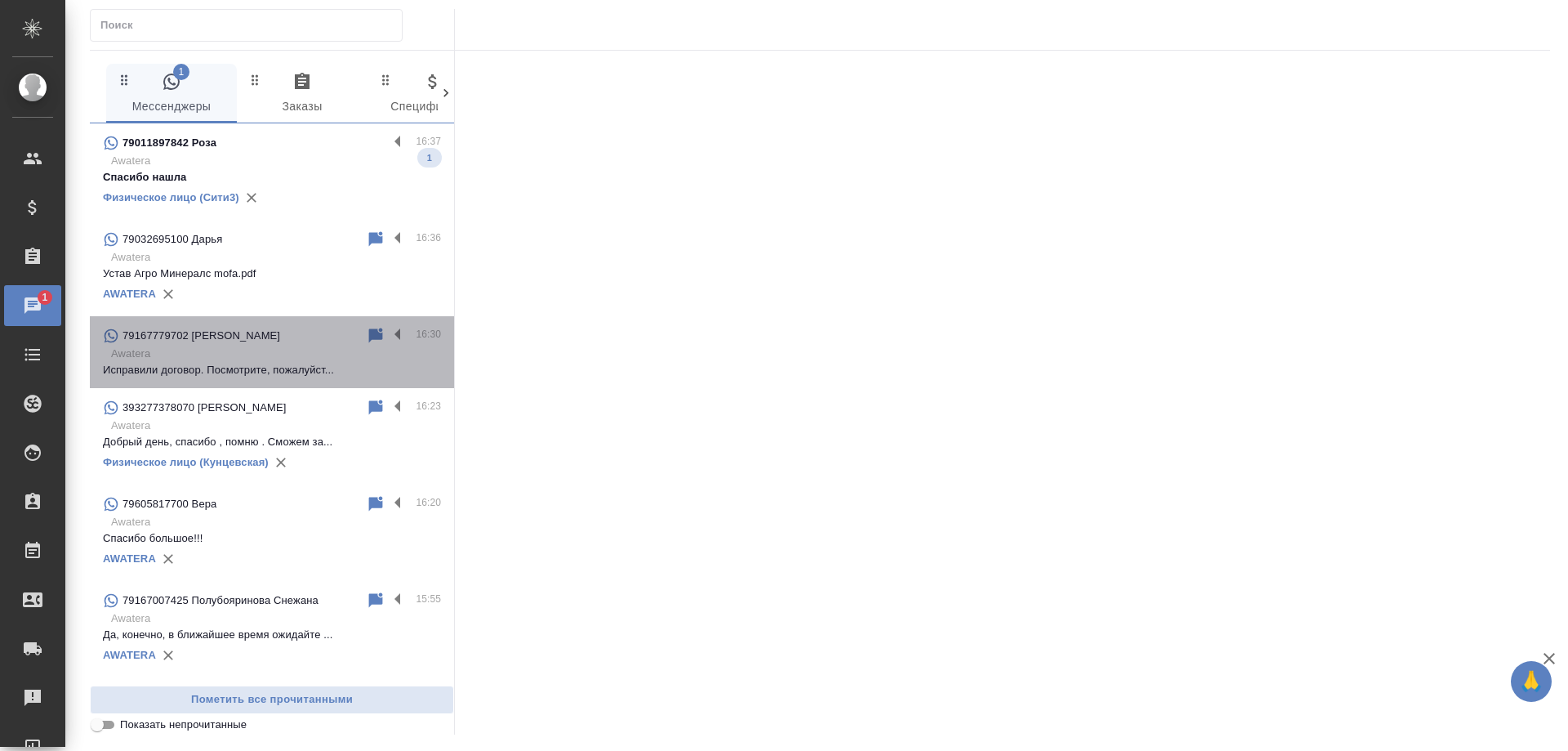
click at [281, 372] on p "Исправили договор. Посмотрите, пожалуйст..." at bounding box center [271, 370] width 338 height 17
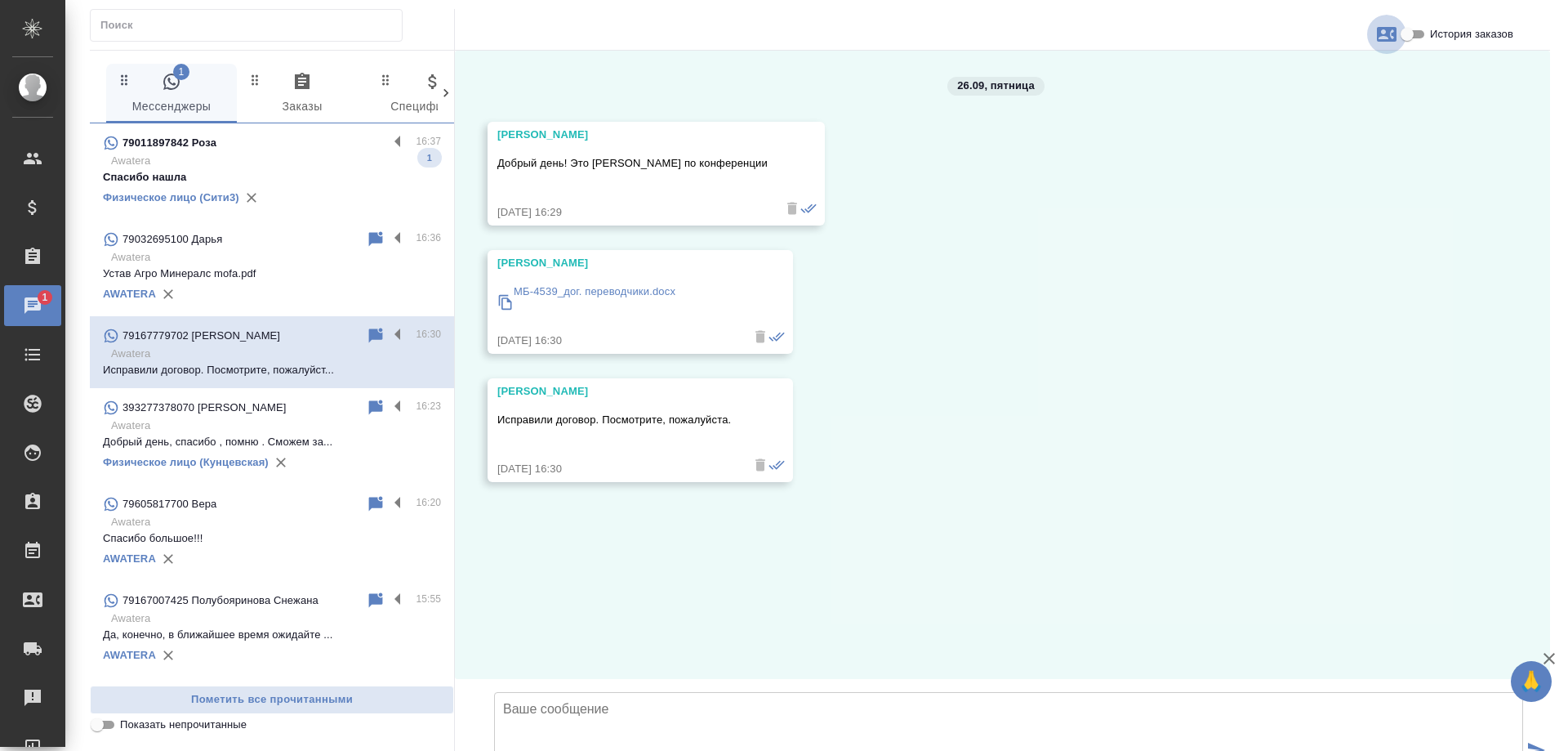
click at [1383, 38] on icon "button" at bounding box center [1386, 33] width 19 height 19
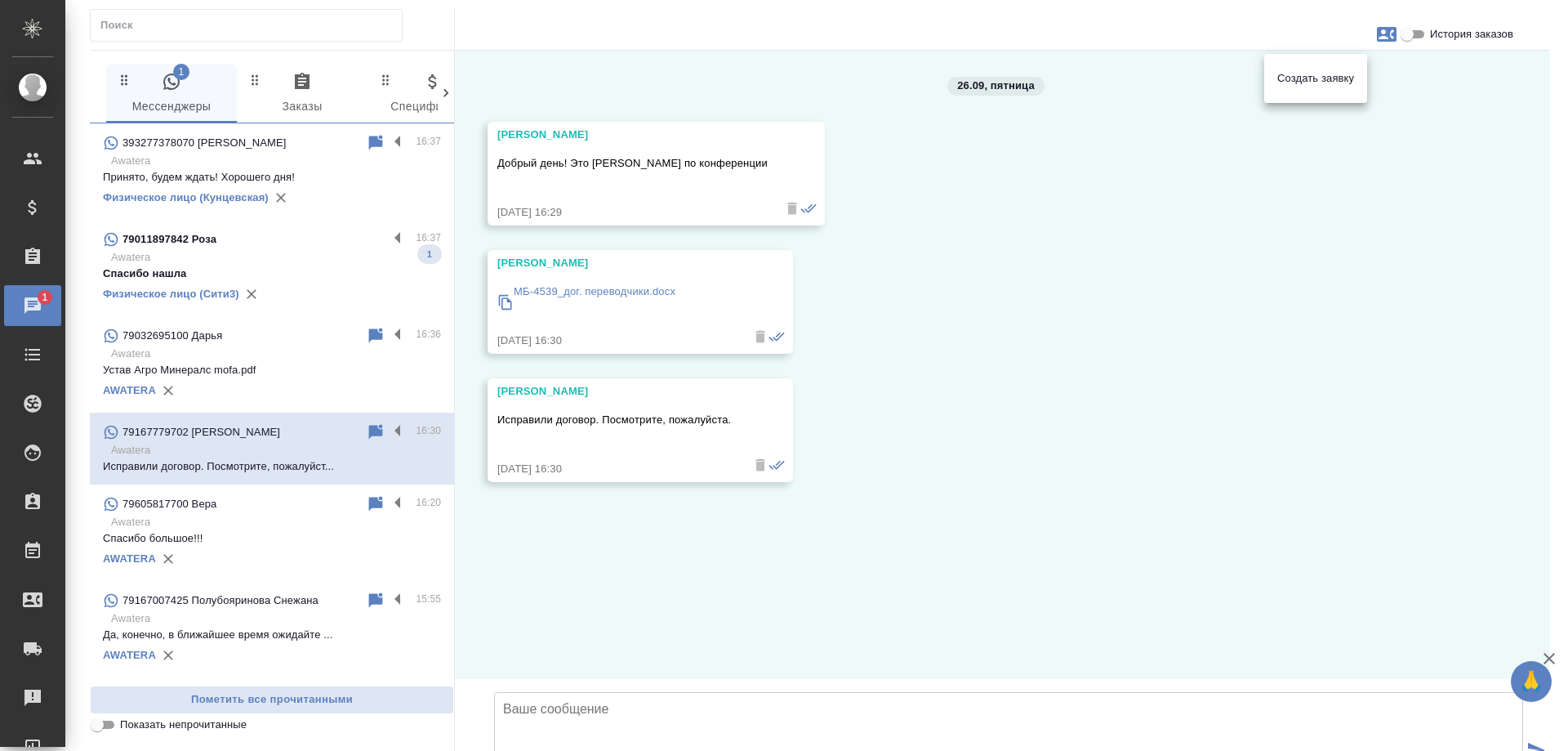
click at [1338, 206] on div at bounding box center [784, 375] width 1568 height 751
click at [1391, 33] on icon "button" at bounding box center [1386, 33] width 19 height 19
click at [1288, 84] on span "Создать заявку" at bounding box center [1316, 79] width 77 height 17
select select "RU"
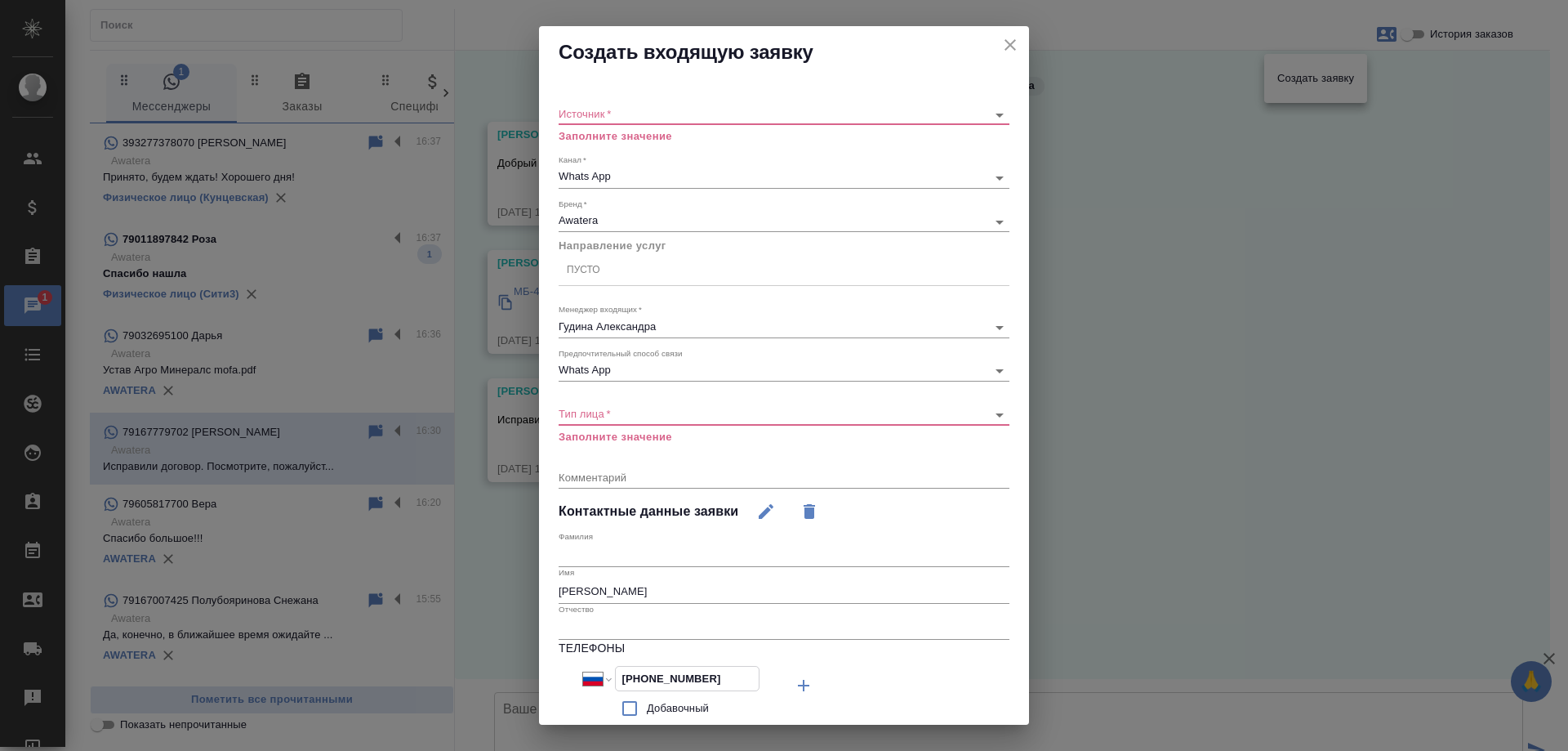
drag, startPoint x: 721, startPoint y: 672, endPoint x: 481, endPoint y: 675, distance: 240.0
click at [481, 675] on div "Создать входящую заявку Источник   * ​ Заполните значение Канал   * Whats App 6…" at bounding box center [784, 375] width 1568 height 751
click at [1004, 46] on icon "close" at bounding box center [1010, 45] width 12 height 12
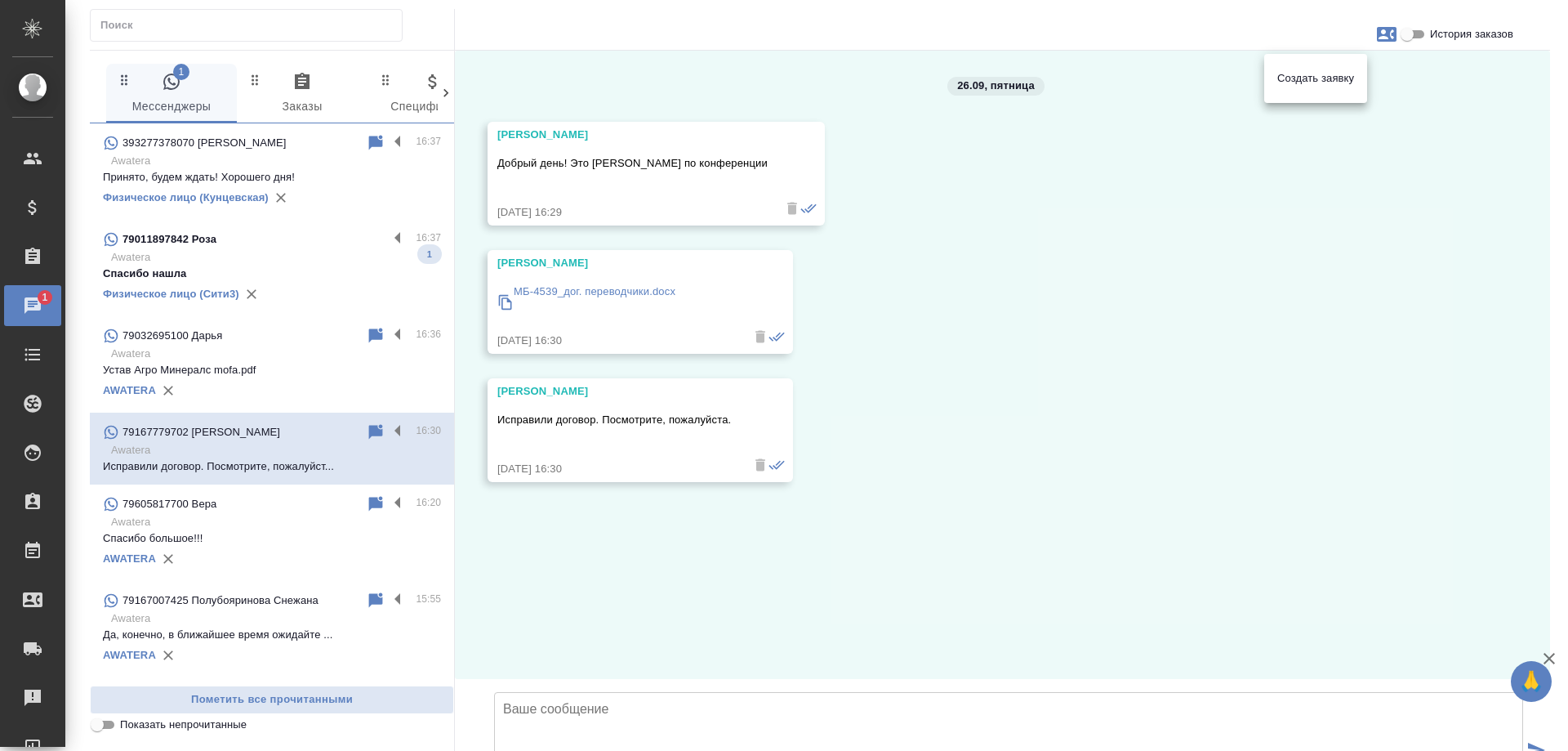
drag, startPoint x: 1212, startPoint y: 202, endPoint x: 800, endPoint y: 278, distance: 419.0
click at [1211, 205] on div at bounding box center [784, 375] width 1568 height 751
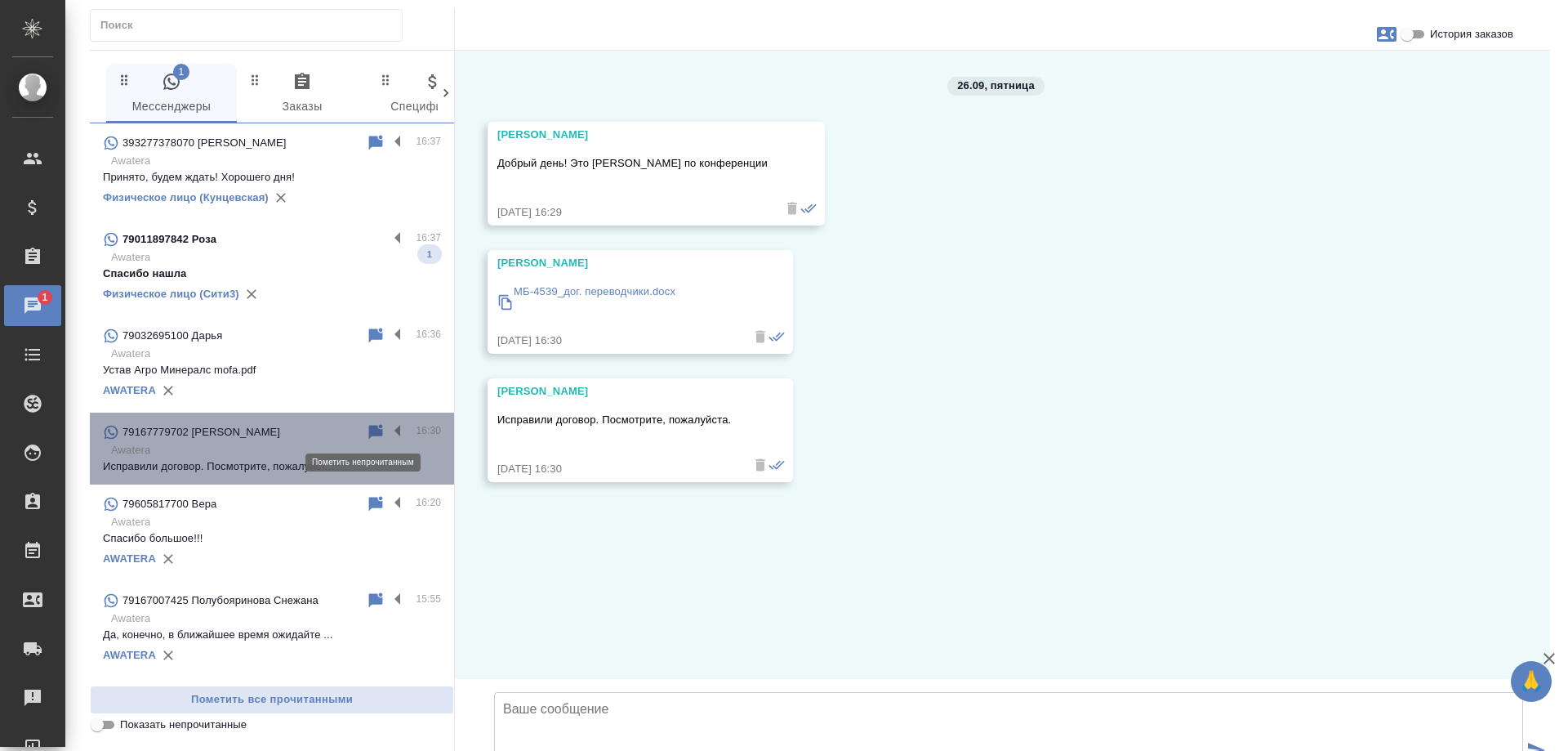
click at [369, 432] on icon at bounding box center [376, 432] width 14 height 15
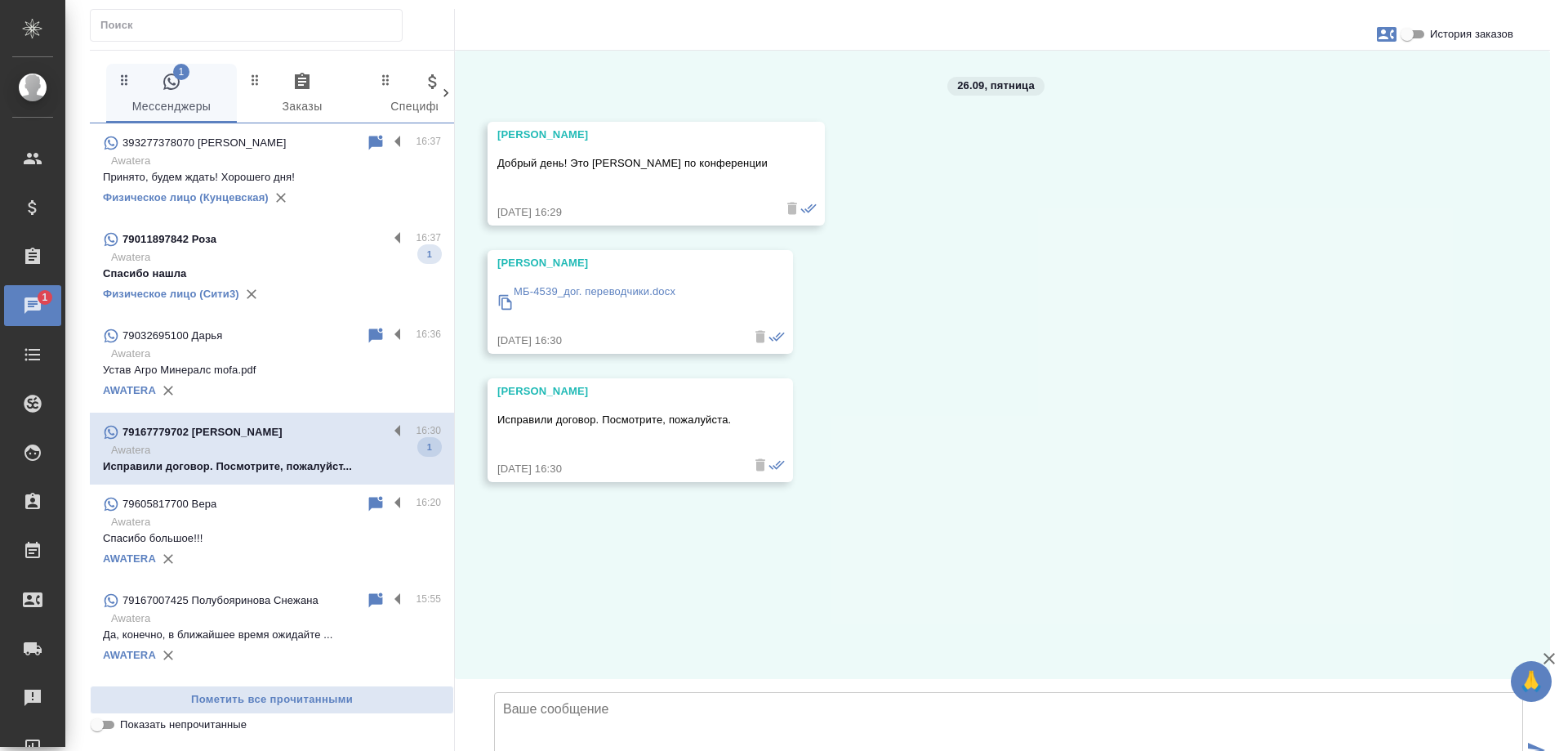
click at [388, 431] on label at bounding box center [402, 432] width 28 height 18
click at [0, 0] on input "checkbox" at bounding box center [0, 0] width 0 height 0
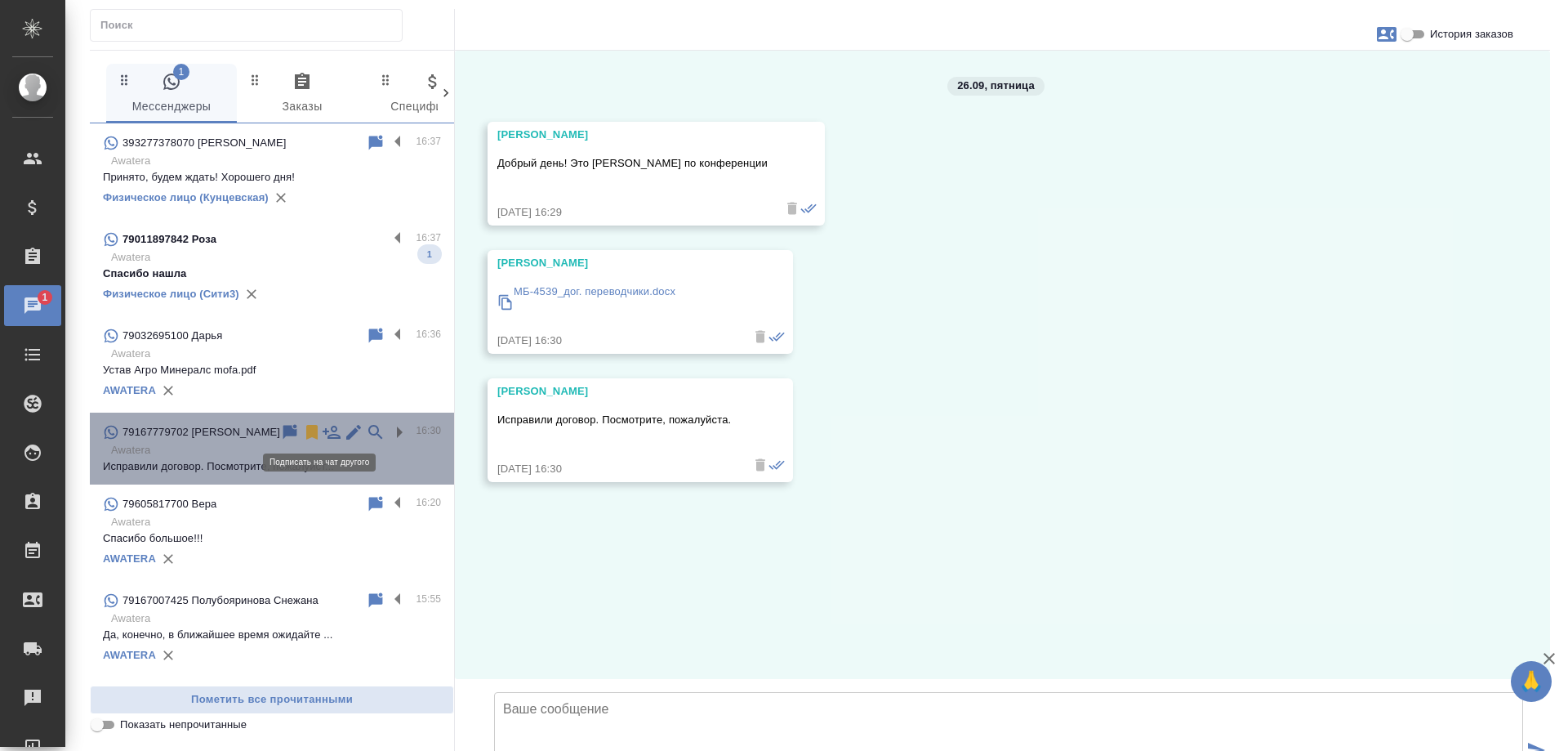
click at [321, 433] on icon at bounding box center [331, 432] width 19 height 19
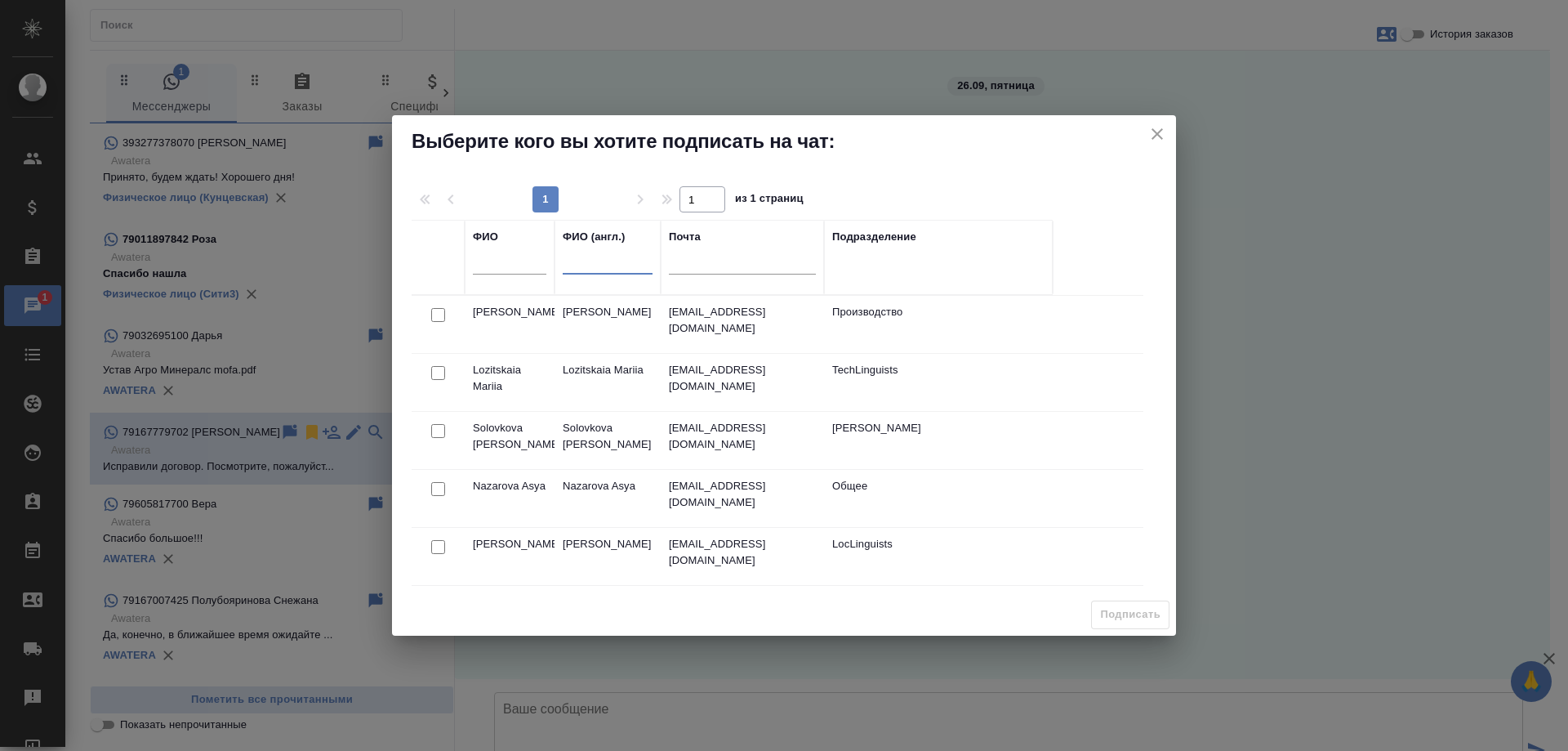
click at [581, 266] on input "text" at bounding box center [608, 263] width 90 height 20
drag, startPoint x: 603, startPoint y: 269, endPoint x: 510, endPoint y: 267, distance: 93.0
click at [510, 267] on tr "ФИО ФИО (англ.) ил Почта Подразделение" at bounding box center [732, 256] width 641 height 74
type input "ilina"
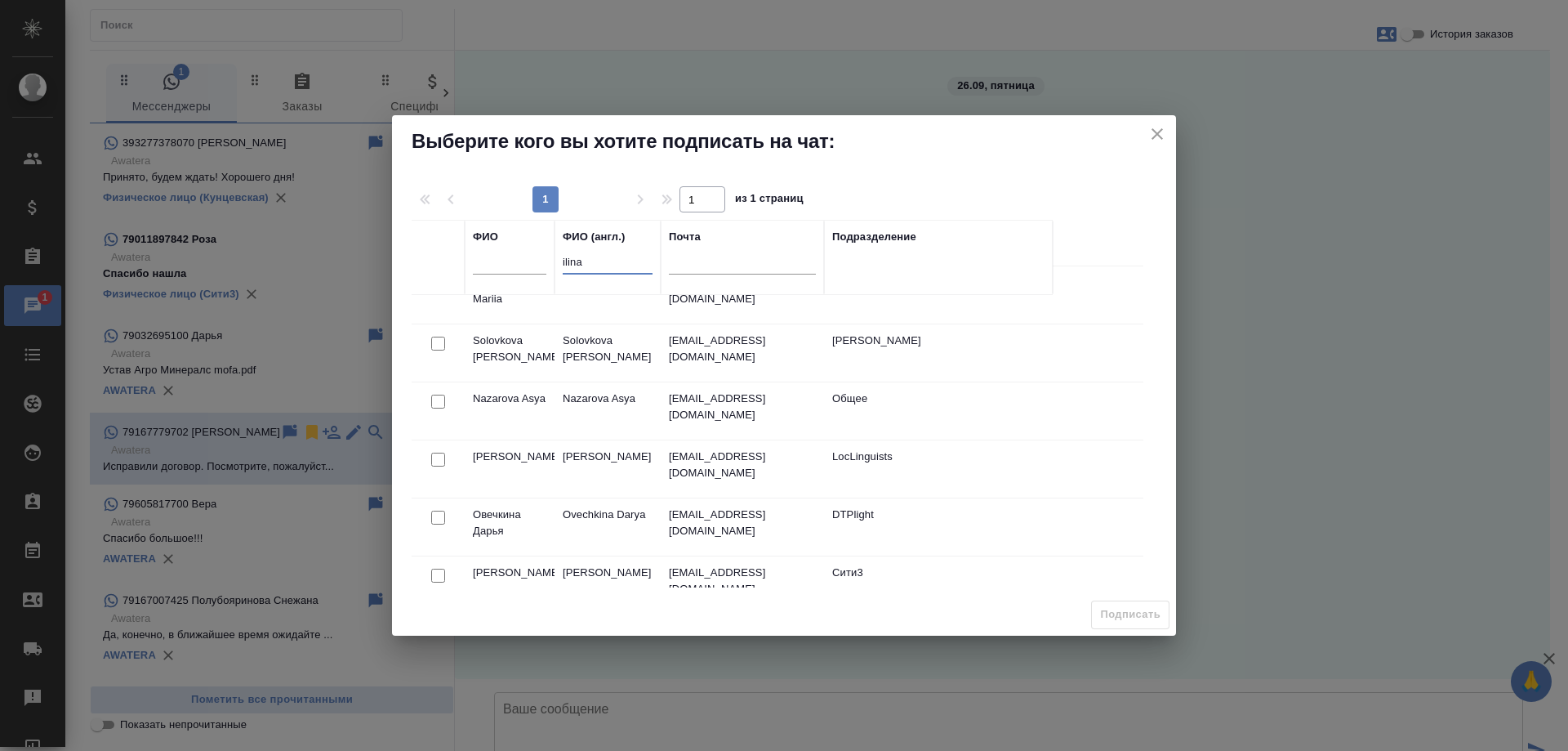
scroll to position [164, 0]
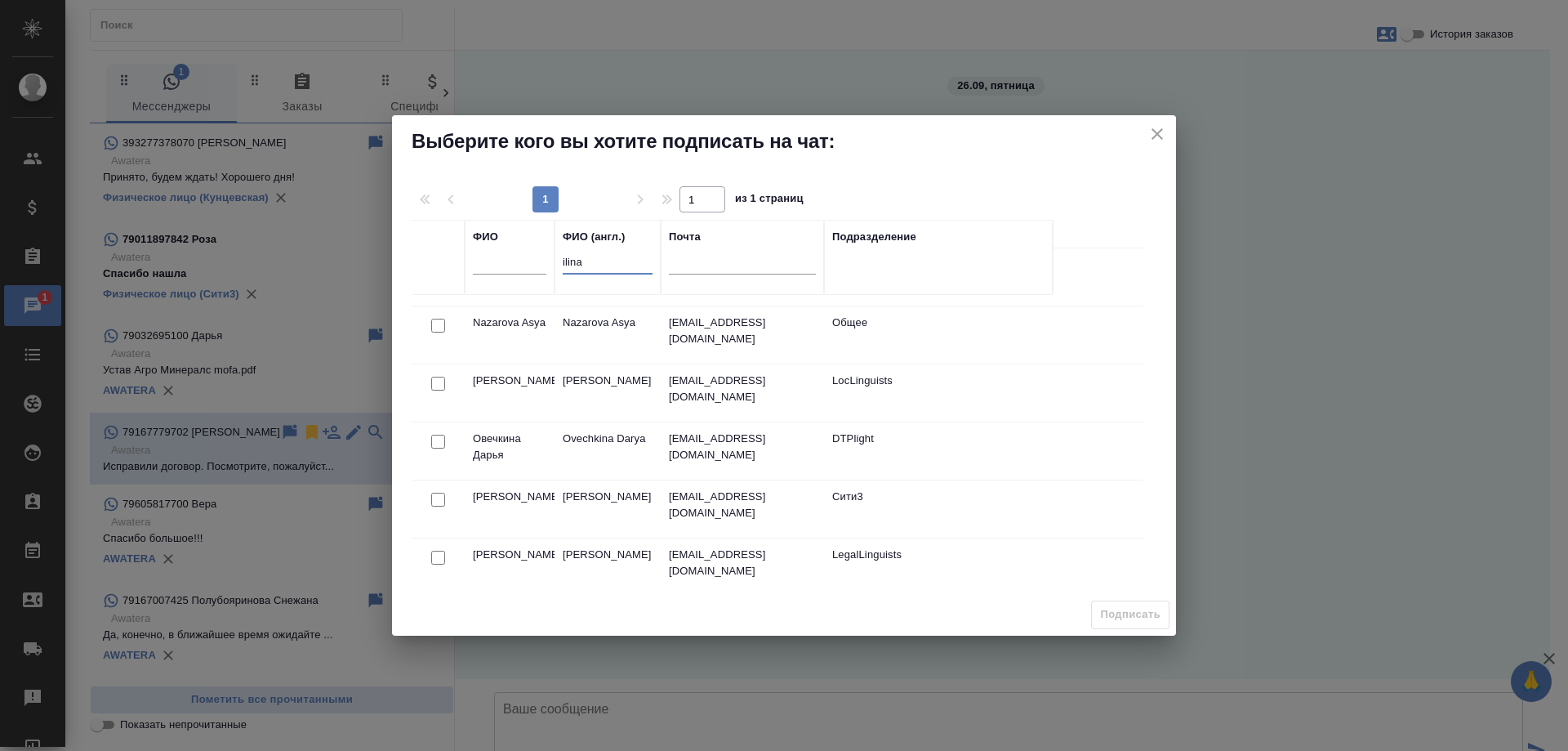
drag, startPoint x: 604, startPoint y: 271, endPoint x: 547, endPoint y: 271, distance: 57.0
click at [547, 271] on tr "ФИО ФИО (англ.) ilina Почта Подразделение" at bounding box center [732, 256] width 641 height 74
click at [510, 266] on input "text" at bounding box center [509, 263] width 73 height 20
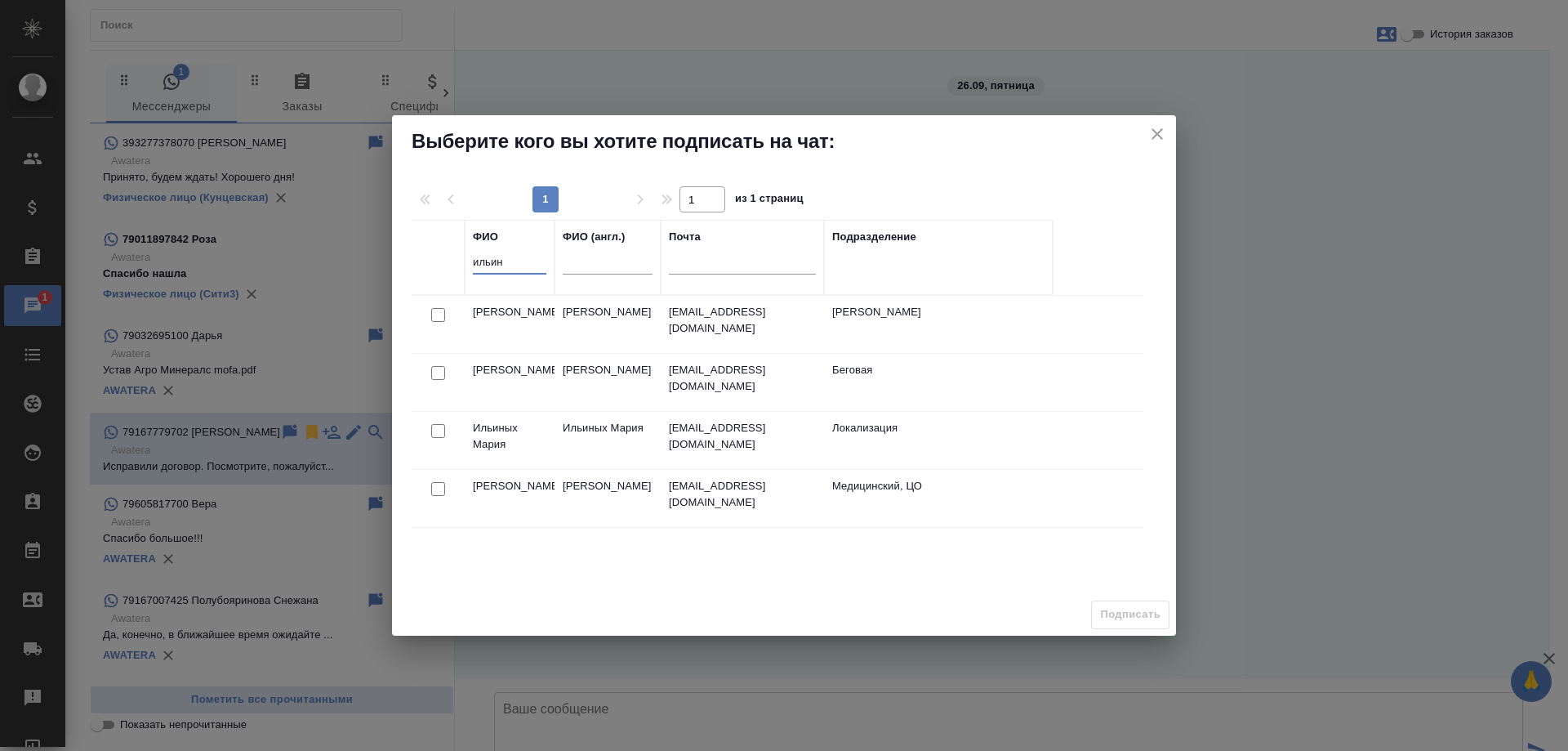
scroll to position [0, 0]
type input "ильин"
click at [440, 311] on input "checkbox" at bounding box center [438, 315] width 14 height 14
checkbox input "true"
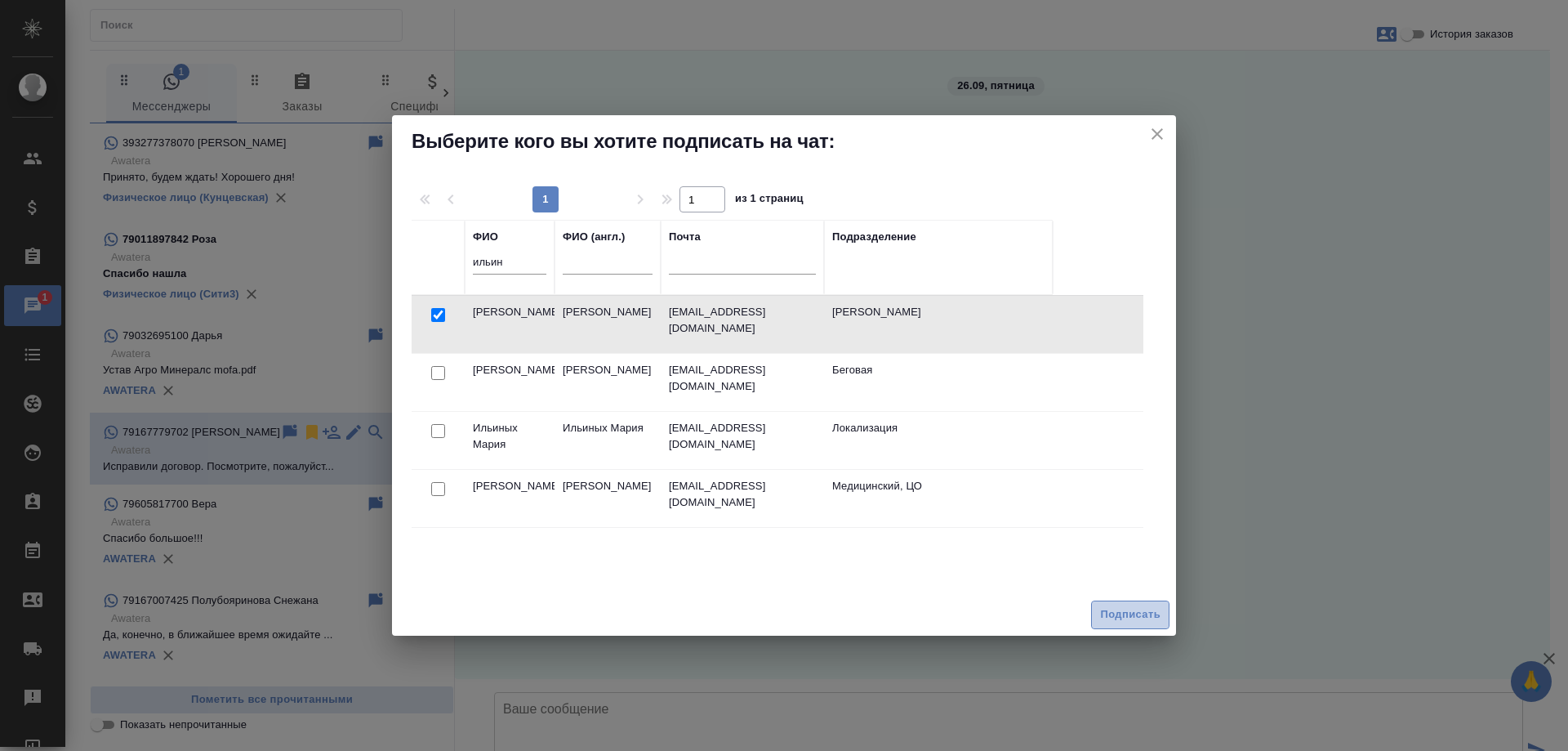
click at [1124, 607] on span "Подписать" at bounding box center [1130, 615] width 60 height 18
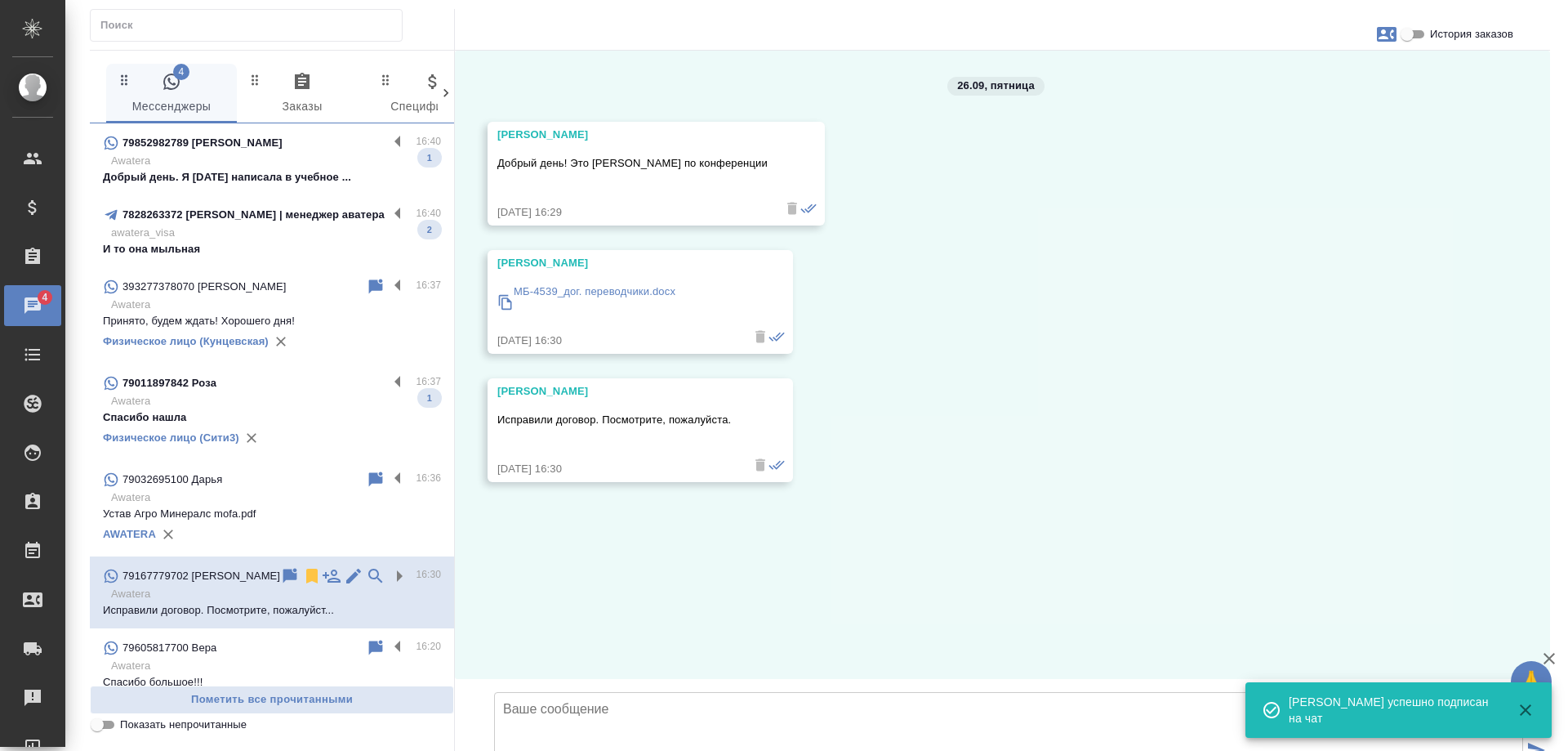
click at [1382, 38] on icon "button" at bounding box center [1386, 33] width 19 height 19
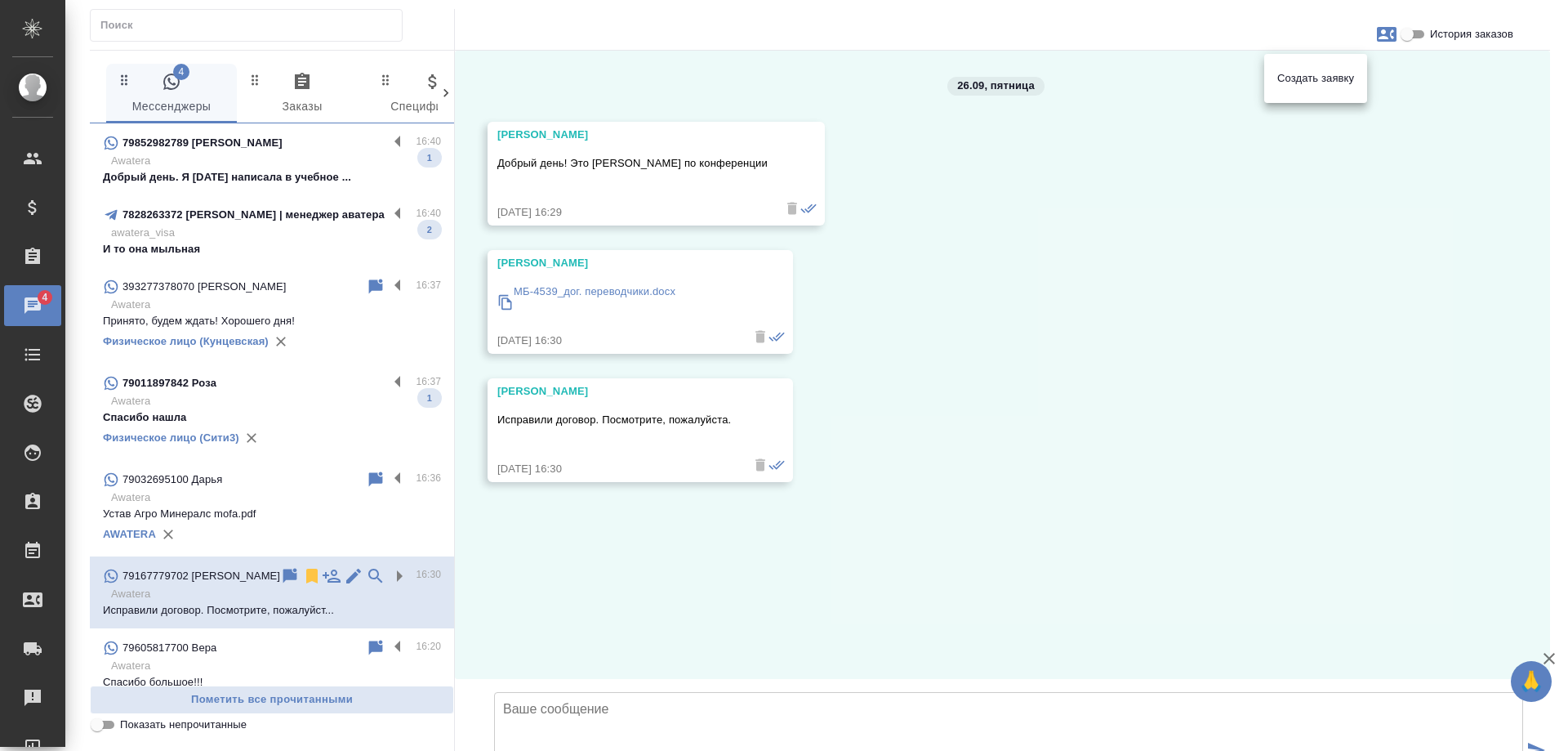
click at [1314, 72] on span "Создать заявку" at bounding box center [1316, 79] width 77 height 17
select select "RU"
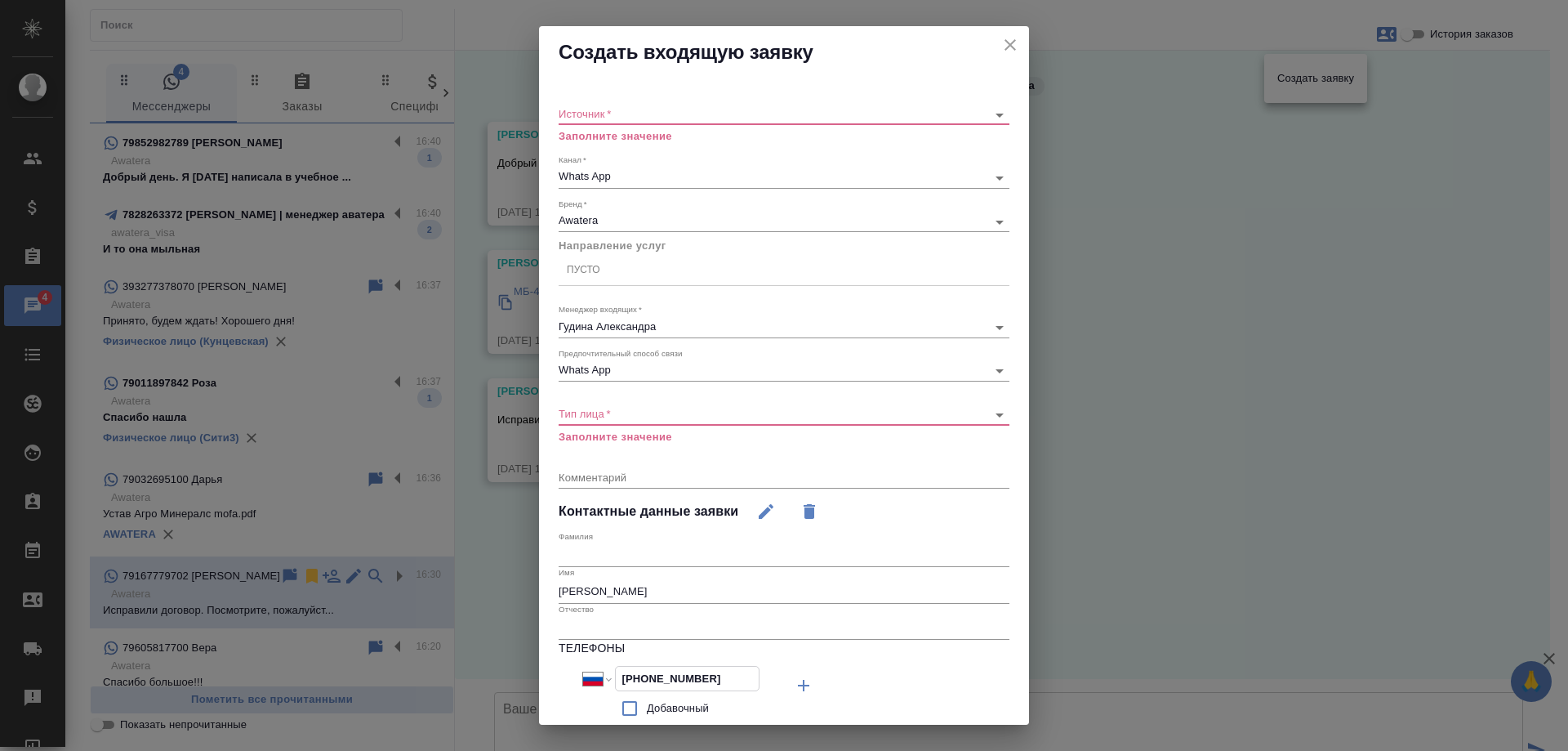
drag, startPoint x: 716, startPoint y: 676, endPoint x: 534, endPoint y: 670, distance: 182.1
click at [534, 670] on div "Создать входящую заявку Источник   * ​ Заполните значение Канал   * Whats App 6…" at bounding box center [784, 375] width 1568 height 751
click at [1000, 48] on icon "close" at bounding box center [1009, 44] width 19 height 19
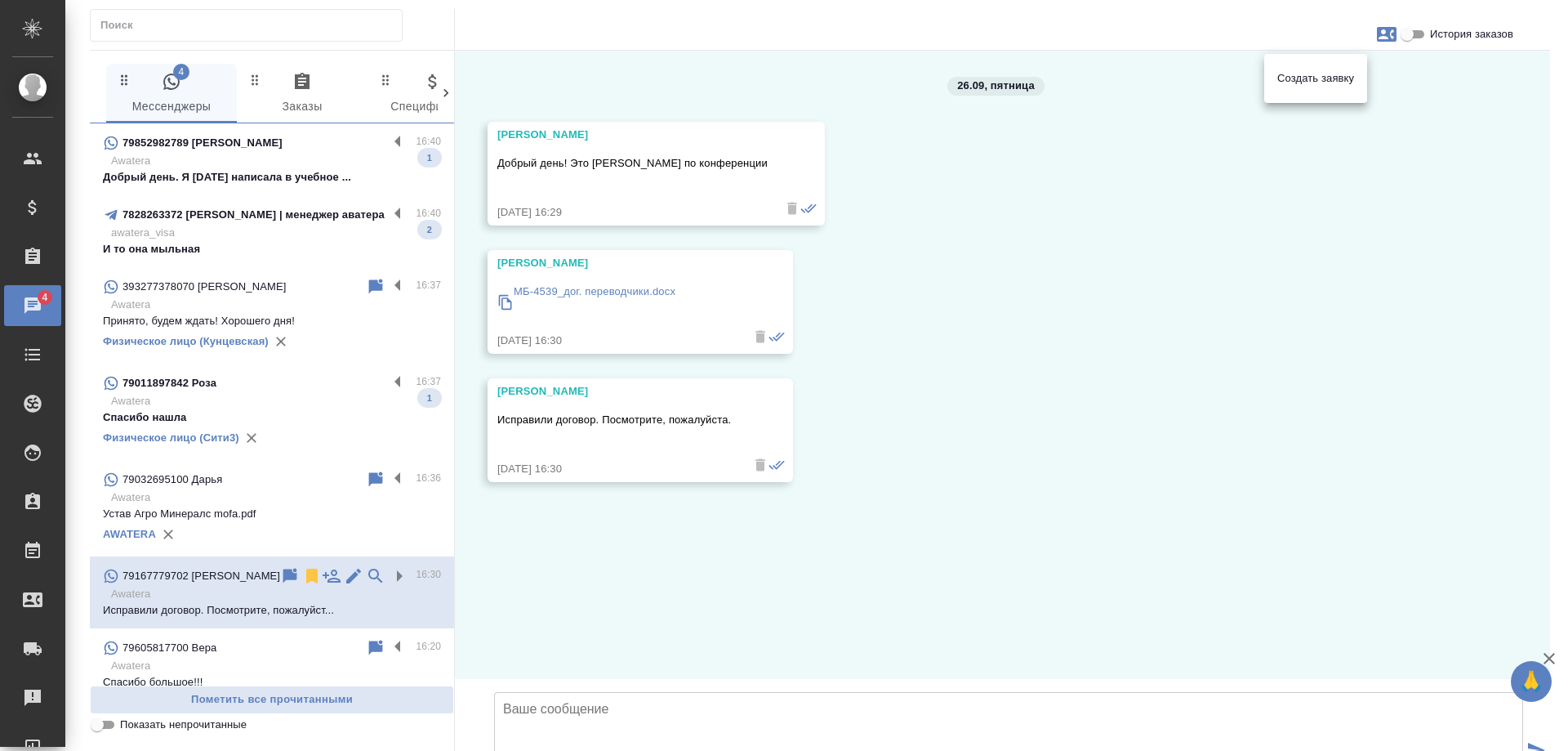
click at [993, 429] on div at bounding box center [784, 375] width 1568 height 751
click at [323, 396] on p "Awatera" at bounding box center [276, 401] width 330 height 17
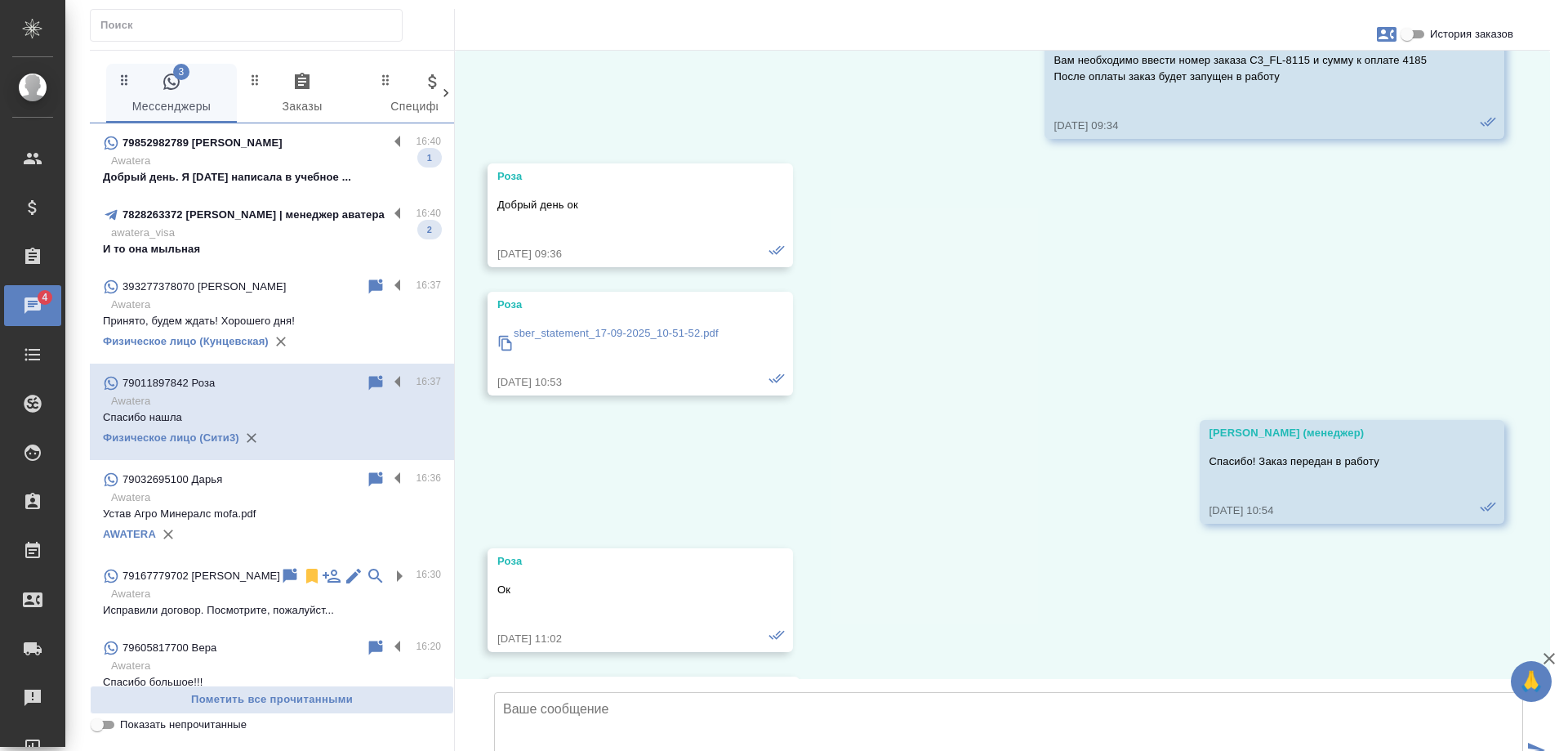
scroll to position [6615, 0]
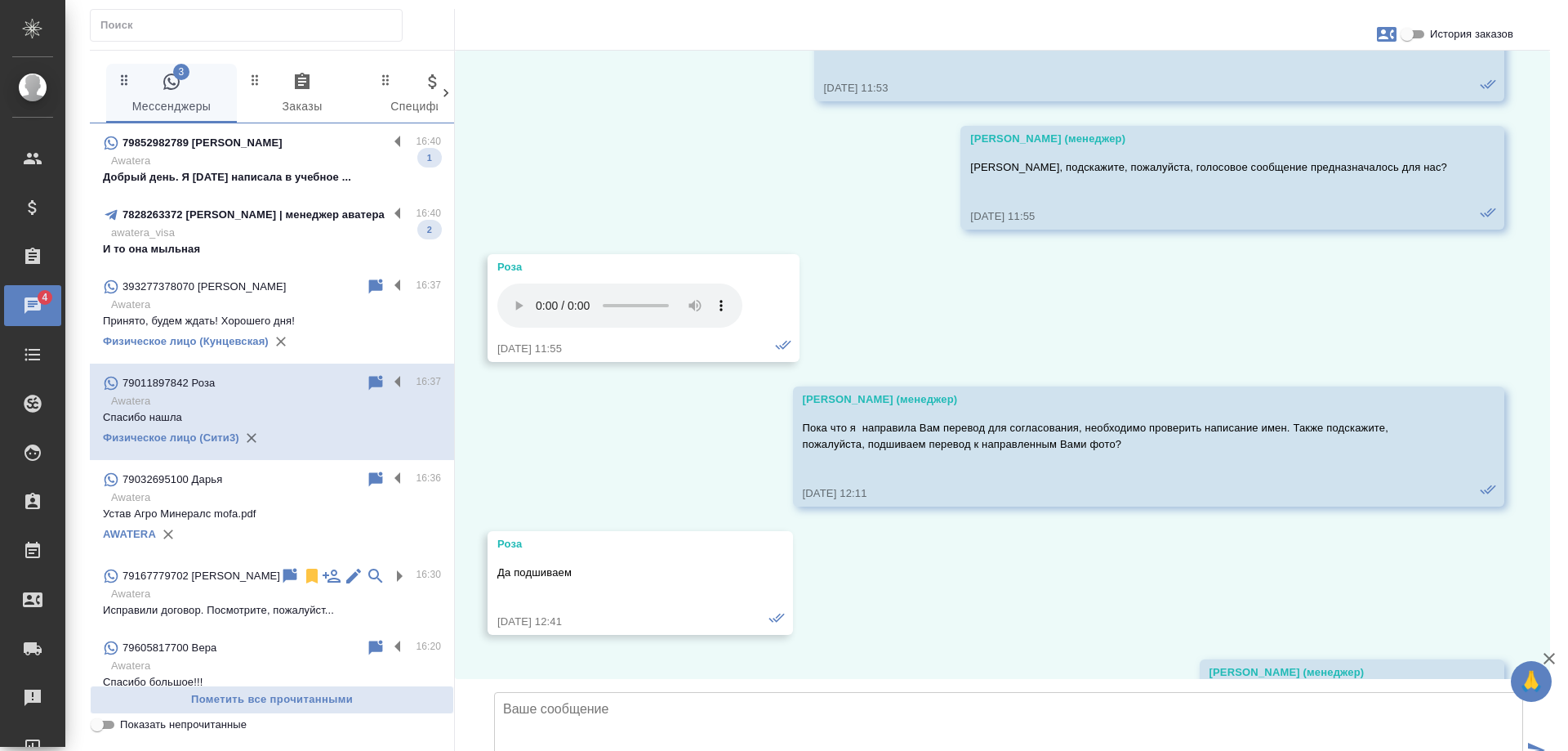
click at [288, 241] on p "awatera_visa" at bounding box center [276, 233] width 330 height 17
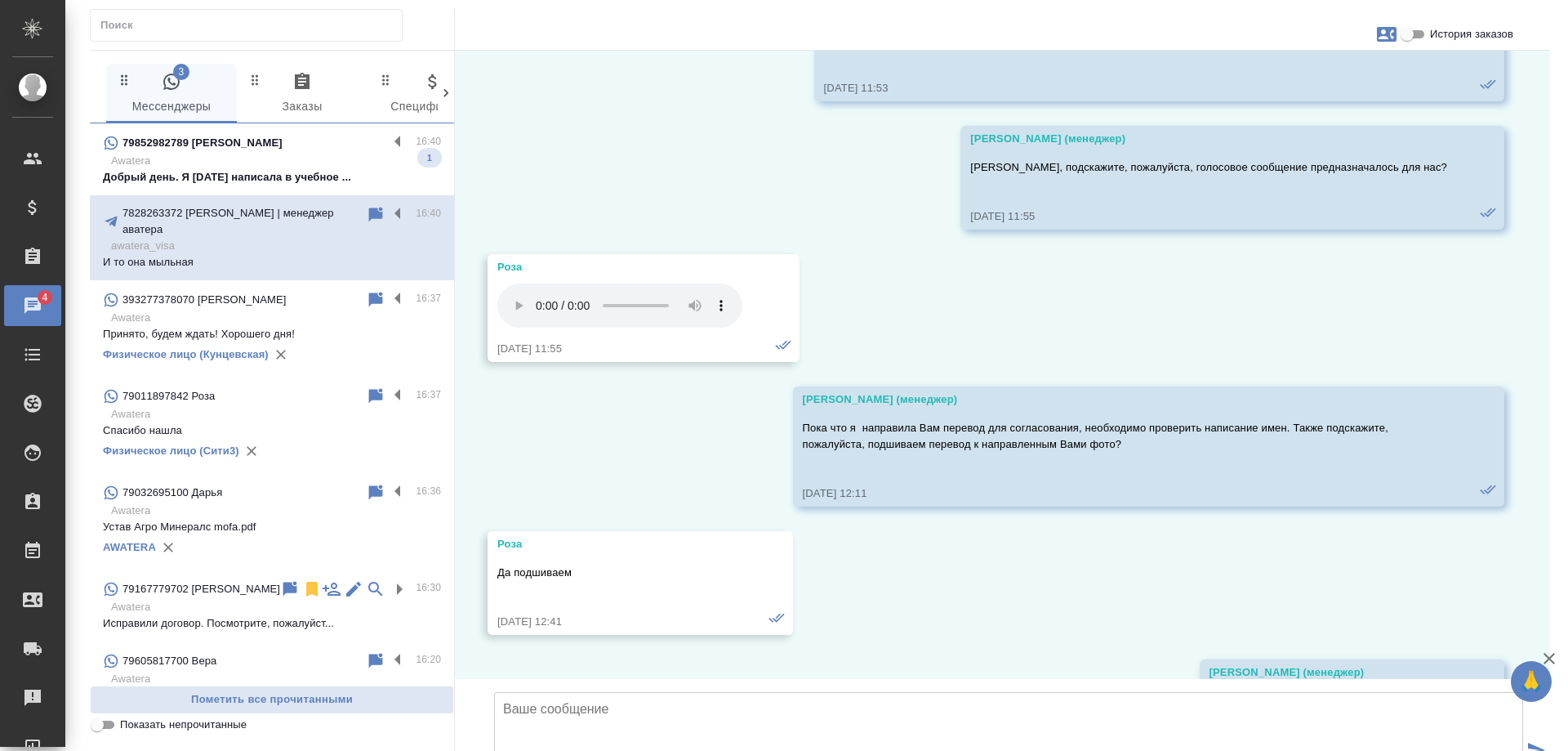
click at [291, 161] on p "Awatera" at bounding box center [276, 161] width 330 height 17
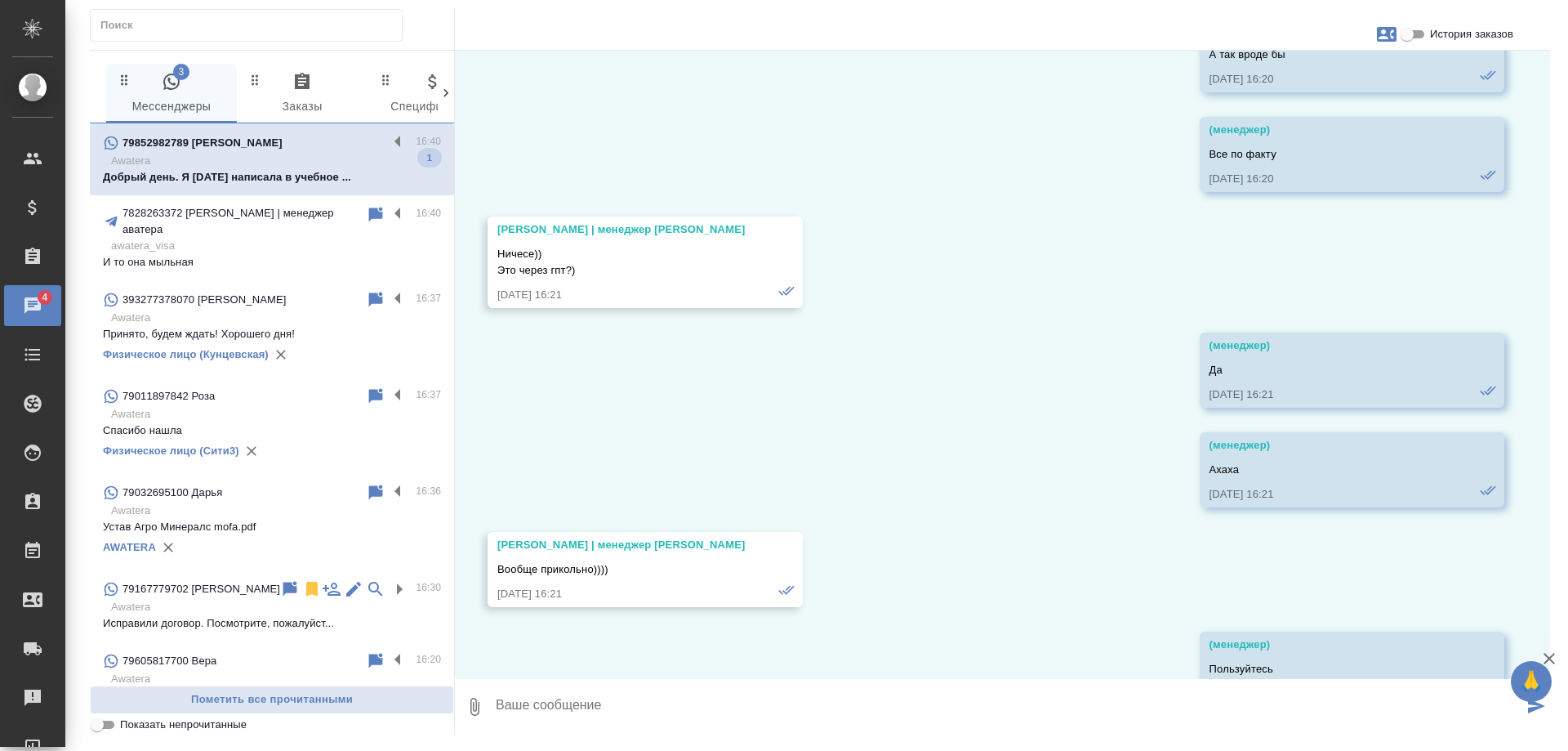
scroll to position [21257, 0]
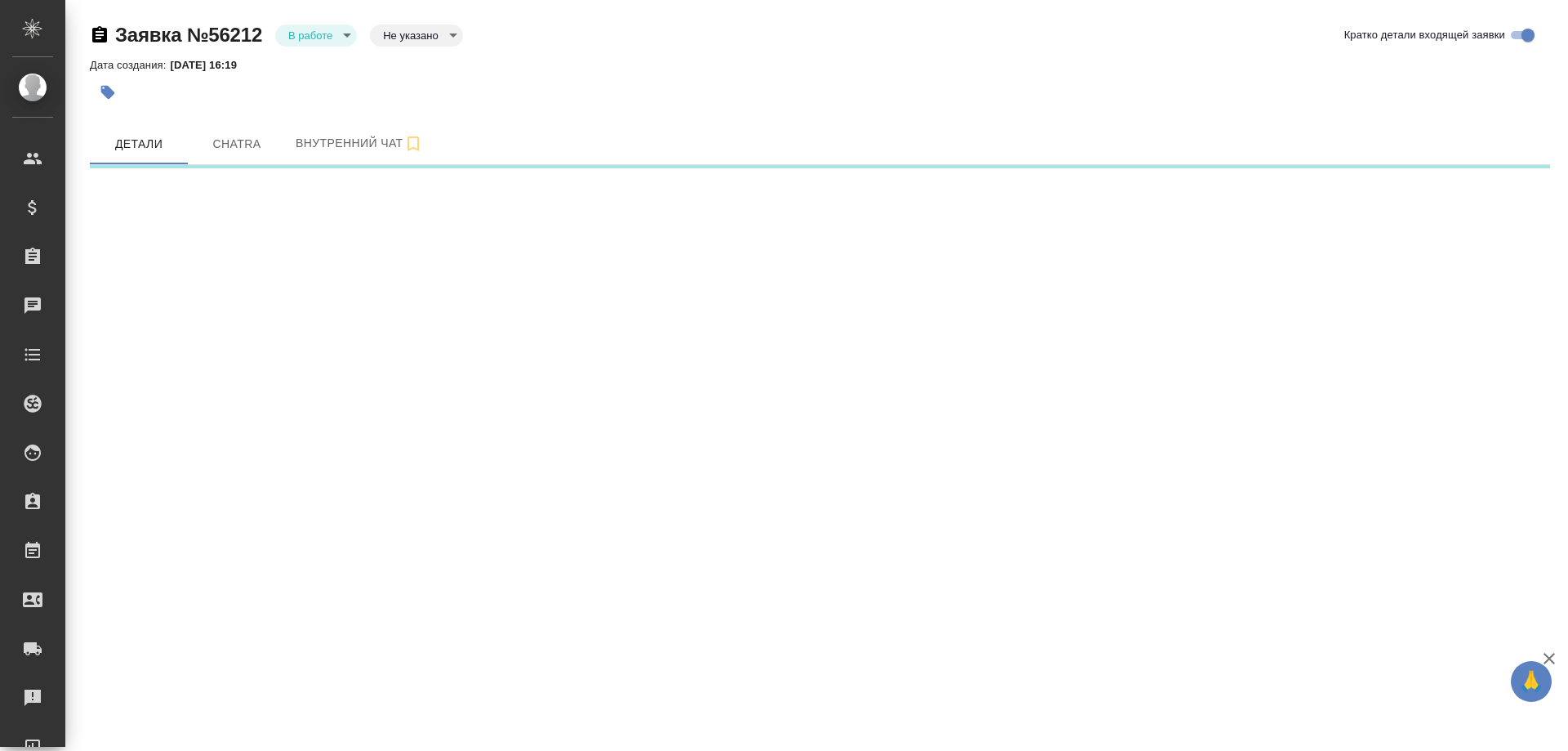
select select "RU"
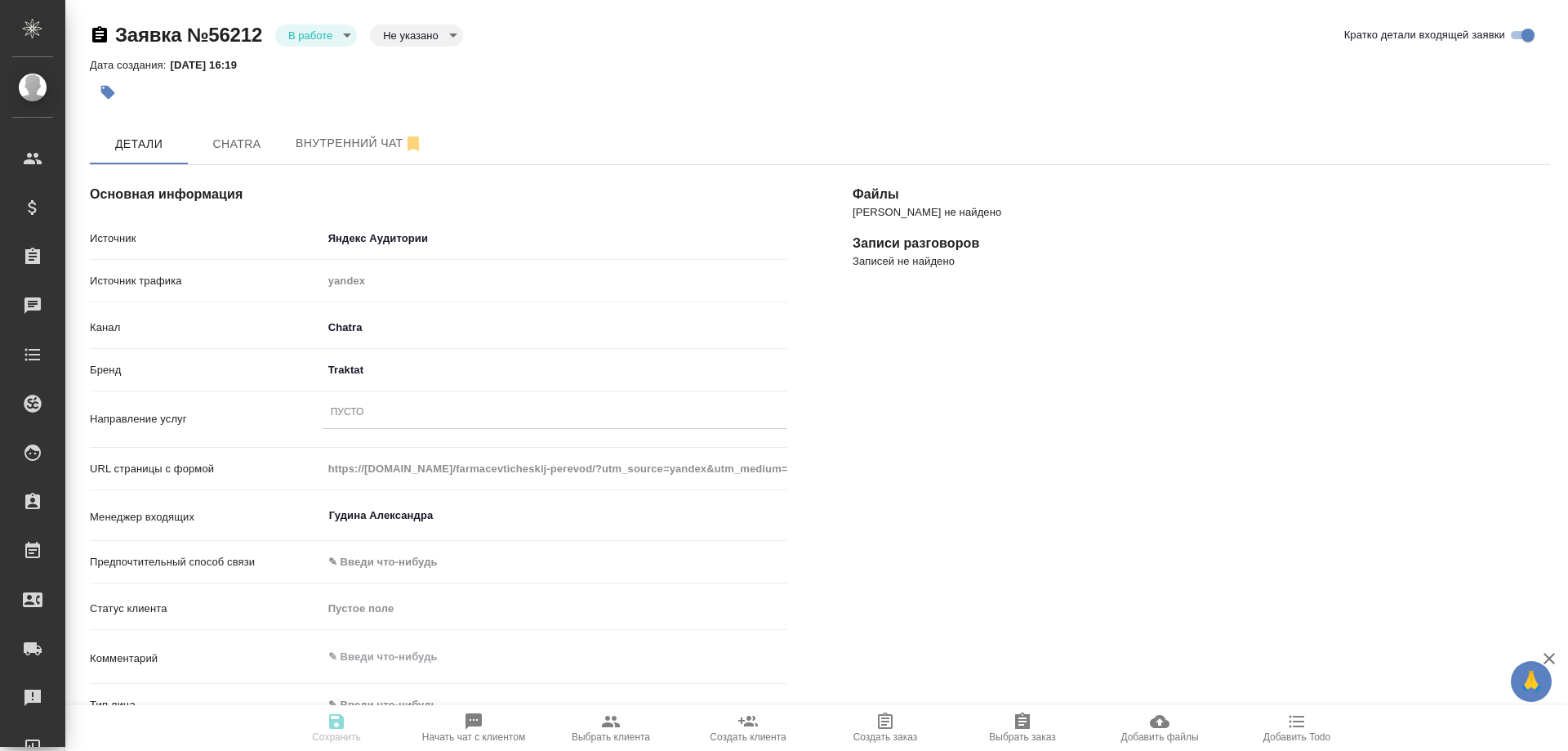
click at [349, 414] on div "Пусто" at bounding box center [347, 413] width 33 height 14
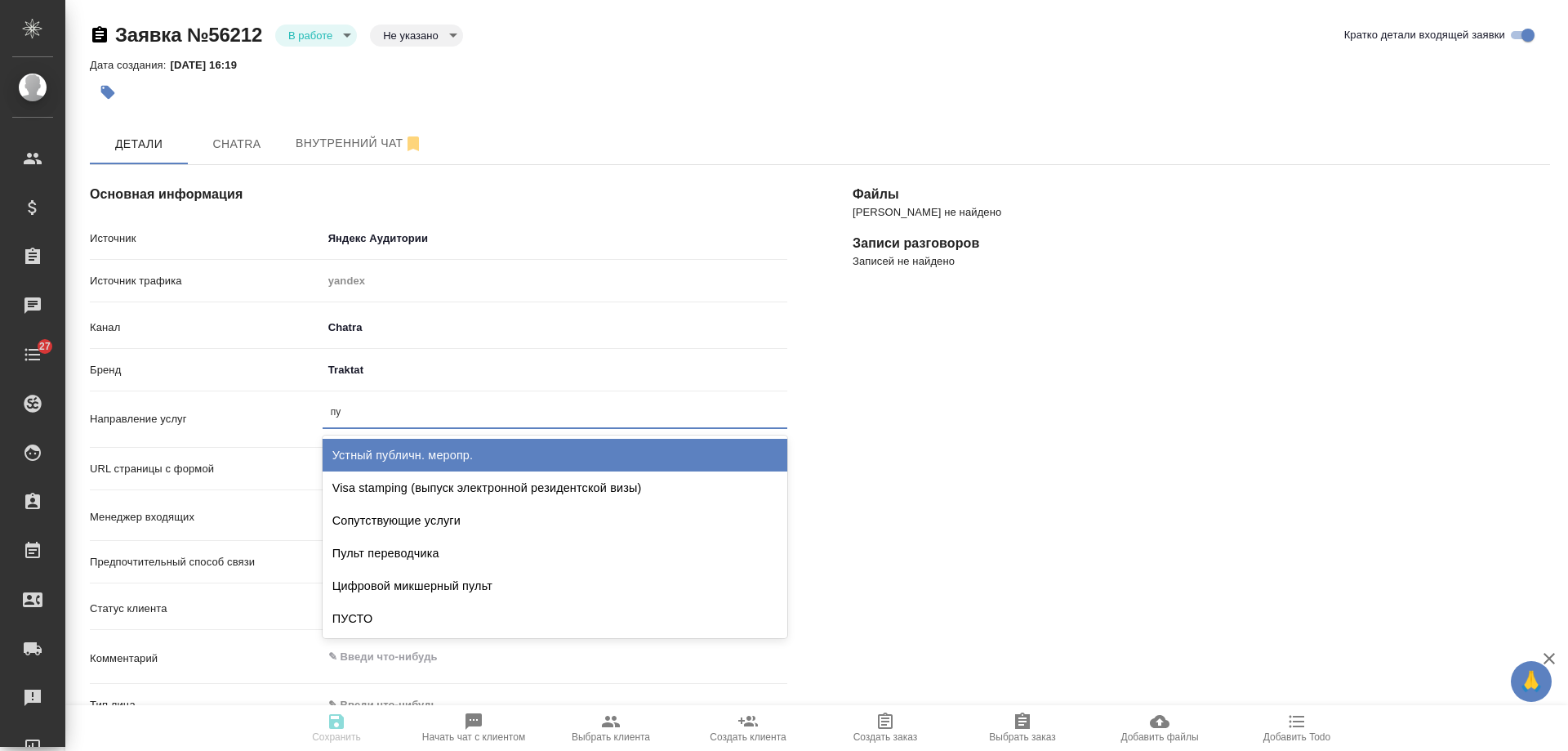
type input "пус"
type textarea "x"
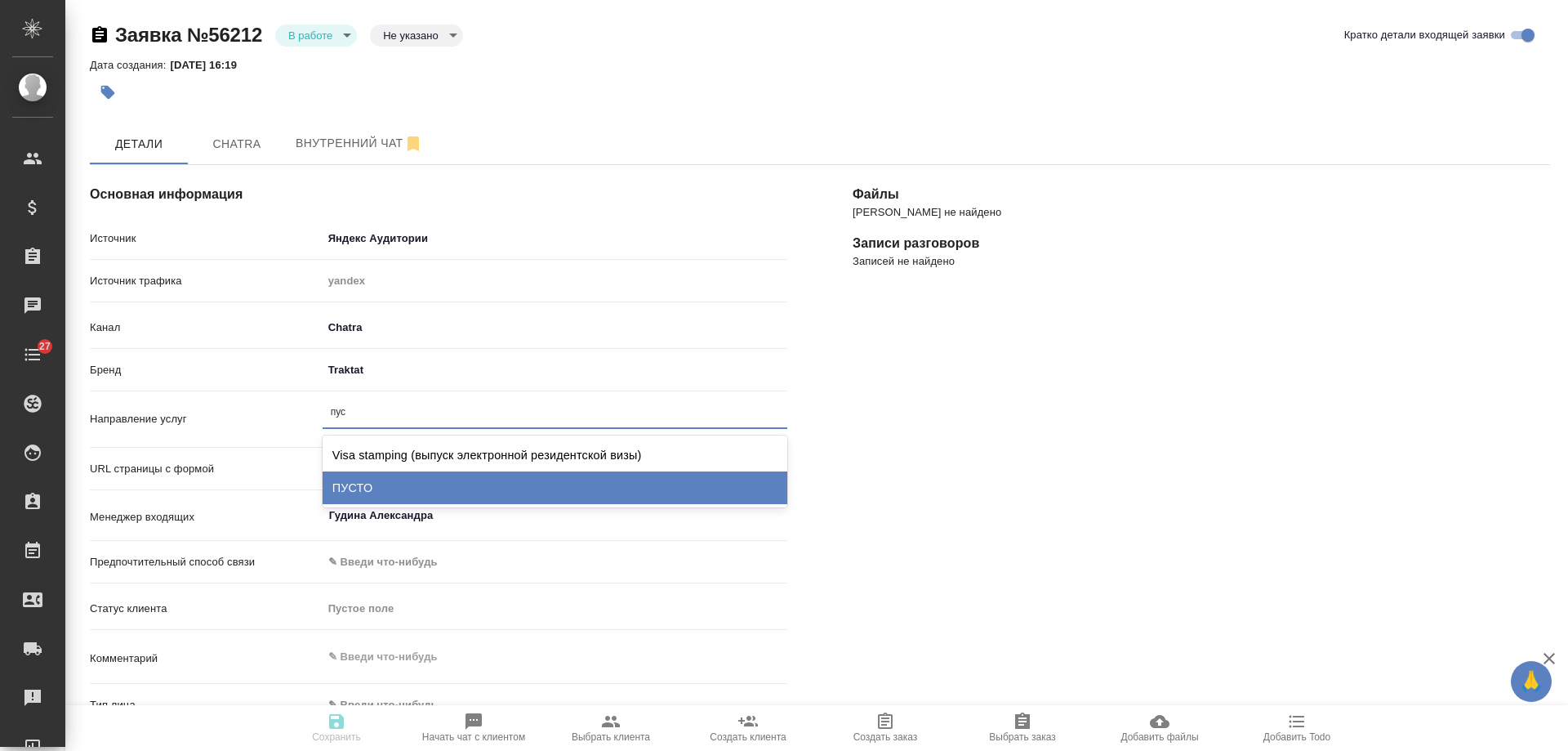
click at [365, 479] on div "ПУСТО" at bounding box center [554, 487] width 465 height 33
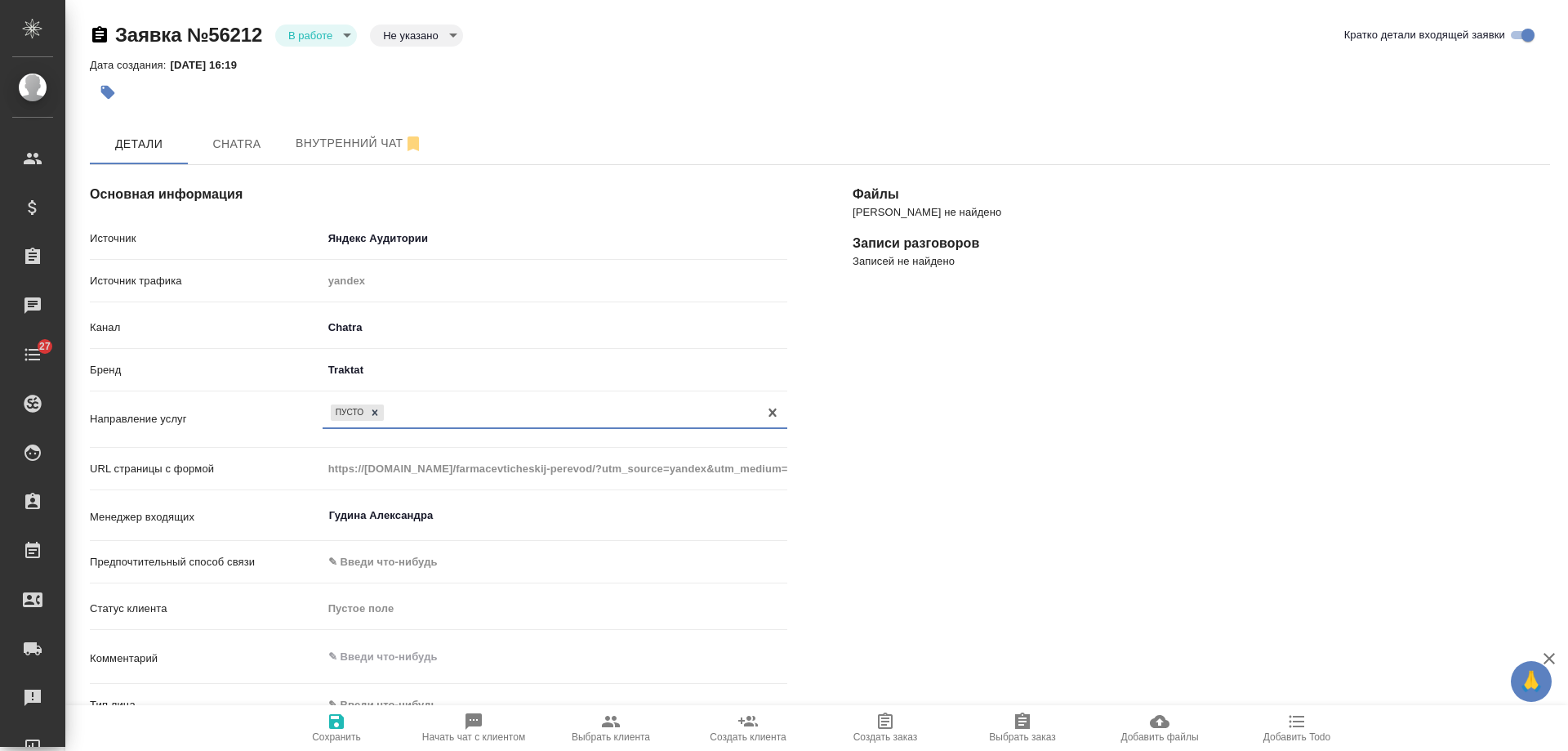
scroll to position [245, 0]
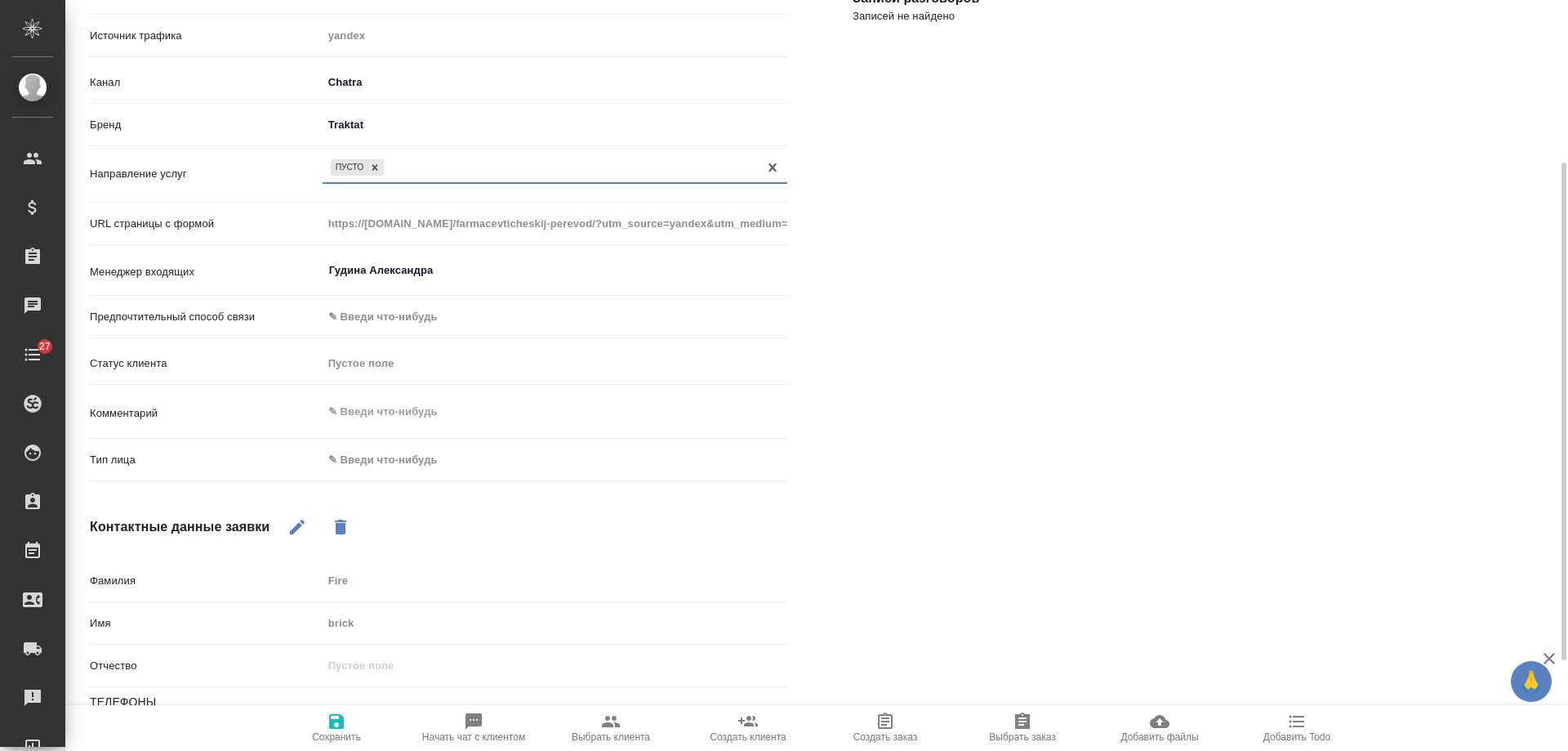
click at [392, 461] on body "🙏 .cls-1 fill:#fff; AWATERA Gudina Alexandra Клиенты Спецификации Заказы 0 Чаты…" at bounding box center [784, 375] width 1568 height 751
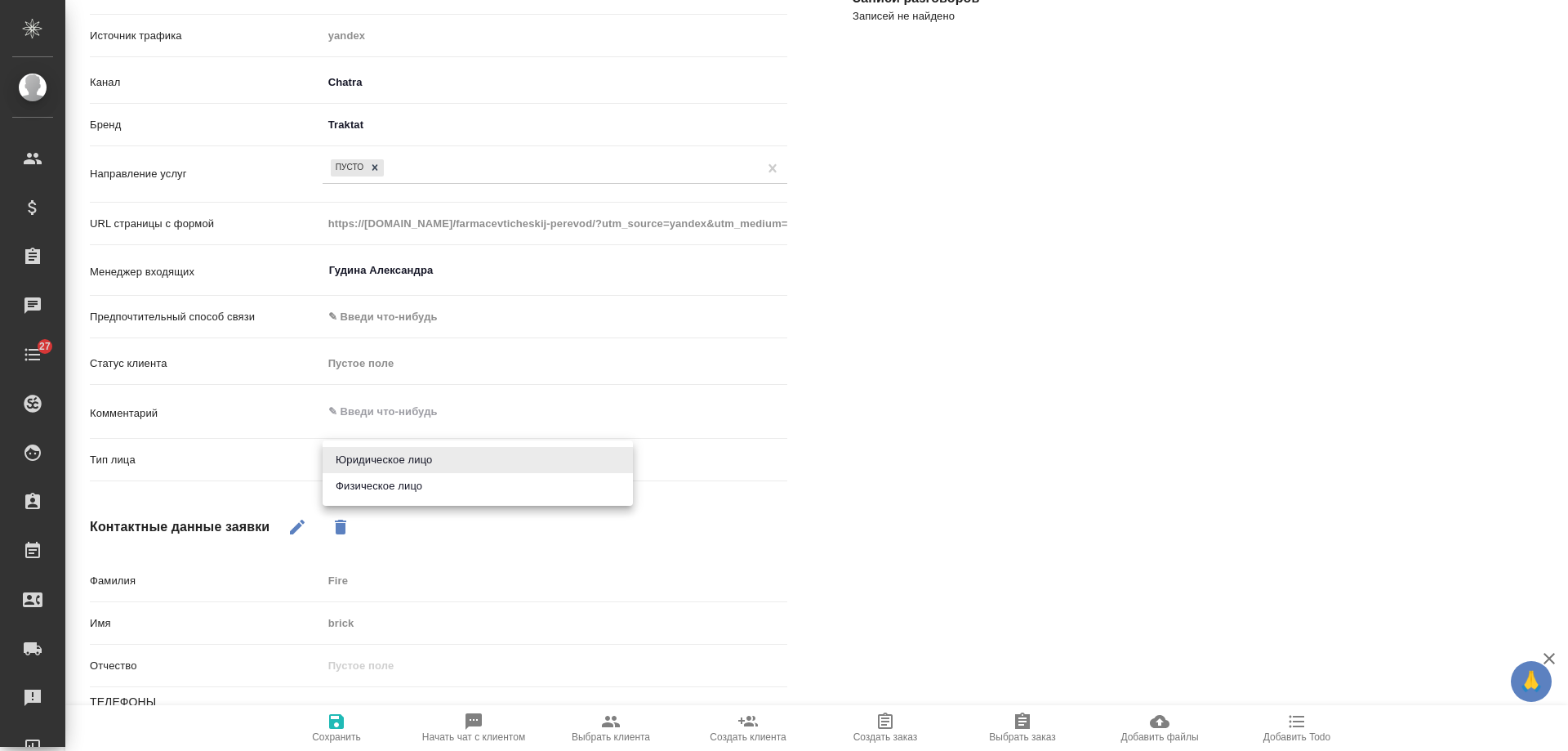
click at [398, 485] on li "Физическое лицо" at bounding box center [478, 485] width 311 height 26
type textarea "x"
type input "private"
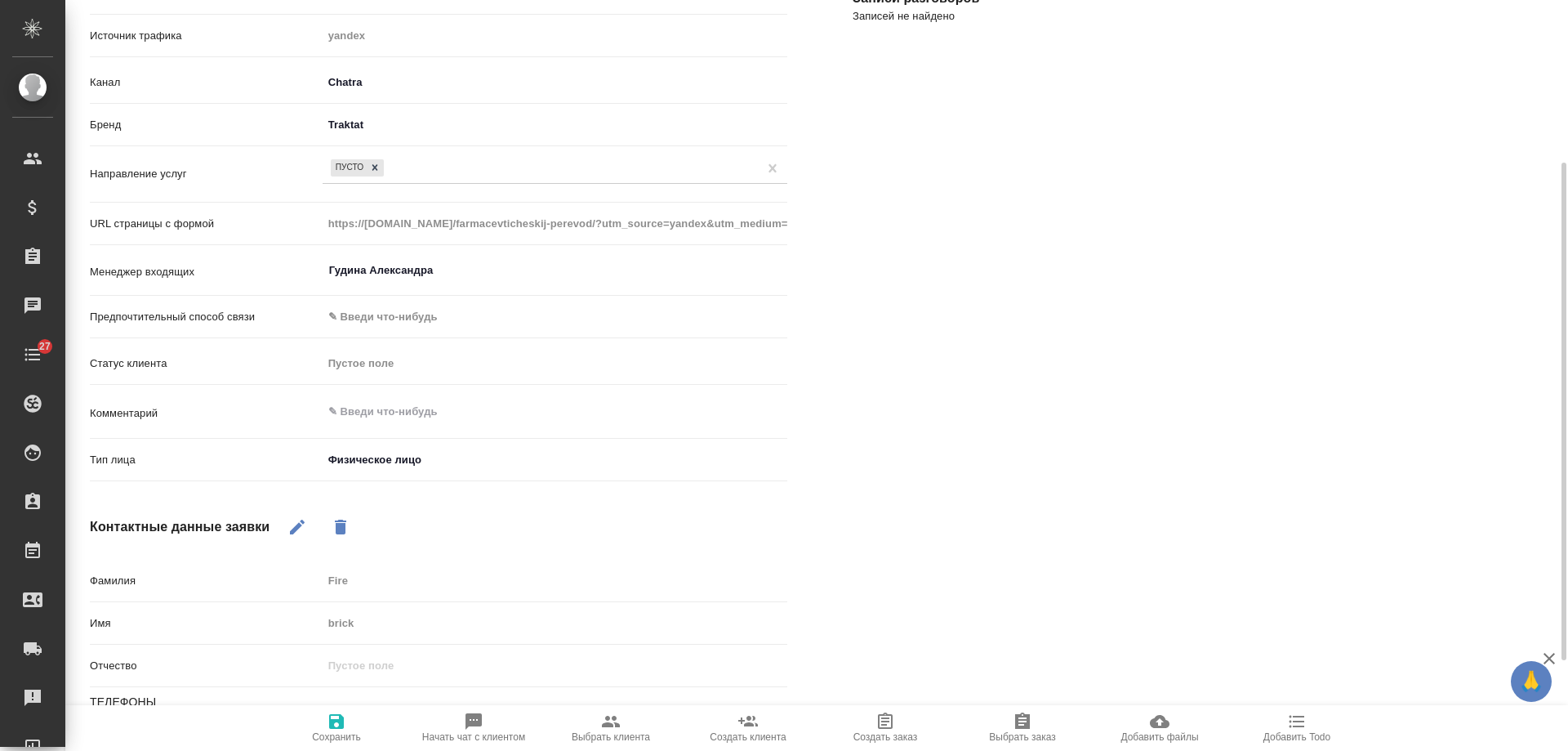
click at [324, 726] on span "Сохранить" at bounding box center [336, 727] width 118 height 31
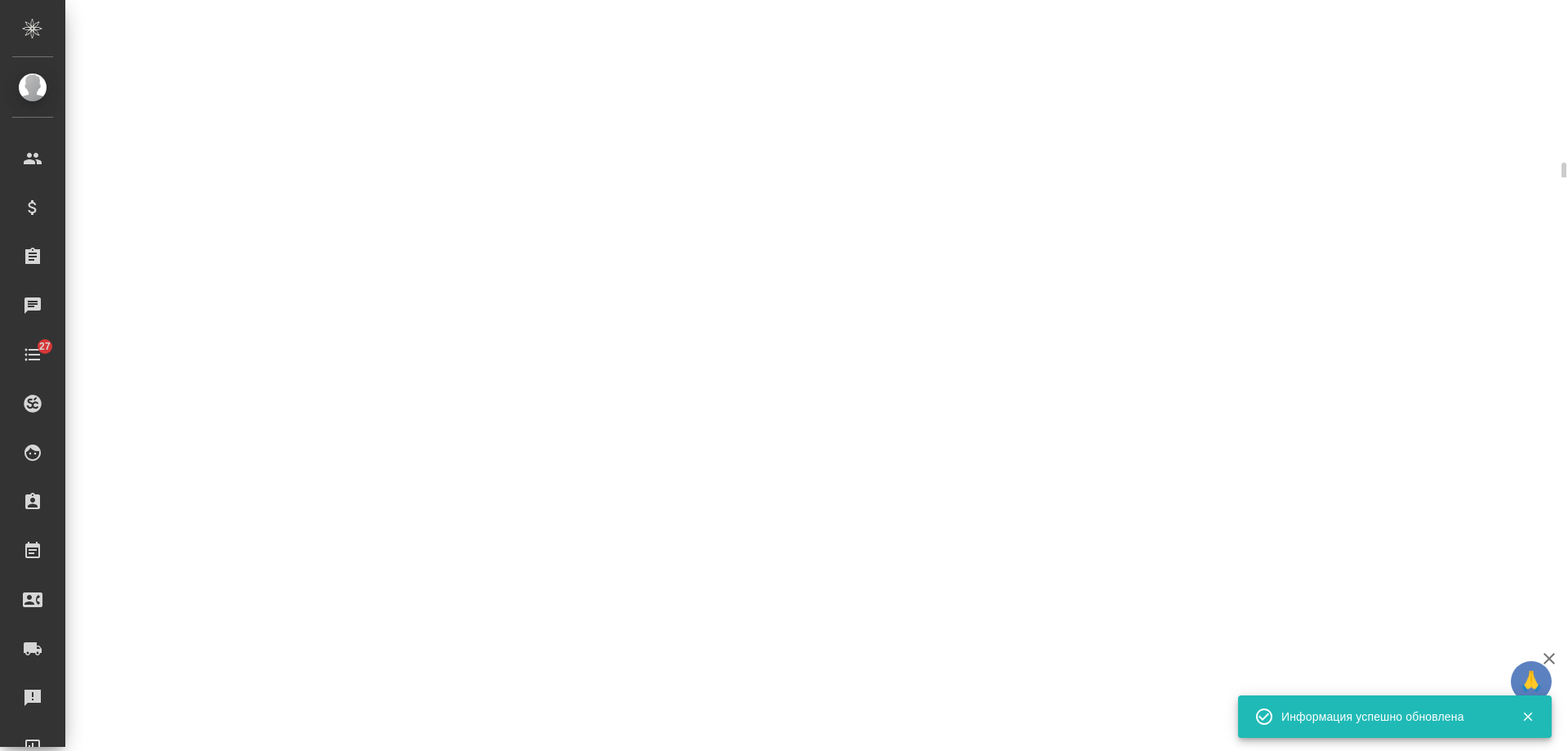
select select "RU"
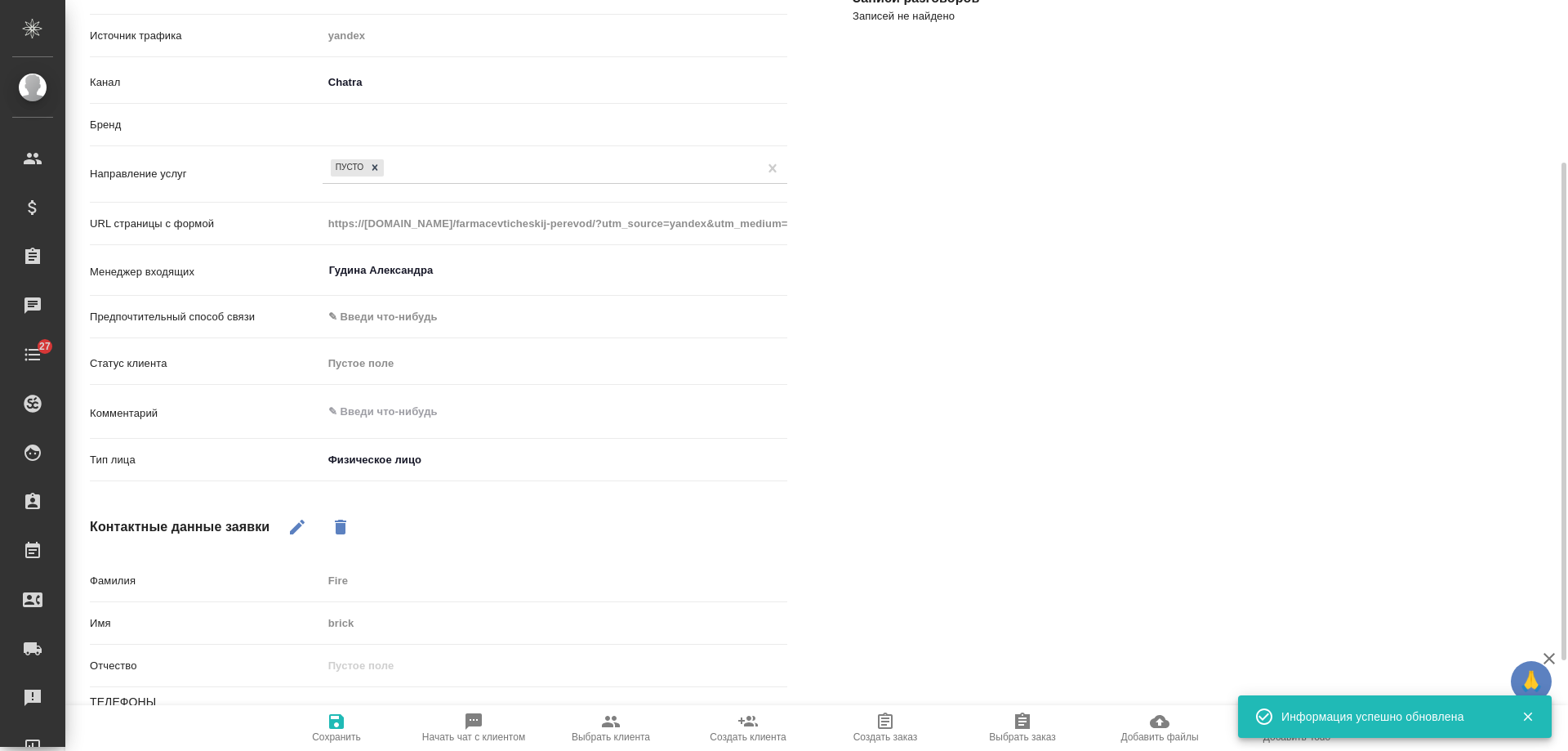
type textarea "x"
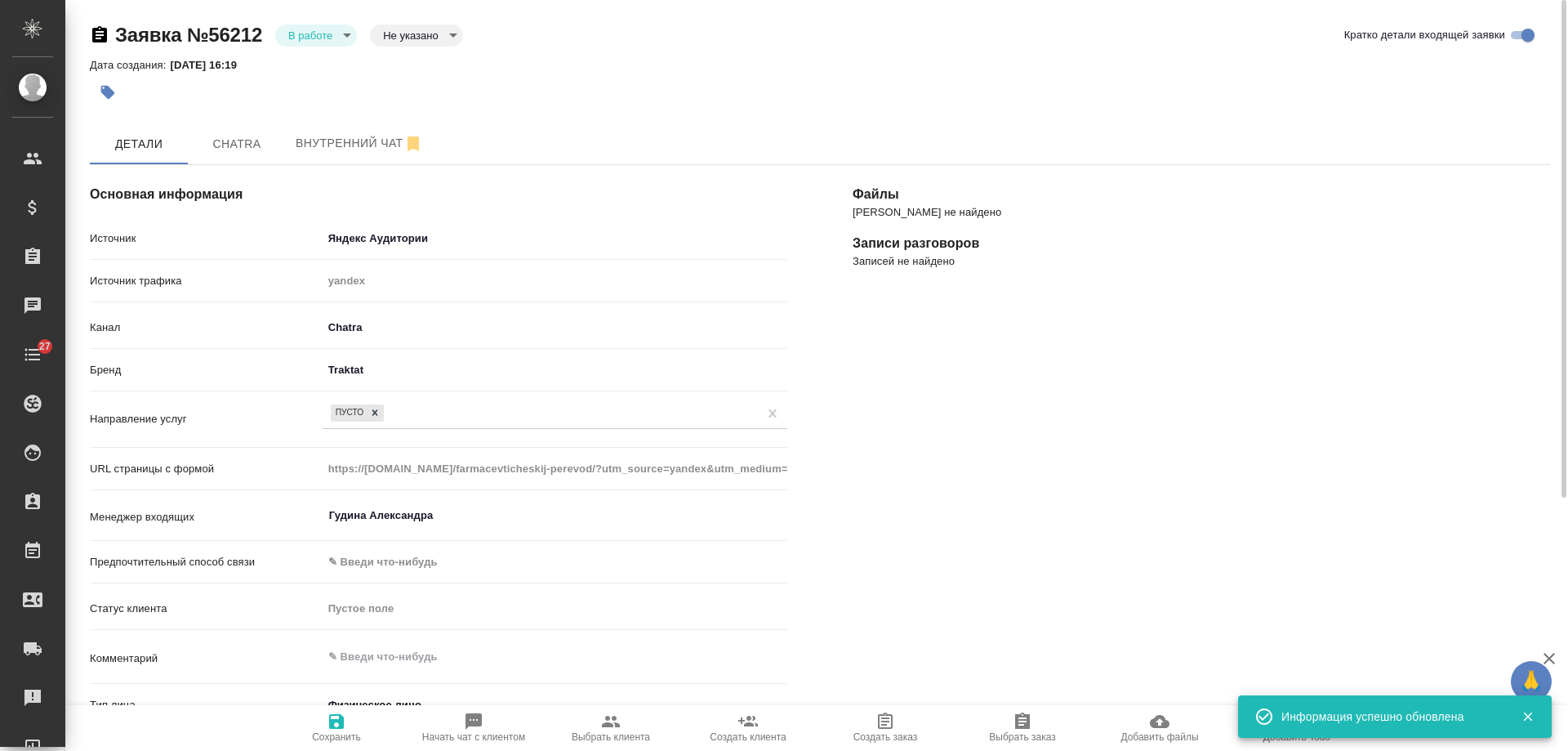
click at [319, 37] on body "🙏 .cls-1 fill:#fff; AWATERA Gudina Alexandra Клиенты Спецификации Заказы 0 Чаты…" at bounding box center [784, 375] width 1568 height 751
click at [315, 73] on li "Отказ" at bounding box center [316, 63] width 82 height 28
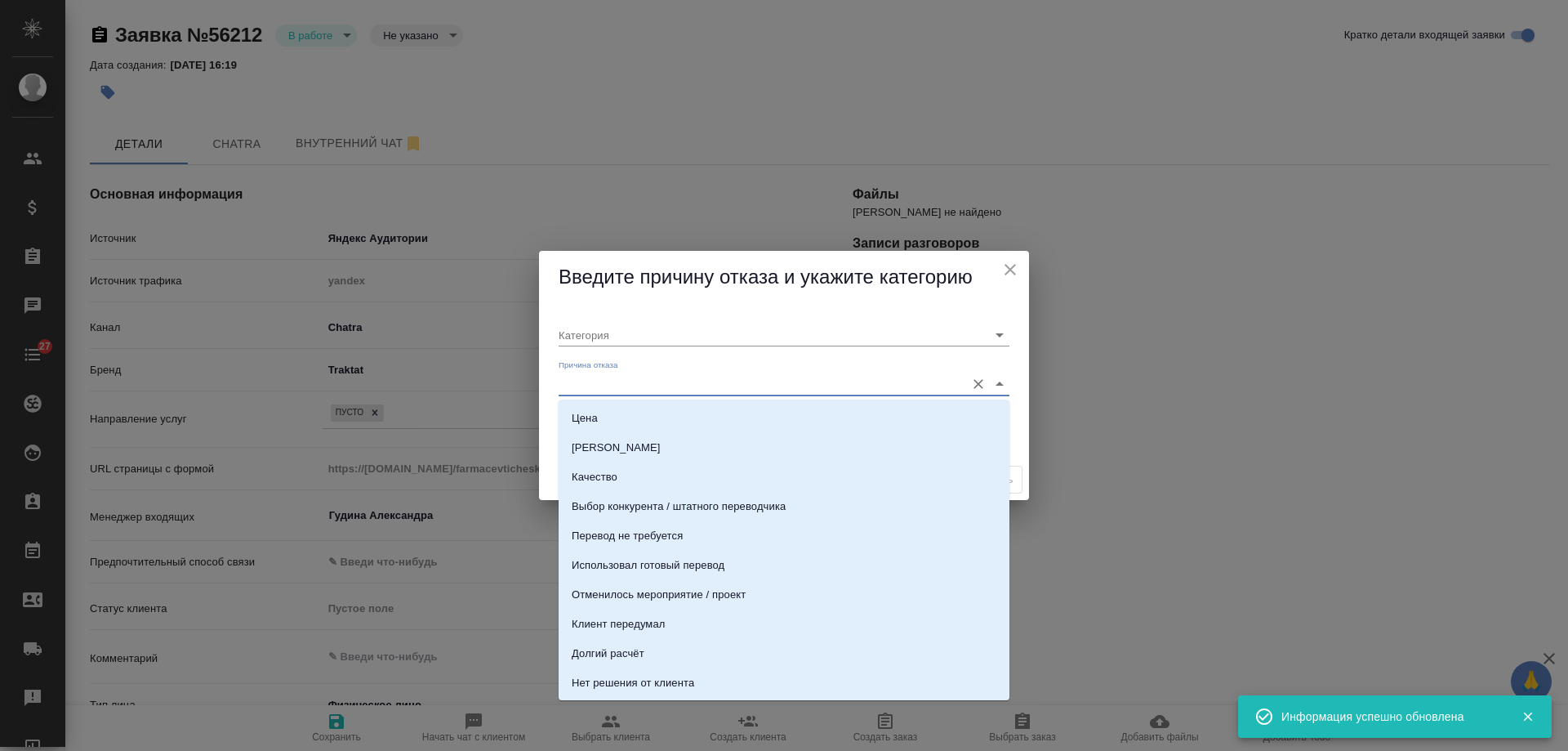
click at [625, 378] on input "Причина отказа" at bounding box center [757, 383] width 398 height 22
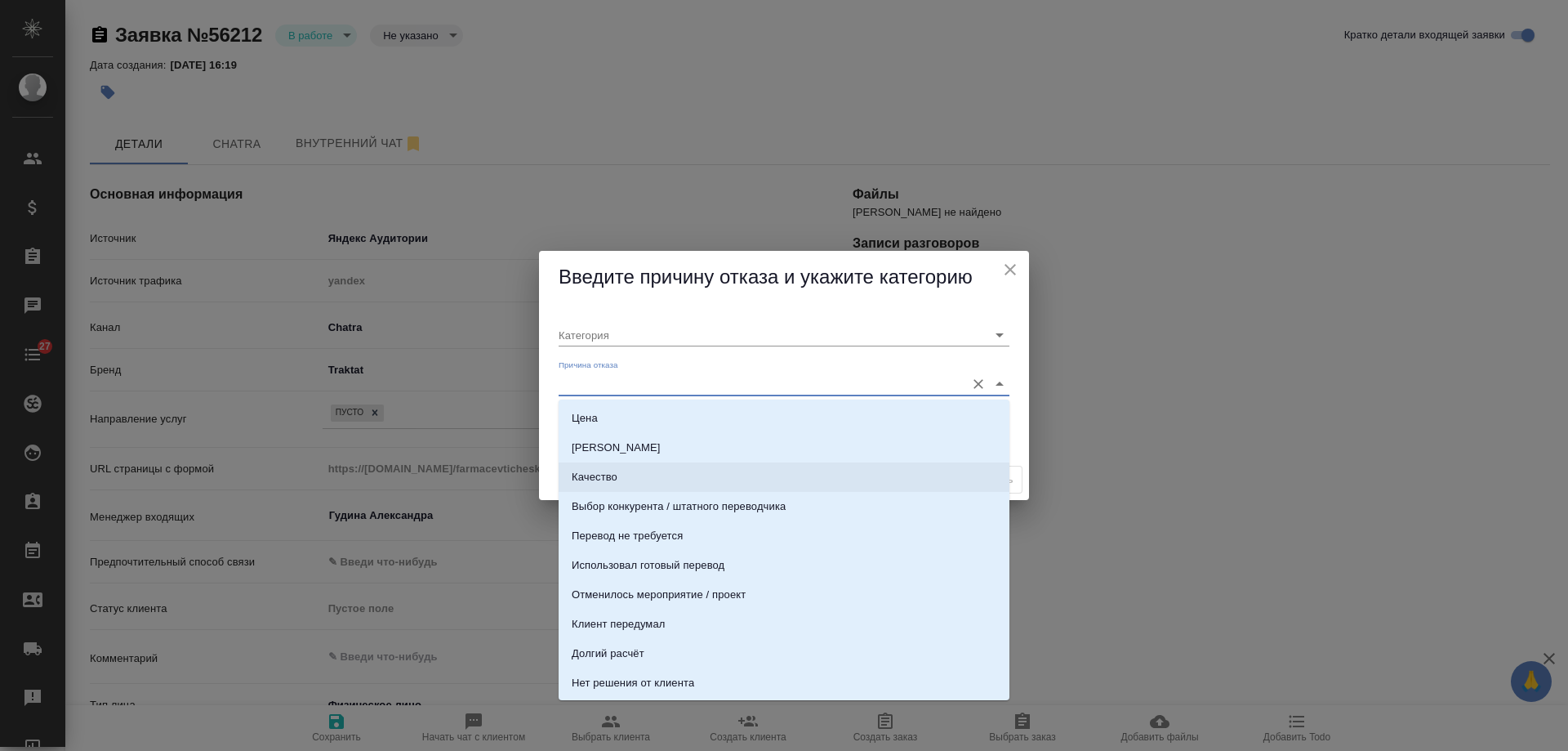
scroll to position [82, 0]
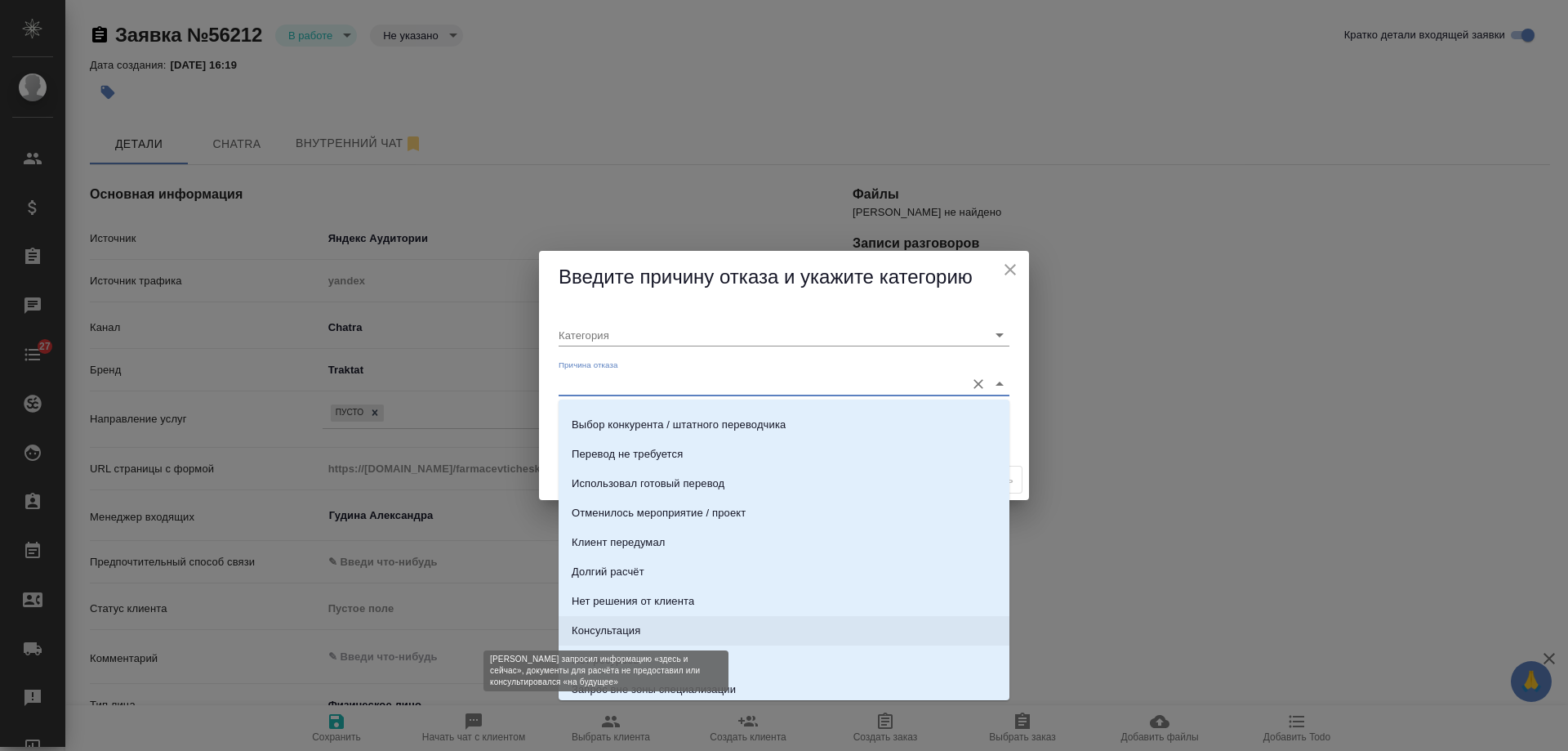
click at [599, 635] on div "Консультация" at bounding box center [606, 631] width 68 height 17
type input "Целевая"
type input "Консультация"
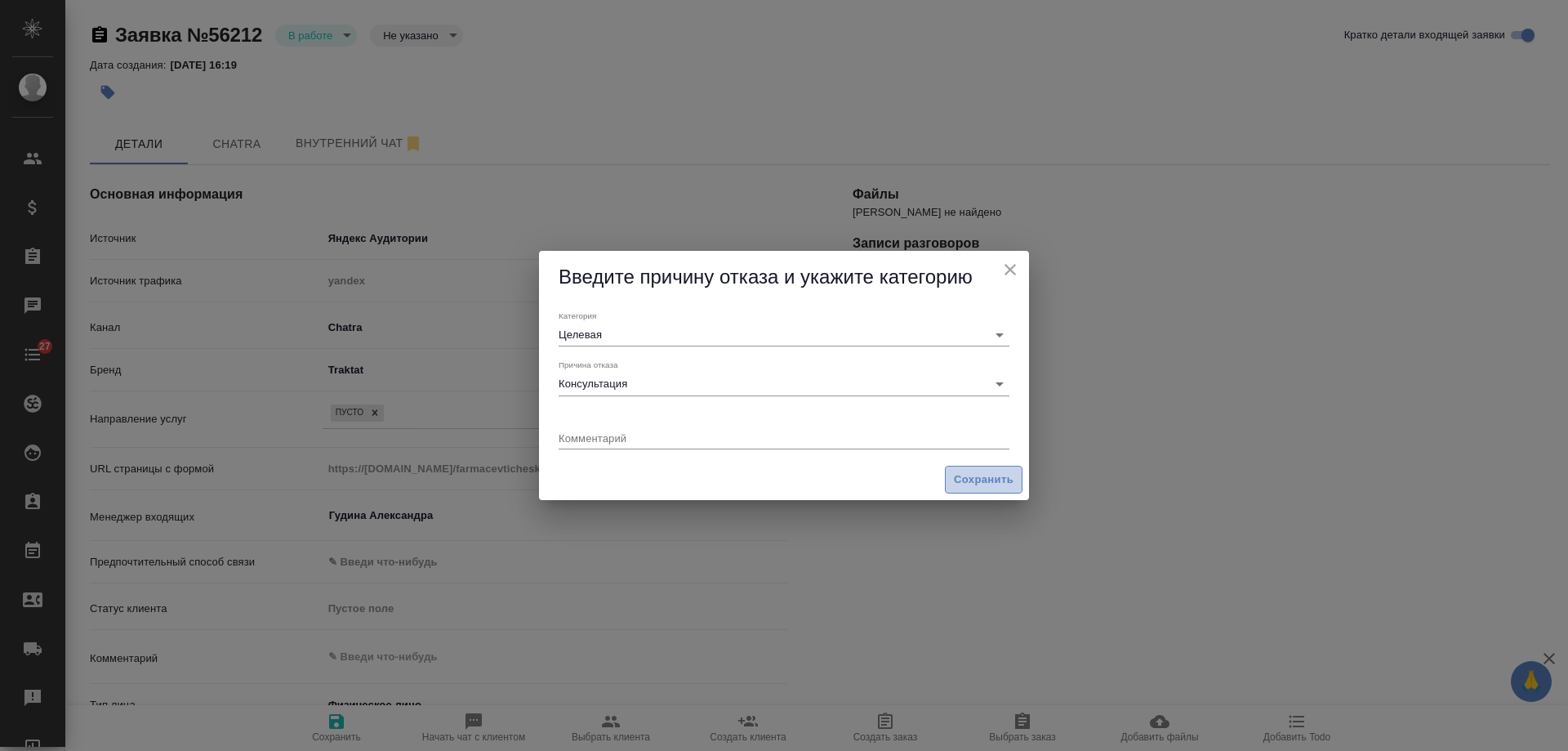
click at [982, 477] on span "Сохранить" at bounding box center [983, 480] width 59 height 18
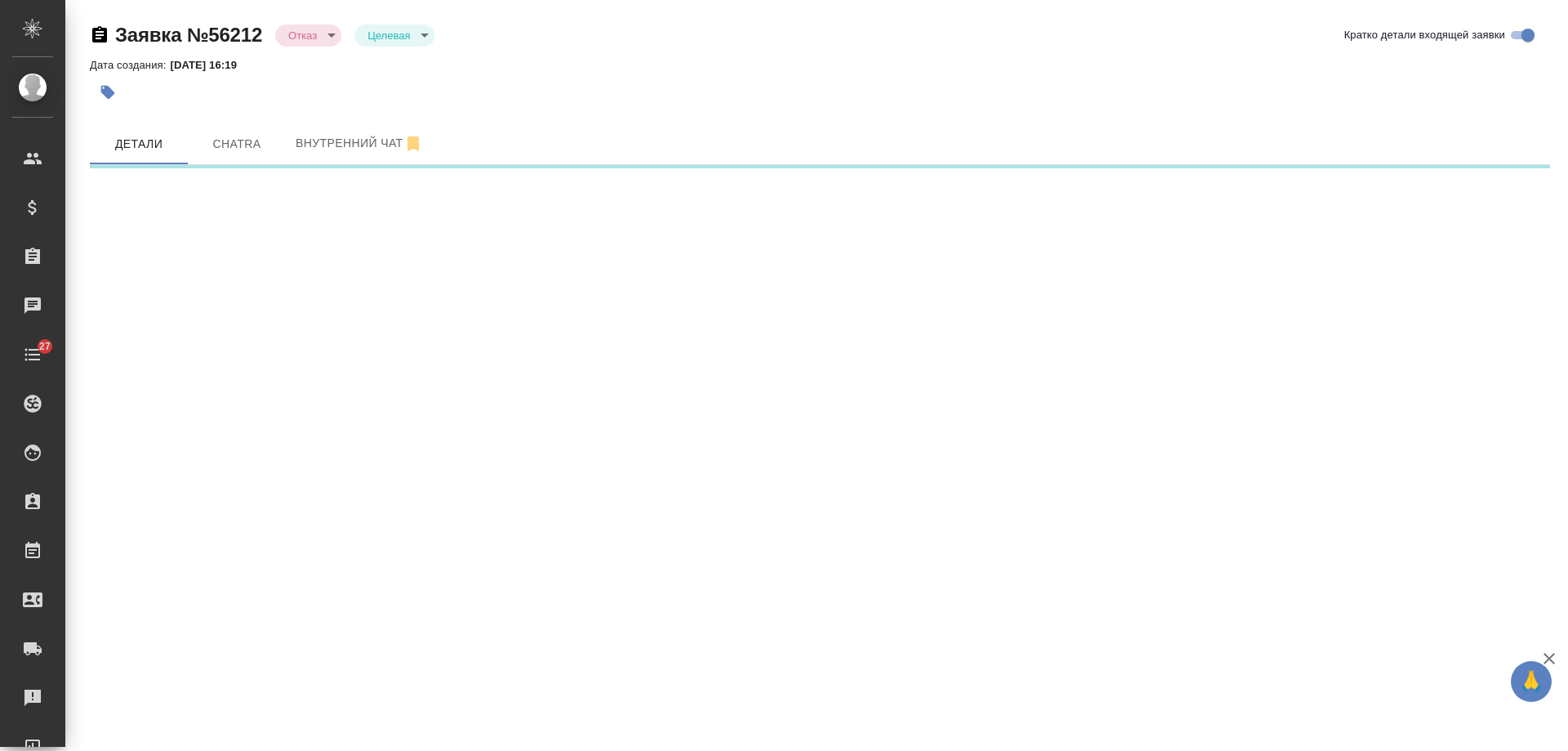
select select "RU"
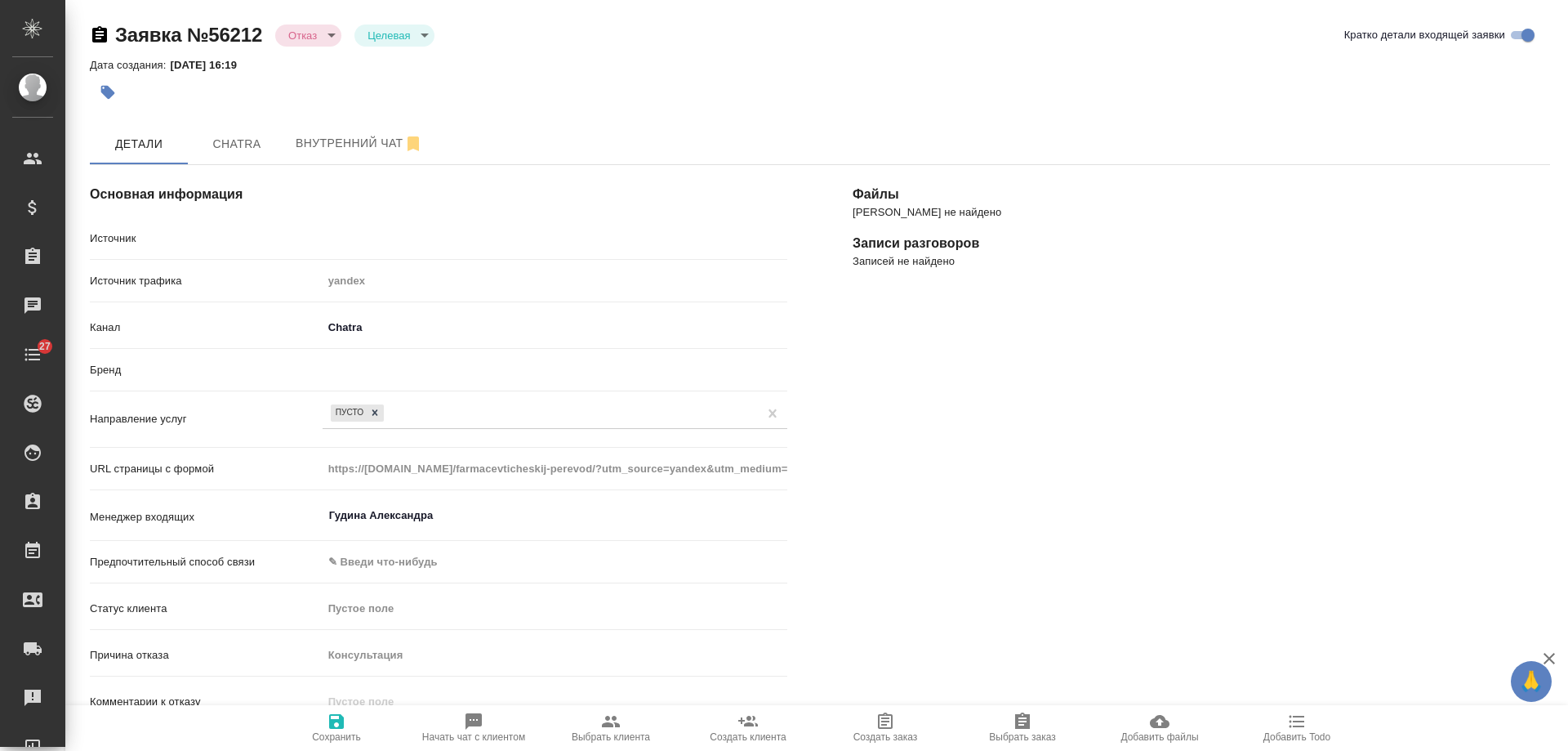
type textarea "x"
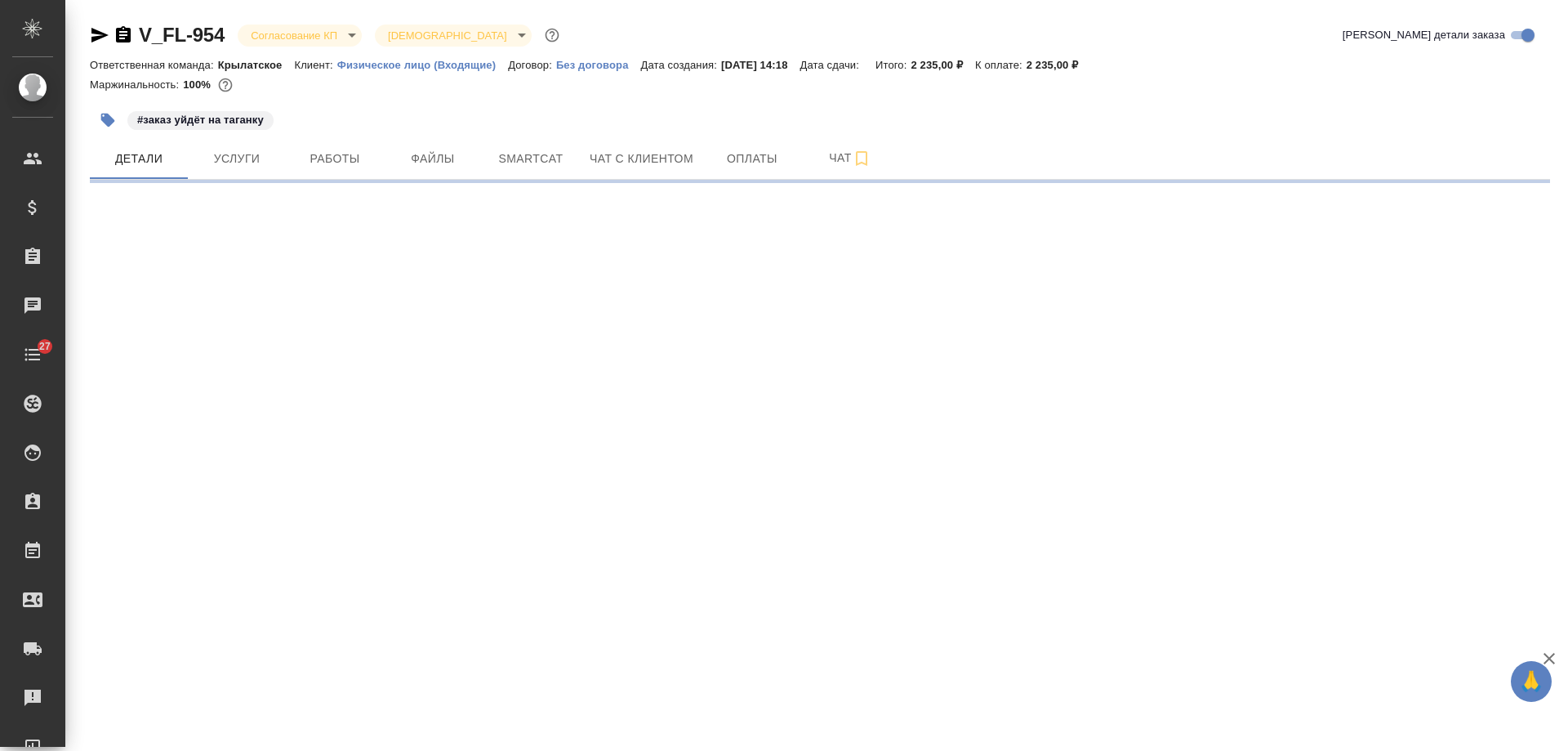
select select "RU"
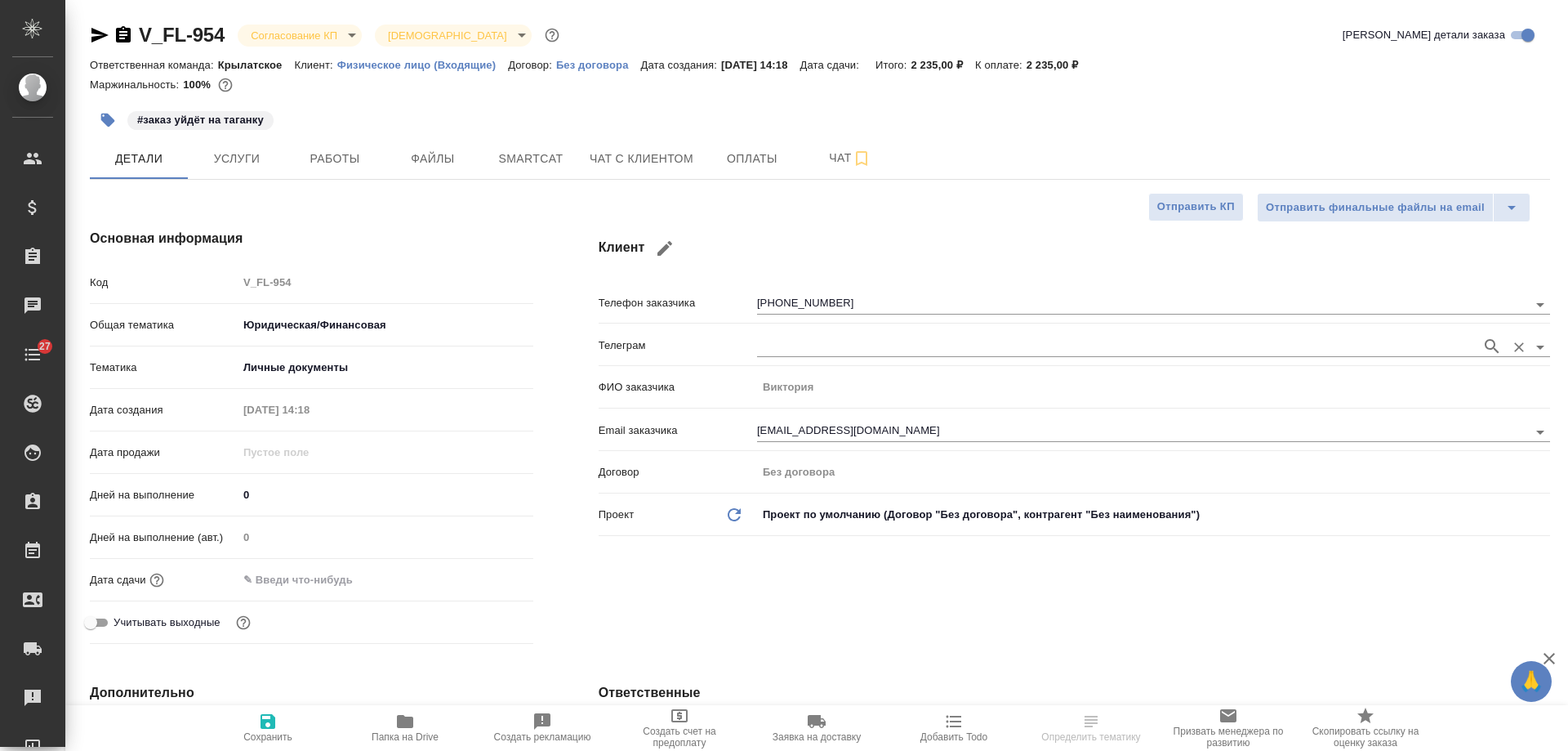
type textarea "x"
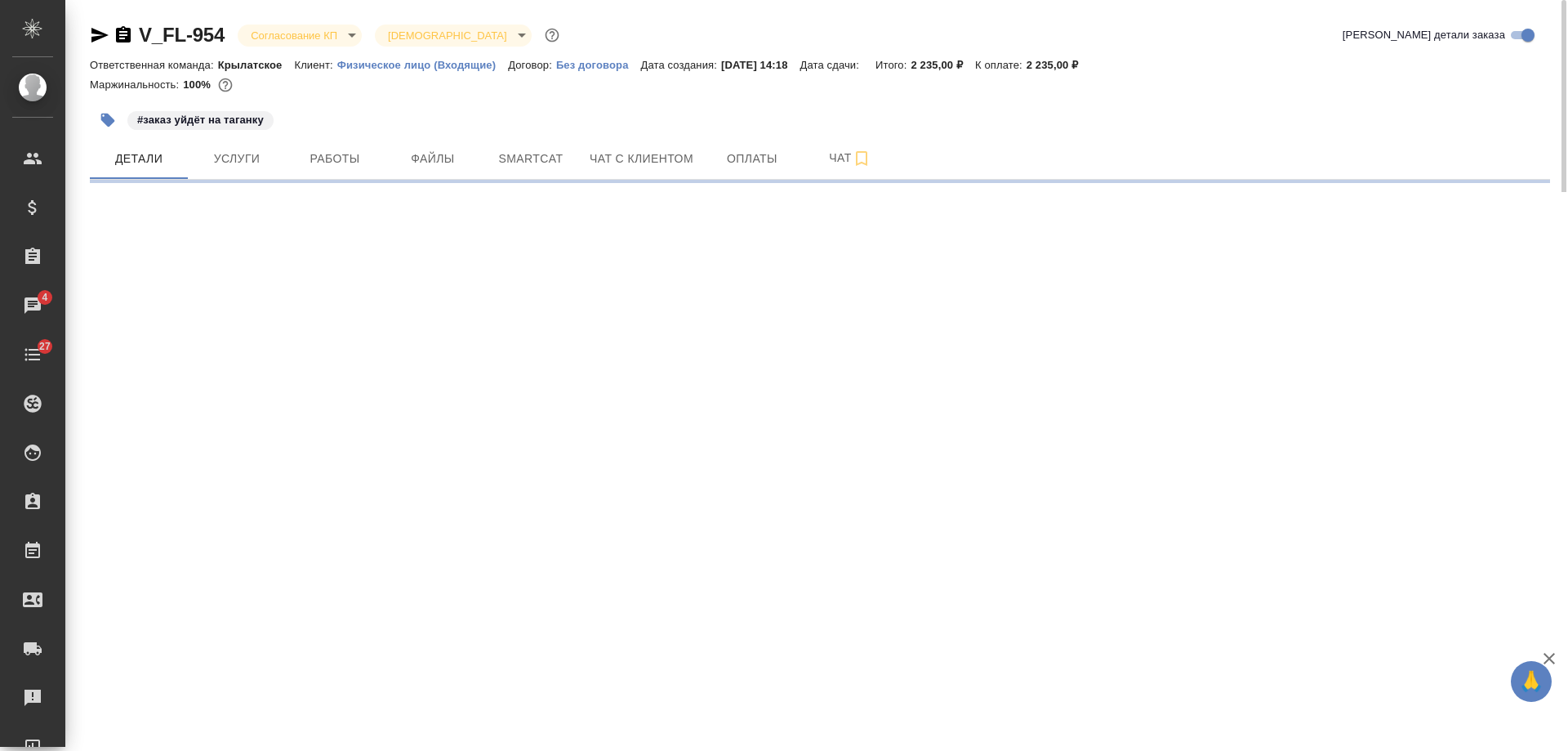
select select "RU"
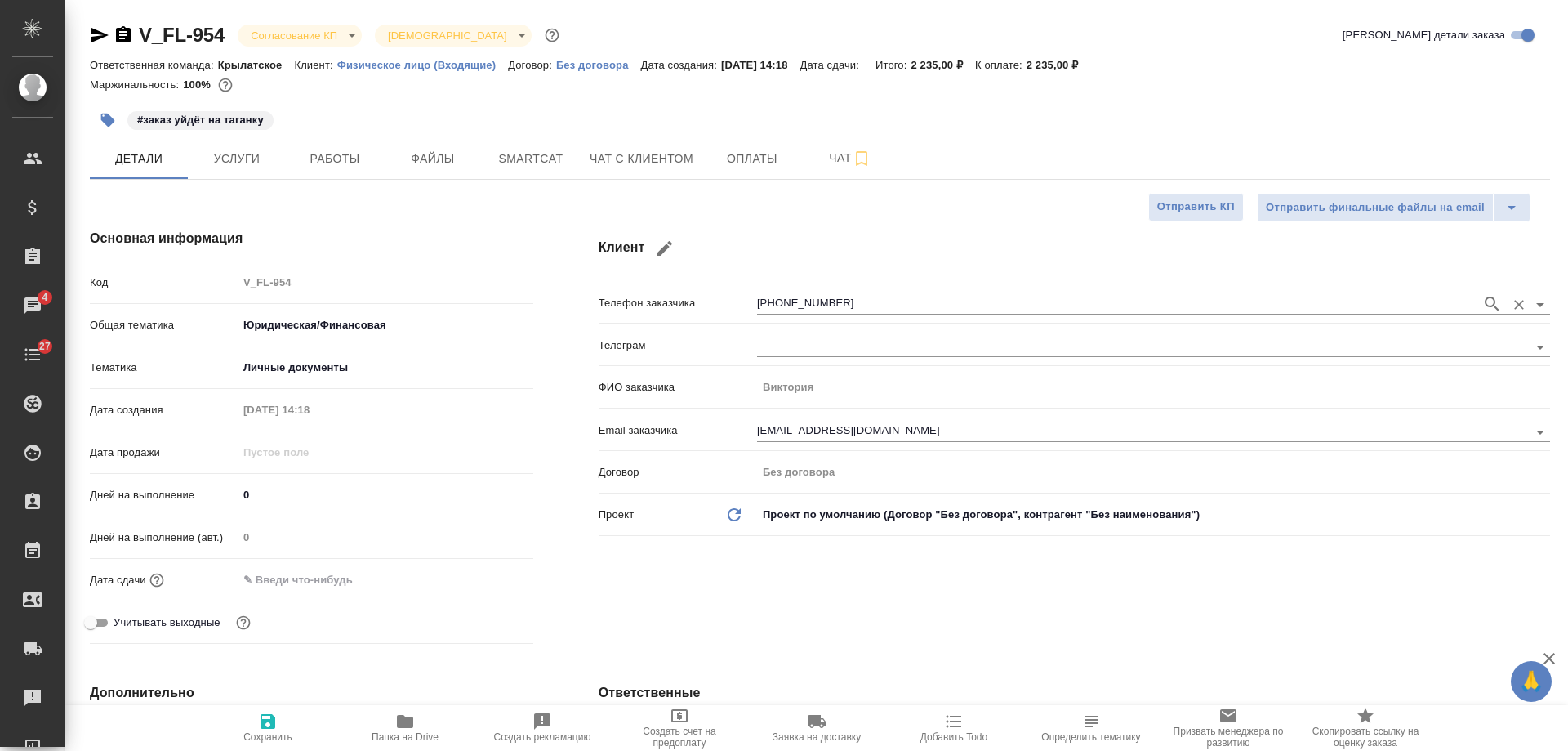
type textarea "x"
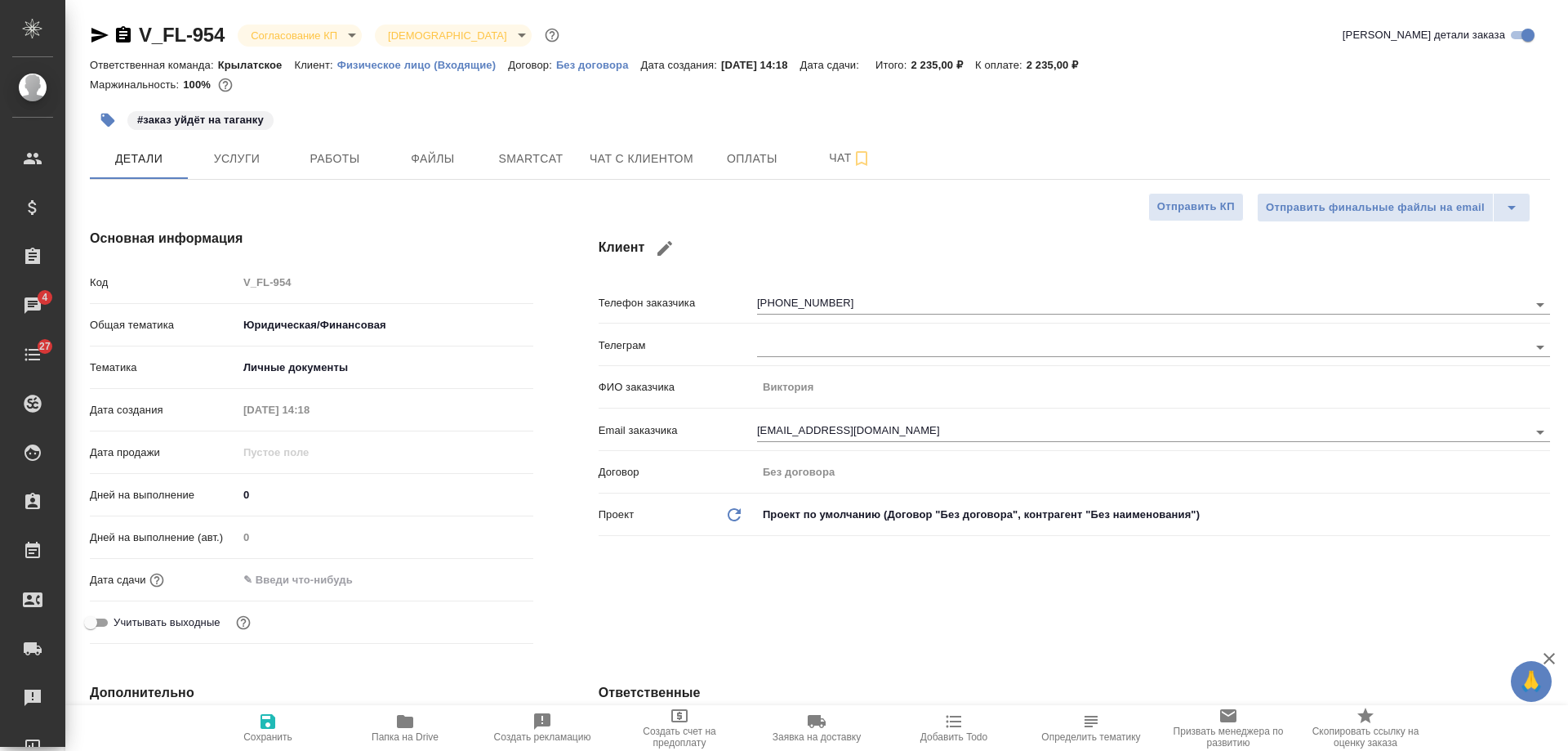
type textarea "x"
click at [99, 35] on icon "button" at bounding box center [99, 34] width 19 height 19
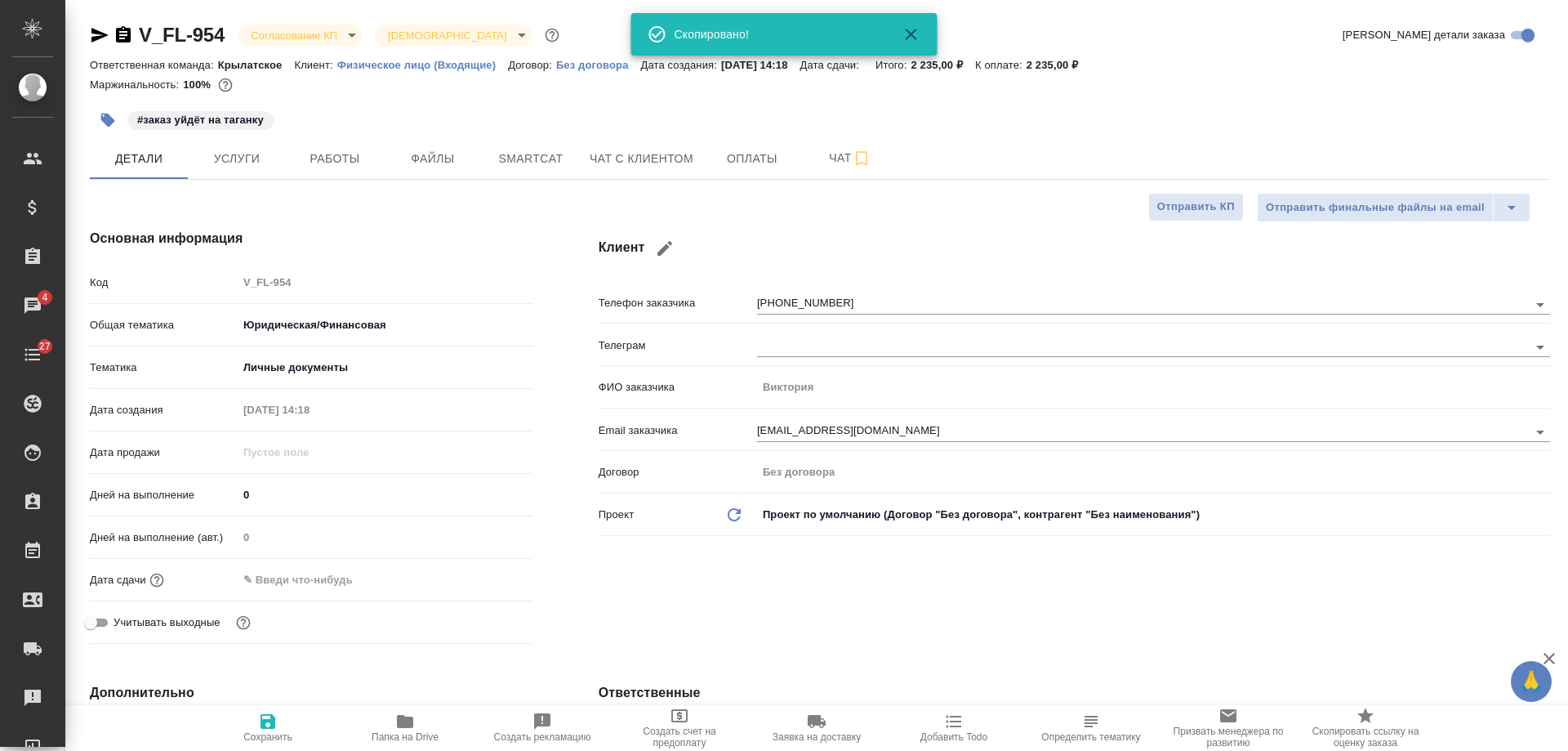
type textarea "x"
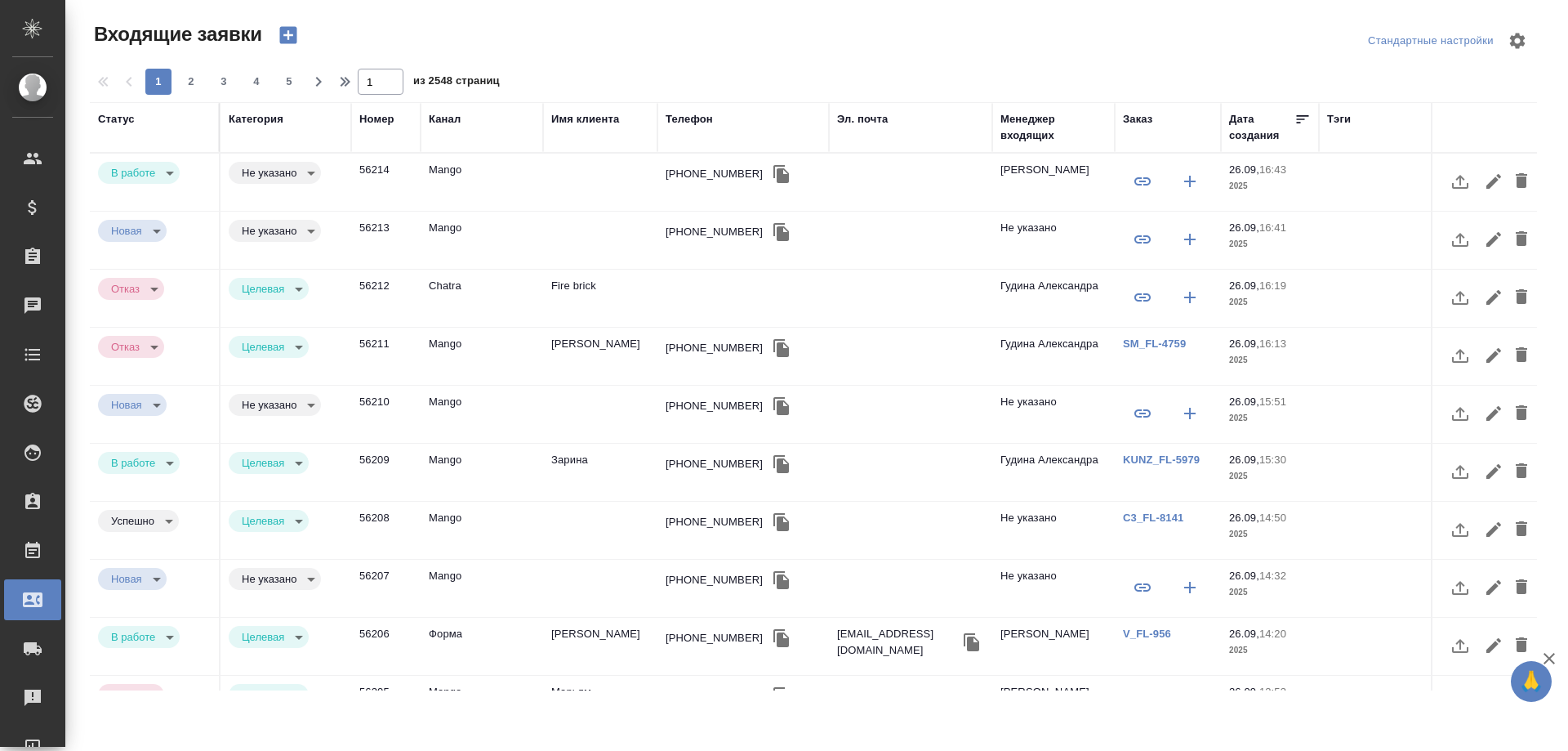
select select "RU"
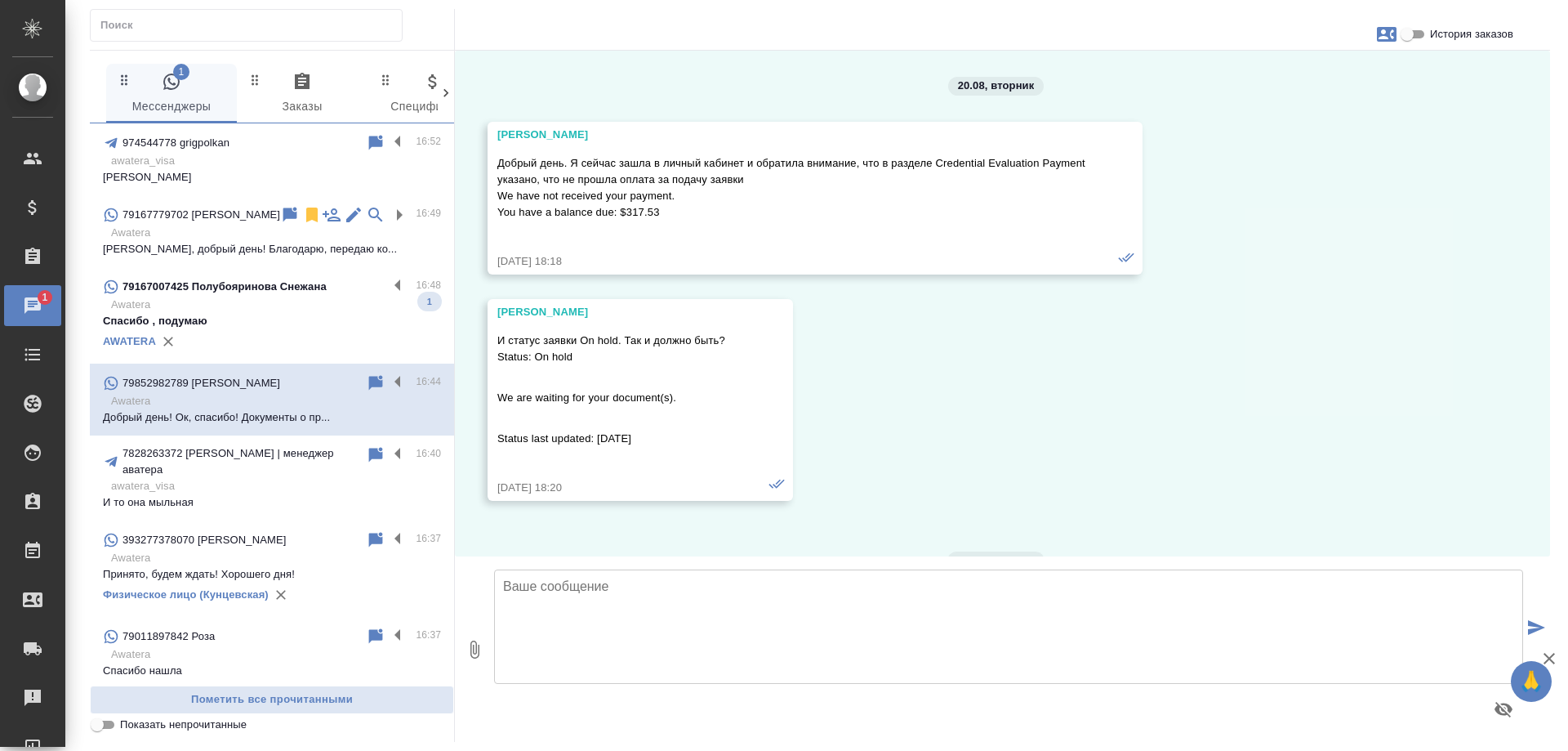
click at [232, 311] on p "Awatera" at bounding box center [276, 305] width 330 height 17
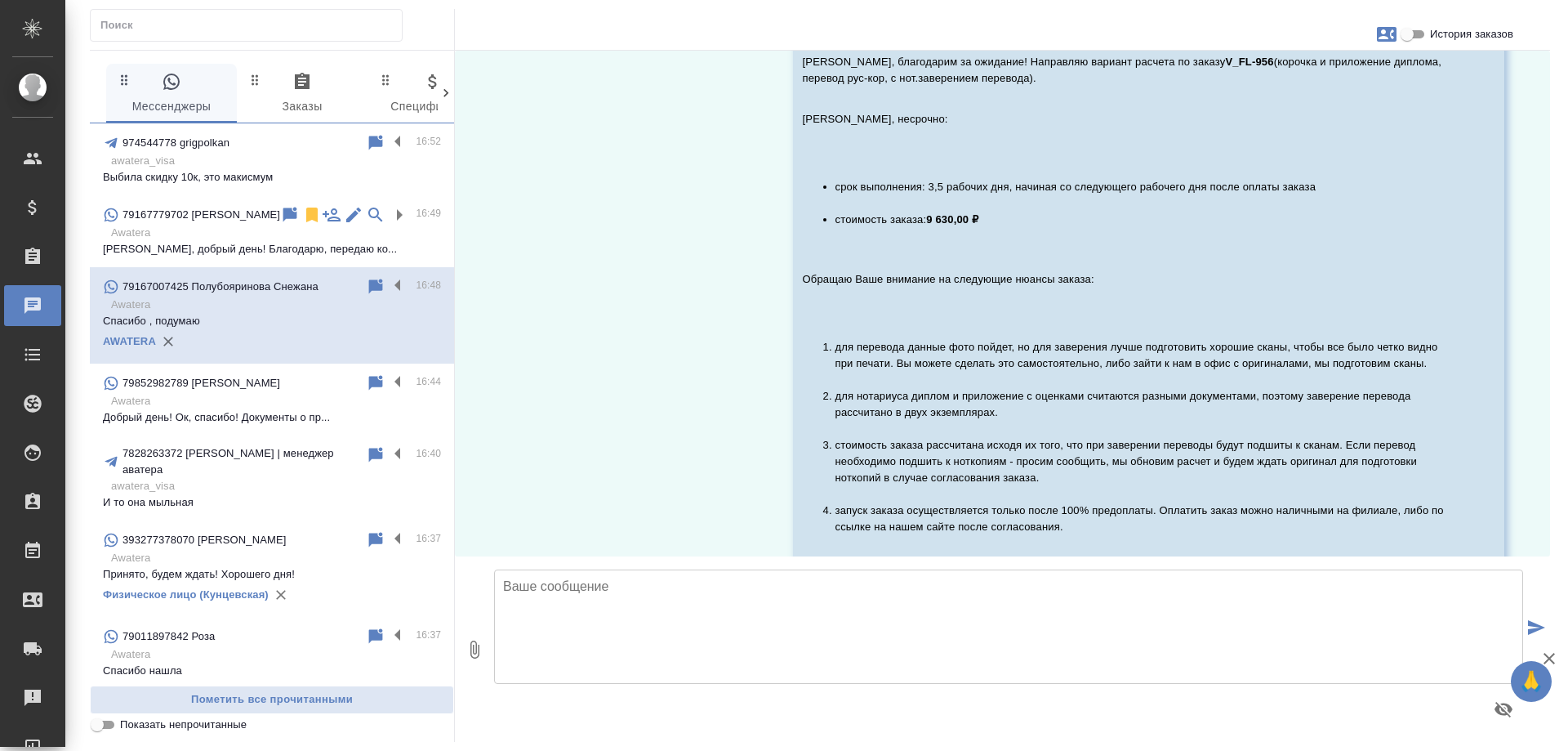
scroll to position [1539, 0]
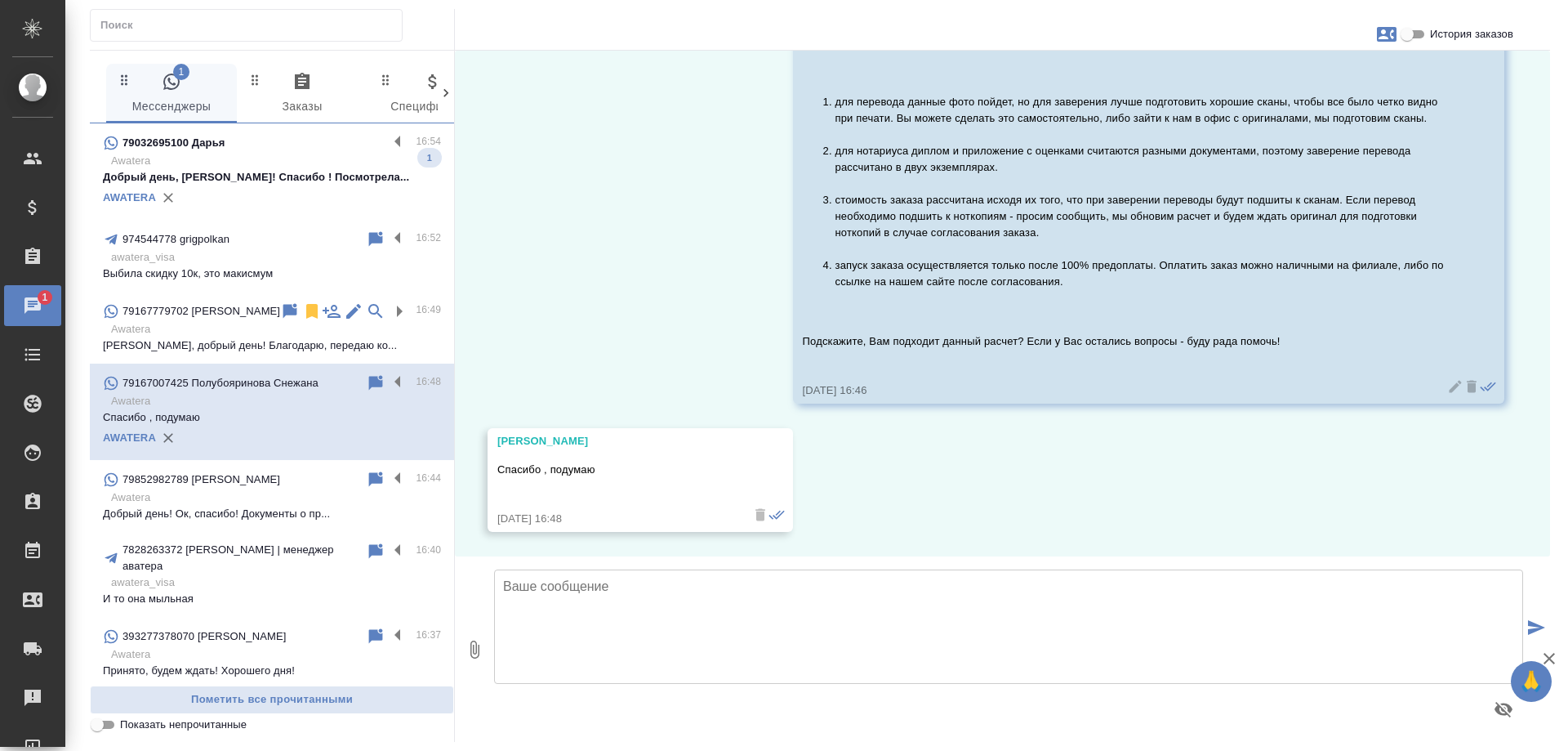
click at [291, 164] on p "Awatera" at bounding box center [276, 161] width 330 height 17
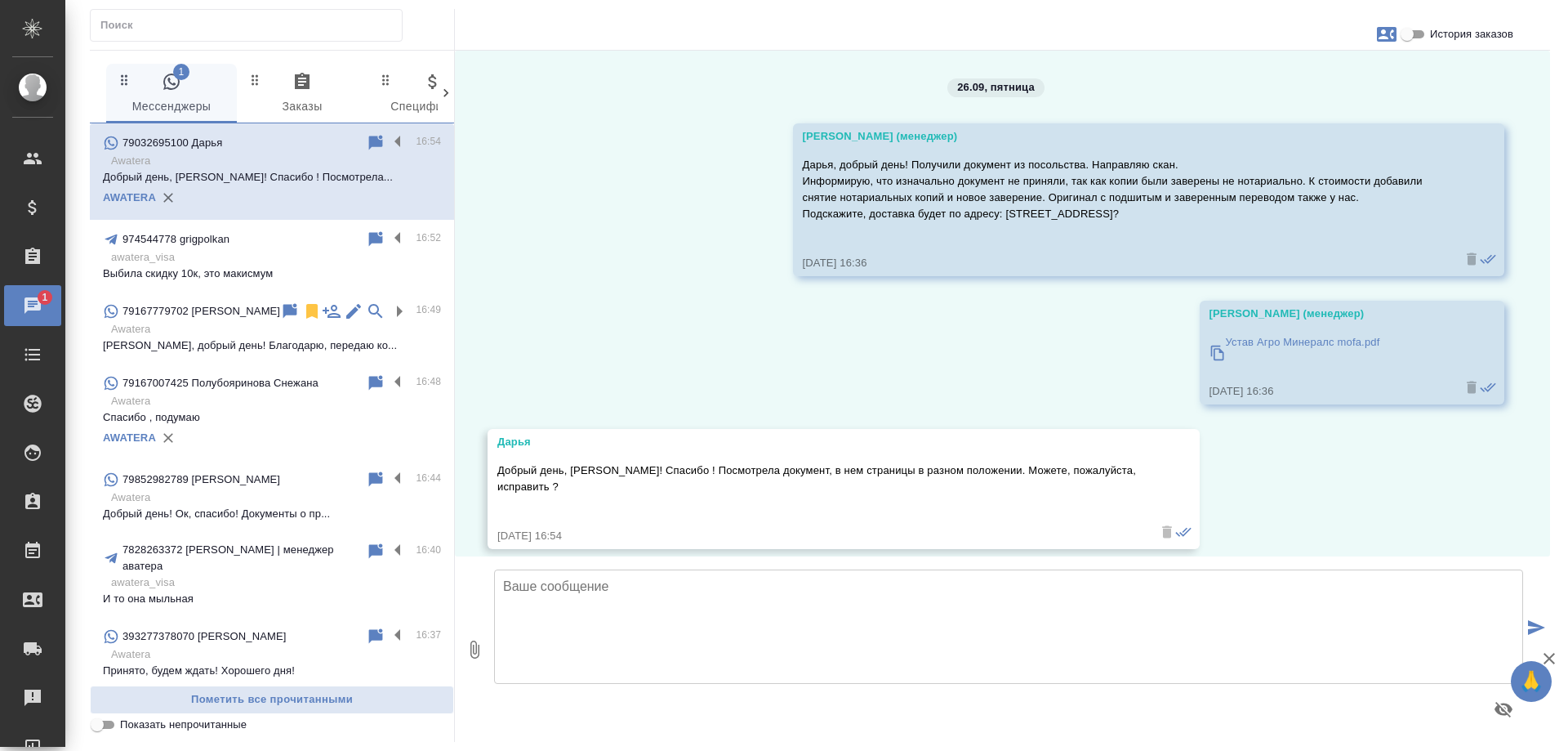
scroll to position [12581, 0]
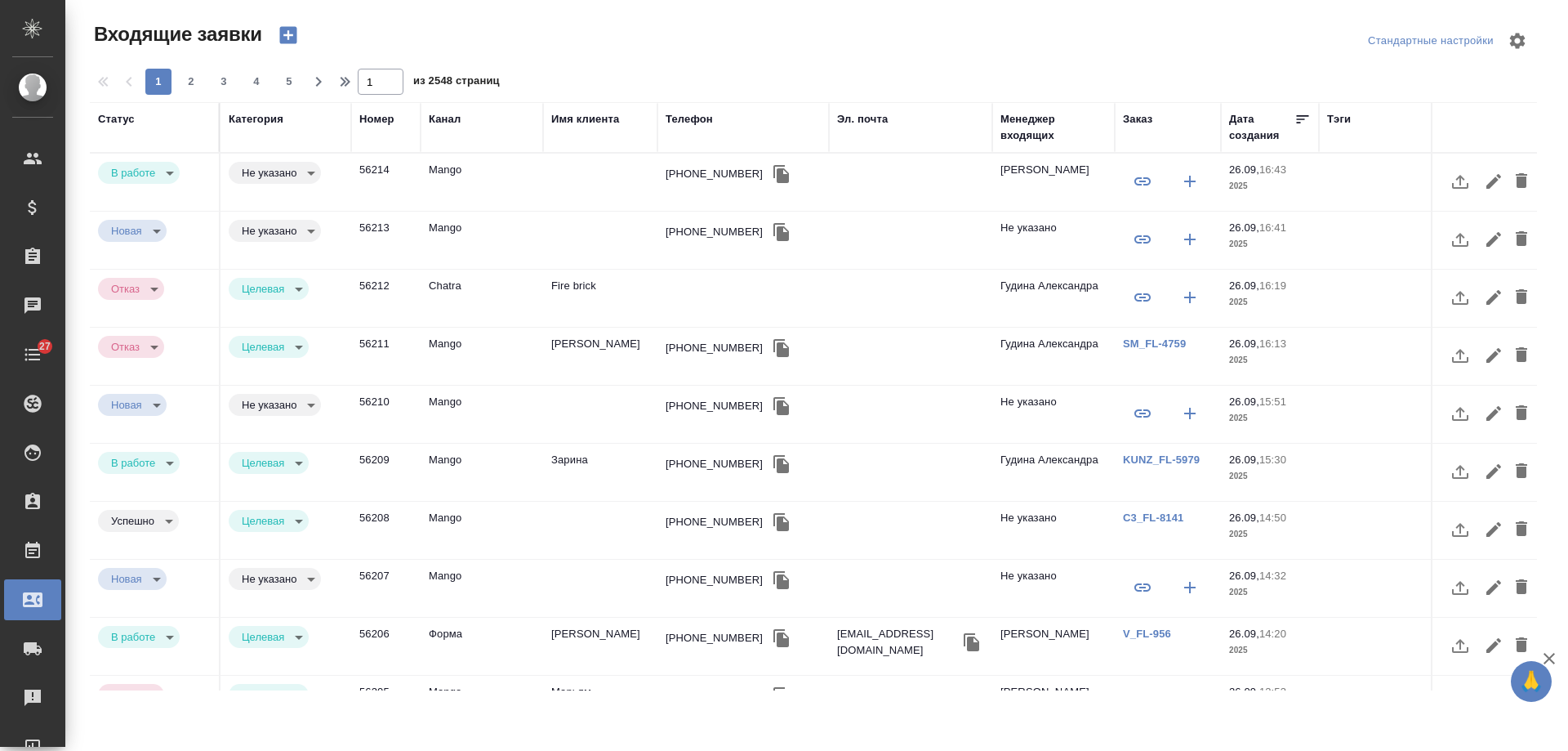
select select "RU"
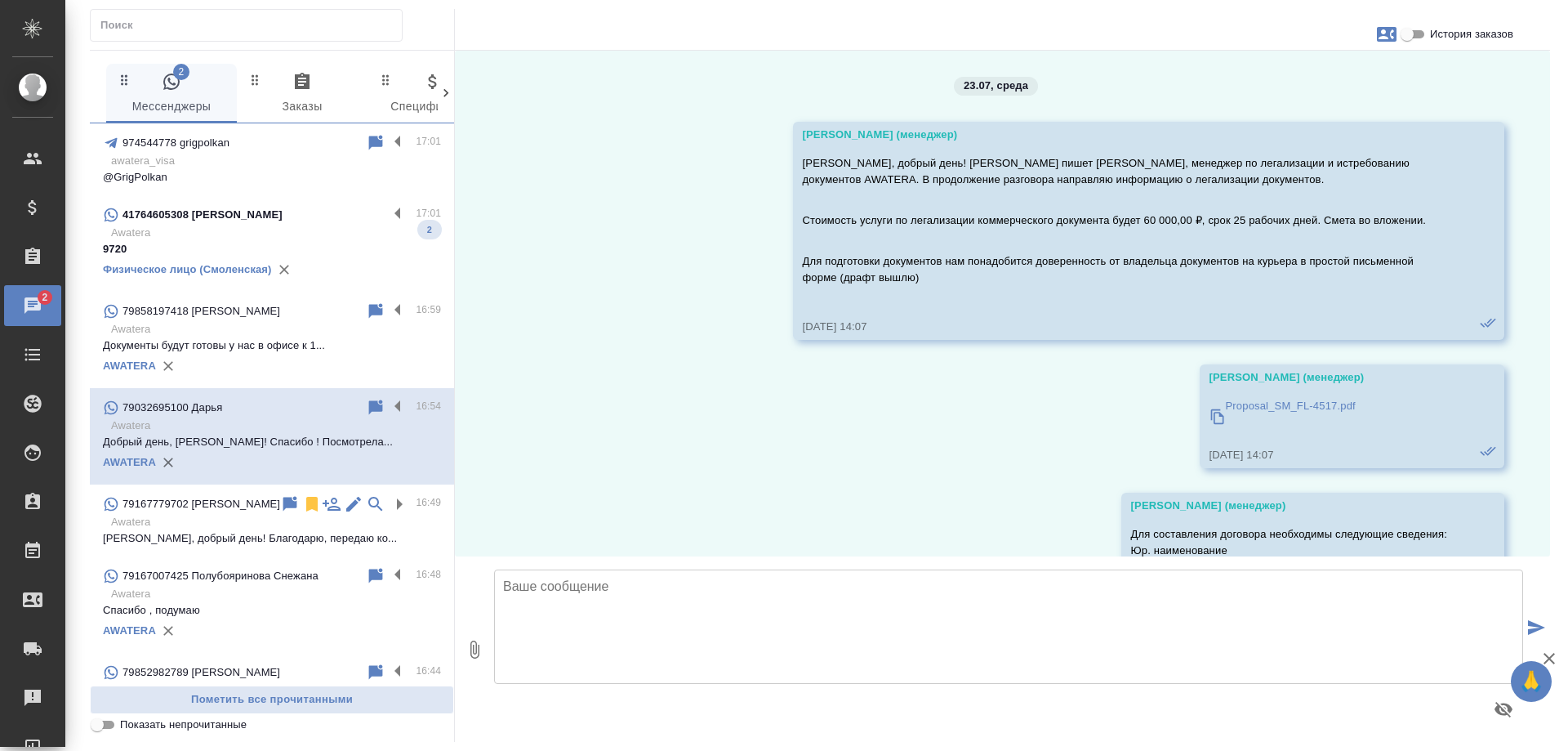
scroll to position [12581, 0]
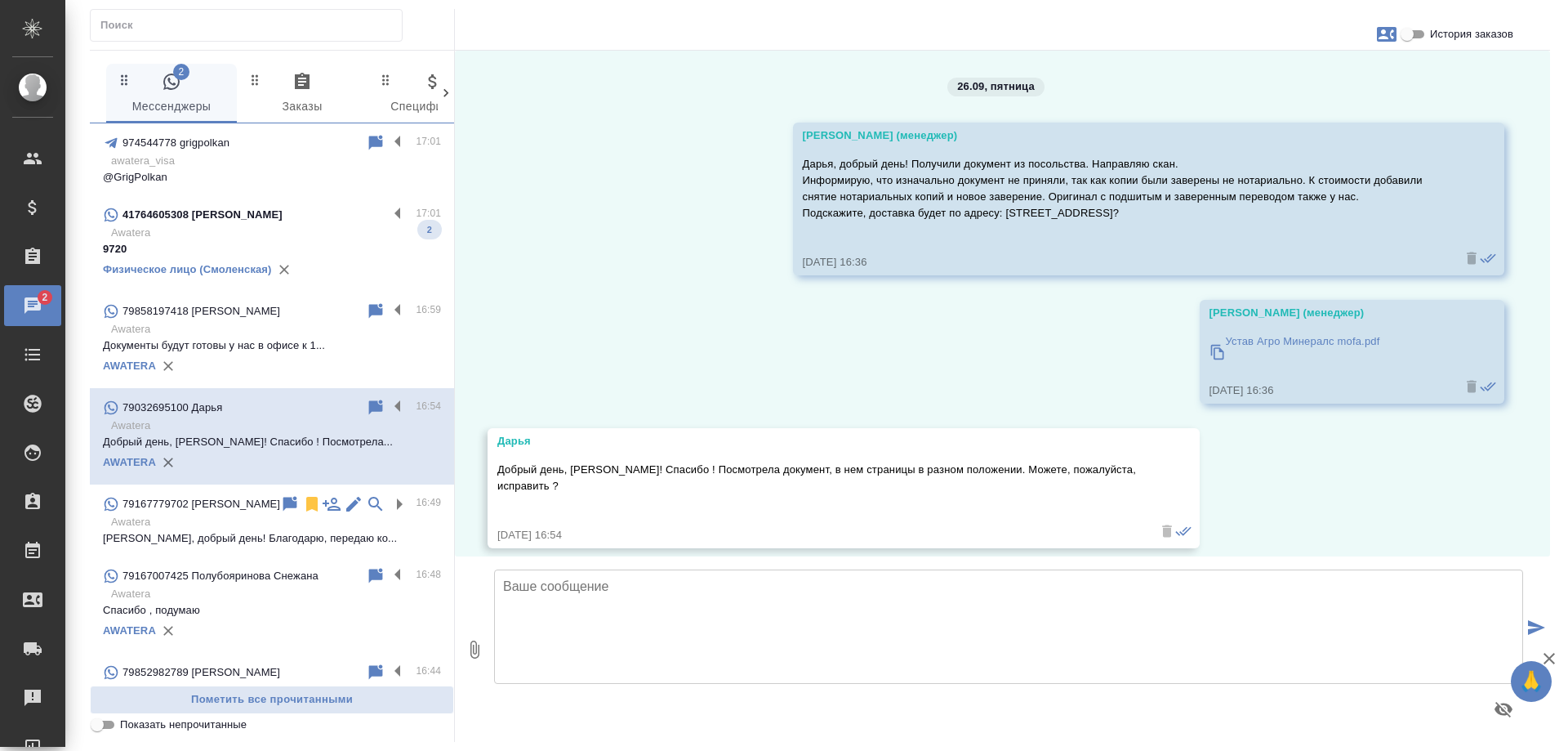
click at [220, 230] on p "Awatera" at bounding box center [276, 233] width 330 height 17
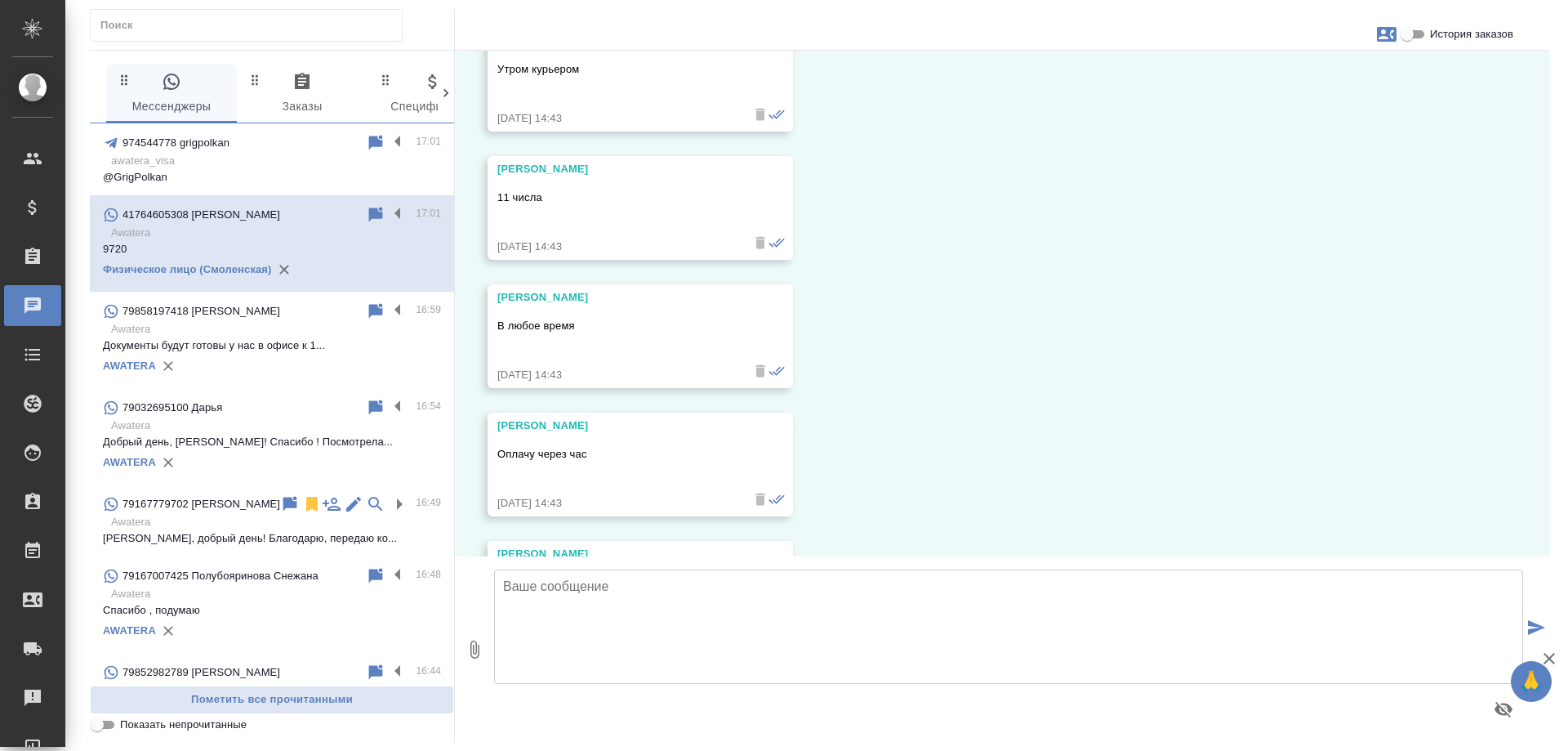
scroll to position [22064, 0]
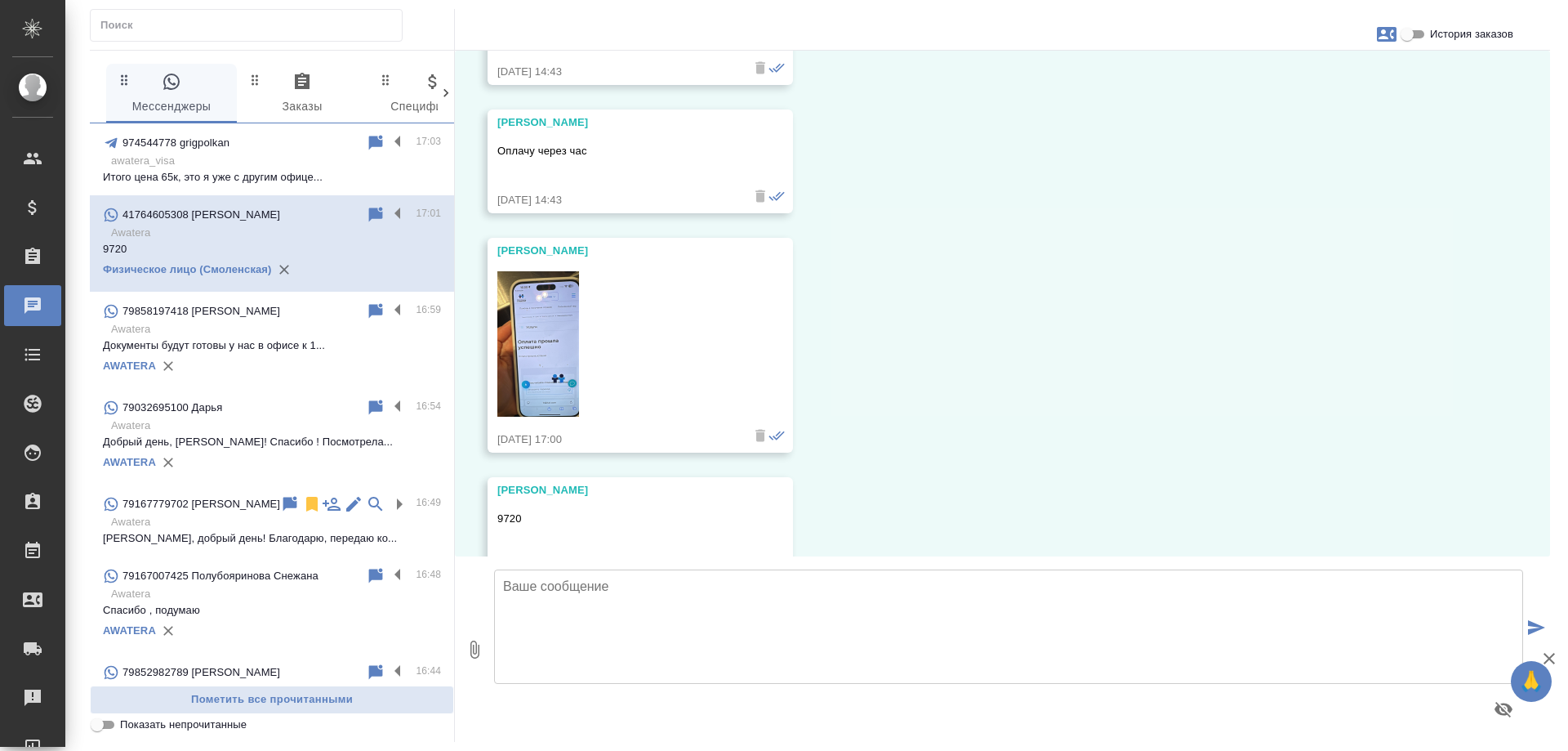
click at [541, 272] on img at bounding box center [539, 344] width 82 height 145
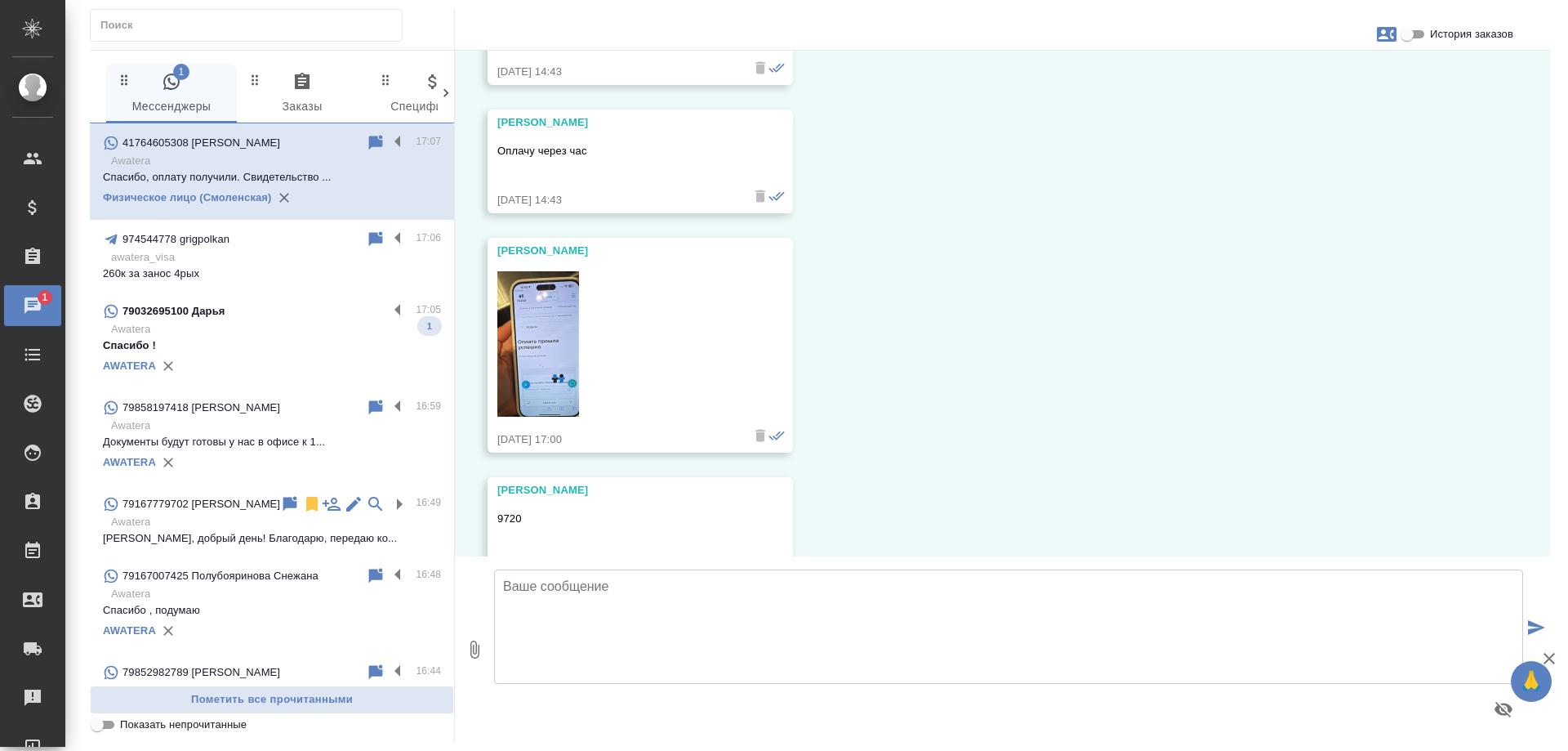
click at [241, 347] on p "Спасибо !" at bounding box center [271, 346] width 338 height 17
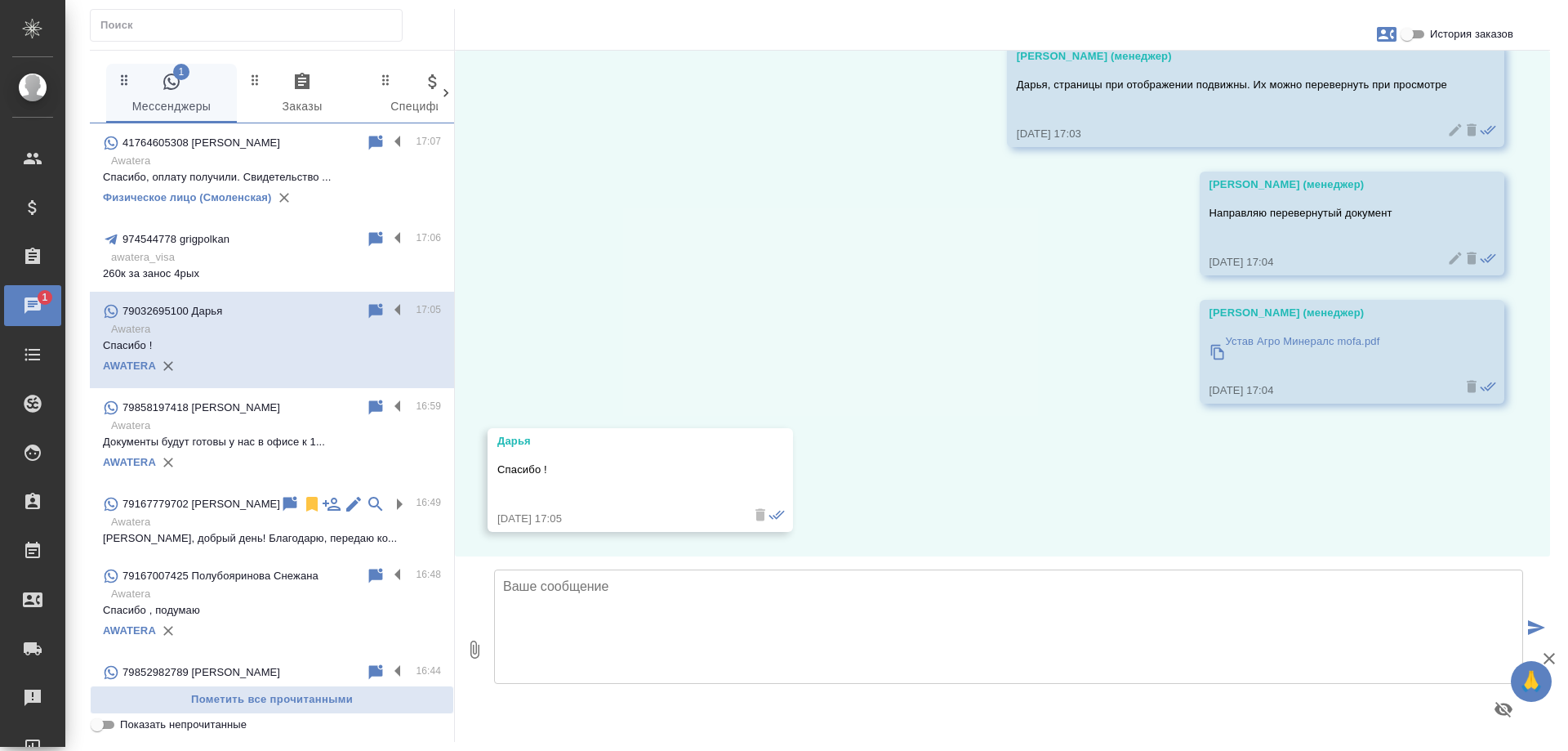
scroll to position [13094, 0]
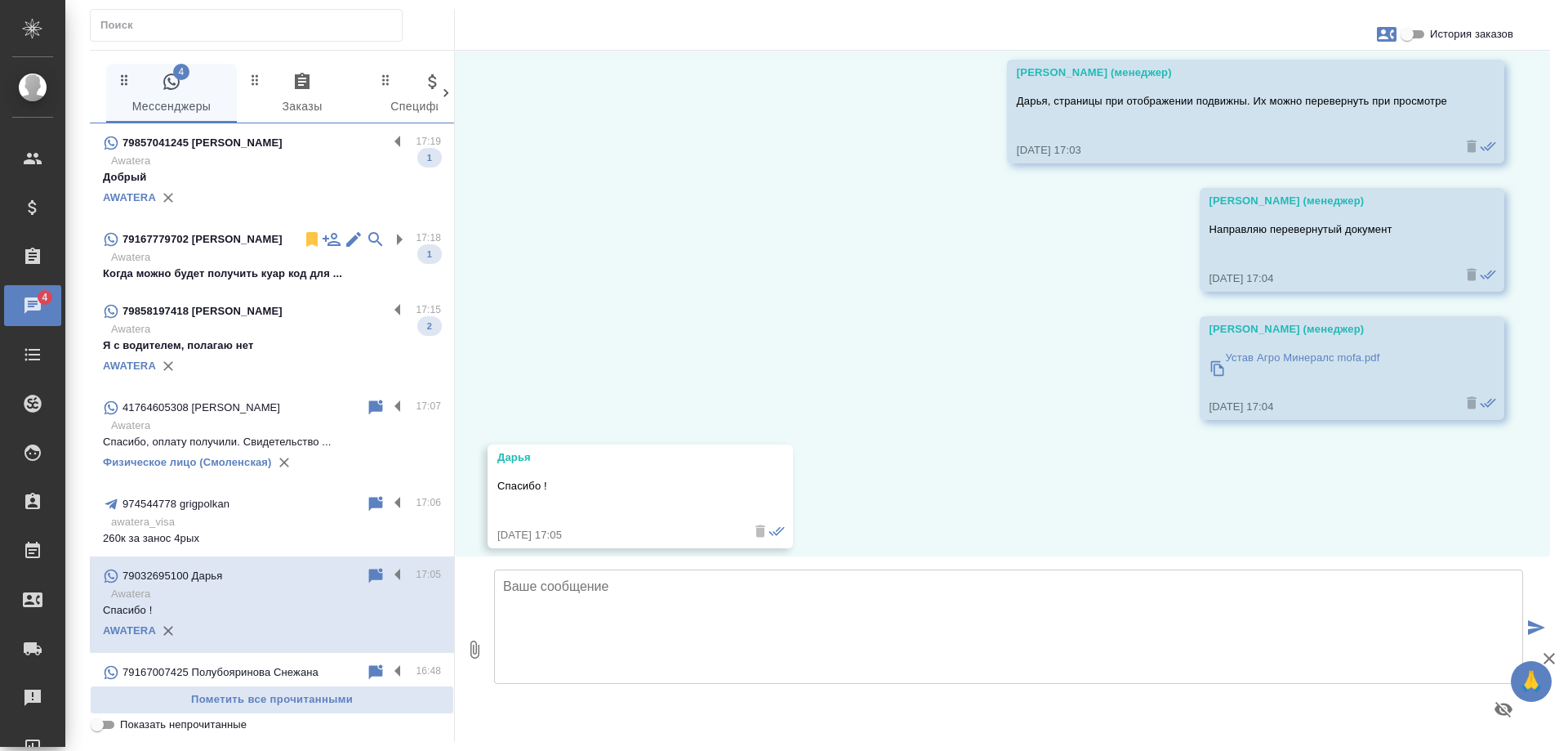
click at [255, 320] on div "79858197418 Дмитрий" at bounding box center [245, 311] width 285 height 19
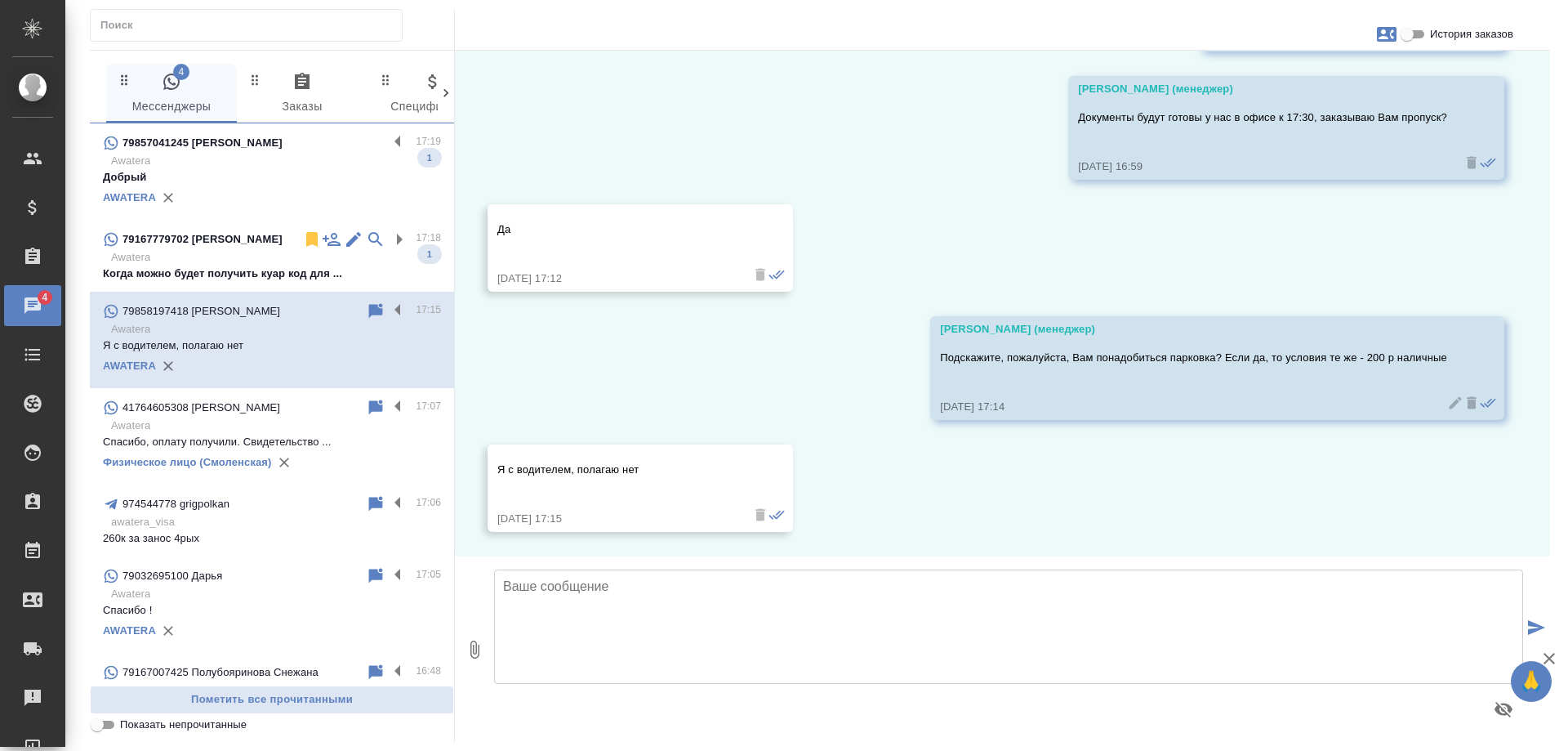
scroll to position [3717, 0]
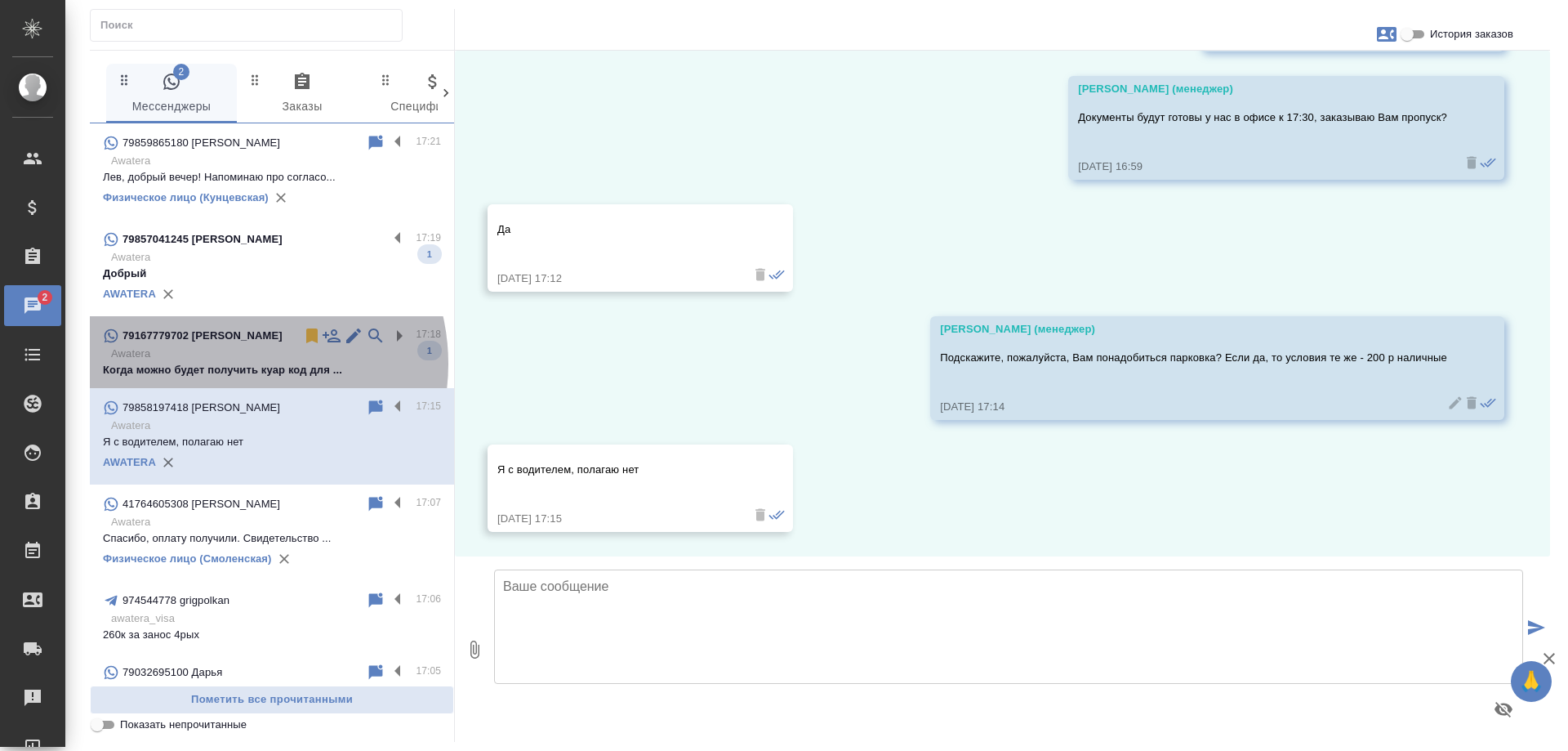
click at [235, 363] on p "Когда можно будет получить куар код для ..." at bounding box center [271, 370] width 338 height 17
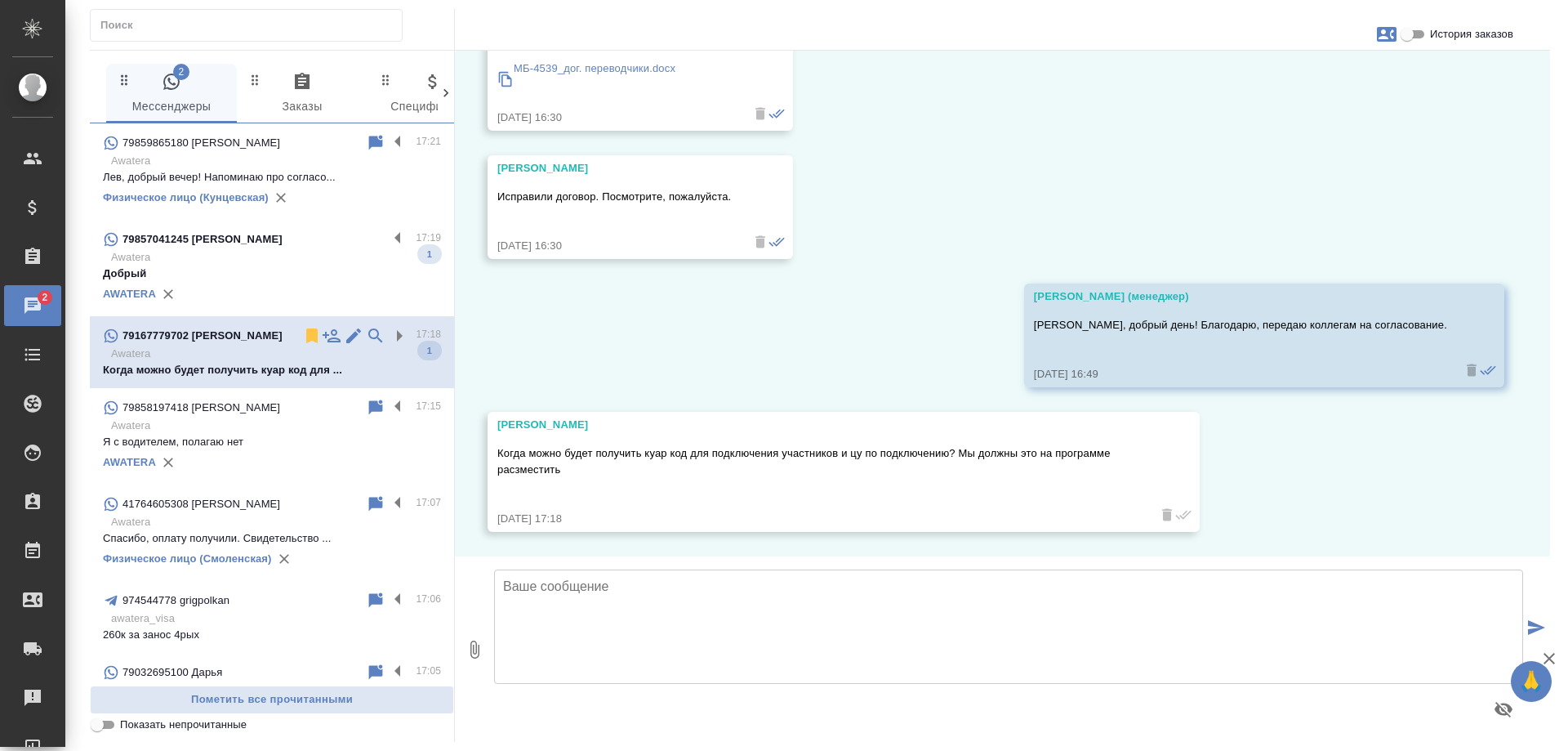
scroll to position [223, 0]
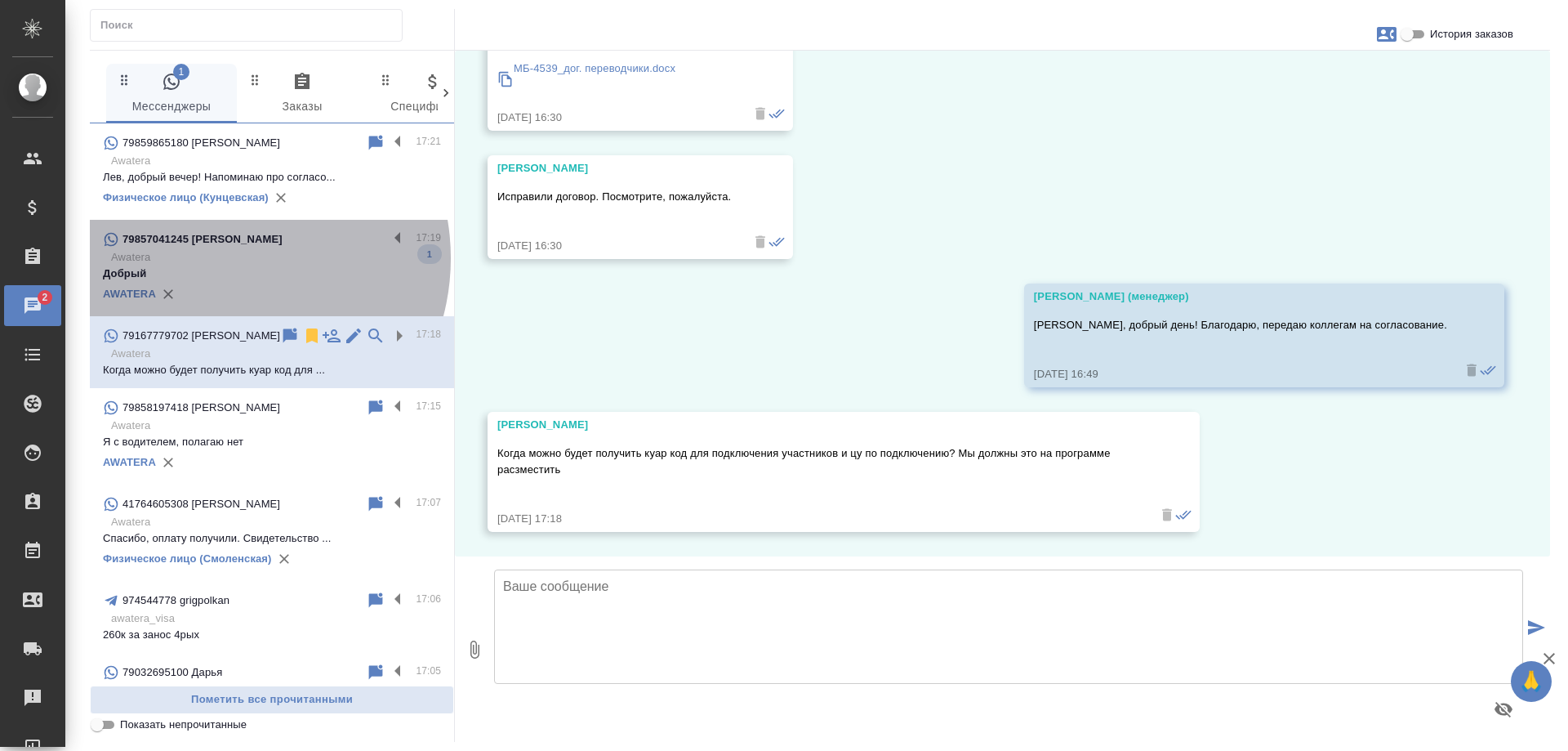
click at [225, 258] on p "Awatera" at bounding box center [276, 257] width 330 height 17
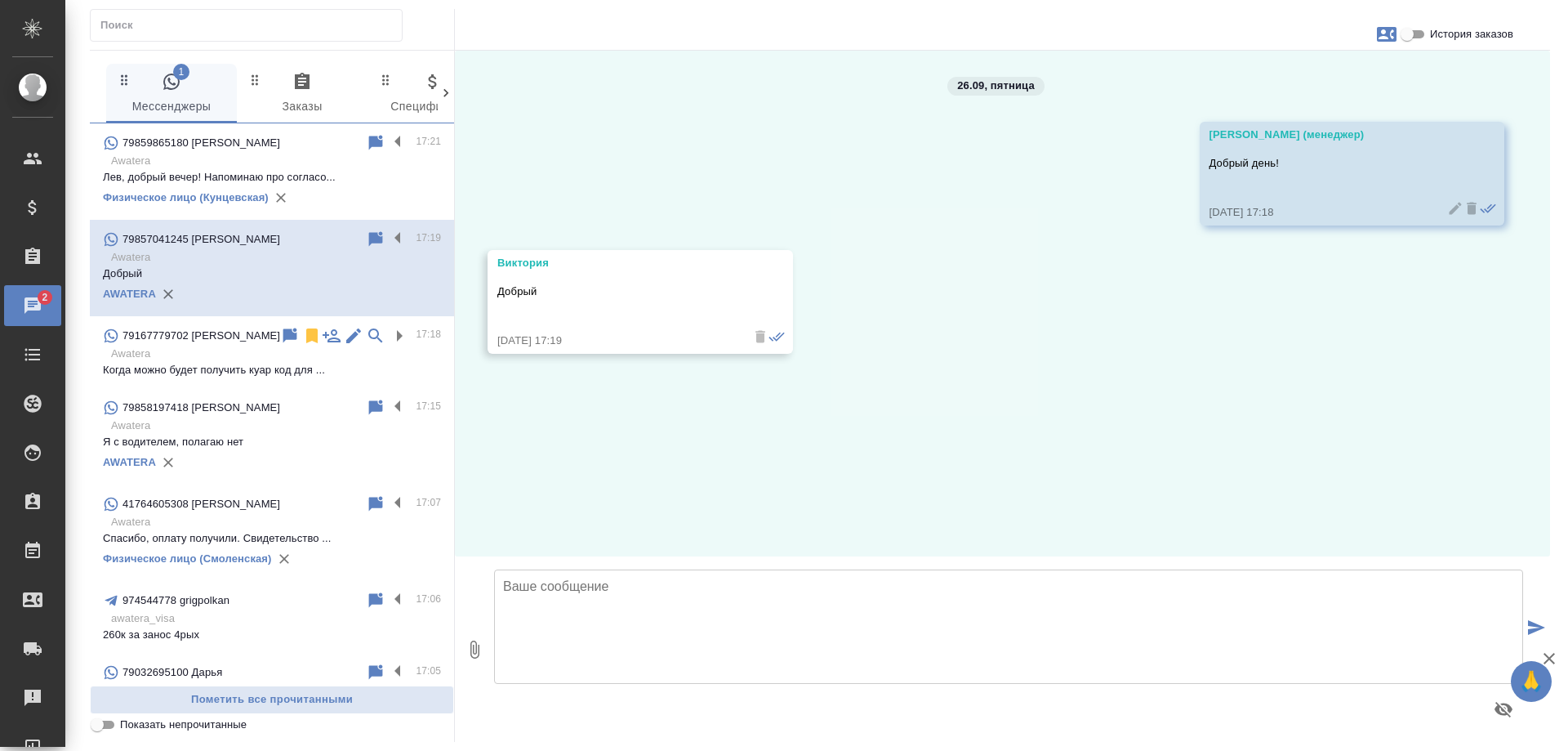
scroll to position [0, 0]
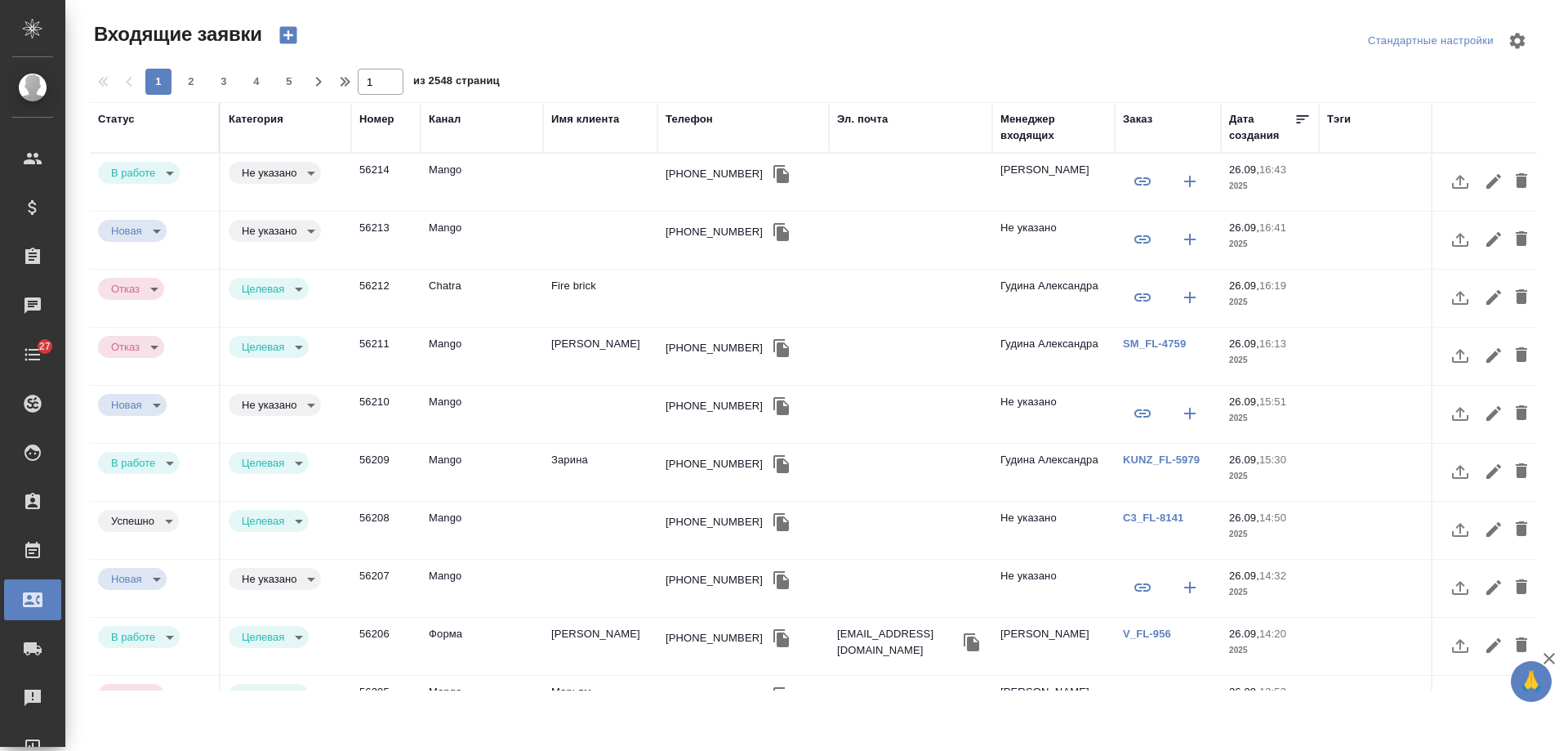
select select "RU"
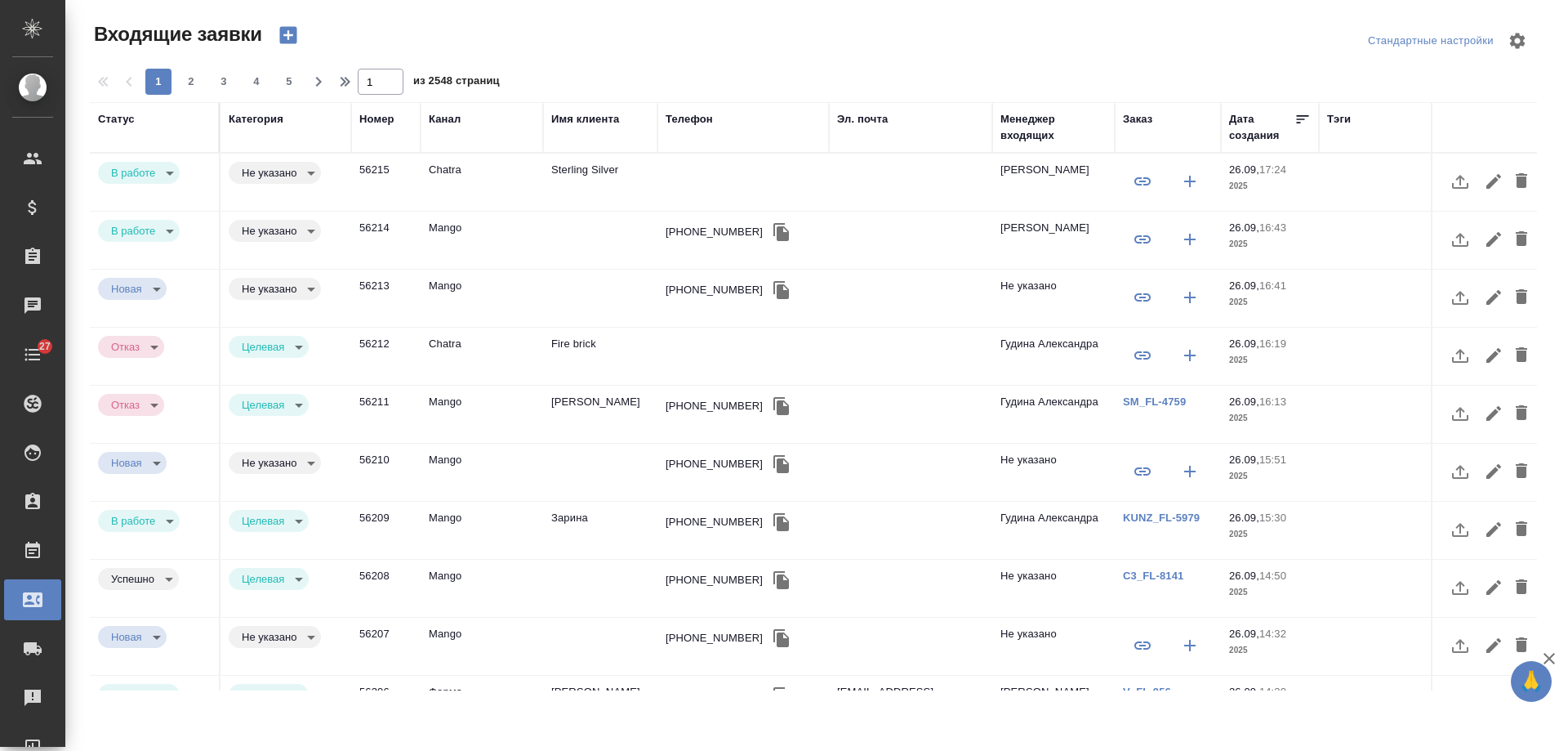
select select "RU"
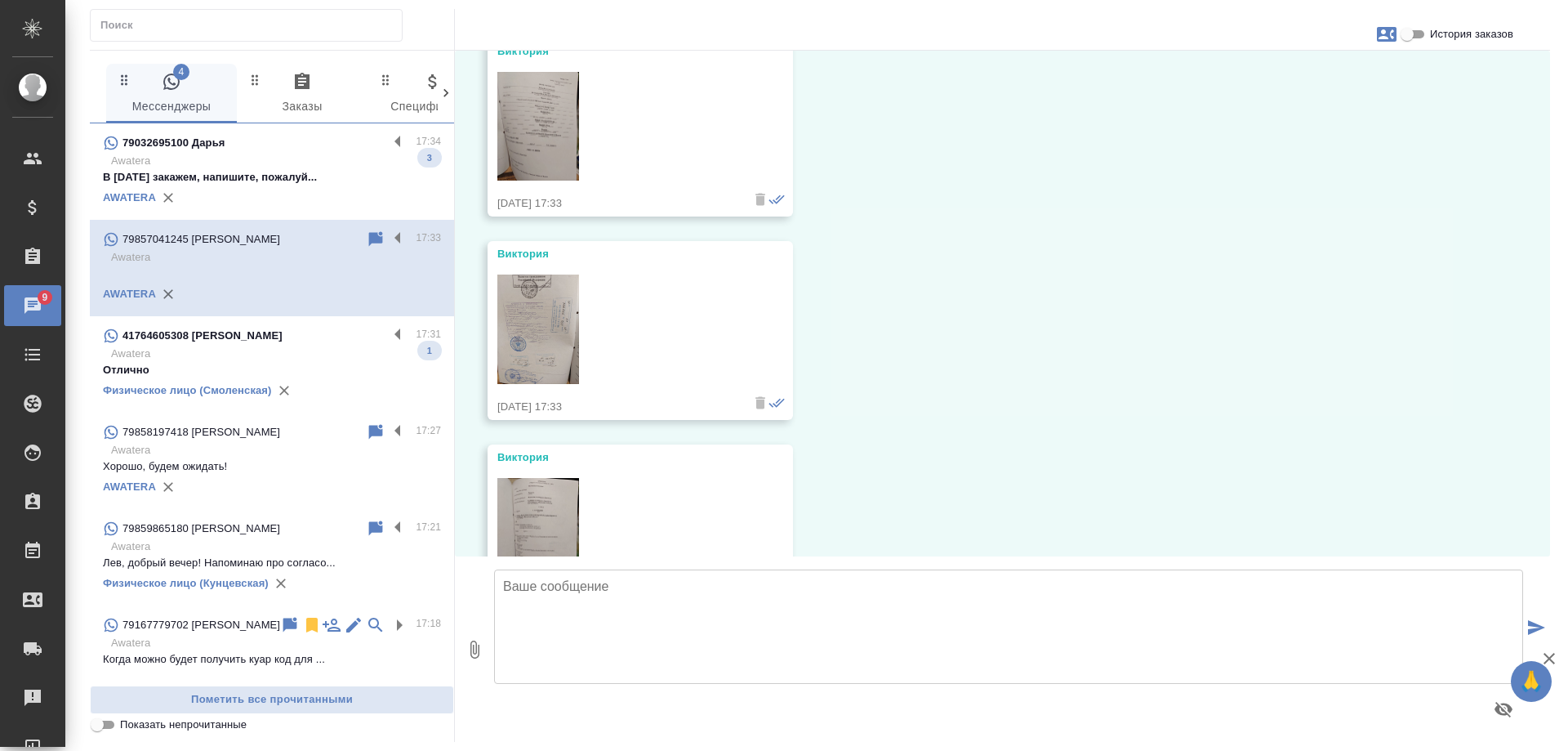
scroll to position [548, 0]
click at [281, 334] on div "41764605308 Анна" at bounding box center [245, 335] width 285 height 19
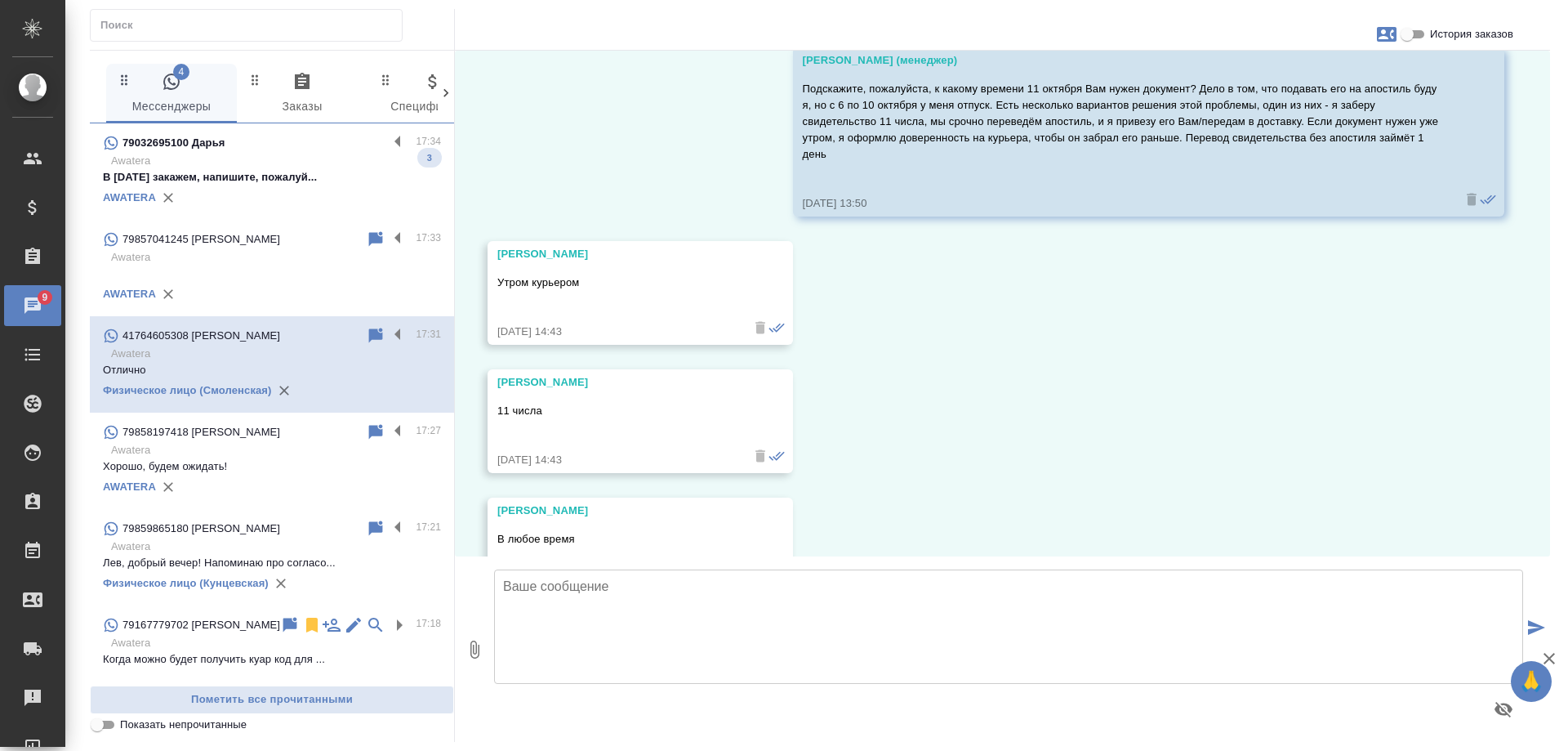
scroll to position [21980, 0]
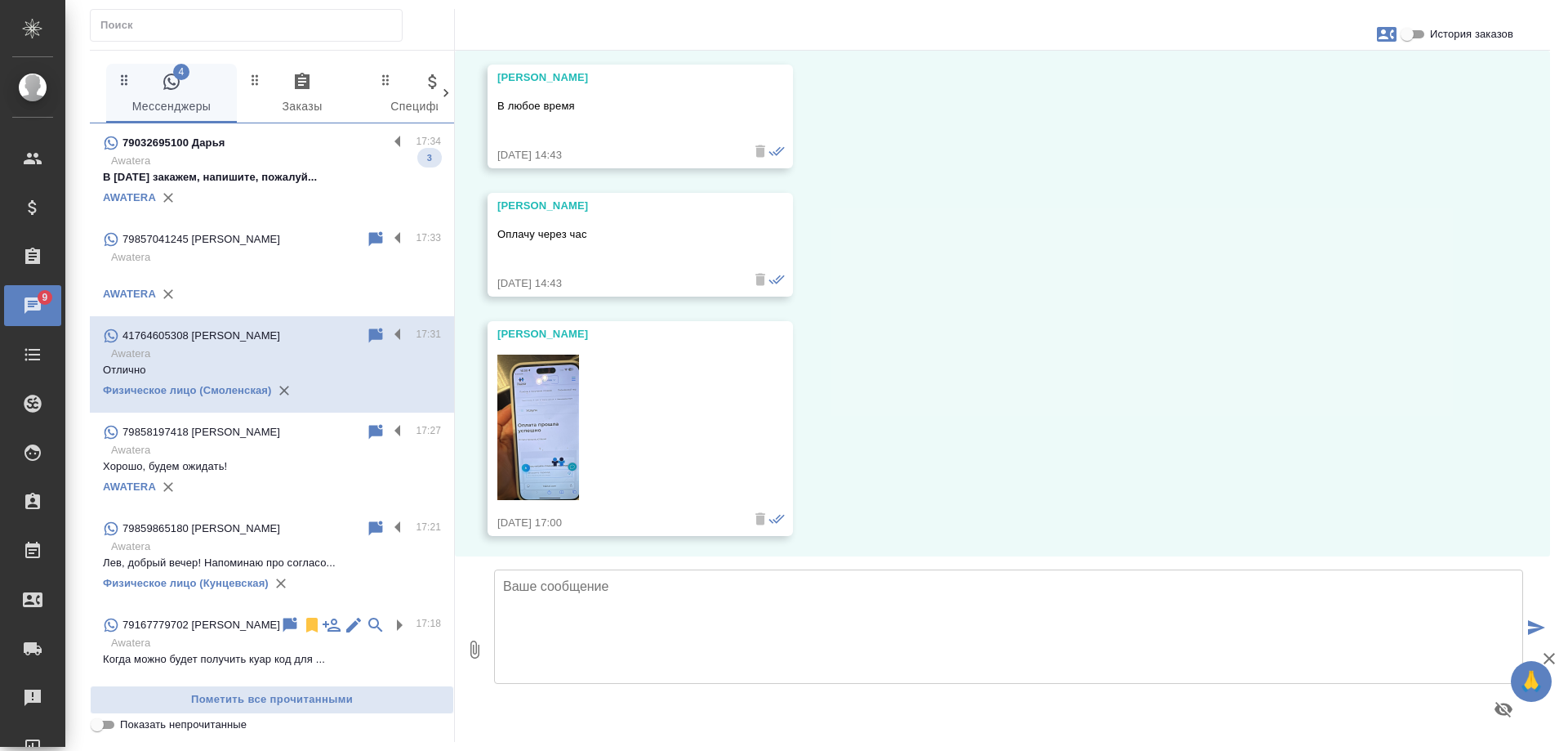
click at [255, 256] on p "Awatera" at bounding box center [276, 257] width 330 height 17
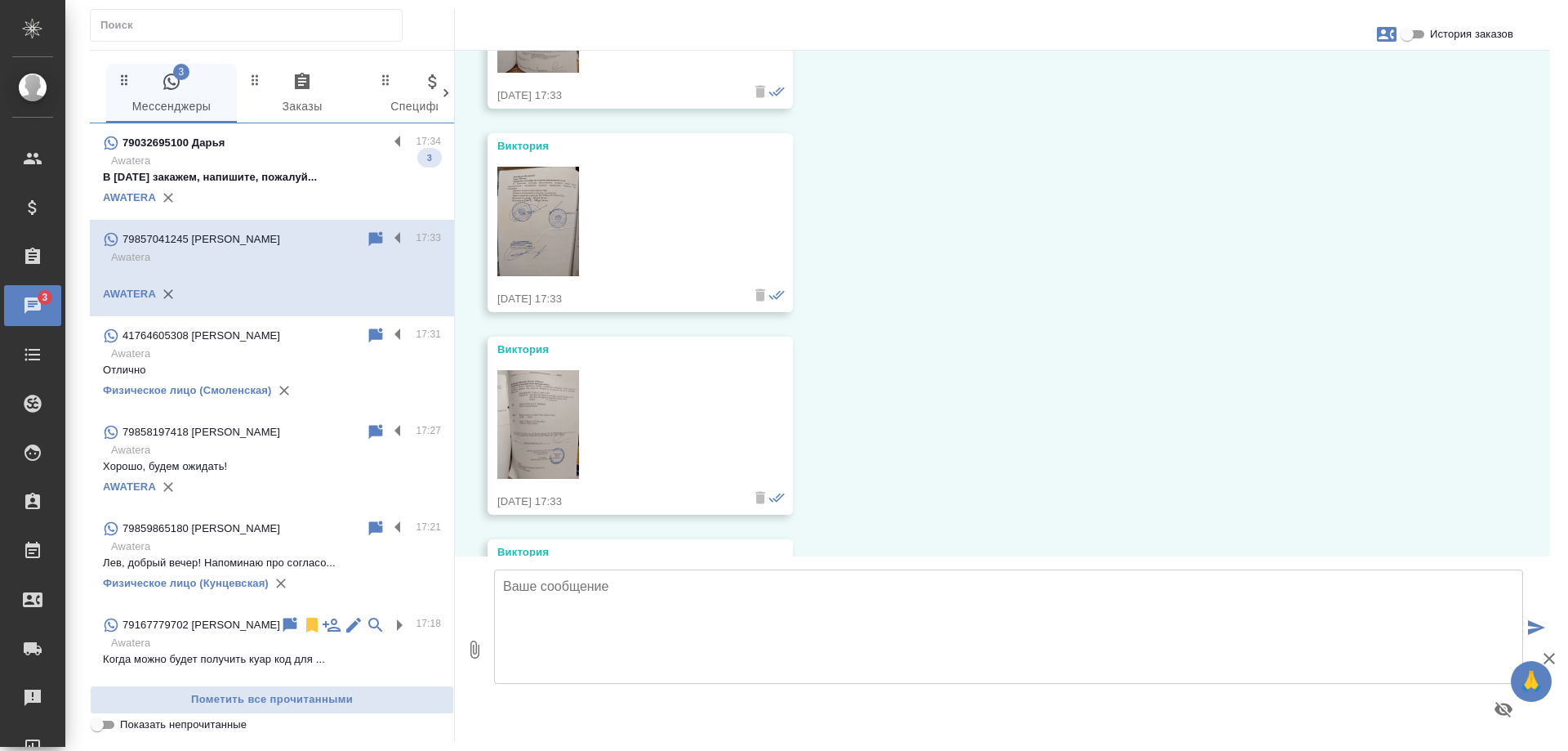
scroll to position [1244, 0]
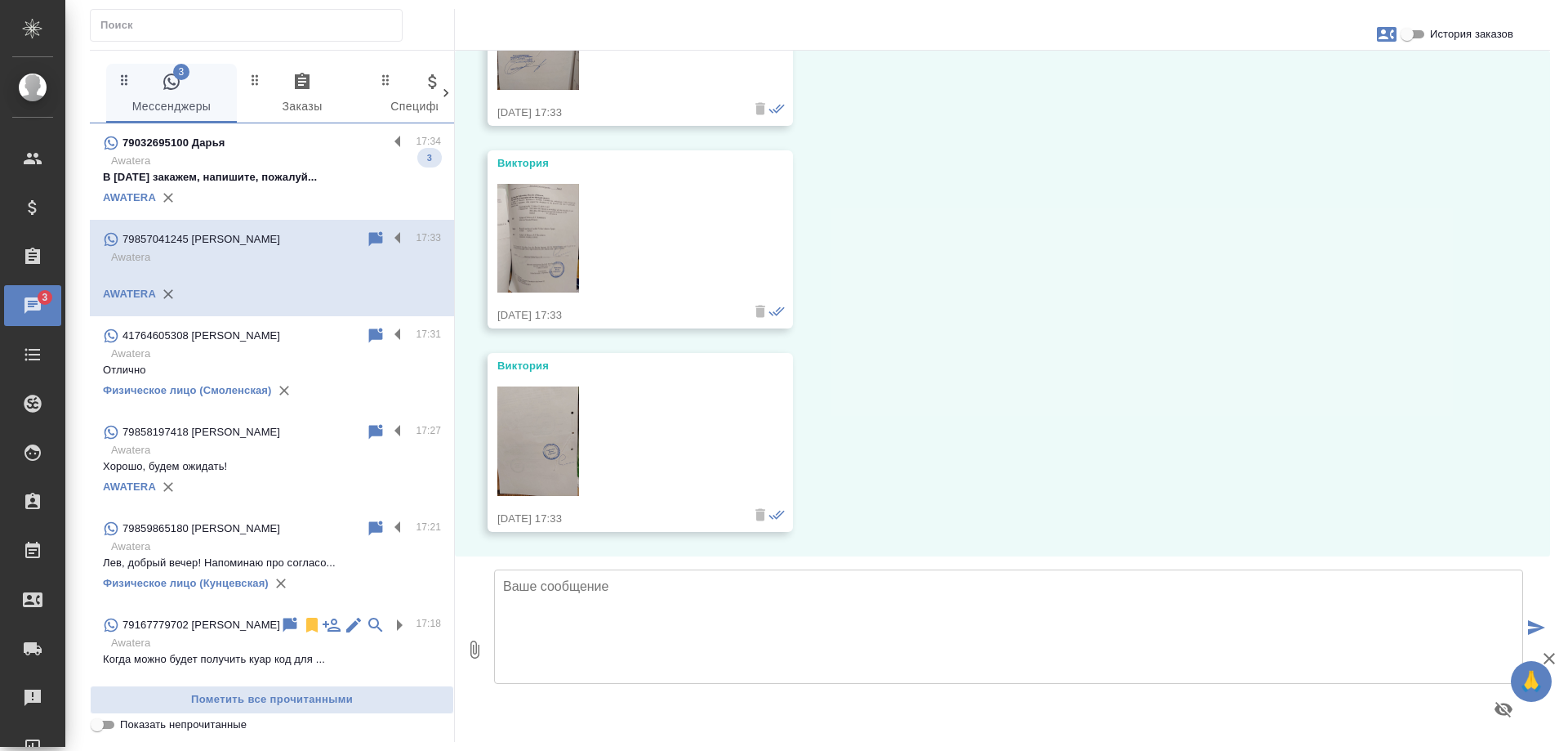
click at [266, 160] on p "Awatera" at bounding box center [276, 161] width 330 height 17
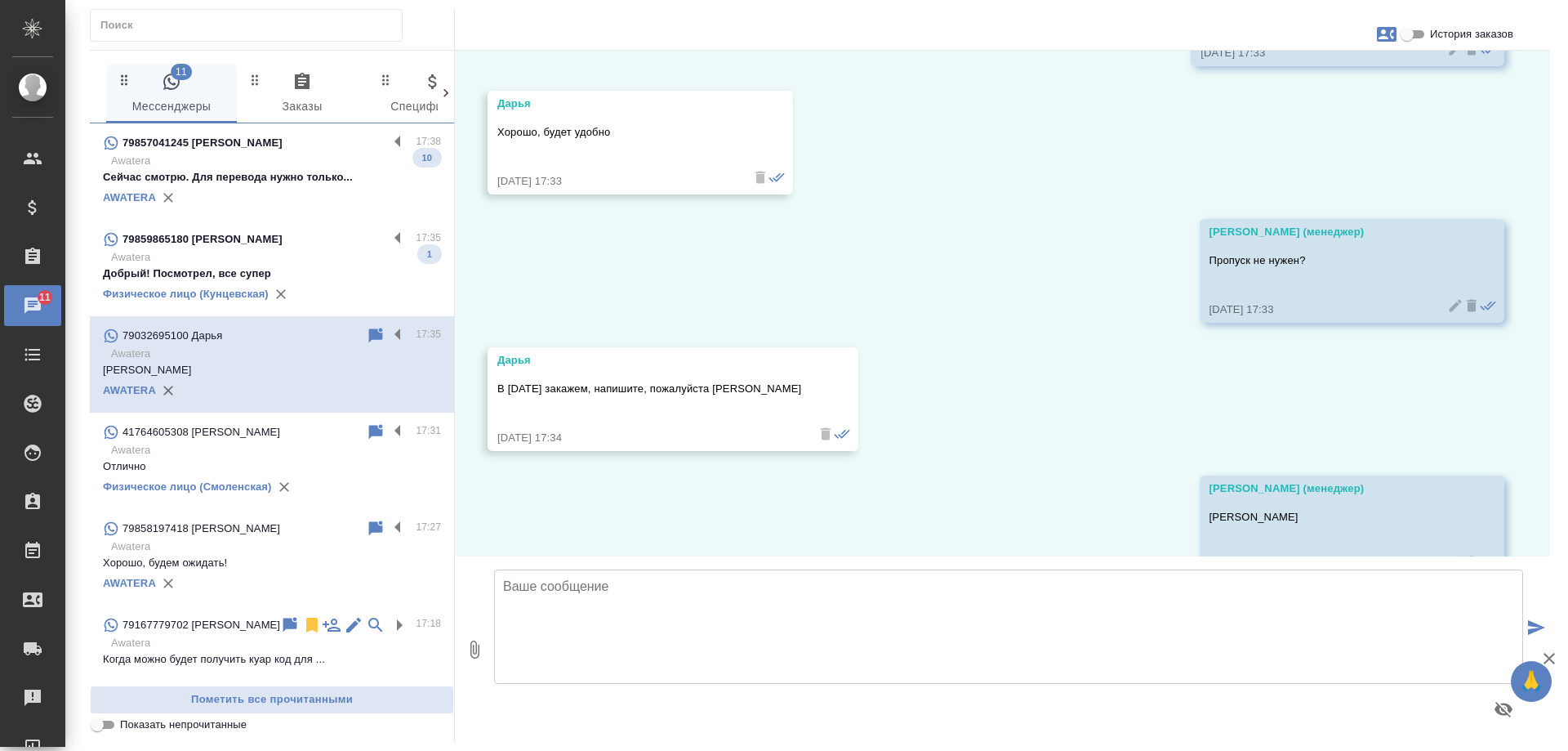
scroll to position [13863, 0]
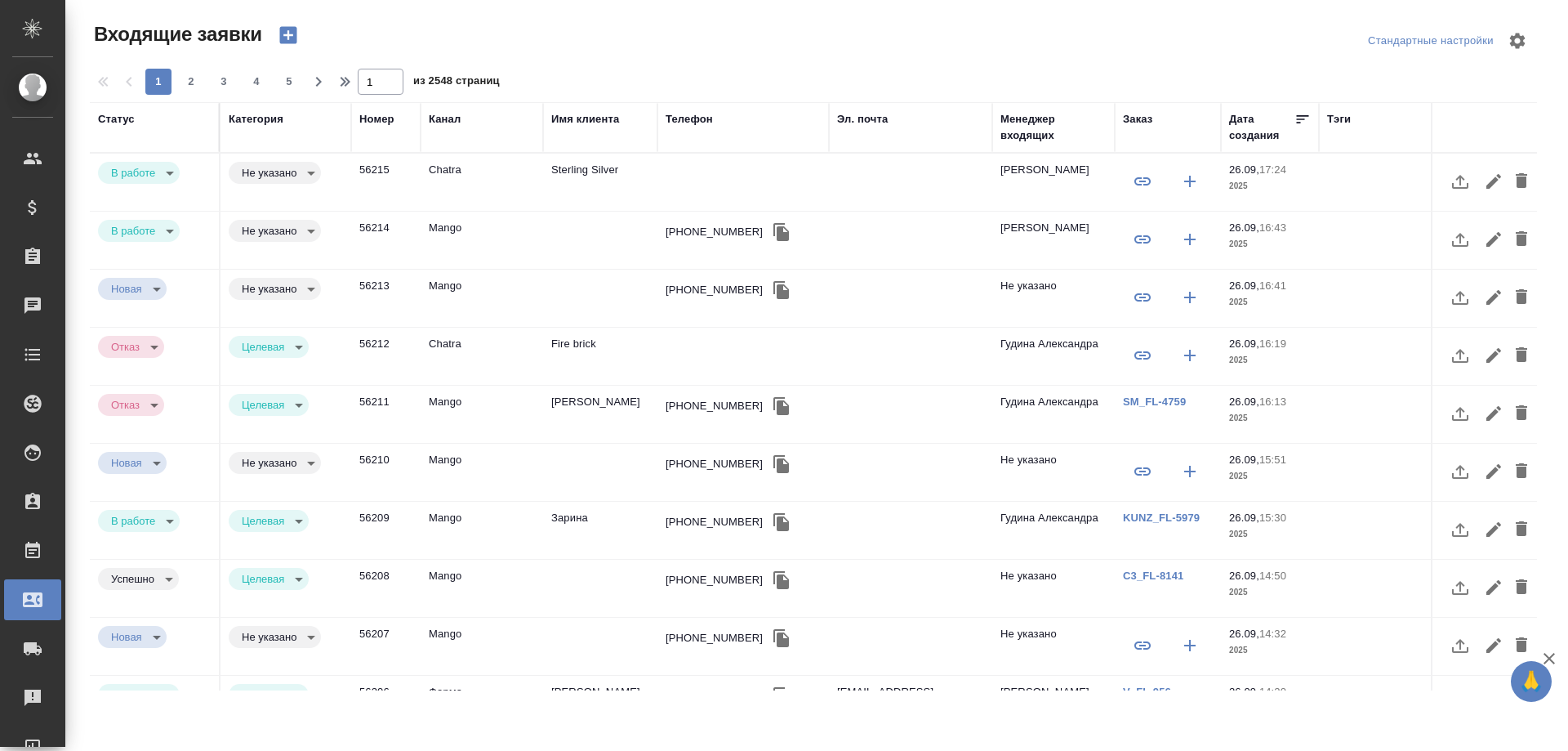
select select "RU"
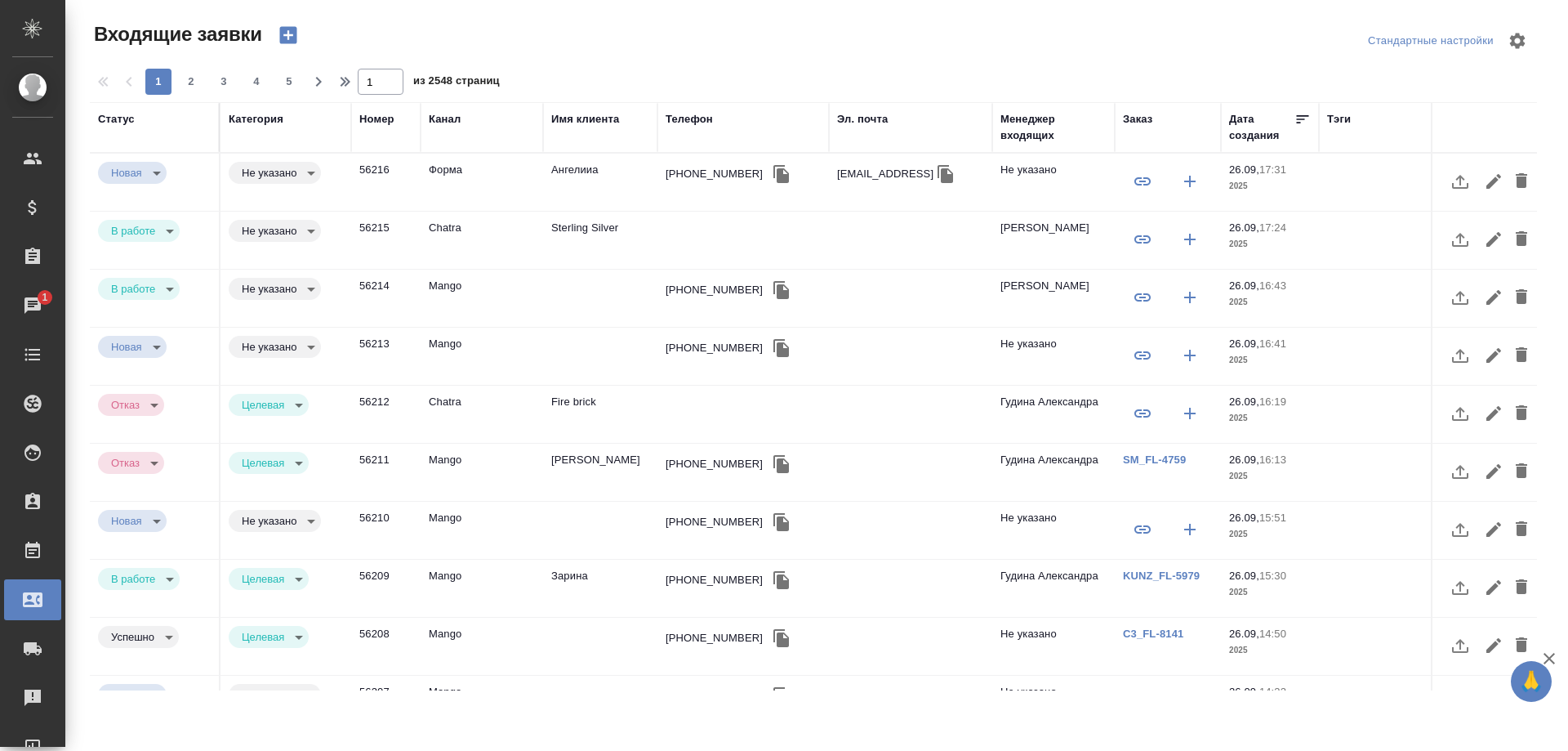
select select "RU"
click at [561, 172] on td "Ангелииа" at bounding box center [599, 182] width 114 height 57
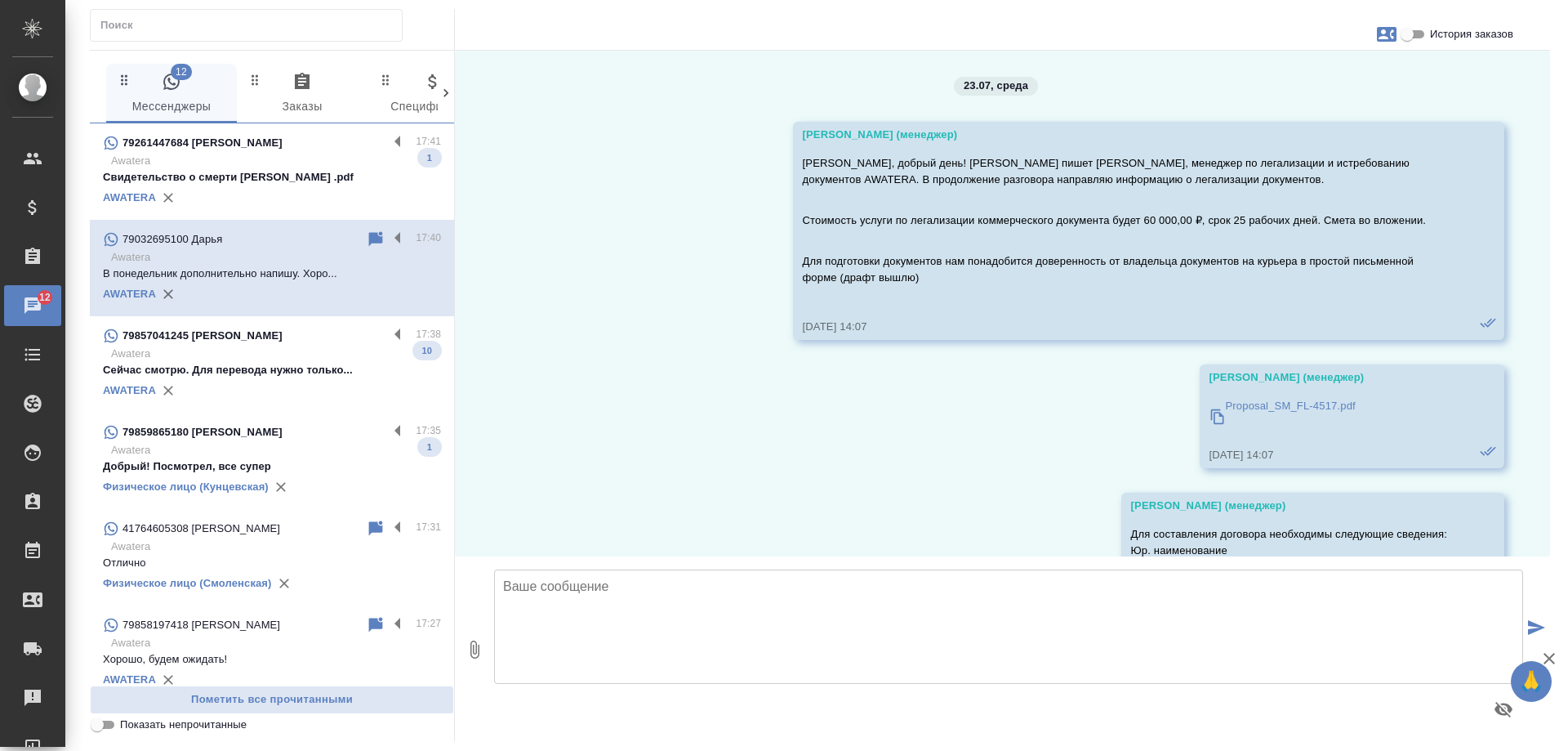
scroll to position [14120, 0]
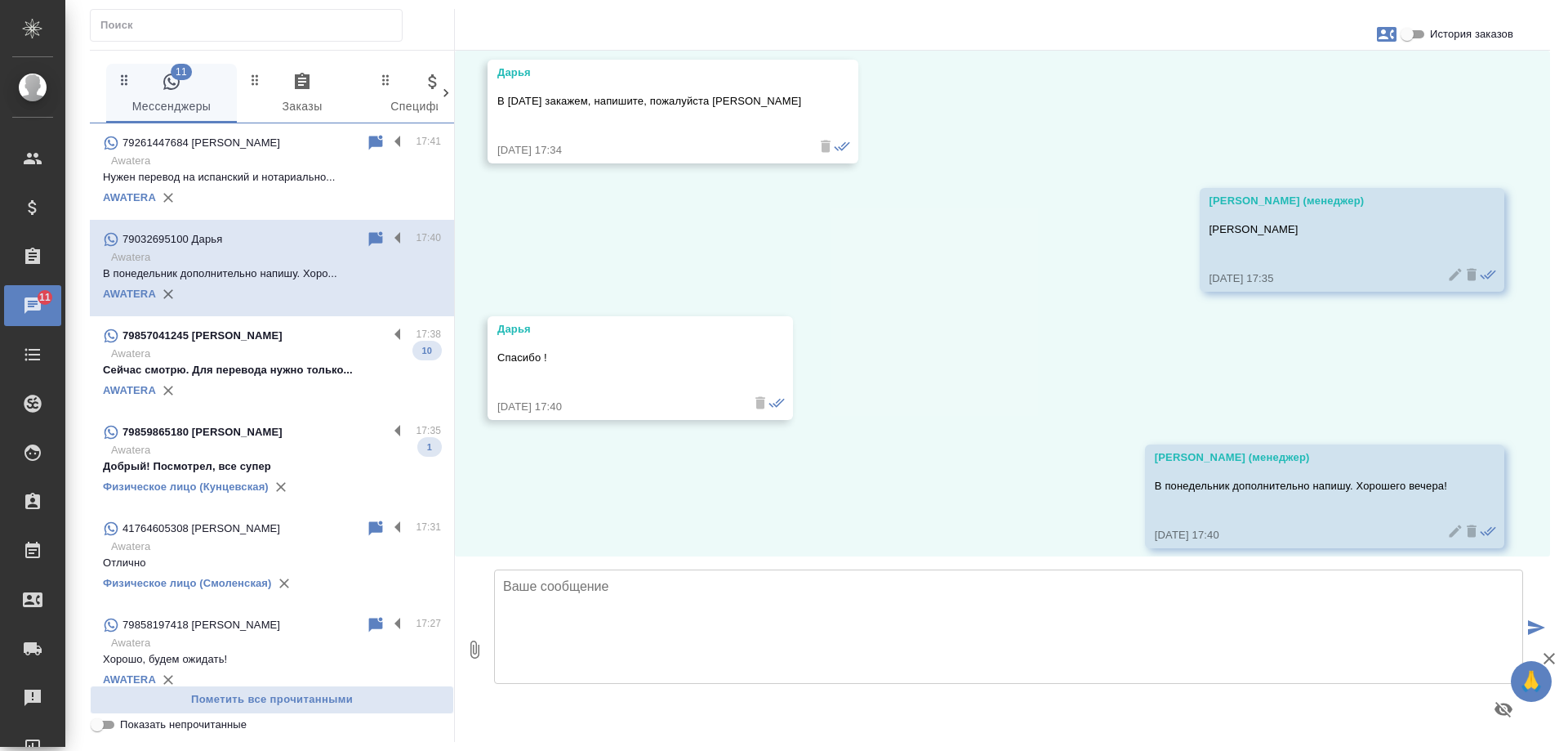
click at [304, 427] on div "79859865180 [PERSON_NAME]" at bounding box center [245, 432] width 285 height 19
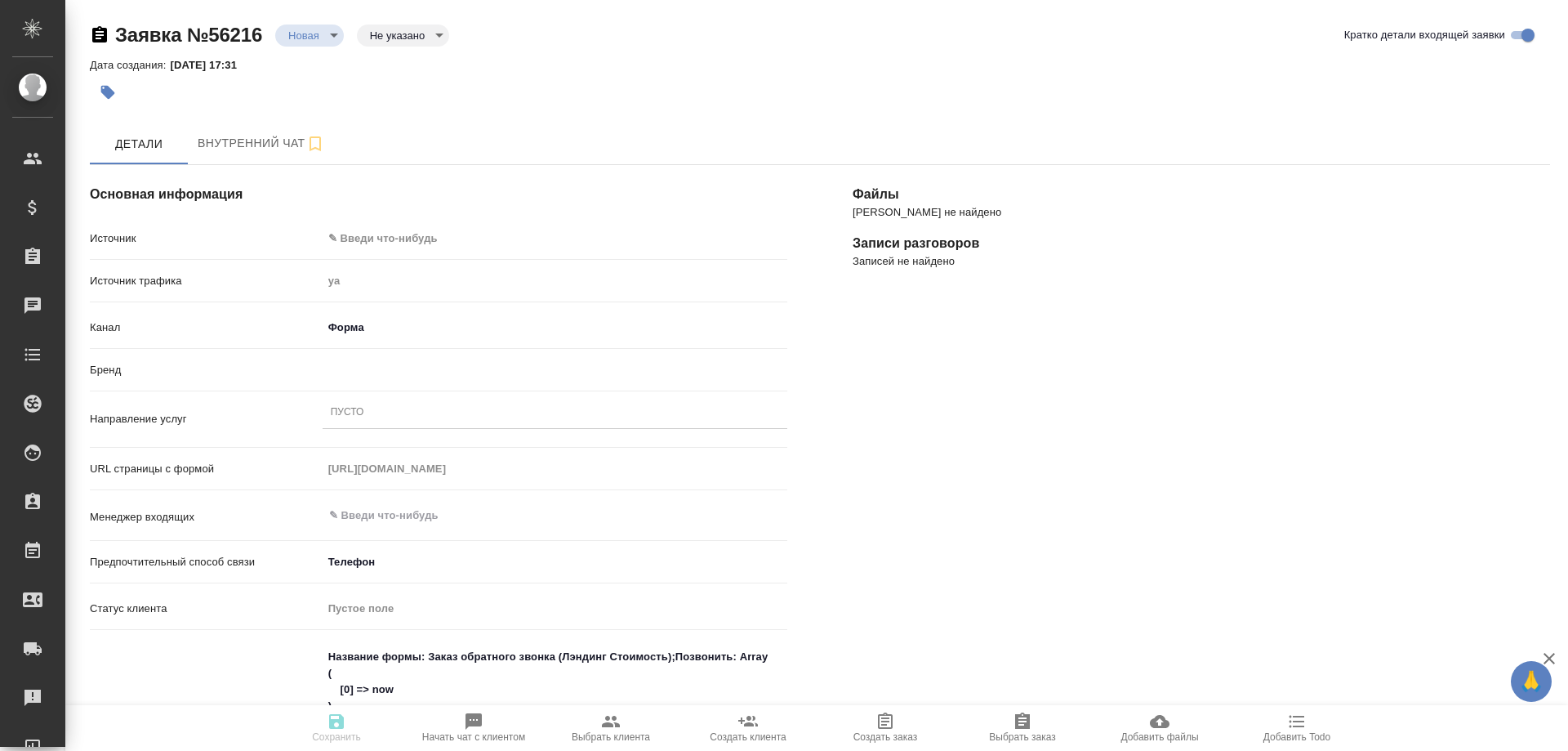
select select "RU"
type textarea "x"
click at [411, 236] on body "🙏 .cls-1 fill:#fff; AWATERA Gudina Alexandra Клиенты Спецификации Заказы 11 Чат…" at bounding box center [784, 375] width 1568 height 751
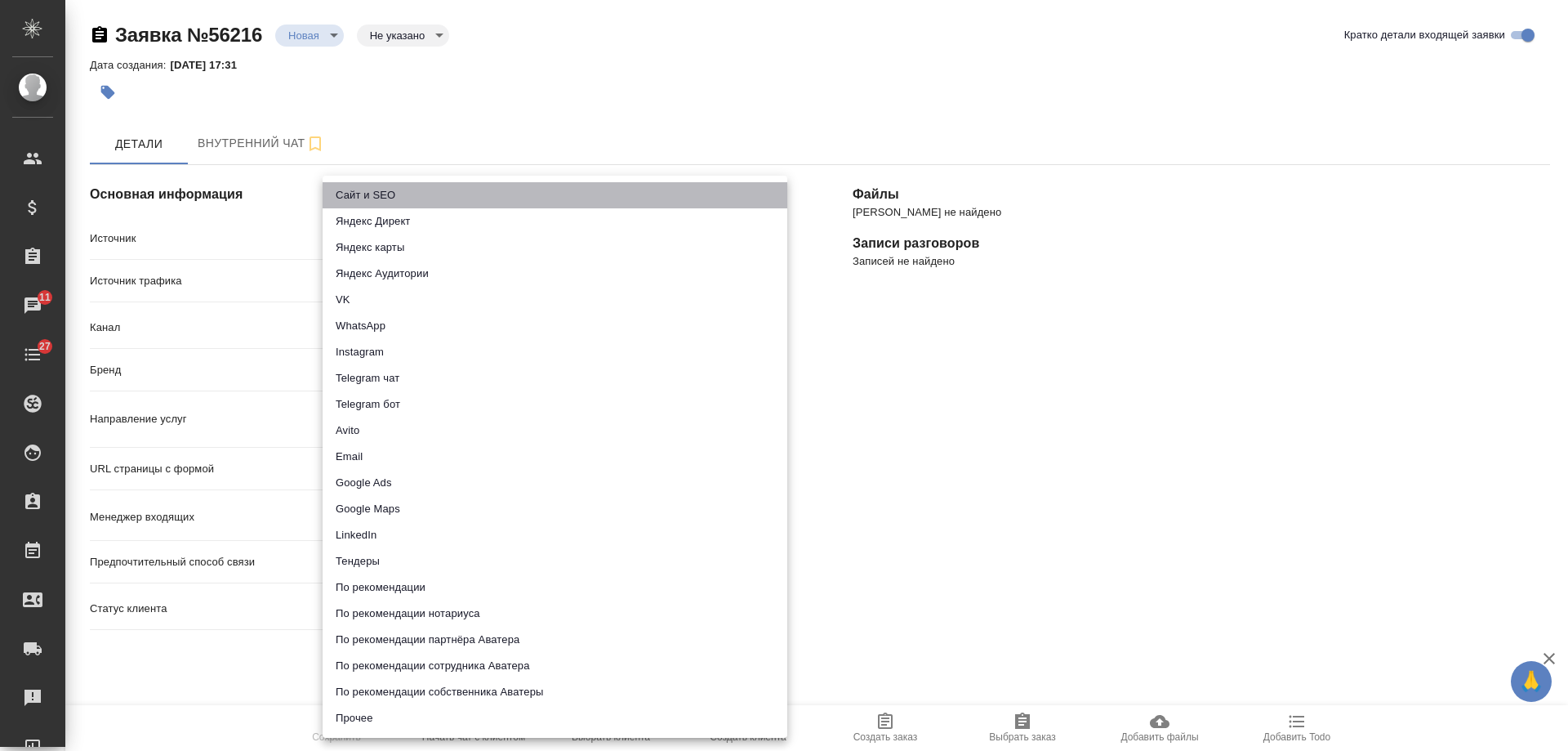
click at [409, 190] on li "Сайт и SEO" at bounding box center [554, 195] width 465 height 26
type input "seo"
type textarea "x"
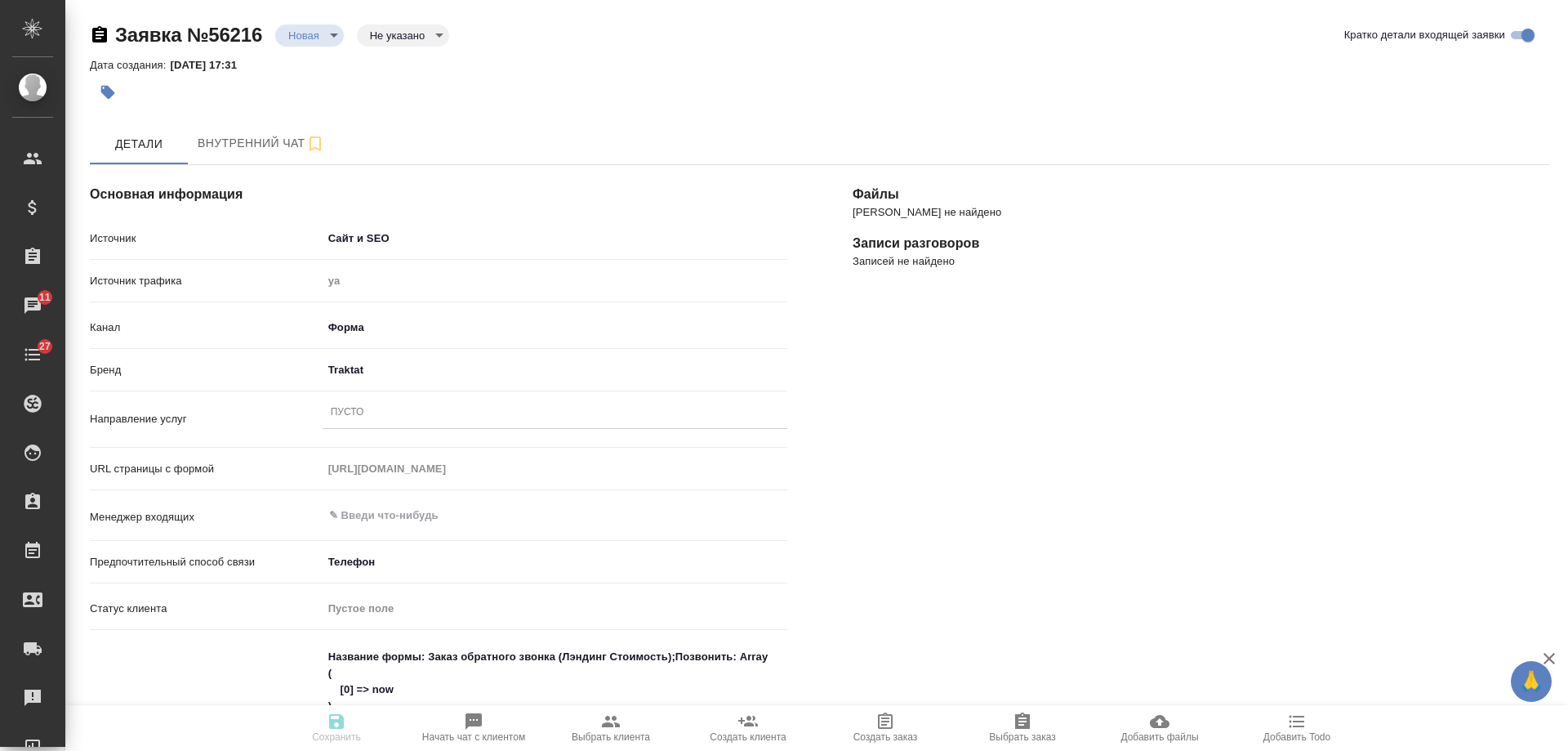
click at [372, 418] on div "Пусто" at bounding box center [554, 413] width 465 height 23
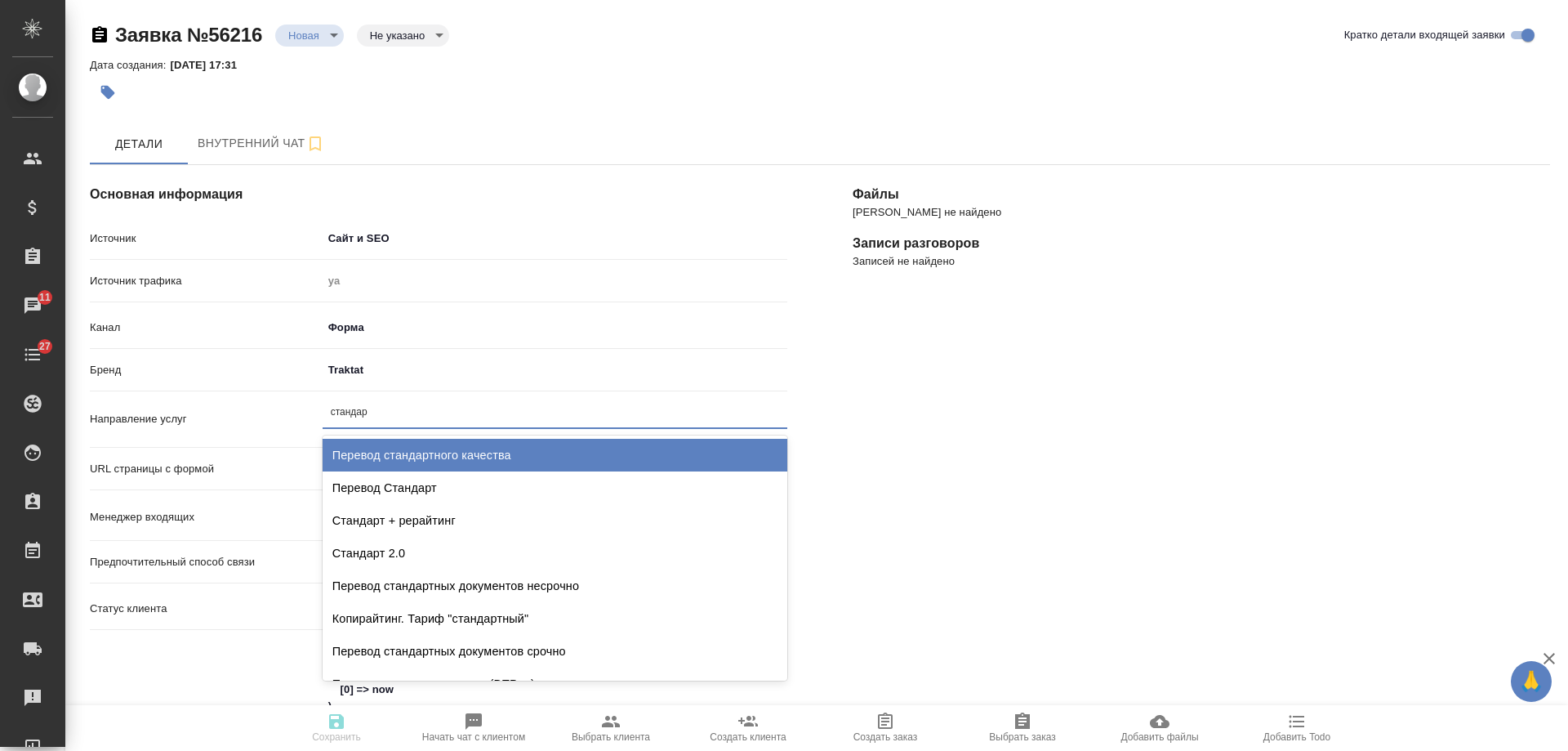
type input "стандарт"
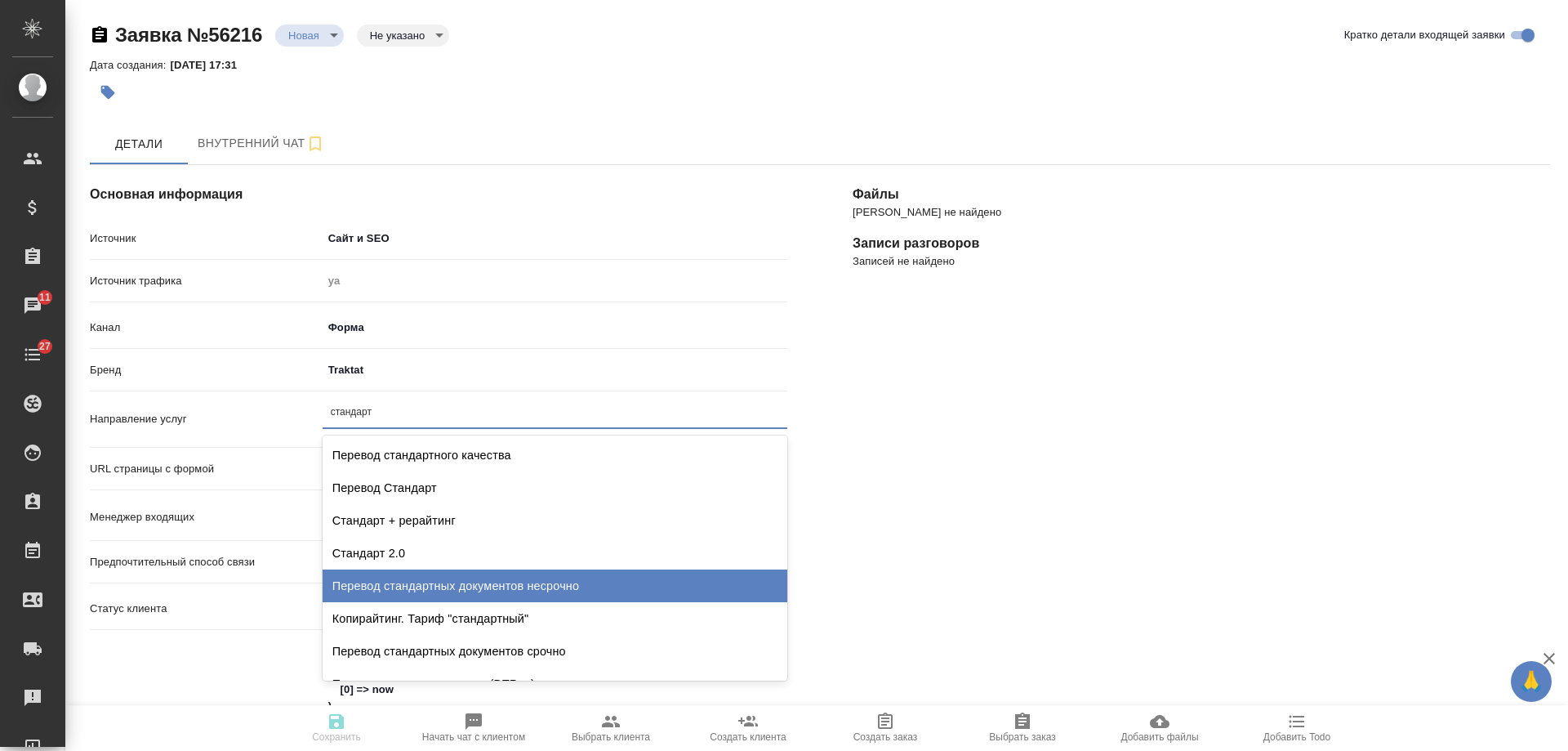
click at [496, 596] on div "Перевод стандартных документов несрочно" at bounding box center [554, 586] width 465 height 33
type textarea "x"
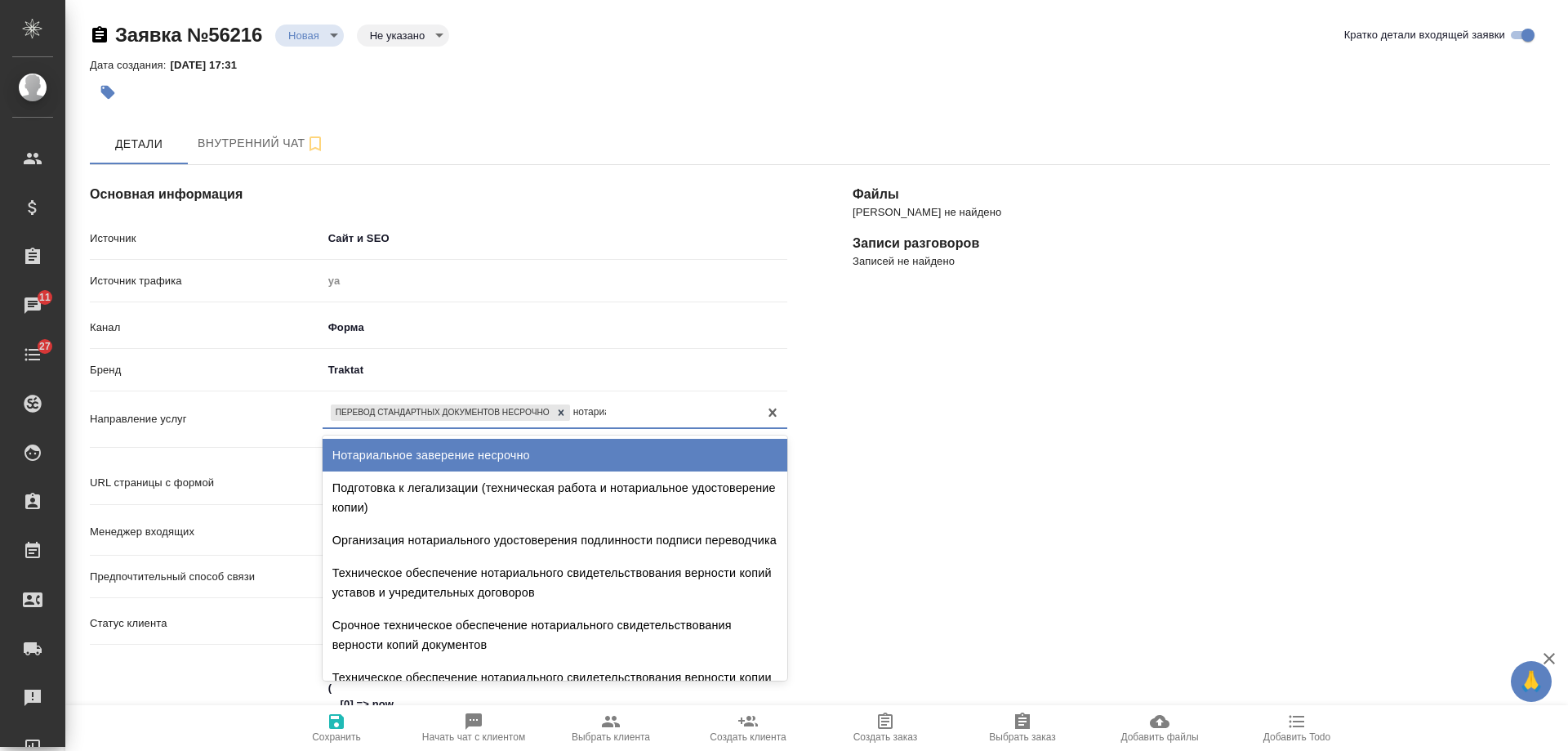
type input "нотариаль"
click at [582, 466] on div "Нотариальное заверение несрочно" at bounding box center [554, 454] width 465 height 33
type textarea "x"
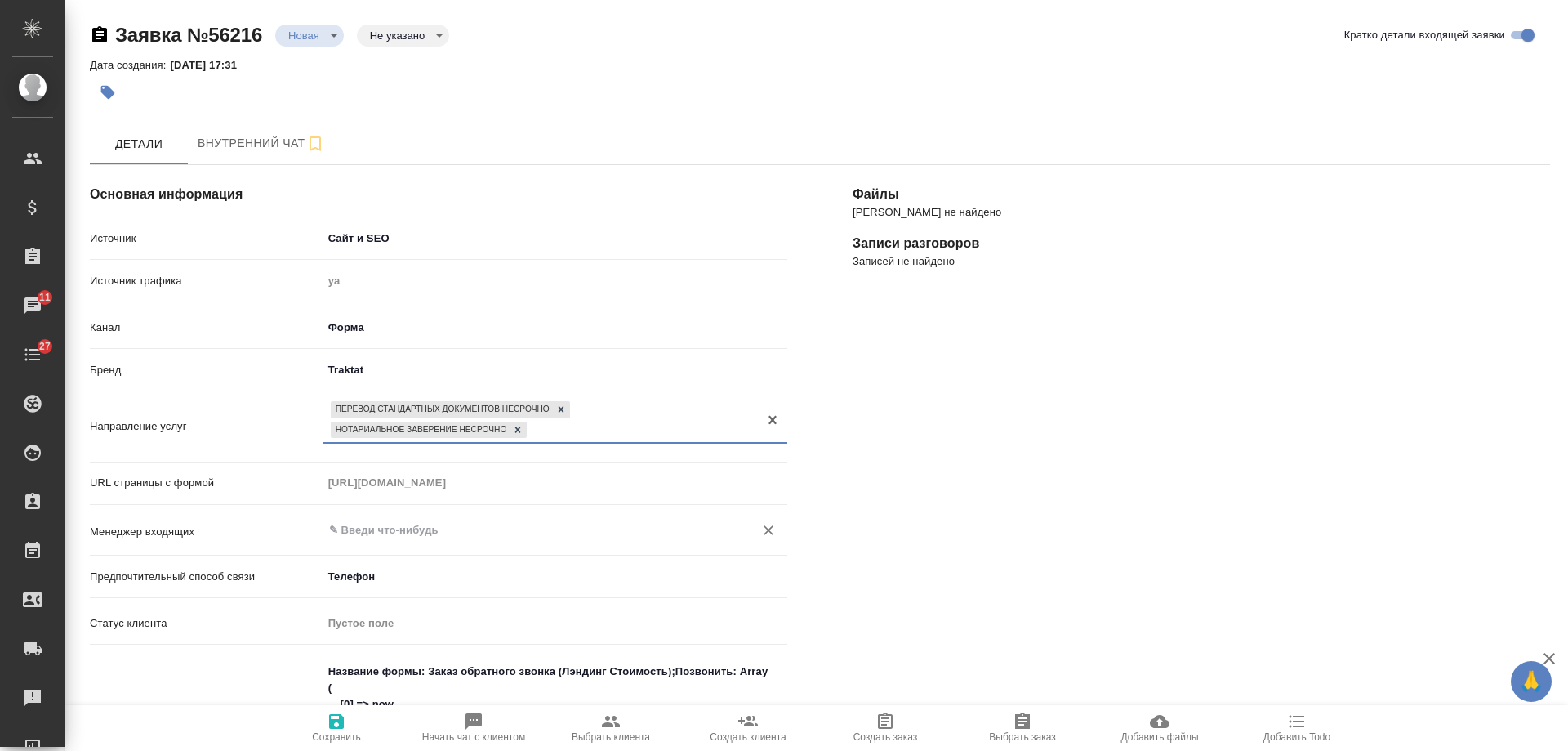
click at [393, 527] on input "text" at bounding box center [527, 530] width 400 height 19
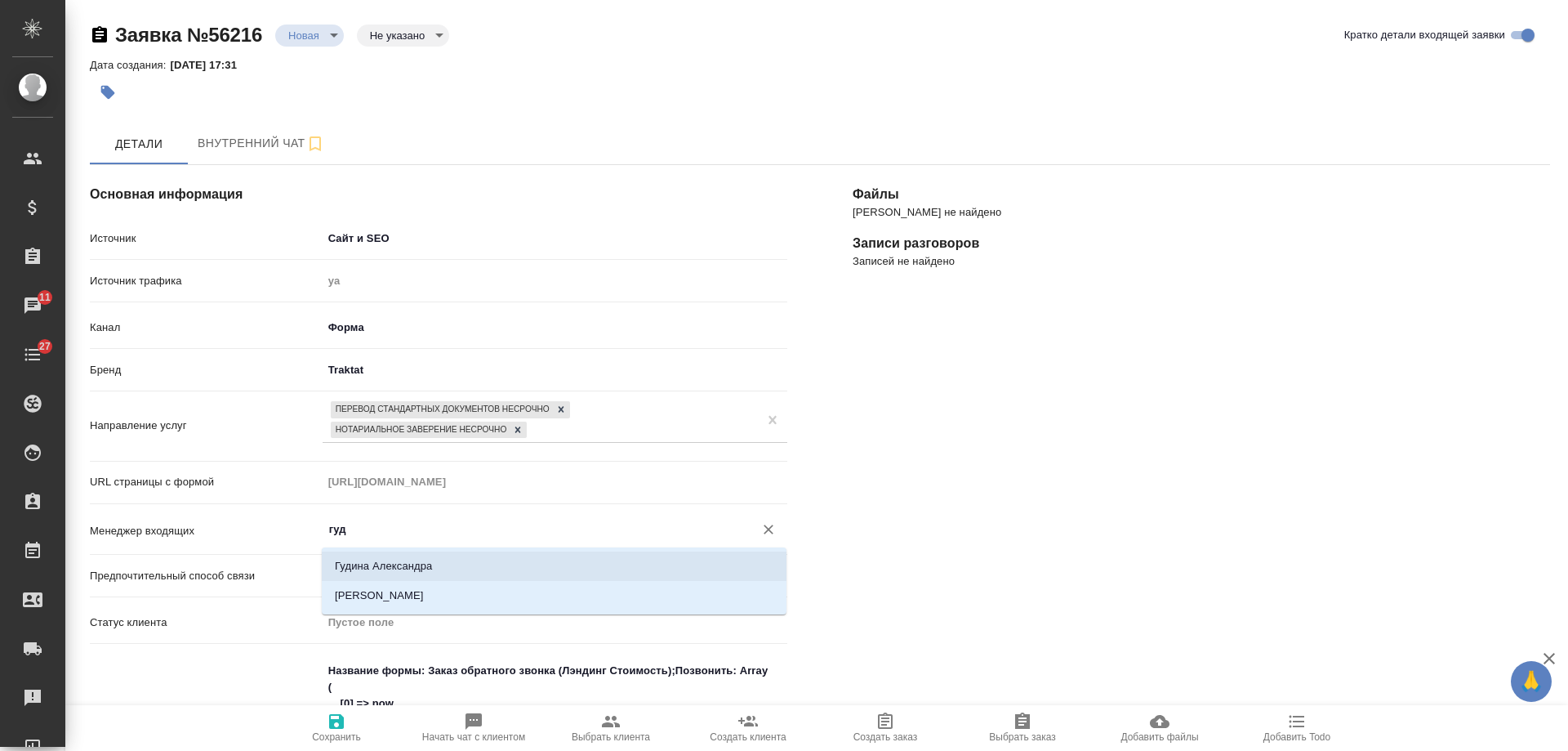
click at [417, 566] on li "Гудина Александра" at bounding box center [554, 566] width 465 height 29
type input "Гудина Александра"
type textarea "x"
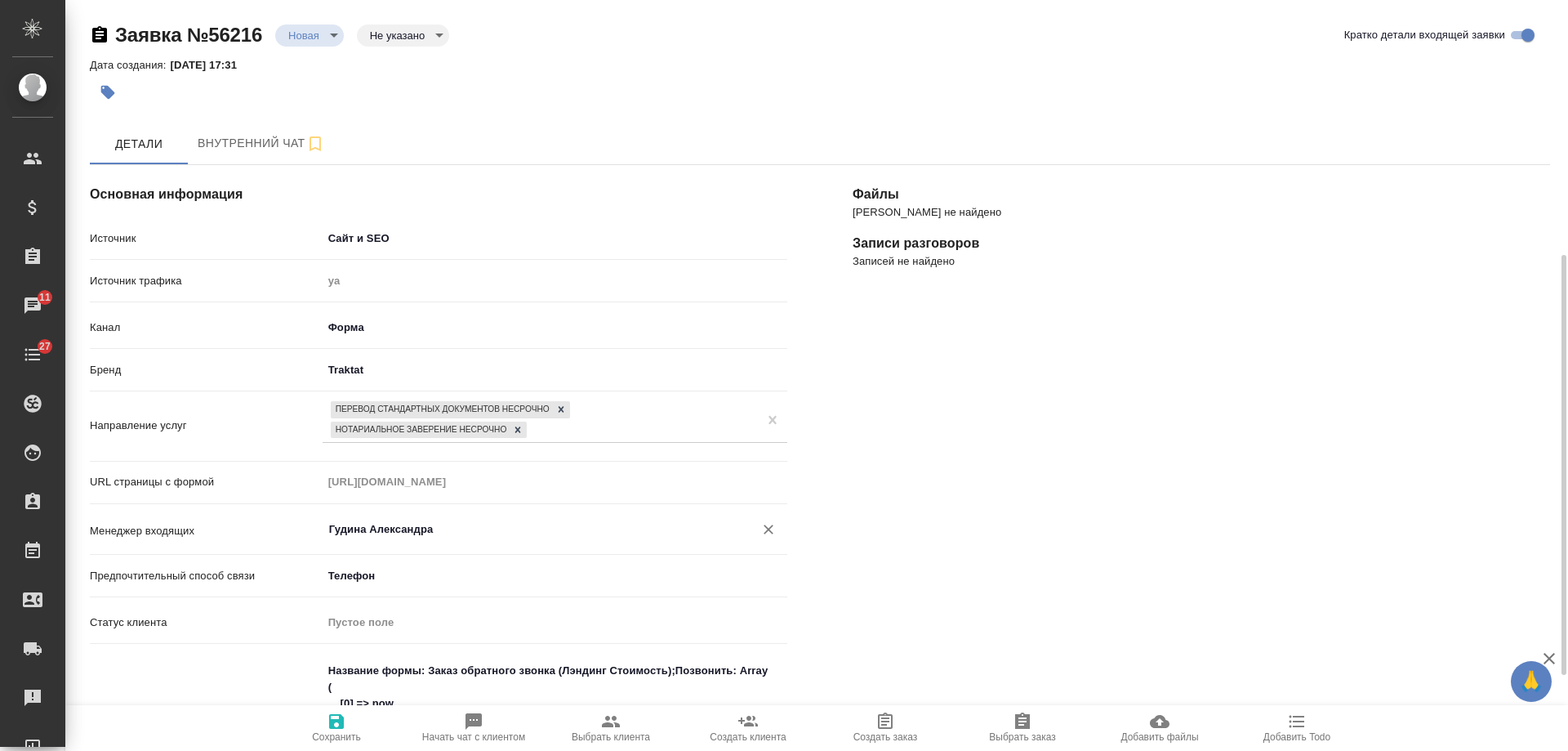
scroll to position [327, 0]
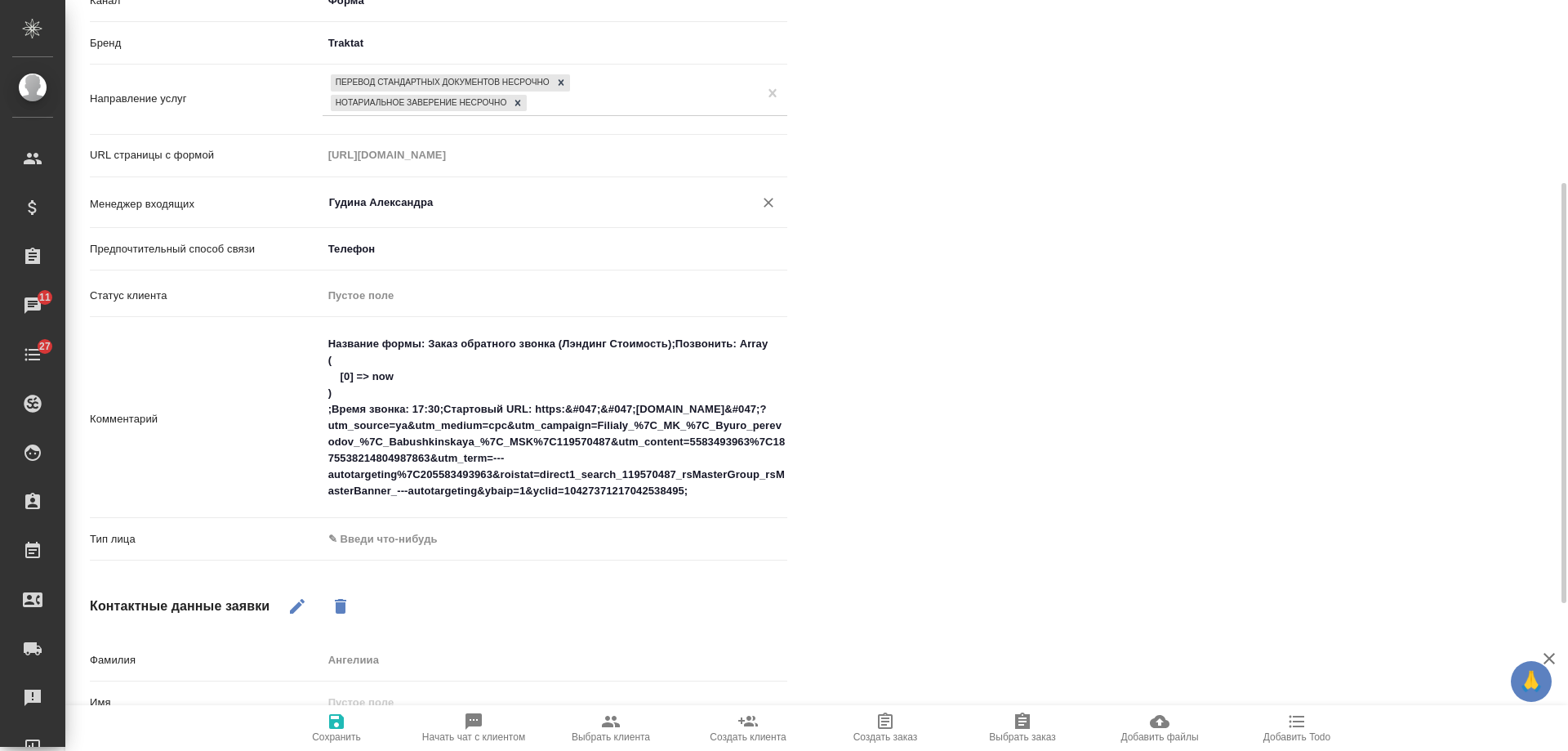
type input "Гудина Александра"
click at [388, 545] on body "🙏 .cls-1 fill:#fff; AWATERA Gudina Alexandra Клиенты Спецификации Заказы 11 Чат…" at bounding box center [784, 375] width 1568 height 751
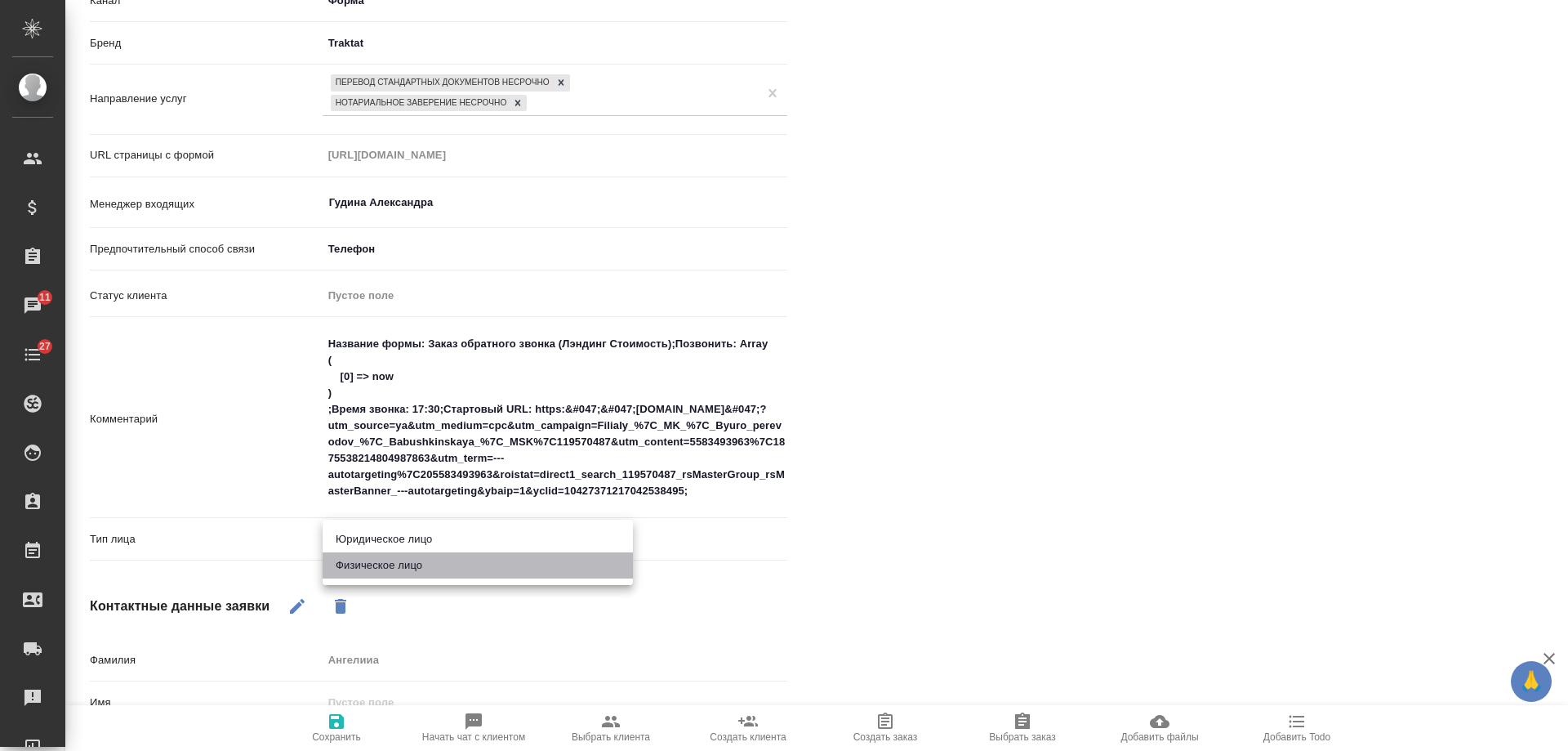
click at [387, 567] on li "Физическое лицо" at bounding box center [478, 565] width 311 height 26
type textarea "x"
type input "private"
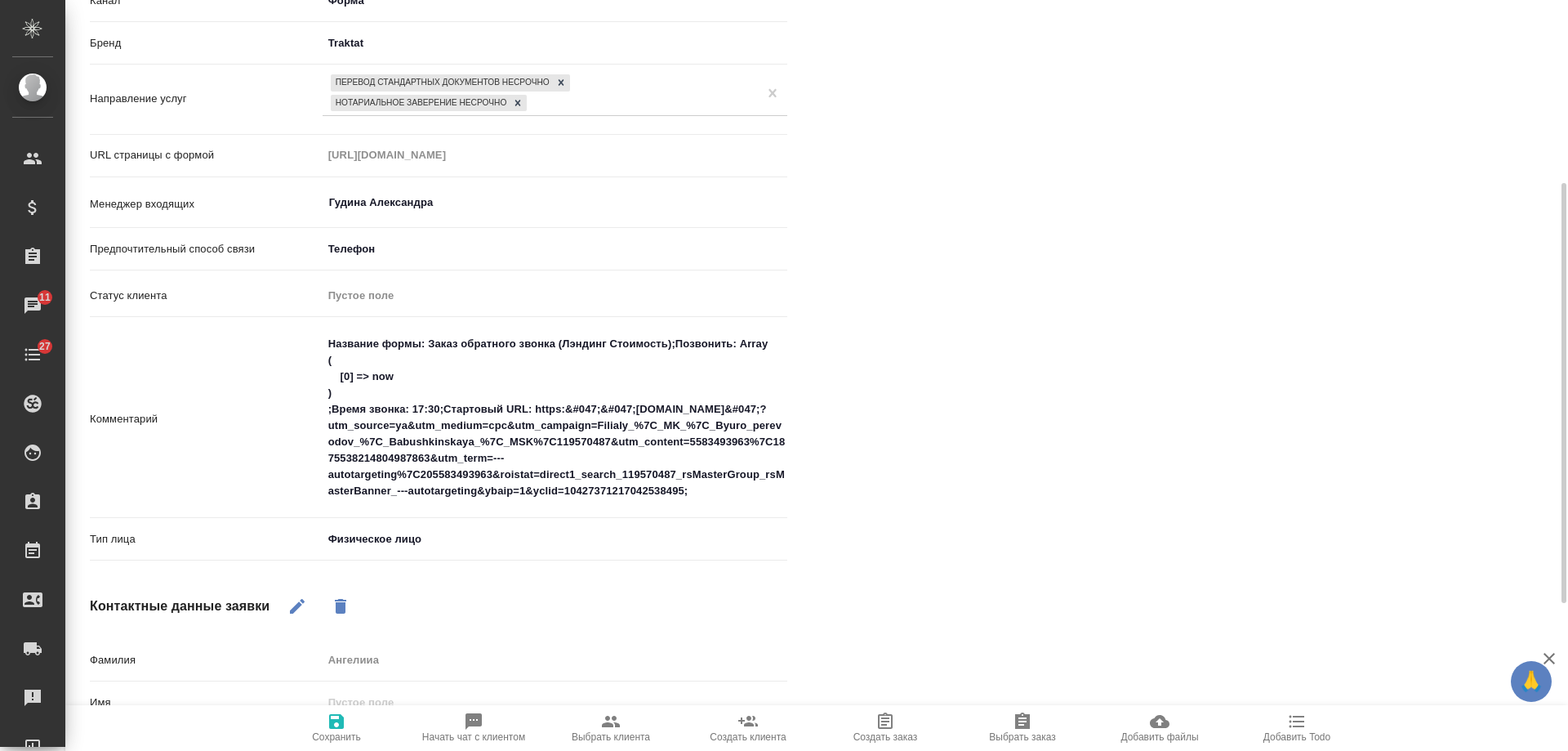
click at [331, 731] on span "Сохранить" at bounding box center [336, 737] width 49 height 12
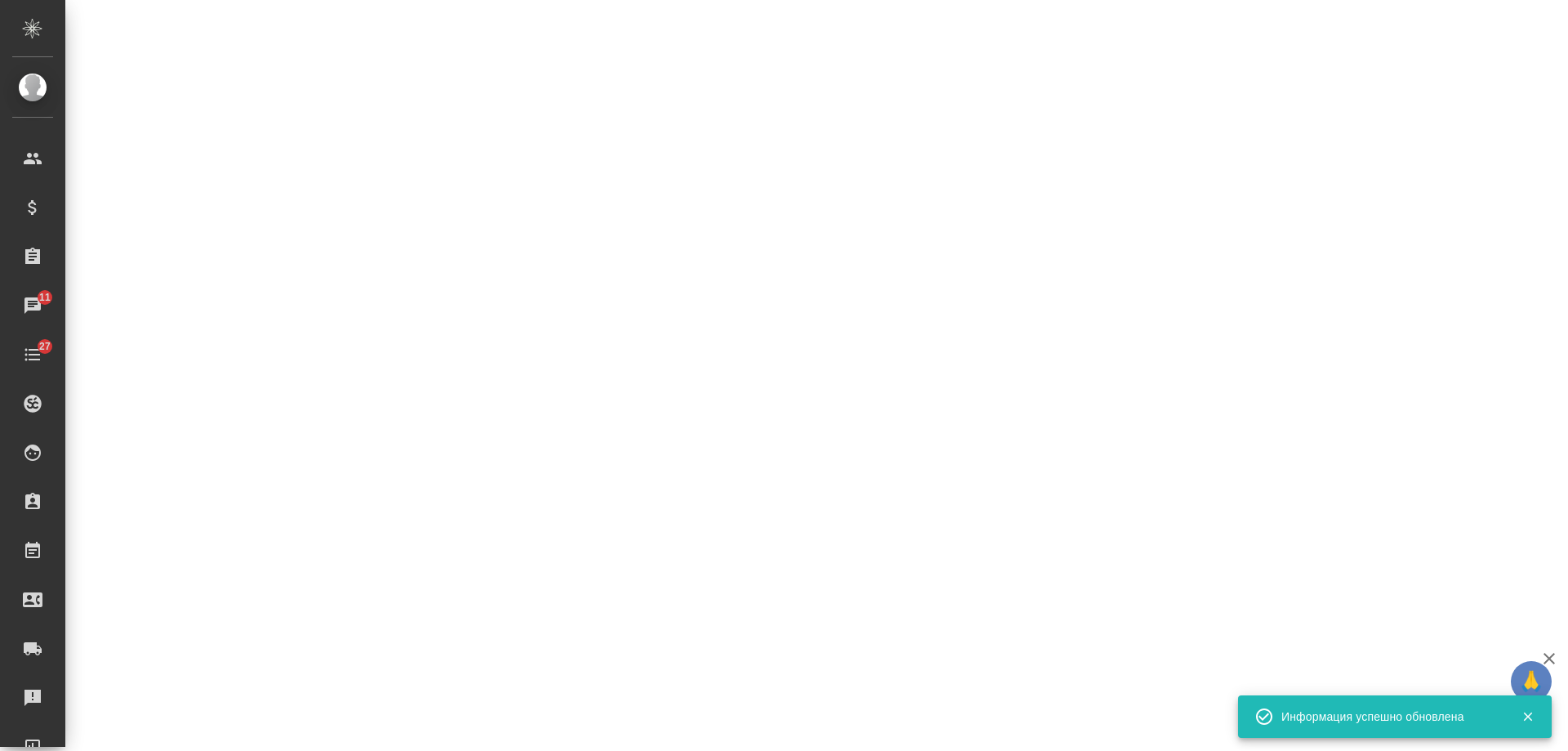
select select "RU"
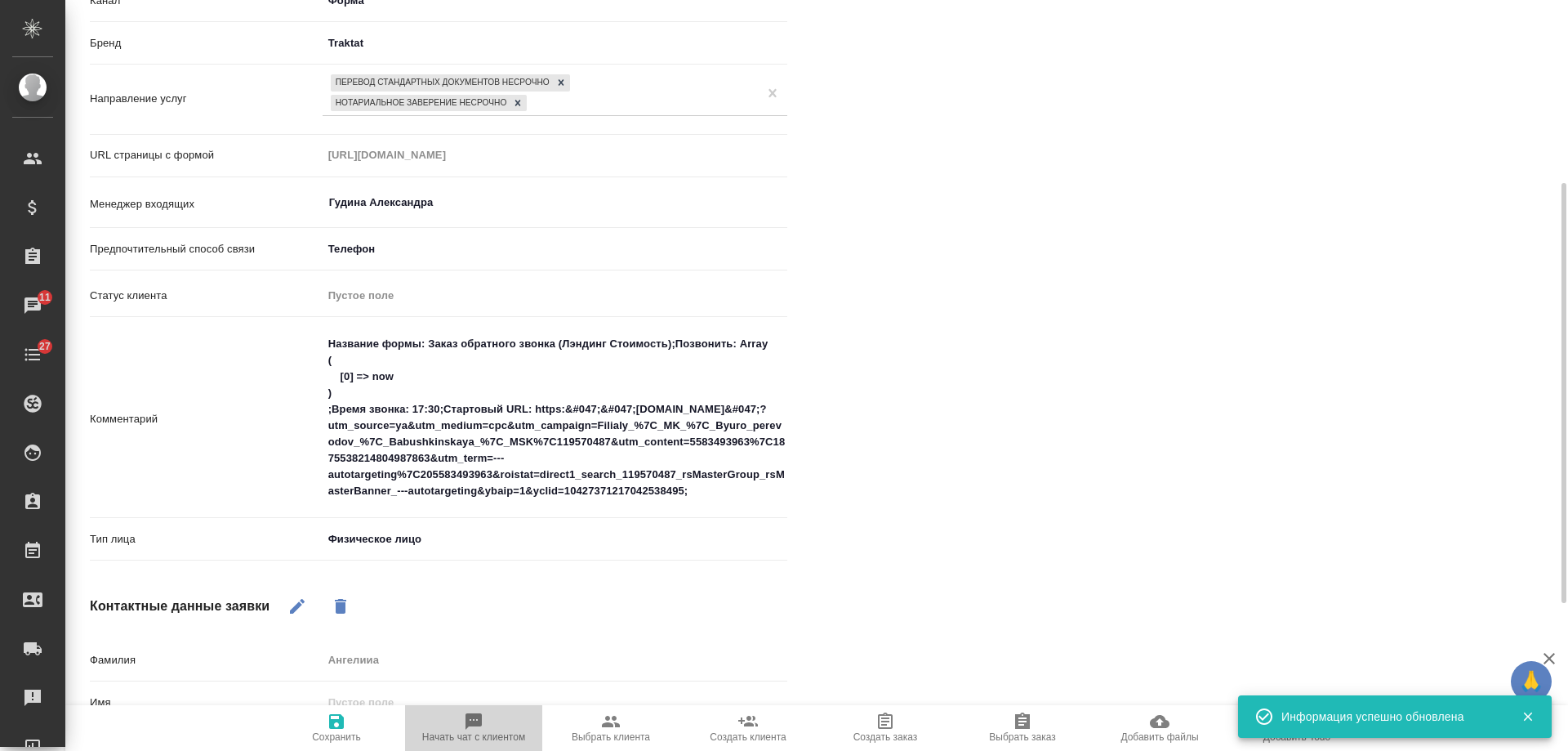
click at [468, 730] on icon "button" at bounding box center [473, 721] width 19 height 19
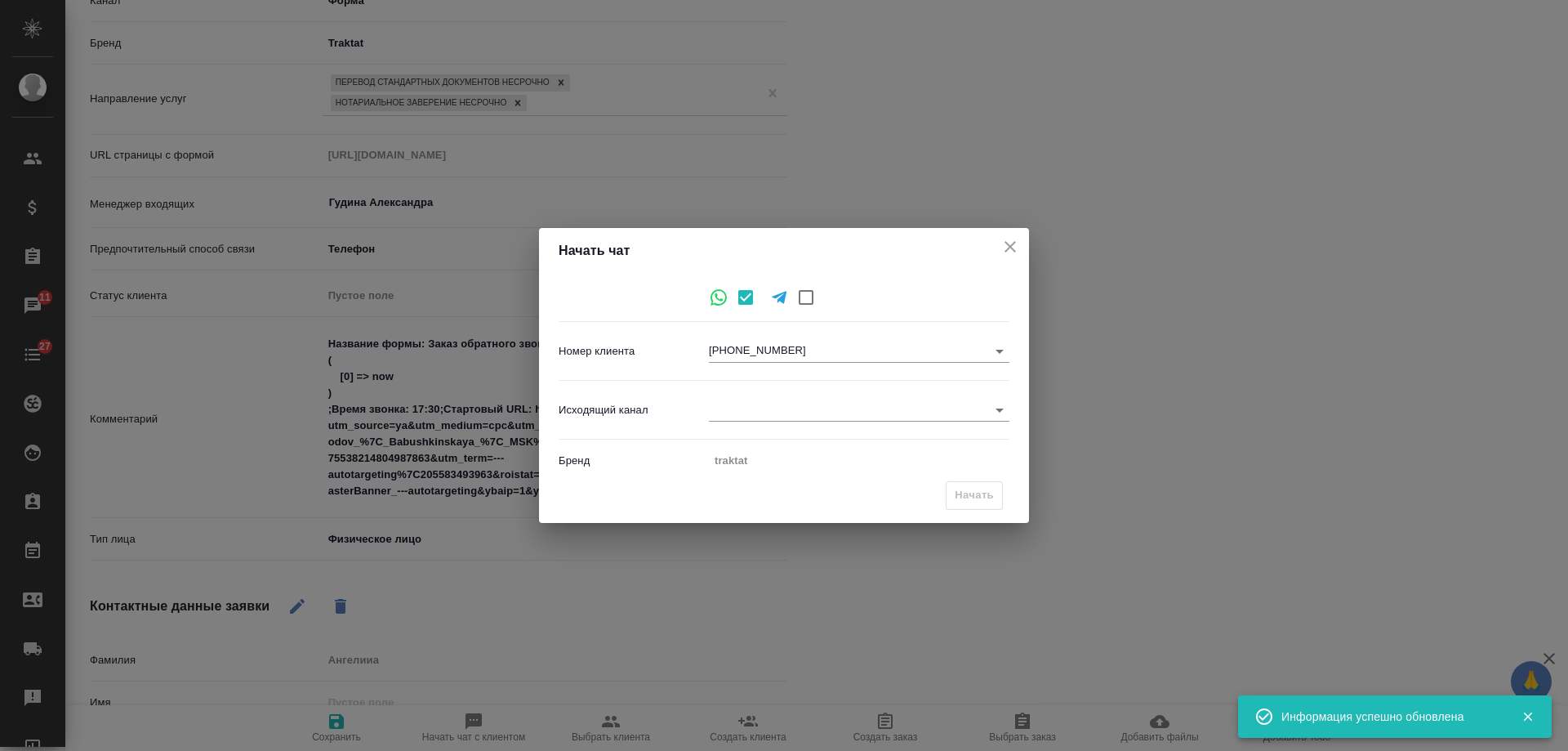
drag, startPoint x: 1014, startPoint y: 246, endPoint x: 789, endPoint y: 372, distance: 257.9
click at [1014, 246] on icon "close" at bounding box center [1009, 246] width 19 height 19
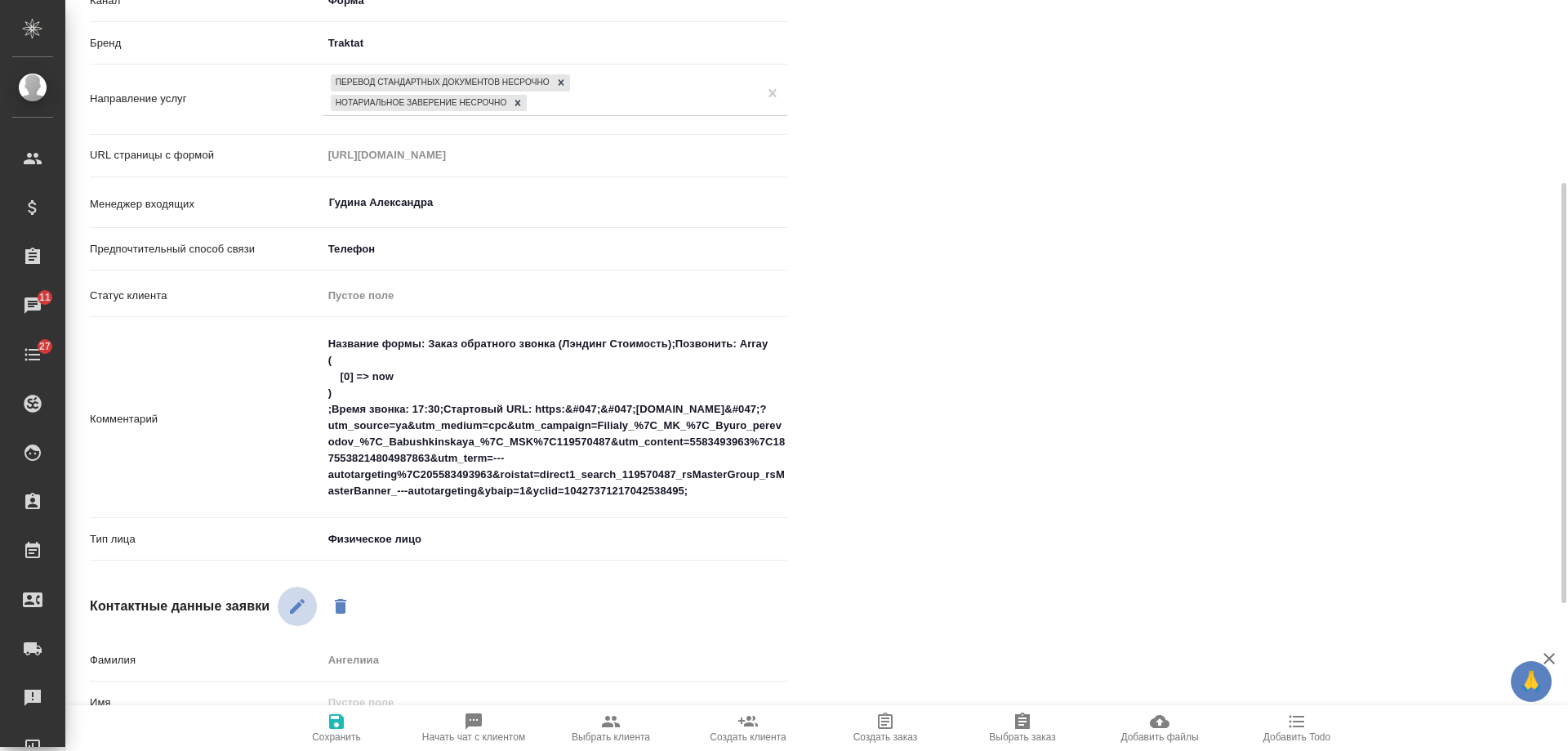
click at [295, 601] on icon "button" at bounding box center [296, 606] width 19 height 19
click at [372, 662] on input "Ангелииа" at bounding box center [554, 660] width 463 height 23
type textarea "x"
type input "Ангелина"
click at [329, 726] on icon "button" at bounding box center [336, 721] width 19 height 19
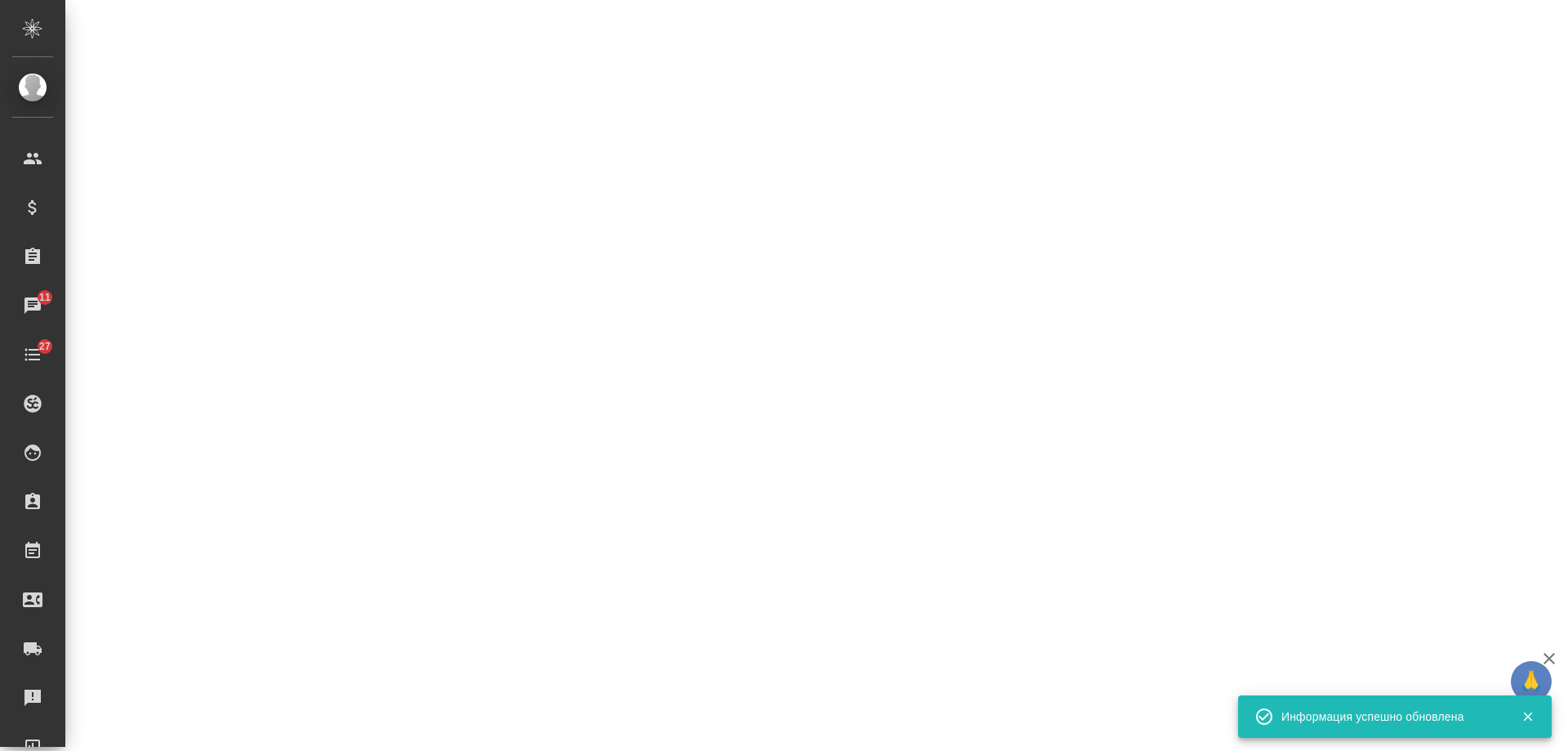
select select "RU"
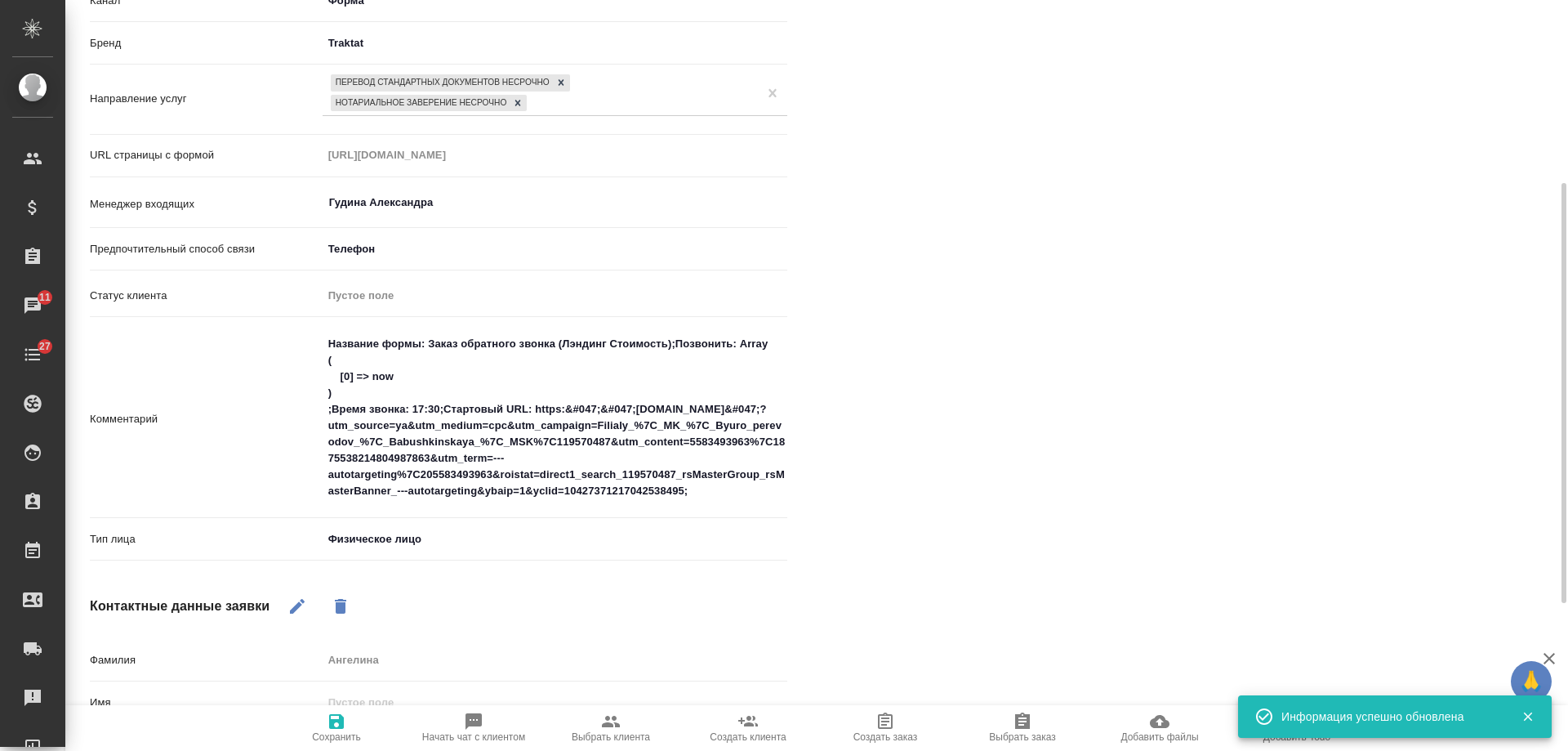
click at [475, 729] on icon "button" at bounding box center [473, 721] width 19 height 19
type textarea "x"
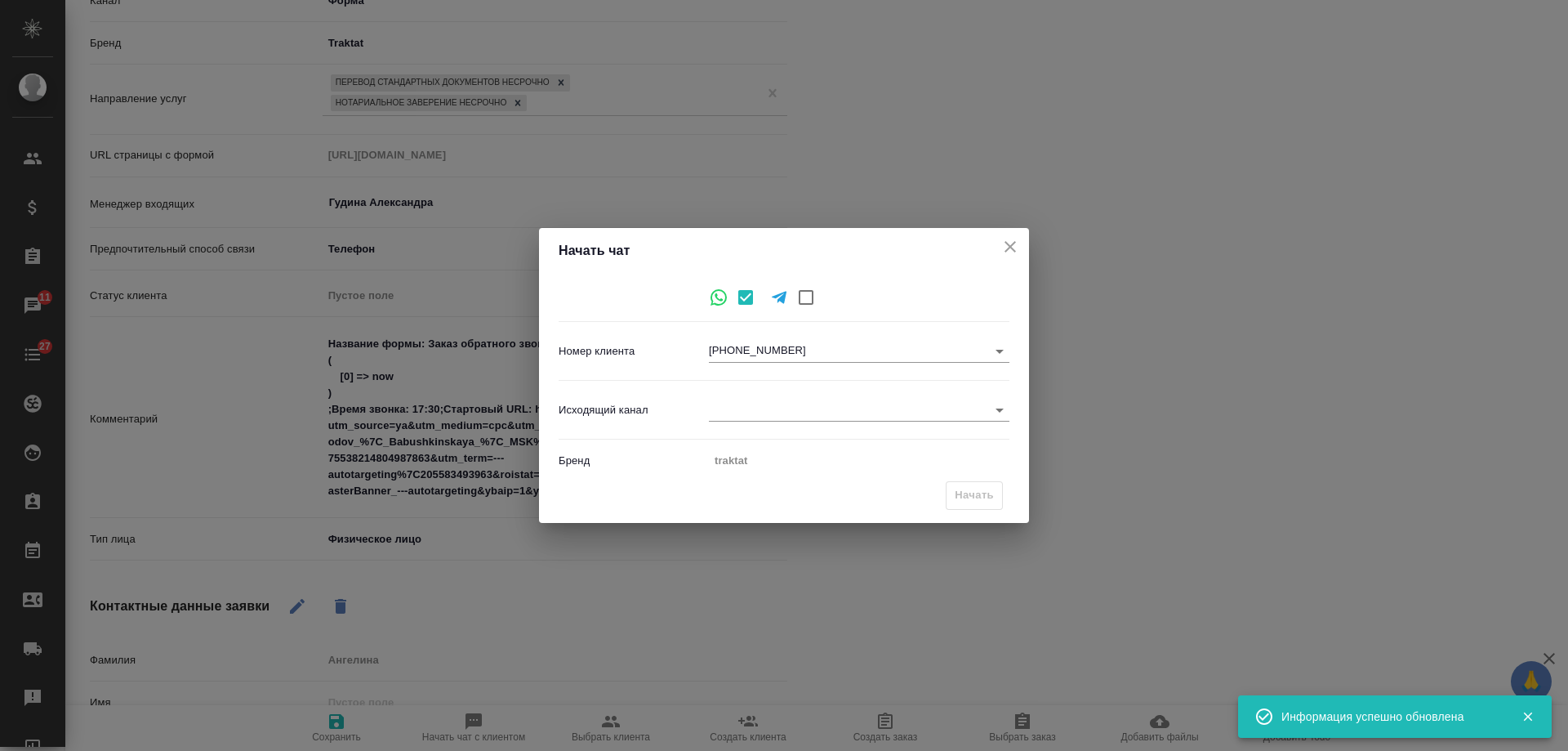
click at [749, 408] on body "🙏 .cls-1 fill:#fff; AWATERA Gudina Alexandra Клиенты Спецификации Заказы 11 Чат…" at bounding box center [784, 375] width 1568 height 751
click at [761, 408] on li "Awatera" at bounding box center [859, 409] width 301 height 26
type input "2"
click at [953, 495] on button "Начать" at bounding box center [974, 495] width 57 height 28
type input "inProcess"
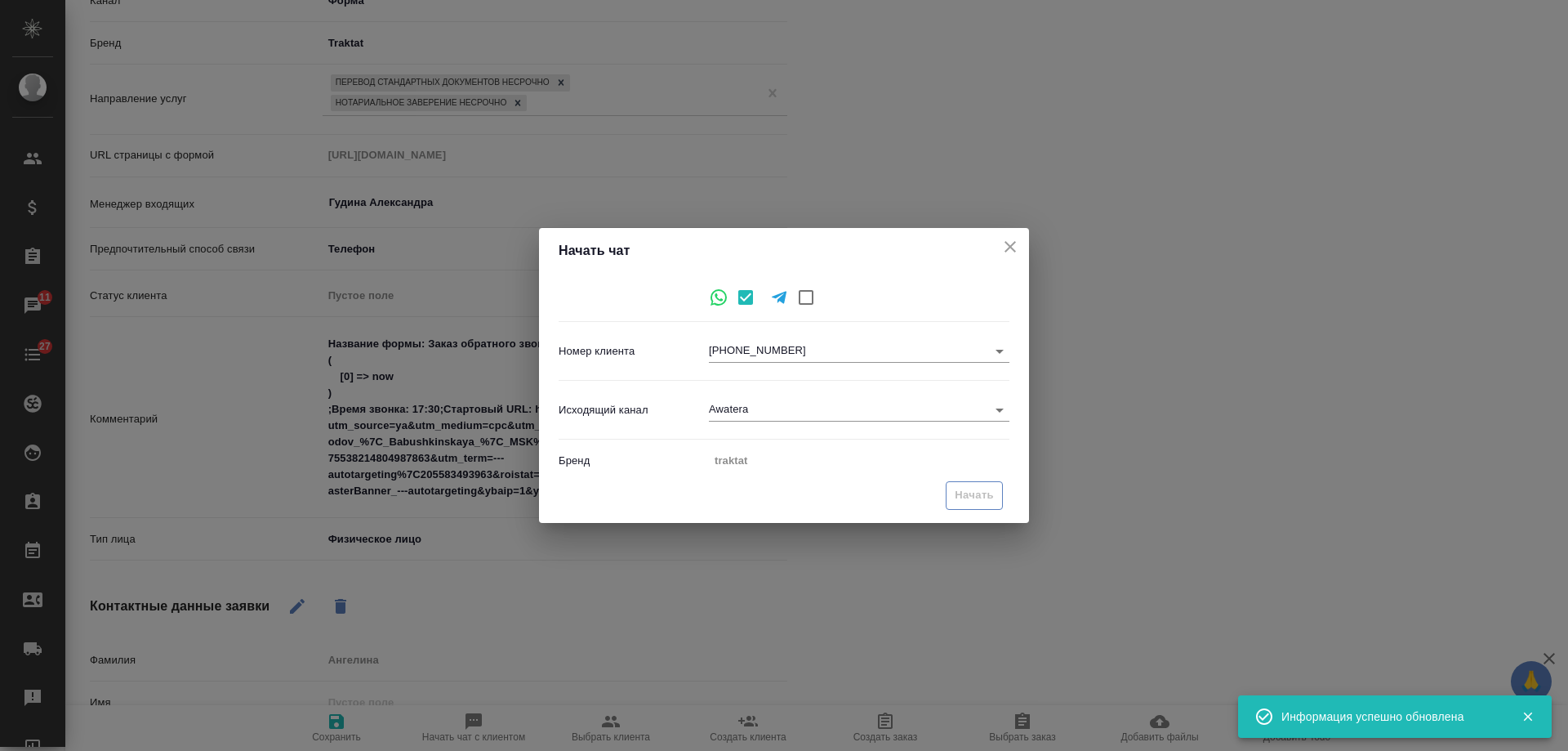
type textarea "x"
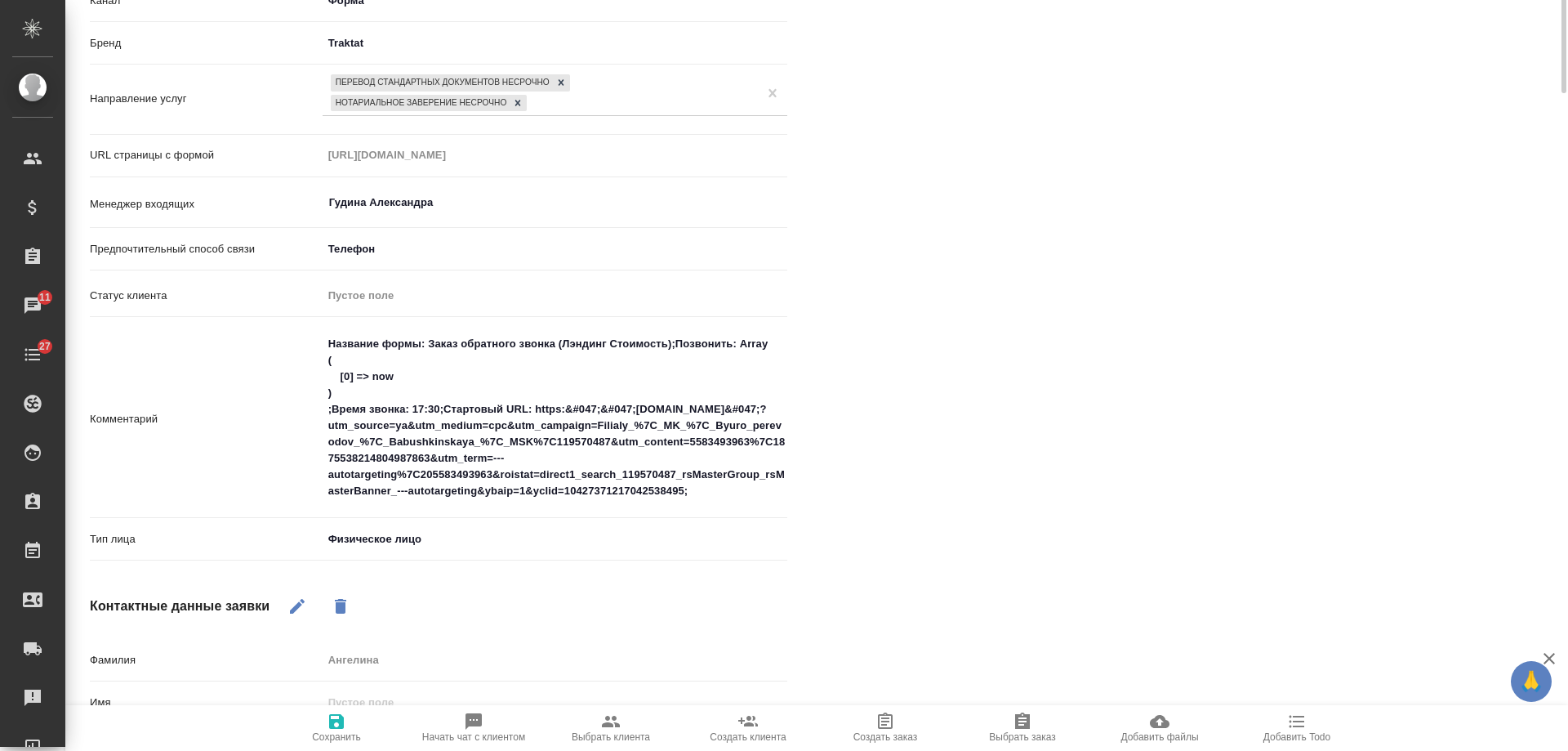
scroll to position [0, 0]
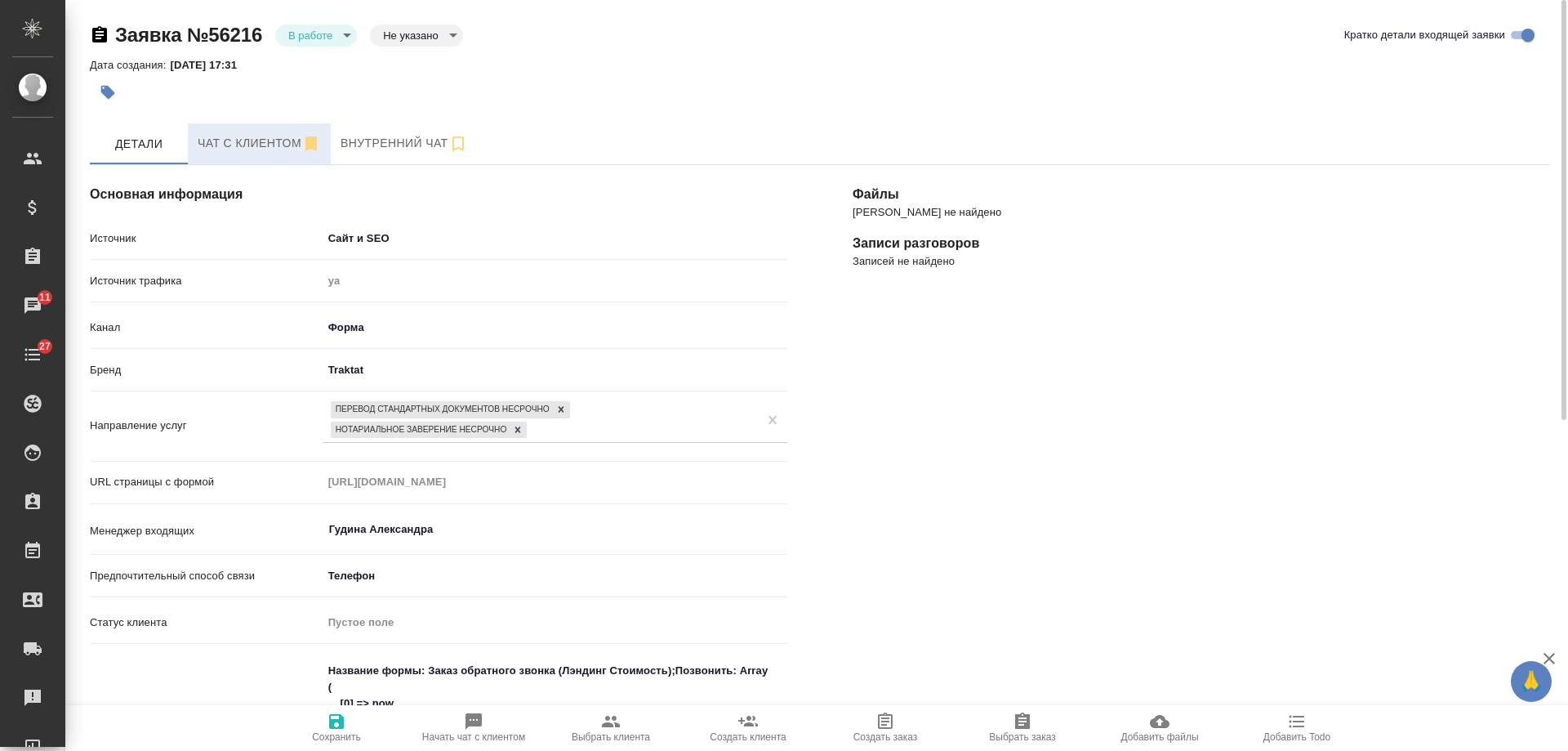
click at [243, 135] on span "Чат с клиентом" at bounding box center [260, 143] width 124 height 20
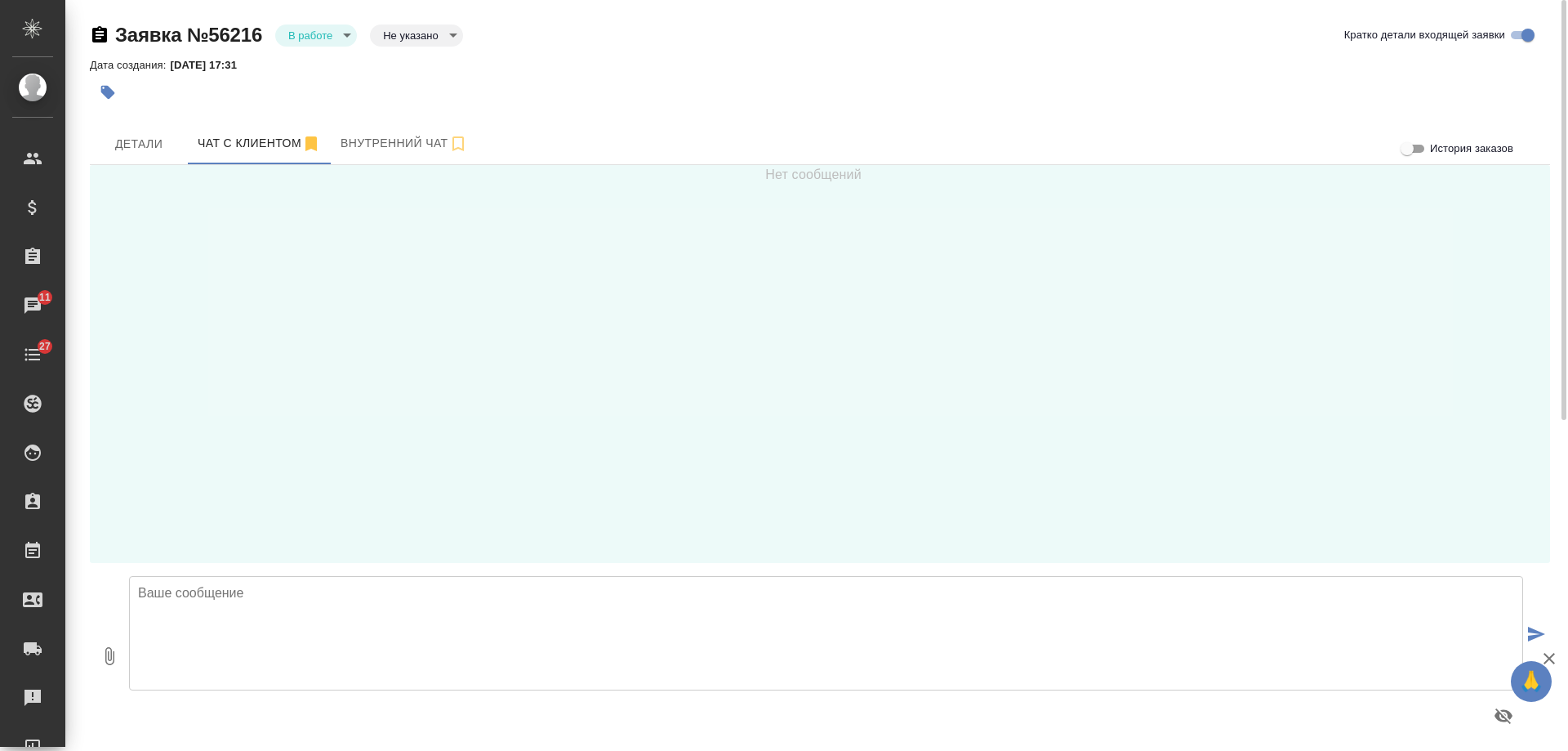
click at [390, 627] on textarea at bounding box center [827, 633] width 1394 height 114
type textarea "[PERSON_NAME], добрый день! Направьте, пожалуйста, скан Вашего документа для то…"
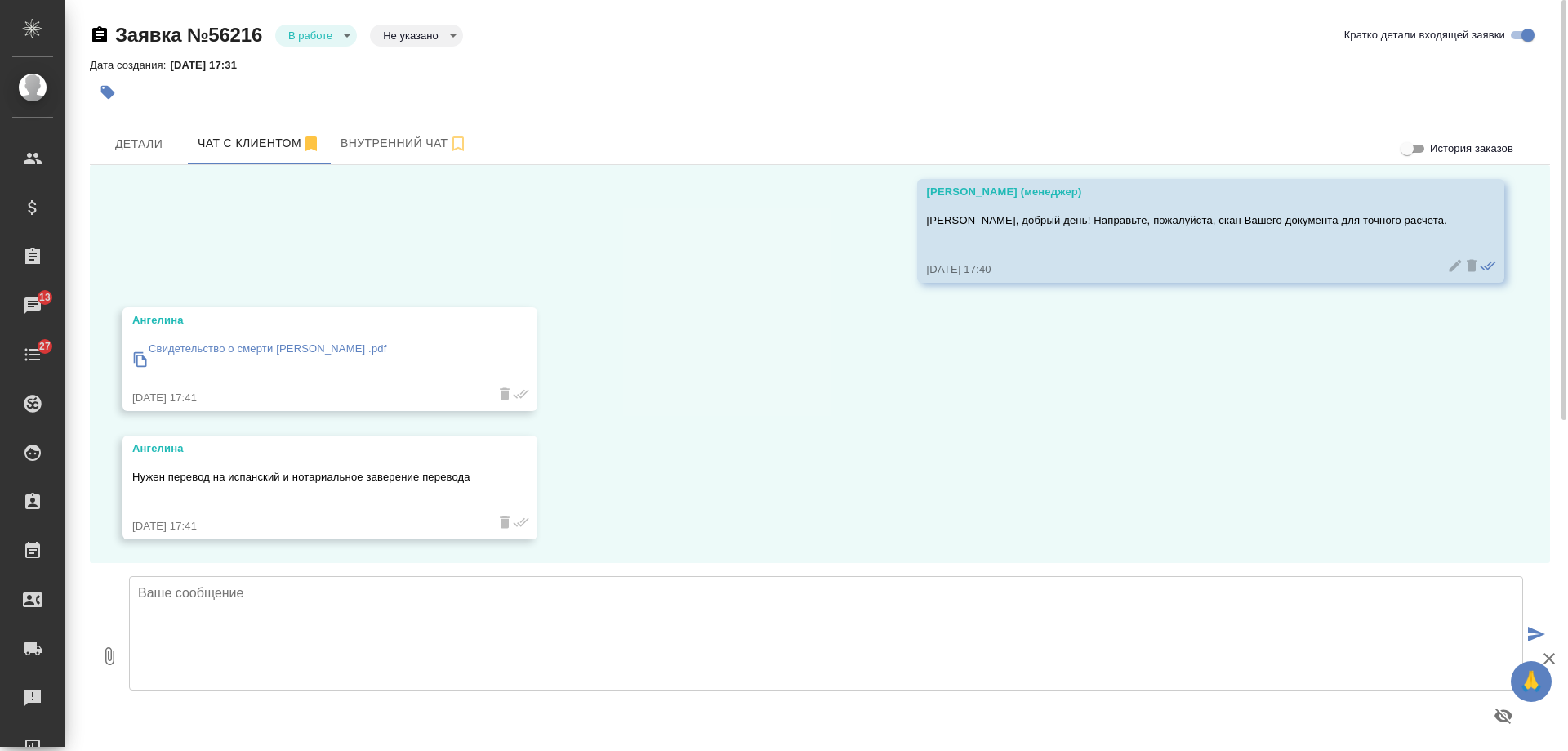
scroll to position [58, 0]
click at [237, 348] on p "Свидетельство о смерти [PERSON_NAME] .pdf" at bounding box center [267, 348] width 238 height 17
click at [152, 143] on span "Детали" at bounding box center [139, 144] width 78 height 20
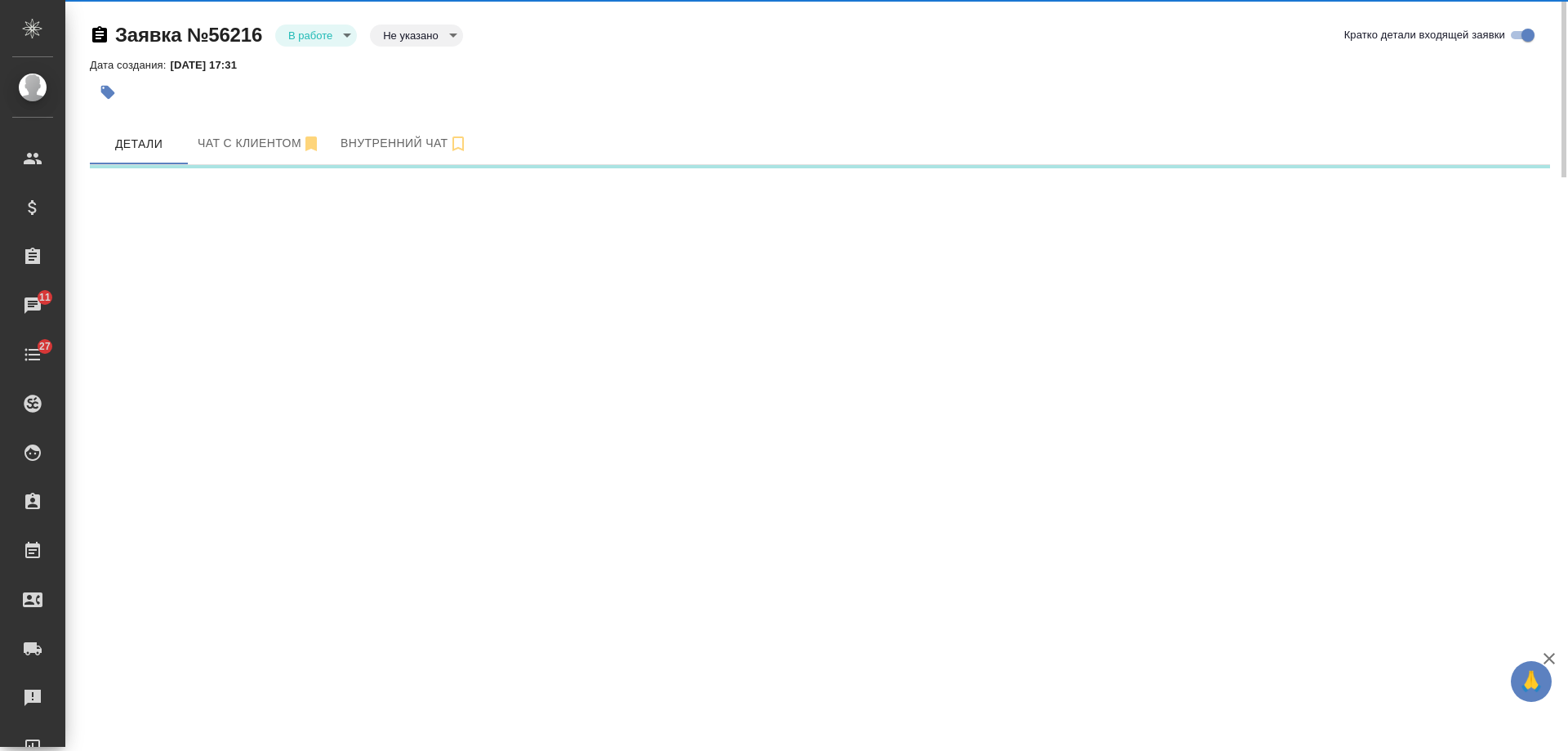
select select "RU"
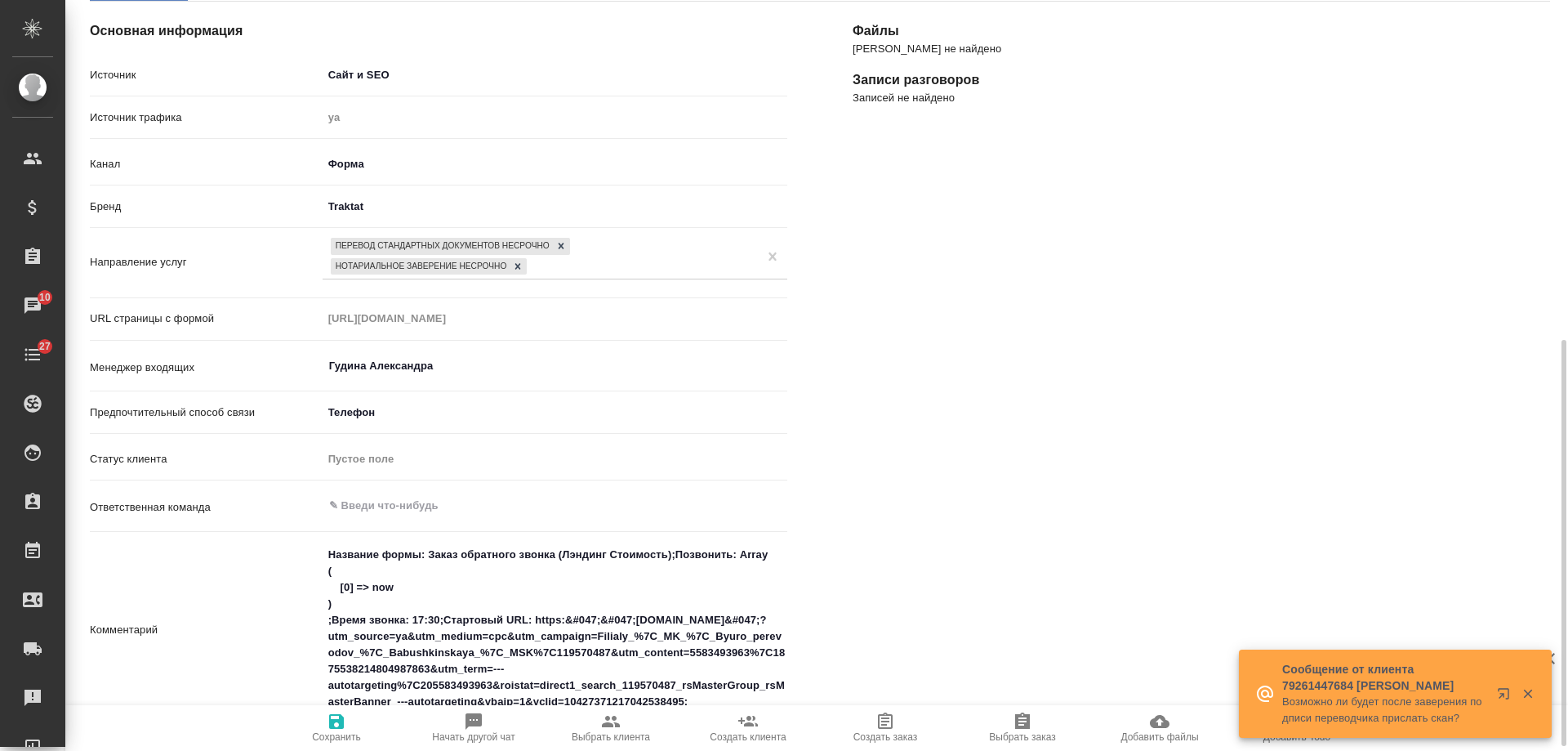
scroll to position [327, 0]
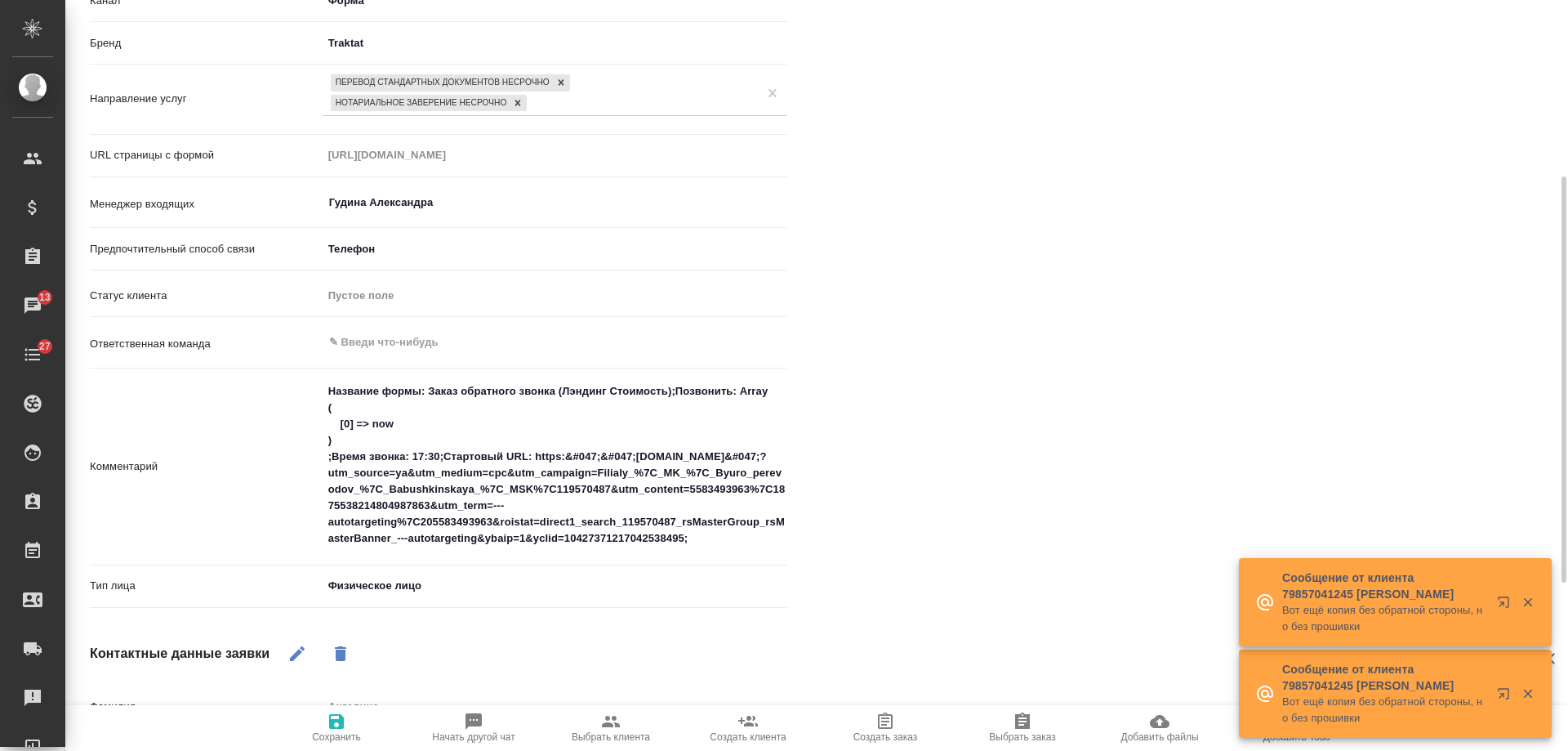
click at [613, 724] on icon "button" at bounding box center [611, 722] width 18 height 12
type textarea "x"
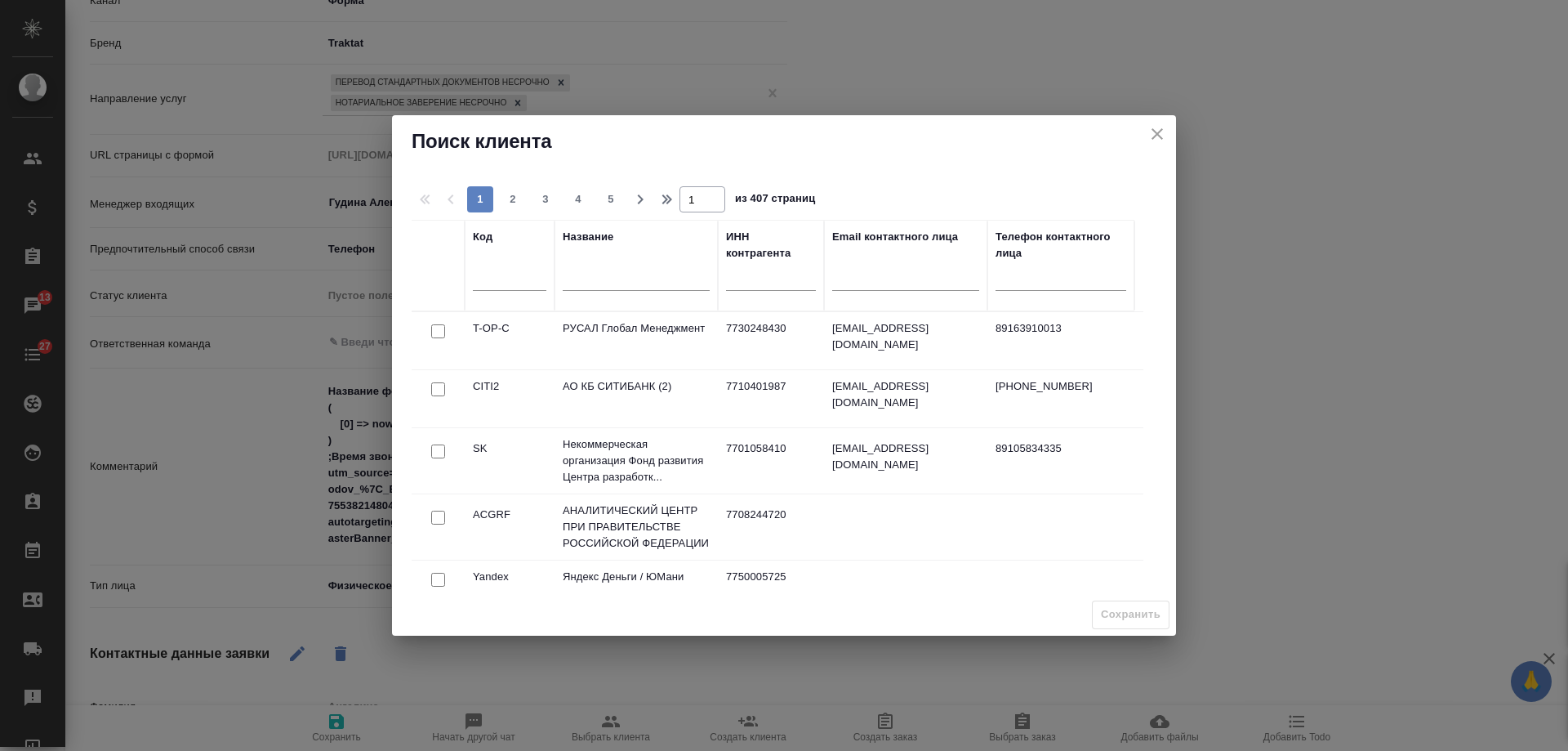
click at [626, 271] on input "text" at bounding box center [636, 280] width 147 height 20
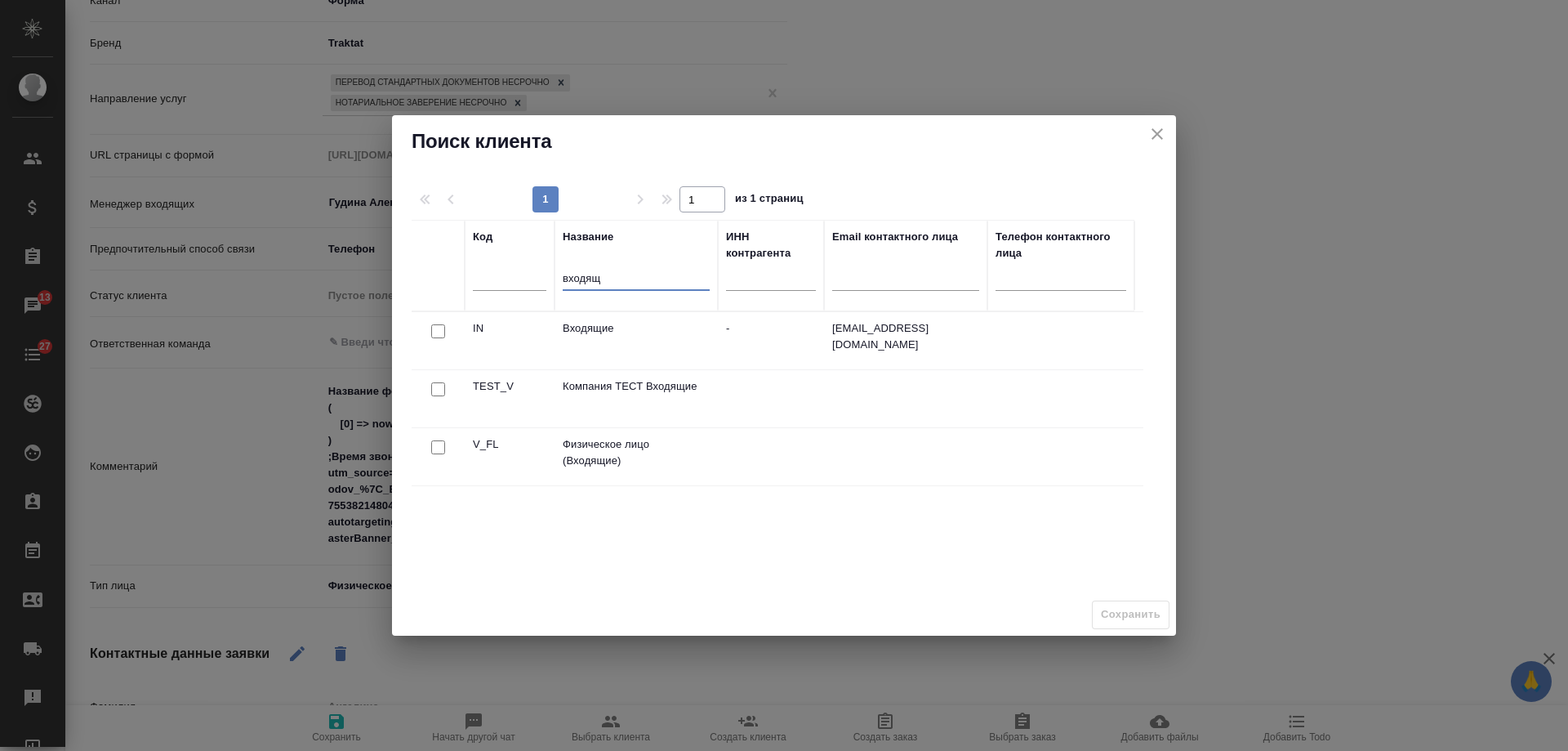
type input "входящ"
click at [439, 450] on input "checkbox" at bounding box center [438, 447] width 14 height 14
checkbox input "true"
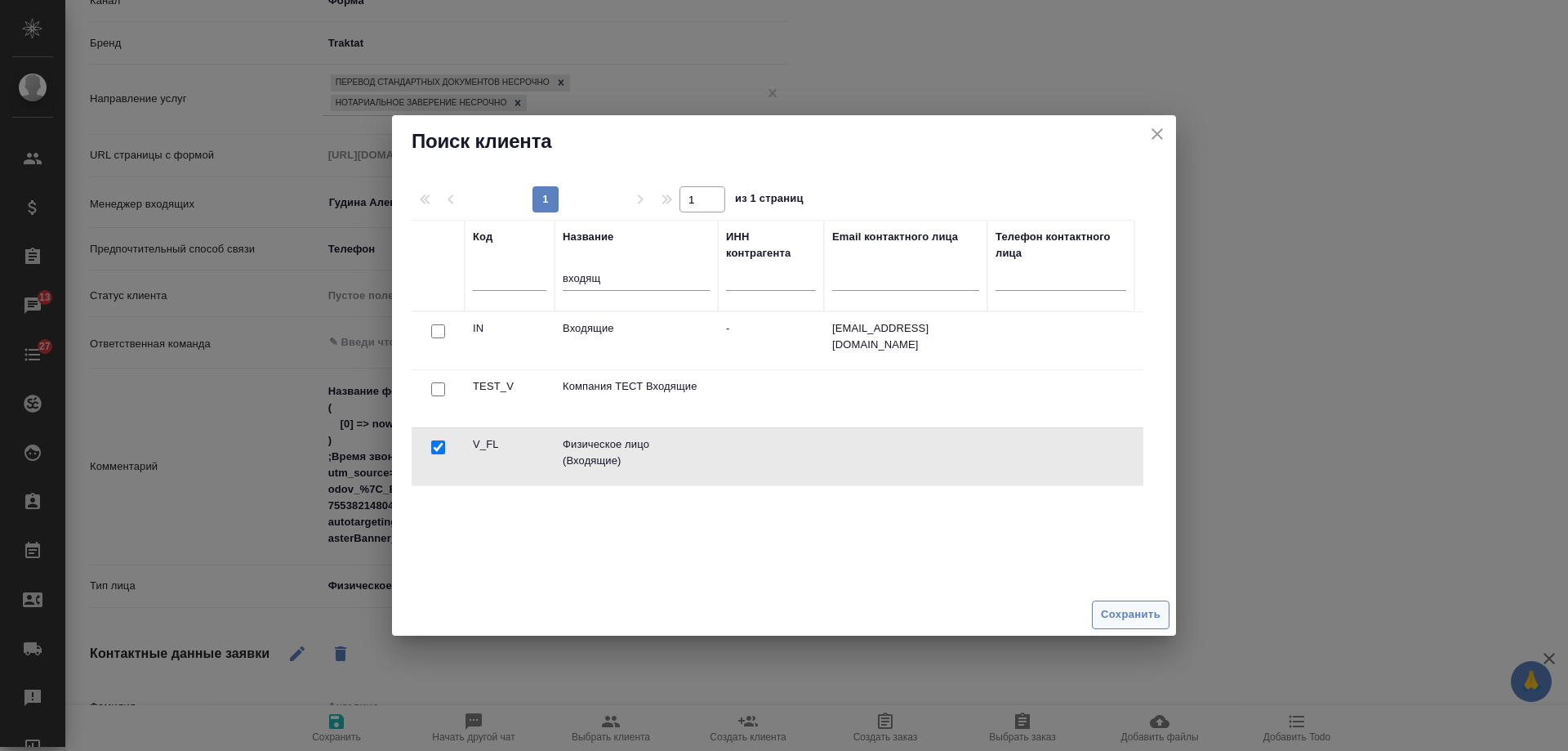
click at [1137, 614] on span "Сохранить" at bounding box center [1130, 615] width 59 height 18
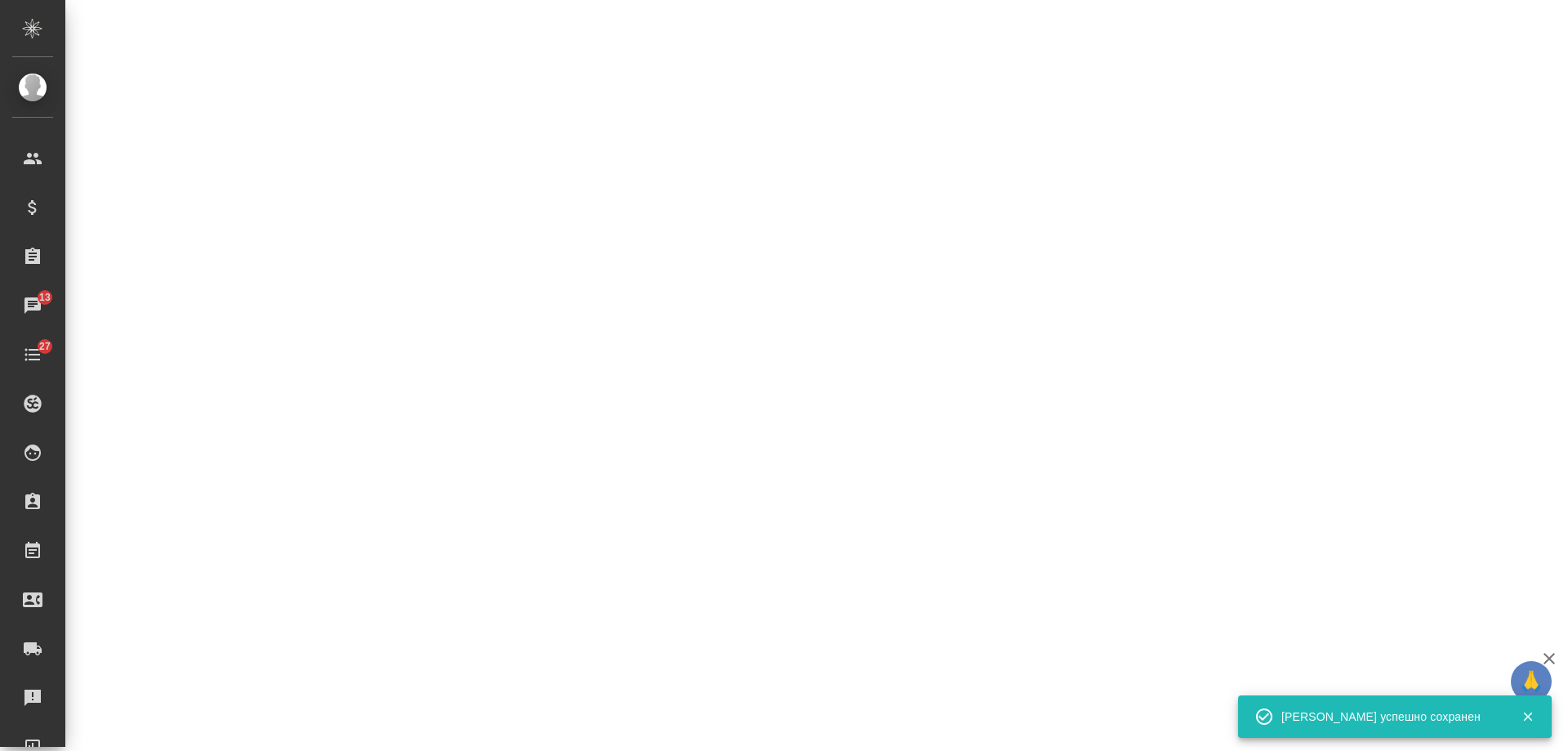
select select "RU"
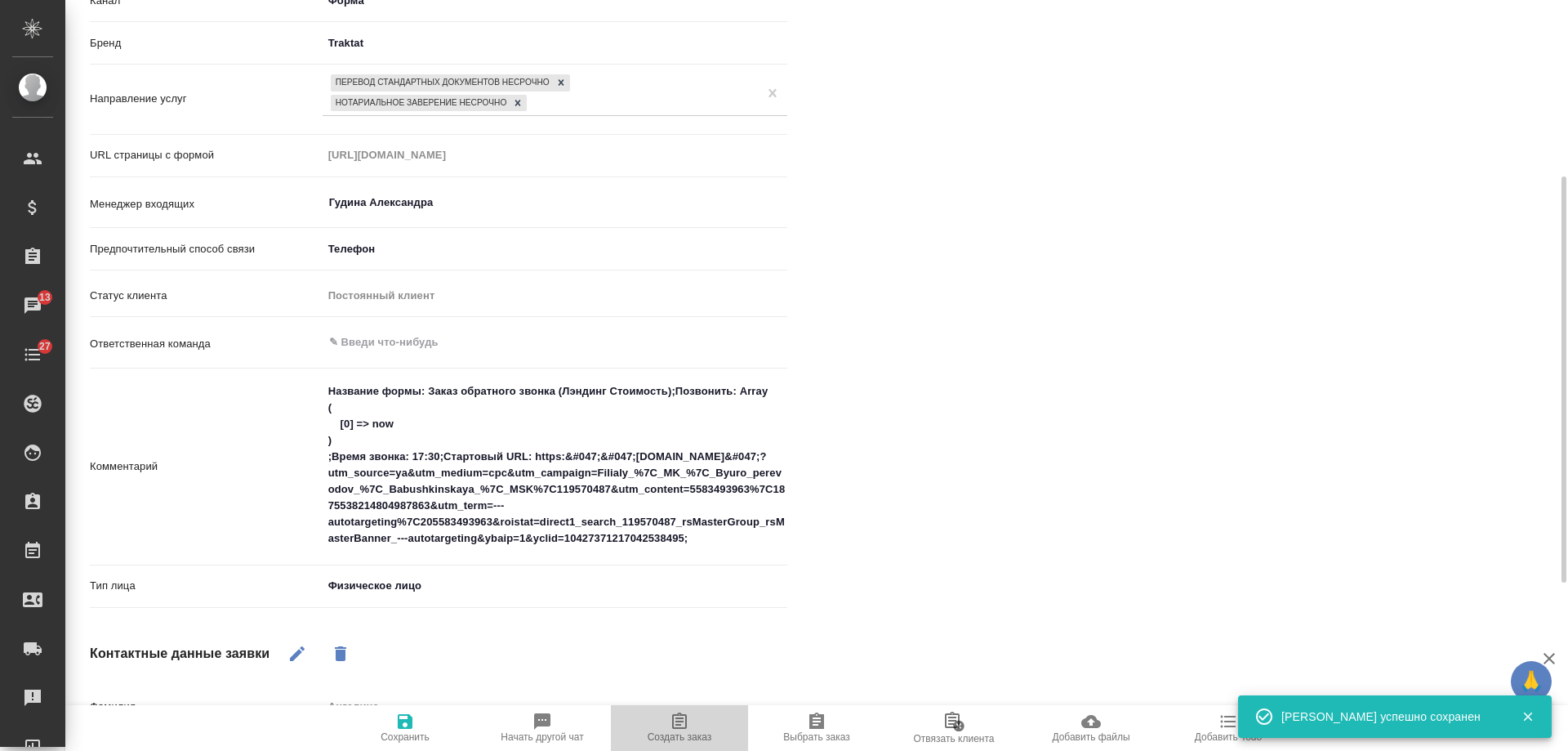
click at [696, 725] on span "Создать заказ" at bounding box center [679, 727] width 118 height 31
type textarea "x"
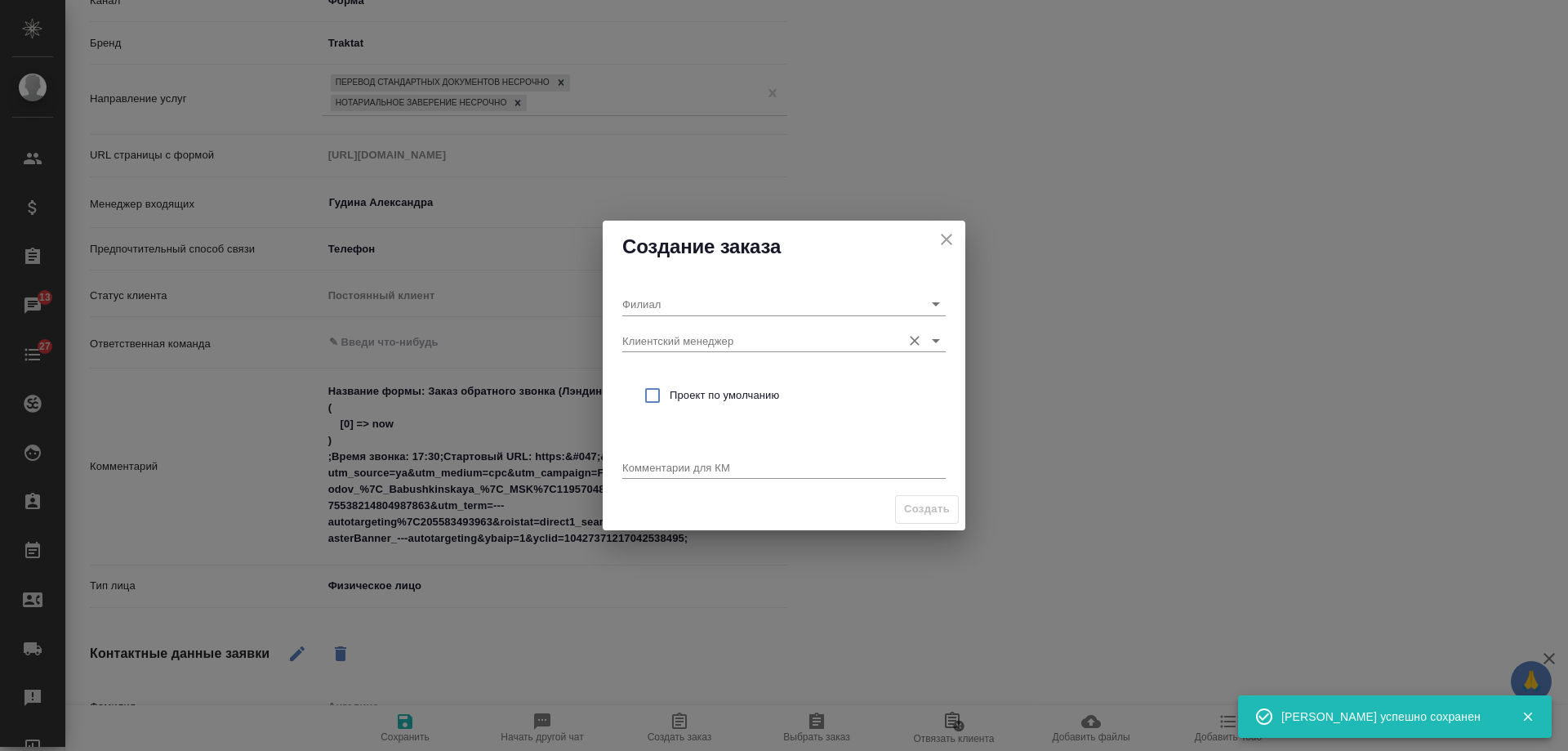
click at [705, 337] on input "Клиентский менеджер" at bounding box center [757, 340] width 271 height 22
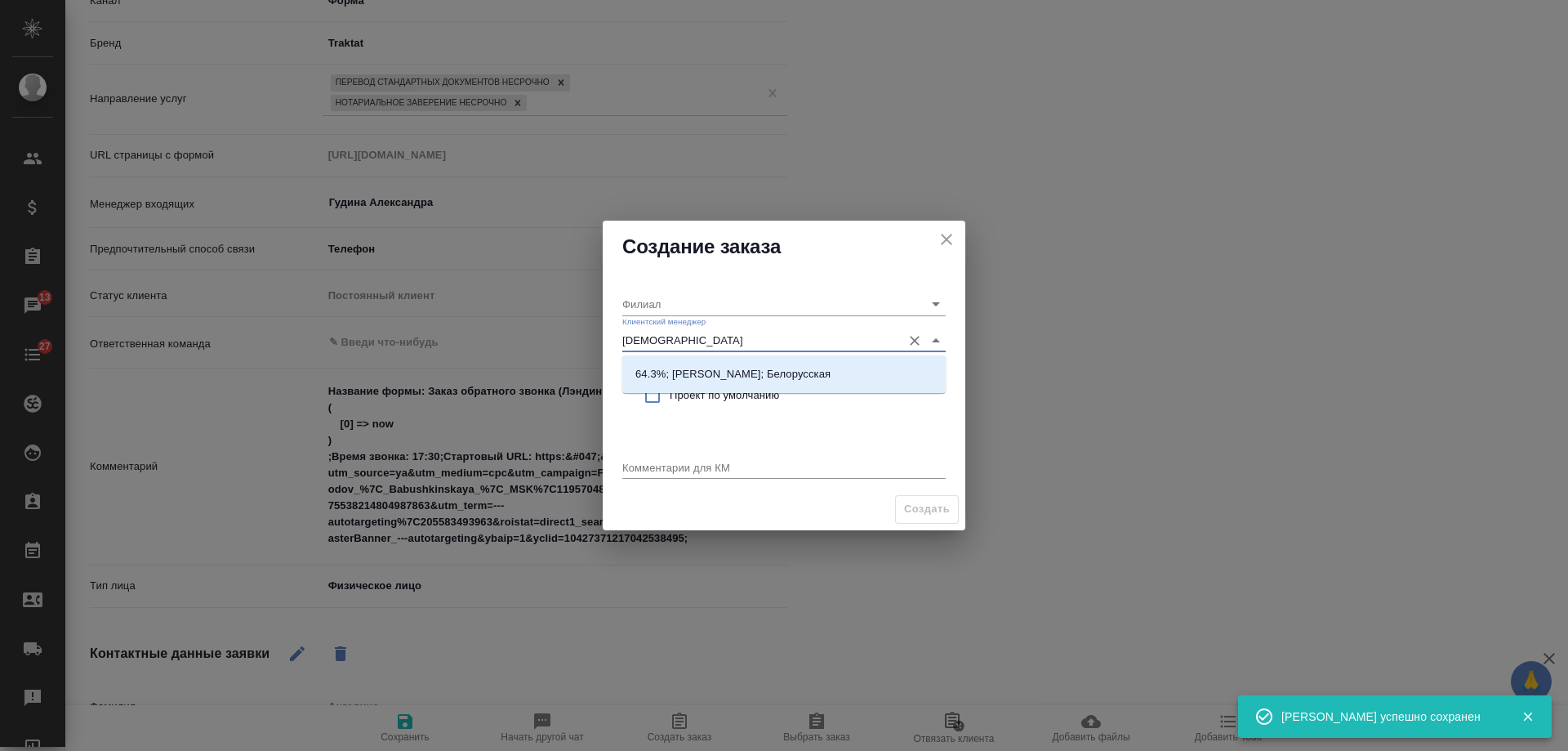
type input "бого"
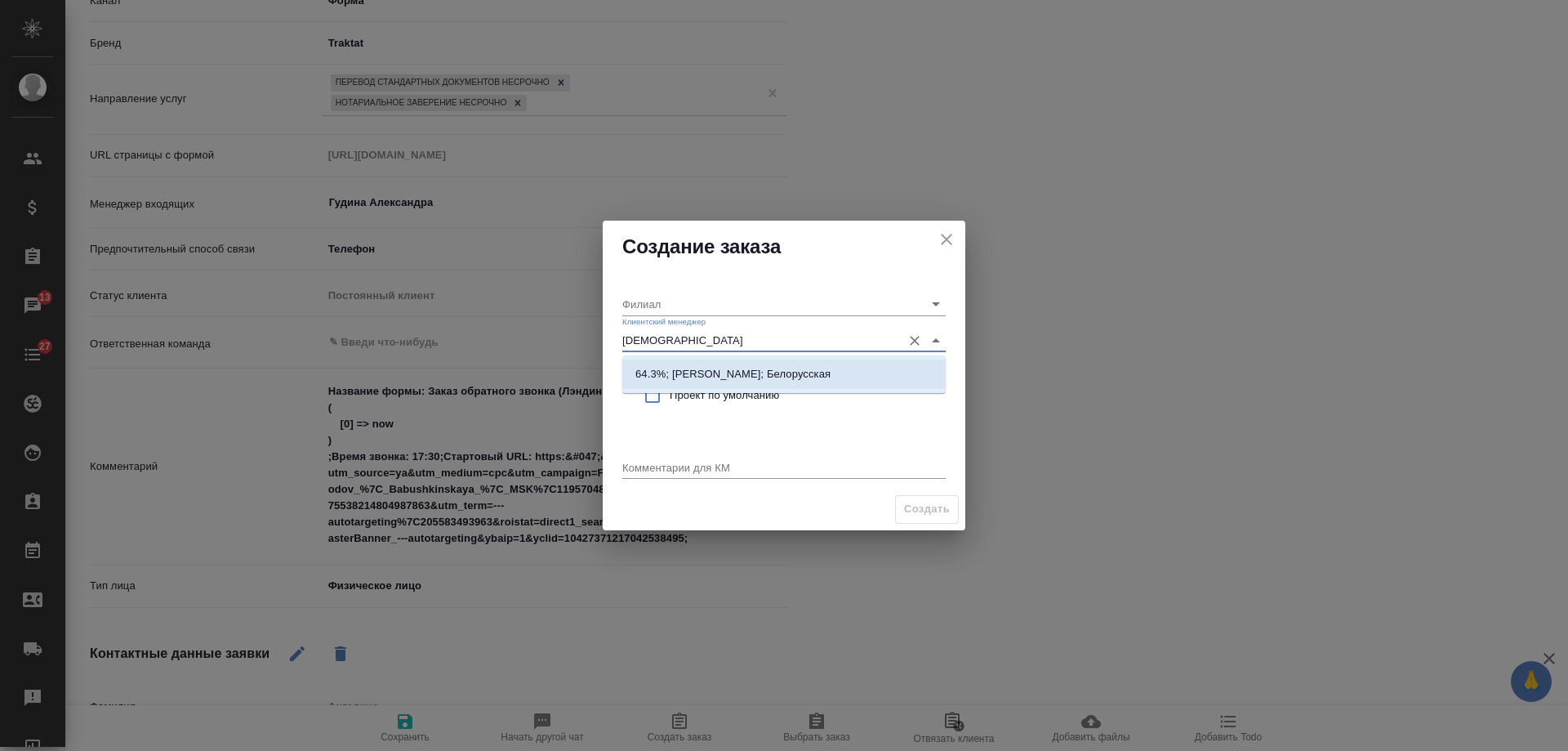
click at [711, 371] on p "64.3%; Богомолова Анастасия; Белорусская" at bounding box center [733, 374] width 195 height 17
type input "Белорусская"
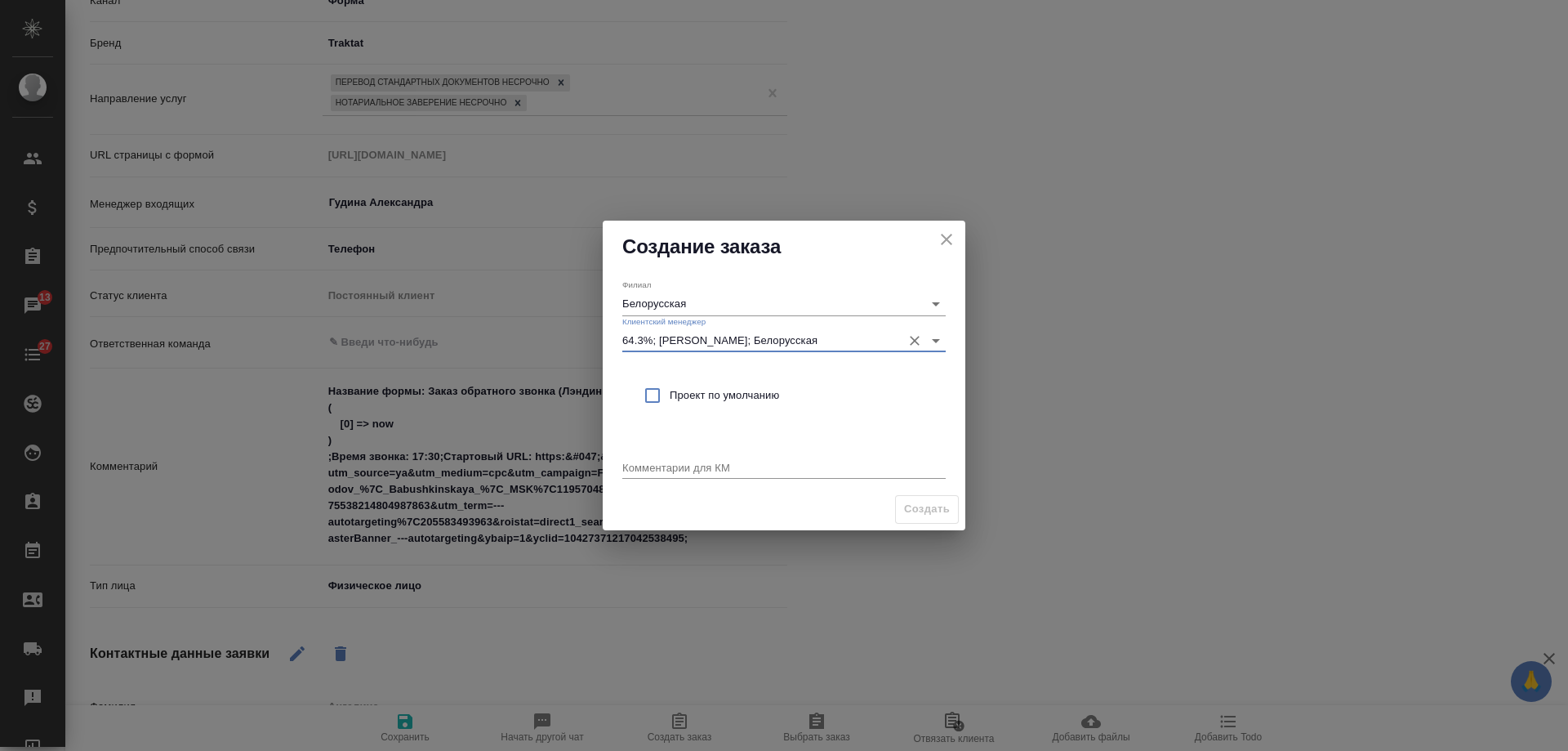
type input "64.3%; Богомолова Анастасия; Белорусская"
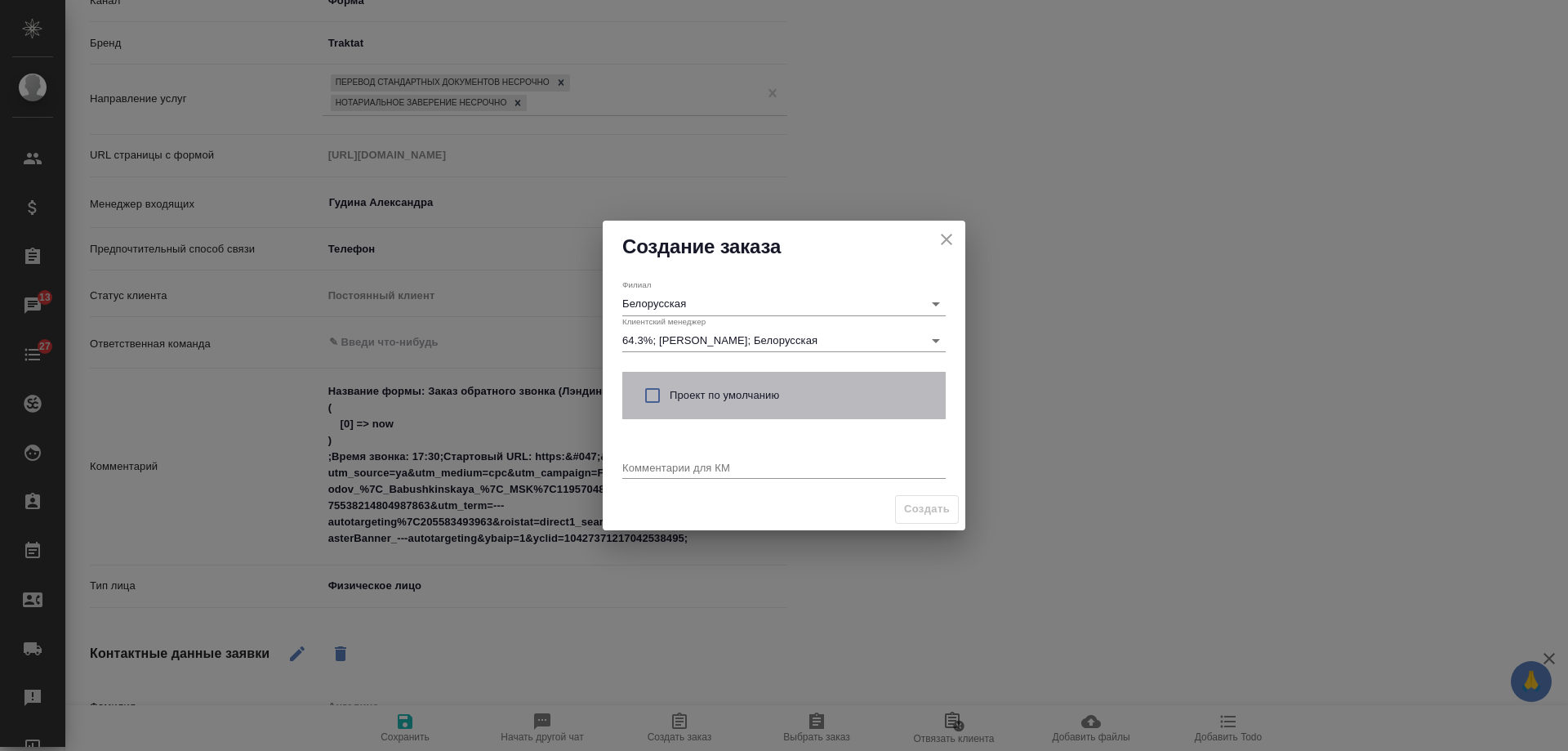
drag, startPoint x: 695, startPoint y: 393, endPoint x: 690, endPoint y: 467, distance: 74.2
click at [695, 393] on span "Проект по умолчанию" at bounding box center [801, 396] width 263 height 17
checkbox input "true"
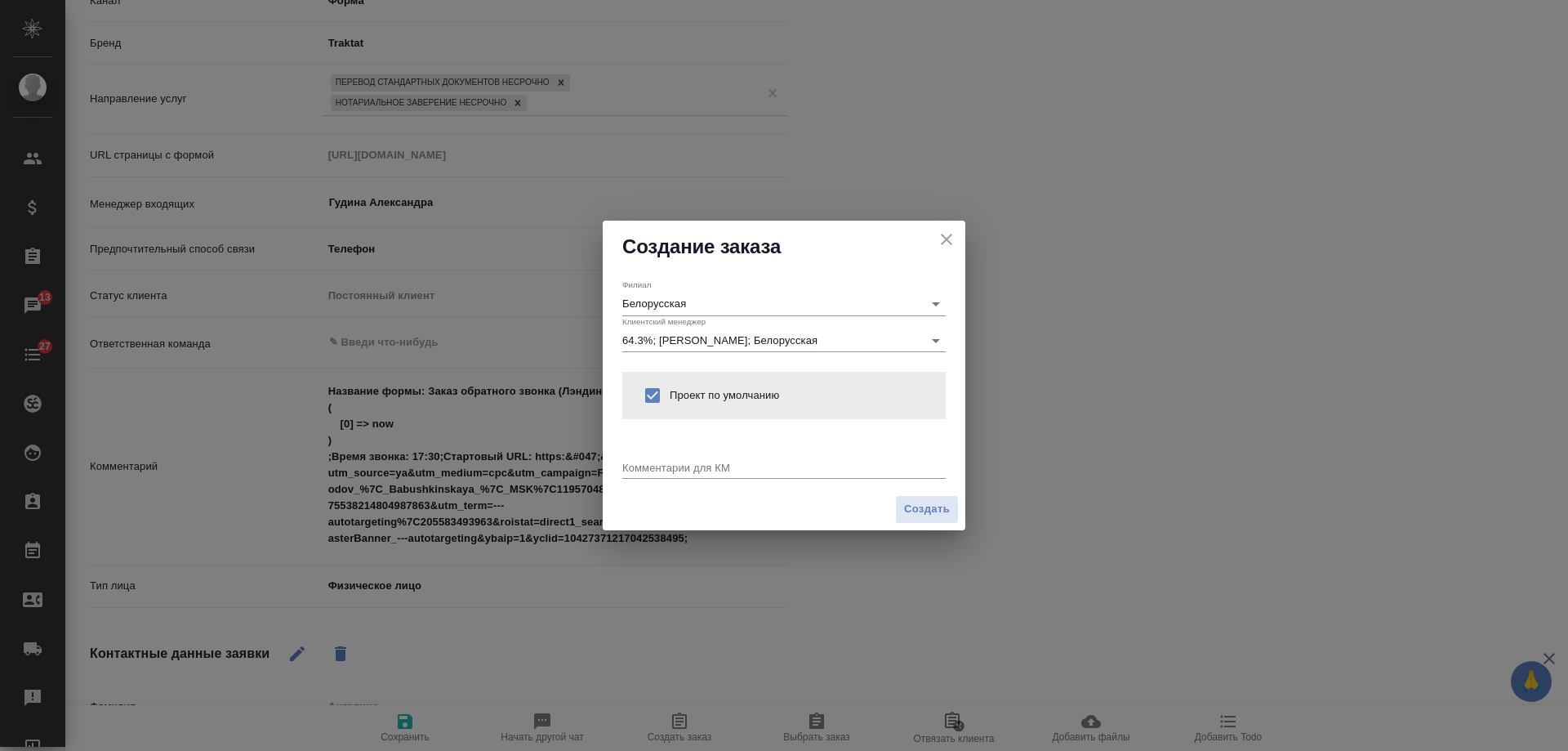
click at [688, 474] on div "x" at bounding box center [783, 469] width 323 height 20
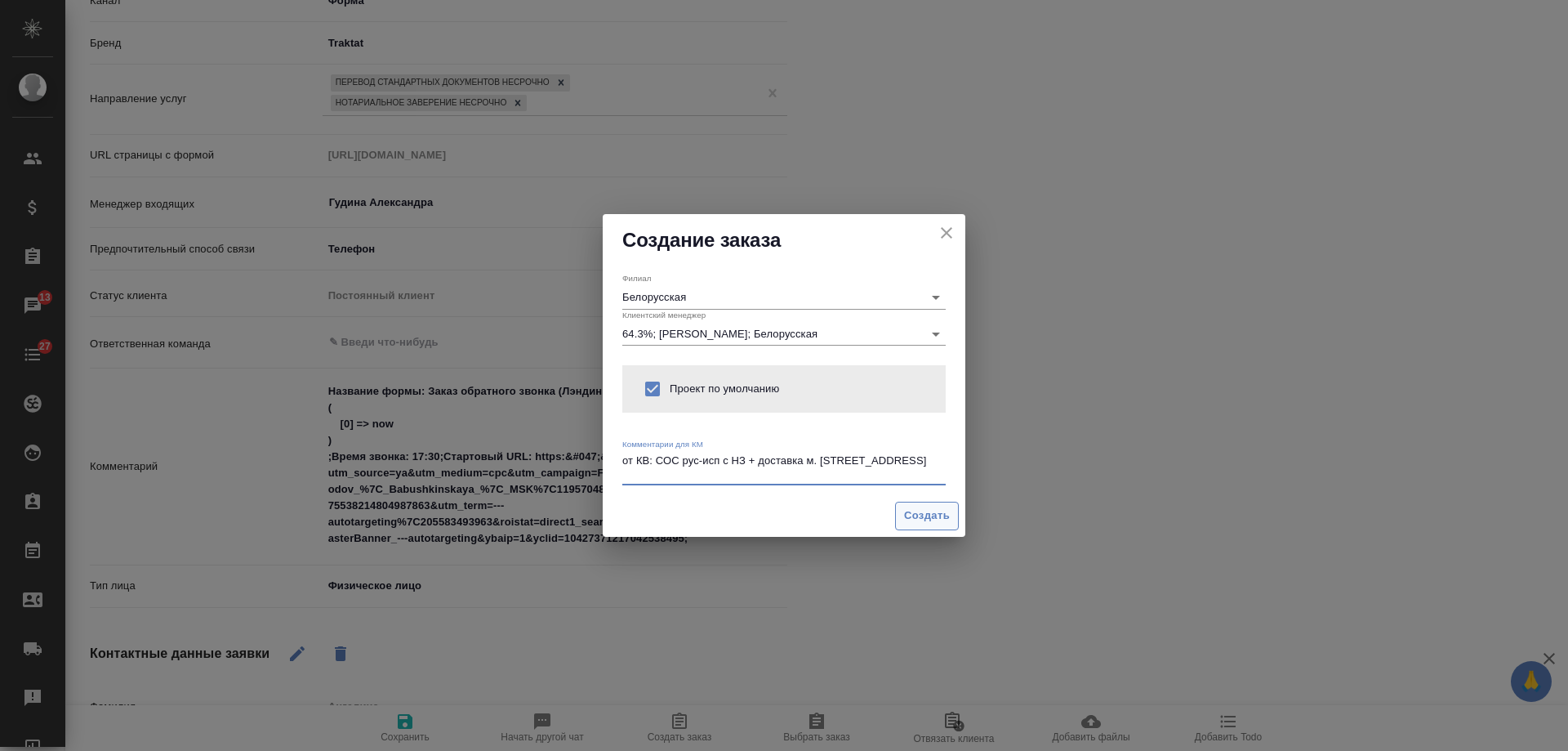
type textarea "от КВ: СОС рус-исп с НЗ + доставка м. Бибирево, ул. Бибиревская 9"
click at [926, 518] on span "Создать" at bounding box center [927, 515] width 46 height 18
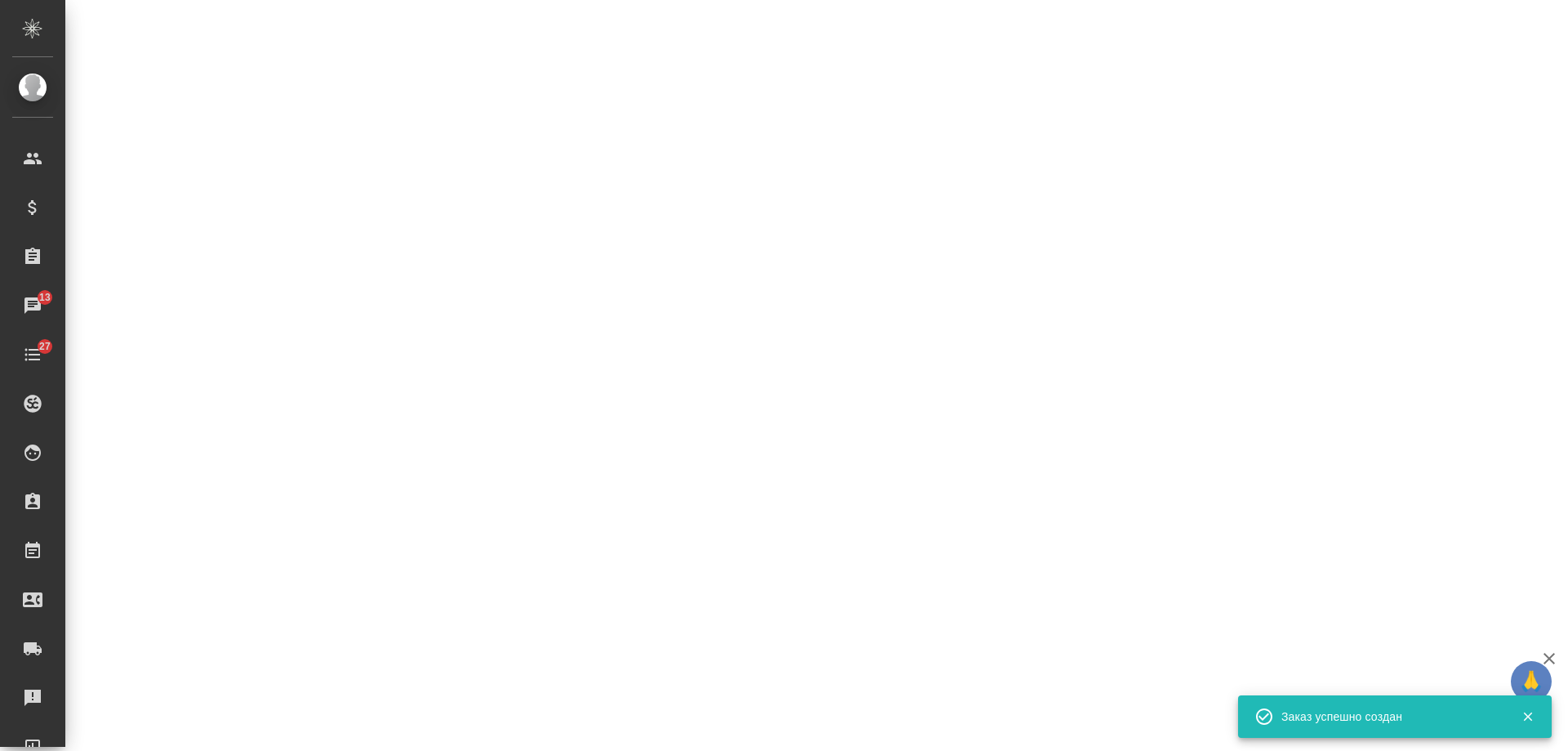
select select "RU"
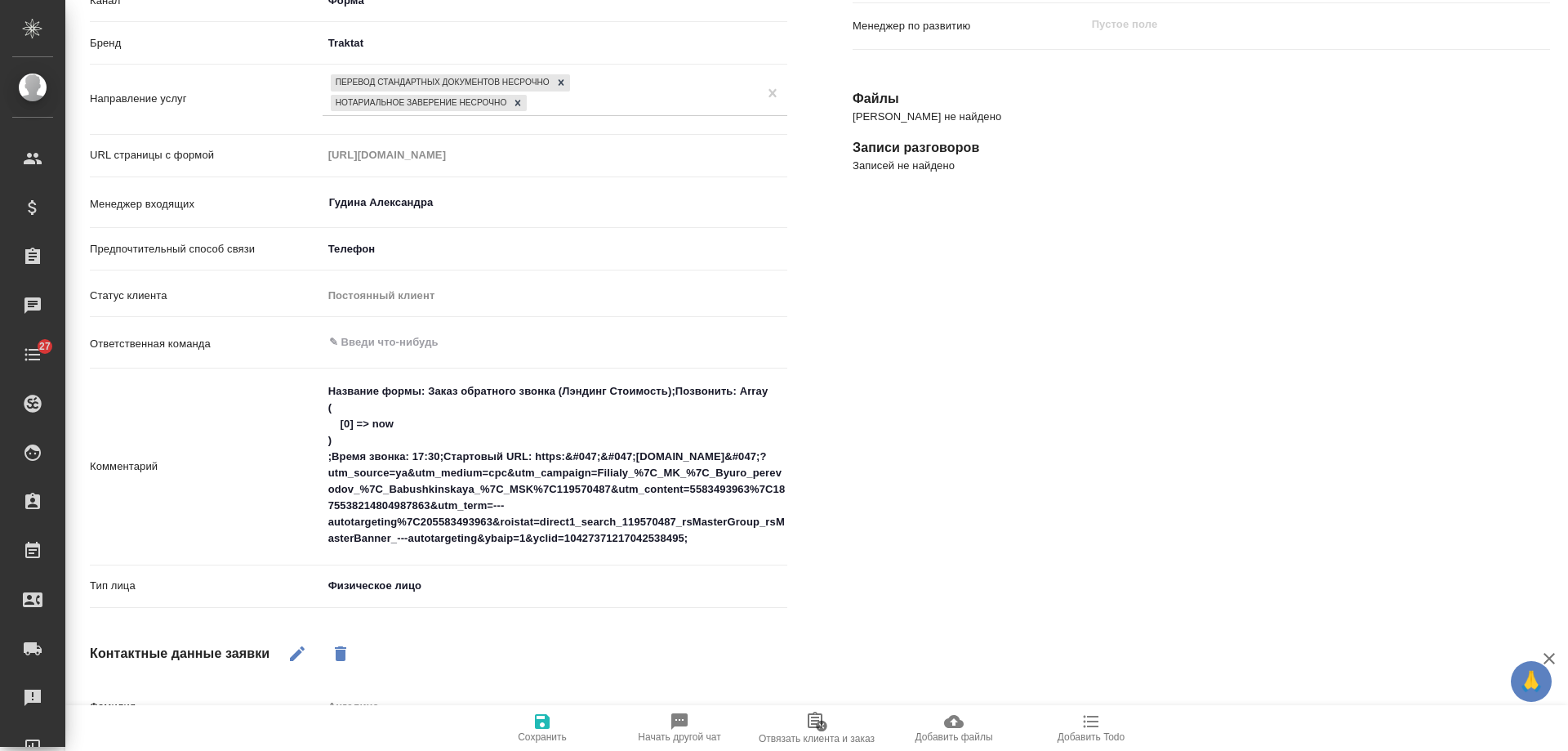
type textarea "x"
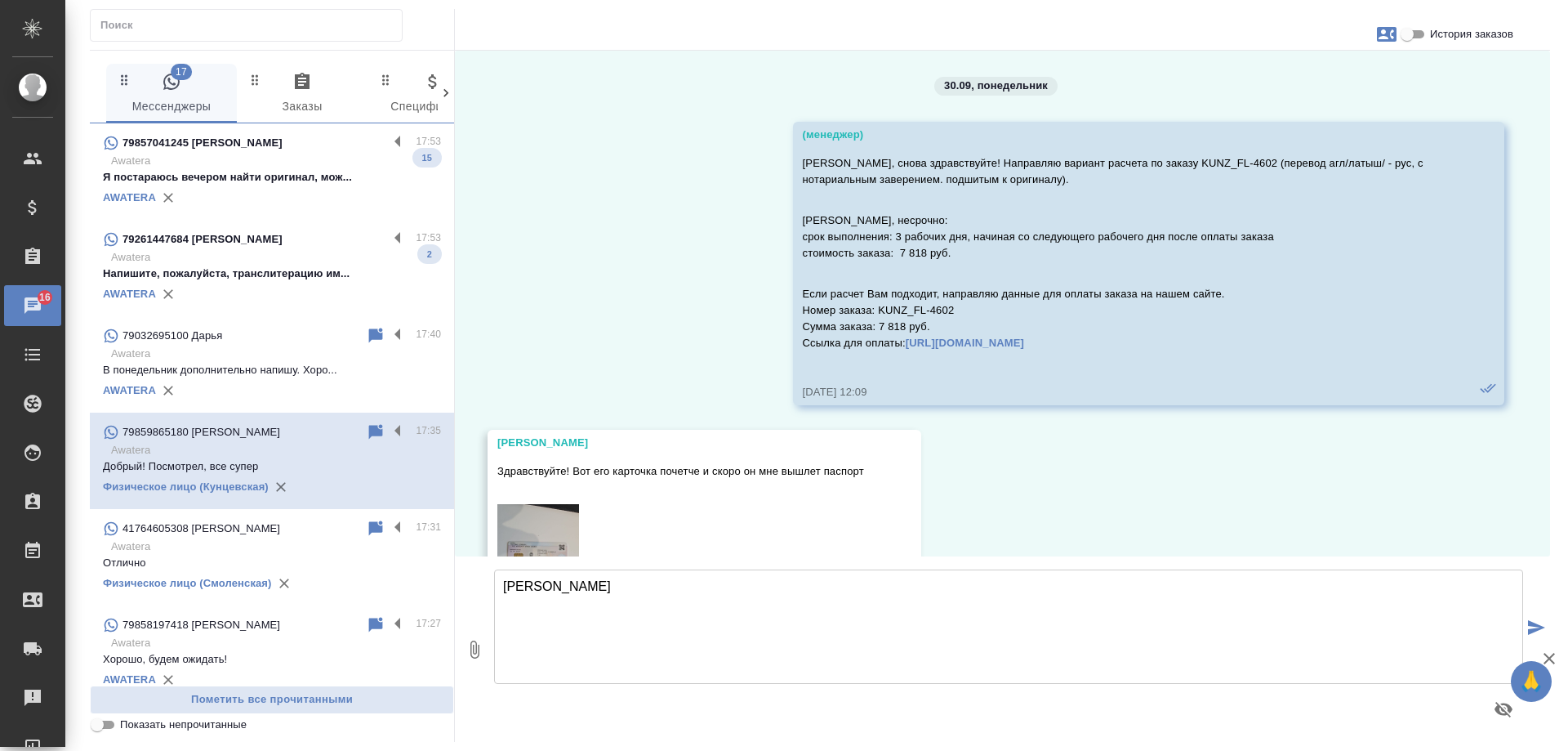
scroll to position [66963, 0]
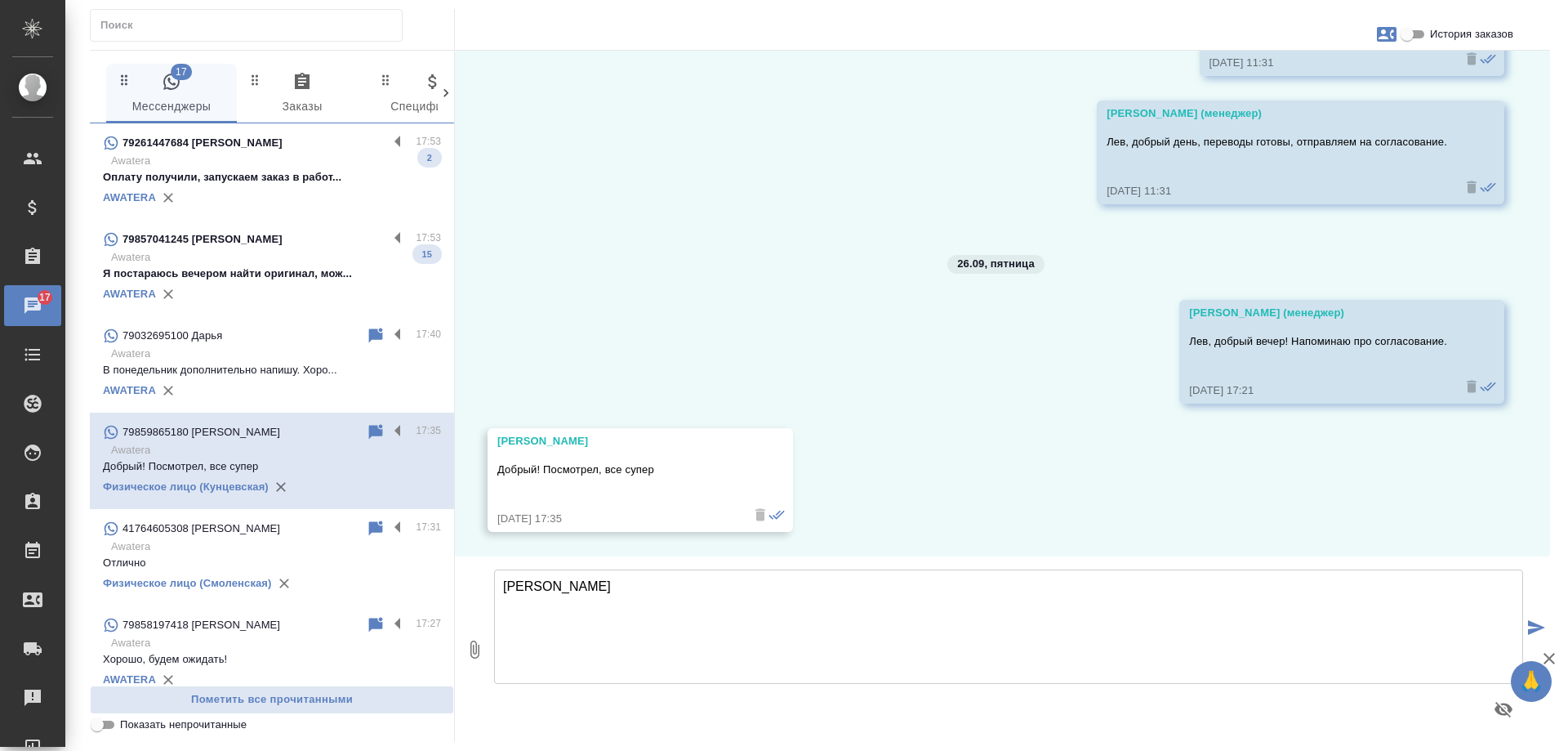
click at [252, 263] on p "Awatera" at bounding box center [276, 257] width 330 height 17
click at [274, 170] on p "Оплату получили, запускаем заказ в работ..." at bounding box center [271, 177] width 338 height 17
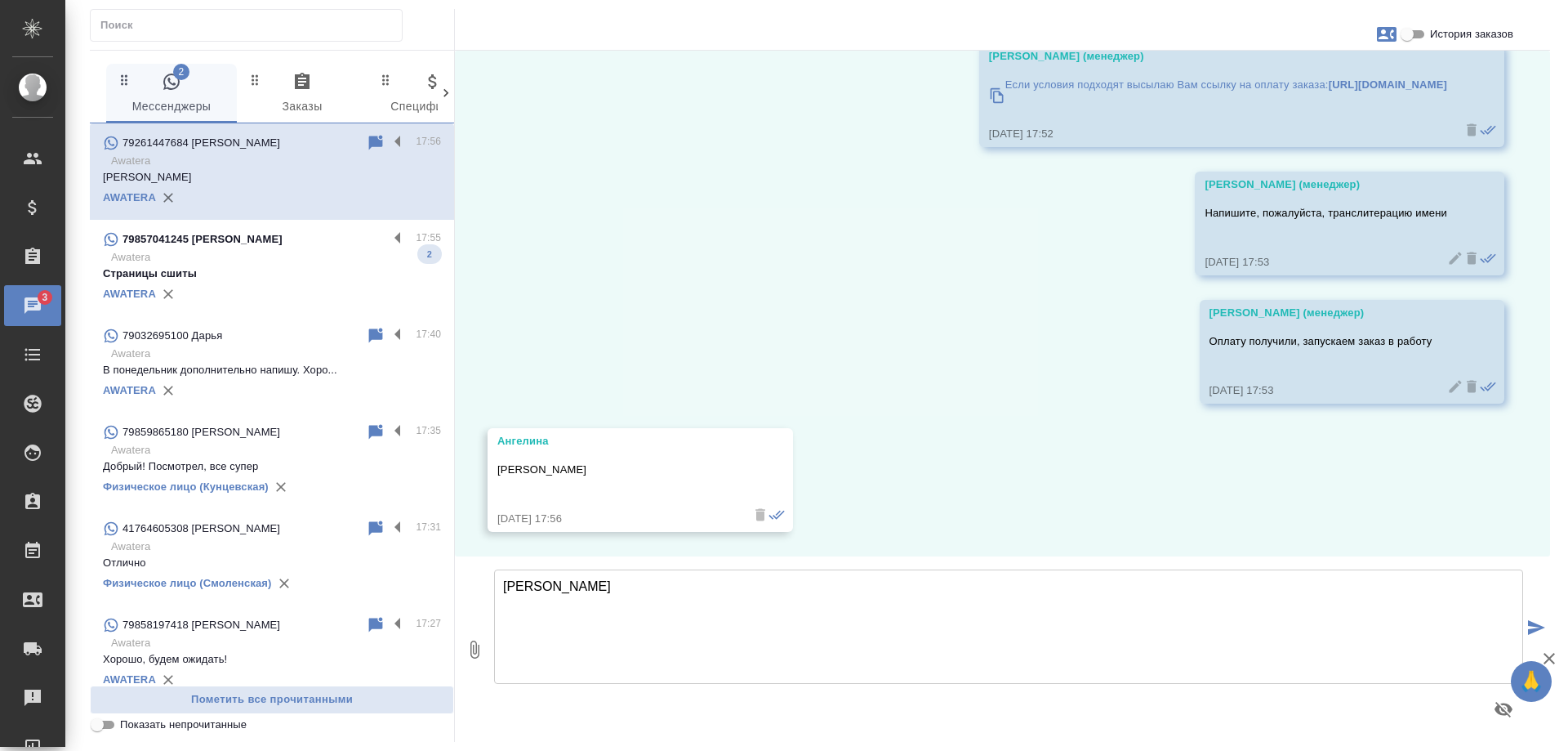
scroll to position [1266, 0]
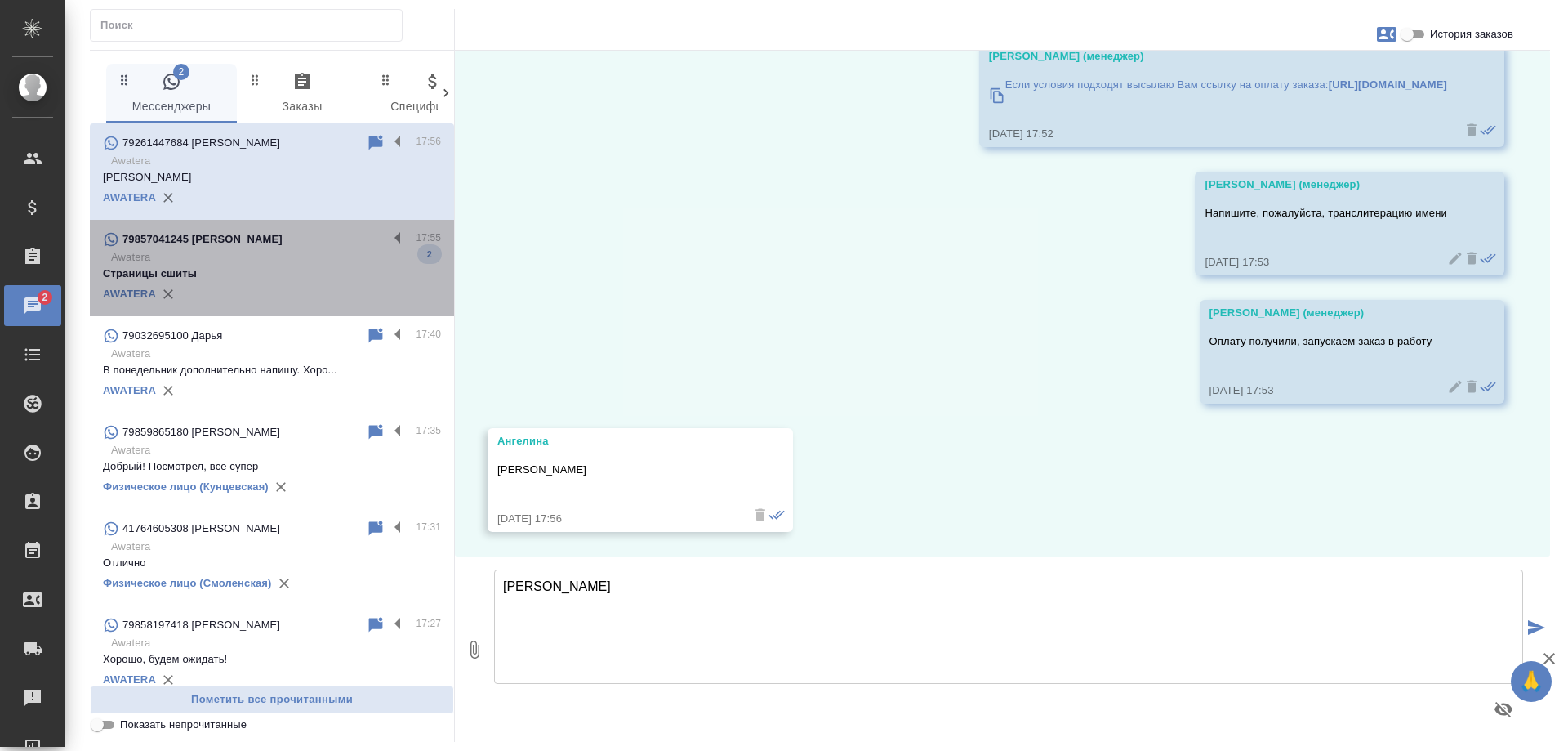
click at [300, 255] on p "Awatera" at bounding box center [276, 257] width 330 height 17
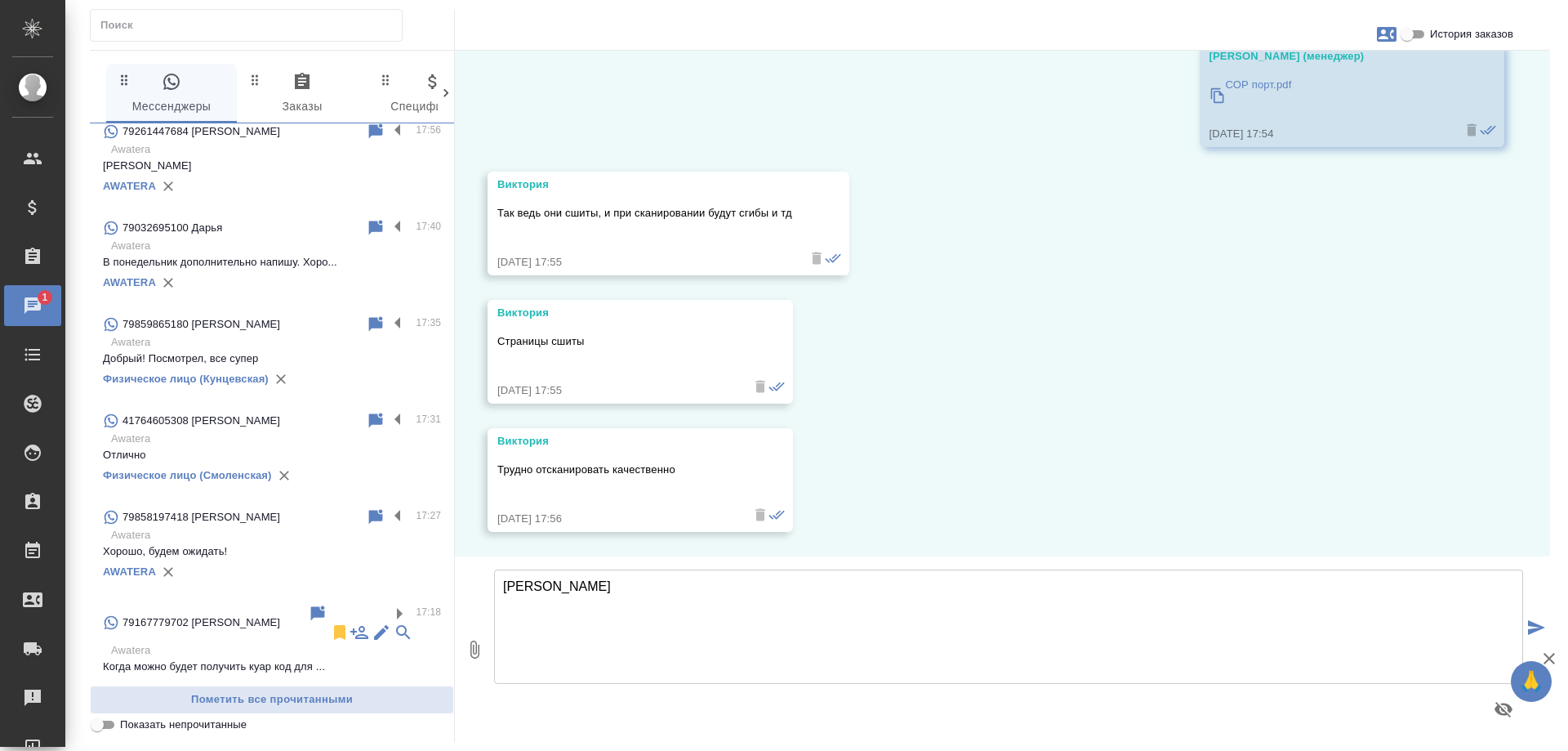
scroll to position [0, 0]
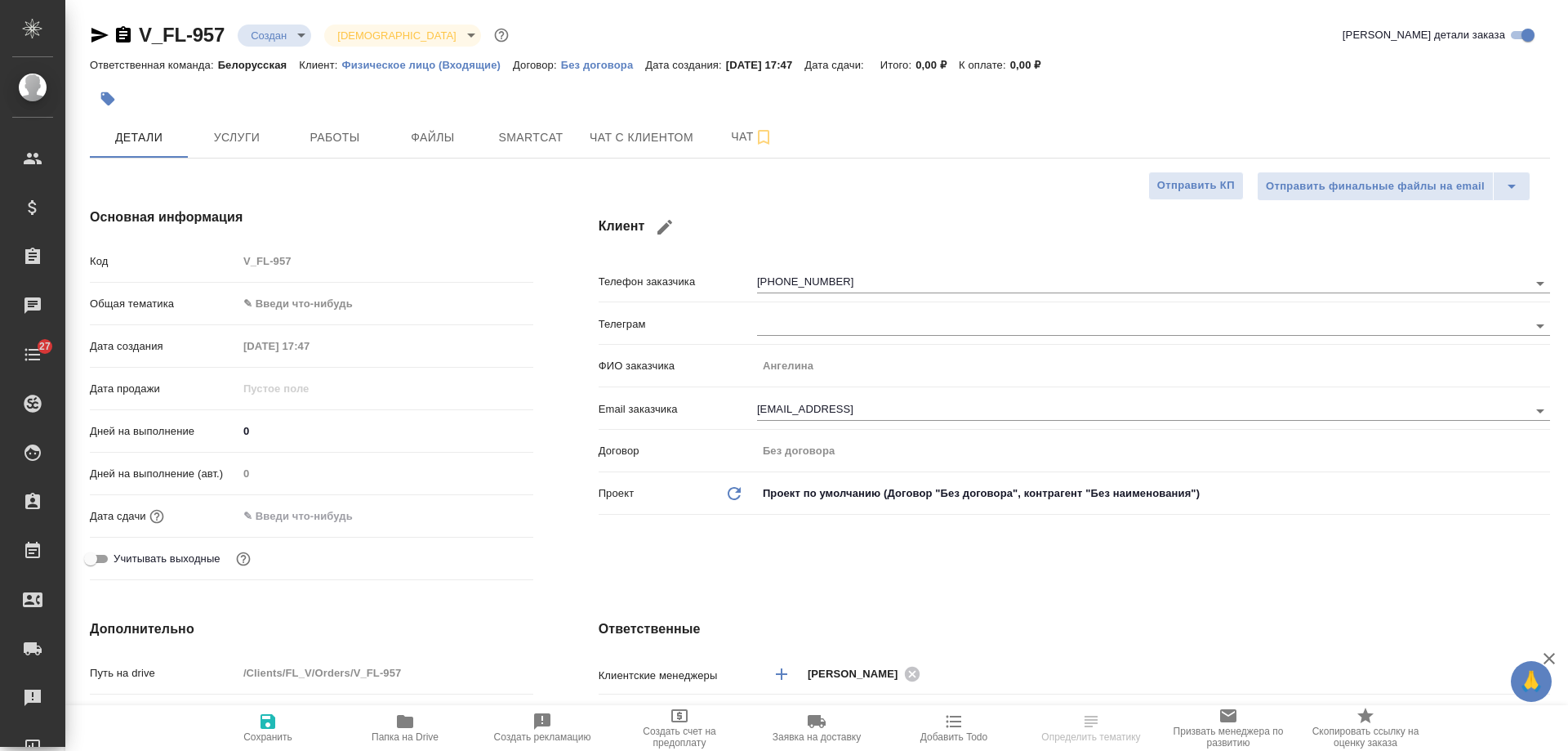
select select "RU"
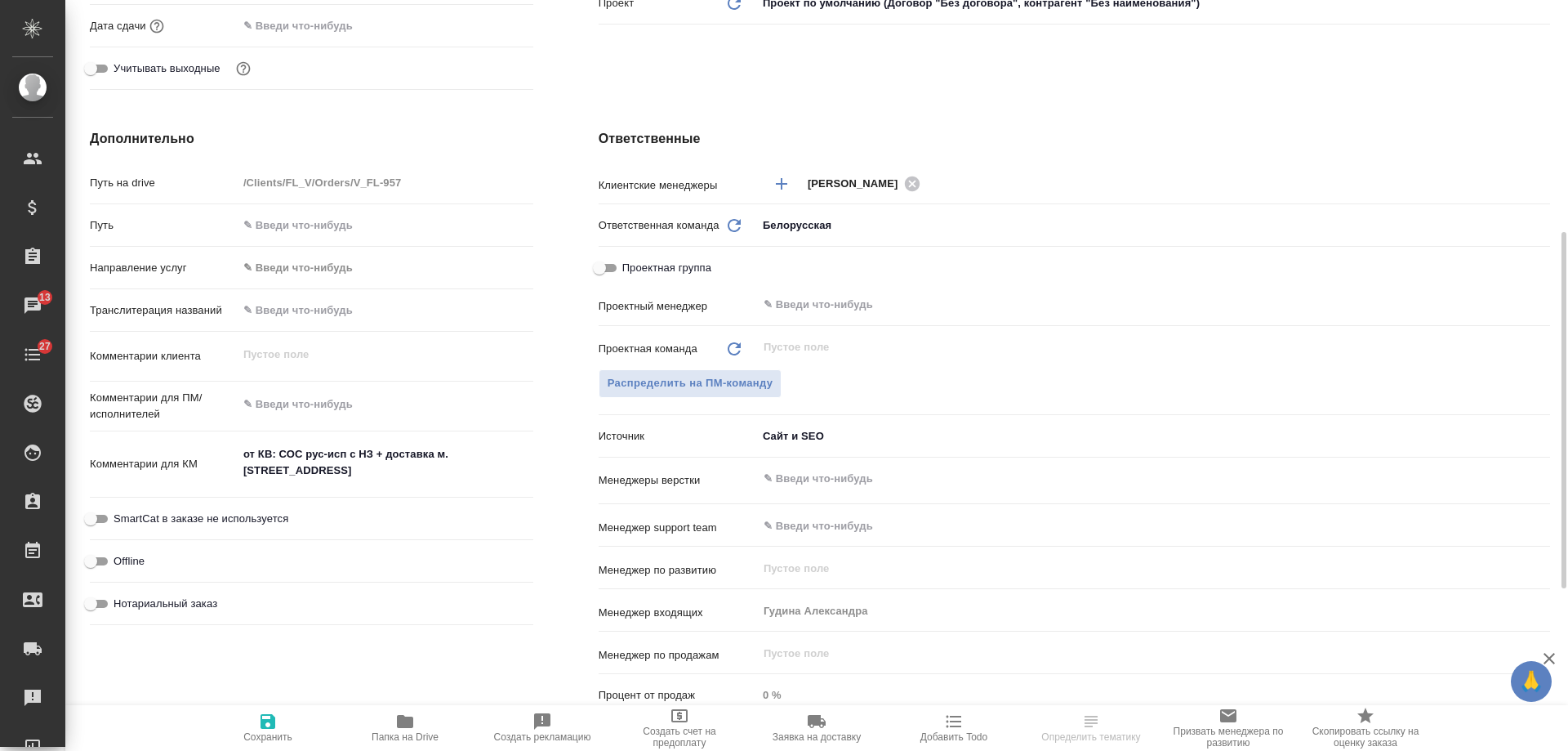
click at [174, 601] on span "Нотариальный заказ" at bounding box center [165, 604] width 104 height 17
click at [120, 601] on input "Нотариальный заказ" at bounding box center [90, 603] width 58 height 19
checkbox input "true"
click at [278, 729] on span "Сохранить" at bounding box center [267, 727] width 118 height 31
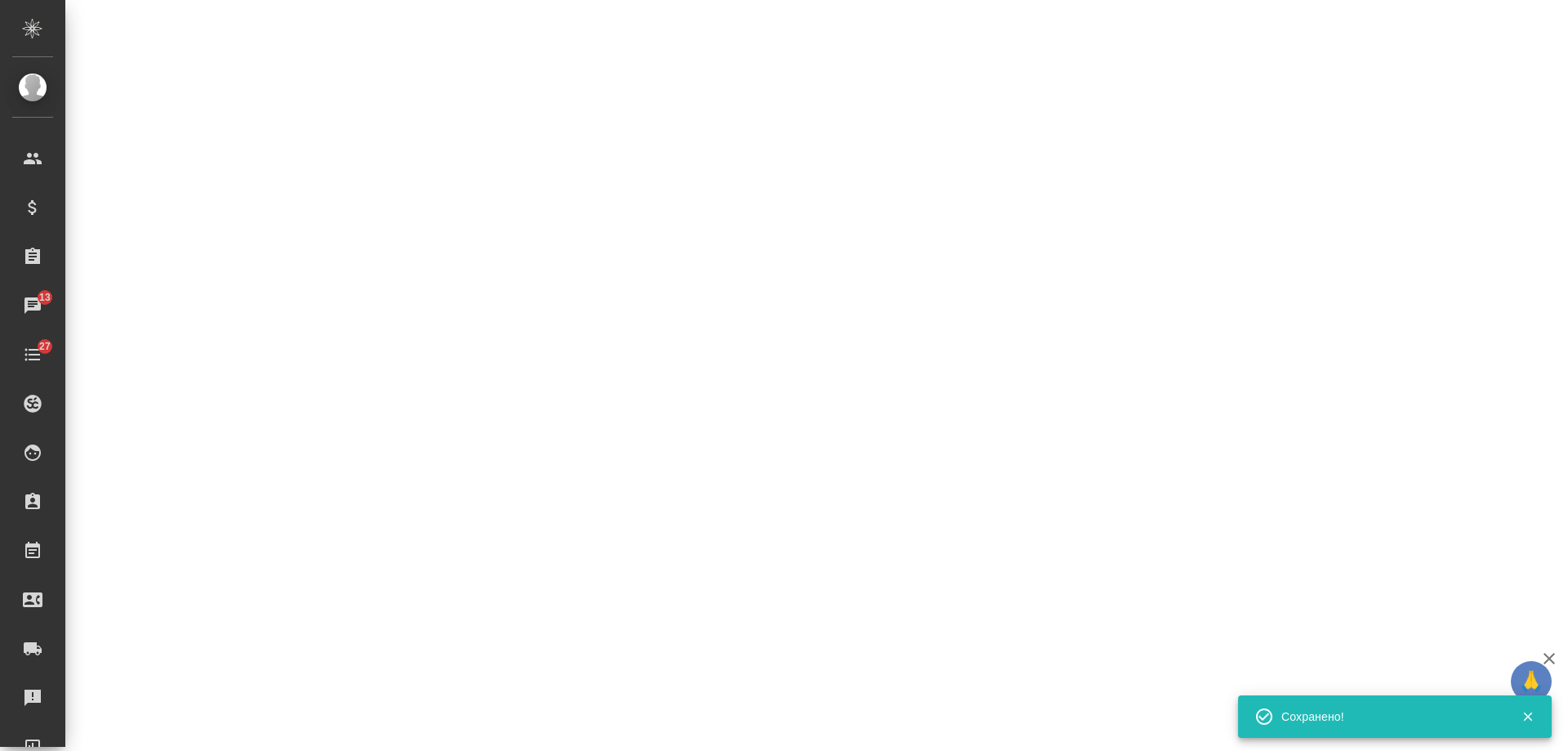
select select "RU"
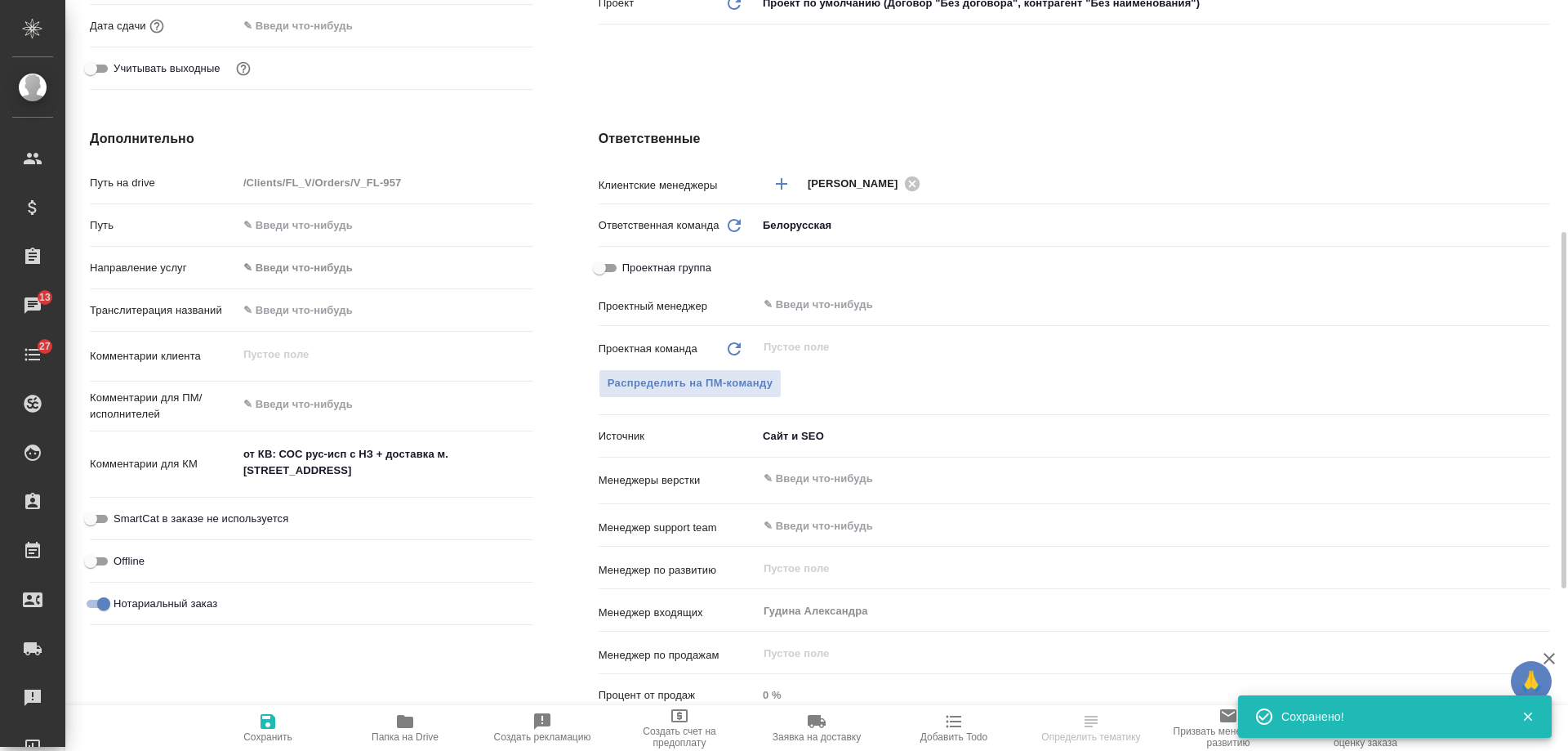
type textarea "x"
click at [949, 730] on icon "button" at bounding box center [953, 721] width 19 height 19
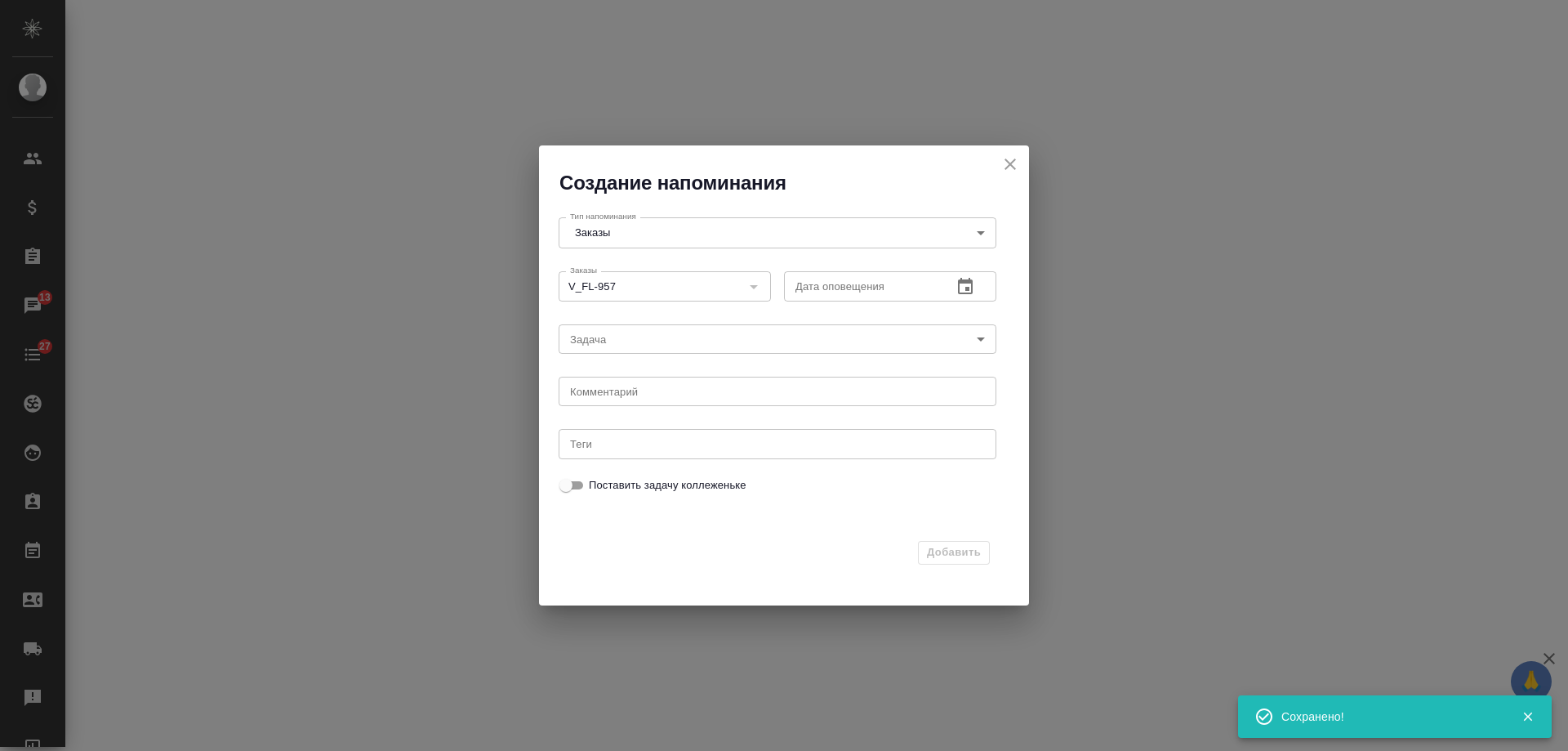
click at [970, 283] on icon "button" at bounding box center [964, 287] width 19 height 19
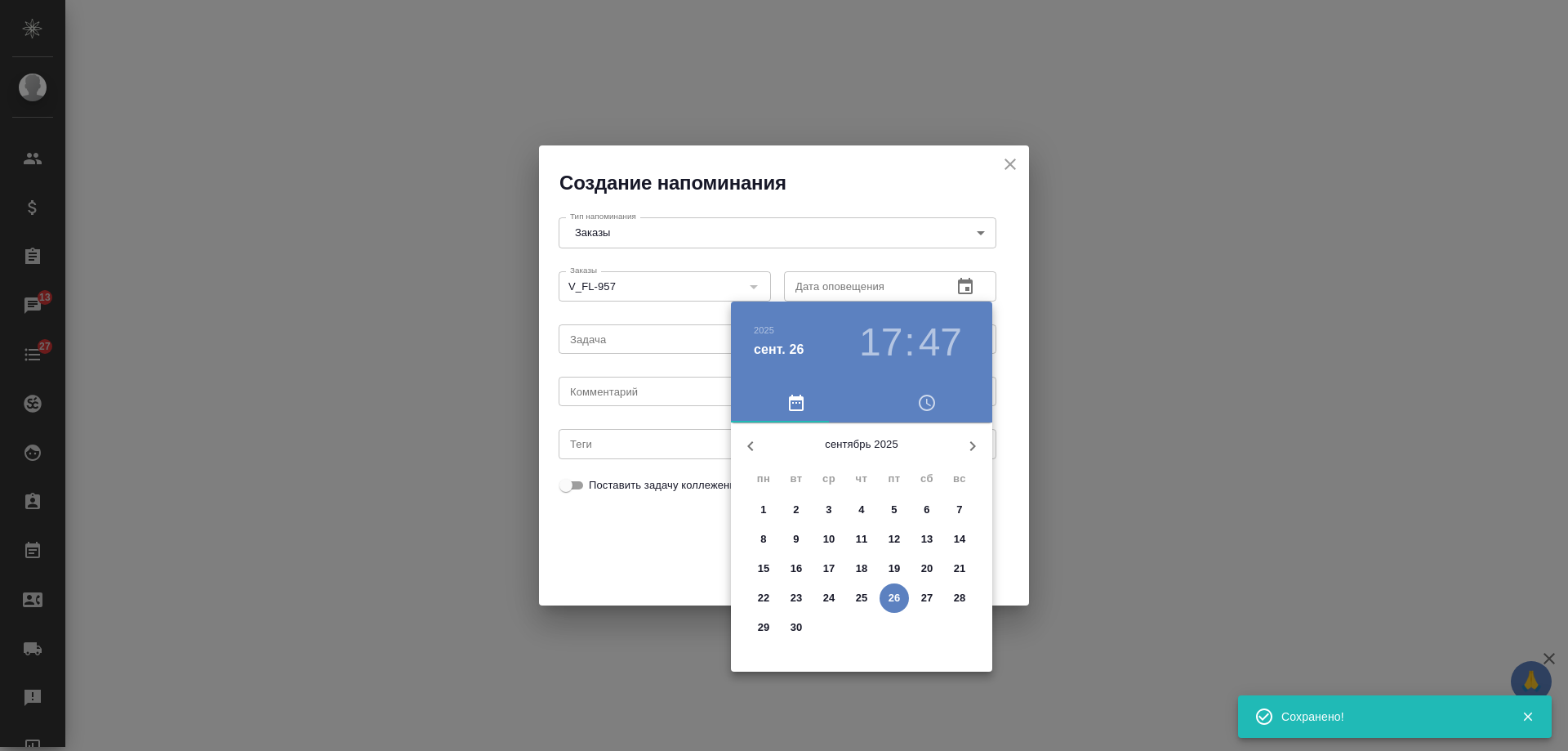
select select "RU"
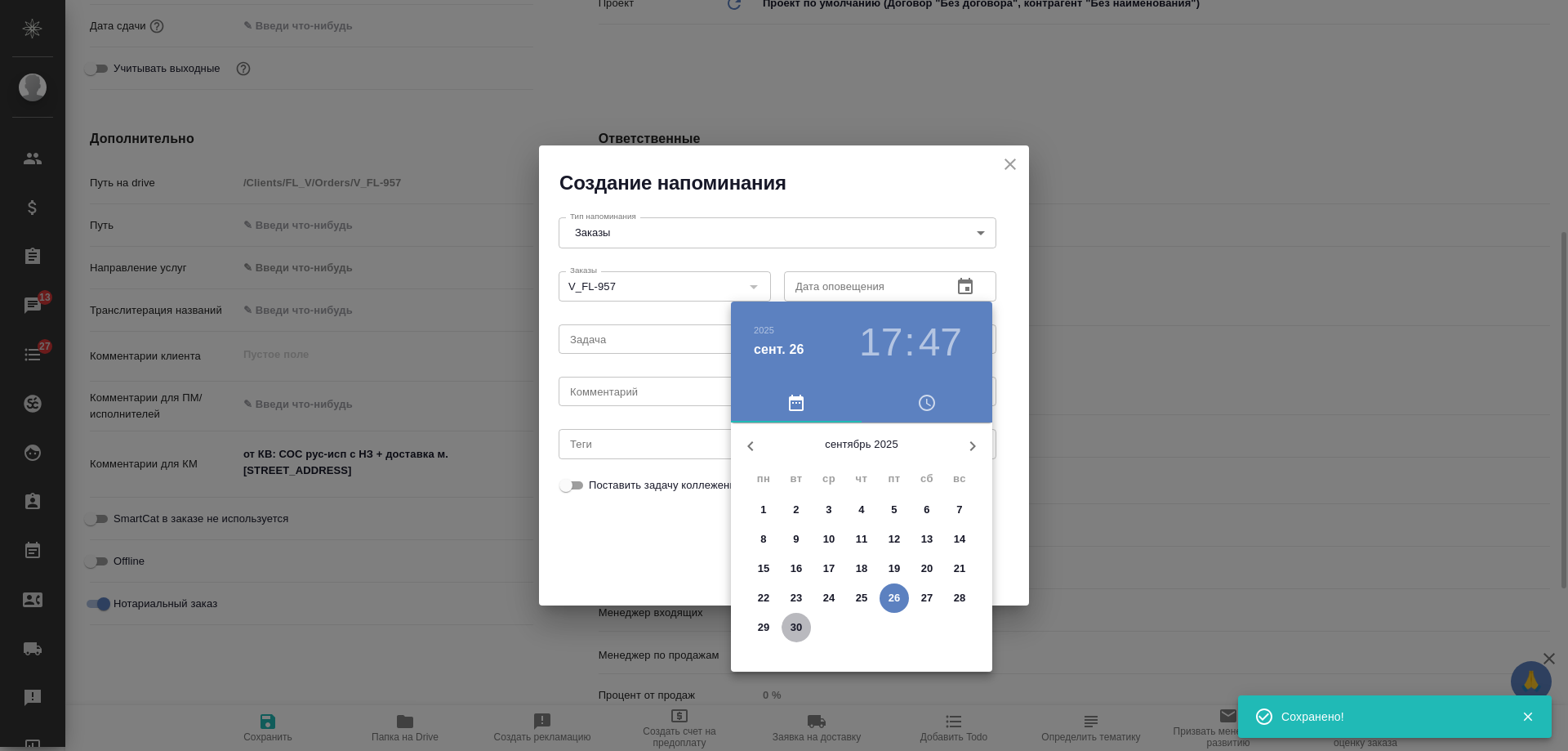
click at [787, 627] on span "30" at bounding box center [796, 627] width 29 height 17
type input "[DATE] 17:47"
type textarea "x"
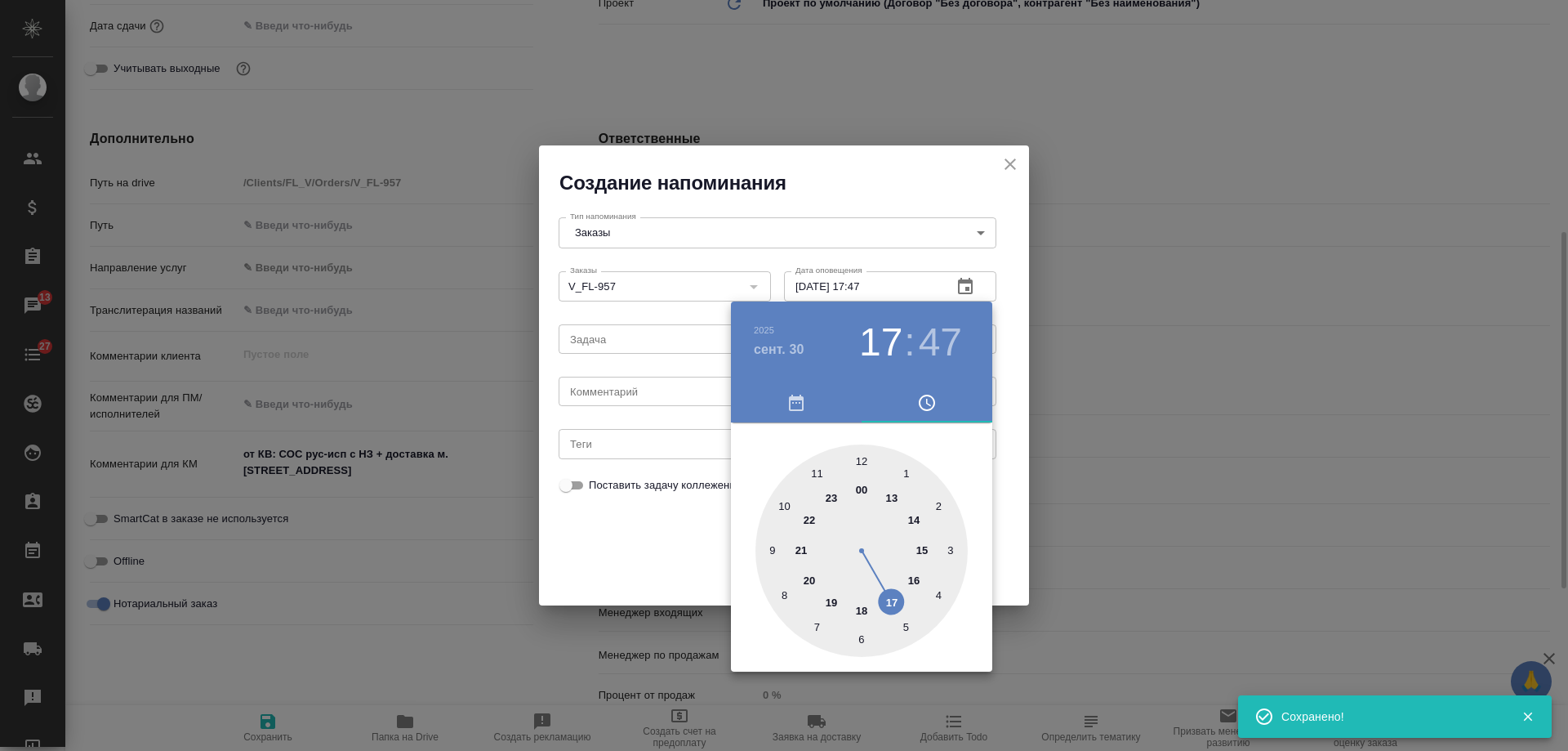
click at [633, 387] on div at bounding box center [784, 375] width 1568 height 751
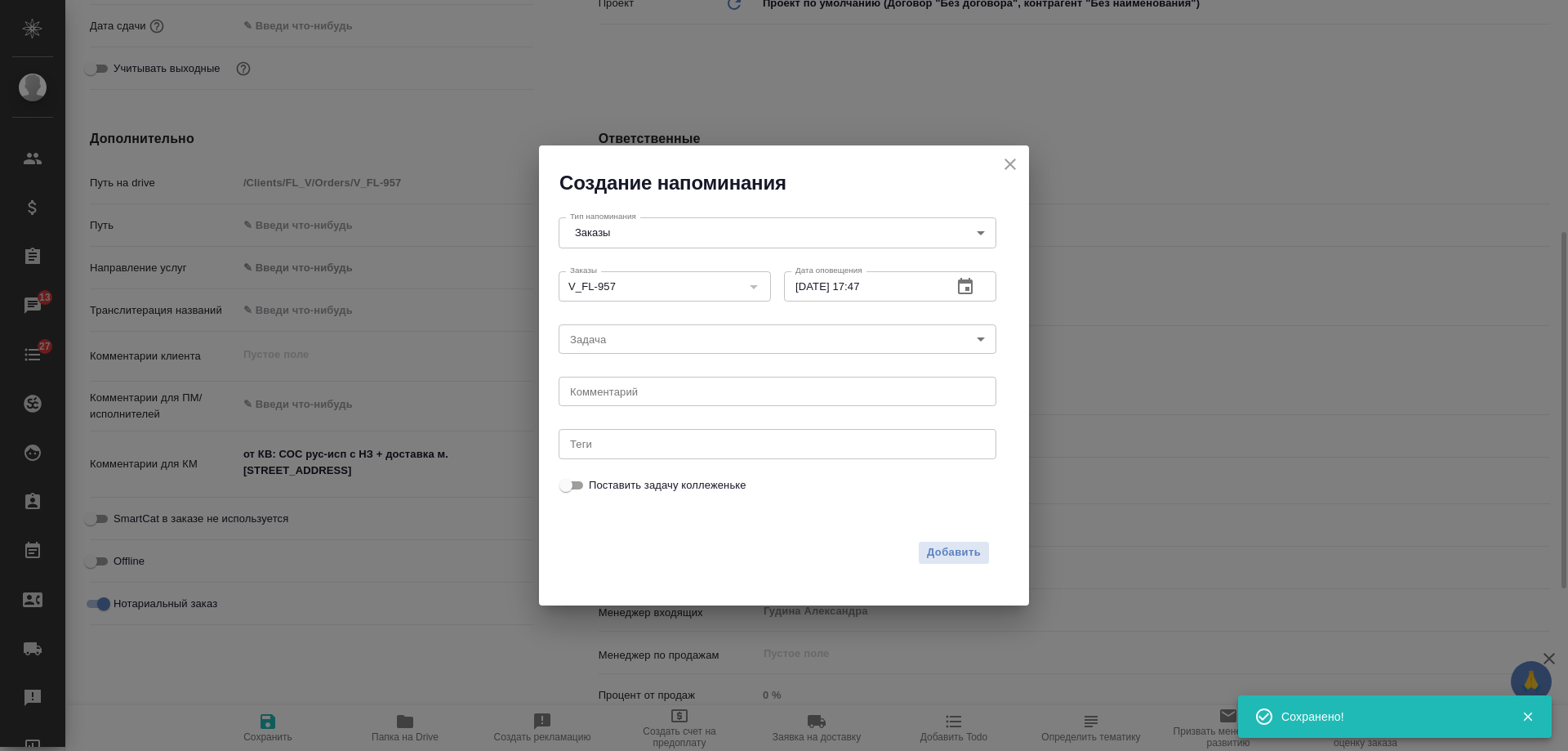
click at [622, 396] on div "[DATE] 17 : 47 00 1 2 3 4 5 6 7 8 9 10 11 12 13 14 15 16 17 18 19 20 21 22 23" at bounding box center [784, 375] width 1568 height 751
click at [623, 396] on textarea at bounding box center [777, 392] width 415 height 13
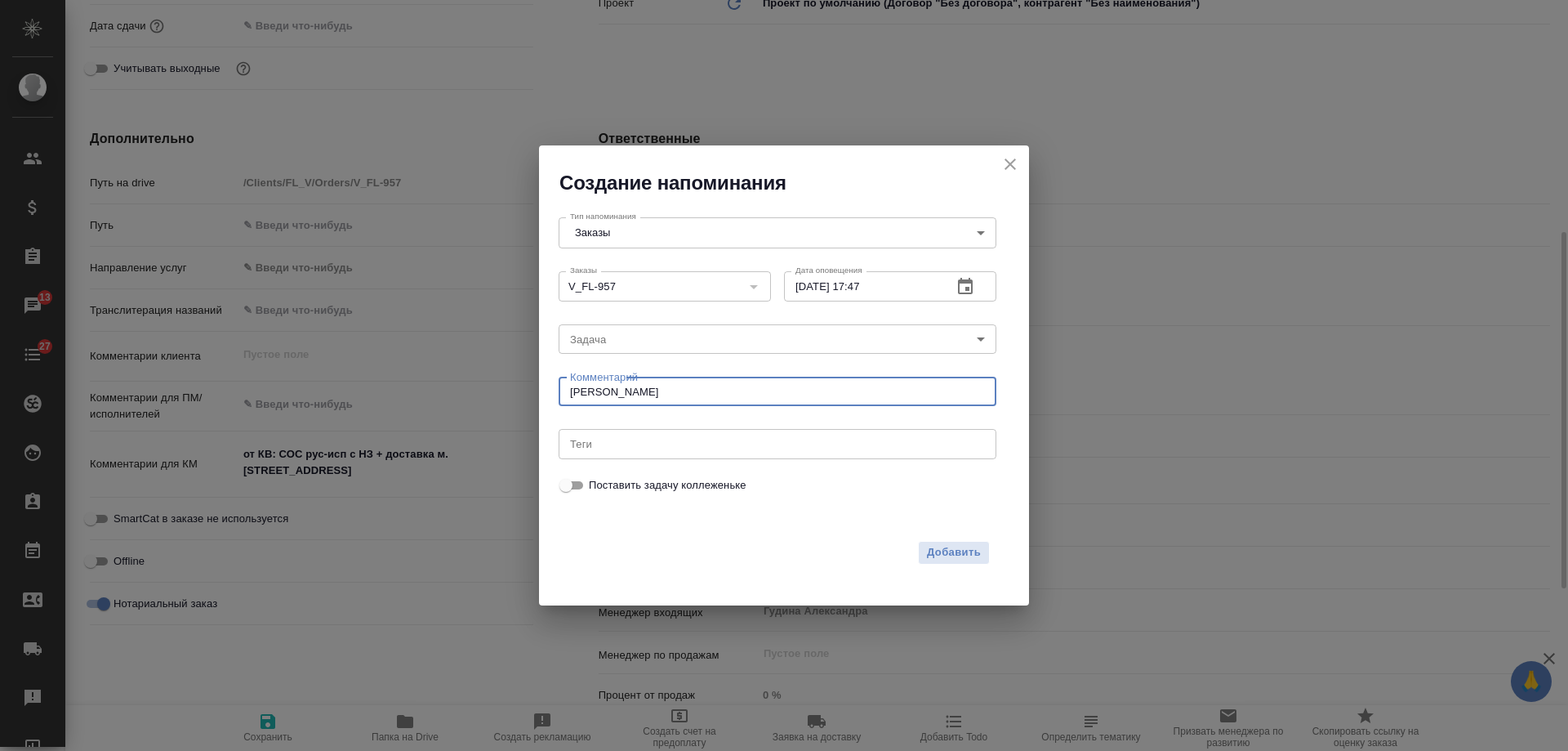
type textarea "[PERSON_NAME]"
click at [953, 566] on div "Добавить" at bounding box center [774, 550] width 451 height 50
click at [946, 555] on span "Добавить" at bounding box center [953, 552] width 54 height 18
type textarea "x"
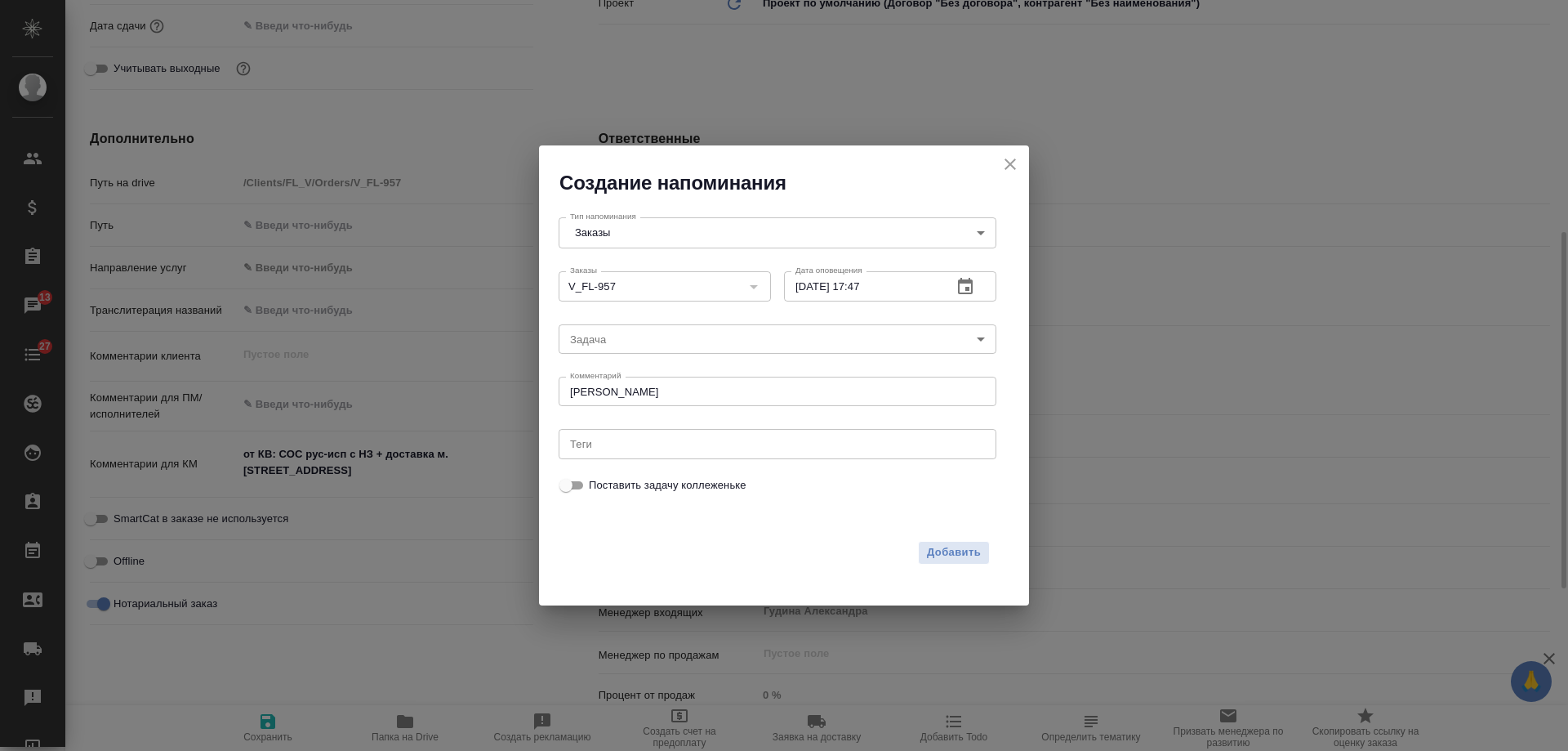
type textarea "x"
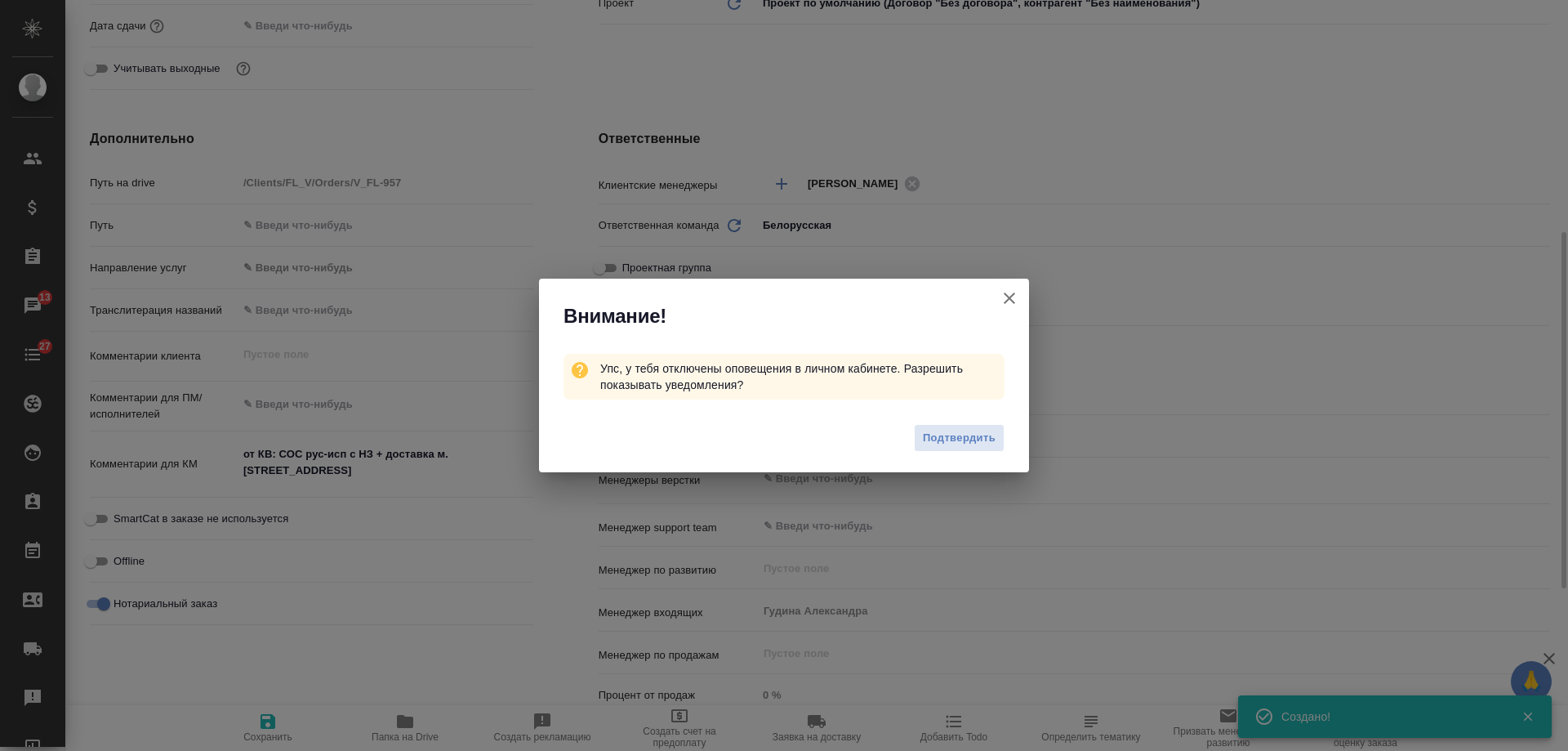
type textarea "x"
click at [1008, 298] on icon "button" at bounding box center [1009, 297] width 19 height 19
type textarea "x"
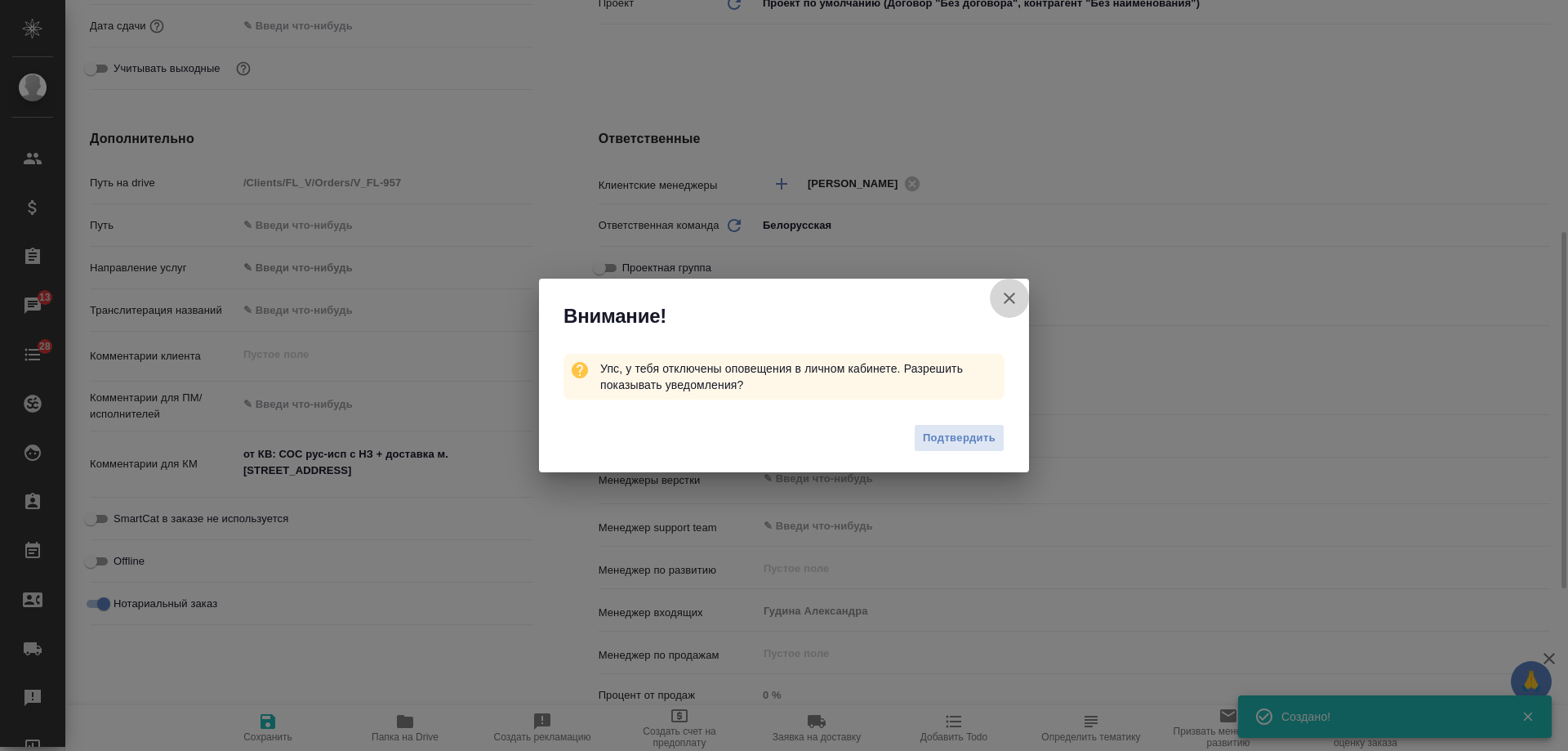
type textarea "x"
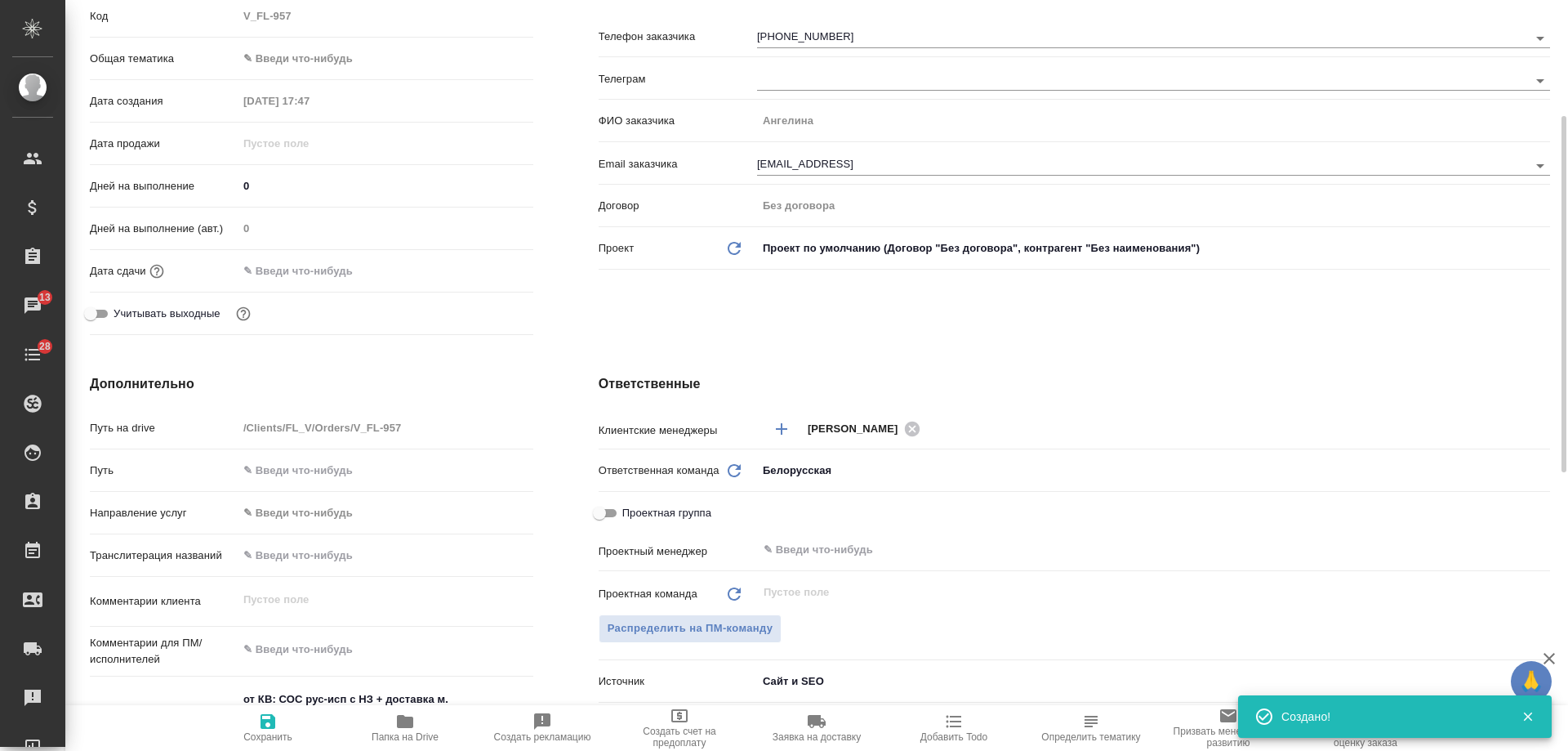
scroll to position [0, 0]
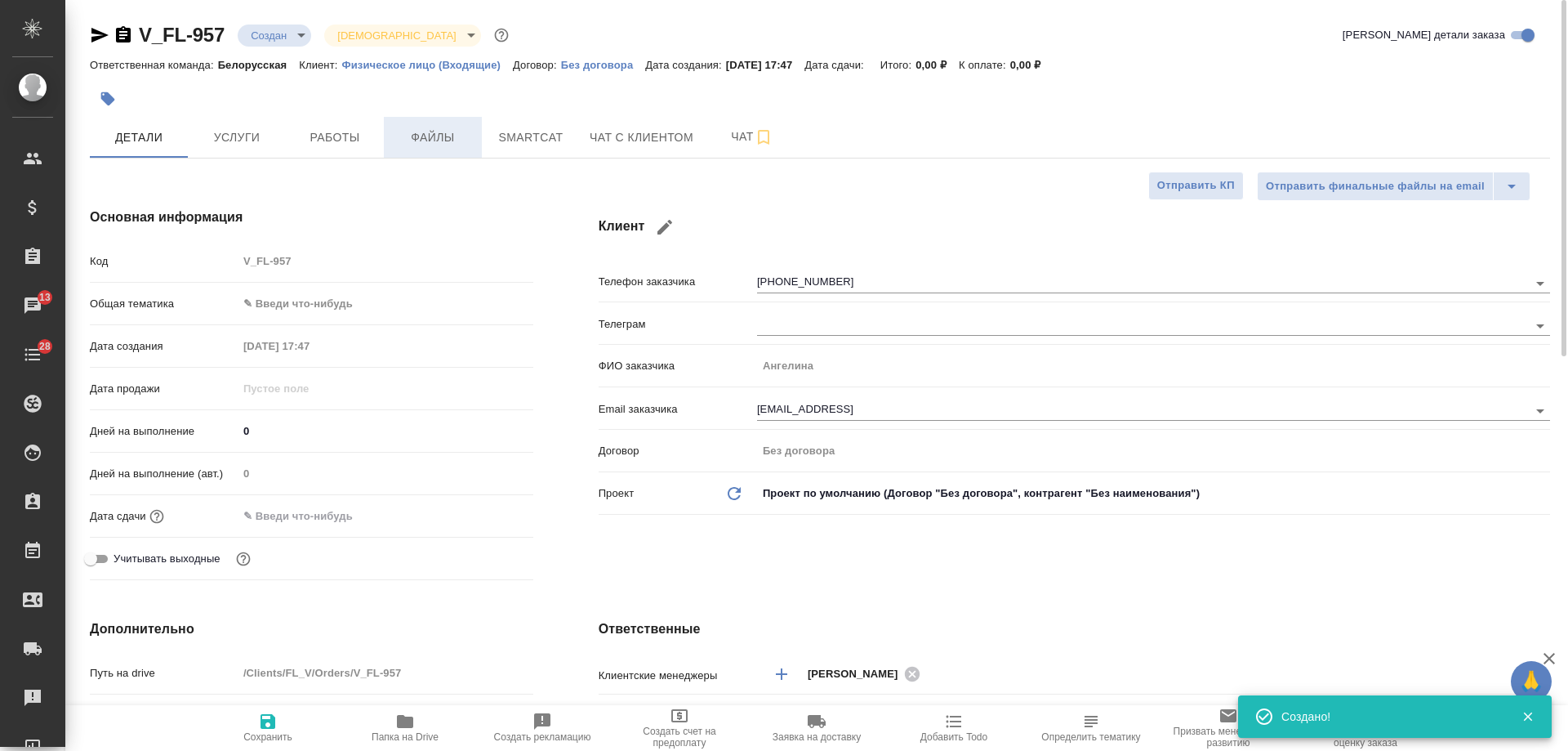
click at [439, 134] on span "Файлы" at bounding box center [432, 138] width 78 height 20
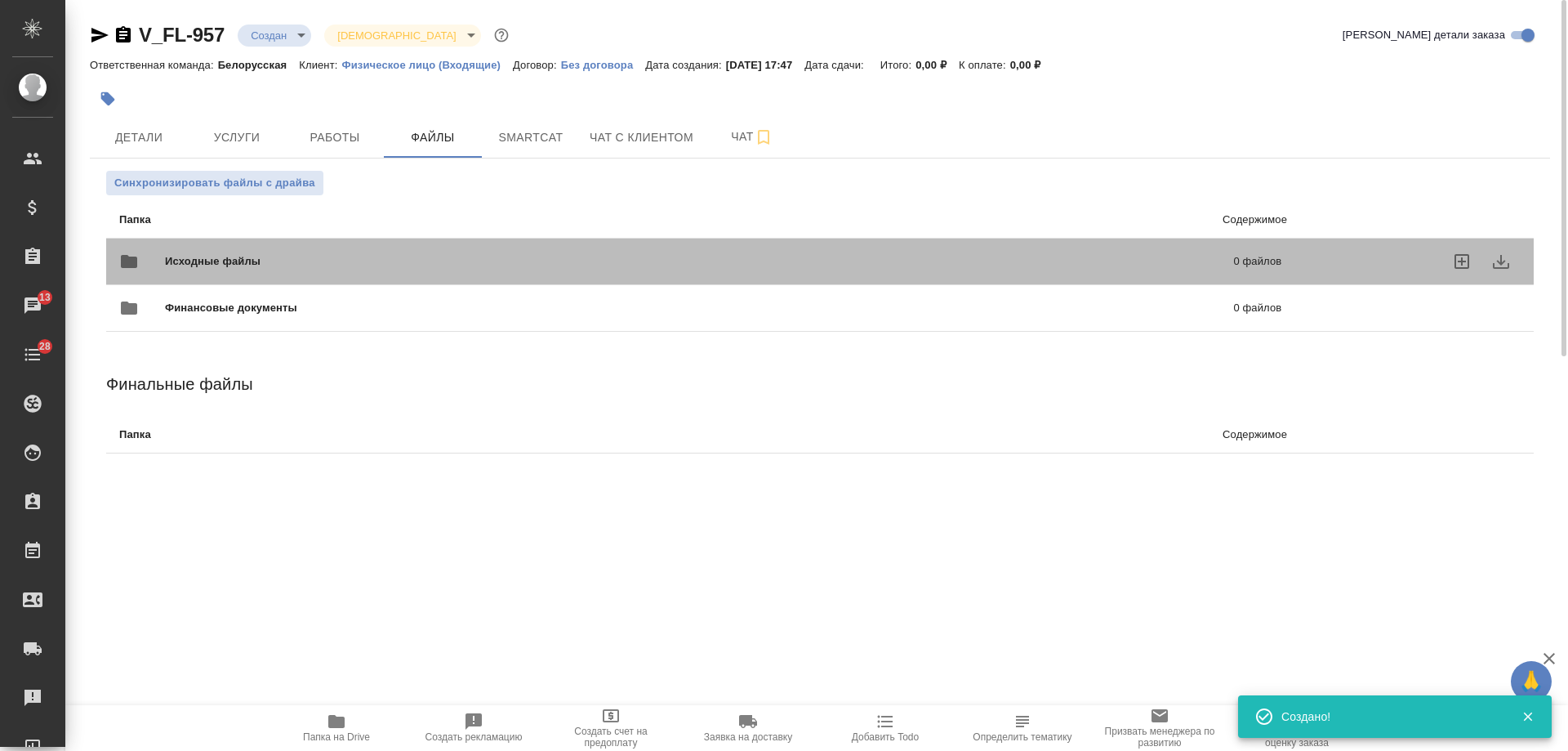
click at [853, 261] on p "0 файлов" at bounding box center [1014, 261] width 535 height 17
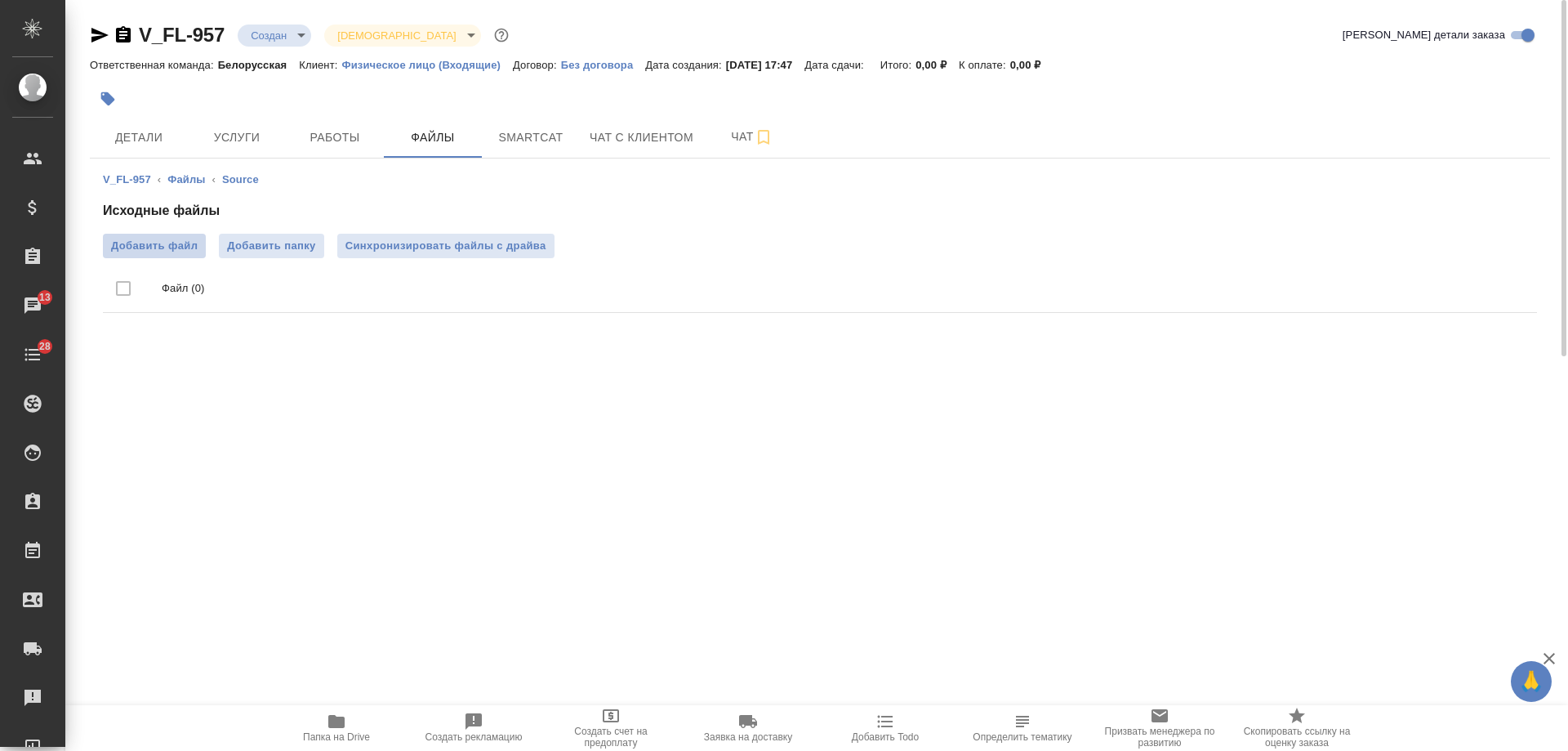
click at [149, 246] on span "Добавить файл" at bounding box center [154, 246] width 87 height 17
click at [0, 0] on input "Добавить файл" at bounding box center [0, 0] width 0 height 0
drag, startPoint x: 97, startPoint y: 36, endPoint x: 230, endPoint y: 4, distance: 136.8
click at [99, 36] on icon "button" at bounding box center [99, 34] width 19 height 19
click at [156, 131] on span "Детали" at bounding box center [139, 138] width 78 height 20
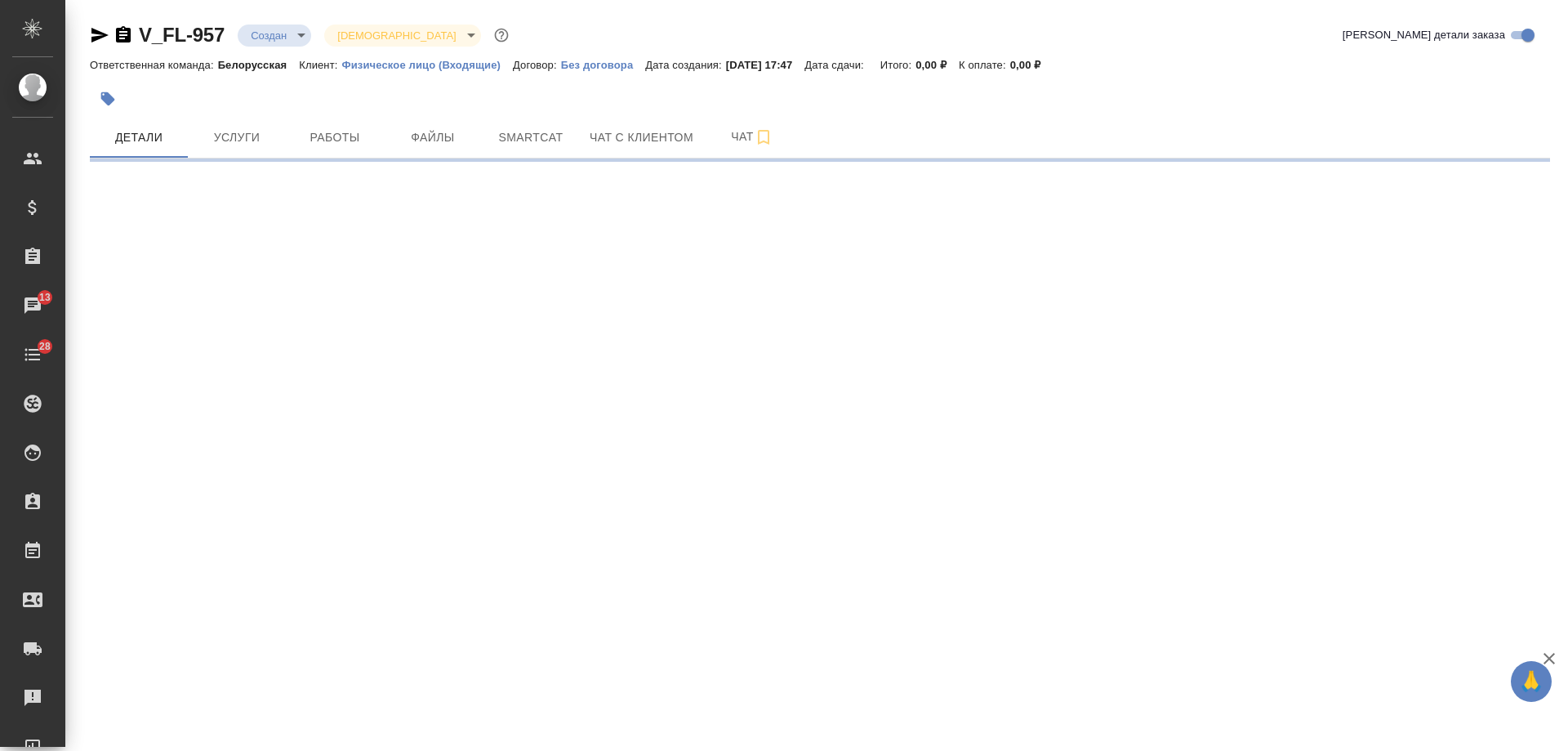
select select "RU"
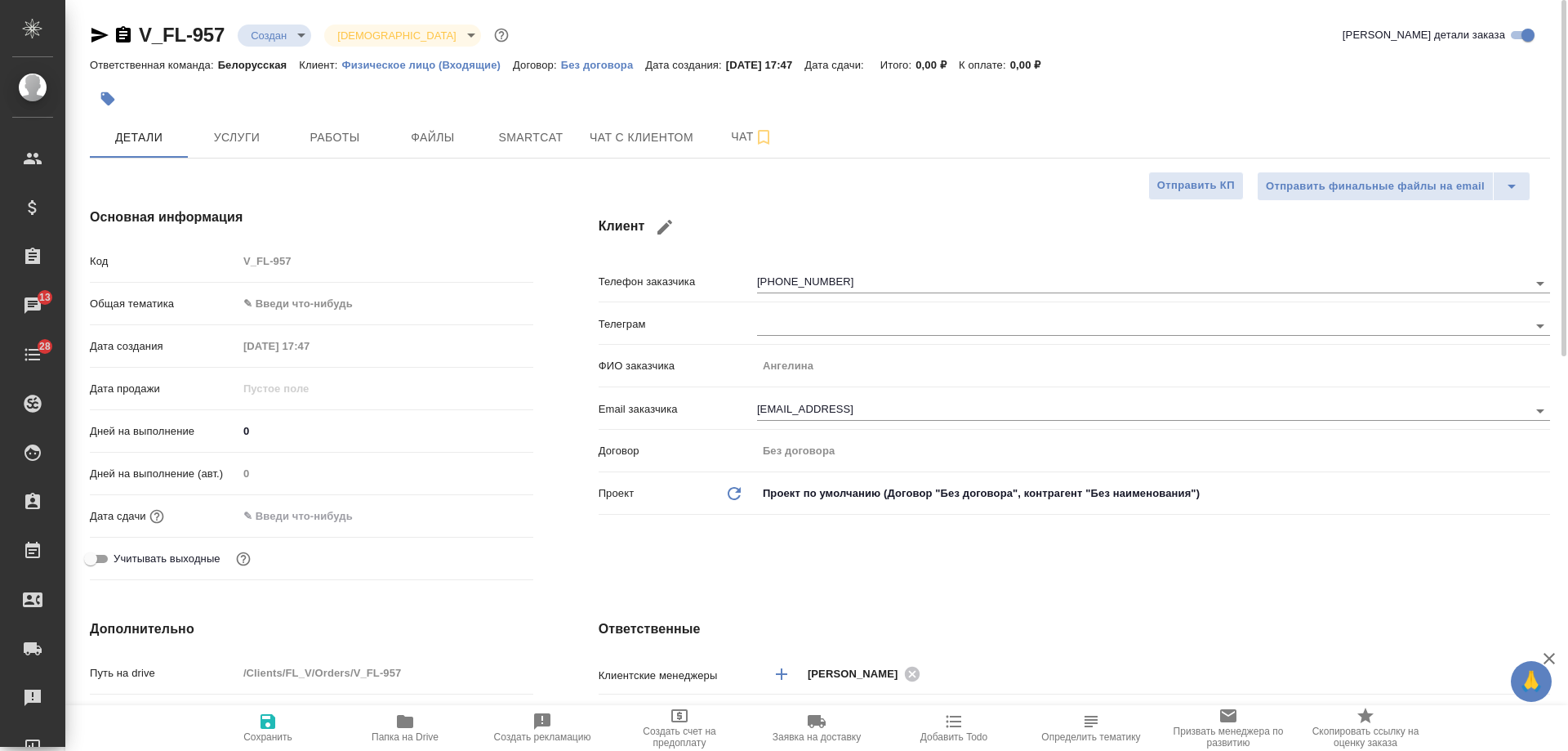
type textarea "x"
click at [671, 129] on span "Чат с клиентом" at bounding box center [641, 138] width 104 height 20
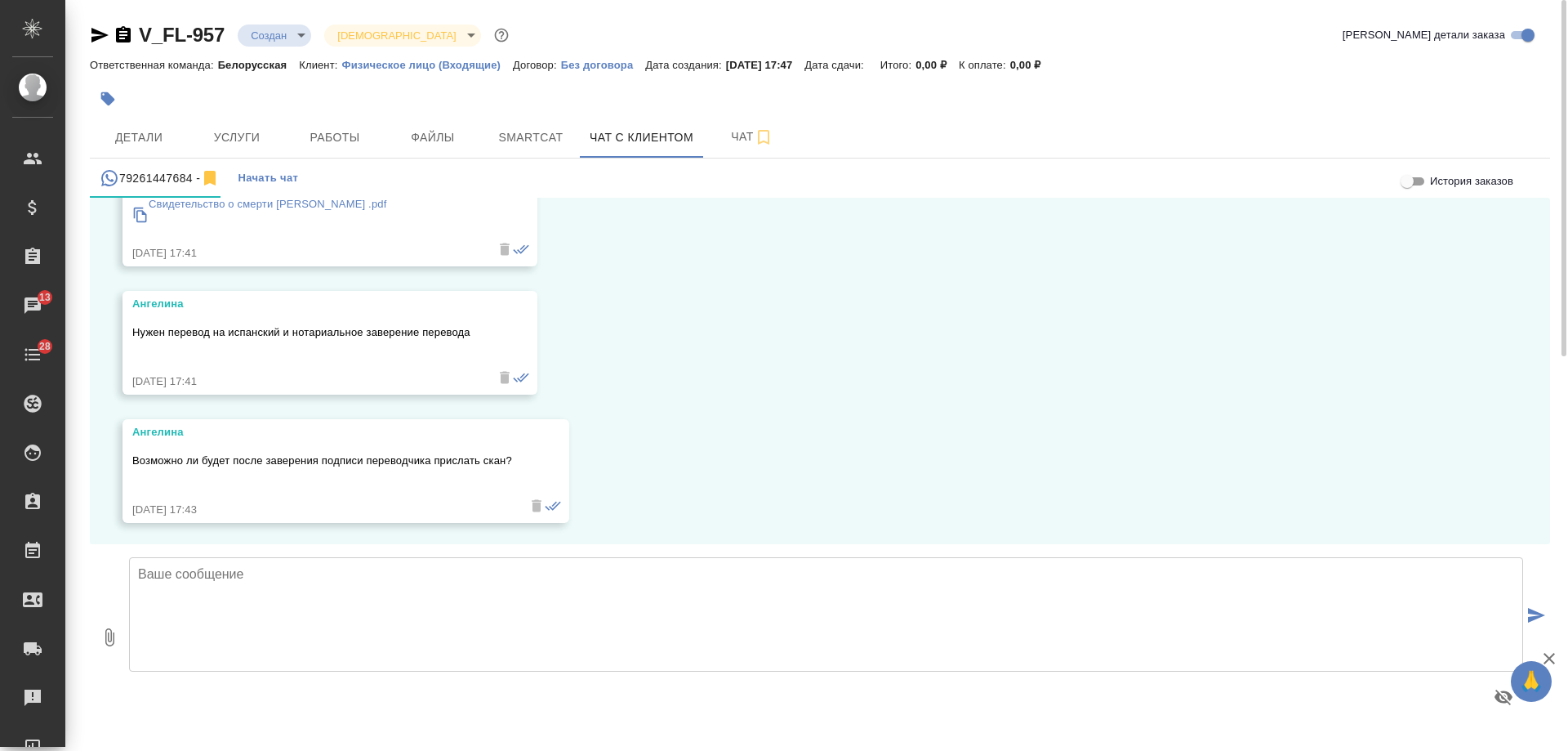
scroll to position [238, 0]
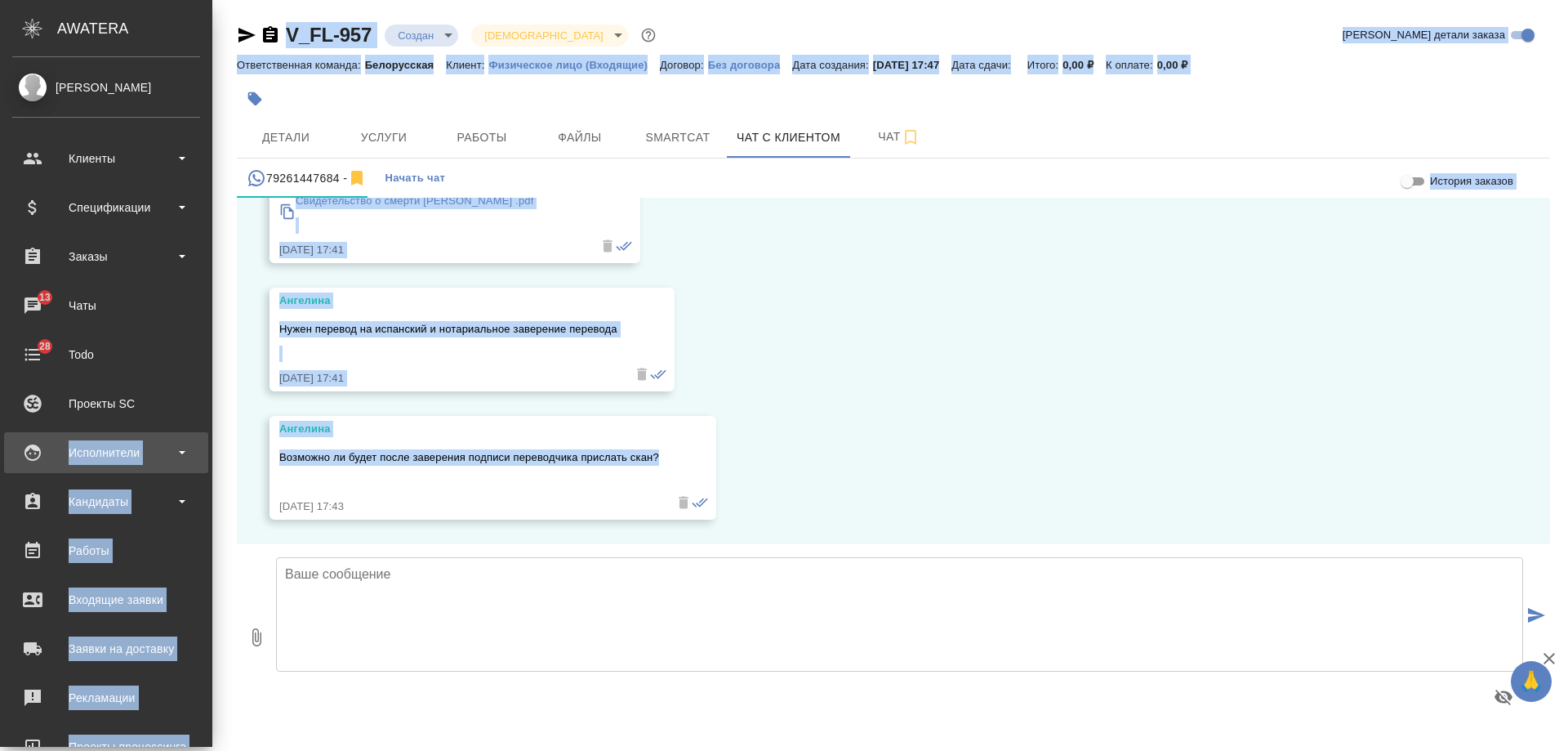
drag, startPoint x: 517, startPoint y: 459, endPoint x: 0, endPoint y: 456, distance: 517.0
click at [0, 456] on div ".cls-1 fill:#fff; AWATERA Gudina Alexandra Клиенты Спецификации Заказы 13 Чаты …" at bounding box center [784, 375] width 1568 height 751
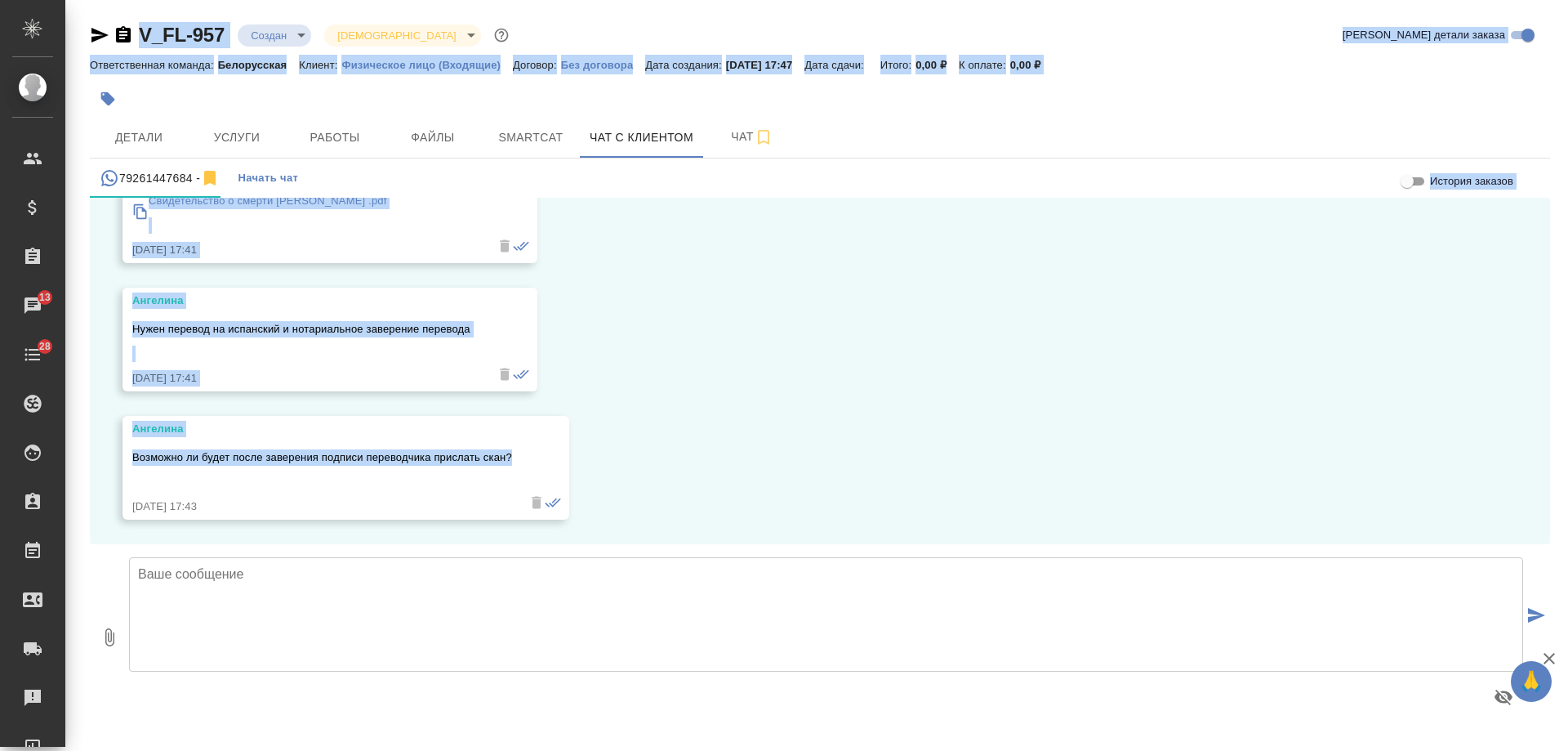
click at [797, 434] on div "26.09, пятница Гудина Александра (менеджер) Ангелина, добрый день! Направьте, п…" at bounding box center [820, 371] width 1460 height 347
click at [539, 441] on div "Ангелина Возможно ли будет после заверения подписи переводчика прислать скан? 2…" at bounding box center [346, 468] width 447 height 104
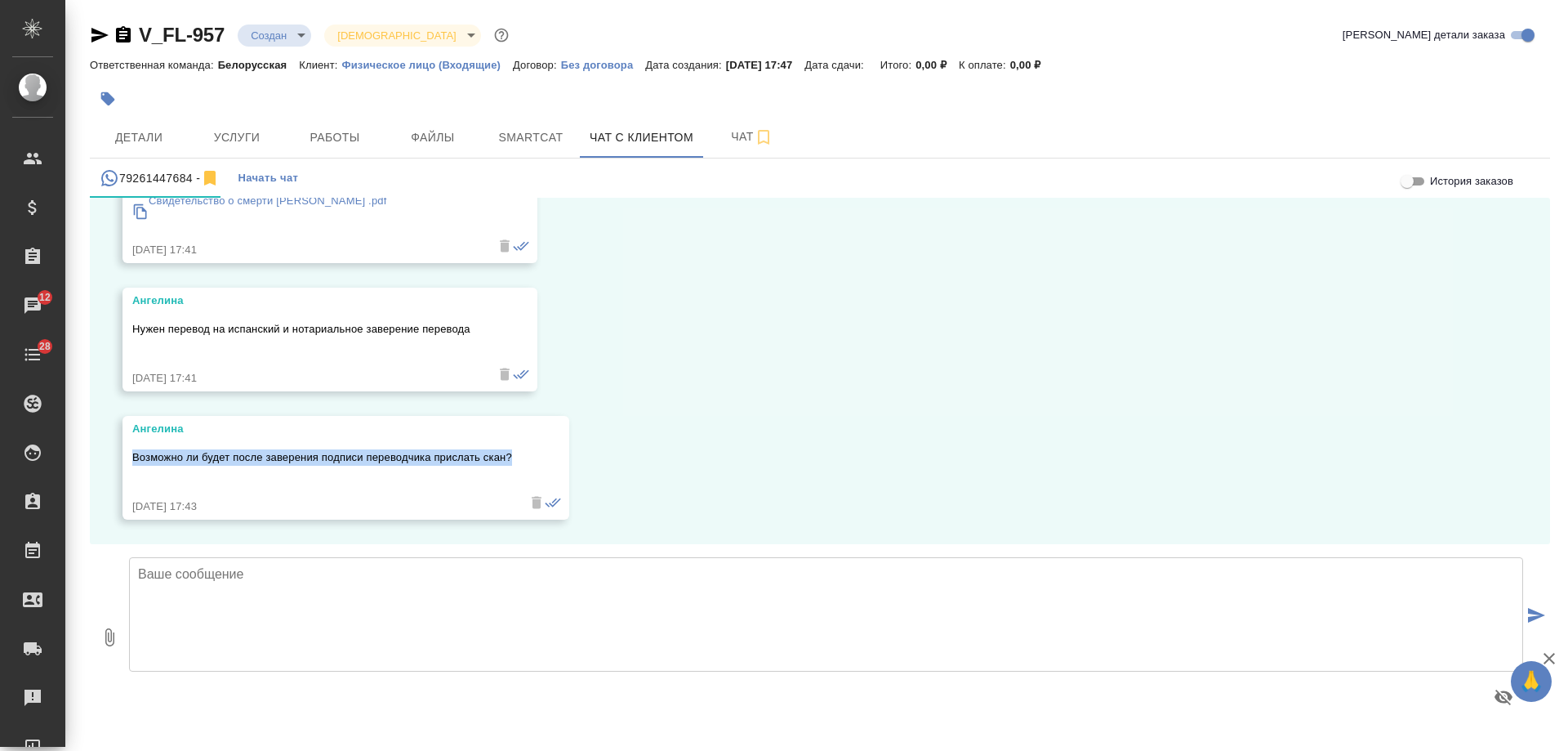
drag, startPoint x: 528, startPoint y: 459, endPoint x: 131, endPoint y: 465, distance: 397.0
click at [131, 465] on div "Ангелина Возможно ли будет после заверения подписи переводчика прислать скан? 2…" at bounding box center [346, 468] width 447 height 104
copy p "Возможно ли будет после заверения подписи переводчика прислать скан?"
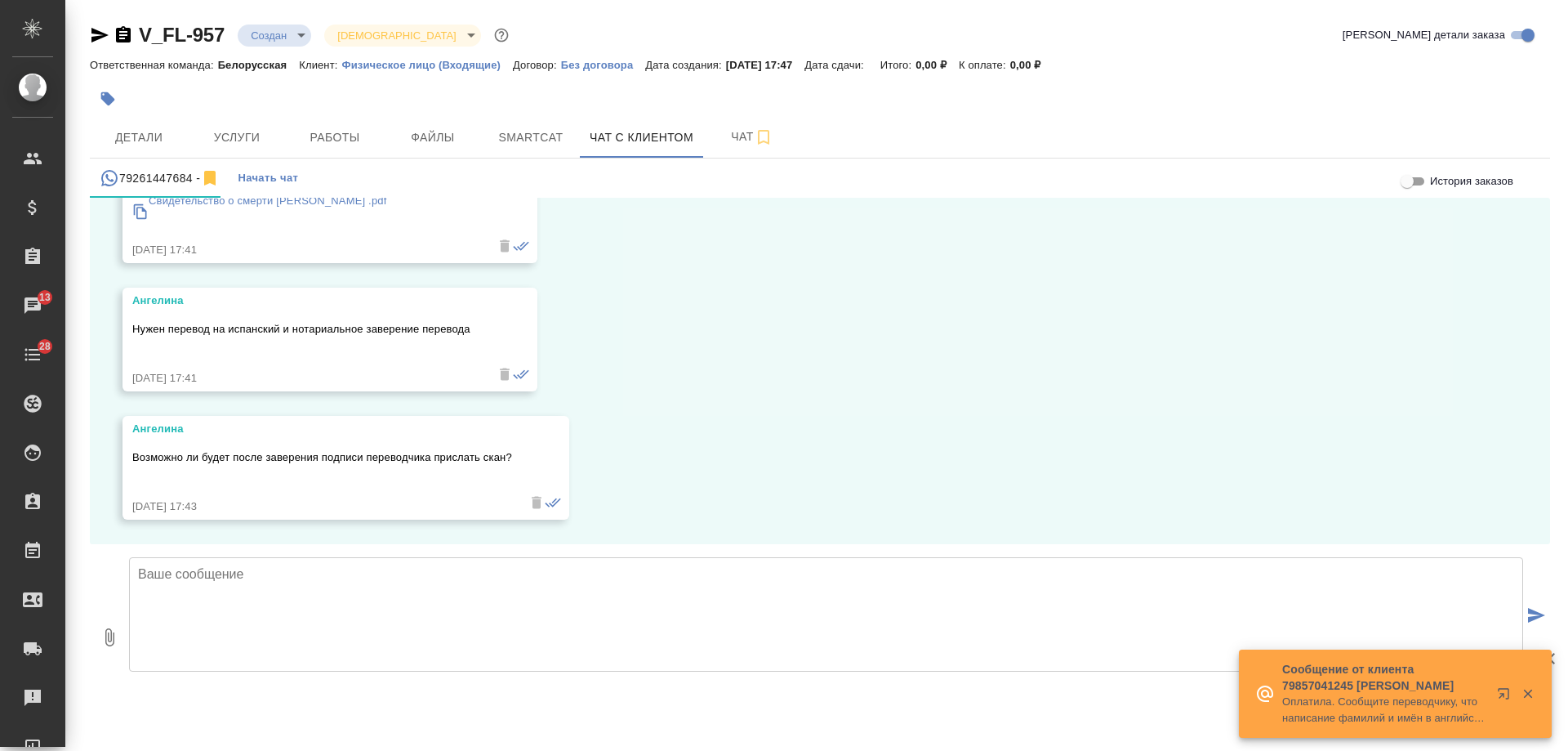
click at [759, 423] on div "26.09, пятница Гудина Александра (менеджер) Ангелина, добрый день! Направьте, п…" at bounding box center [820, 371] width 1460 height 347
click at [128, 125] on button "Детали" at bounding box center [139, 137] width 98 height 41
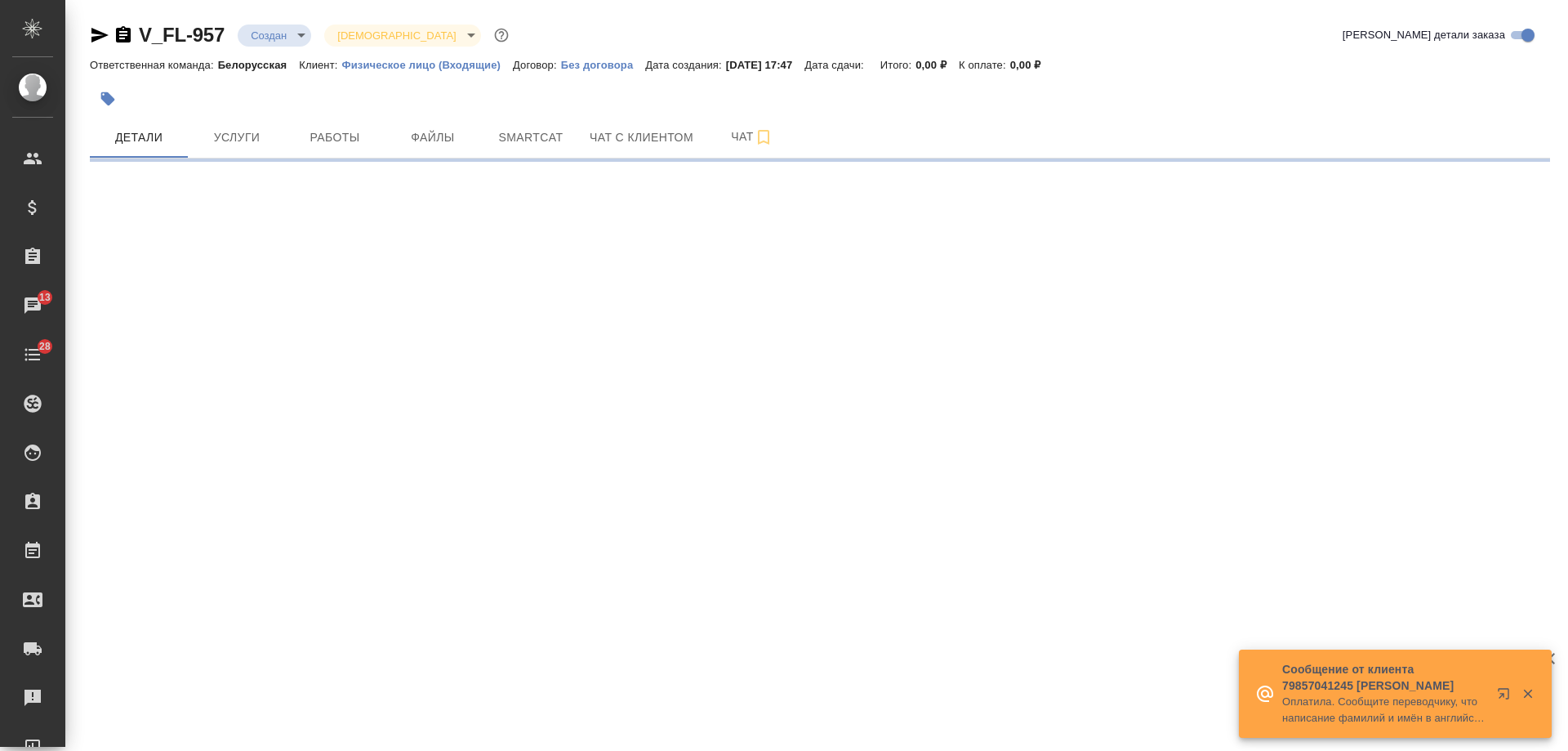
select select "RU"
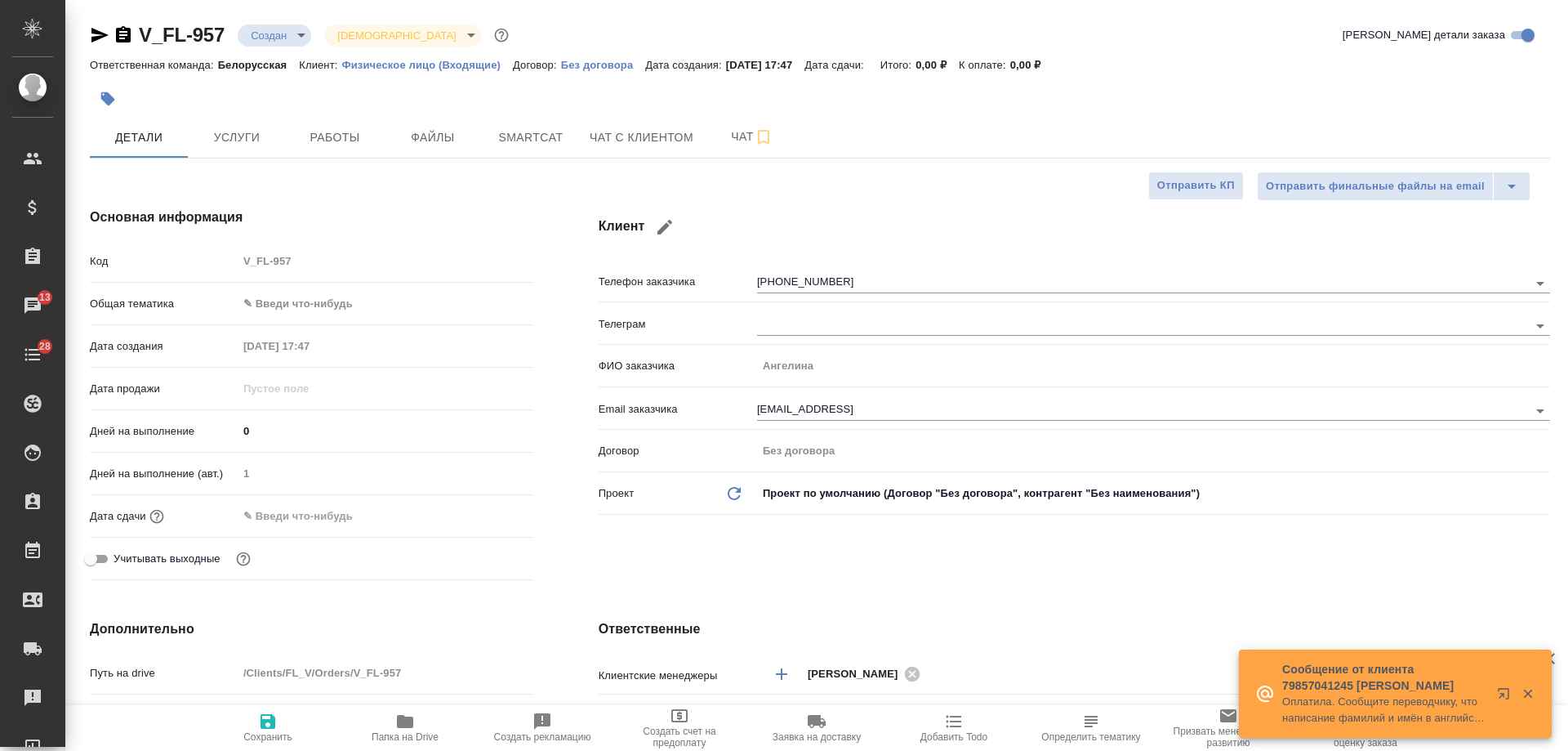
type textarea "x"
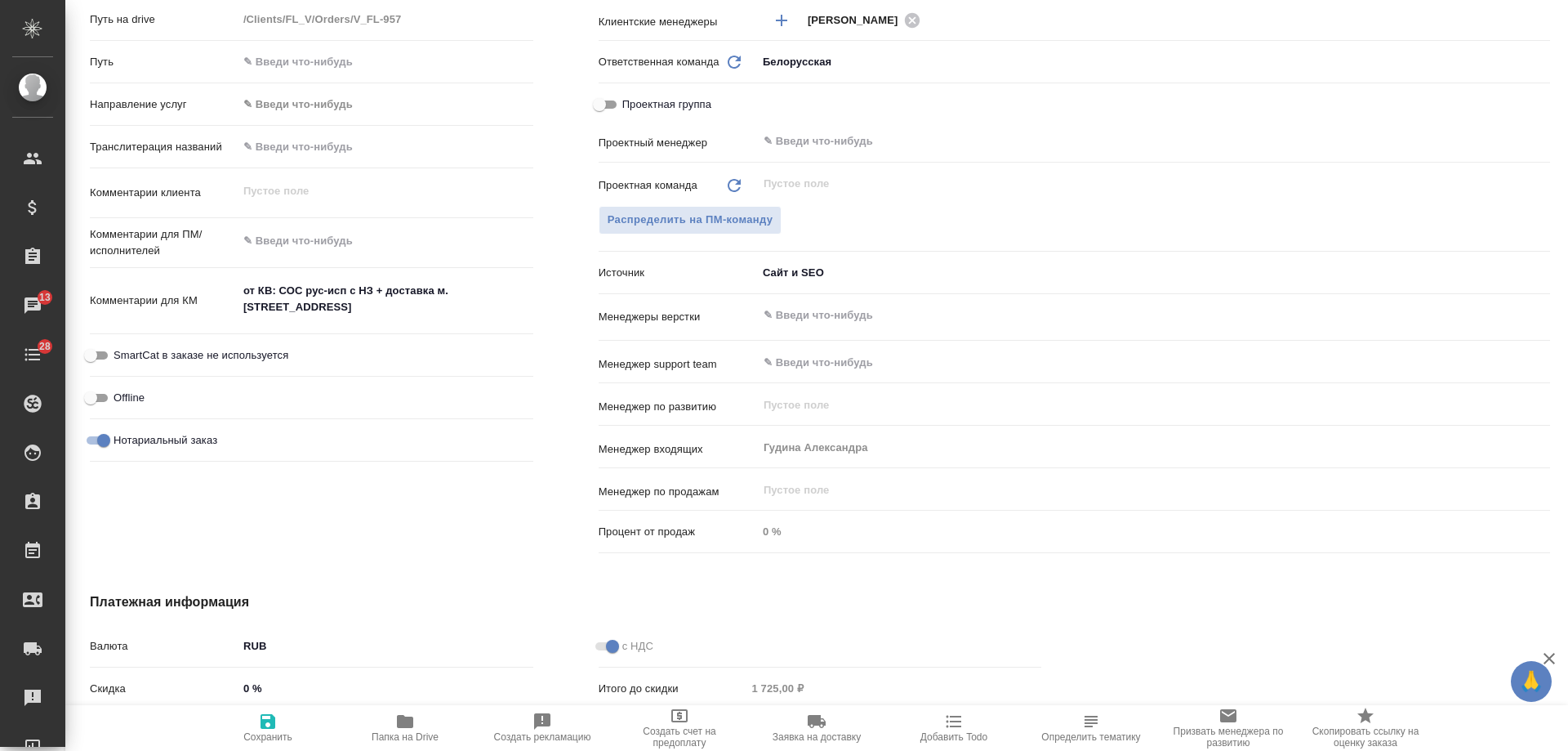
type textarea "x"
click at [371, 291] on textarea "от КВ: СОС рус-исп с НЗ + доставка м. Бибирево, ул. Бибиревская 9" at bounding box center [386, 300] width 294 height 44
type textarea "от КВ: СОС рус-исп с НЗ, + доставка м. Бибирево, ул. Бибиревская 9"
type textarea "x"
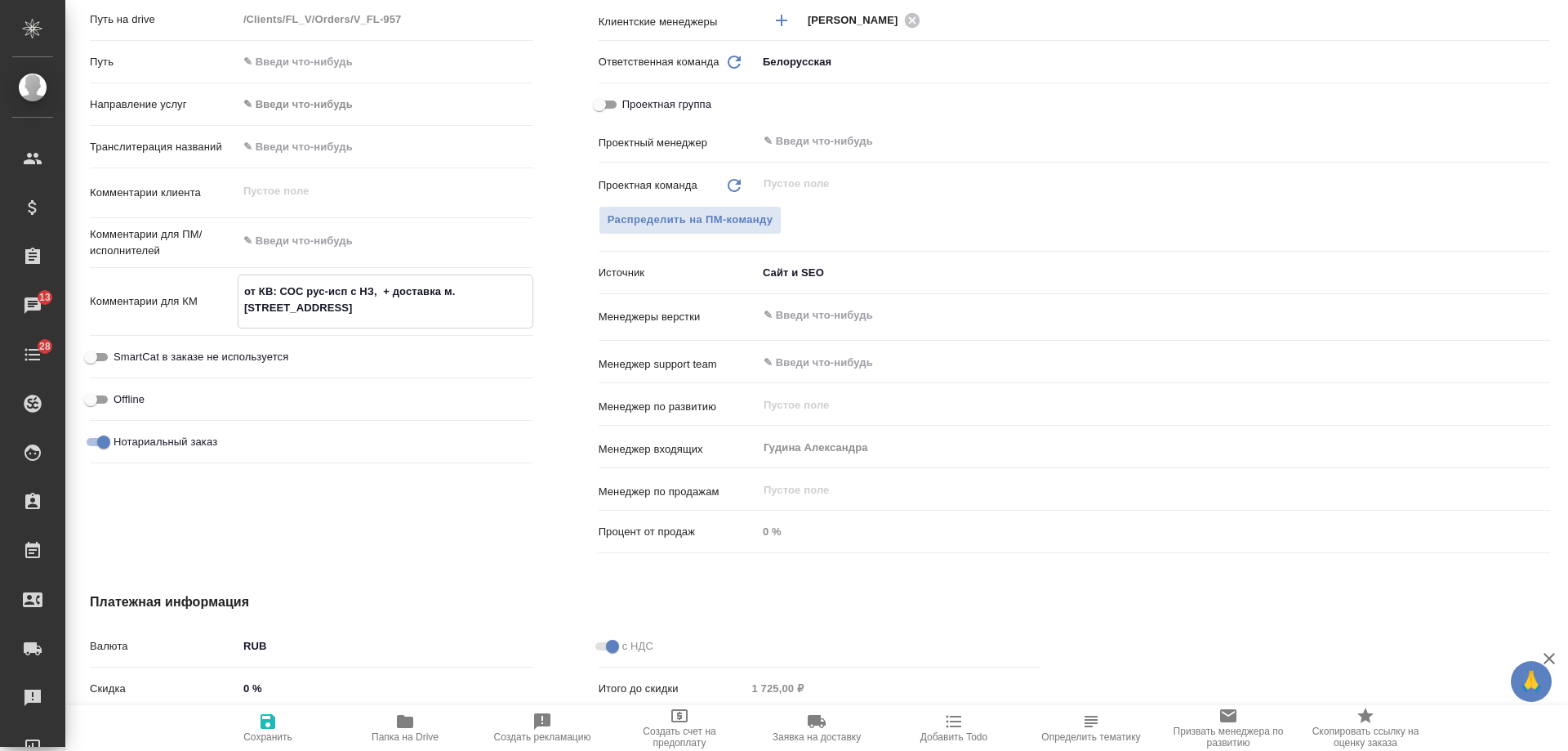
type textarea "x"
type textarea "от КВ: СОС рус-исп с НЗ, с + доставка м. Бибирево, ул. Бибиревская 9"
type textarea "x"
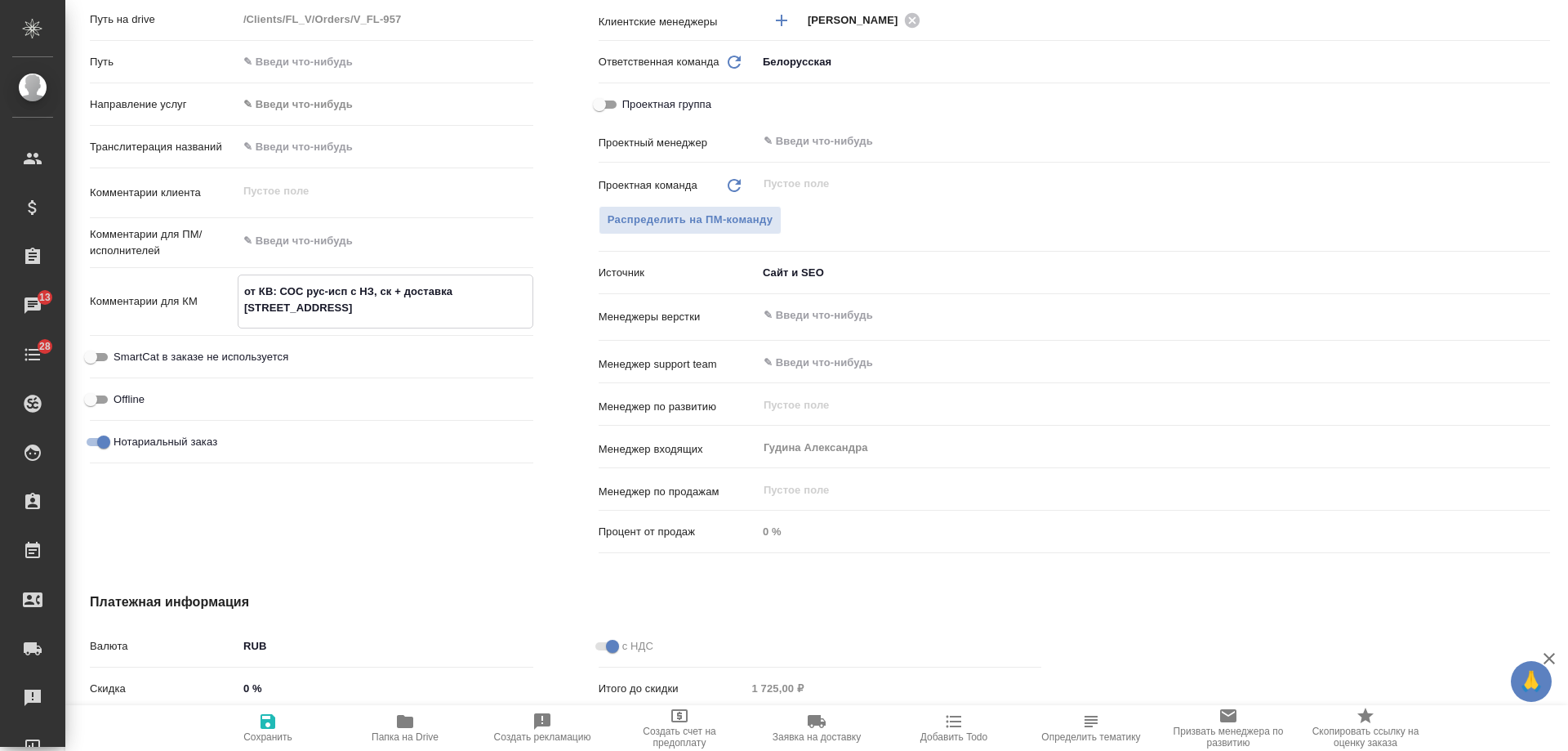
type textarea "от КВ: СОС рус-исп с НЗ, ска + доставка м. Бибирево, ул. Бибиревская 9"
type textarea "x"
type textarea "от КВ: СОС рус-исп с НЗ, скан + доставка м. Бибирево, ул. Бибиревская 9"
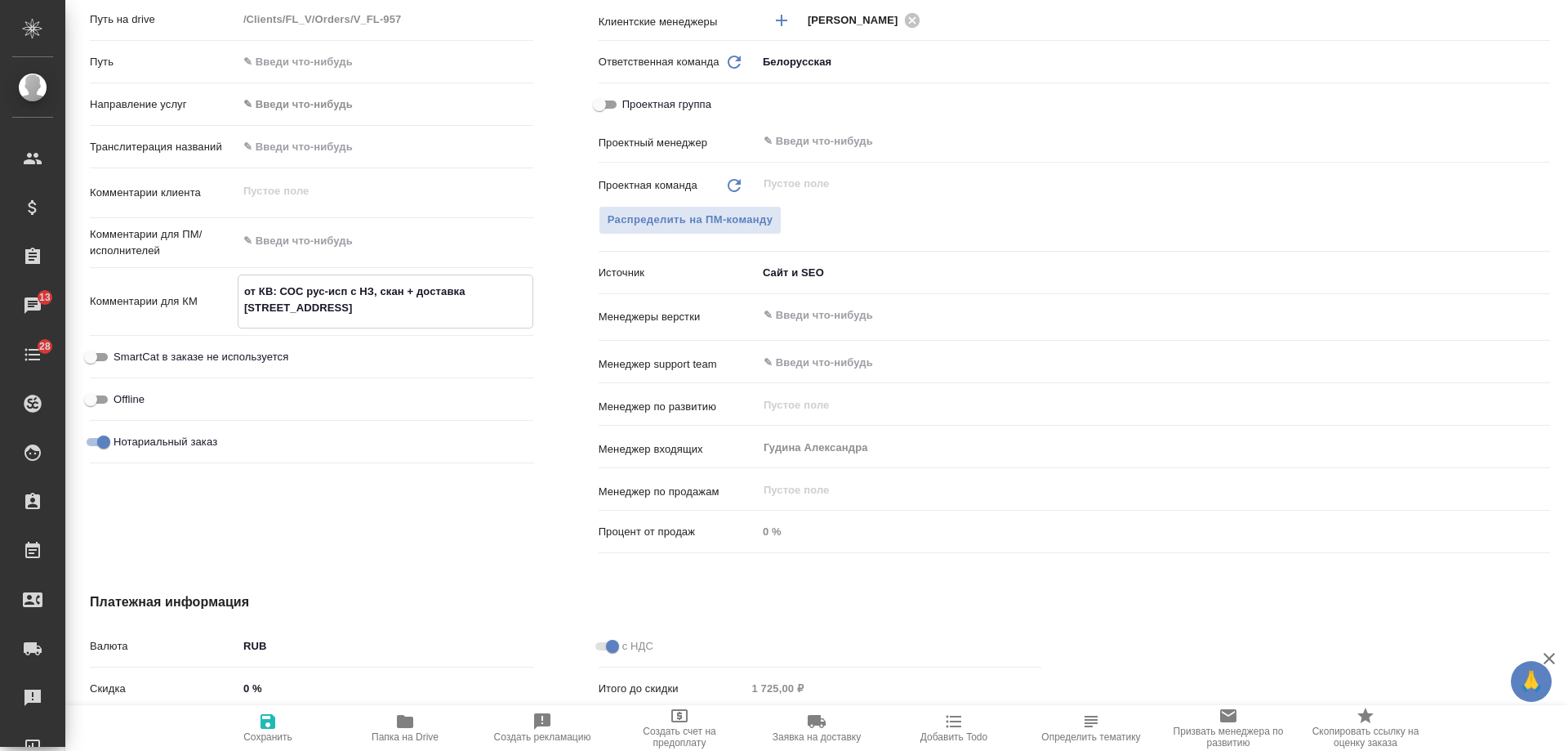
type textarea "x"
type textarea "от КВ: СОС рус-исп с НЗ, скан + доставка м. Бибирево, ул. Бибиревская 9"
type textarea "x"
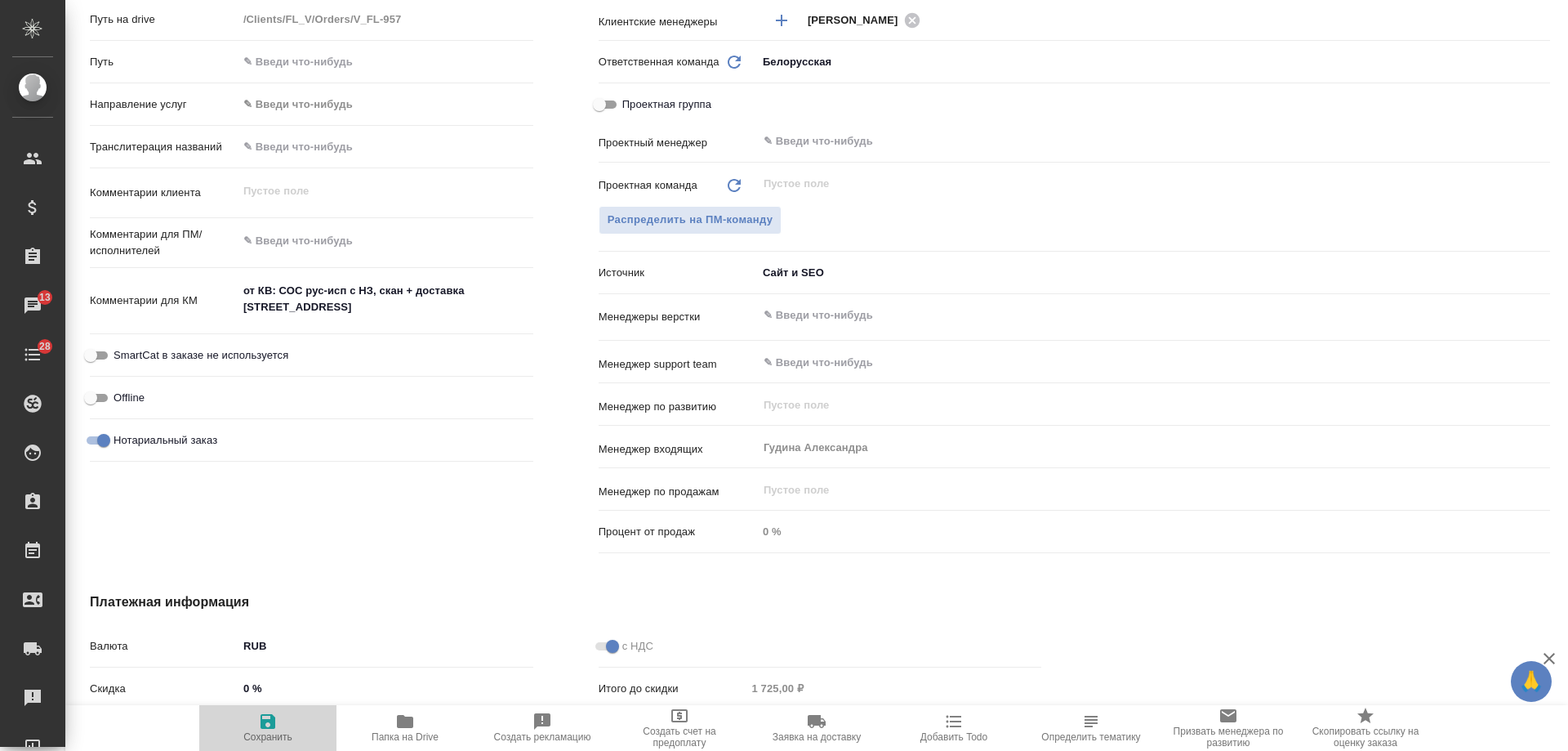
click at [264, 722] on icon "button" at bounding box center [268, 722] width 15 height 15
type textarea "x"
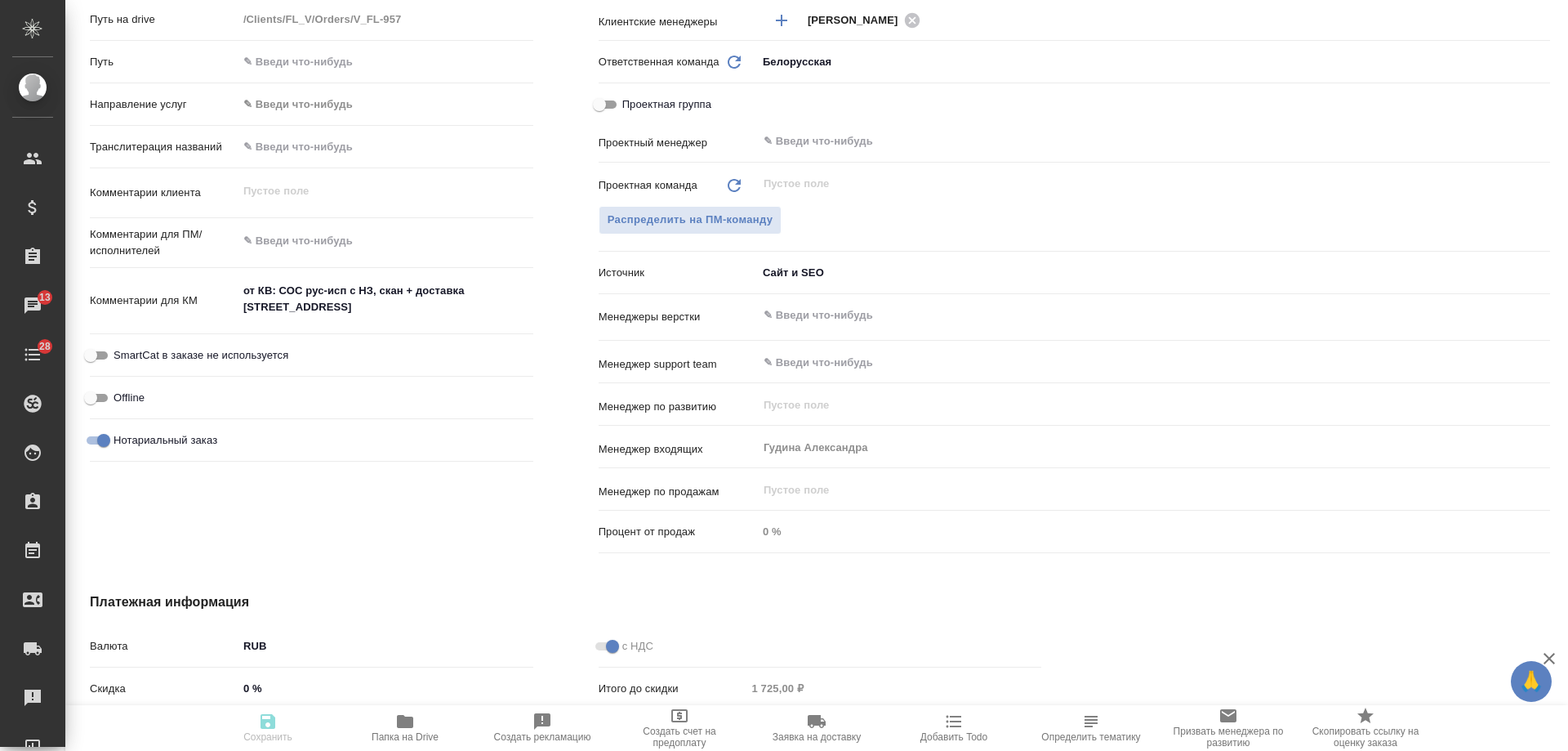
type textarea "x"
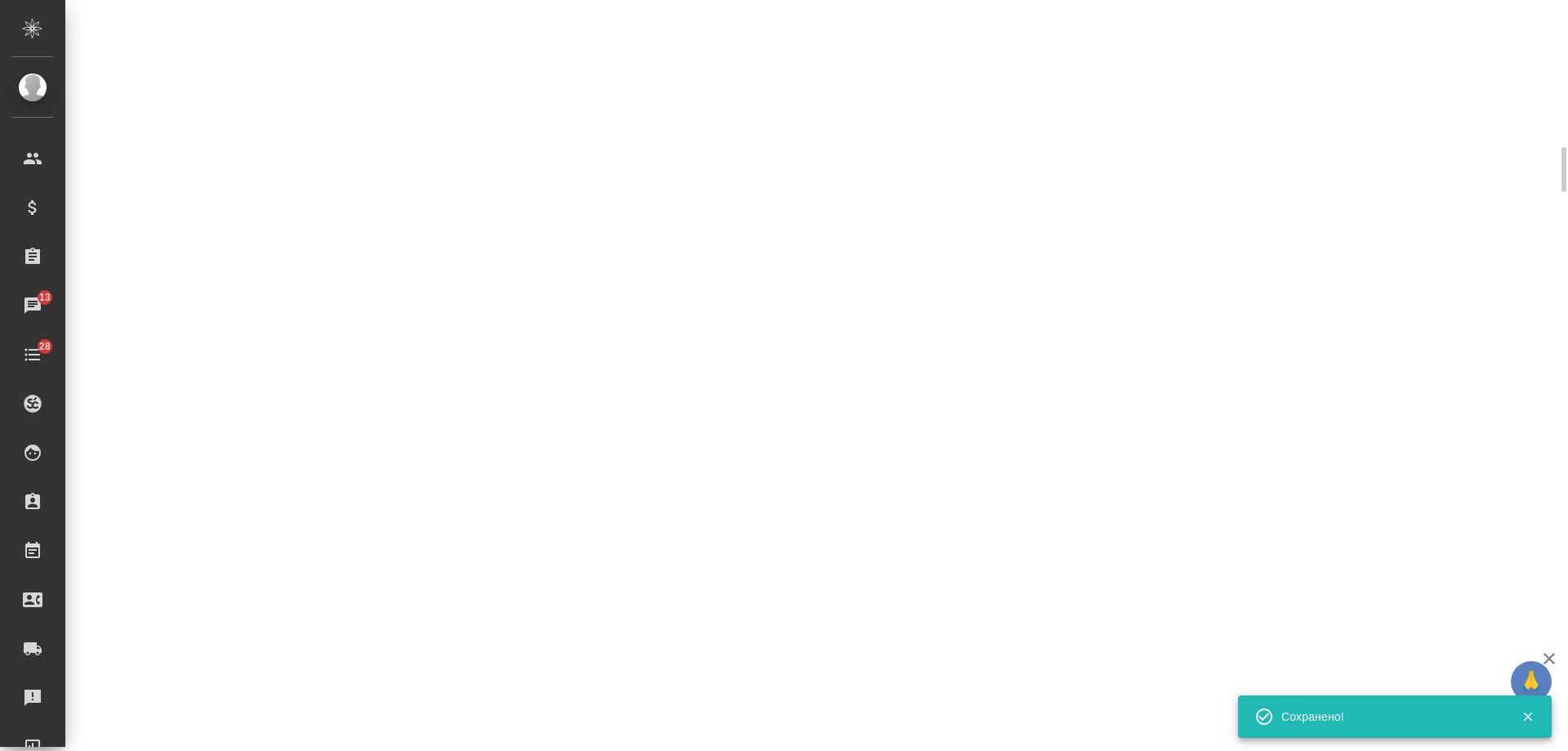
select select "RU"
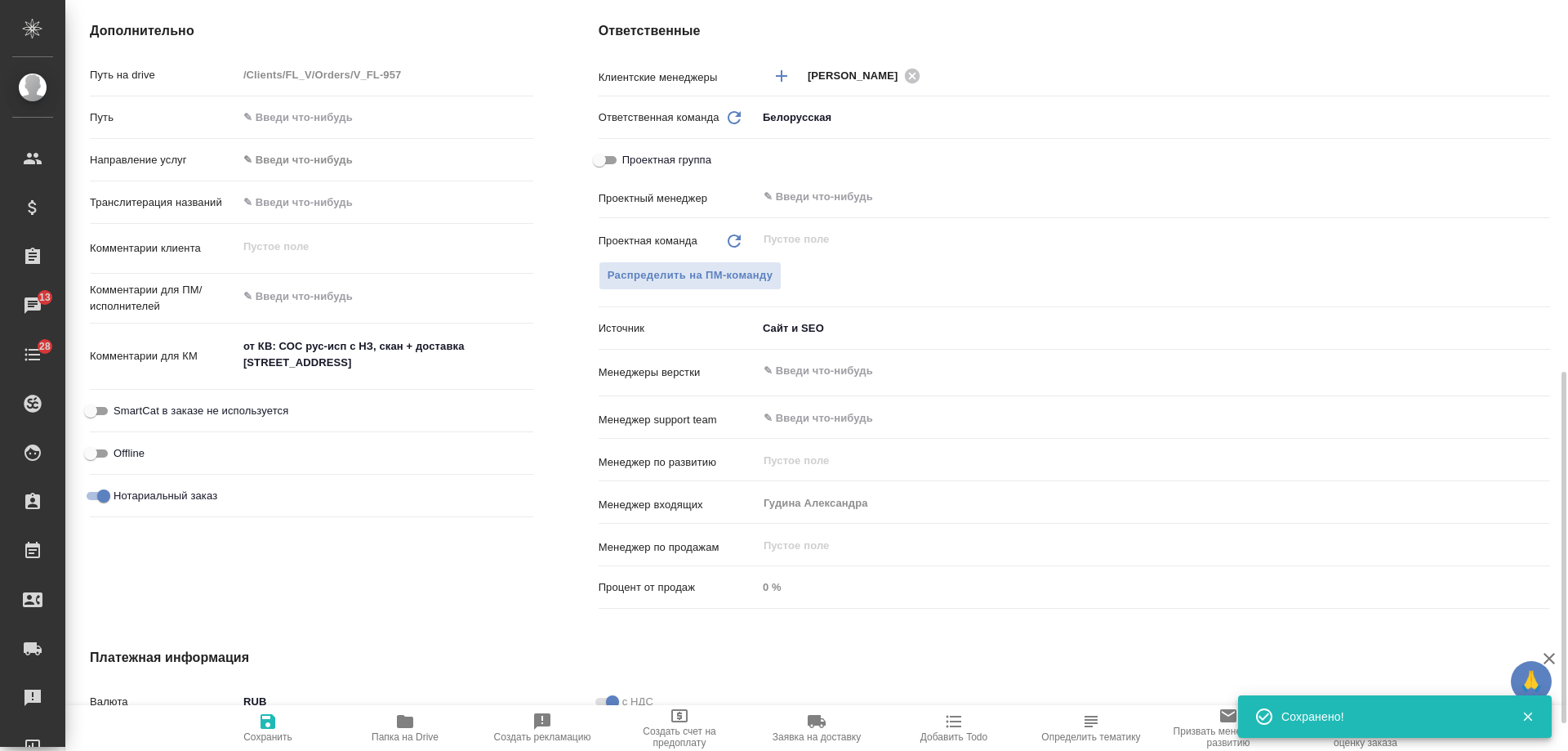
type textarea "x"
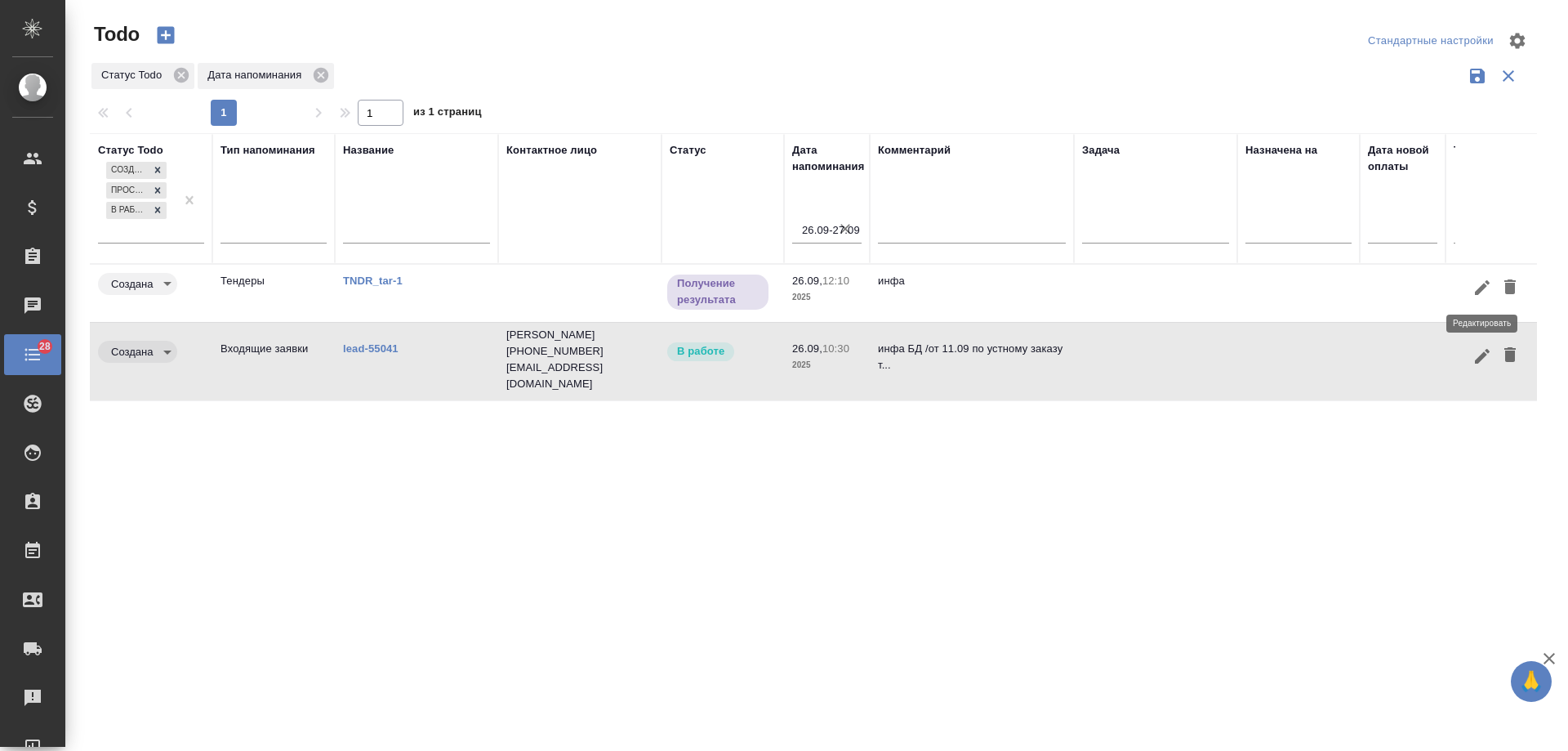
click at [1476, 283] on icon "button" at bounding box center [1482, 287] width 19 height 19
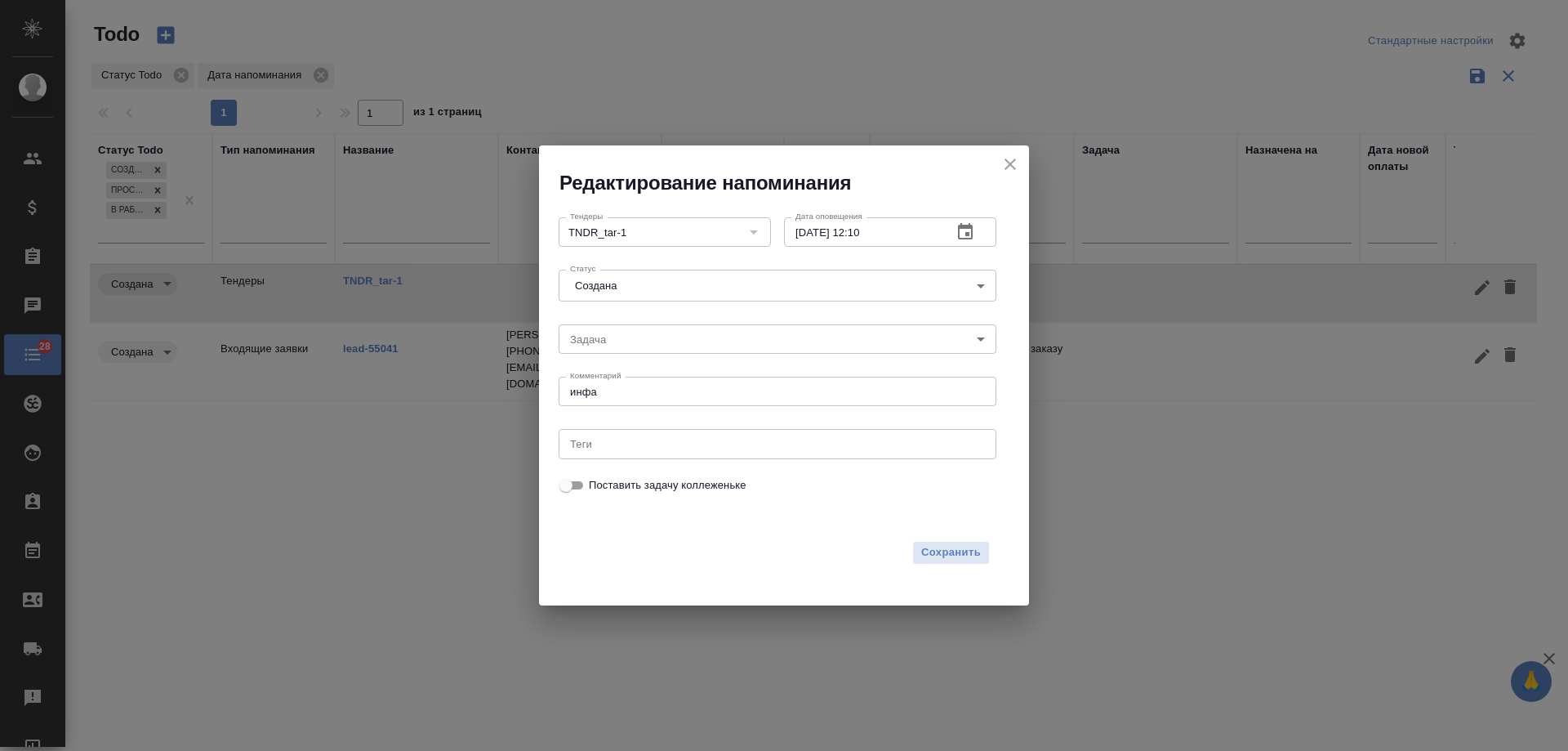
click at [968, 234] on icon "button" at bounding box center [965, 231] width 15 height 17
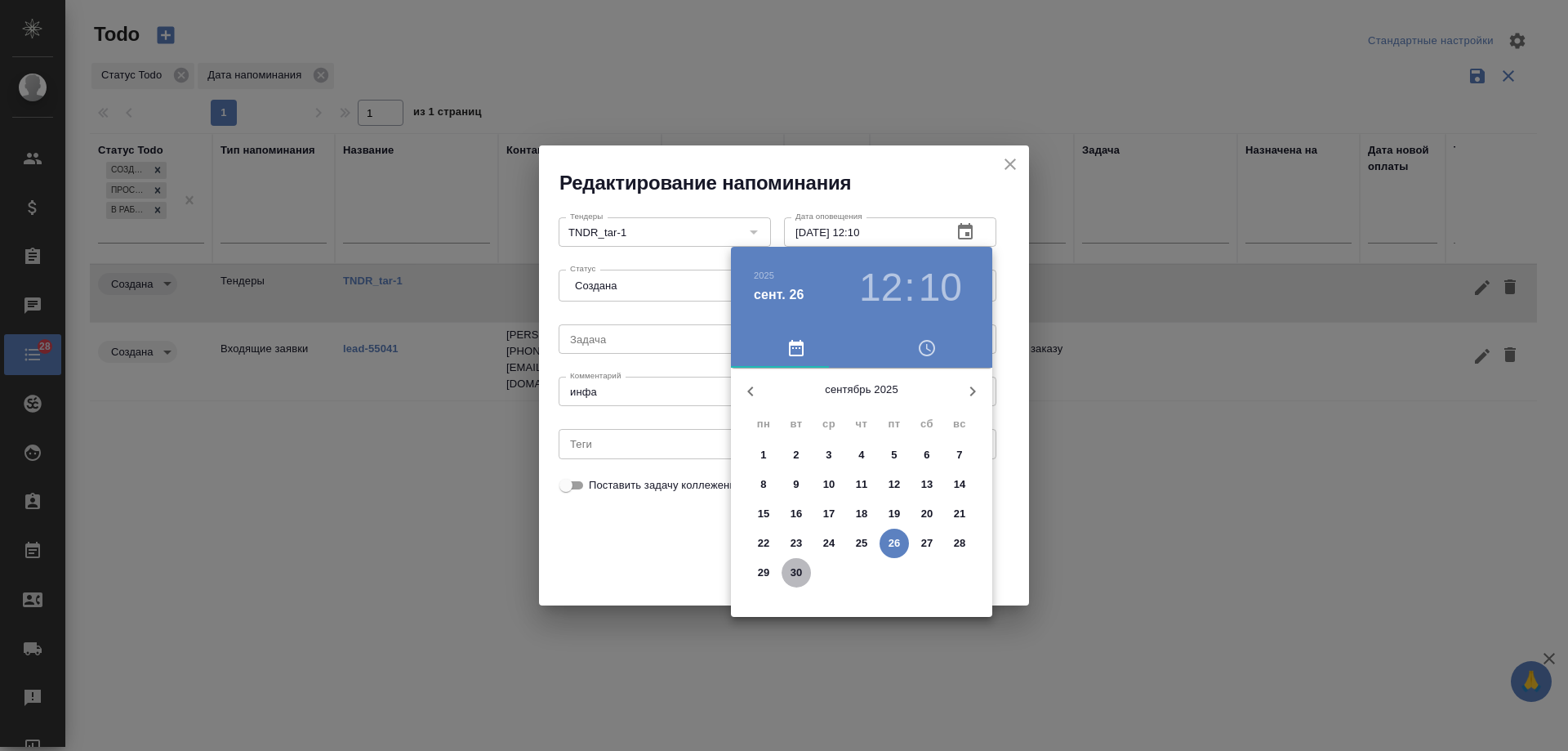
click at [792, 566] on p "30" at bounding box center [797, 573] width 13 height 17
type input "[DATE] 12:10"
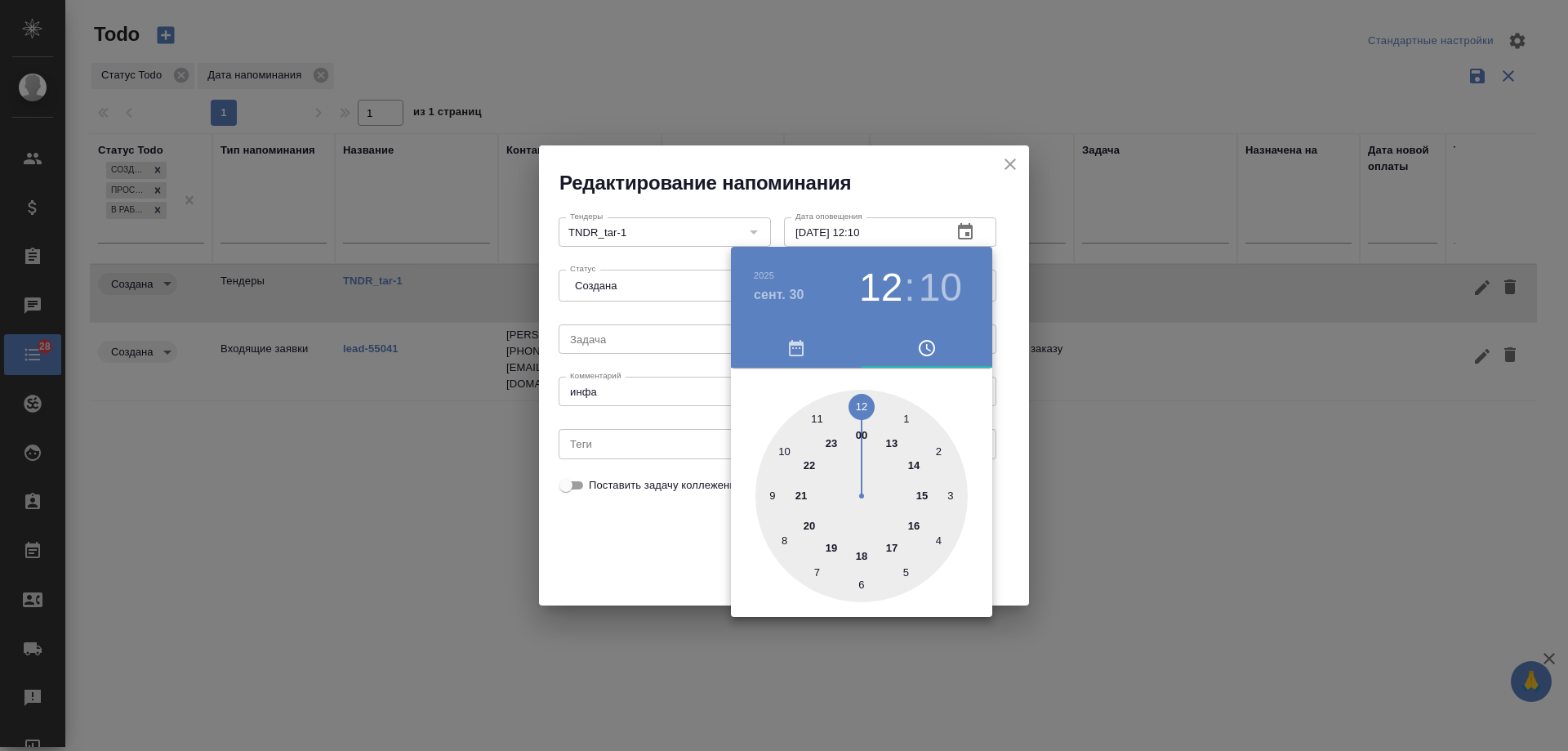
drag, startPoint x: 660, startPoint y: 556, endPoint x: 823, endPoint y: 546, distance: 163.3
click at [660, 555] on div at bounding box center [784, 375] width 1568 height 751
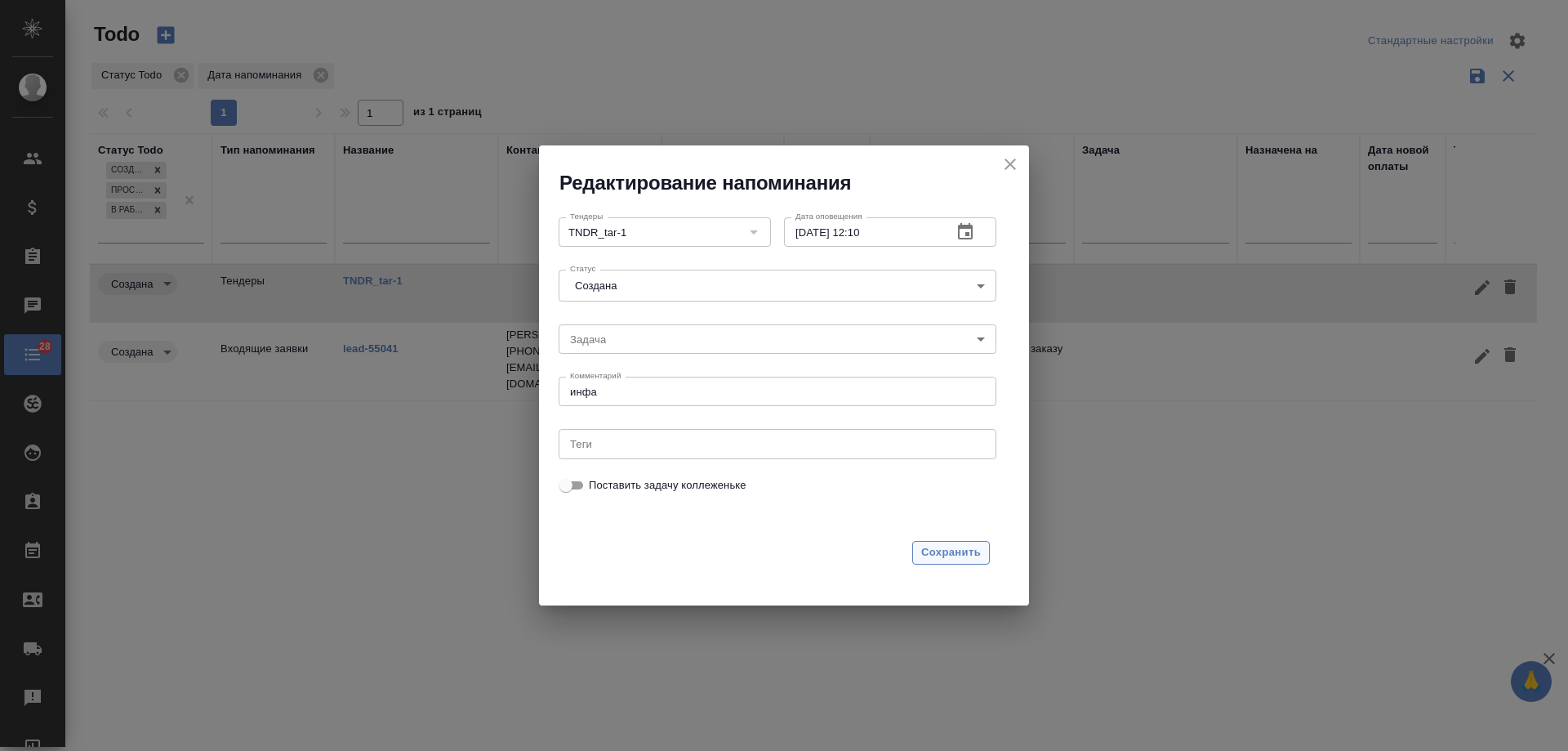
click at [938, 554] on span "Сохранить" at bounding box center [950, 552] width 59 height 18
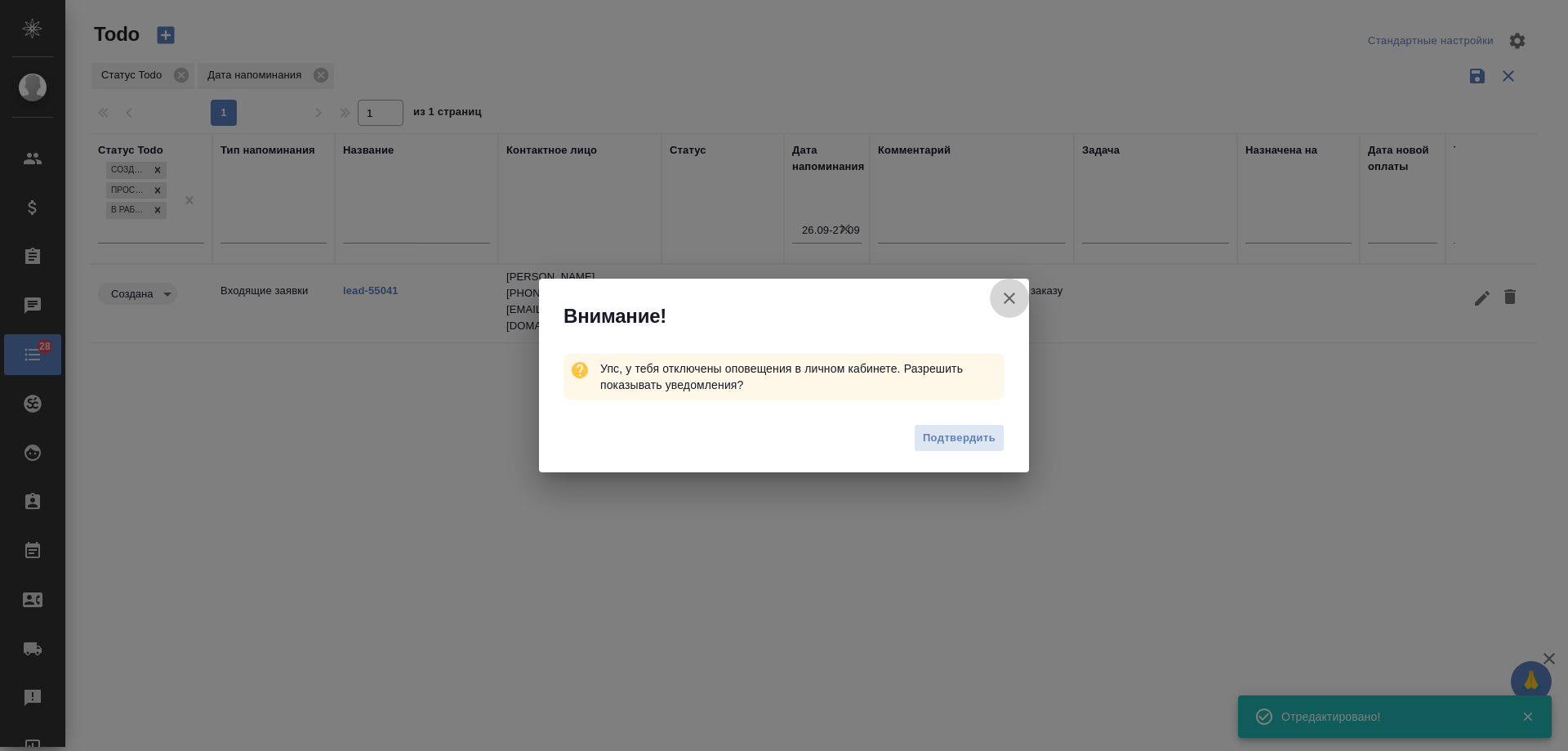
click at [1011, 299] on icon "button" at bounding box center [1009, 298] width 12 height 12
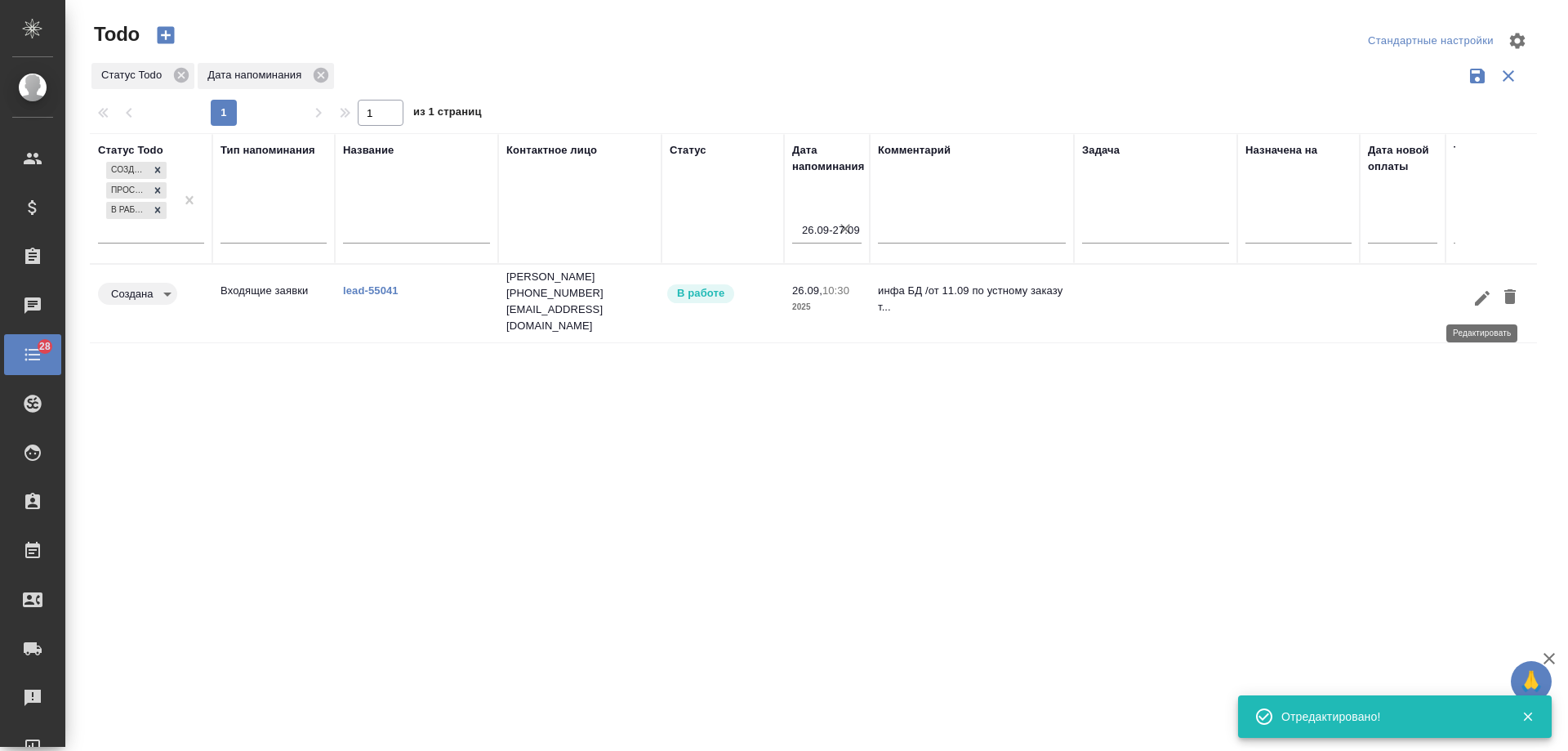
click at [1494, 293] on button "button" at bounding box center [1482, 297] width 28 height 30
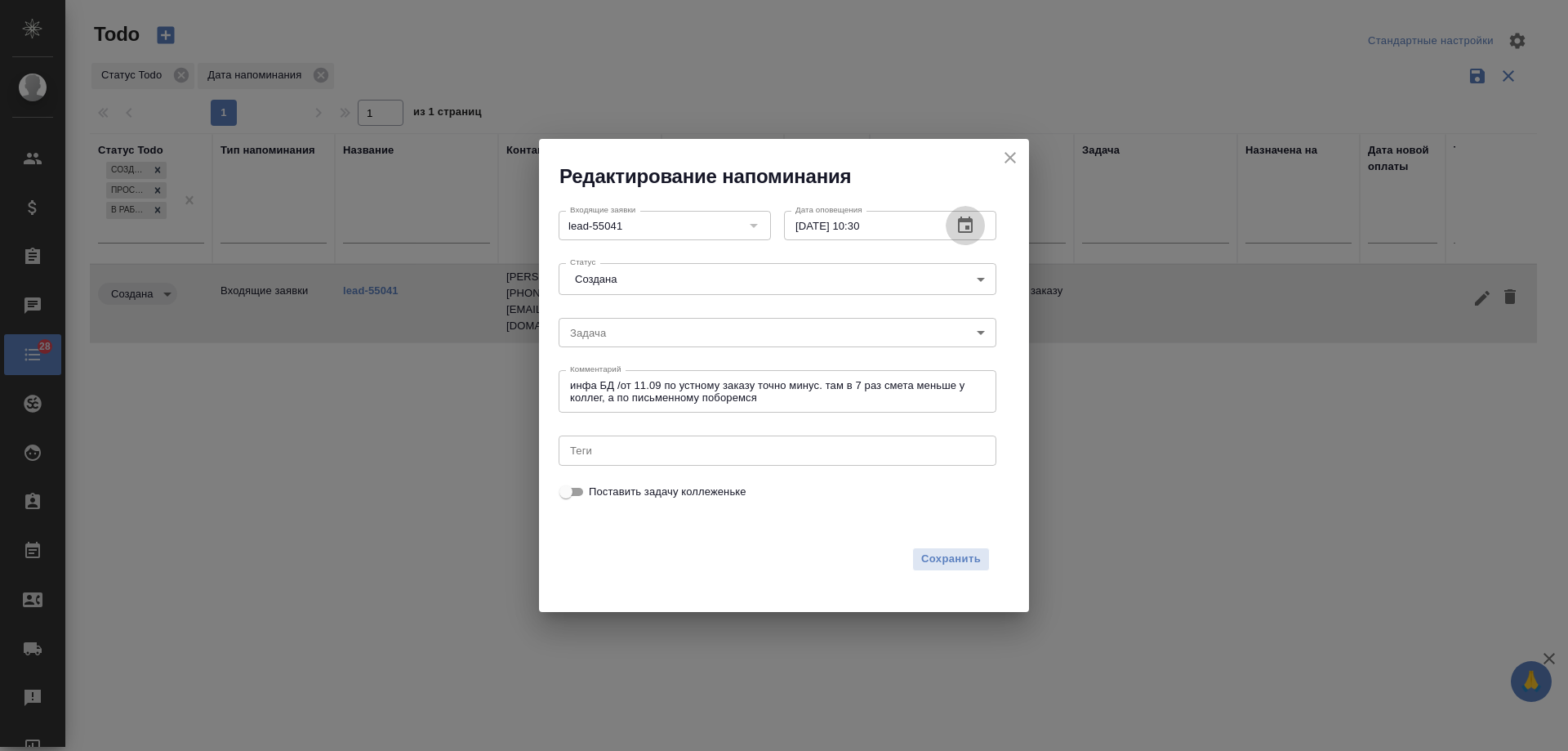
click at [974, 222] on icon "button" at bounding box center [964, 225] width 19 height 19
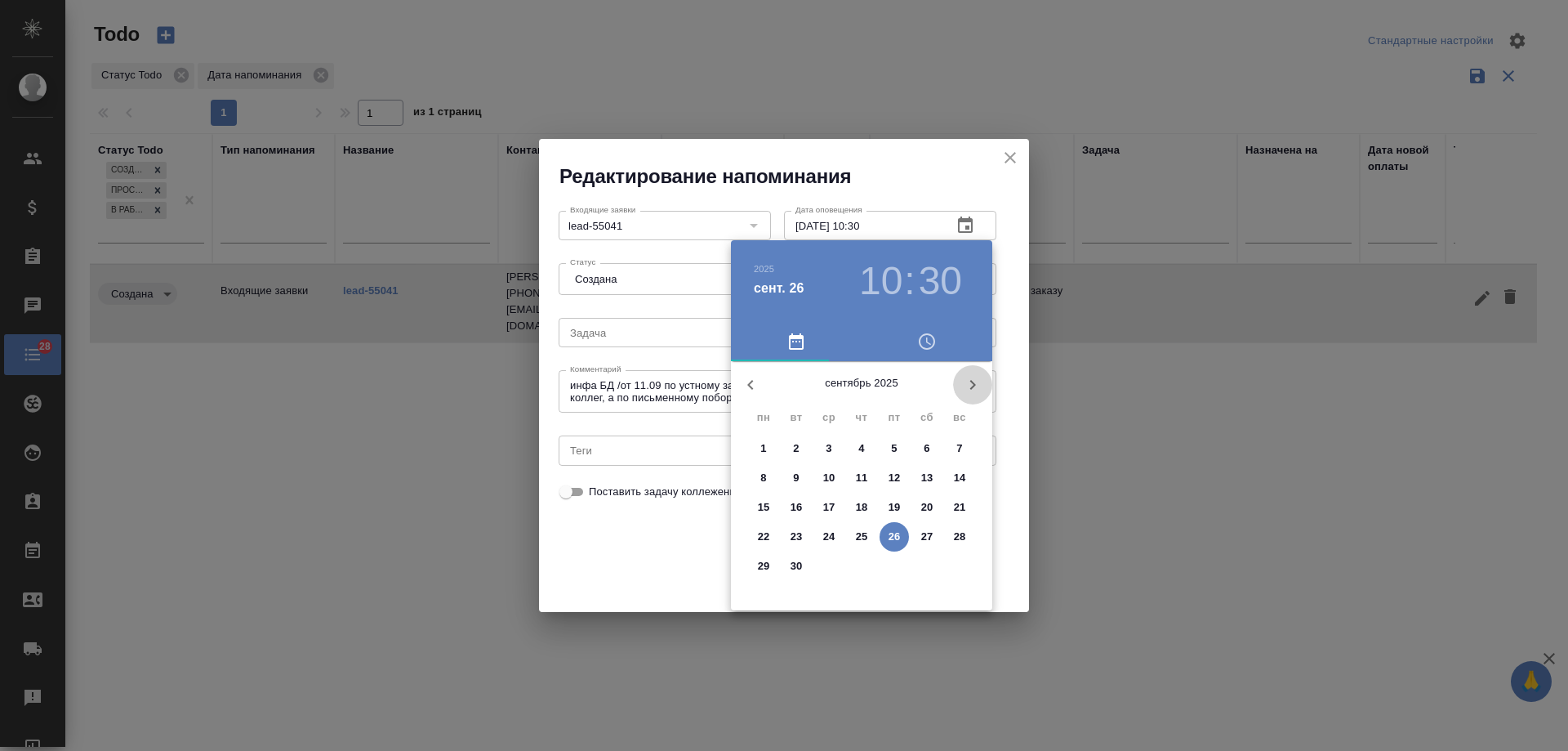
click at [974, 378] on icon "button" at bounding box center [972, 384] width 19 height 19
click at [865, 535] on p "23" at bounding box center [862, 537] width 13 height 17
type input "23.10.2025 10:30"
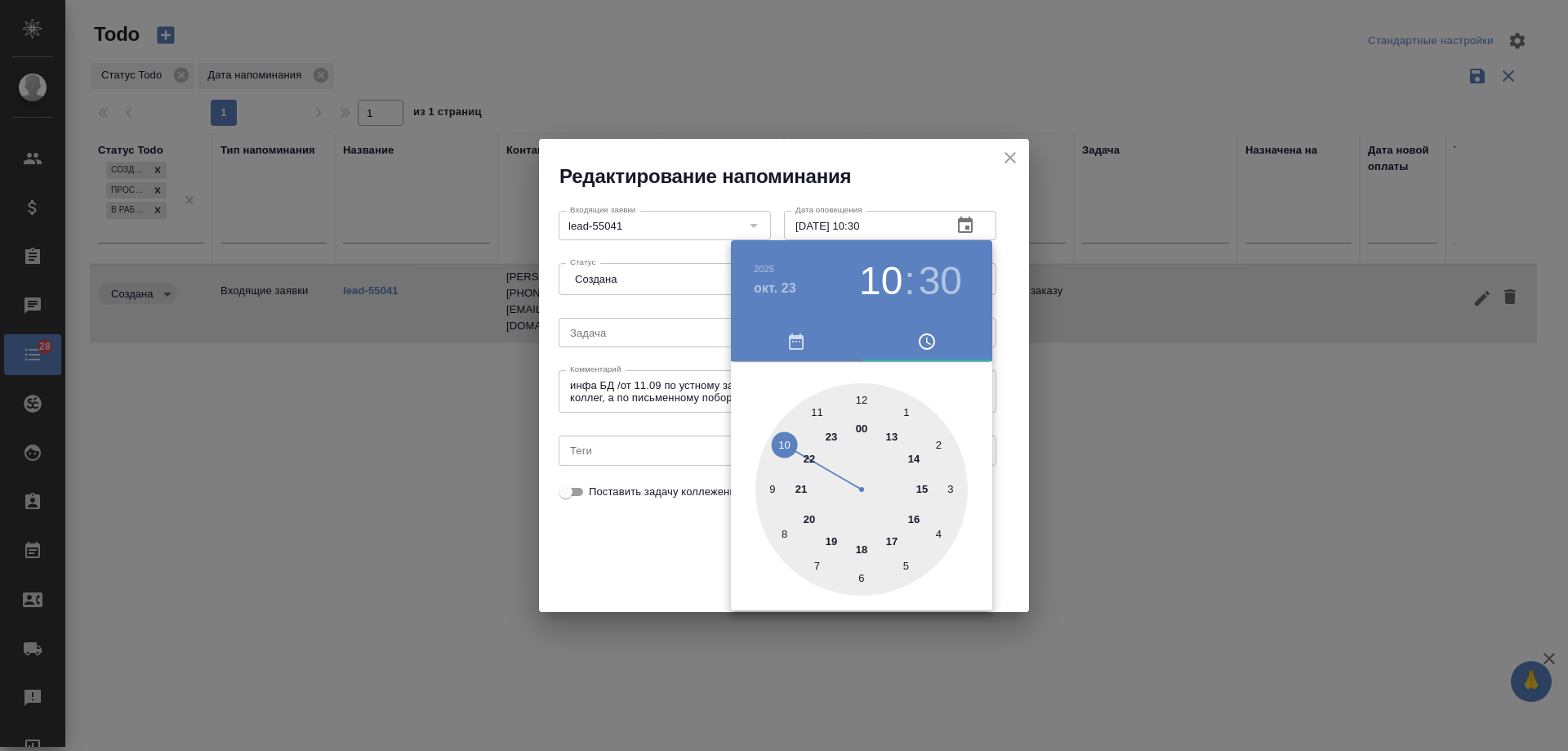
click at [675, 548] on div at bounding box center [784, 375] width 1568 height 751
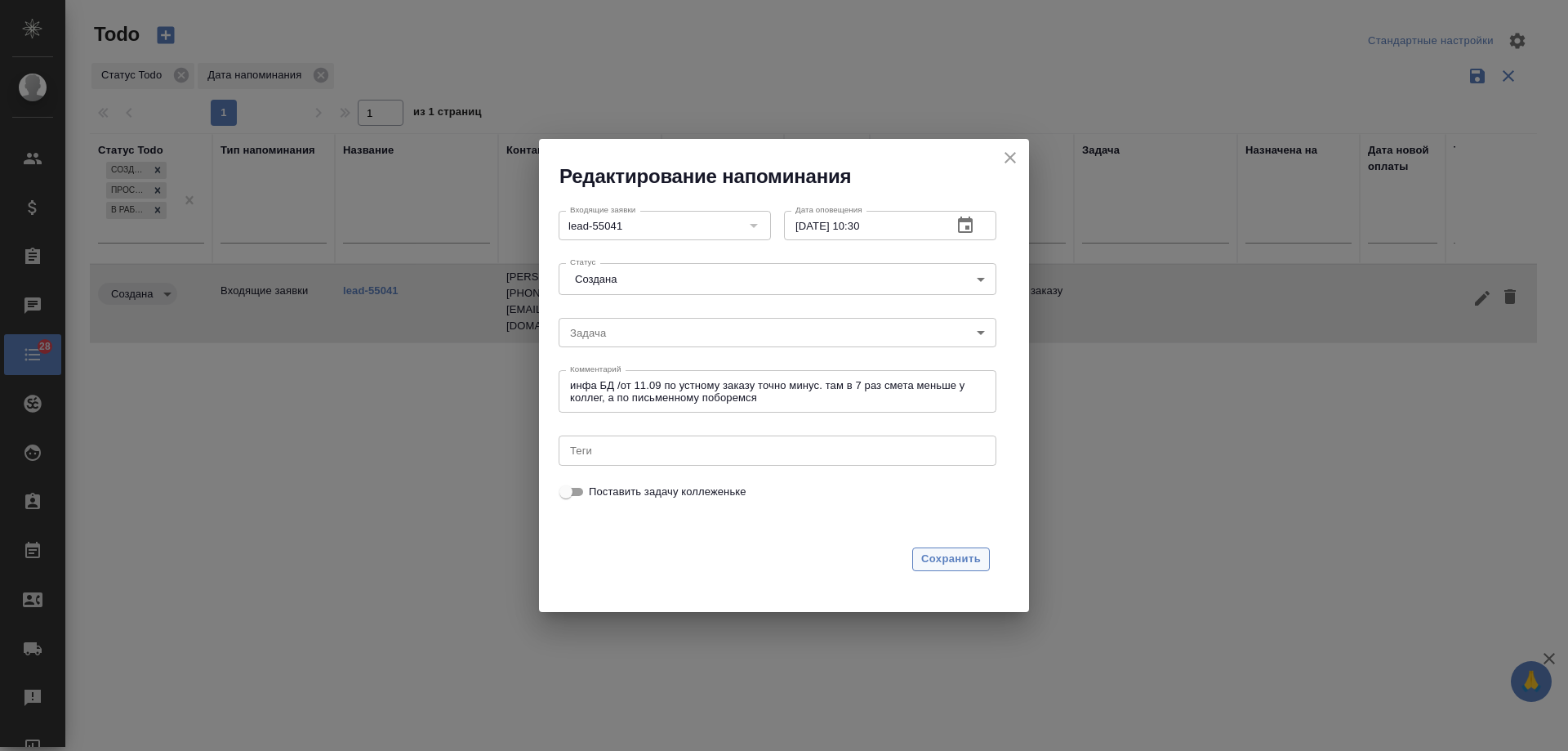
click at [960, 559] on span "Сохранить" at bounding box center [950, 559] width 59 height 18
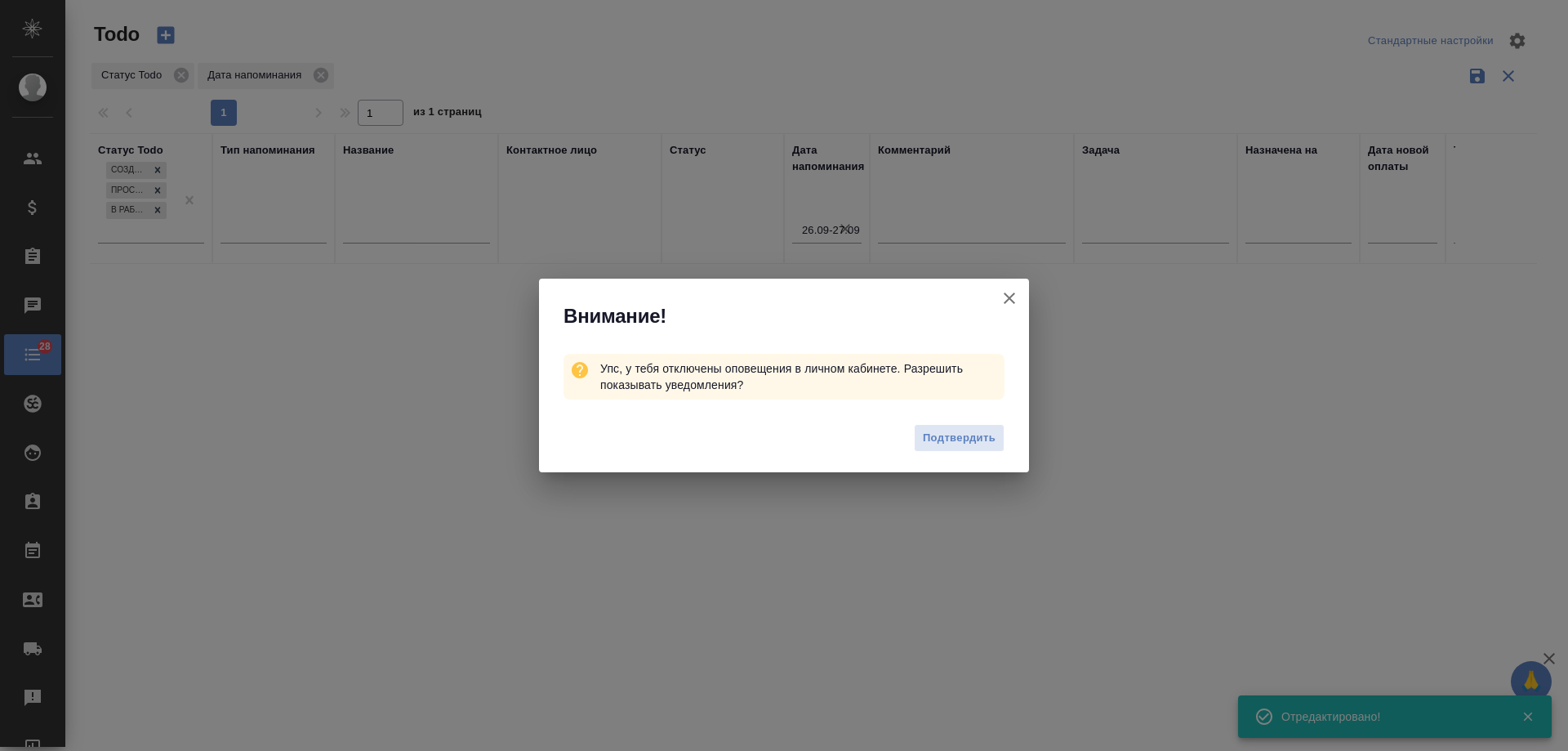
click at [1013, 299] on icon "button" at bounding box center [1009, 297] width 19 height 19
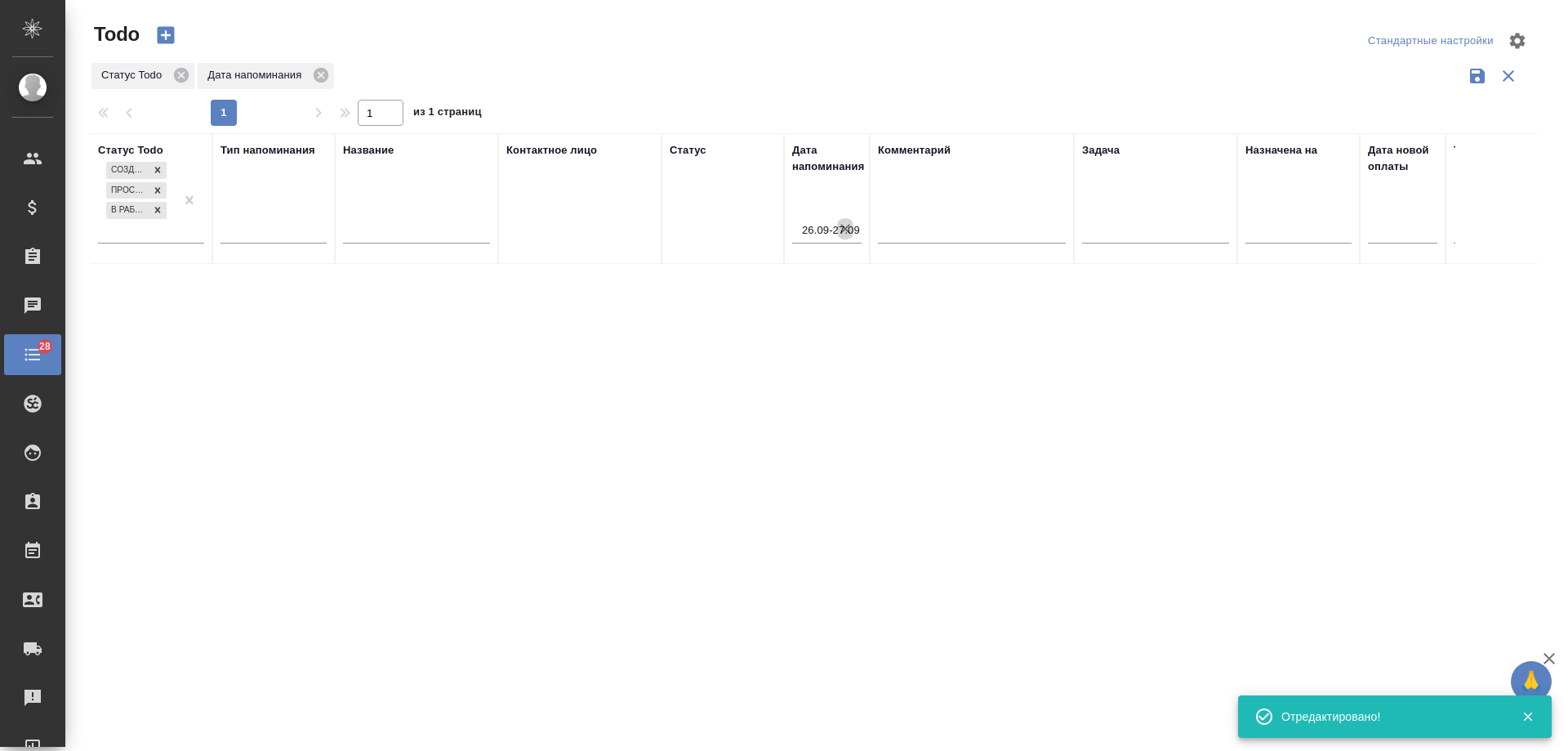
click at [847, 229] on icon "button" at bounding box center [846, 229] width 17 height 17
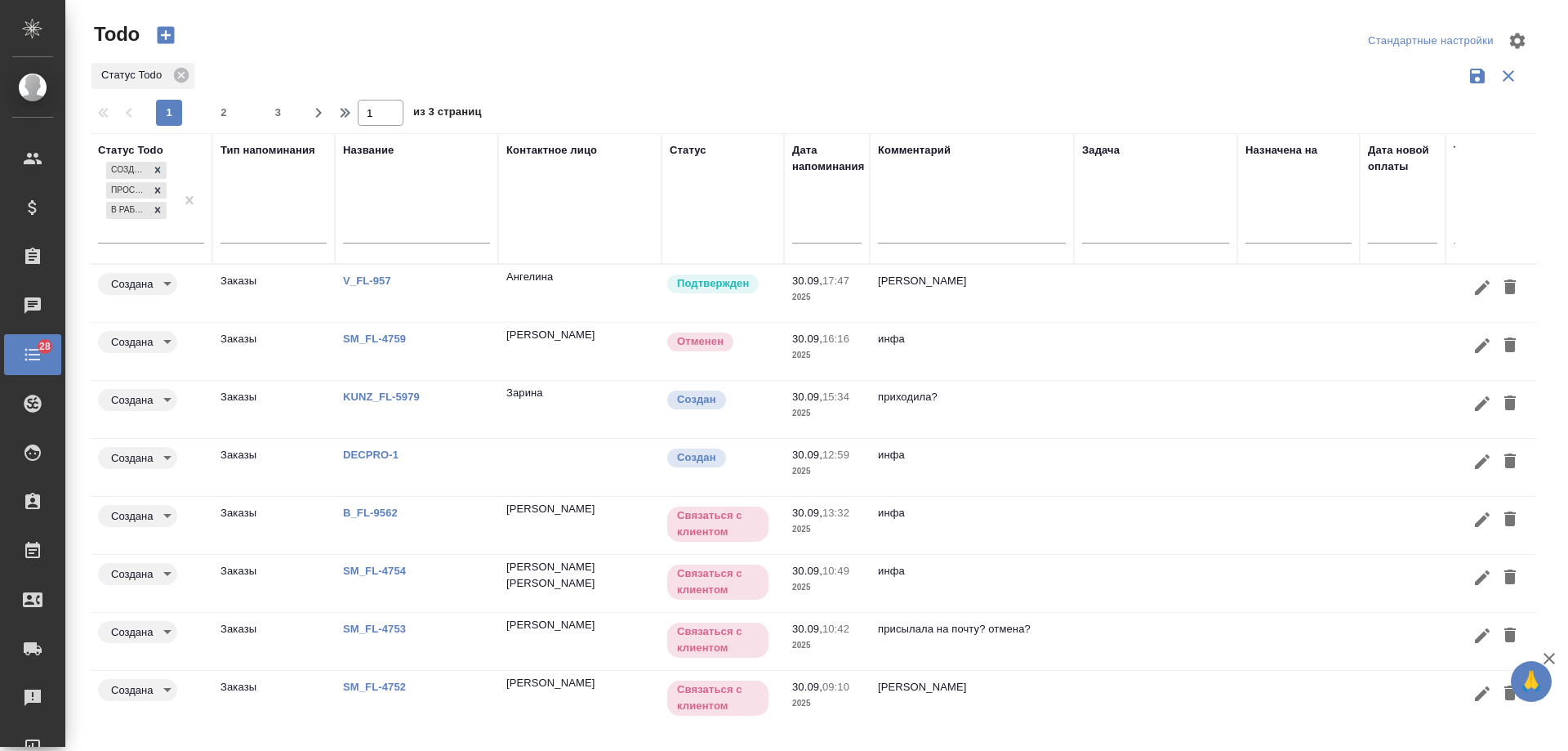
click at [1136, 348] on td at bounding box center [1156, 351] width 164 height 57
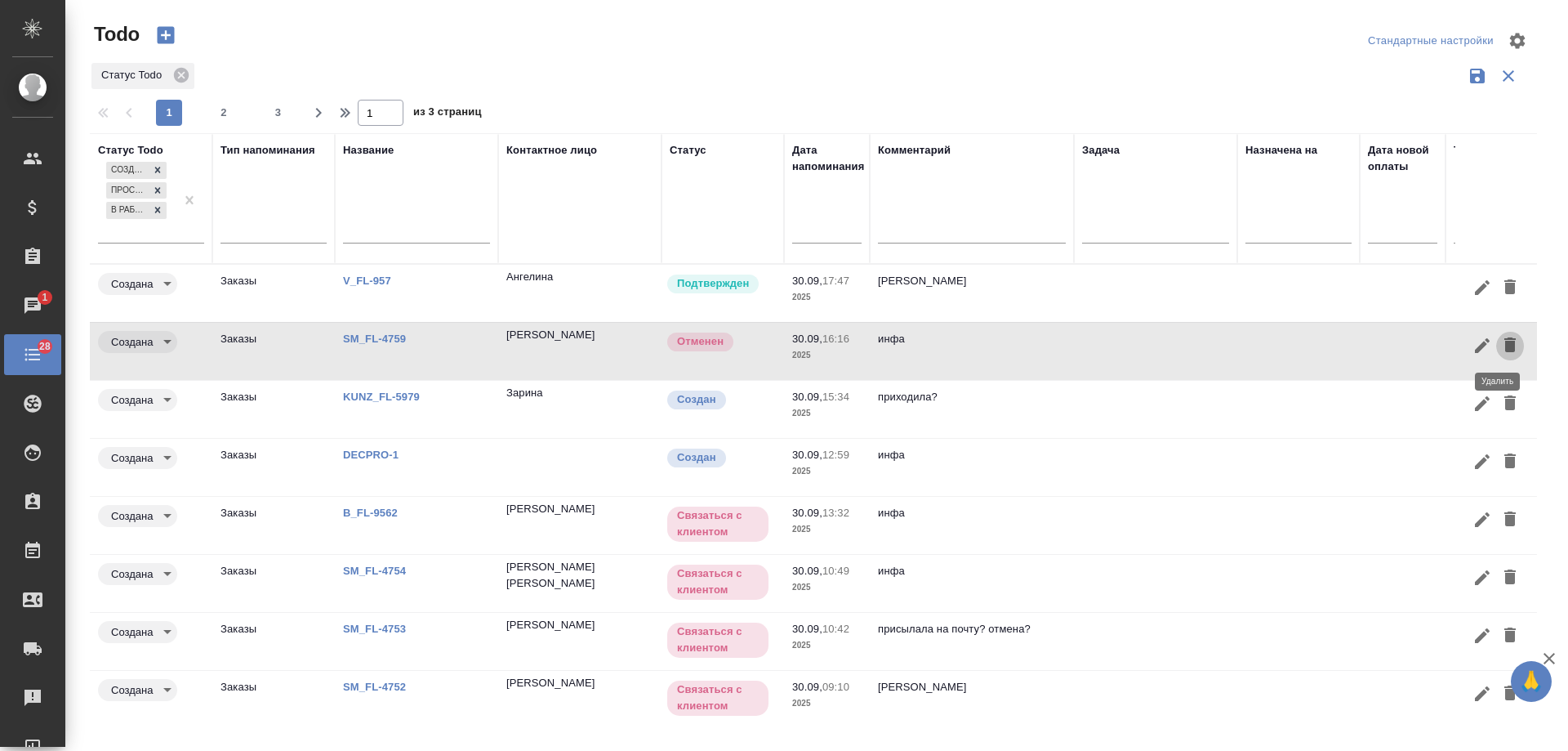
click at [1503, 353] on icon "button" at bounding box center [1510, 344] width 19 height 19
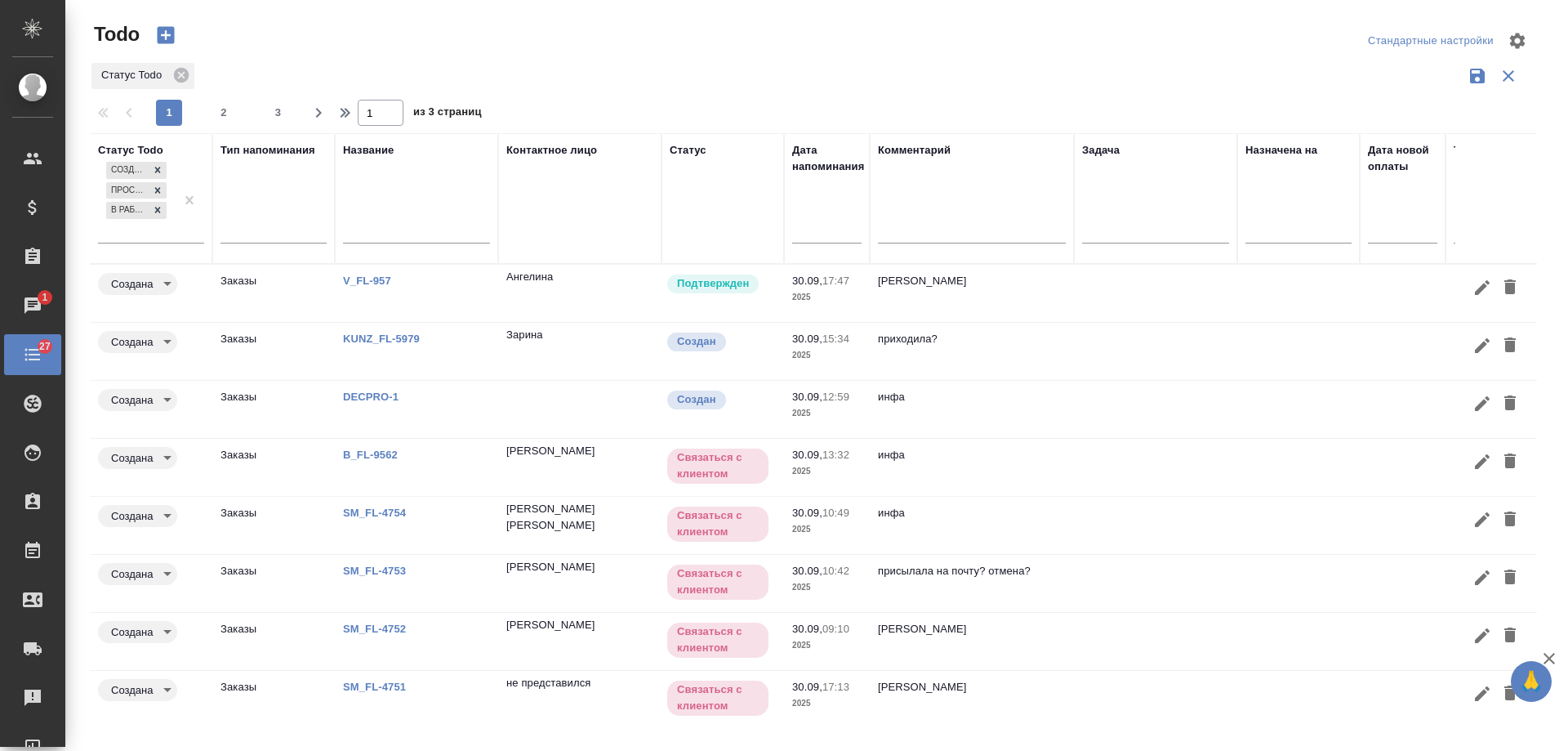
click at [1101, 292] on td at bounding box center [1156, 293] width 164 height 57
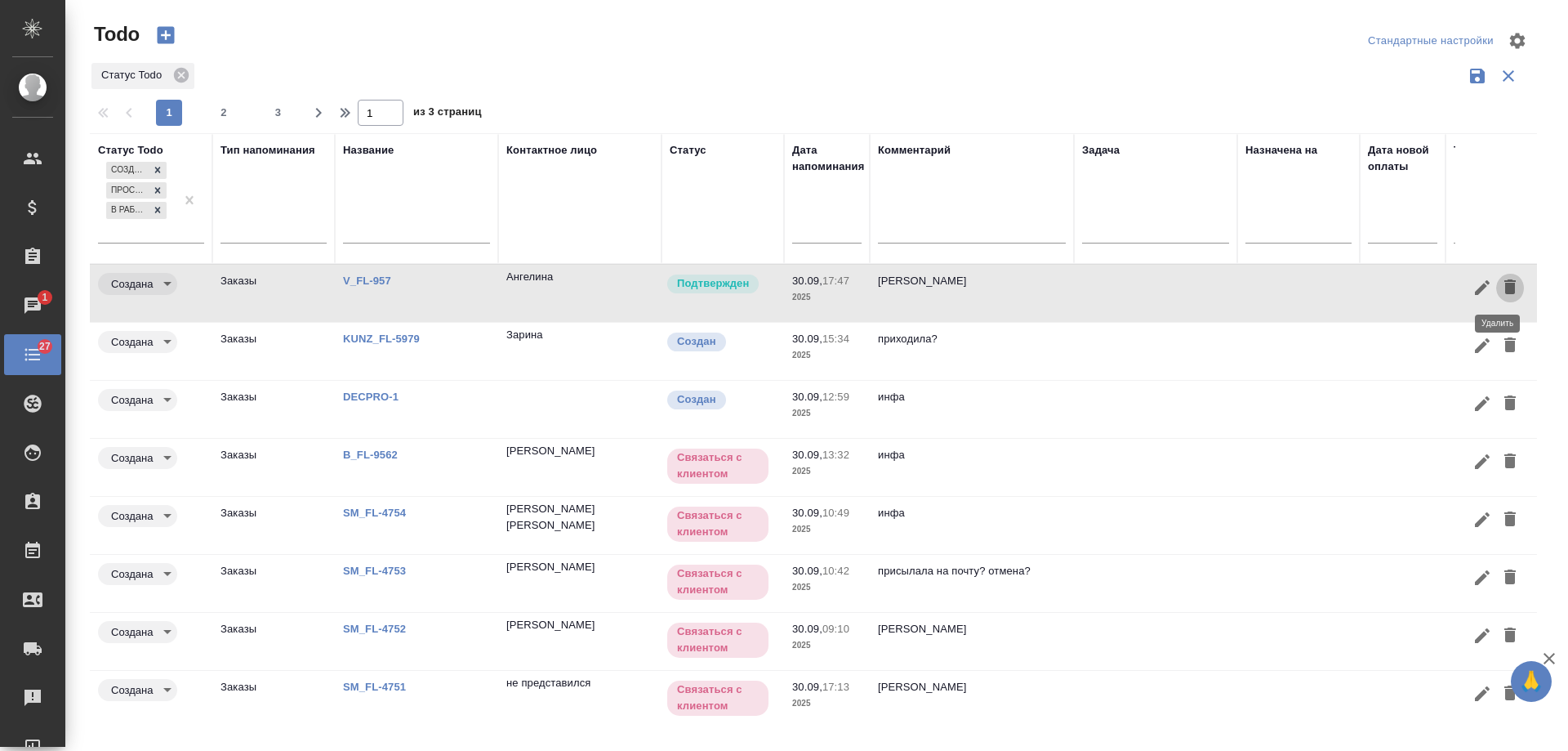
click at [1505, 288] on icon "button" at bounding box center [1510, 287] width 12 height 15
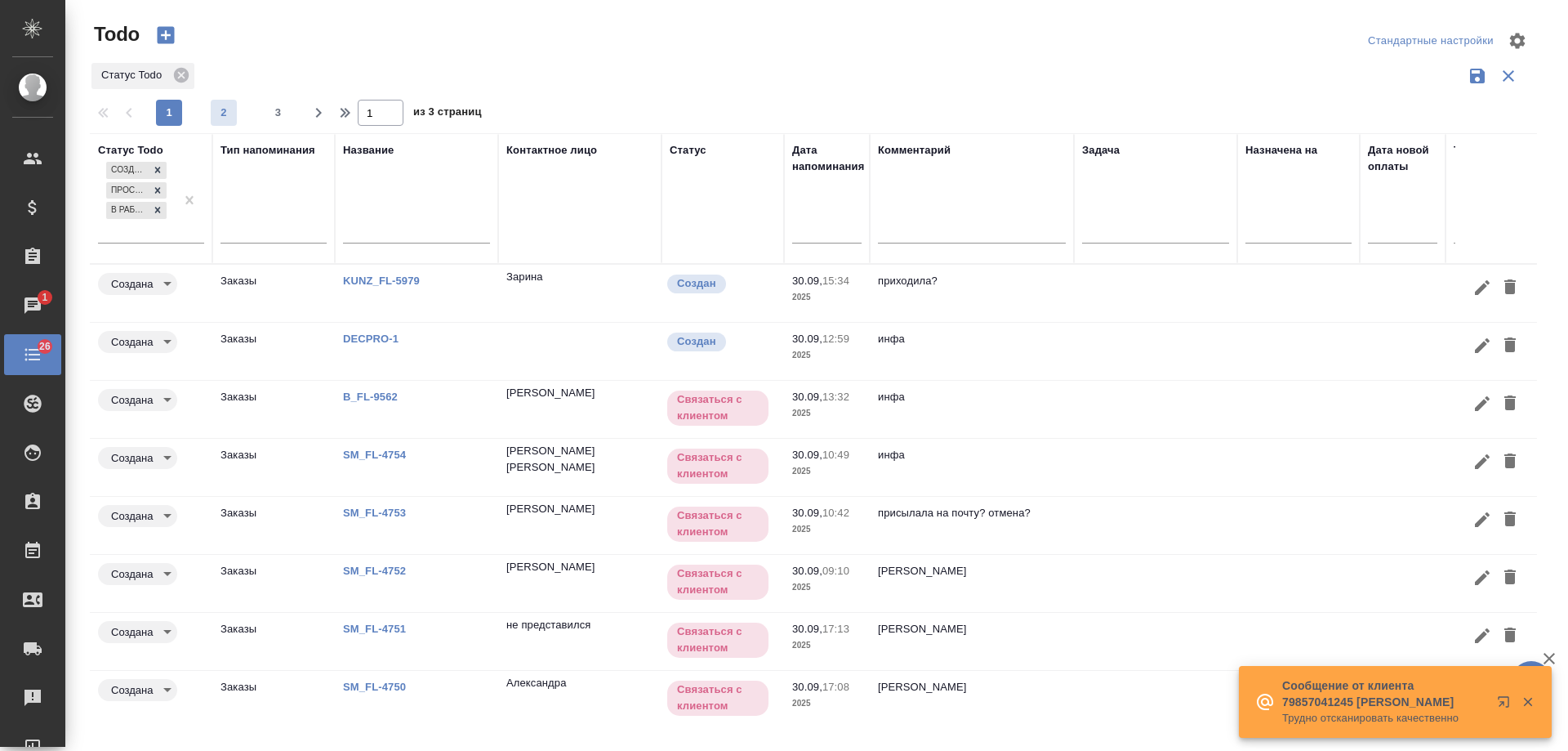
click at [234, 109] on span "2" at bounding box center [223, 113] width 26 height 17
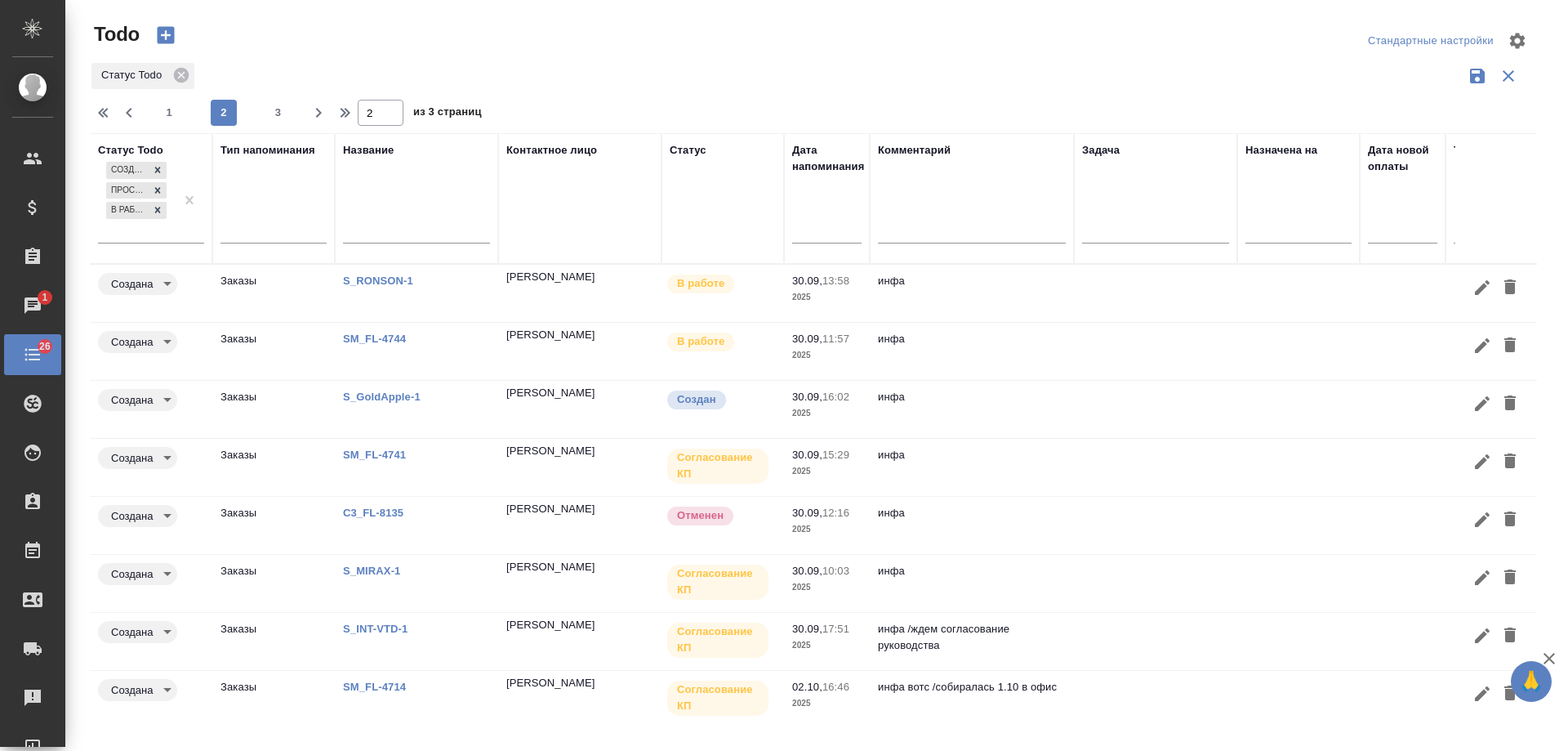
click at [1016, 353] on td "инфа" at bounding box center [972, 351] width 205 height 57
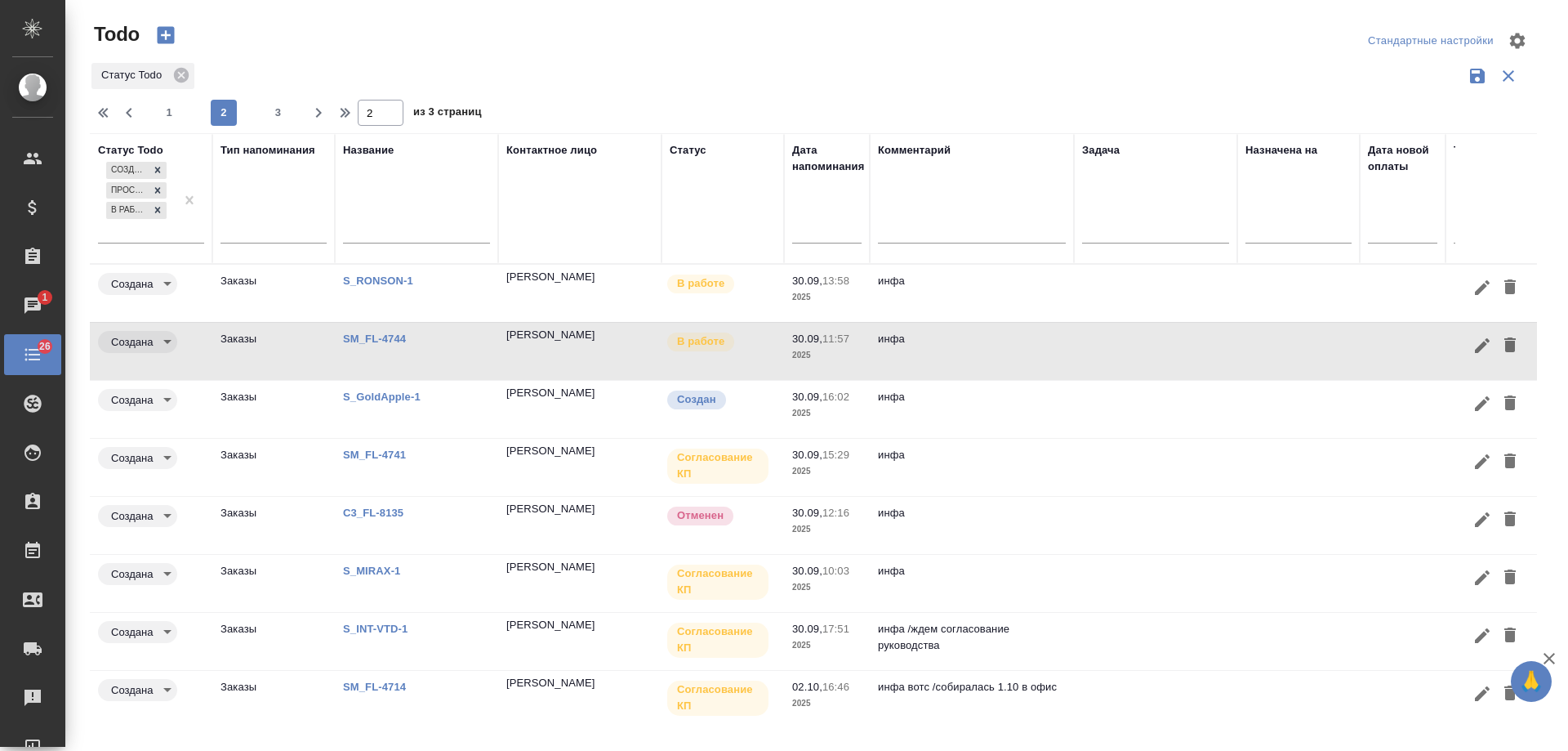
click at [380, 334] on link "SM_FL-4744" at bounding box center [374, 338] width 63 height 13
click at [1505, 343] on icon "button" at bounding box center [1510, 345] width 12 height 15
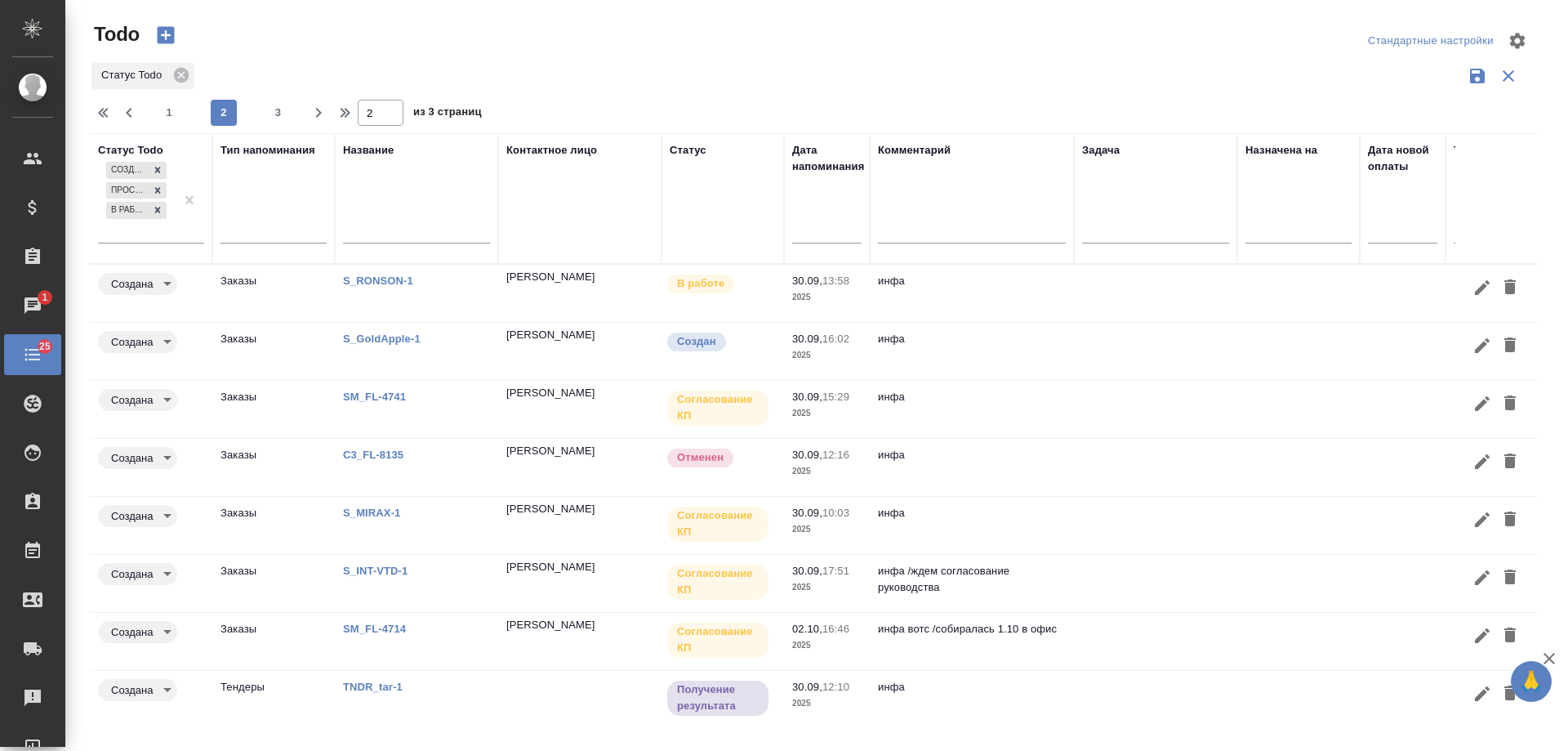
click at [973, 464] on td "инфа" at bounding box center [972, 467] width 205 height 57
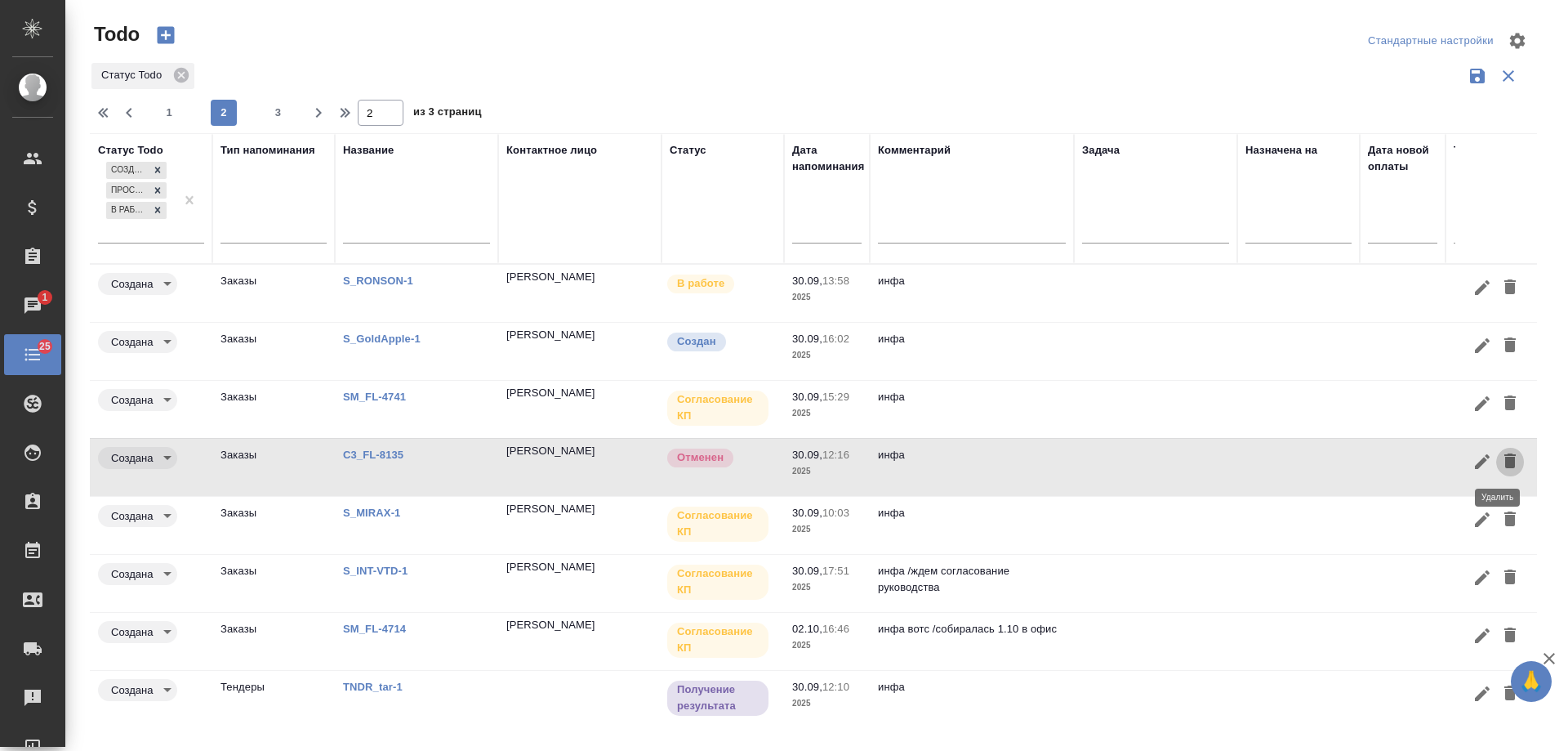
click at [1505, 459] on icon "button" at bounding box center [1510, 460] width 19 height 19
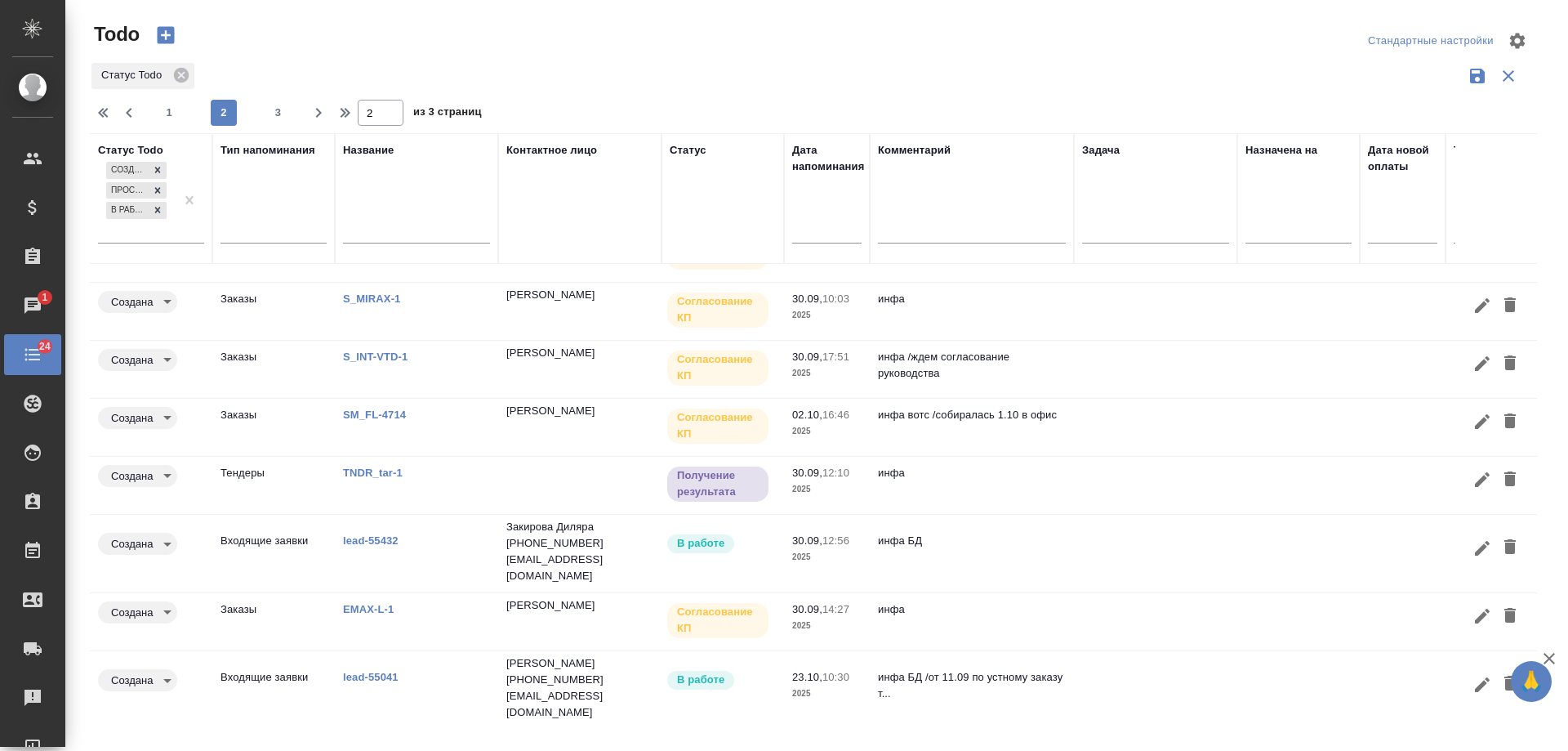
scroll to position [160, 0]
click at [277, 116] on span "3" at bounding box center [278, 113] width 26 height 17
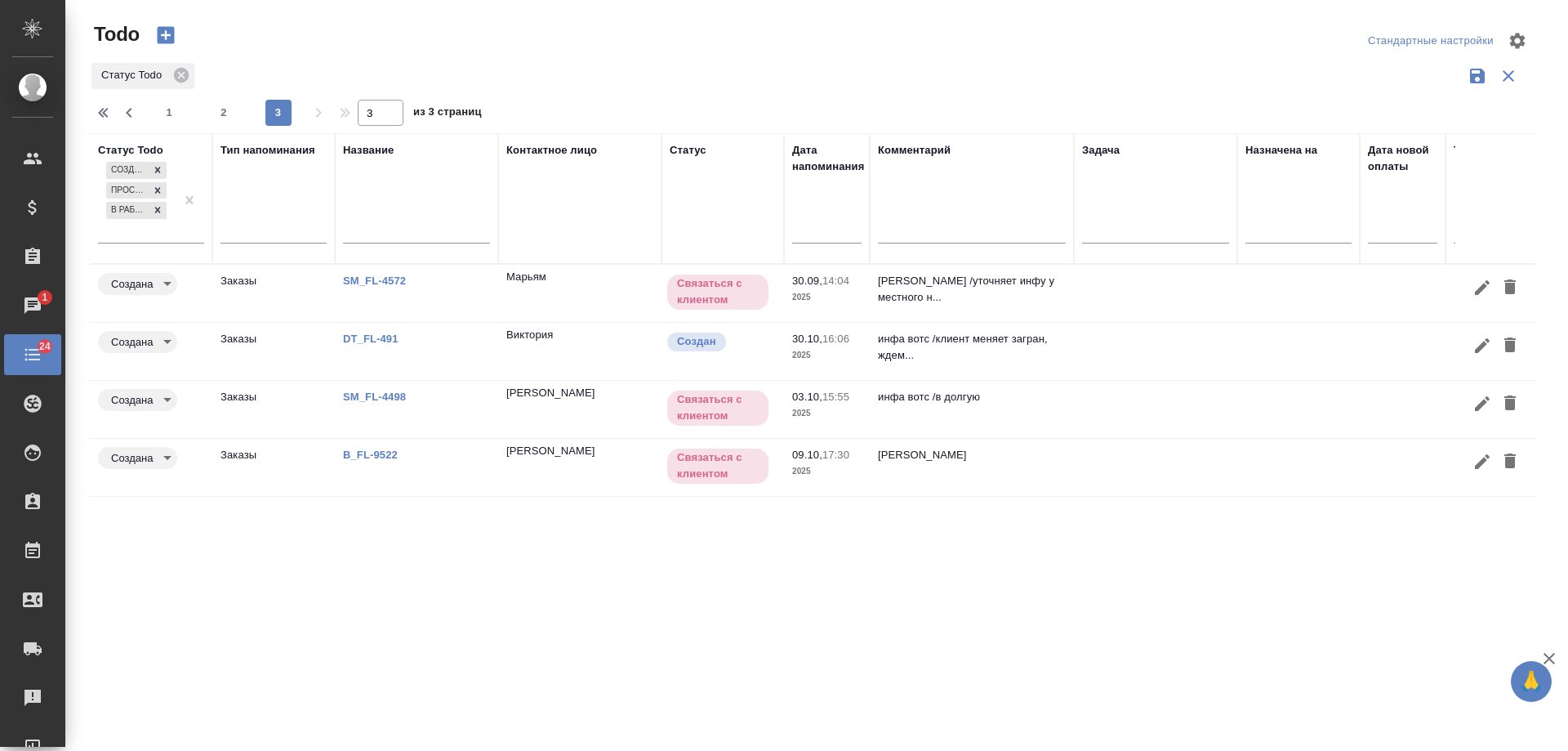
scroll to position [0, 0]
click at [169, 115] on span "1" at bounding box center [169, 113] width 26 height 17
type input "1"
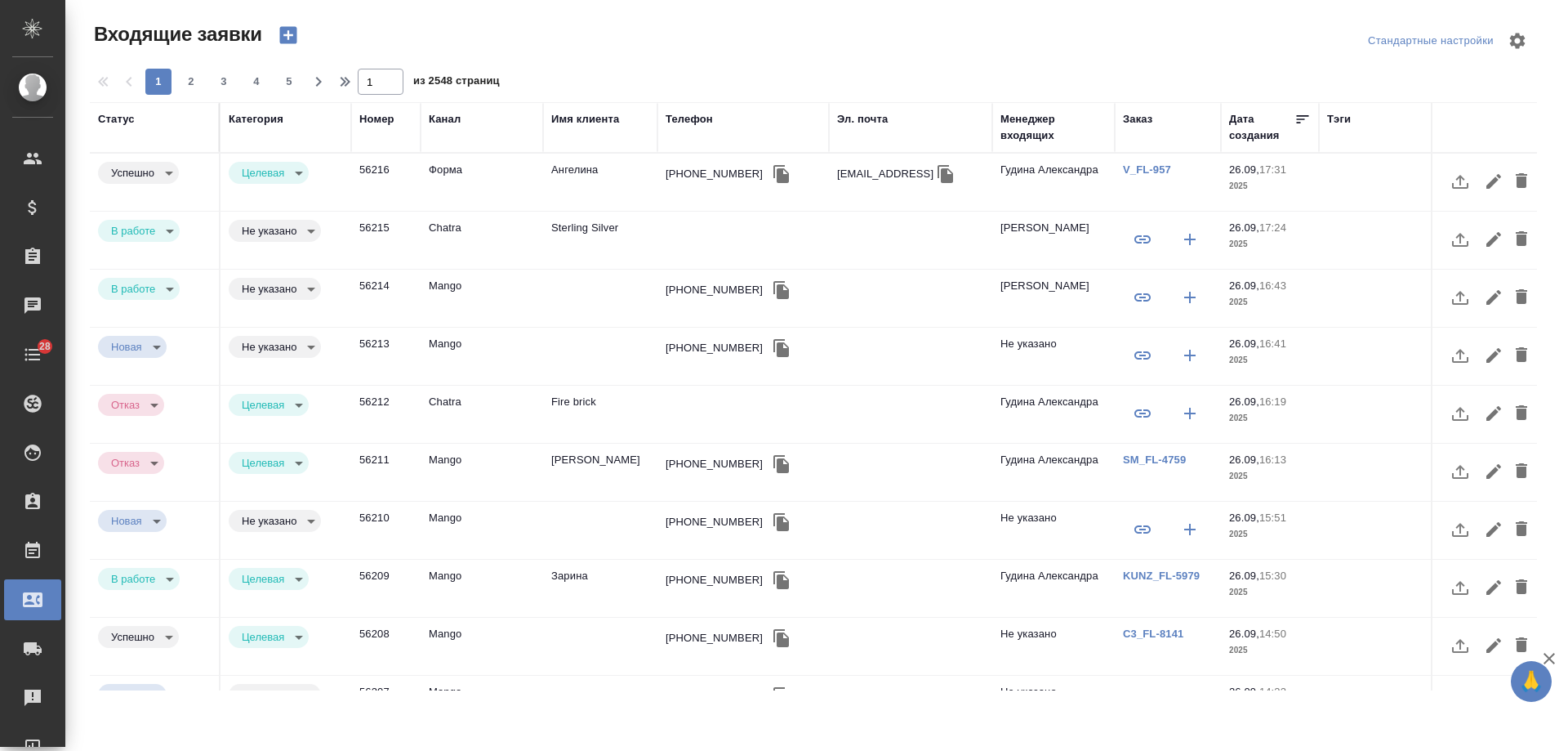
select select "RU"
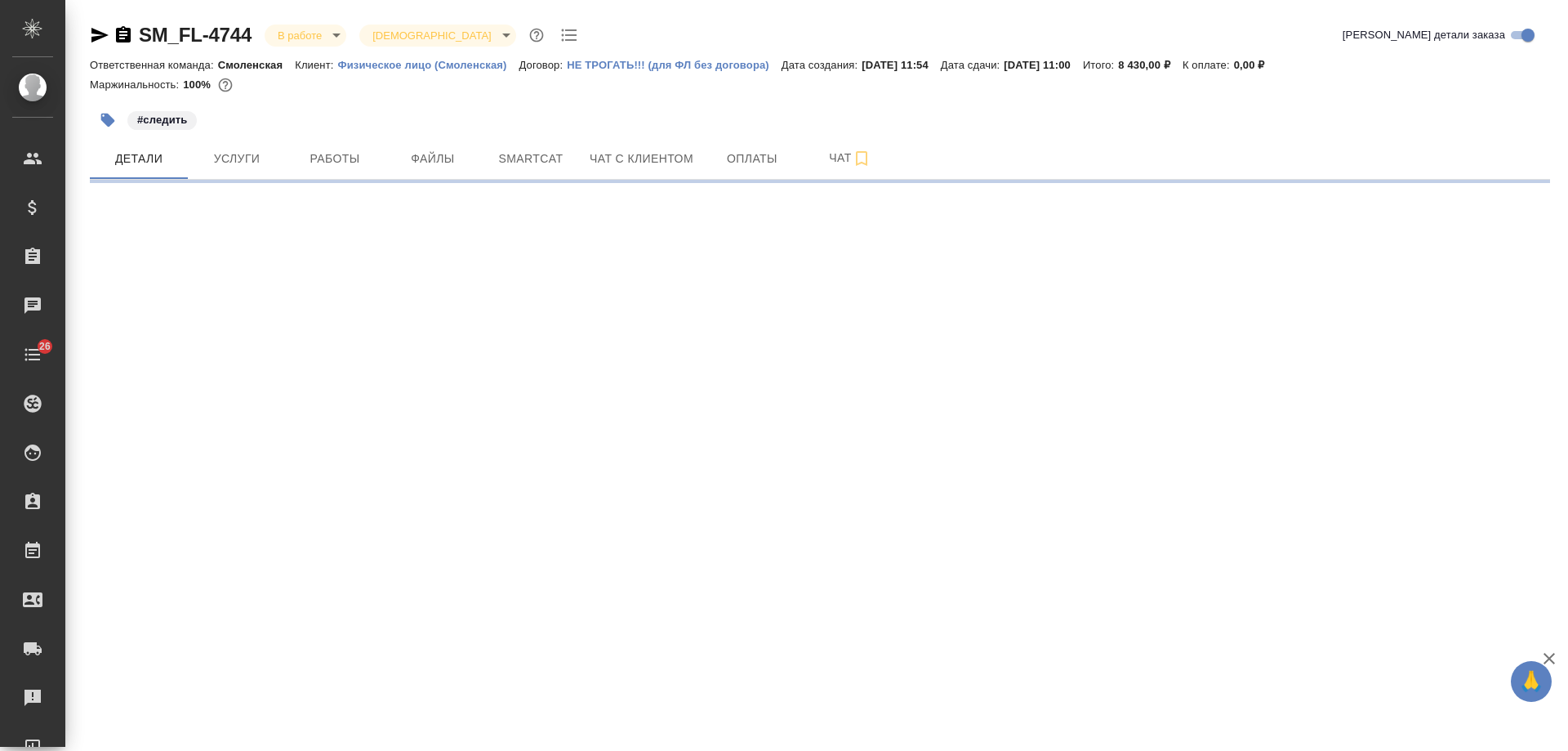
select select "RU"
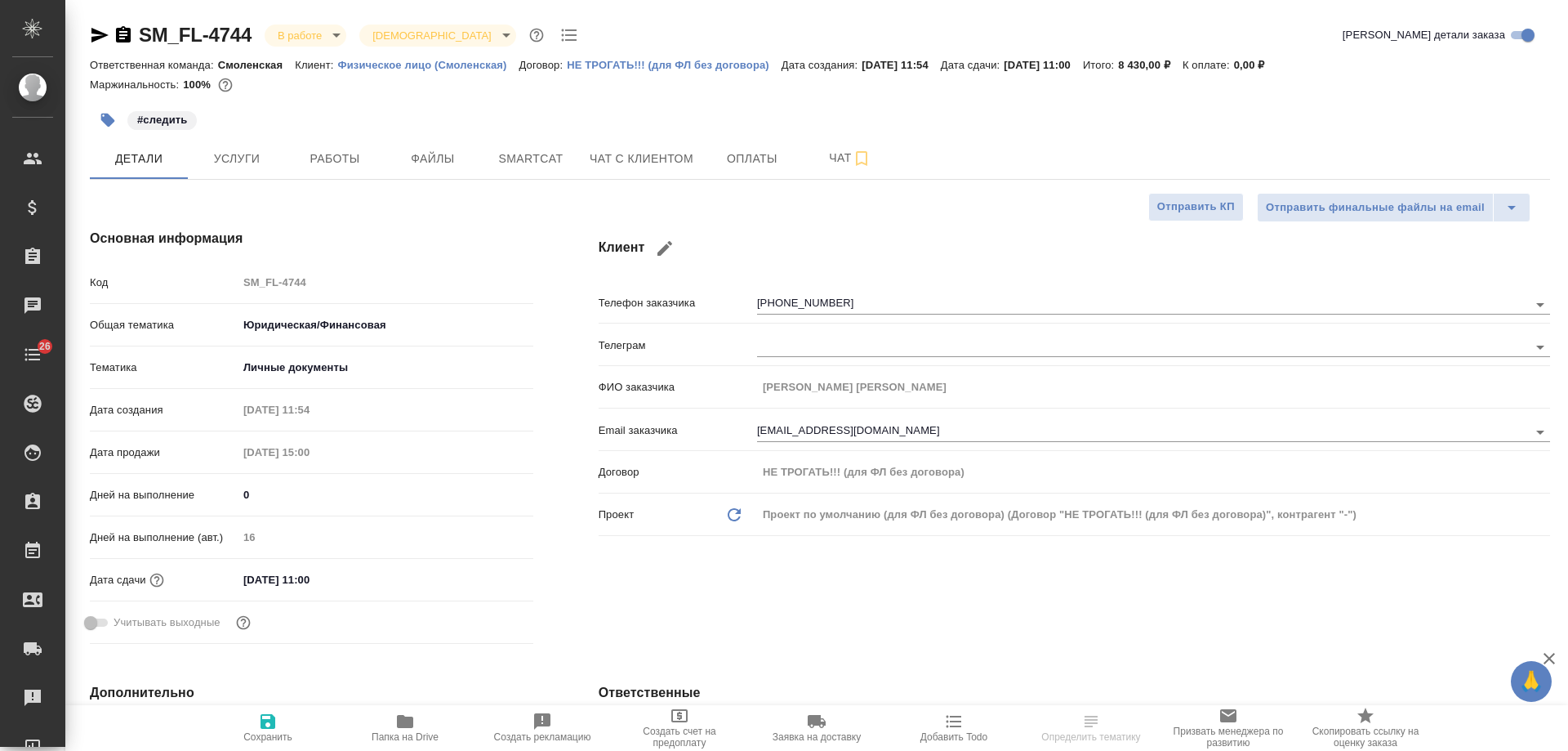
type textarea "x"
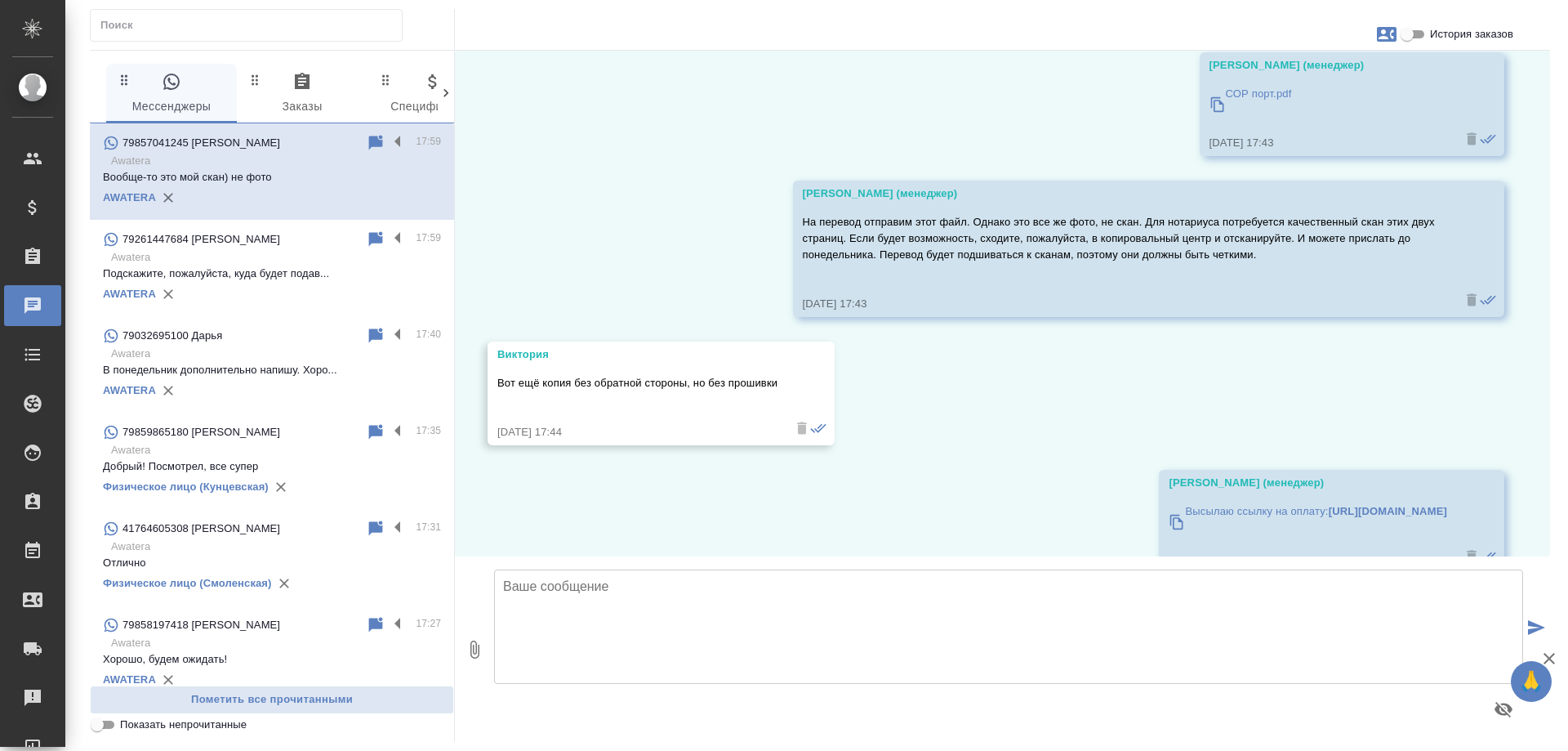
scroll to position [3689, 0]
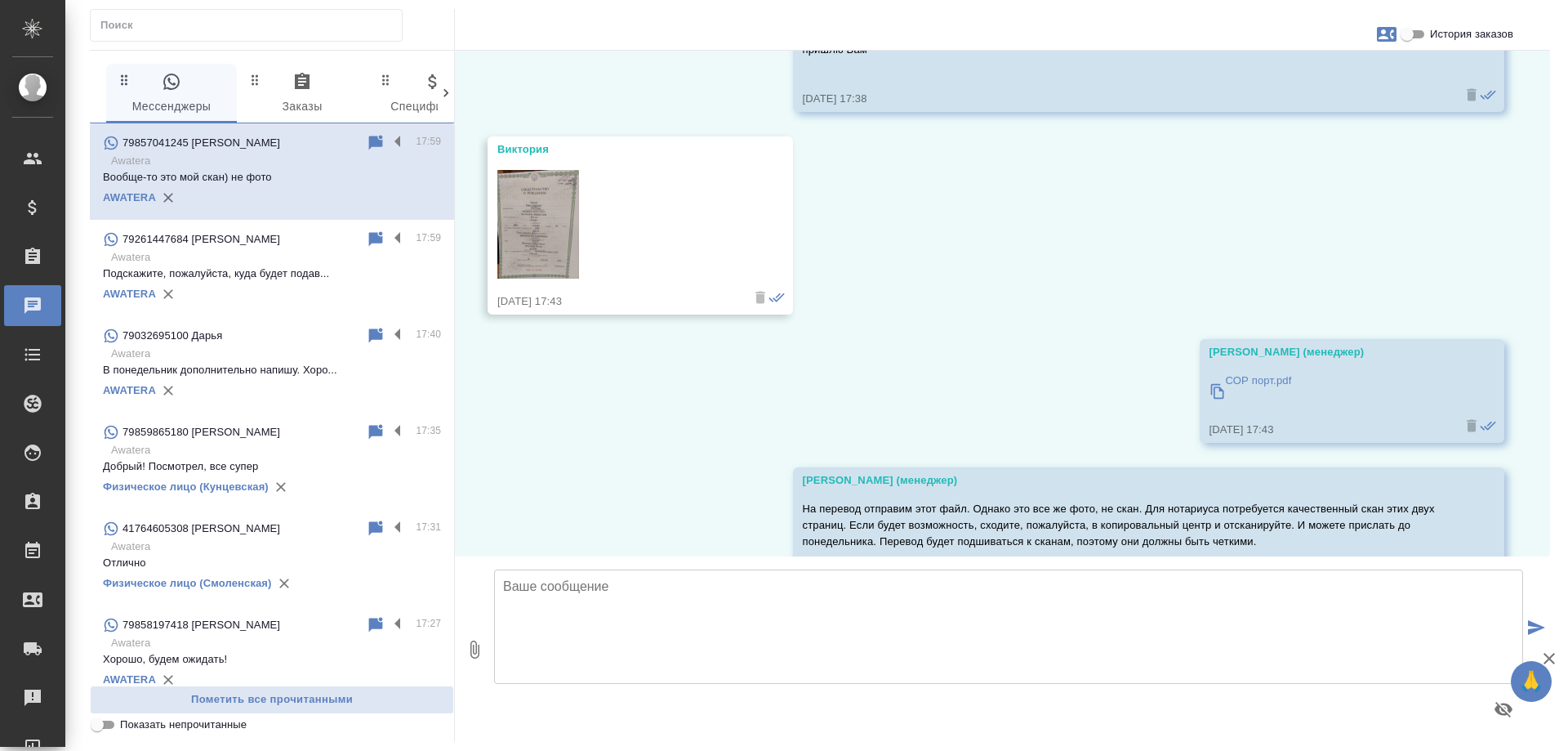
click at [549, 206] on img at bounding box center [539, 224] width 82 height 109
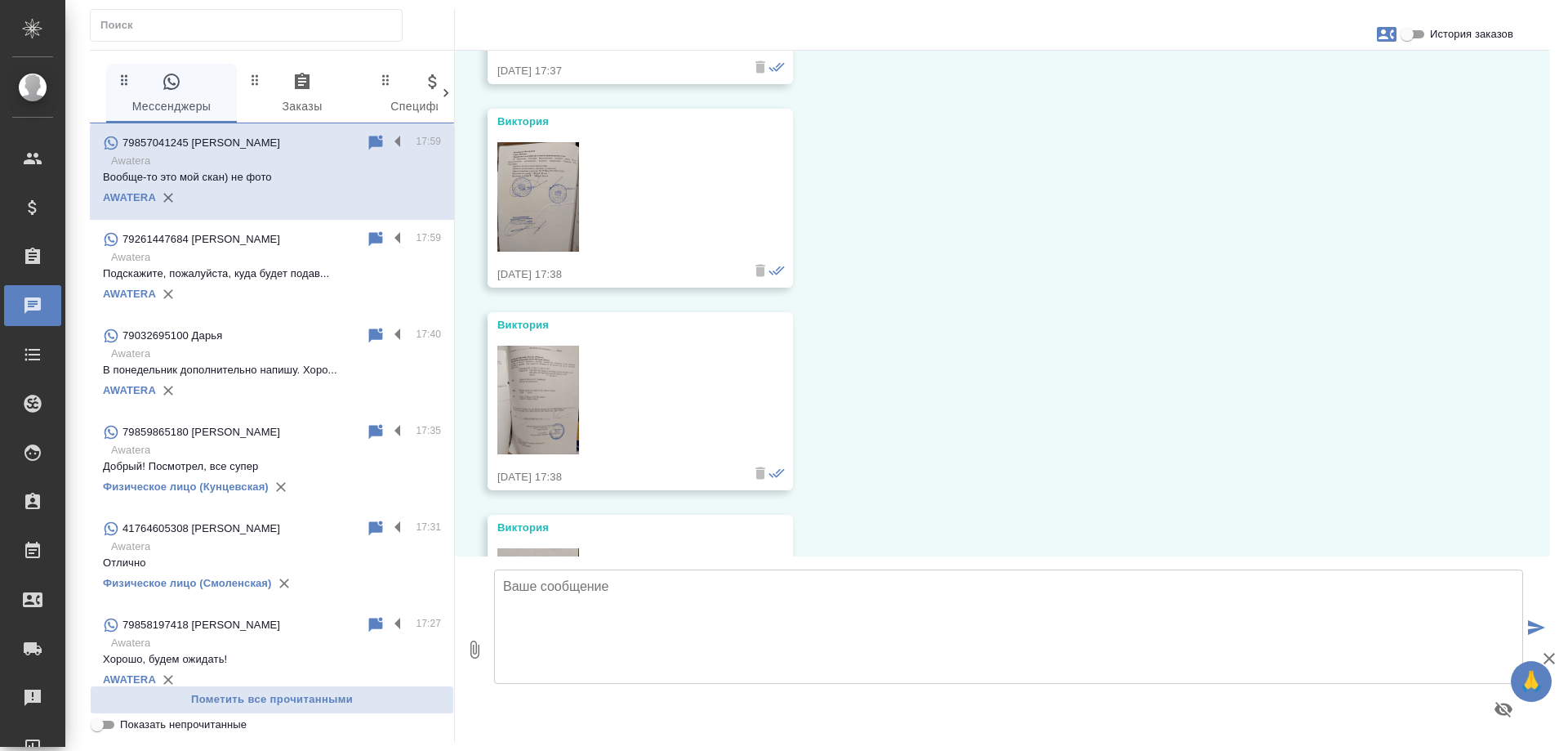
scroll to position [2954, 0]
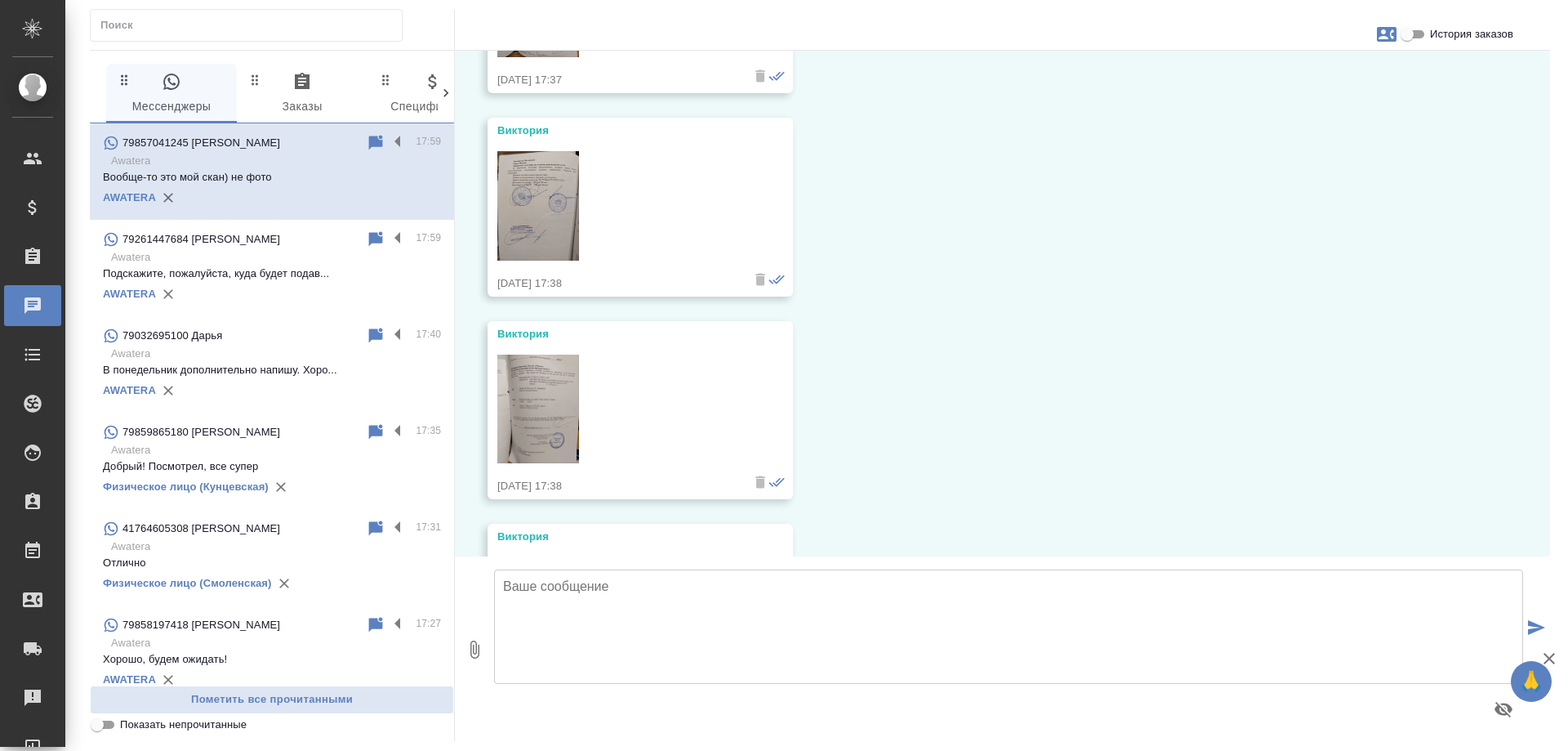
click at [542, 413] on img at bounding box center [539, 408] width 82 height 109
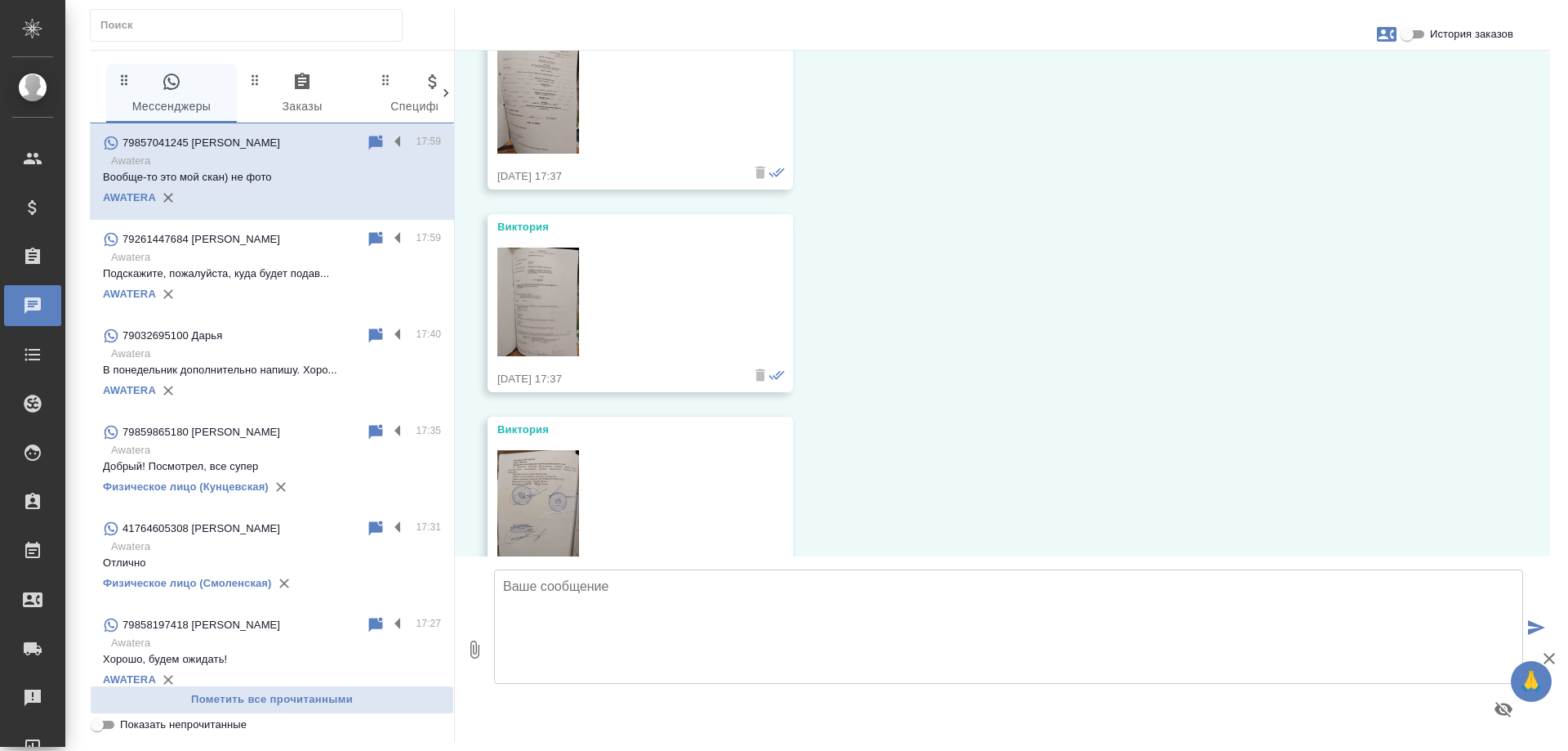
scroll to position [2627, 0]
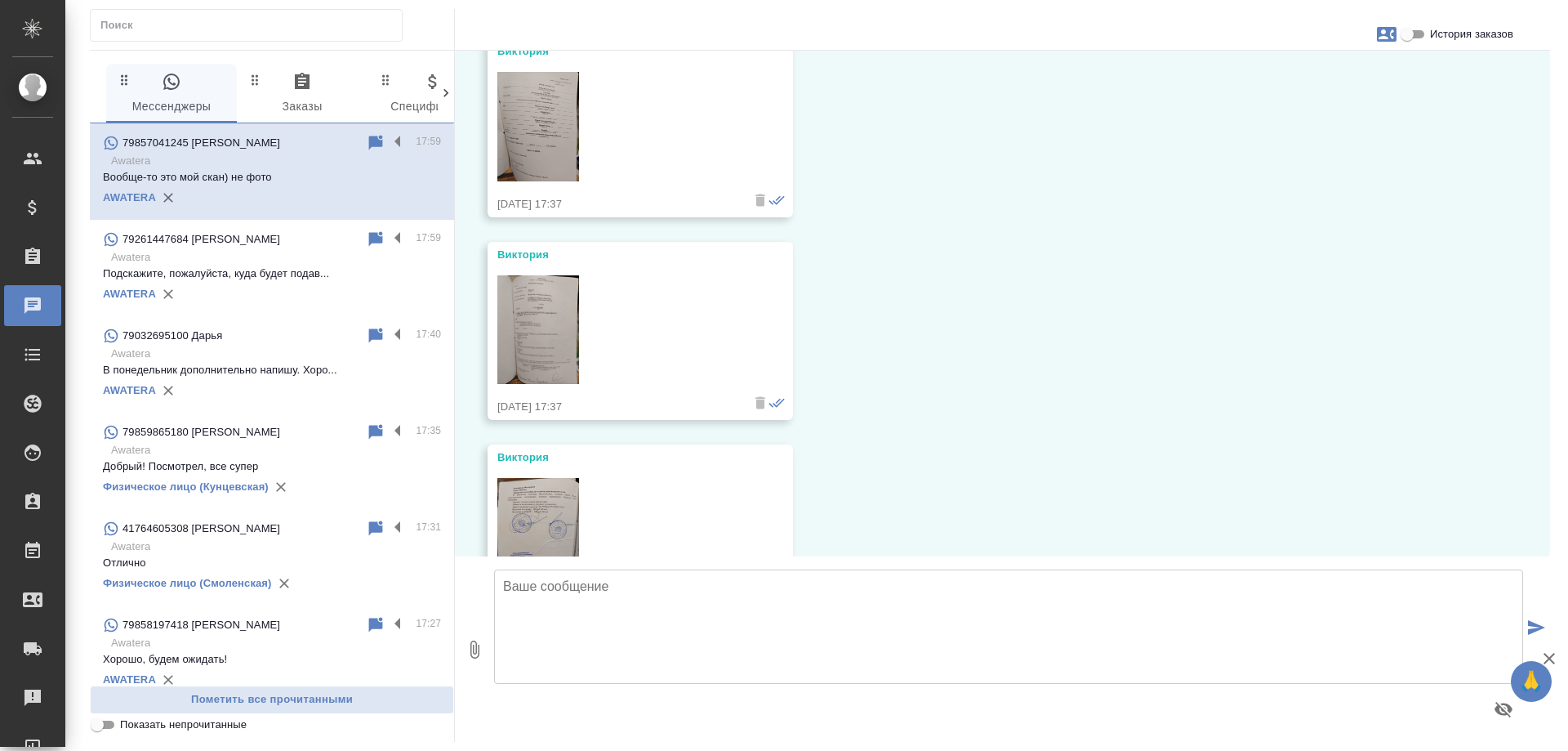
click at [547, 340] on img at bounding box center [539, 330] width 82 height 109
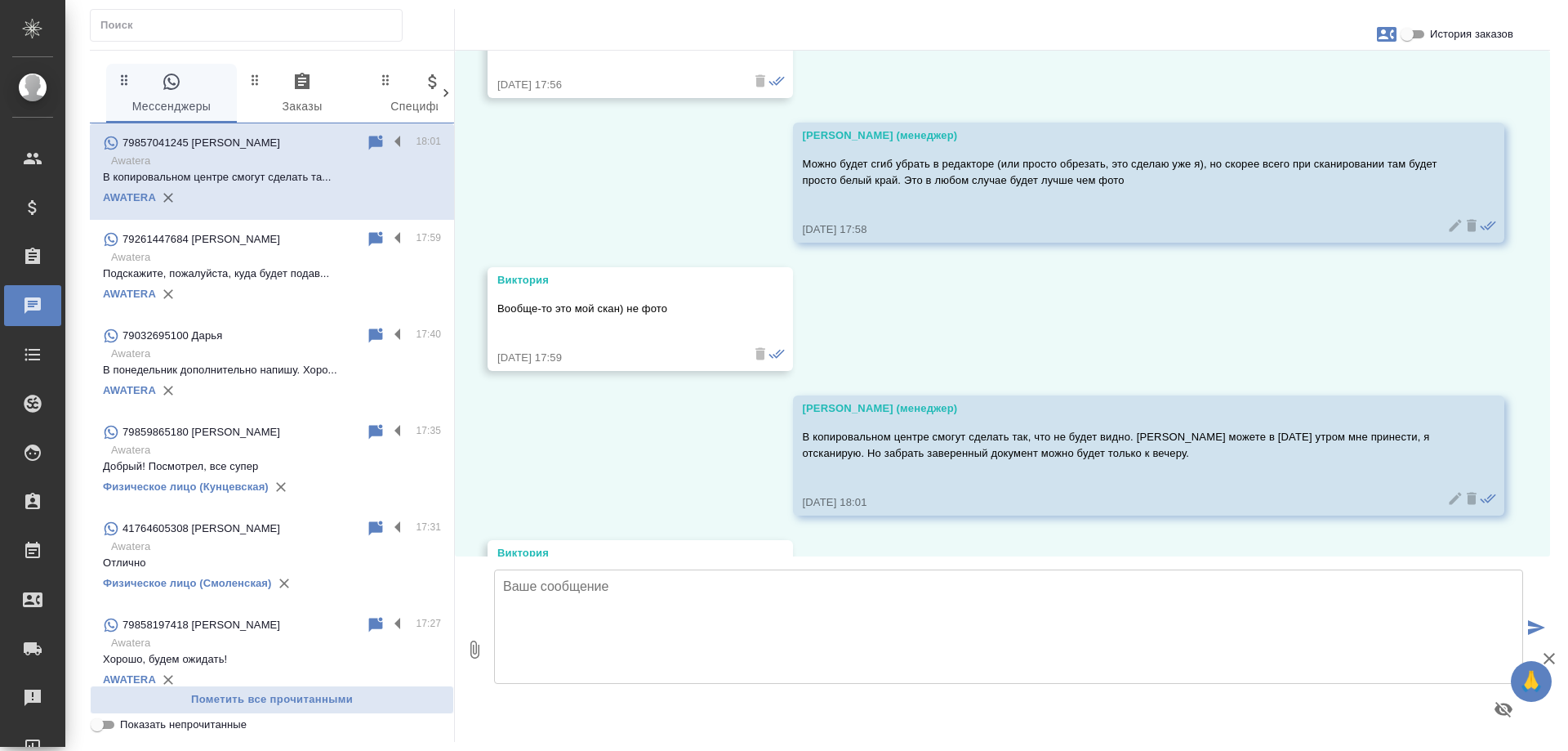
scroll to position [6168, 0]
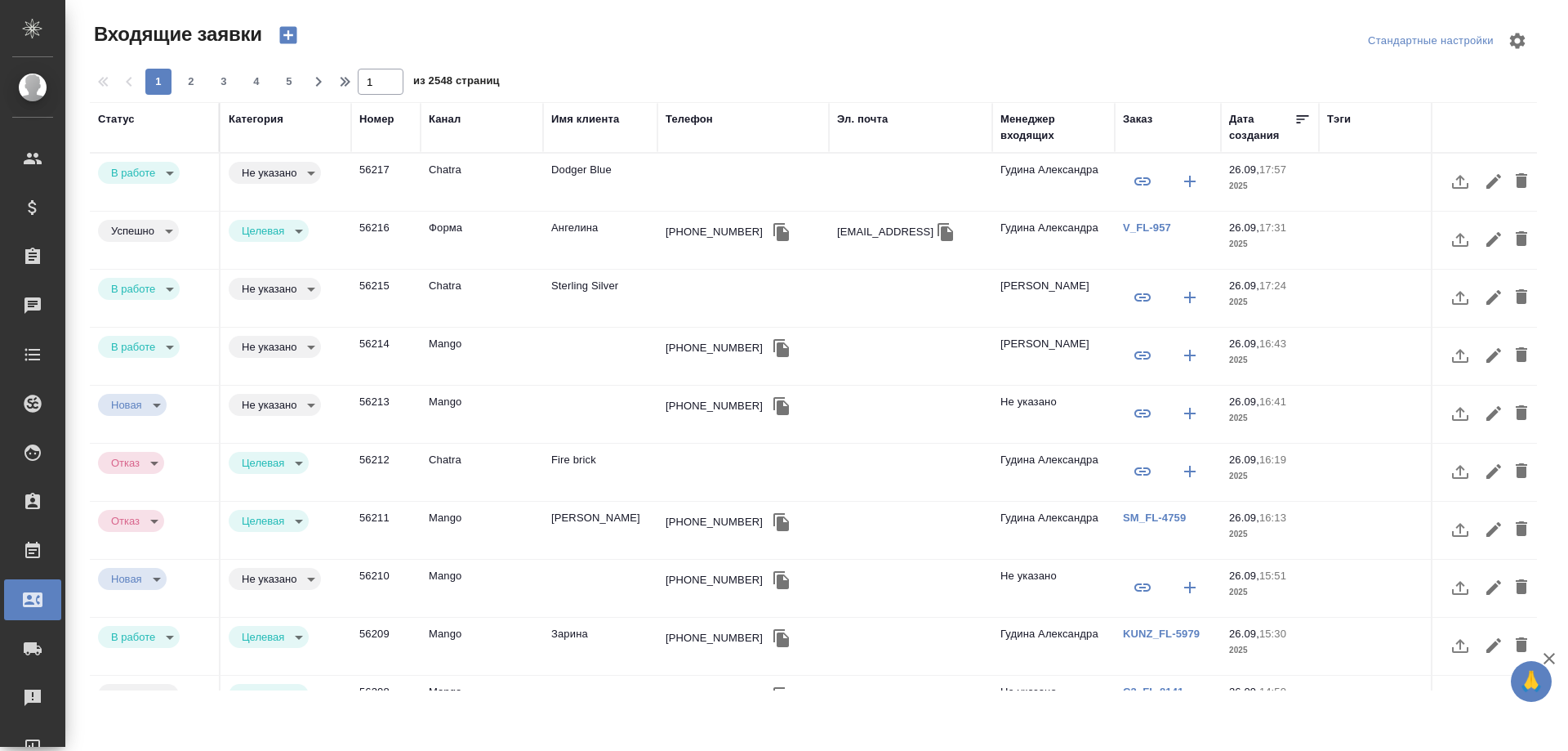
select select "RU"
click at [585, 170] on td "Dodger Blue" at bounding box center [599, 182] width 114 height 57
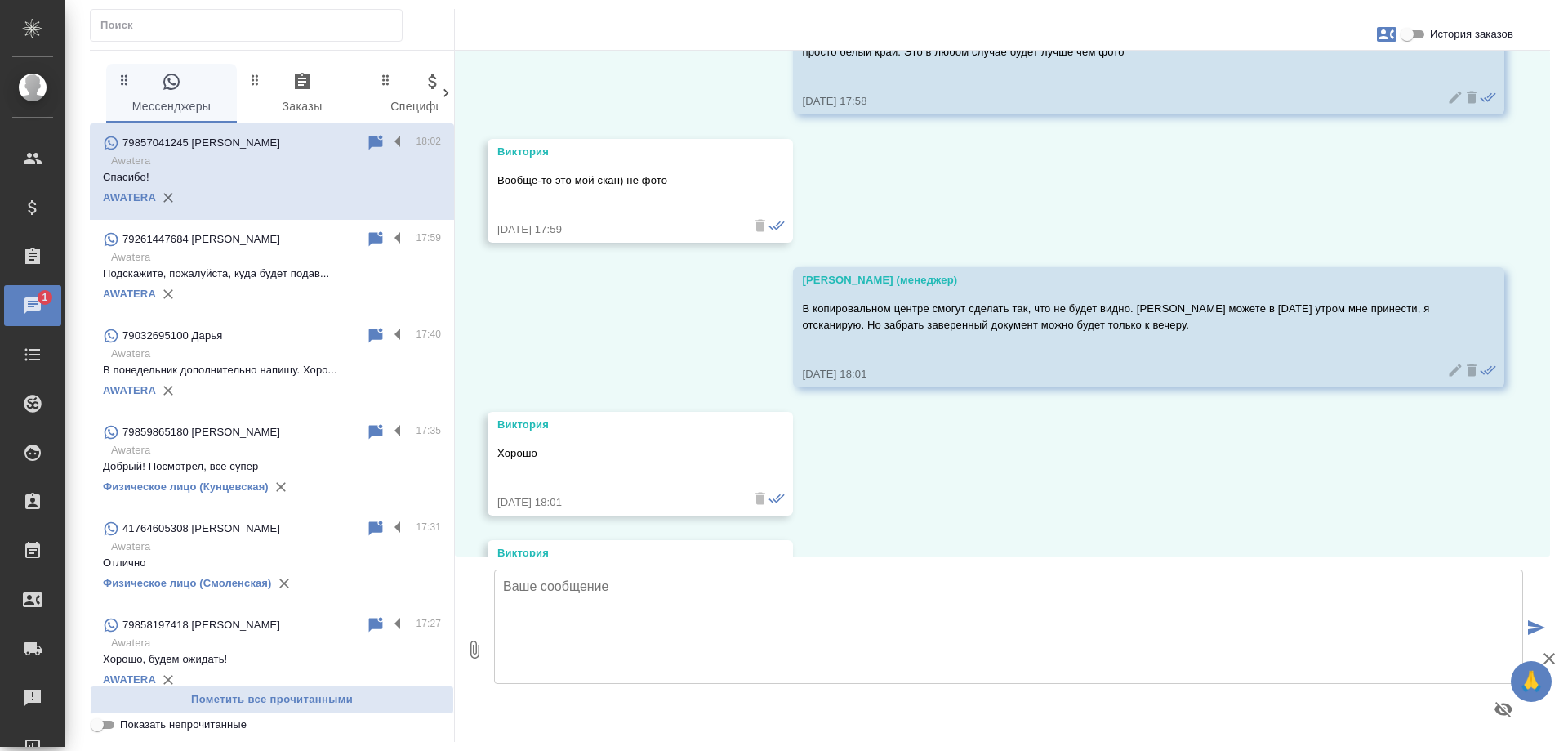
scroll to position [6296, 0]
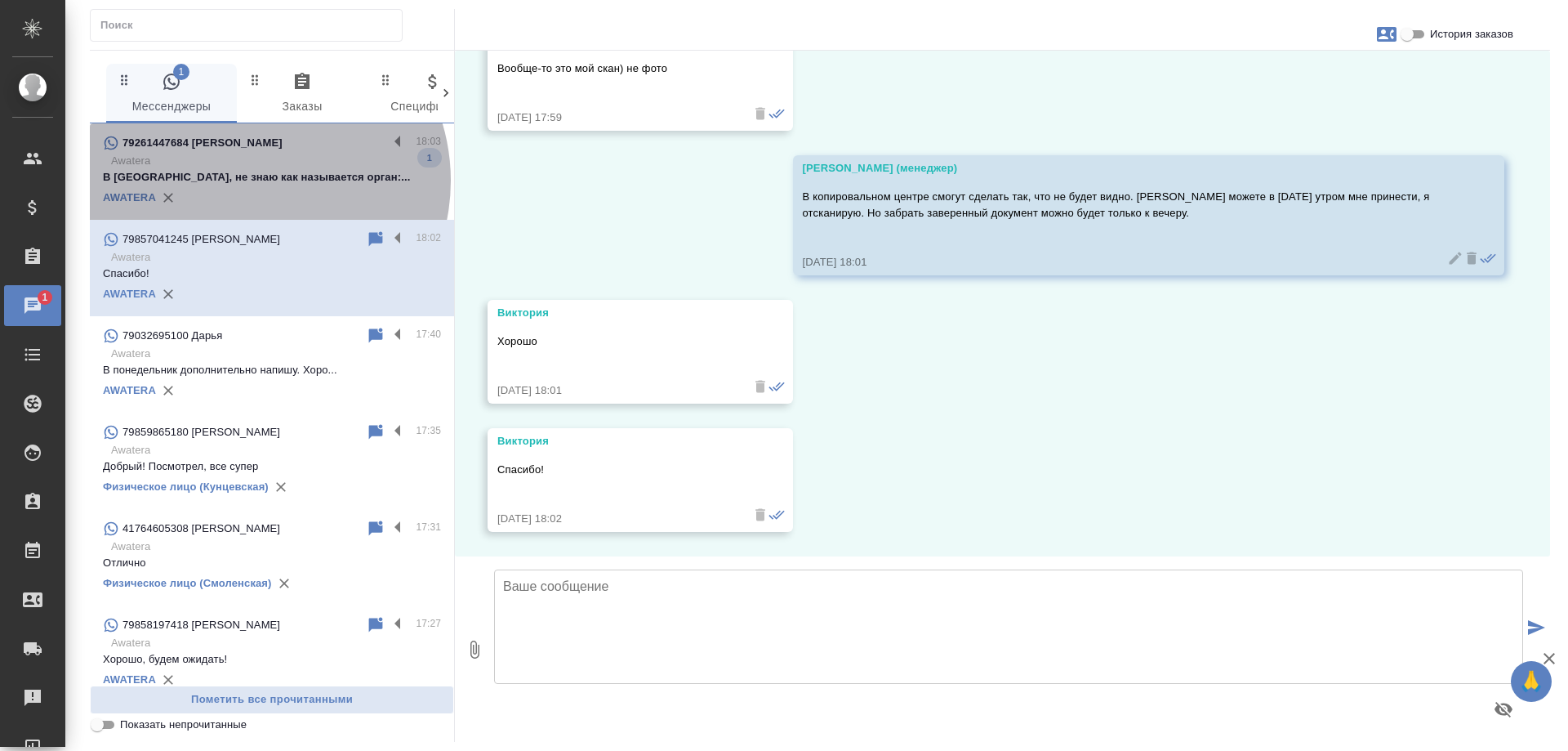
click at [250, 180] on p "В [GEOGRAPHIC_DATA], не знаю как называется орган:..." at bounding box center [271, 177] width 338 height 17
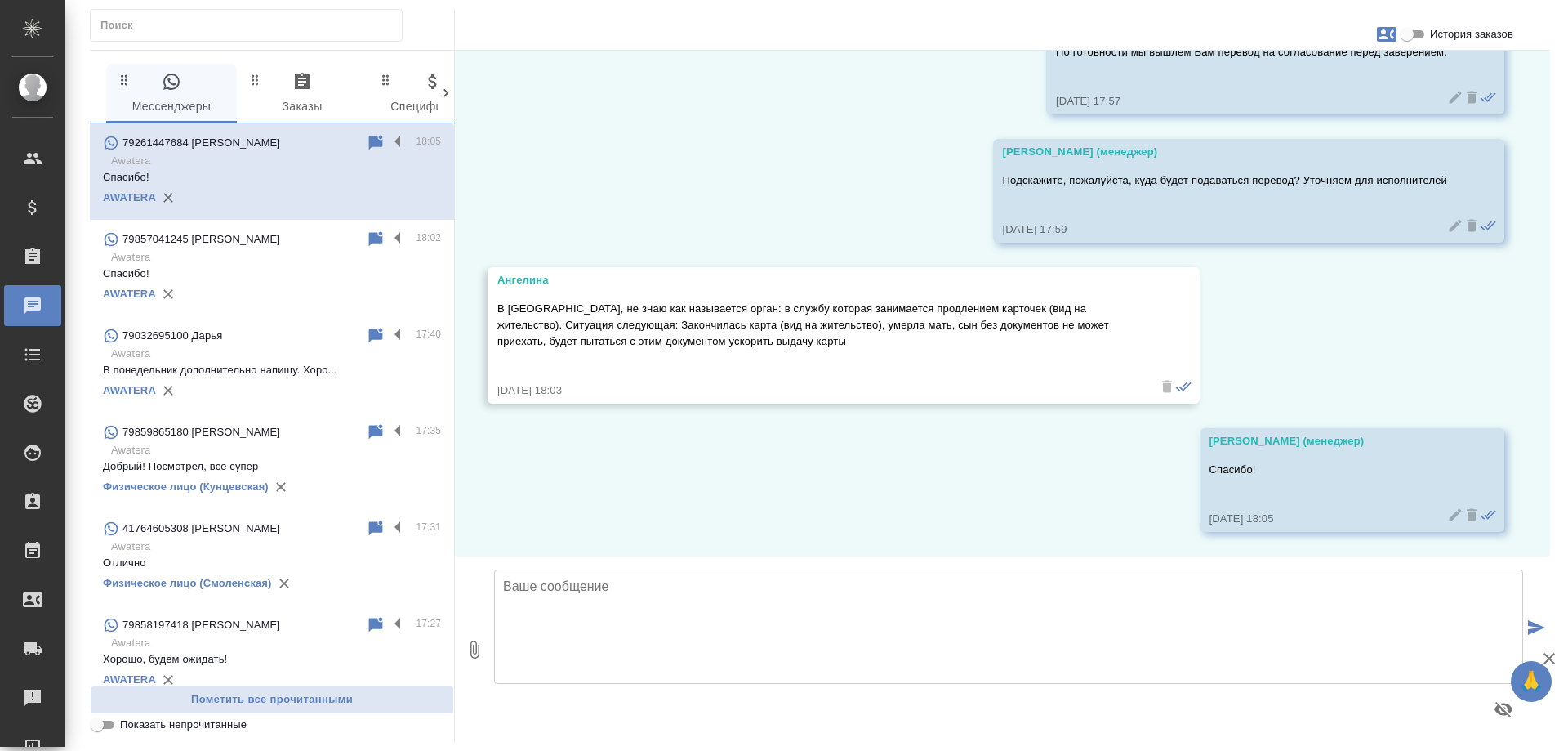
scroll to position [1828, 0]
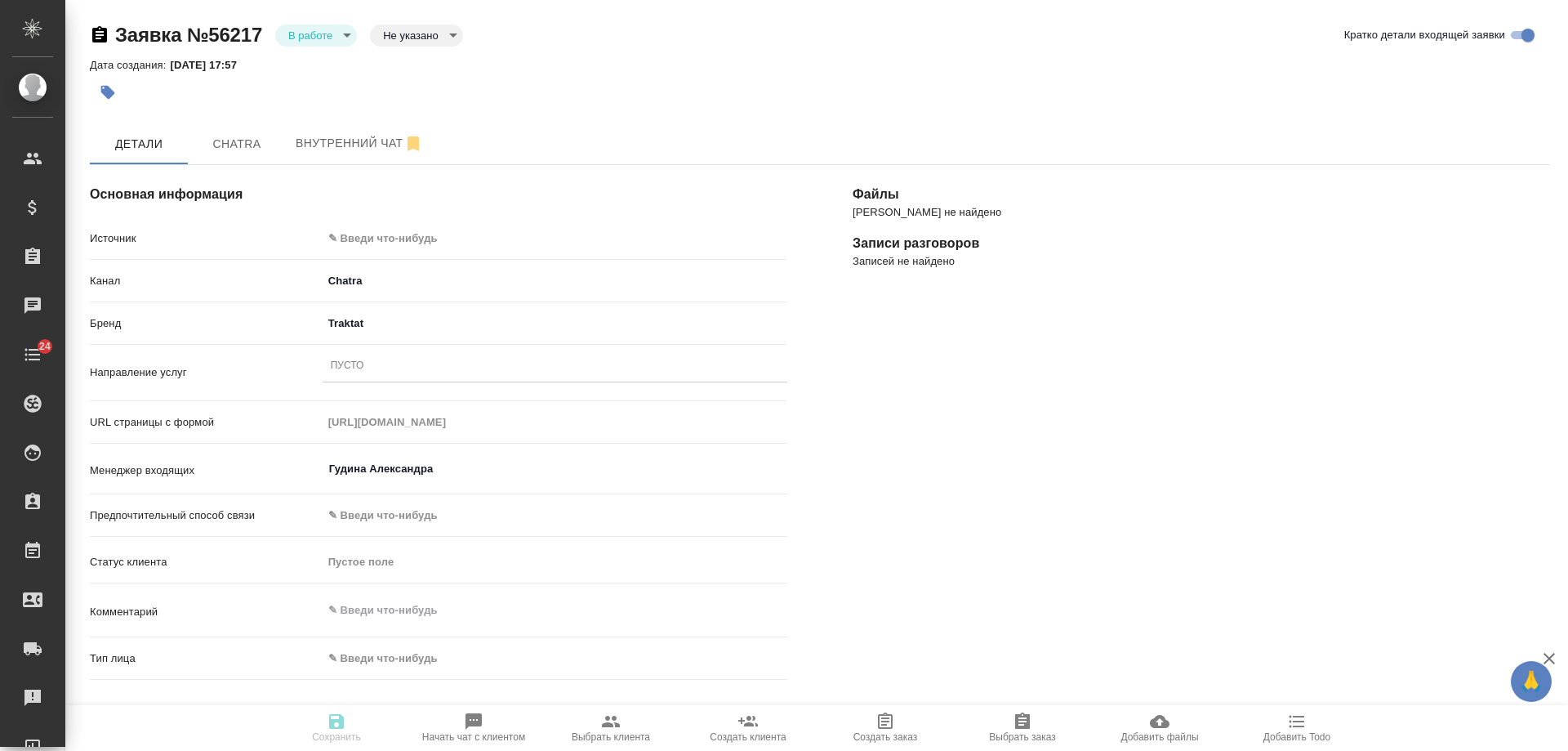
select select "RU"
click at [385, 235] on body "🙏 .cls-1 fill:#fff; AWATERA [PERSON_NAME] Спецификации Заказы Чаты 24 Todo Прое…" at bounding box center [784, 375] width 1568 height 751
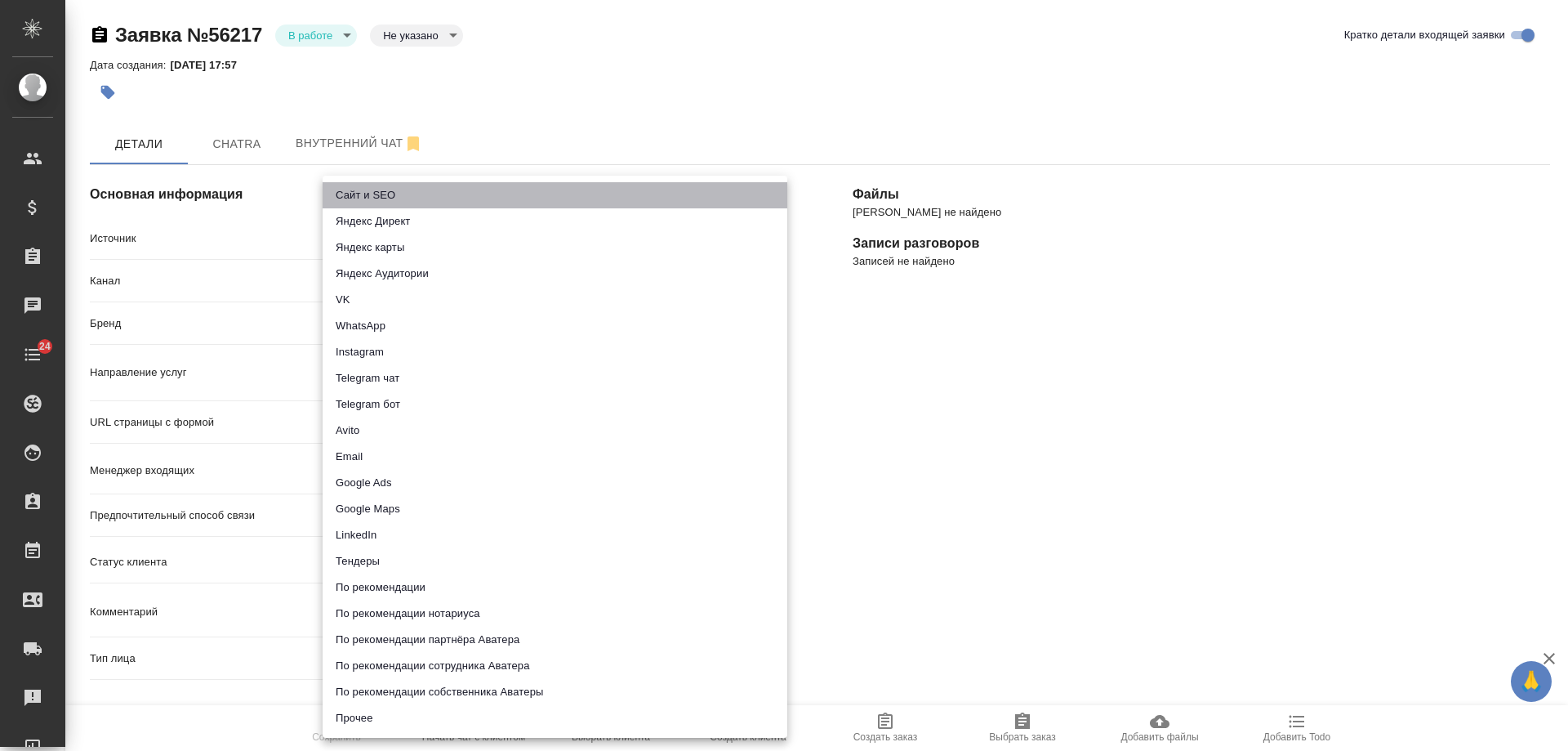
click at [387, 202] on li "Сайт и SEO" at bounding box center [554, 195] width 465 height 26
type input "seo"
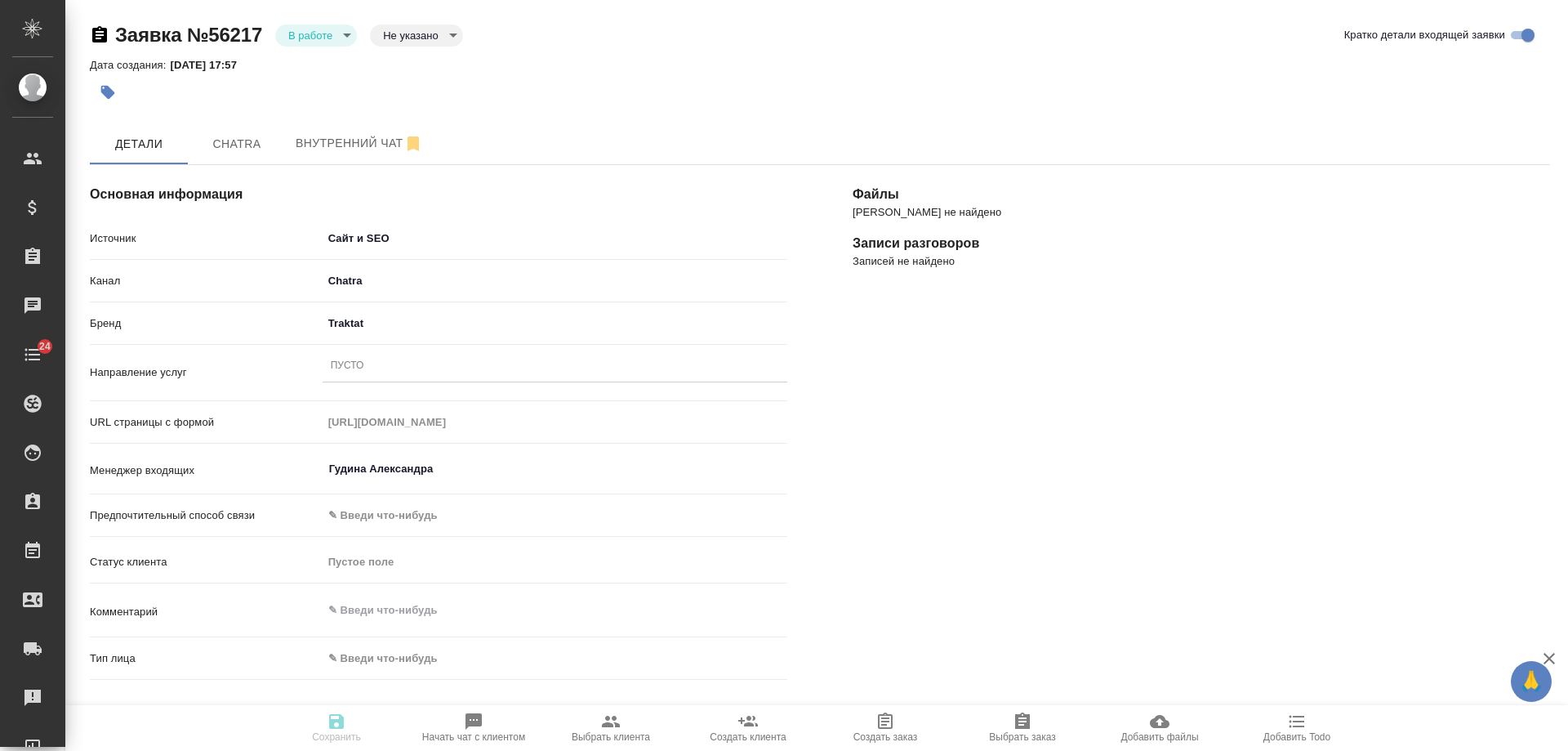
click at [371, 373] on div "Пусто" at bounding box center [554, 366] width 465 height 23
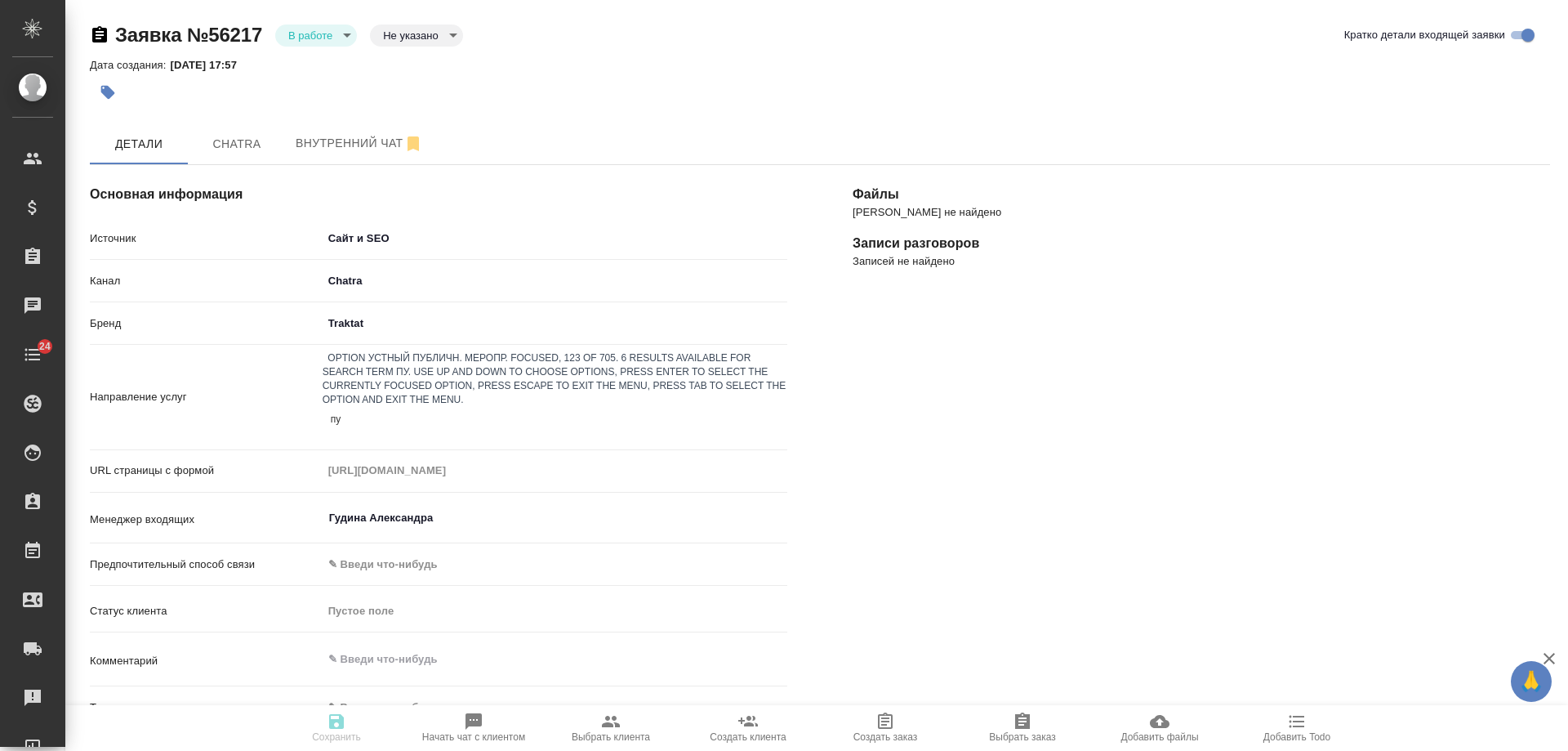
type input "пус"
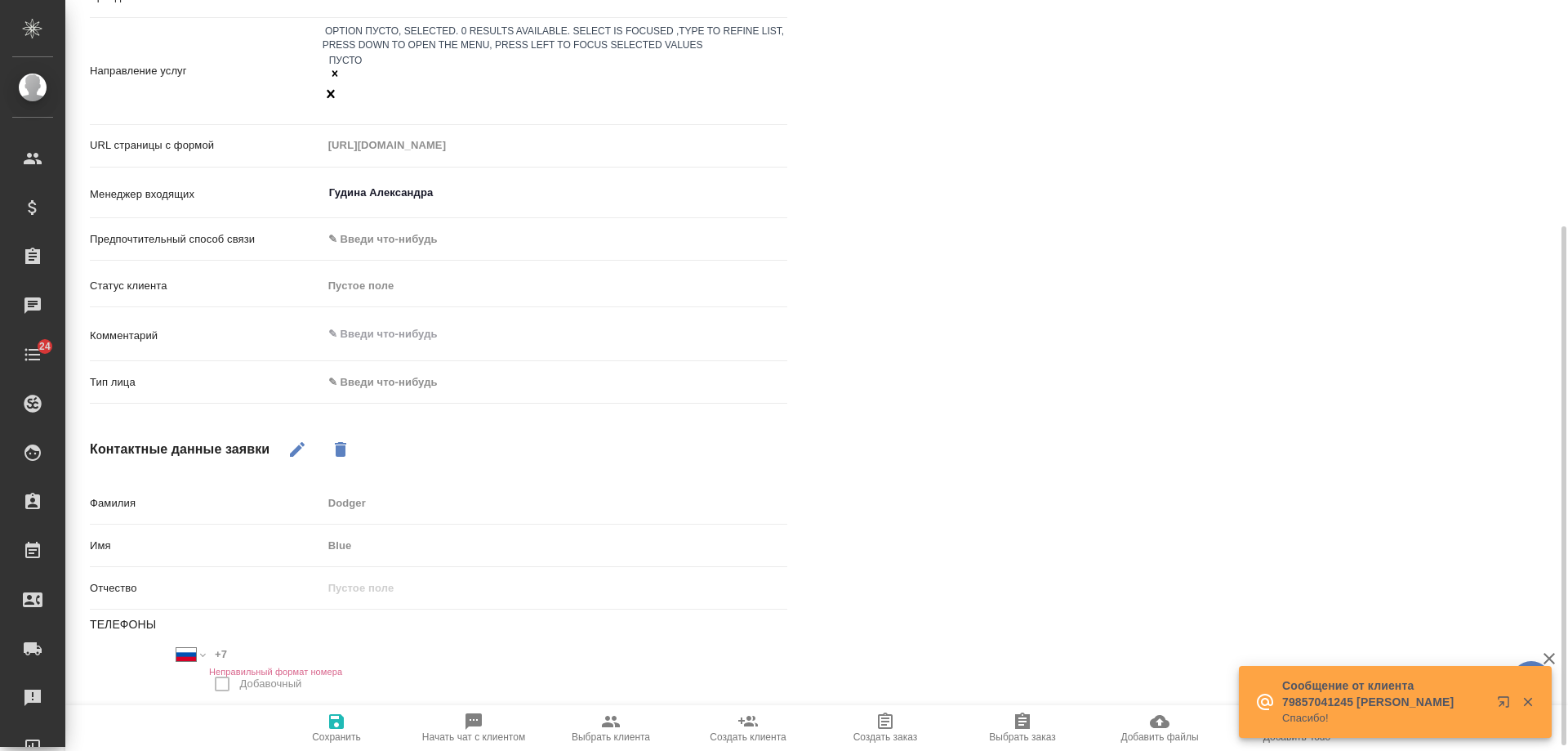
click at [355, 331] on body "🙏 .cls-1 fill:#fff; AWATERA Gudina Alexandra Клиенты Спецификации Заказы 0 Чаты…" at bounding box center [784, 375] width 1568 height 751
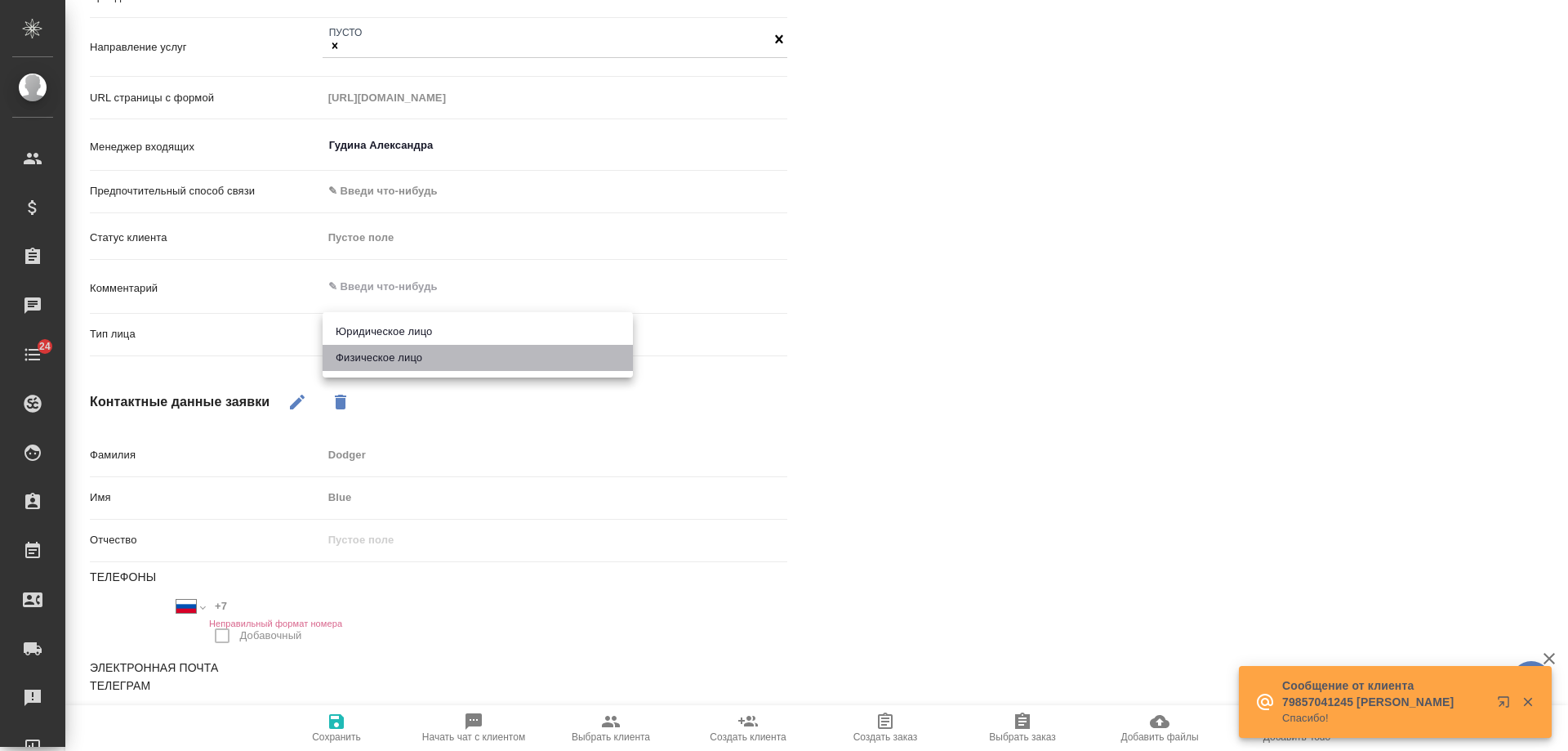
click at [374, 353] on li "Физическое лицо" at bounding box center [478, 358] width 311 height 26
type input "private"
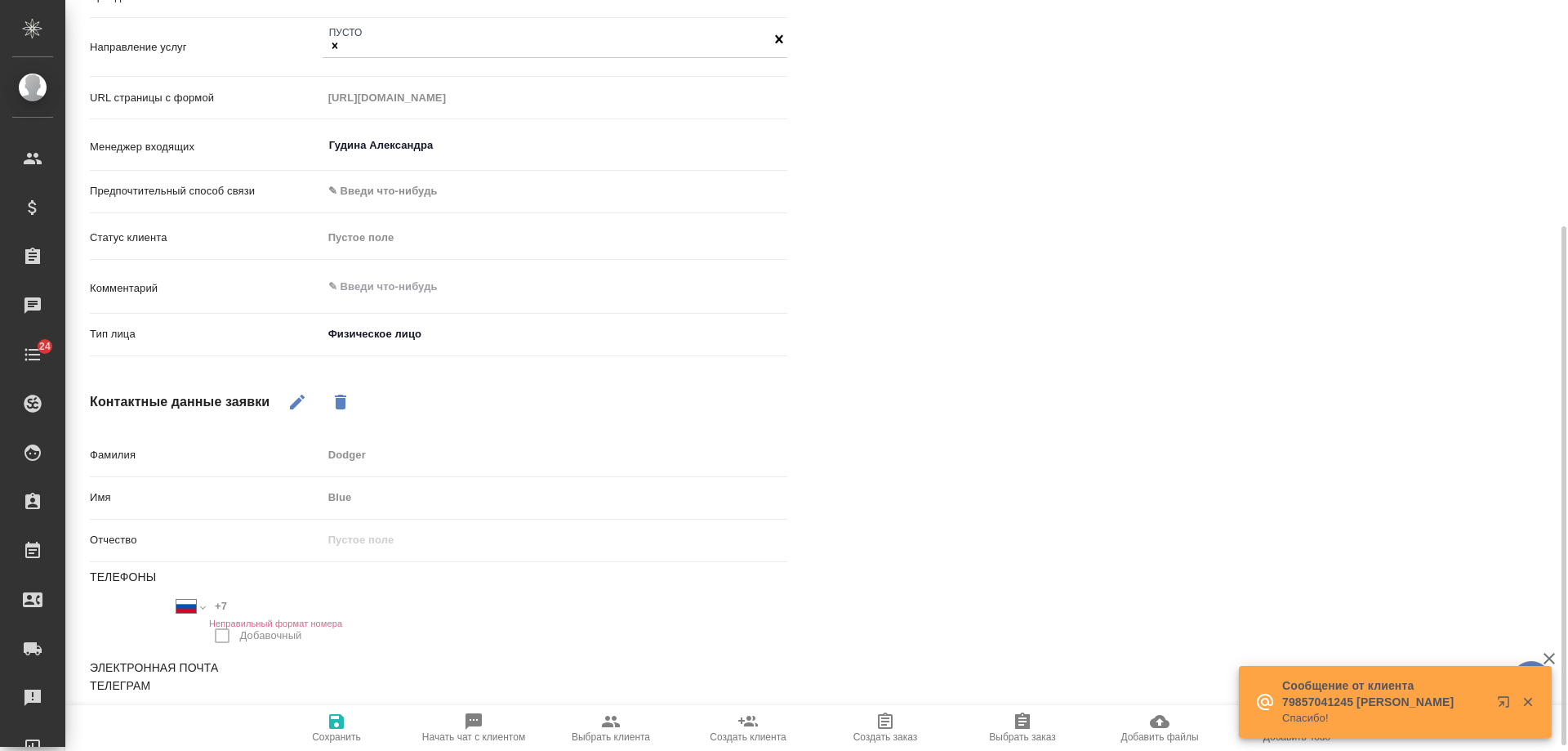
click at [346, 730] on icon "button" at bounding box center [336, 721] width 19 height 19
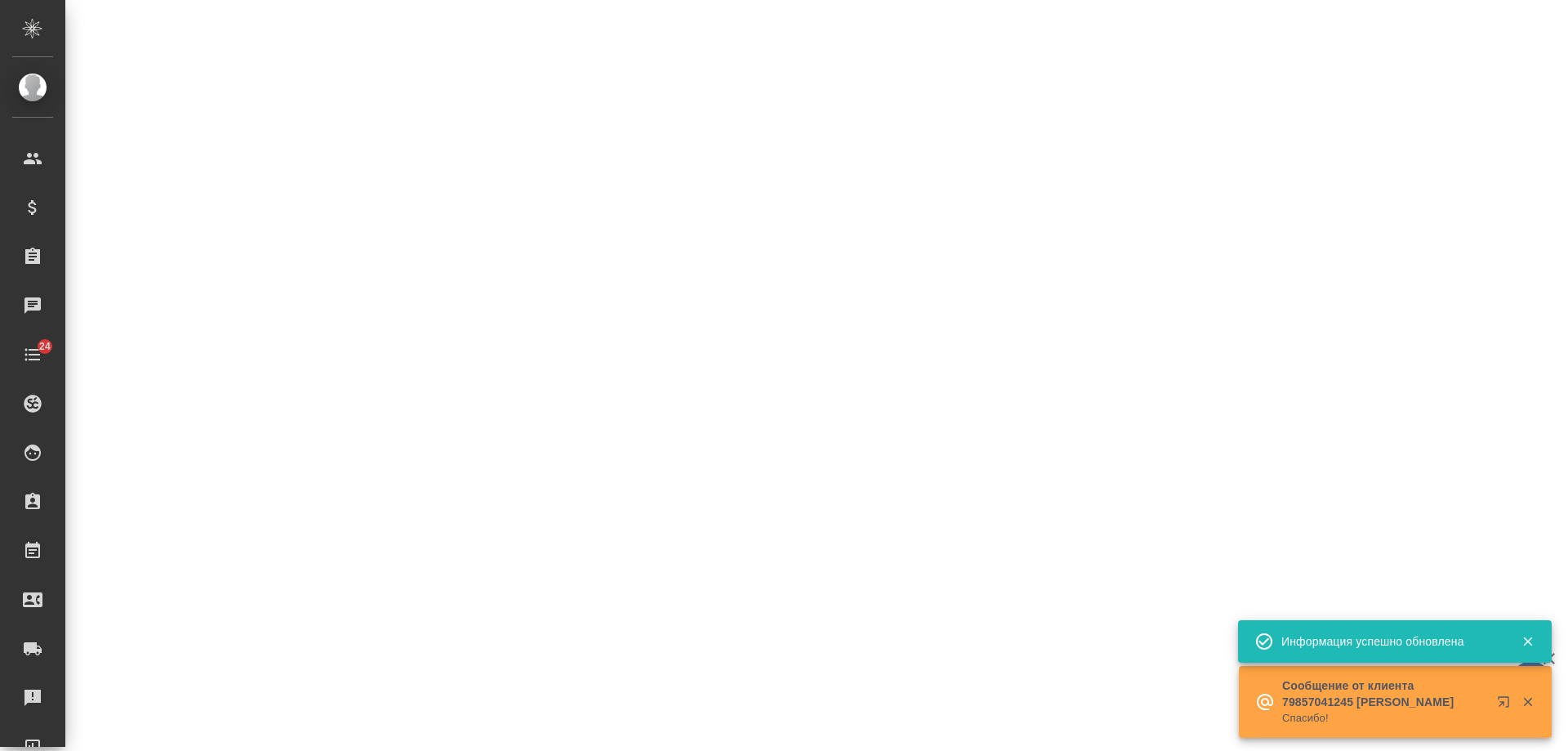
select select "RU"
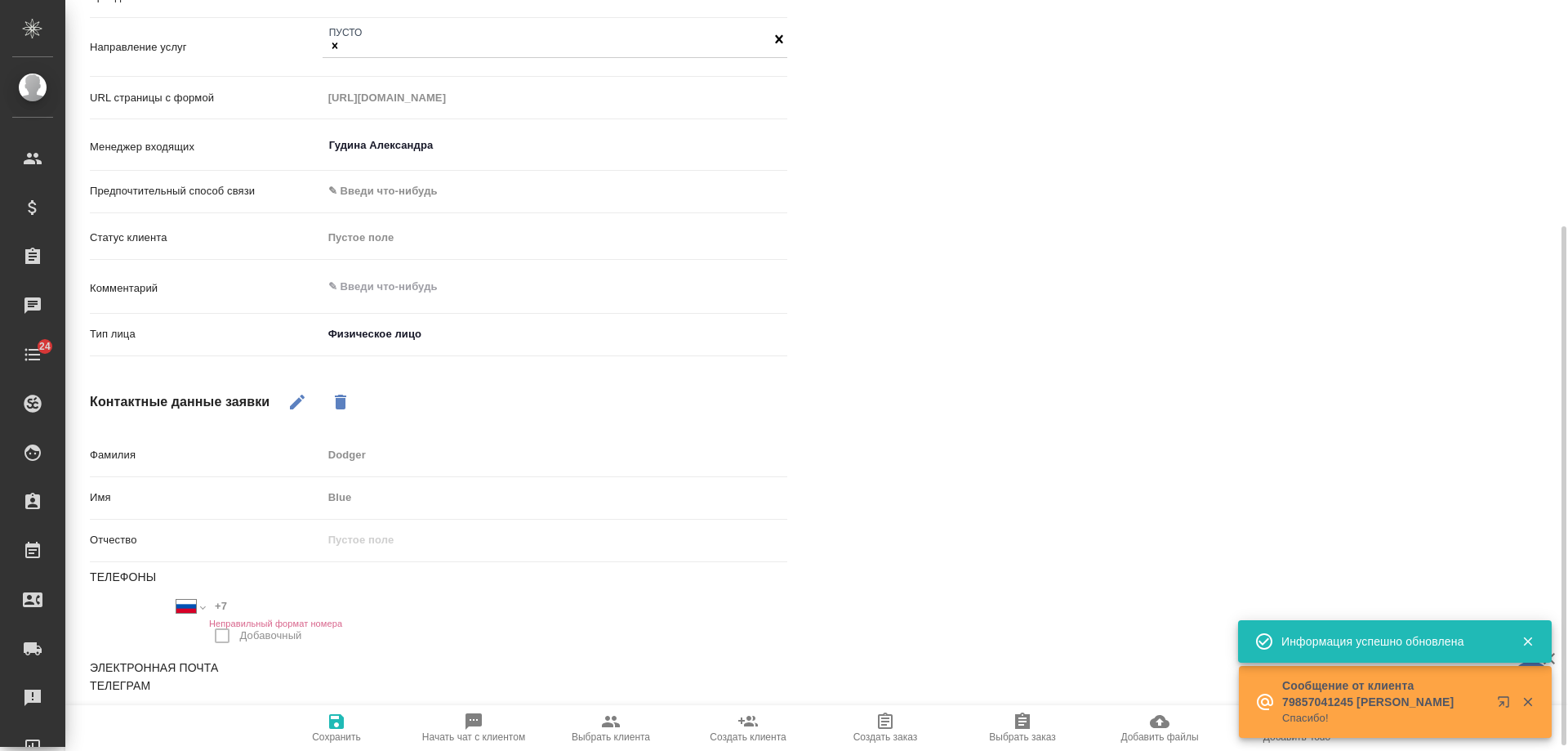
type textarea "x"
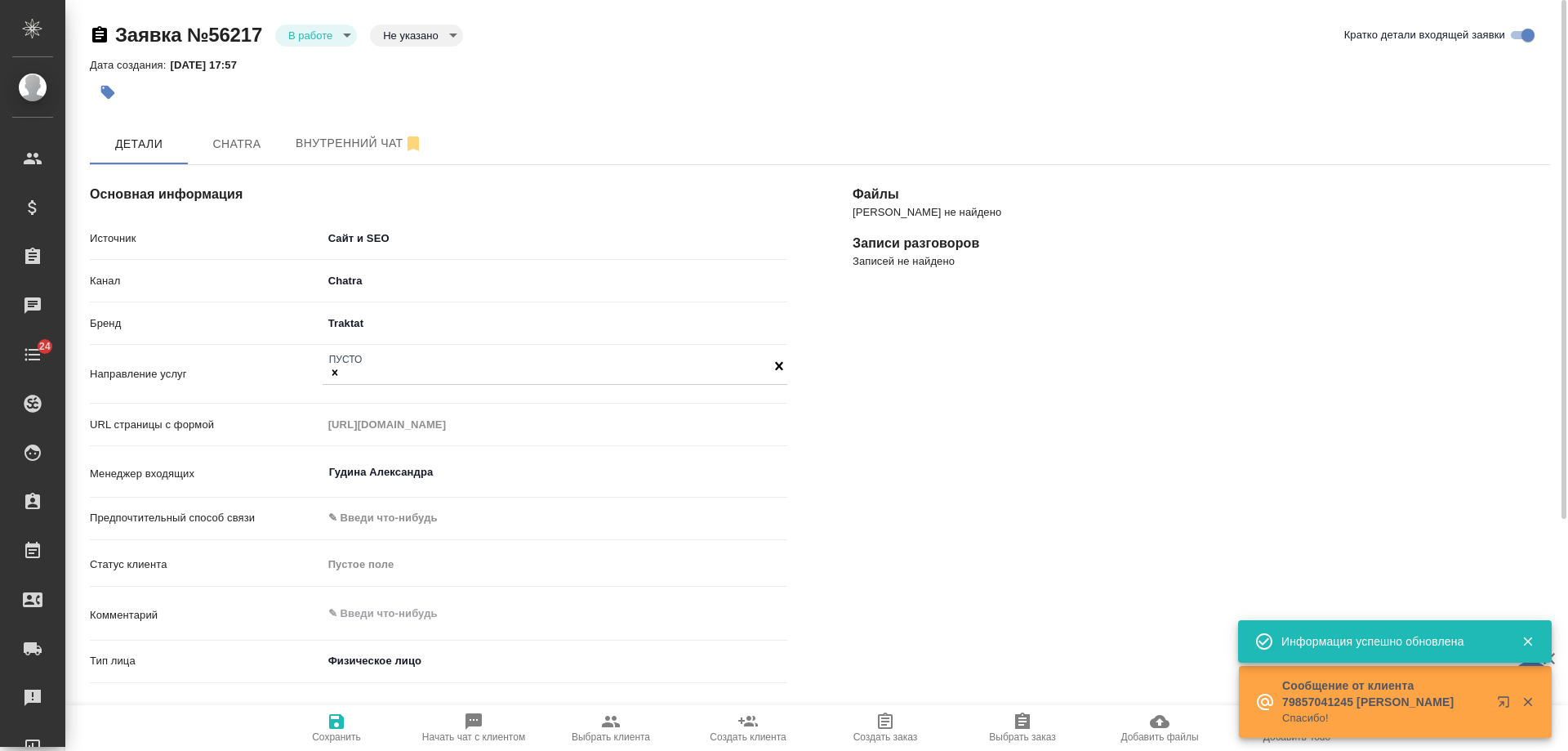
click at [316, 40] on body "🙏 .cls-1 fill:#fff; AWATERA Gudina Alexandra Клиенты Спецификации Заказы 0 Чаты…" at bounding box center [784, 375] width 1568 height 751
click at [321, 64] on button "Отказ" at bounding box center [307, 63] width 38 height 18
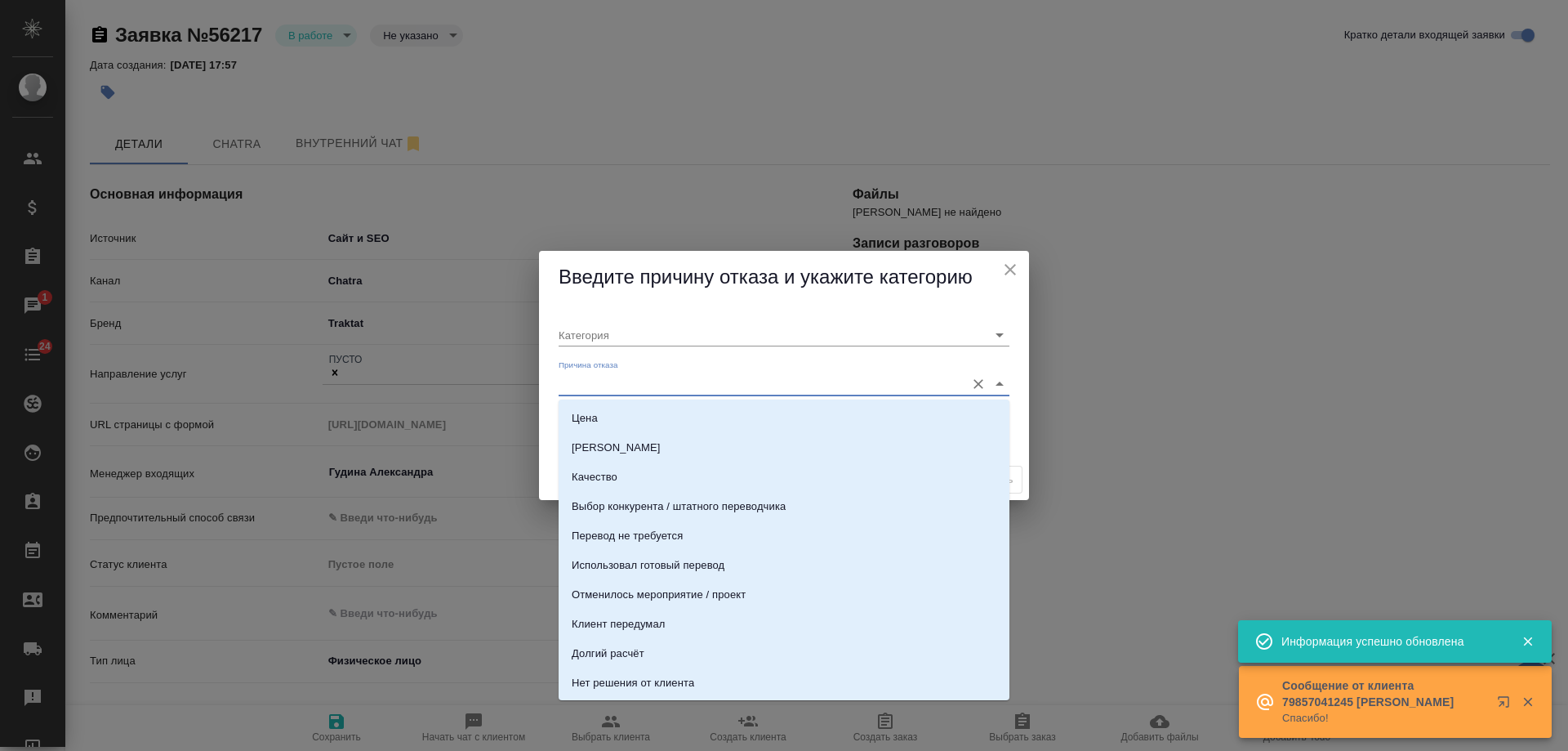
click at [637, 380] on input "Причина отказа" at bounding box center [757, 383] width 398 height 22
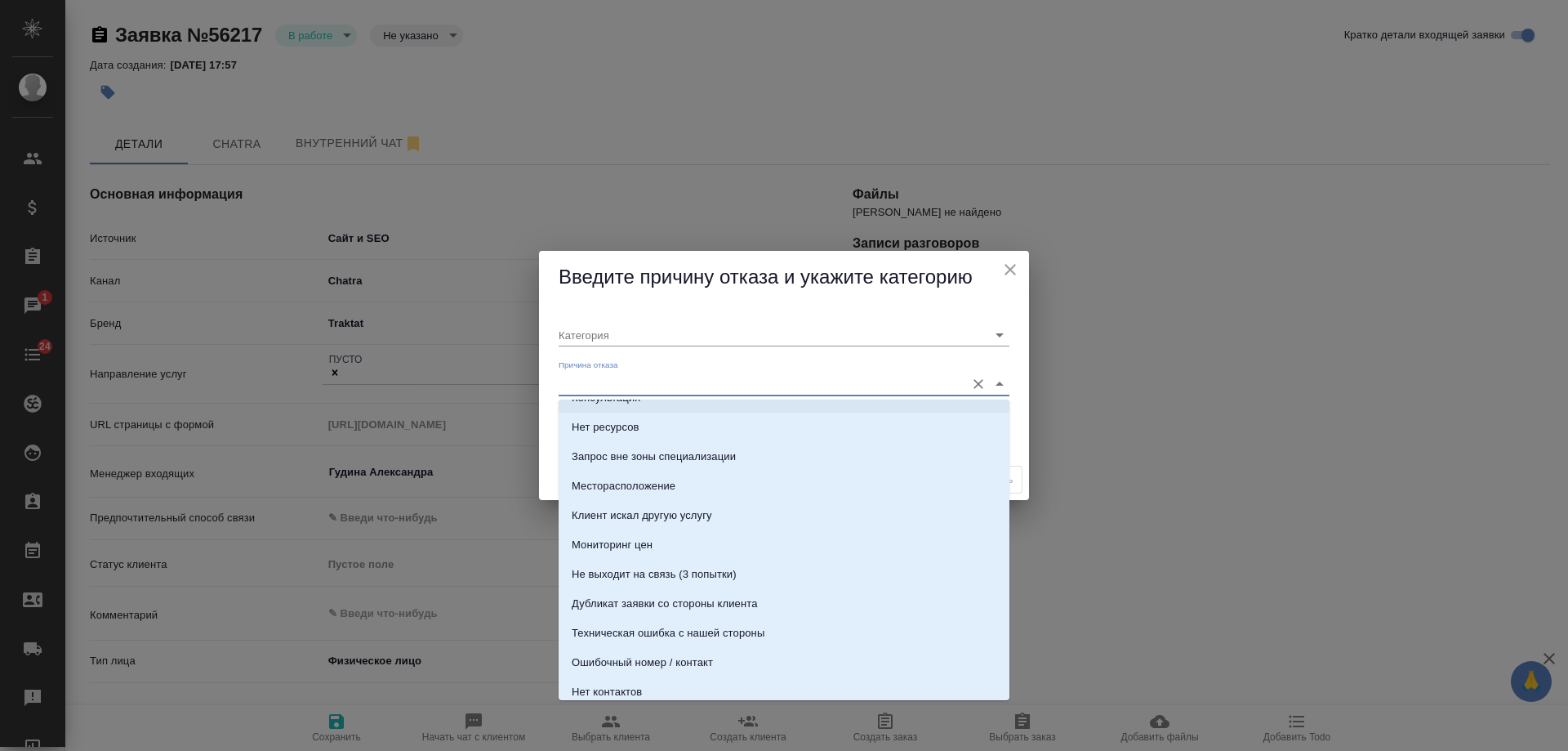
scroll to position [327, 0]
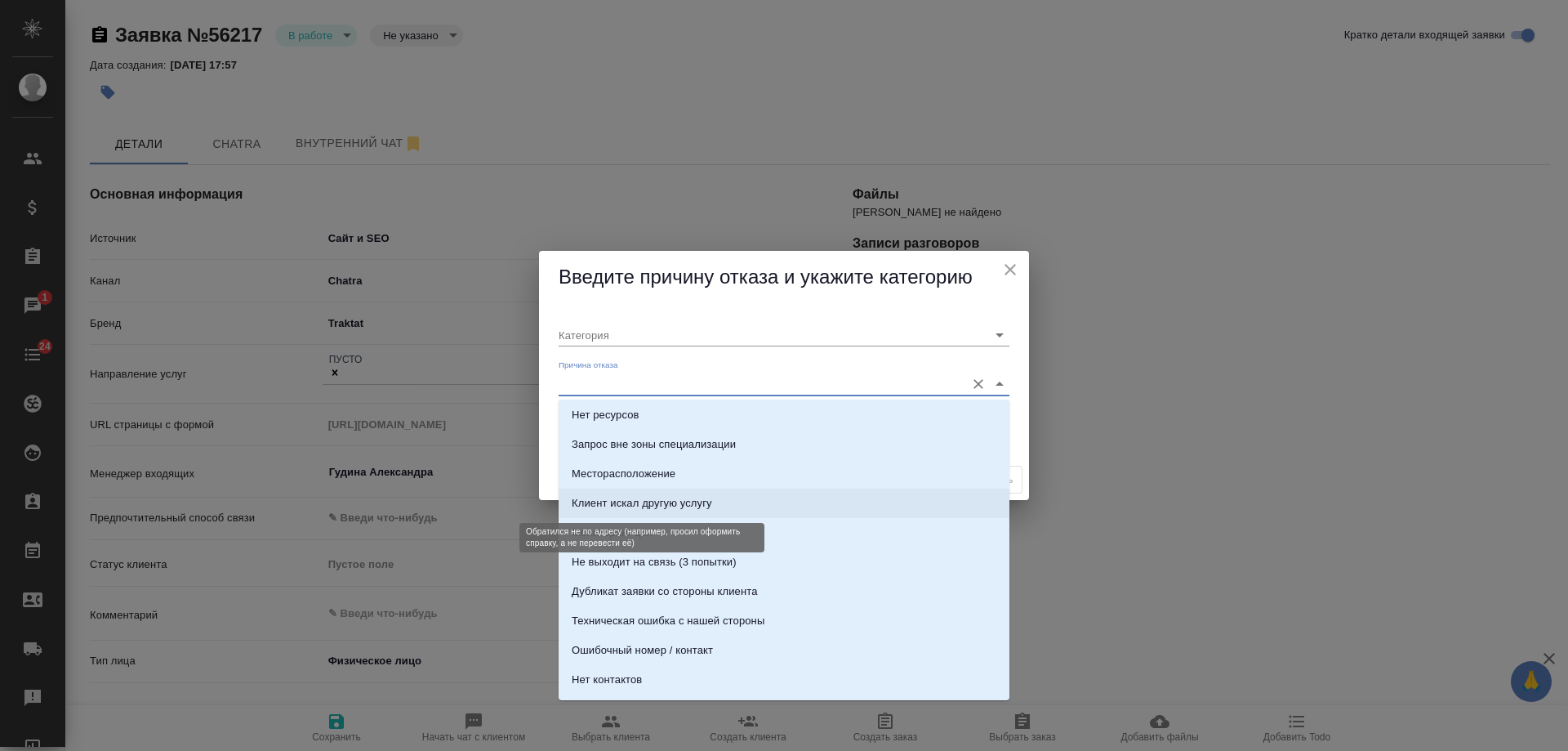
click at [646, 504] on div "Клиент искал другую услугу" at bounding box center [642, 504] width 140 height 17
type input "Не целевая"
type input "Клиент искал другую услугу"
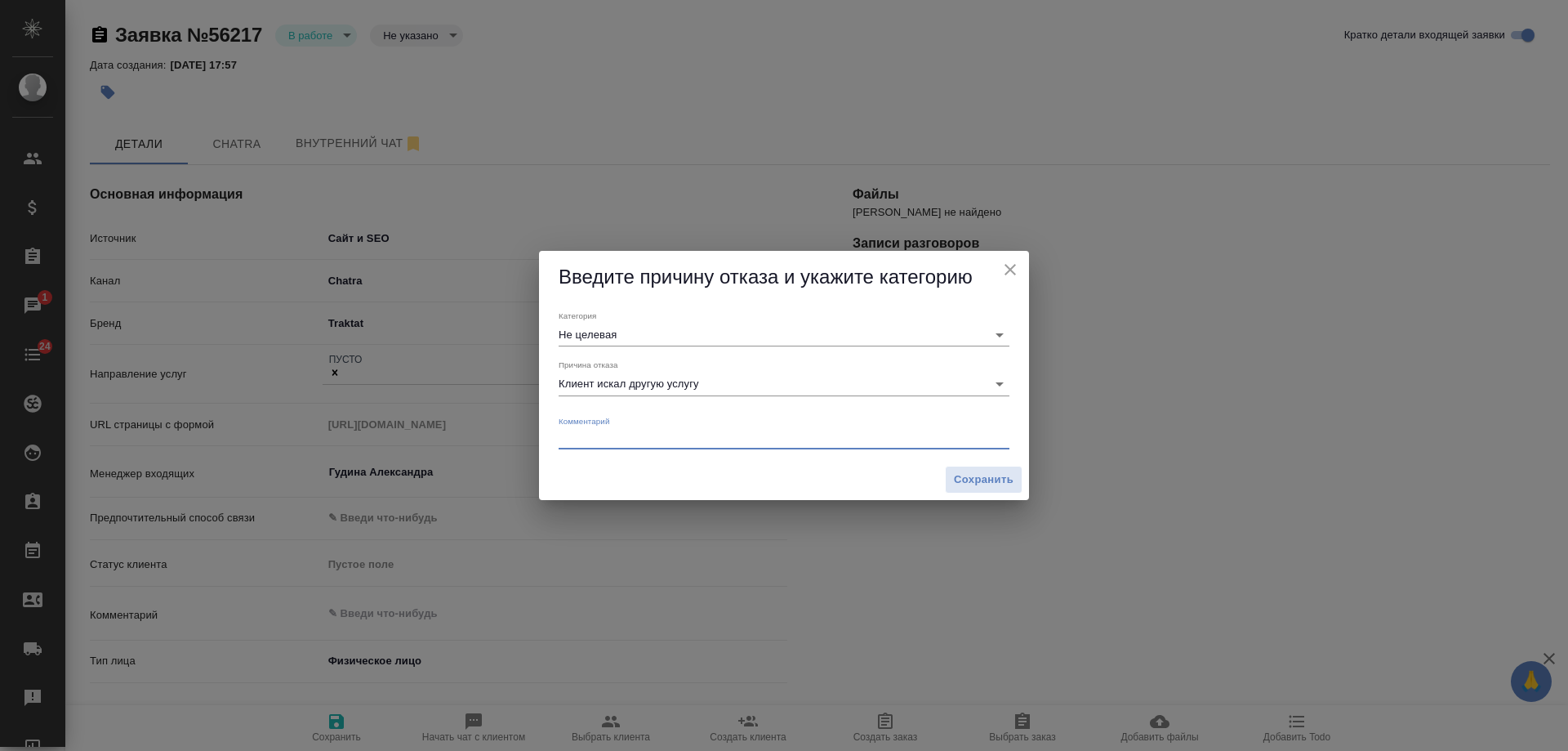
click at [637, 438] on textarea at bounding box center [784, 437] width 451 height 13
type textarea "консультация по юридическим аспектам справки"
drag, startPoint x: 831, startPoint y: 441, endPoint x: 318, endPoint y: 443, distance: 513.0
click at [318, 443] on div "Введите причину отказа и укажите категорию Категория Не целевая Причина отказа …" at bounding box center [784, 375] width 1568 height 751
click at [996, 480] on span "Сохранить" at bounding box center [983, 480] width 59 height 18
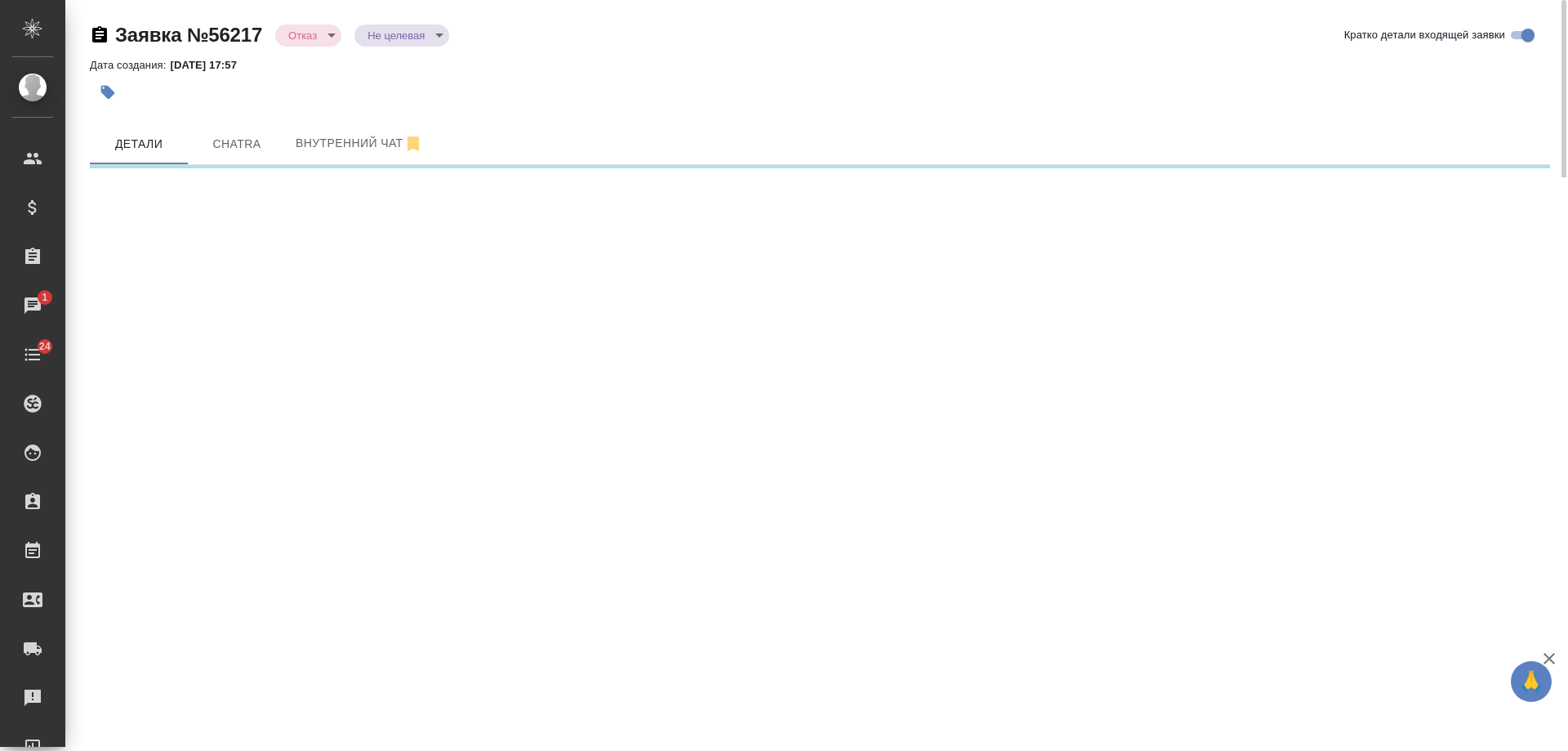
select select "RU"
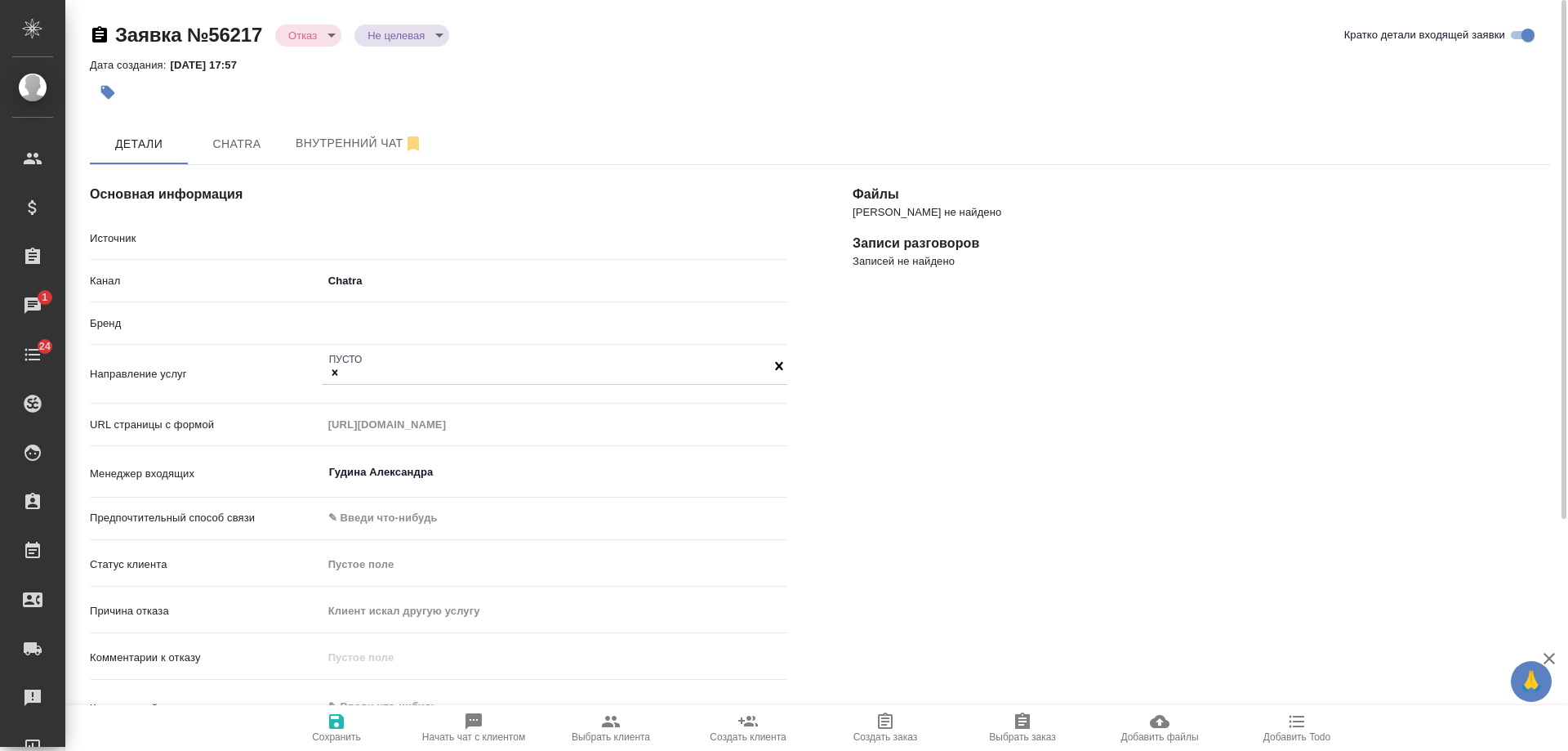
type textarea "x"
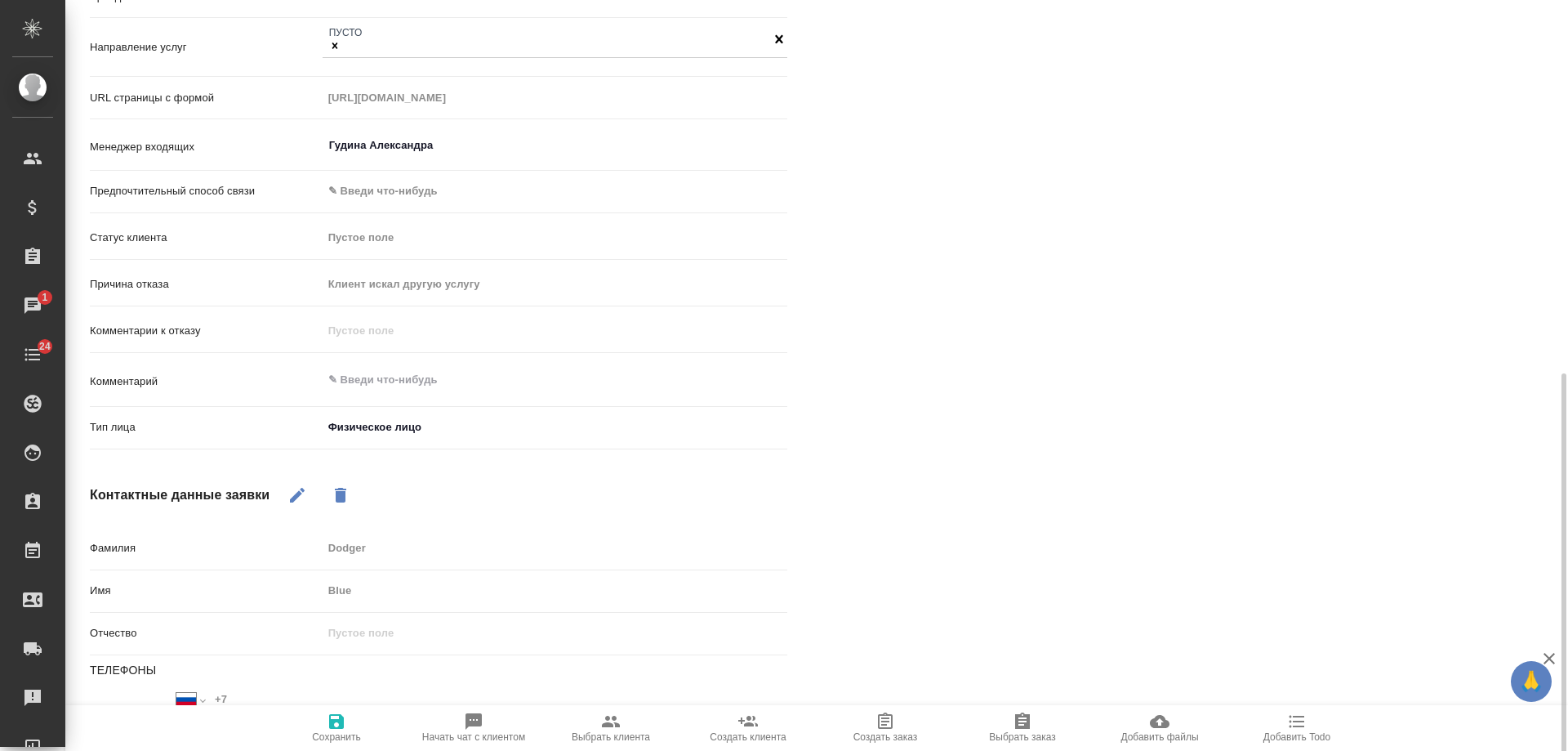
scroll to position [428, 0]
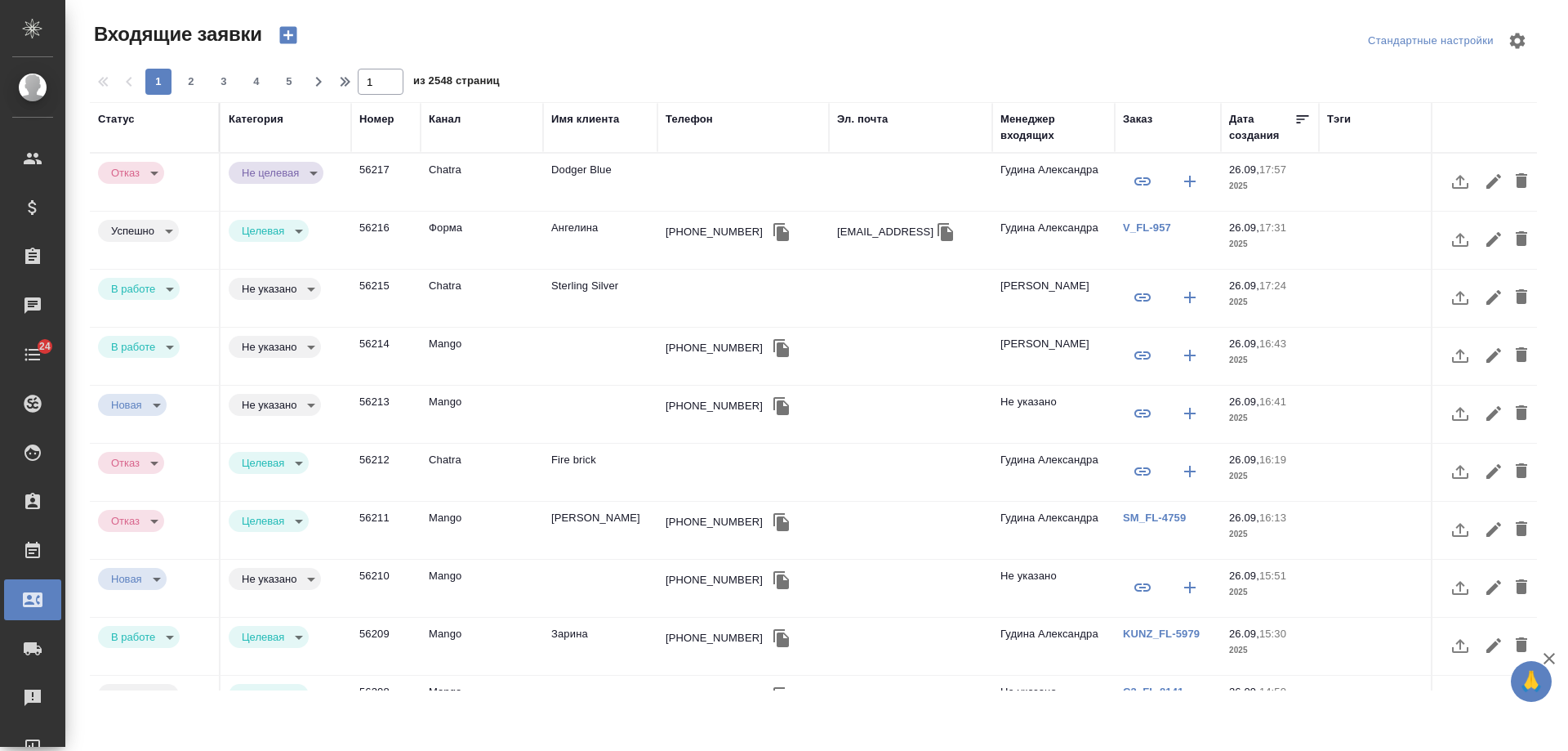
select select "RU"
